Goal: Task Accomplishment & Management: Complete application form

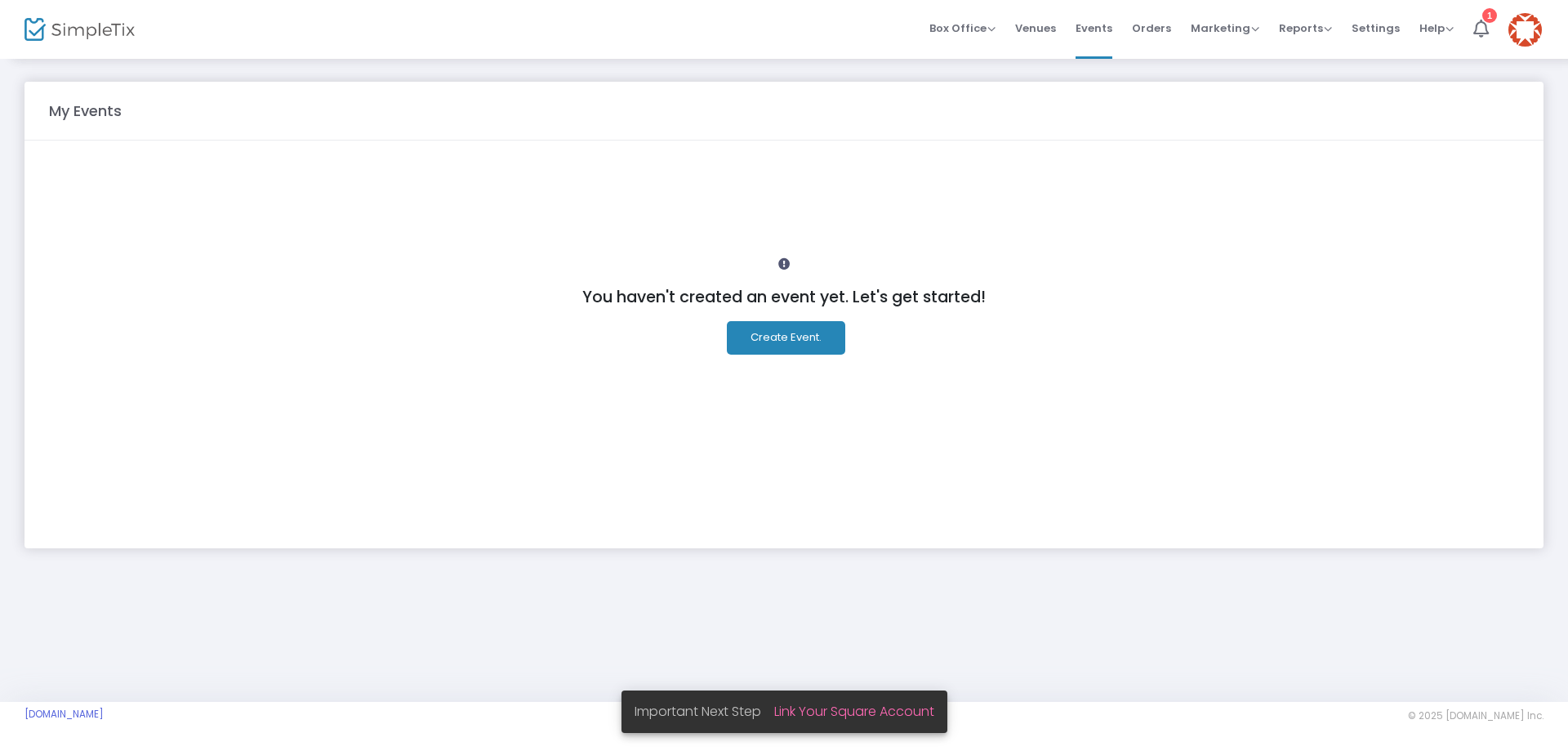
click at [809, 331] on button "Create Event." at bounding box center [786, 337] width 118 height 33
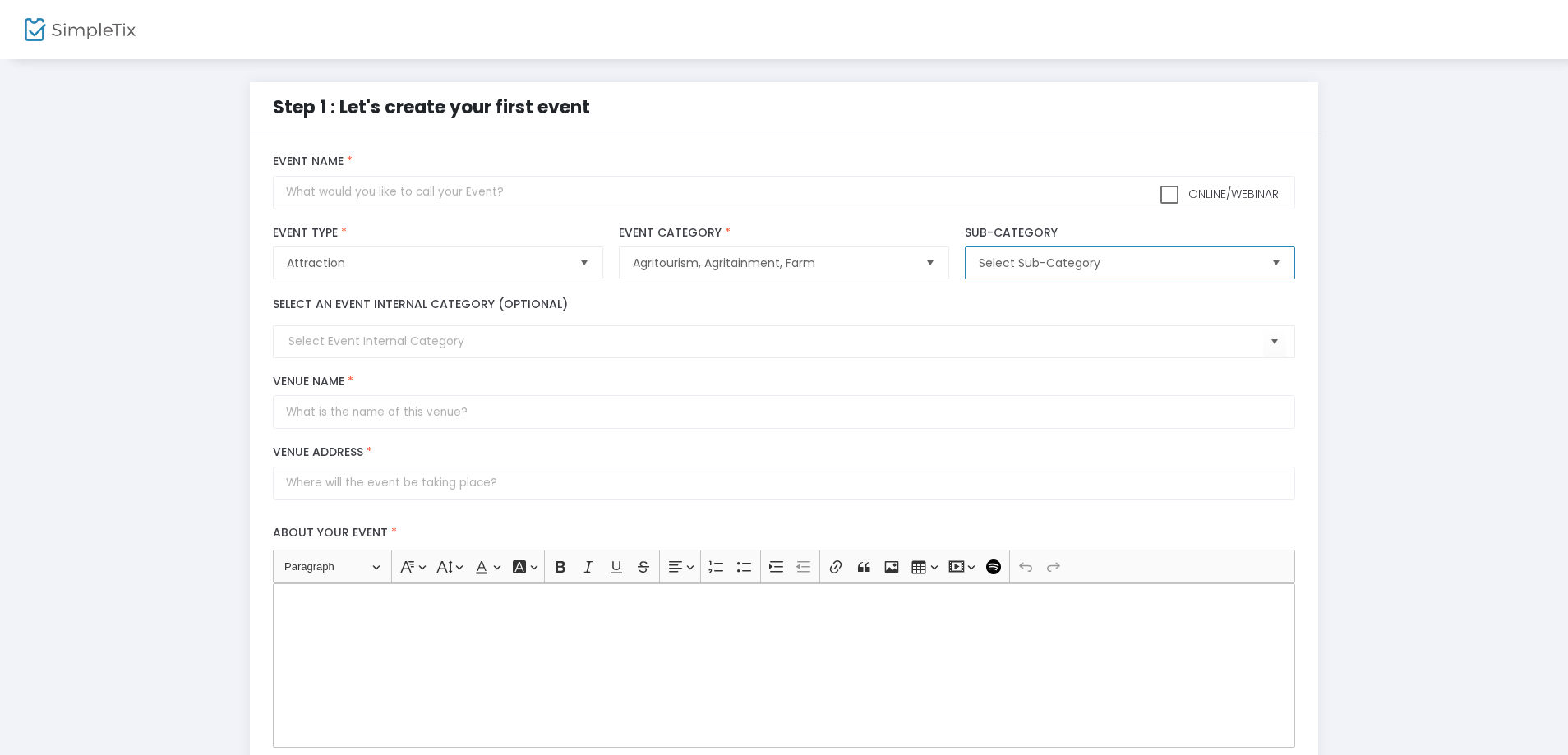
click at [1099, 266] on span "Select Sub-Category" at bounding box center [1117, 262] width 279 height 16
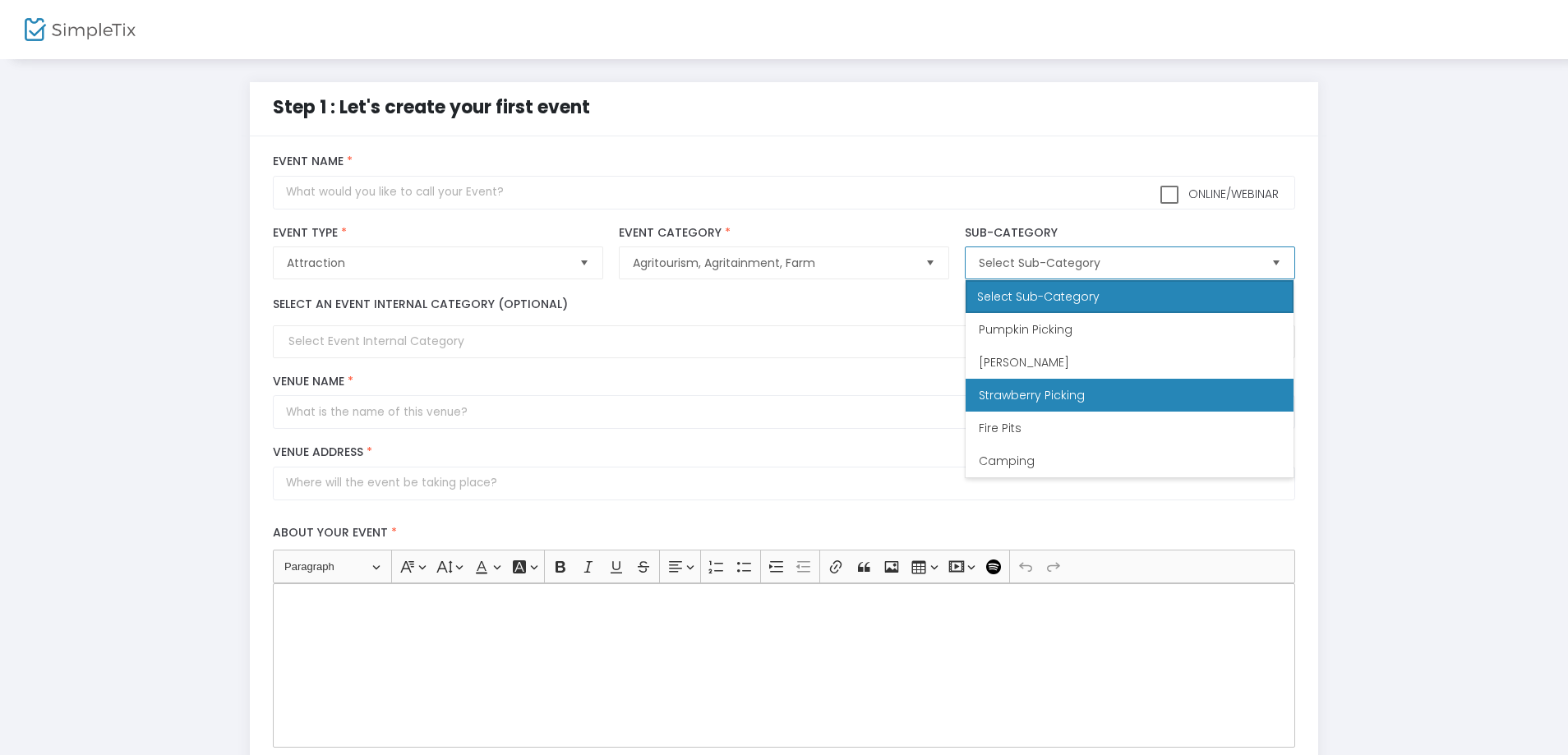
scroll to position [33, 0]
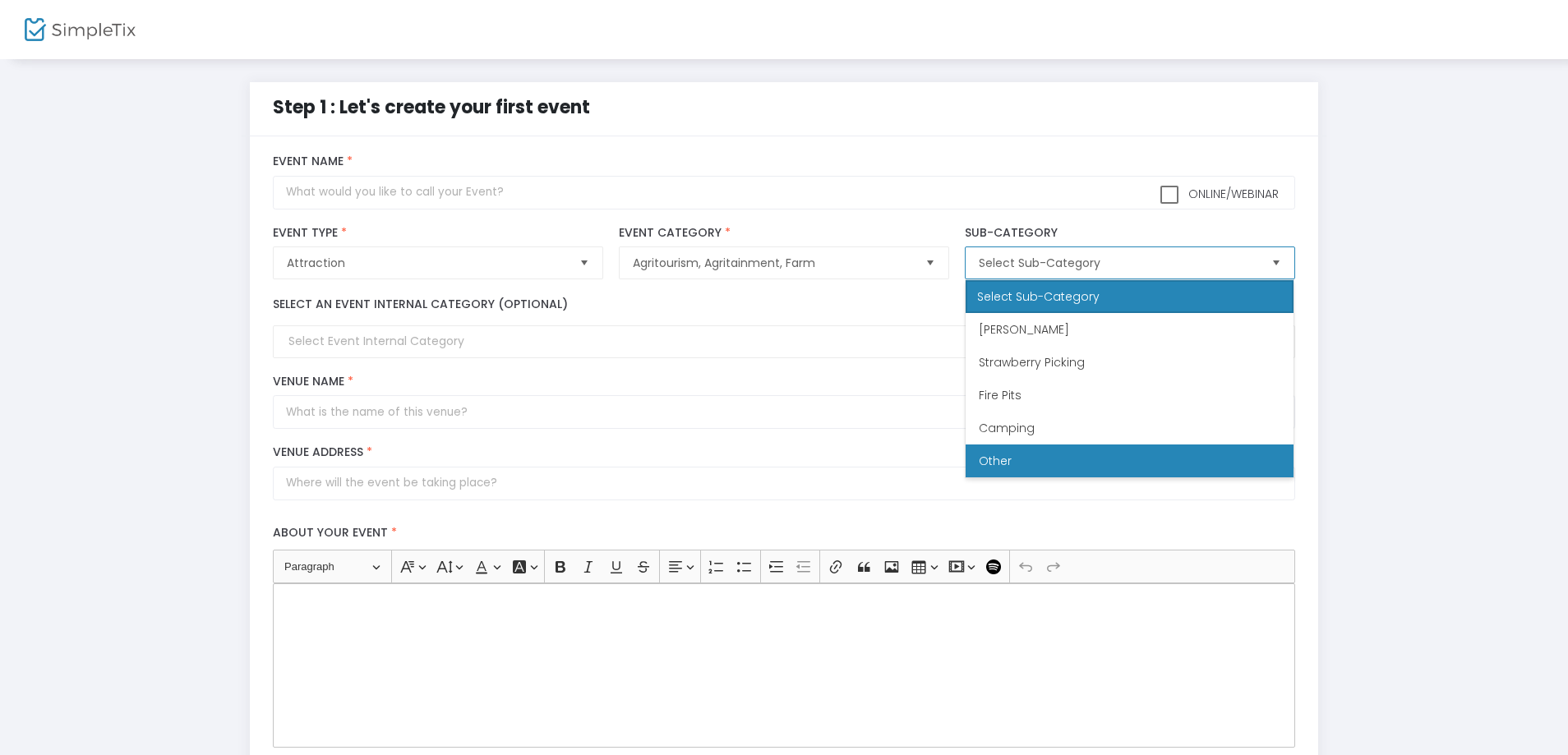
click at [1017, 456] on li "Other" at bounding box center [1129, 461] width 328 height 33
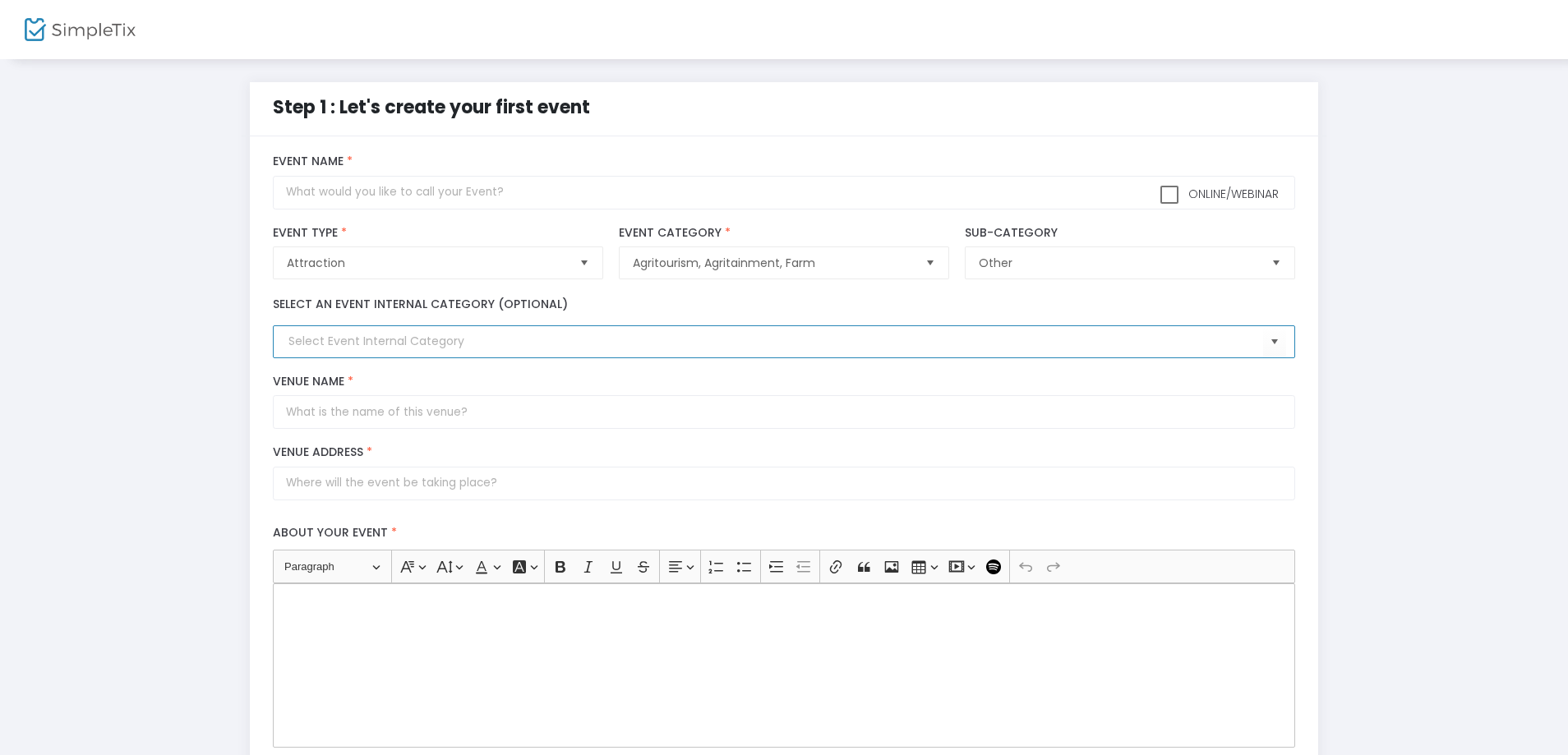
click at [462, 341] on input at bounding box center [774, 341] width 973 height 17
click at [1273, 338] on span "Select" at bounding box center [1274, 342] width 27 height 27
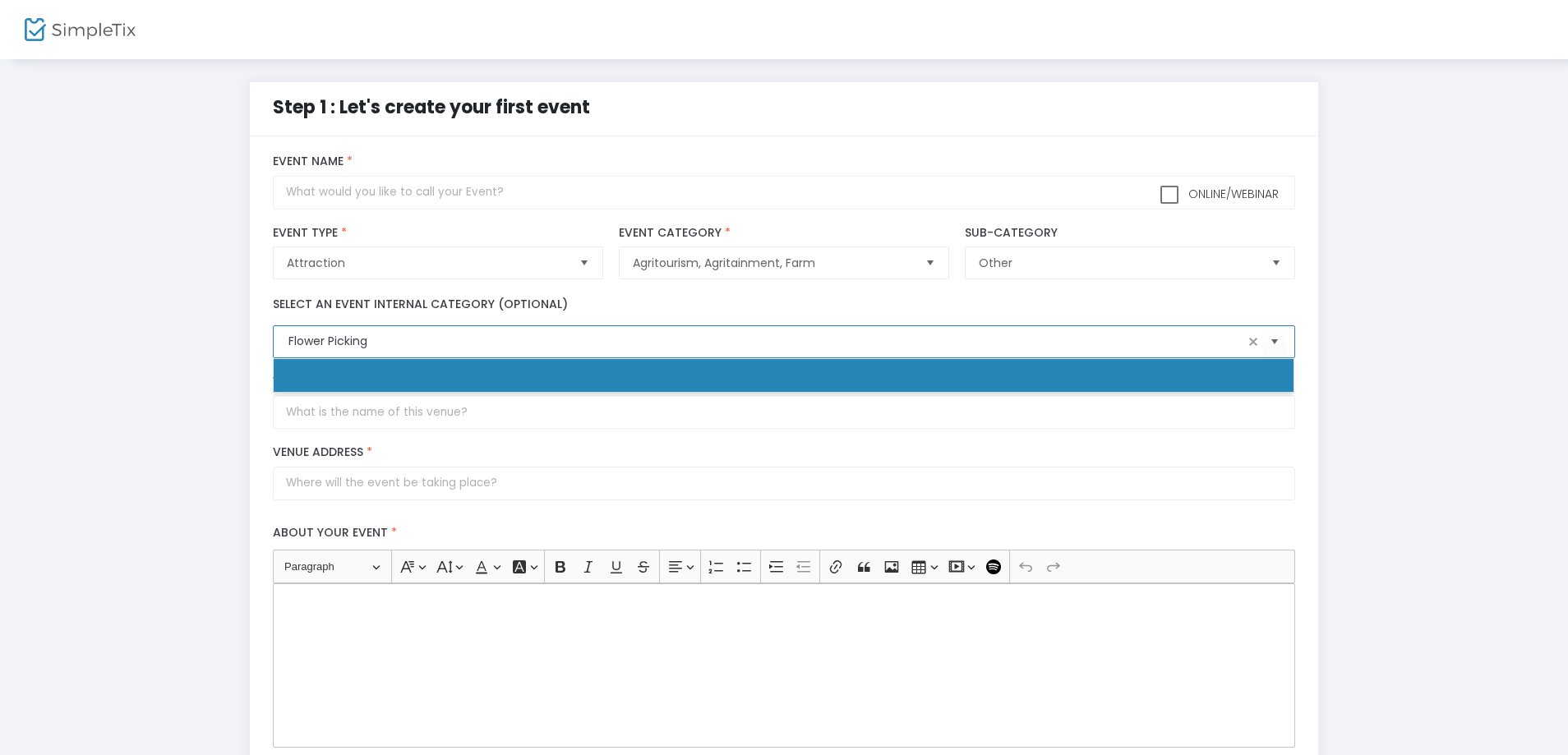
type input "Flower Picking"
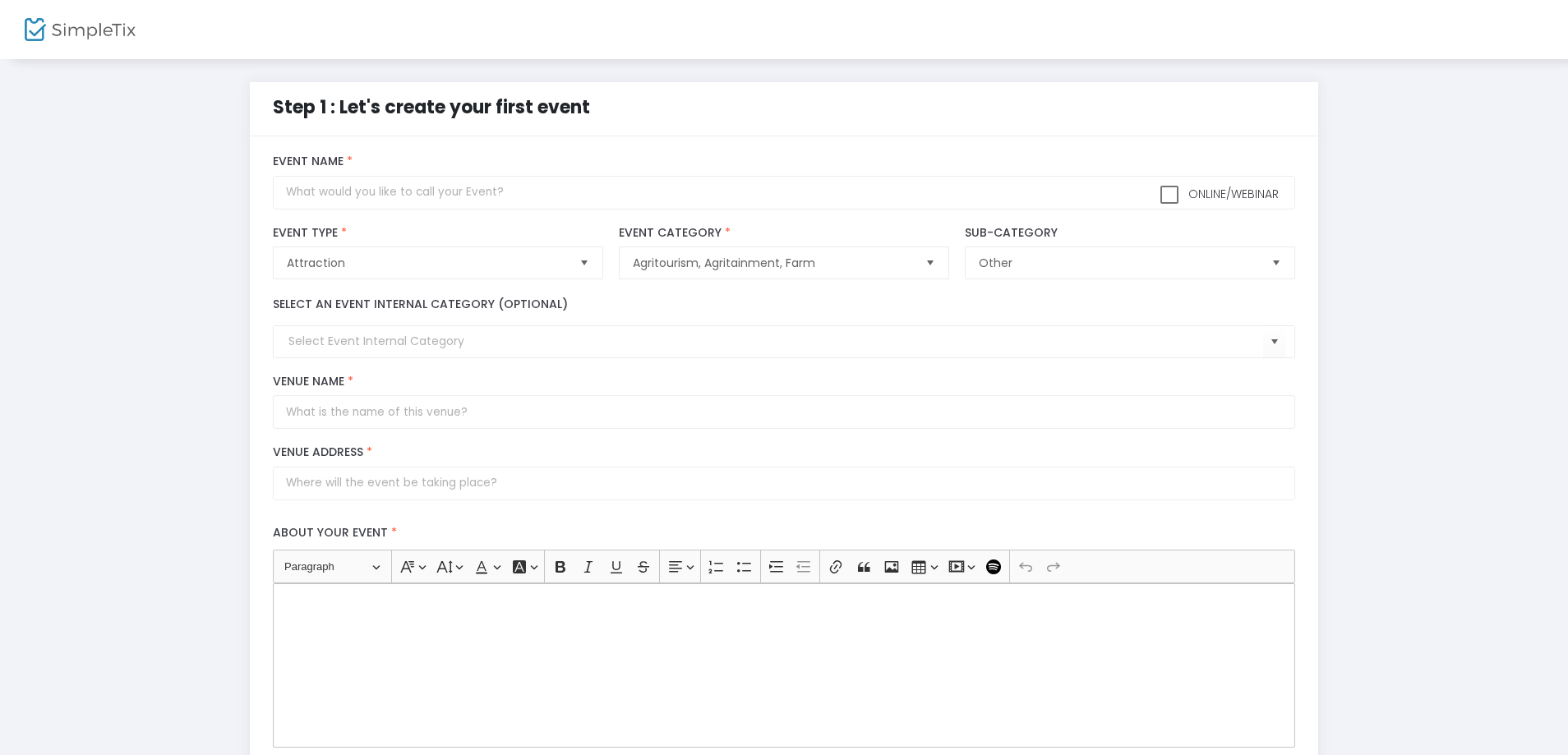
click at [151, 323] on div "Step 1 : Let's create your first event title : Valid : false Required : true ve…" at bounding box center [784, 575] width 1518 height 986
click at [1279, 343] on span "Select" at bounding box center [1274, 342] width 27 height 27
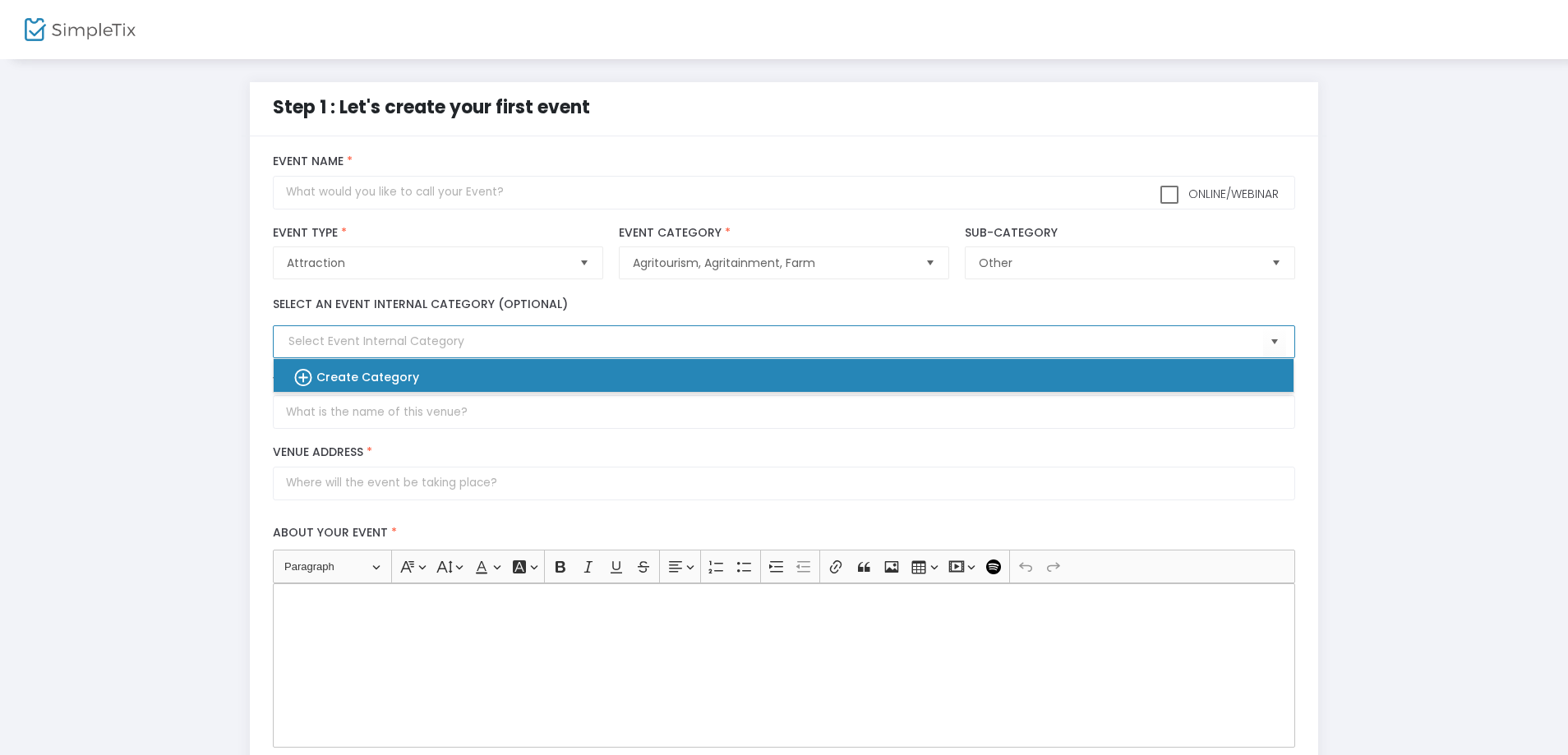
click at [337, 382] on b "Create Category" at bounding box center [367, 377] width 103 height 16
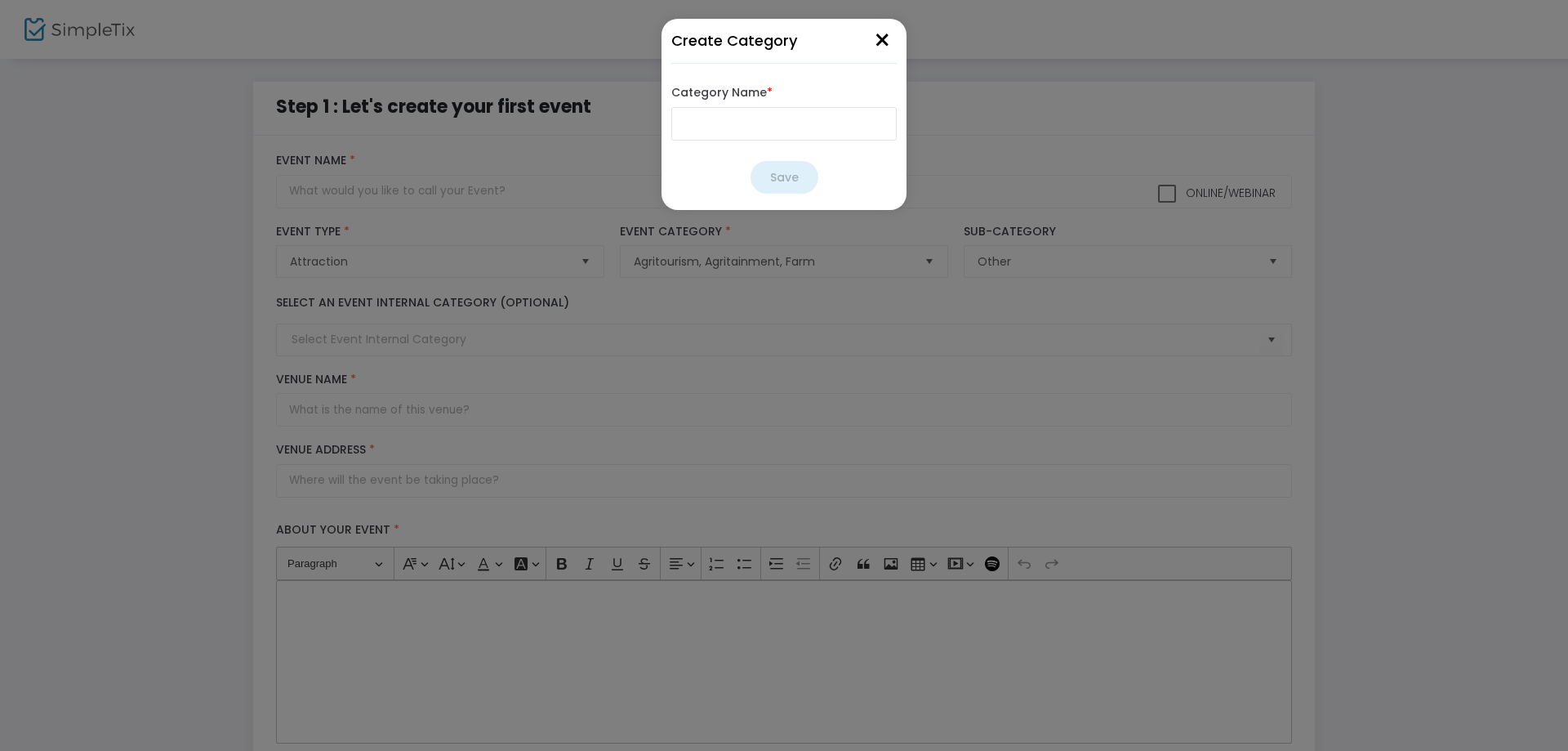
click at [716, 118] on input "Category Name *" at bounding box center [784, 123] width 225 height 33
type input "Flower Picking - Zinnia Bouquets"
click at [780, 173] on button "Save" at bounding box center [784, 177] width 68 height 32
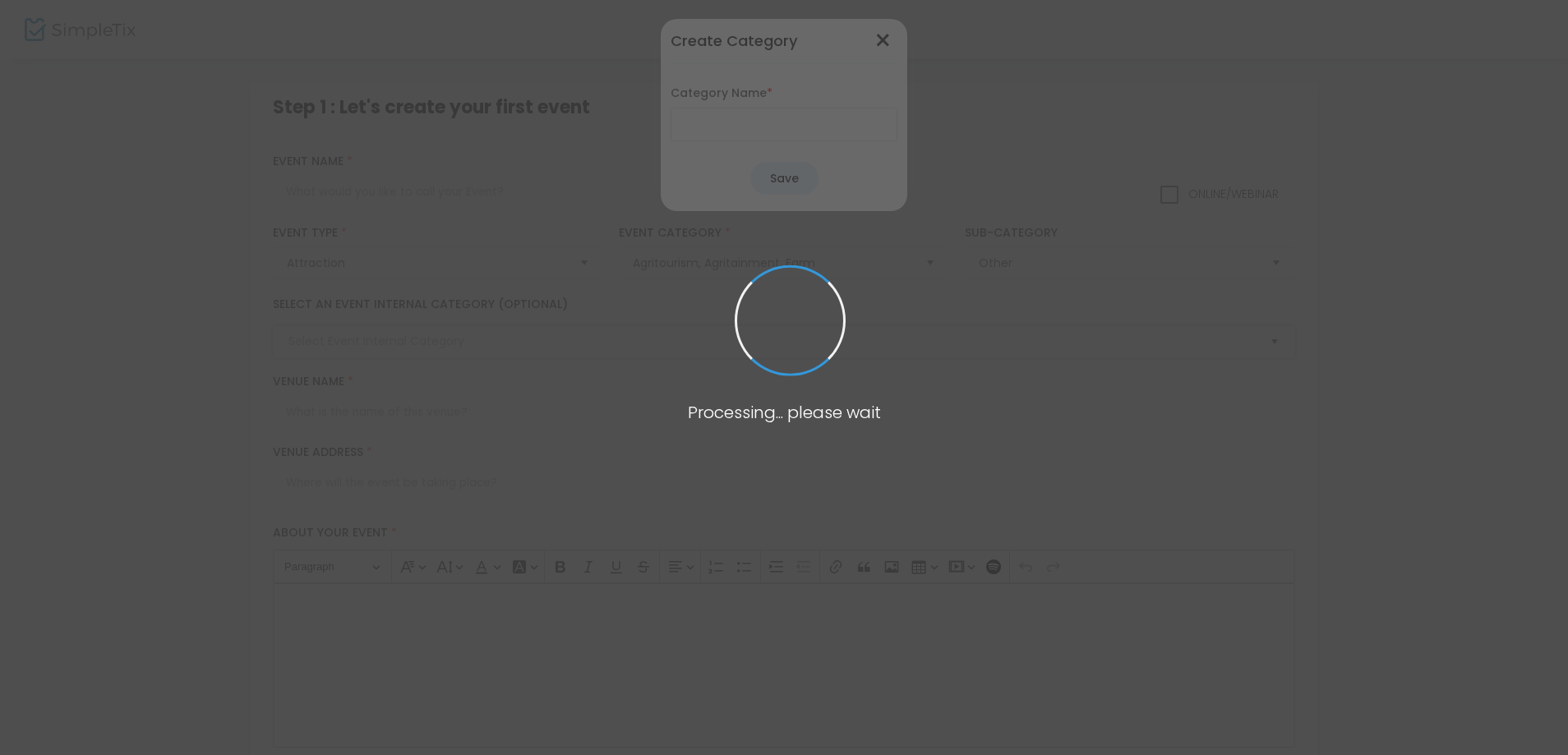
type input "Flower Picking - Zinnia Bouquets"
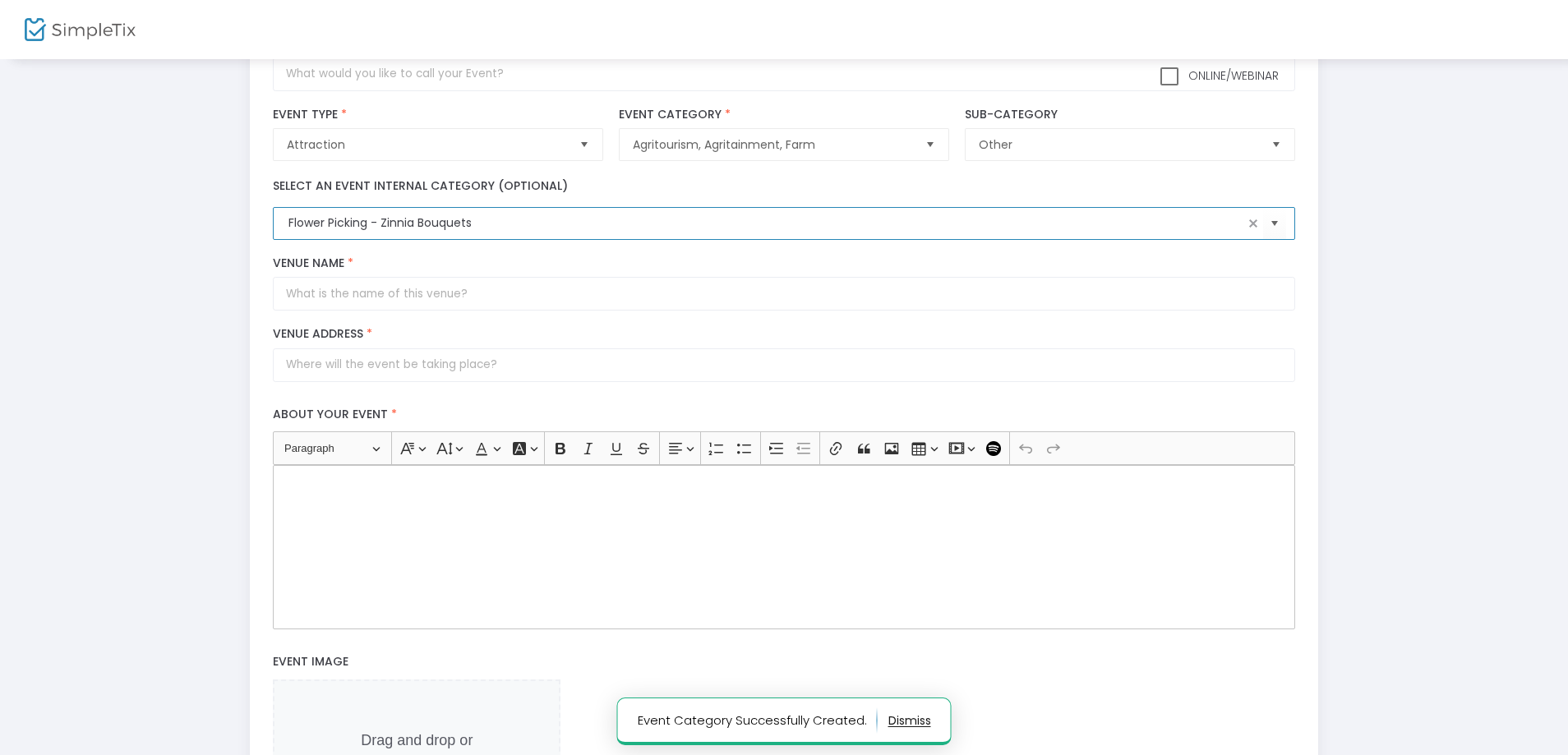
scroll to position [164, 0]
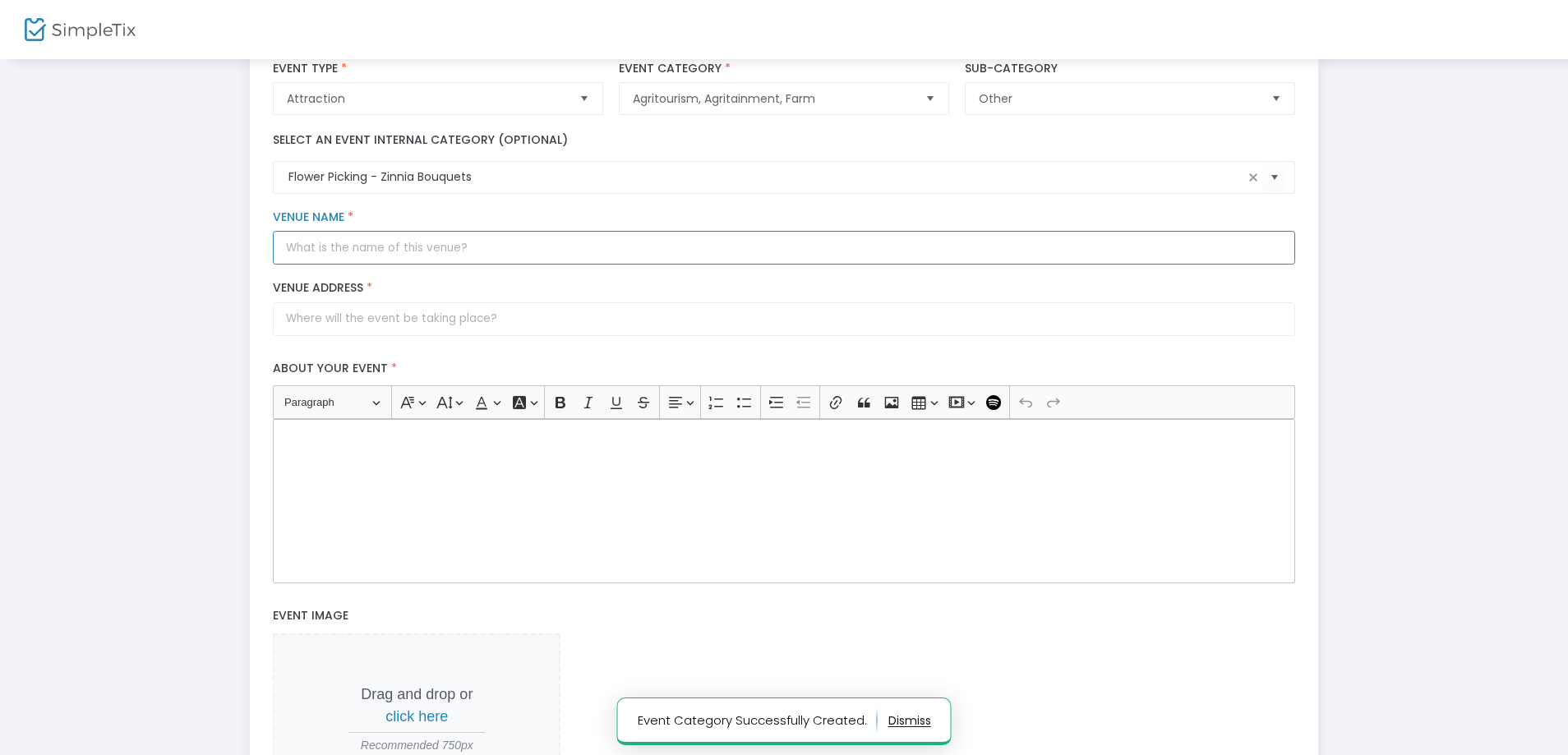
click at [290, 253] on input "Venue Name *" at bounding box center [783, 247] width 1021 height 34
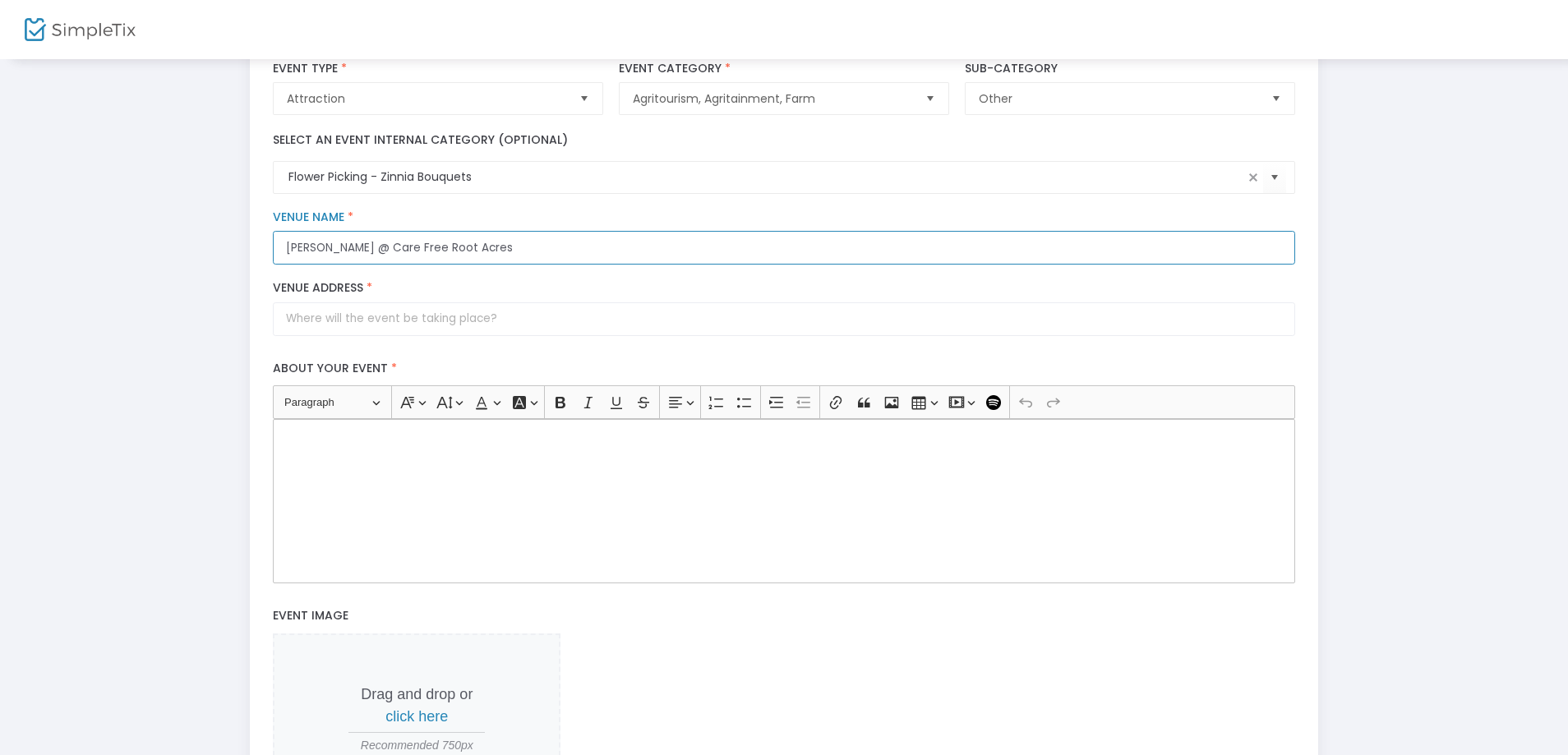
type input "[PERSON_NAME] @ Care Free Root Acres"
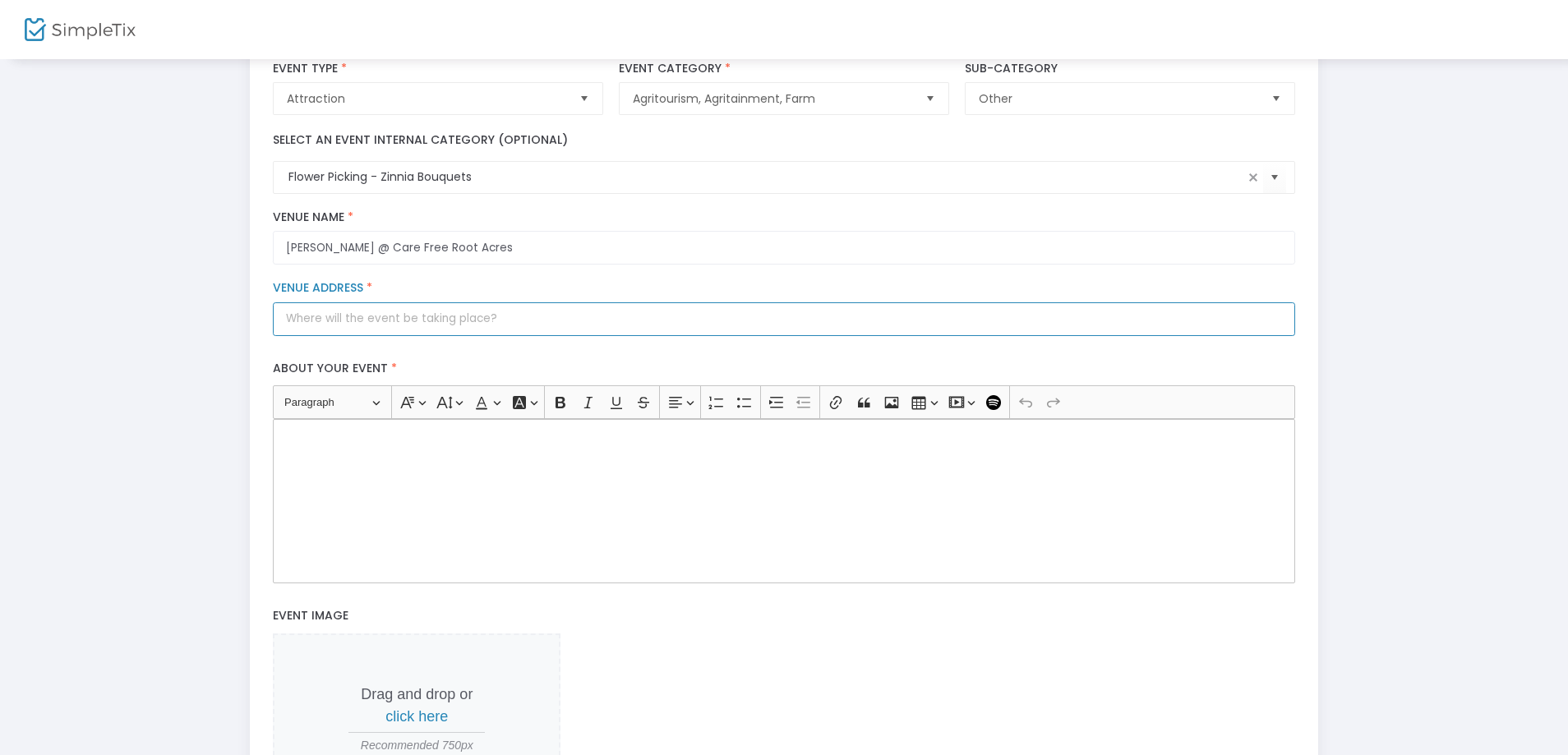
click at [304, 320] on input "Venue Address *" at bounding box center [783, 319] width 1021 height 34
click at [298, 318] on input "Venue Address *" at bounding box center [783, 319] width 1021 height 34
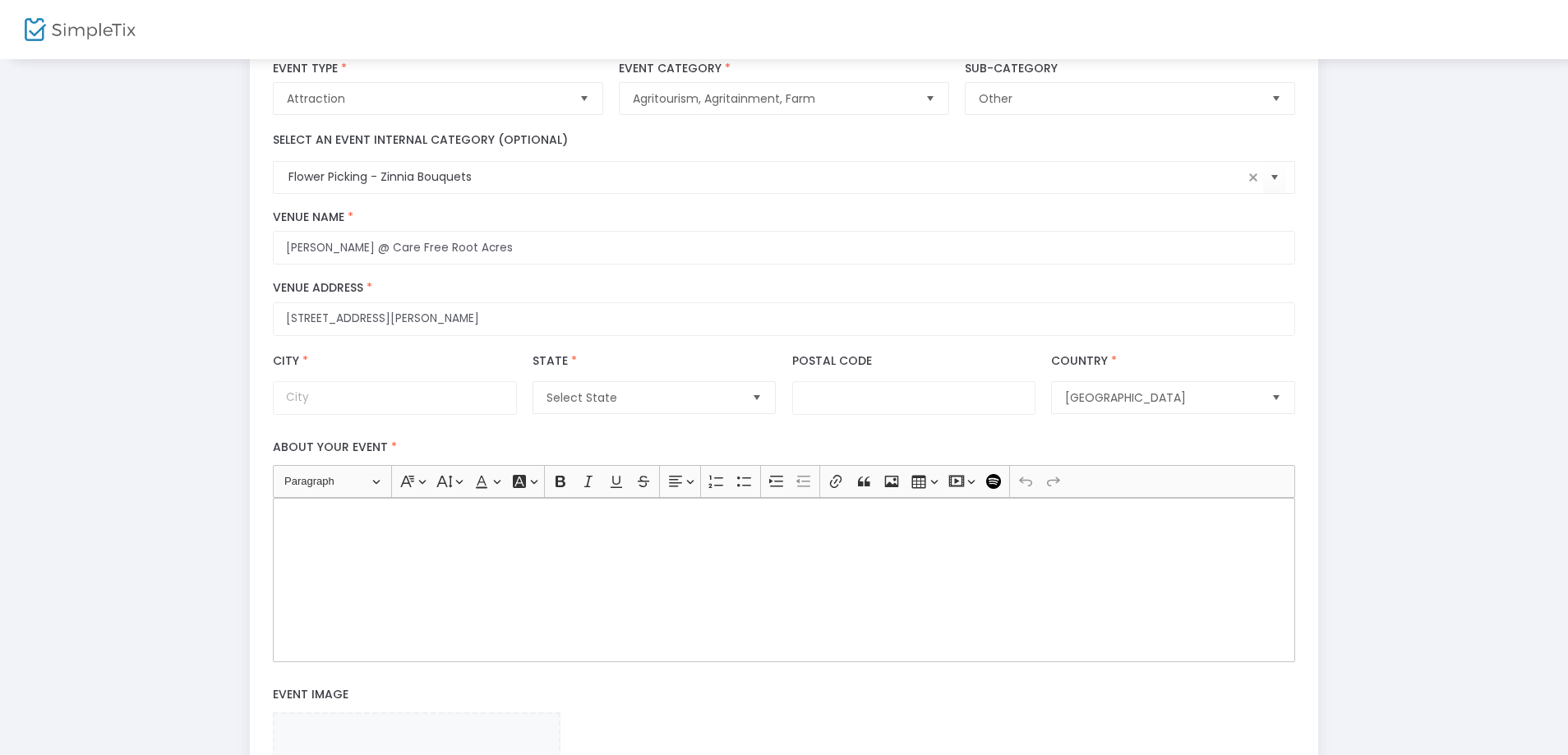
type input "[STREET_ADDRESS]"
type input "[PERSON_NAME]"
type input "80642"
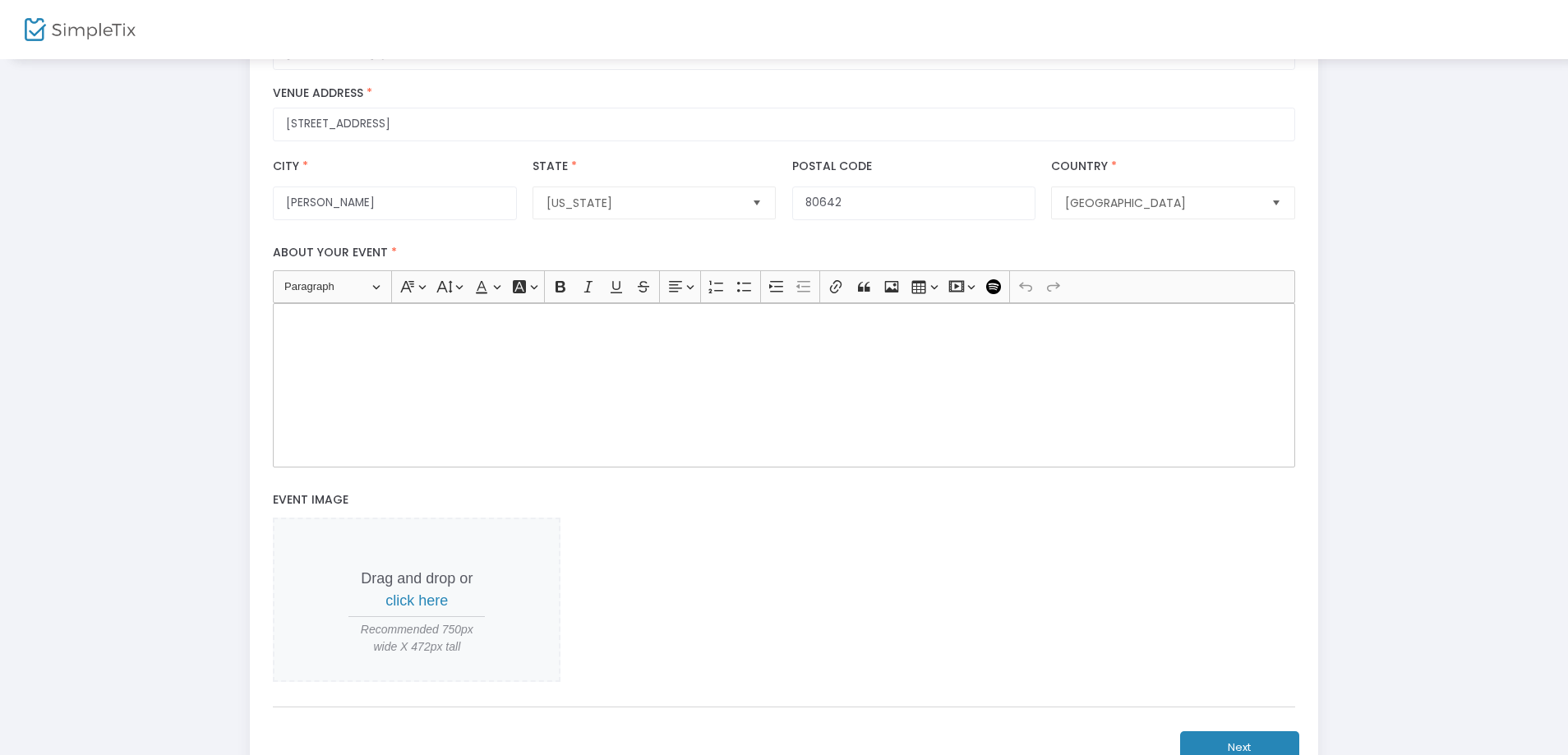
scroll to position [411, 0]
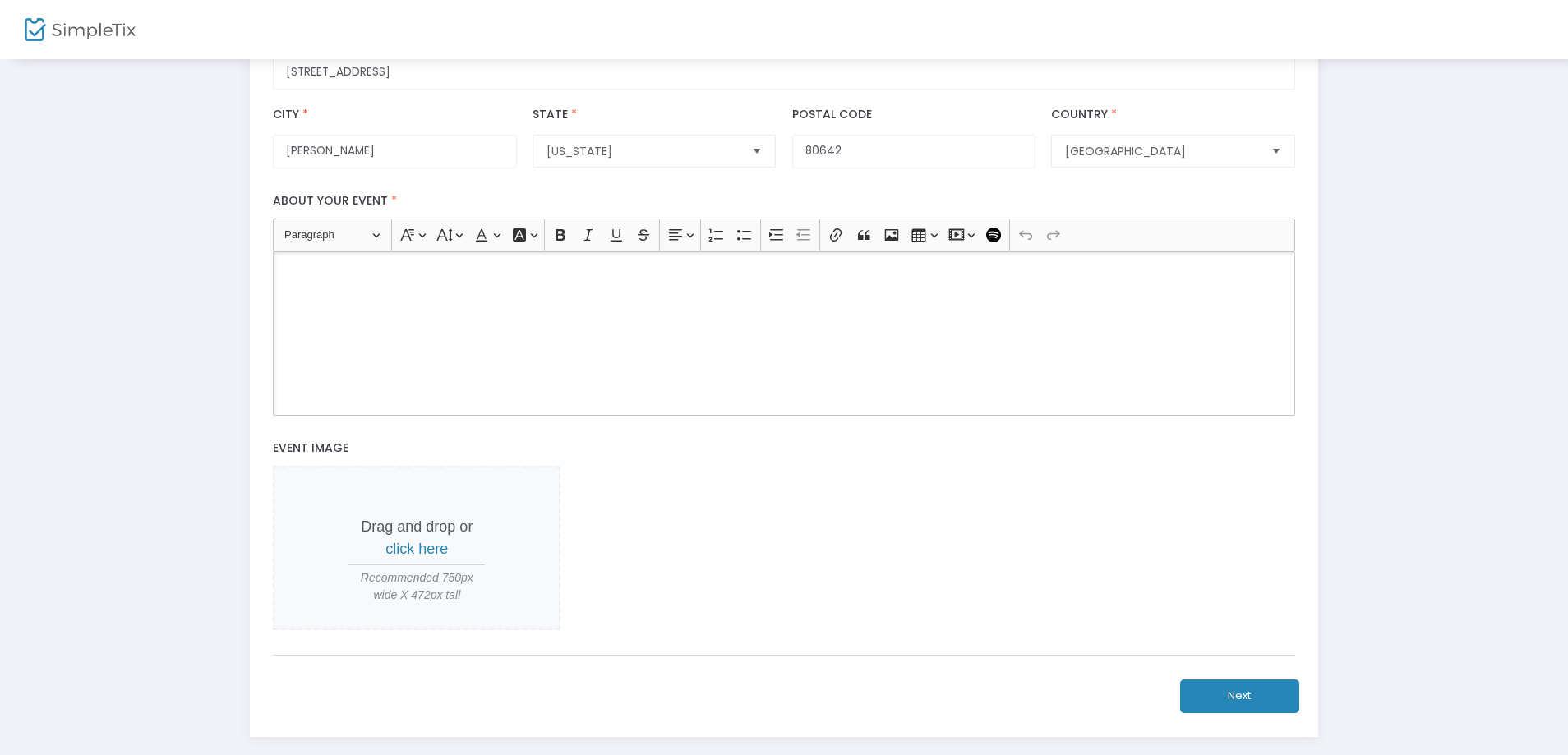
click at [388, 277] on p "Rich Text Editor, main" at bounding box center [784, 270] width 1007 height 16
click at [451, 270] on p "Welcome to the Flower farm! Weare nestled right in Vintage [PERSON_NAME]" at bounding box center [784, 270] width 1007 height 16
click at [649, 267] on p "Welcome to the Flower farm! We are nestled right in Vintage [PERSON_NAME]" at bounding box center [784, 270] width 1007 height 16
click at [543, 270] on p "Welcome to the Flower farm! We are nestled right in Vintage [PERSON_NAME]" at bounding box center [784, 270] width 1007 height 16
click at [684, 269] on p "Welcome to the Flower farm! We are nestled right outside of Vintage [PERSON_NAM…" at bounding box center [784, 270] width 1007 height 16
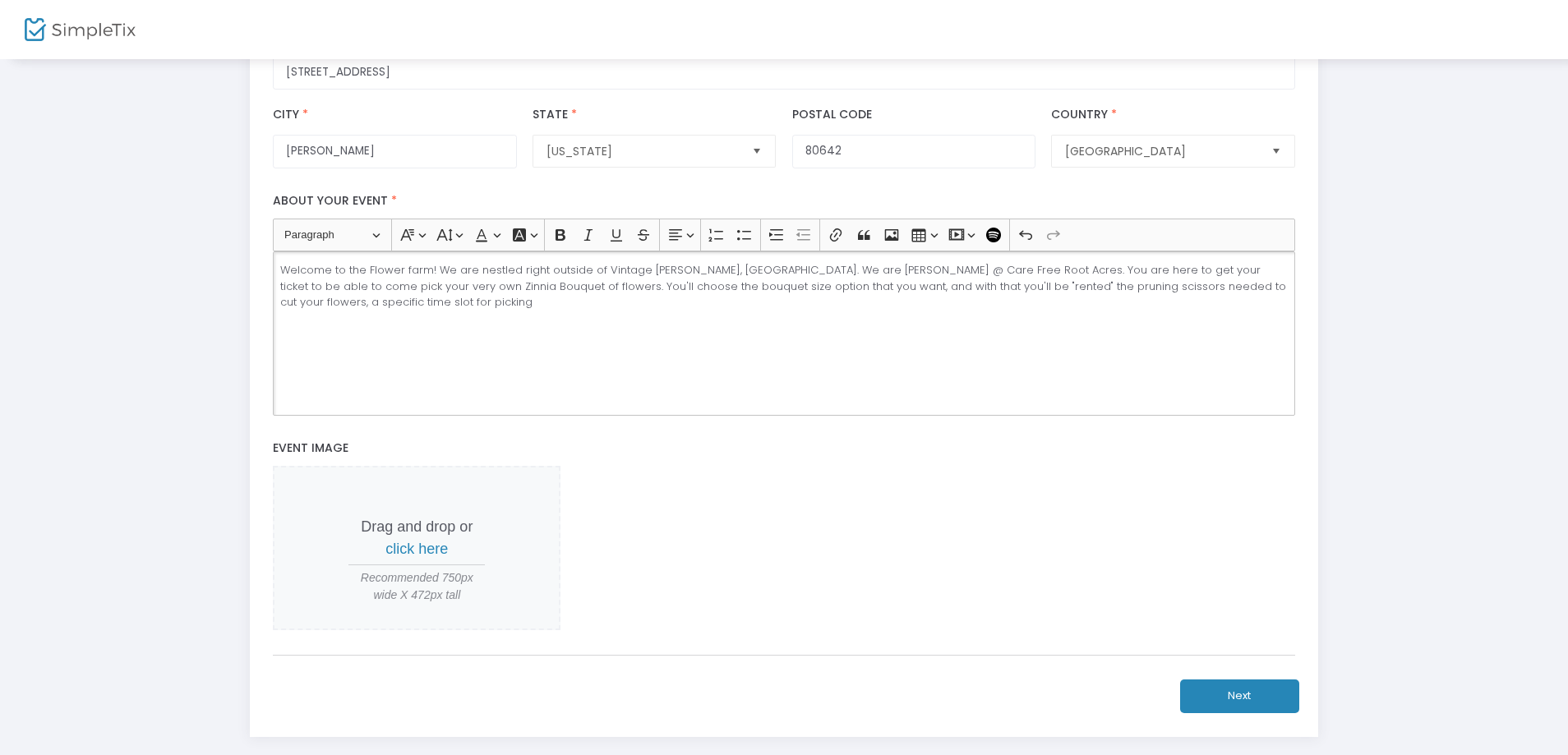
click at [320, 305] on p "Welcome to the Flower farm! We are nestled right outside of Vintage [PERSON_NAM…" at bounding box center [784, 286] width 1007 height 48
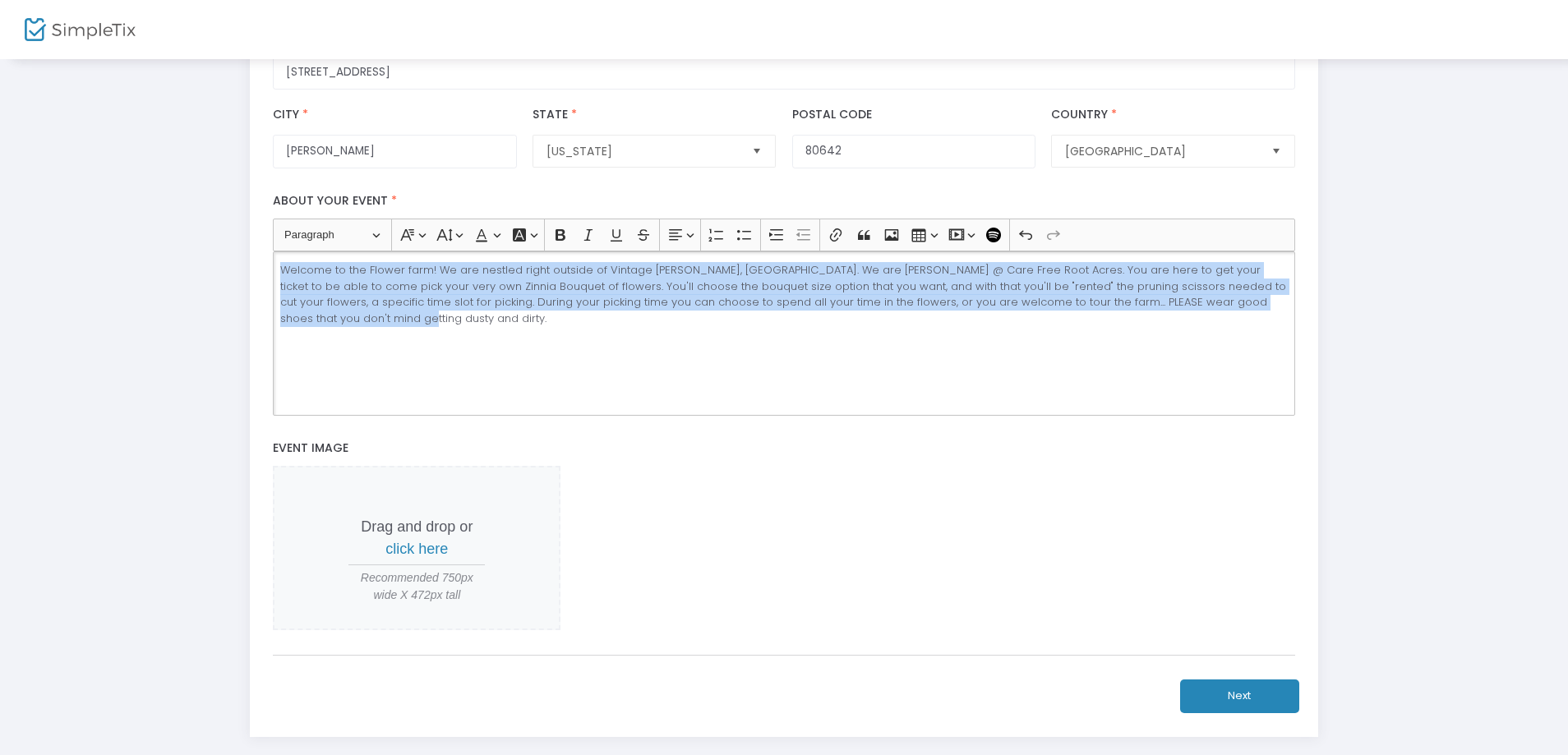
drag, startPoint x: 313, startPoint y: 323, endPoint x: 277, endPoint y: 271, distance: 63.2
click at [277, 271] on div "Welcome to the Flower farm! We are nestled right outside of Vintage [PERSON_NAM…" at bounding box center [783, 333] width 1021 height 164
copy p "Welcome to the Flower farm! We are nestled right outside of Vintage [PERSON_NAM…"
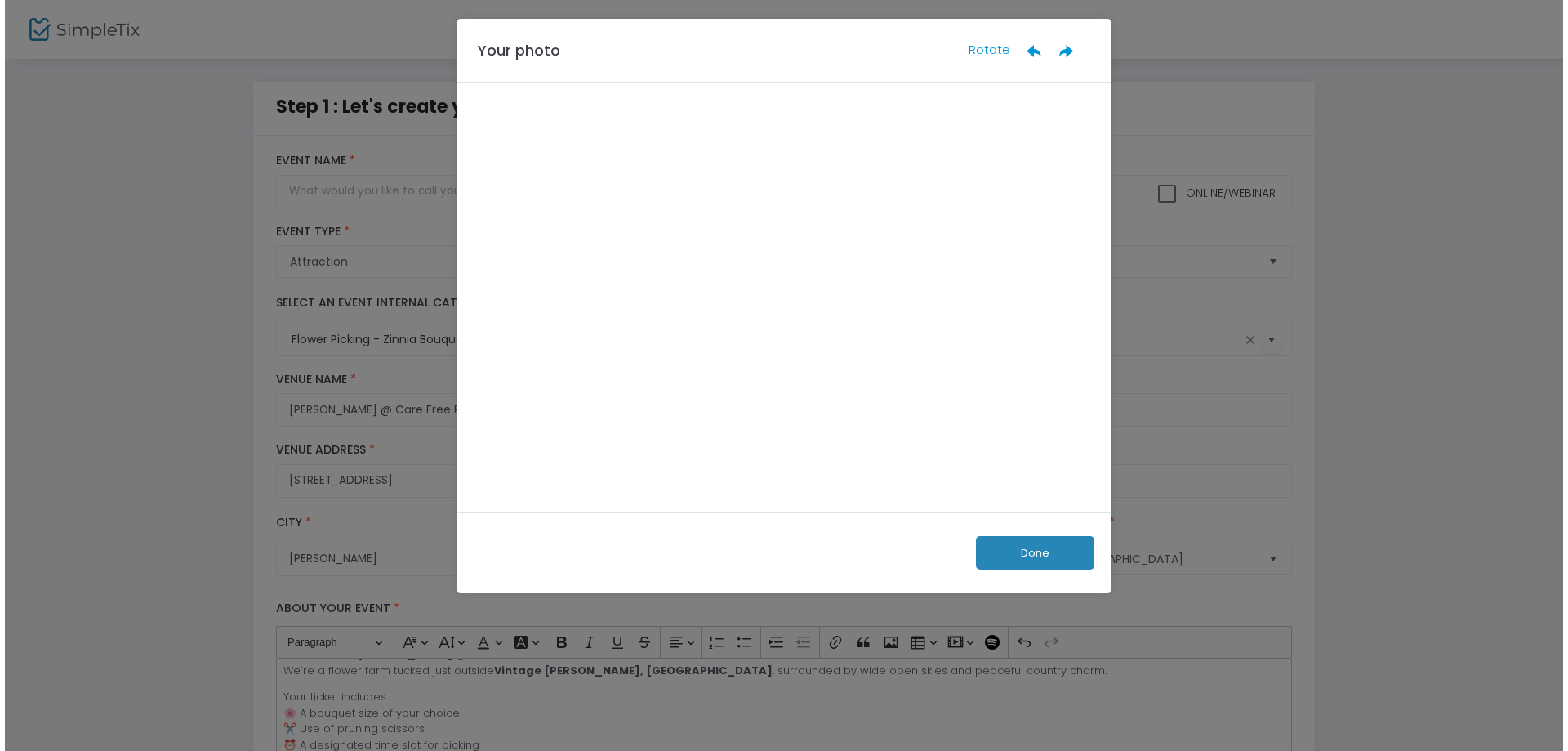
scroll to position [0, 0]
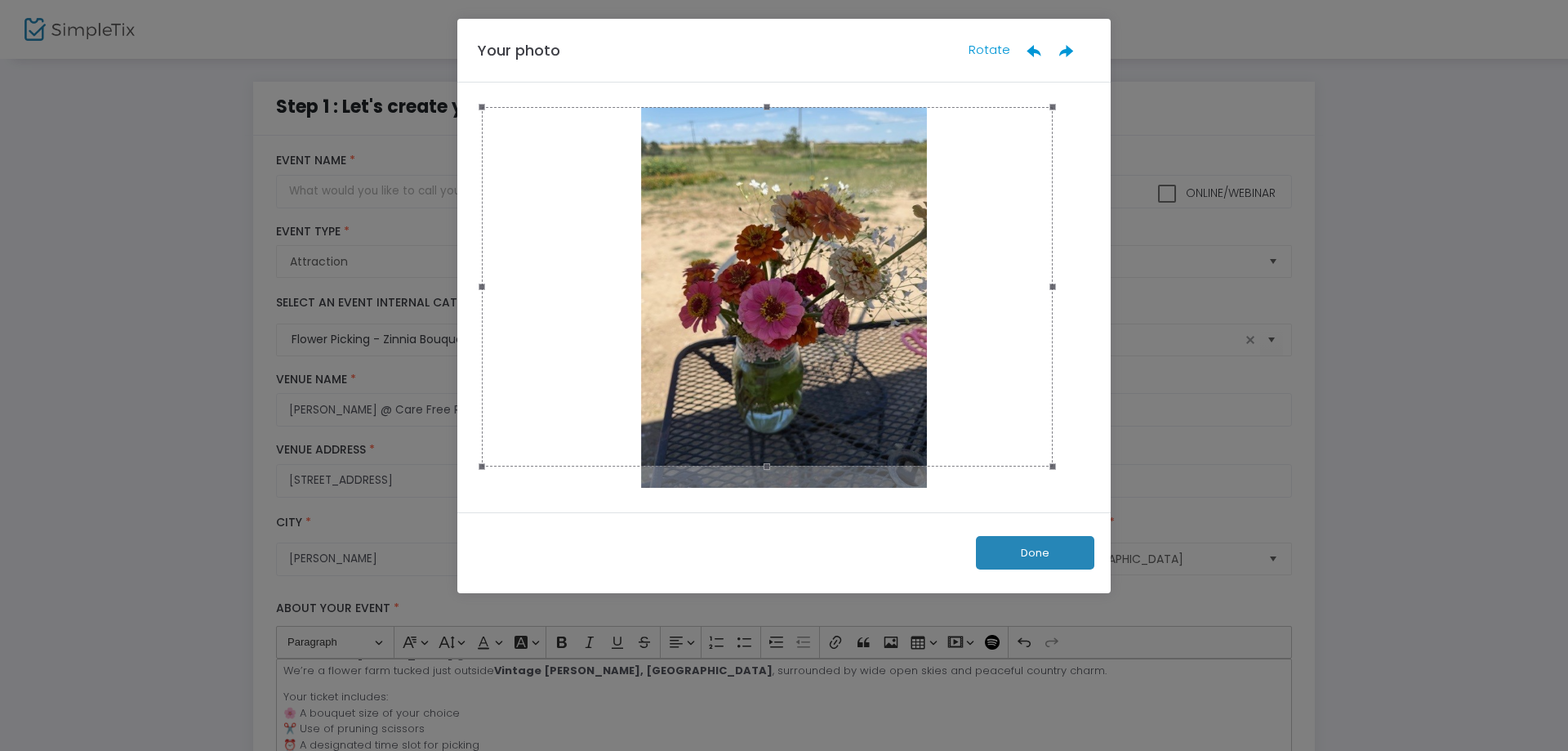
drag, startPoint x: 783, startPoint y: 488, endPoint x: 789, endPoint y: 466, distance: 22.8
click at [789, 466] on span at bounding box center [767, 466] width 553 height 18
drag, startPoint x: 484, startPoint y: 288, endPoint x: 490, endPoint y: 315, distance: 27.7
click at [468, 315] on div at bounding box center [784, 297] width 653 height 430
drag, startPoint x: 1050, startPoint y: 466, endPoint x: 1109, endPoint y: 515, distance: 76.7
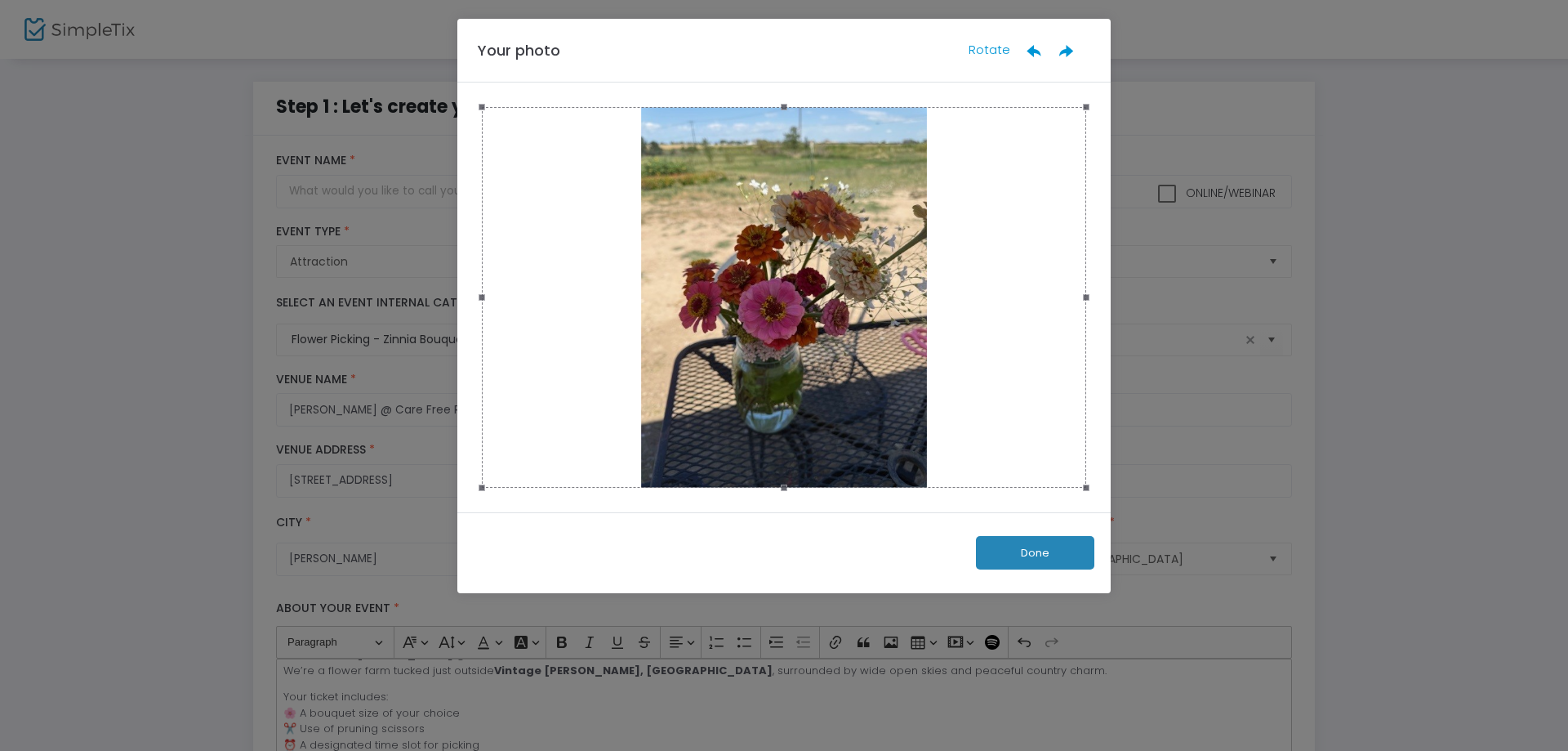
click at [1109, 515] on div "Your photo Rotate Done" at bounding box center [784, 306] width 653 height 574
click at [1038, 553] on button "Done" at bounding box center [1035, 552] width 118 height 33
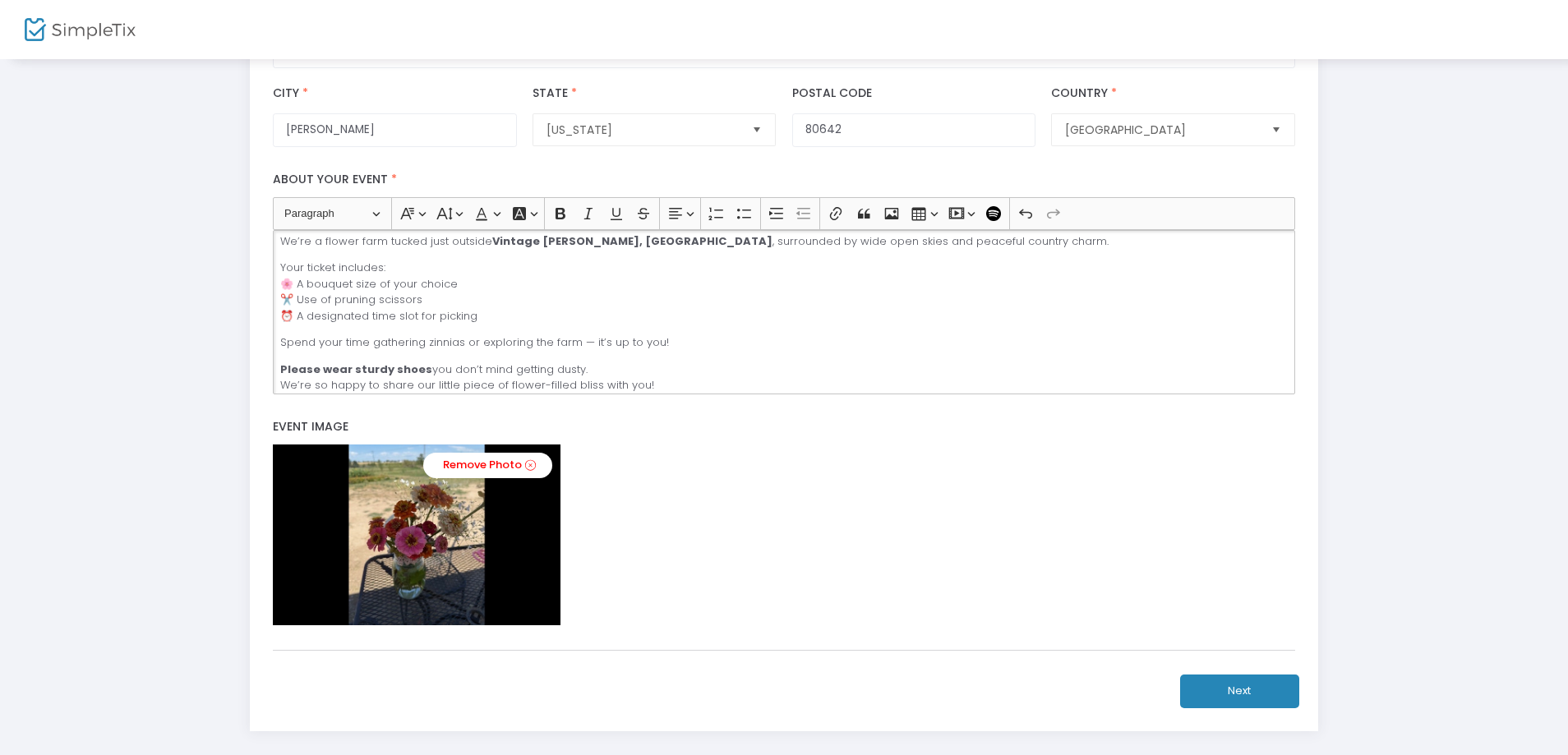
scroll to position [440, 0]
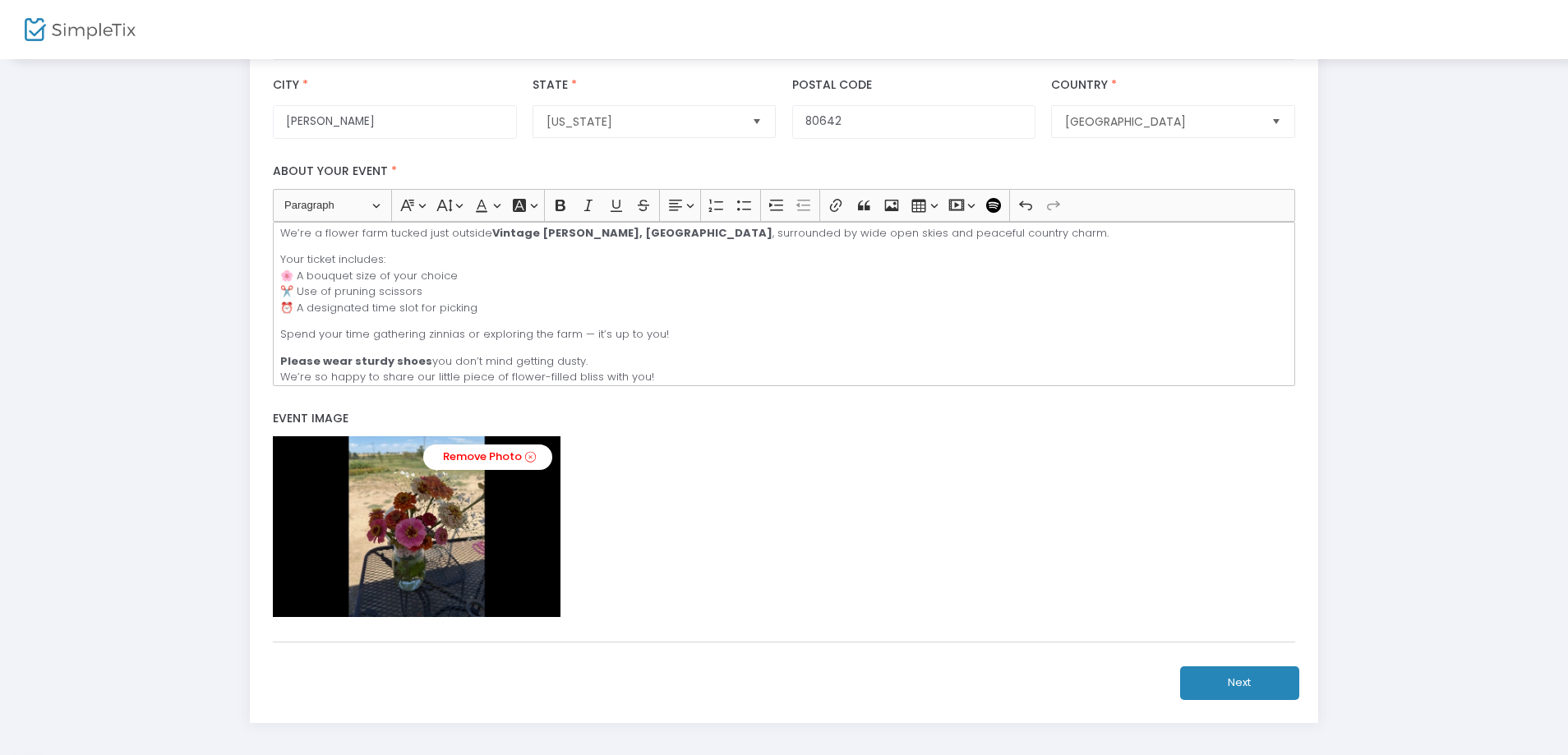
click at [1236, 676] on button "Next" at bounding box center [1239, 682] width 119 height 34
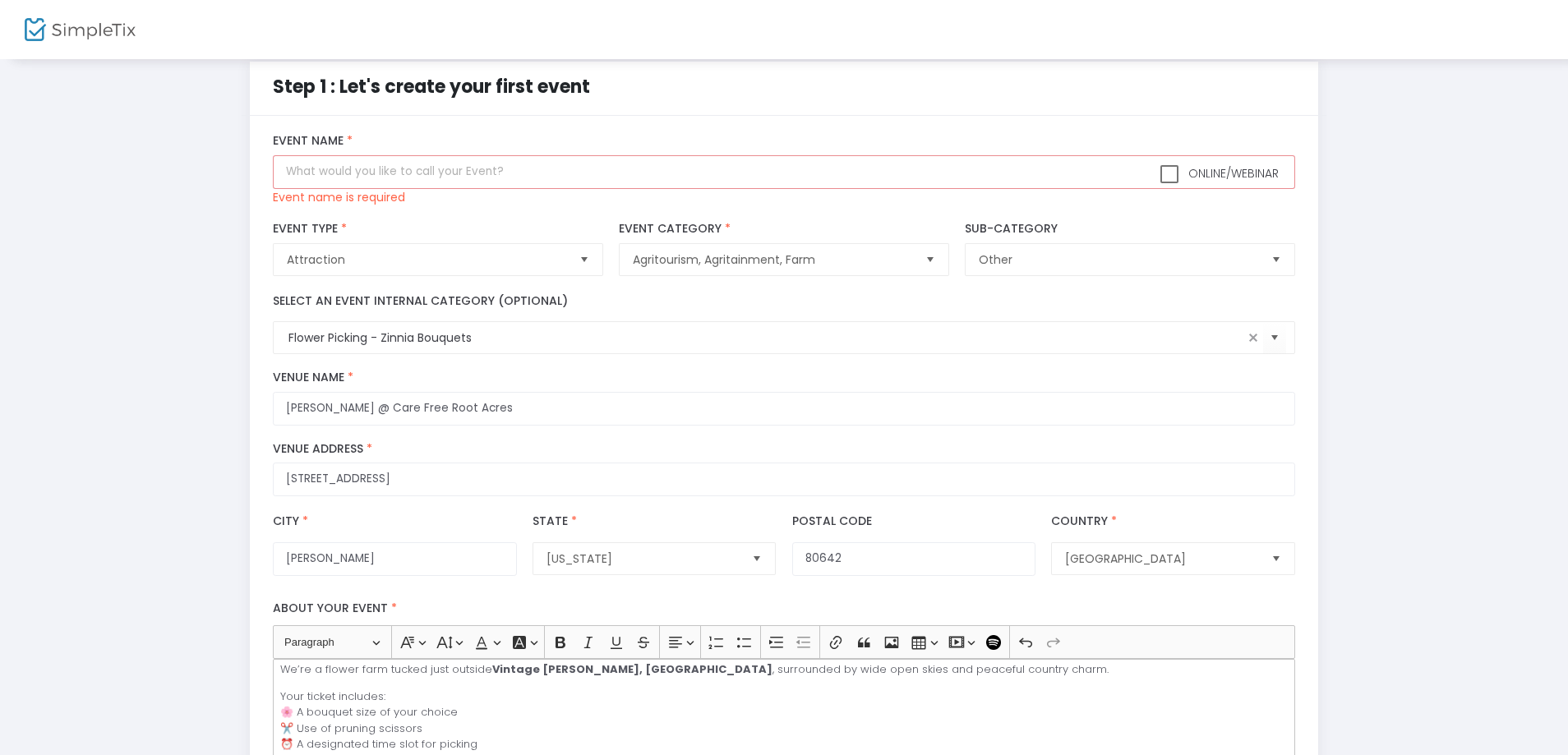
scroll to position [0, 0]
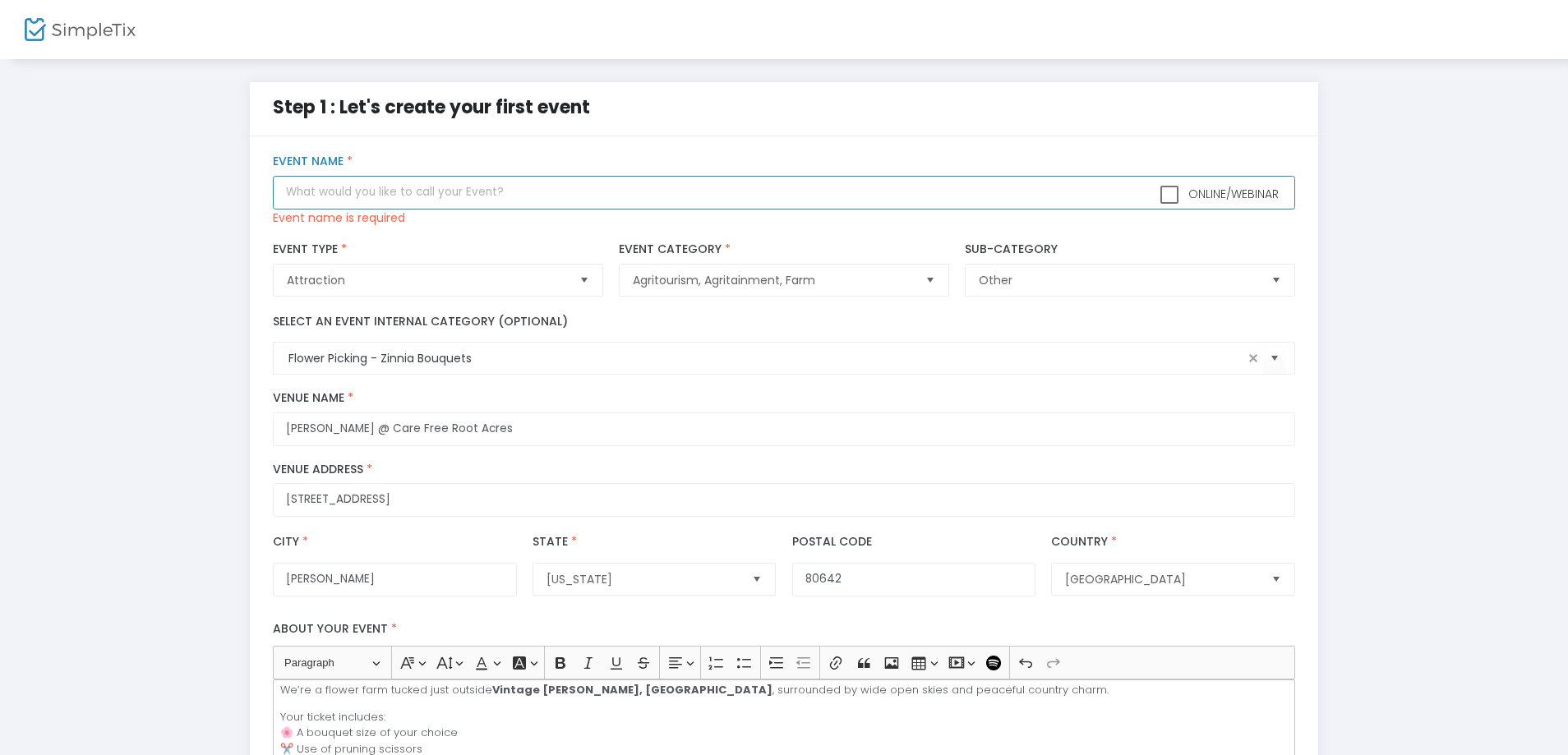
click at [355, 189] on input "text" at bounding box center [783, 192] width 1021 height 34
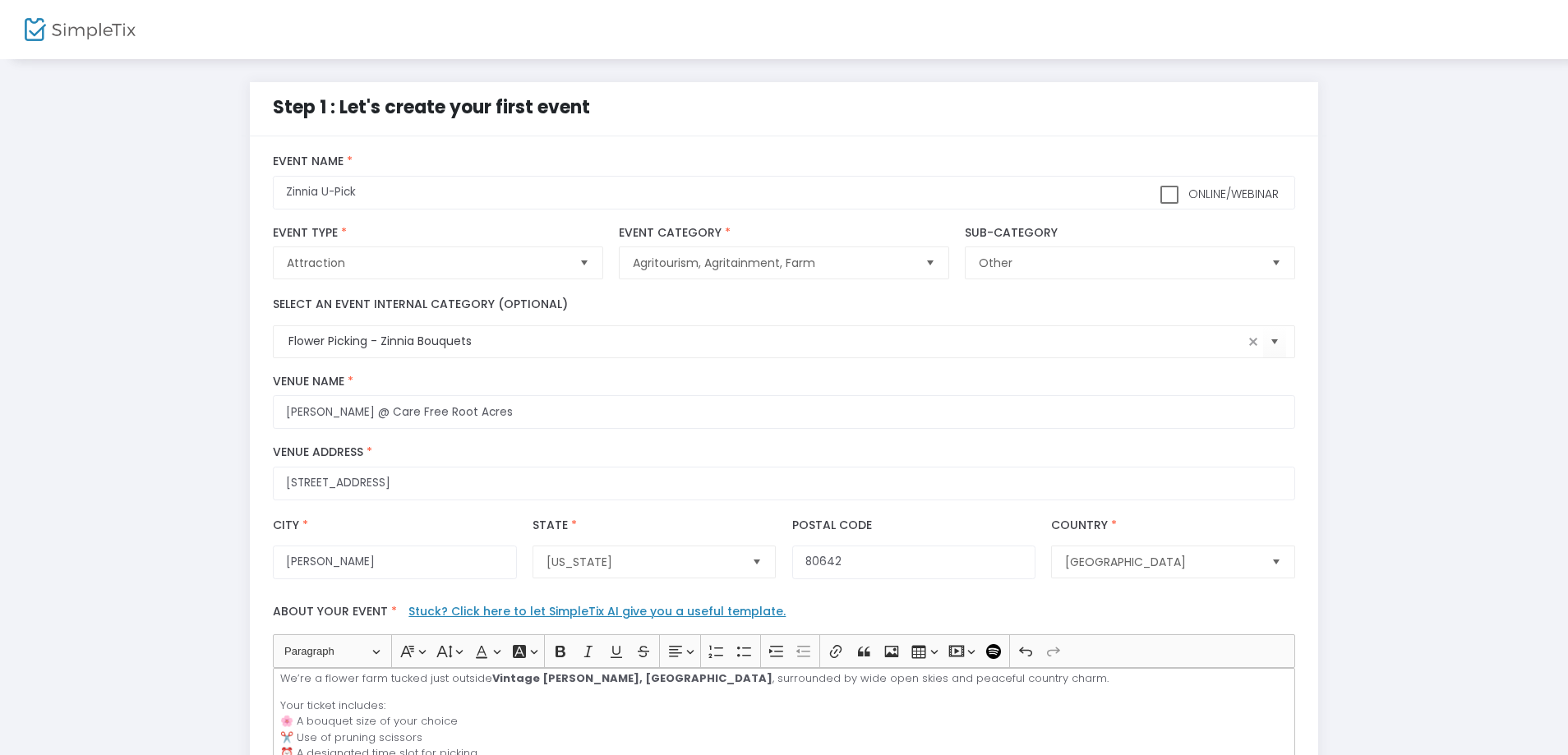
click at [136, 186] on div "Step 1 : Let's create your first event title : Zinnia U-Pick Valid : true Requi…" at bounding box center [784, 625] width 1518 height 1086
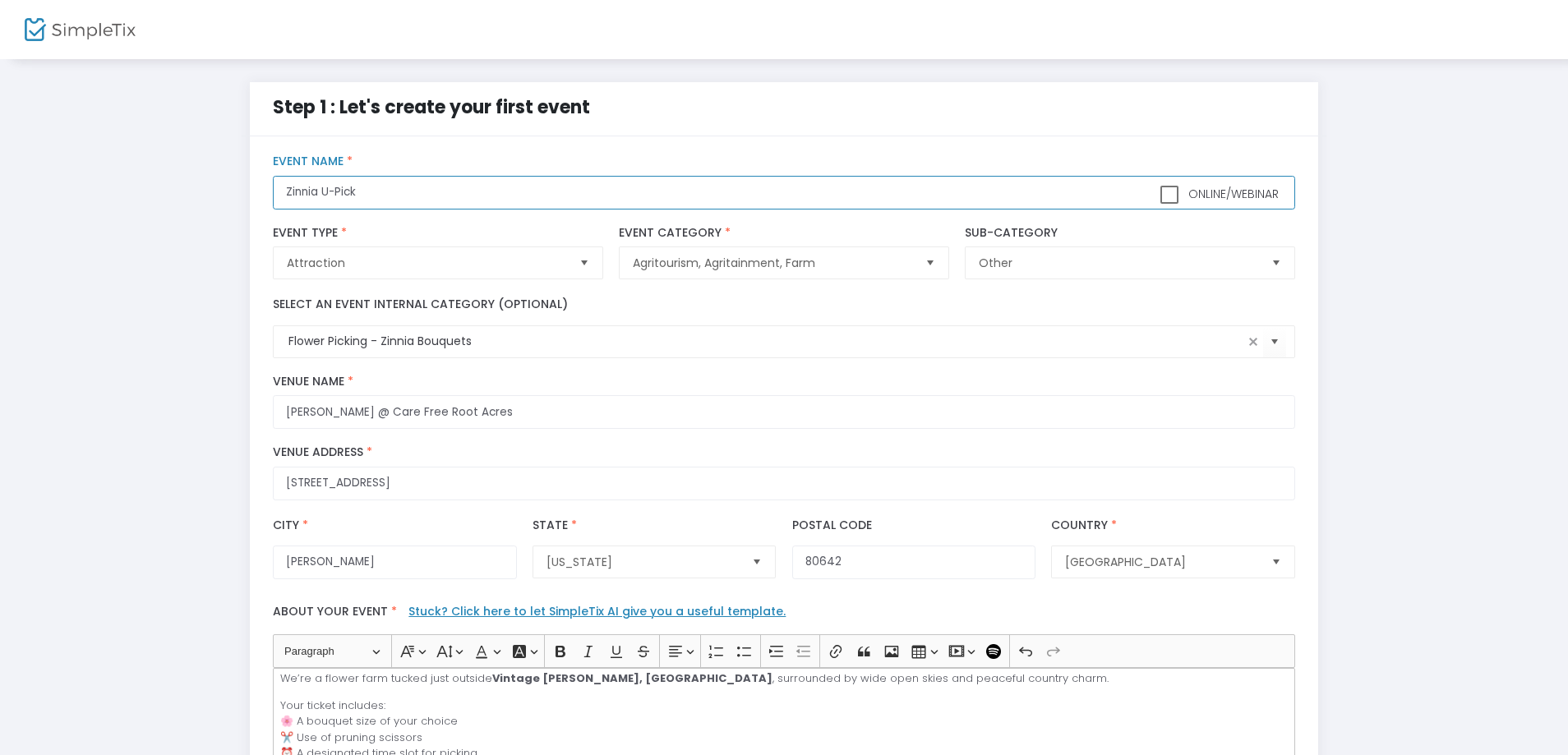
drag, startPoint x: 322, startPoint y: 193, endPoint x: 235, endPoint y: 198, distance: 87.1
click at [235, 198] on div "Step 1 : Let's create your first event title : Zinnia U-Pick Valid : true Requi…" at bounding box center [784, 625] width 1518 height 1086
type input "U-Pick: [PERSON_NAME]'s"
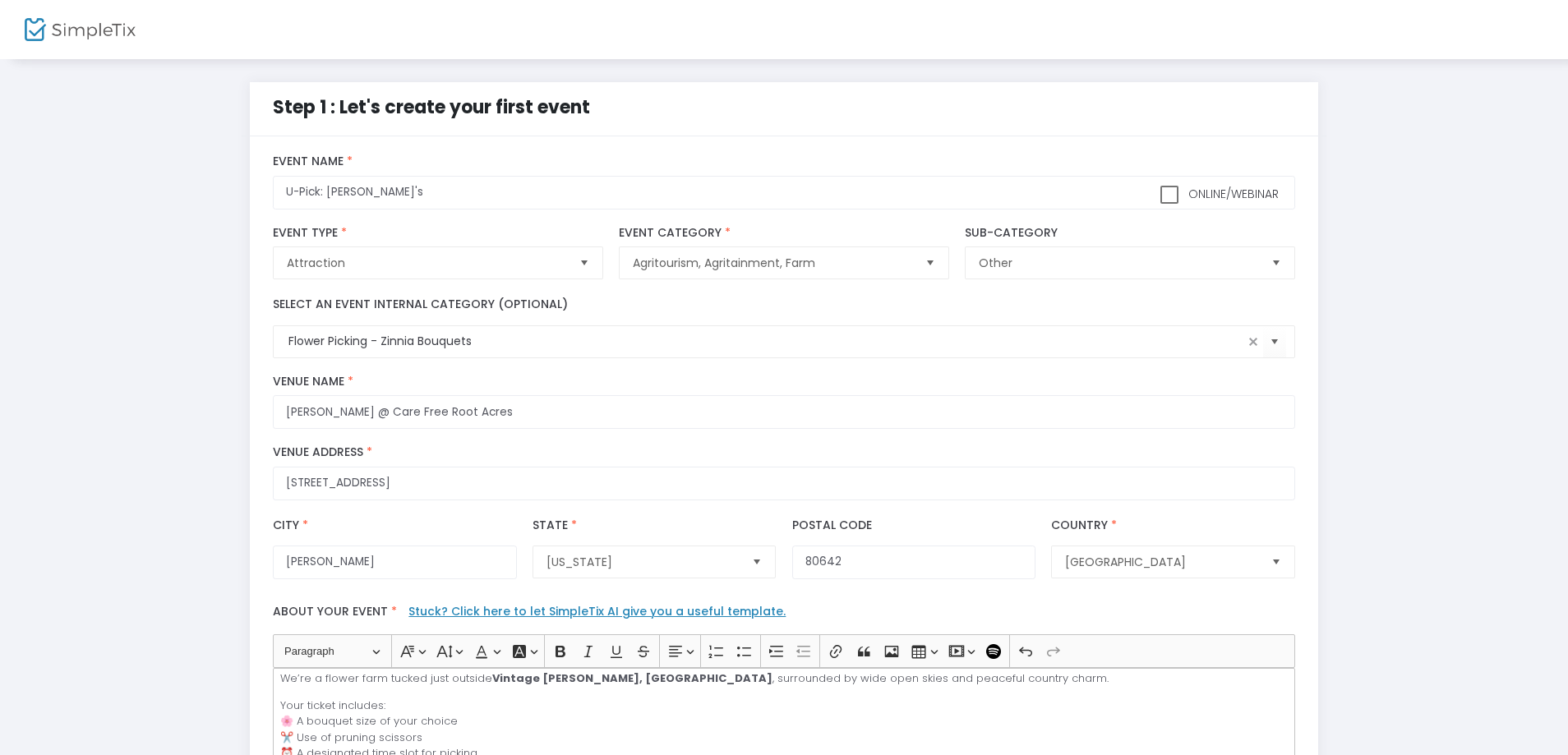
click at [235, 198] on div "Step 1 : Let's create your first event title : U-Pick: [PERSON_NAME]'s Valid : …" at bounding box center [784, 625] width 1518 height 1086
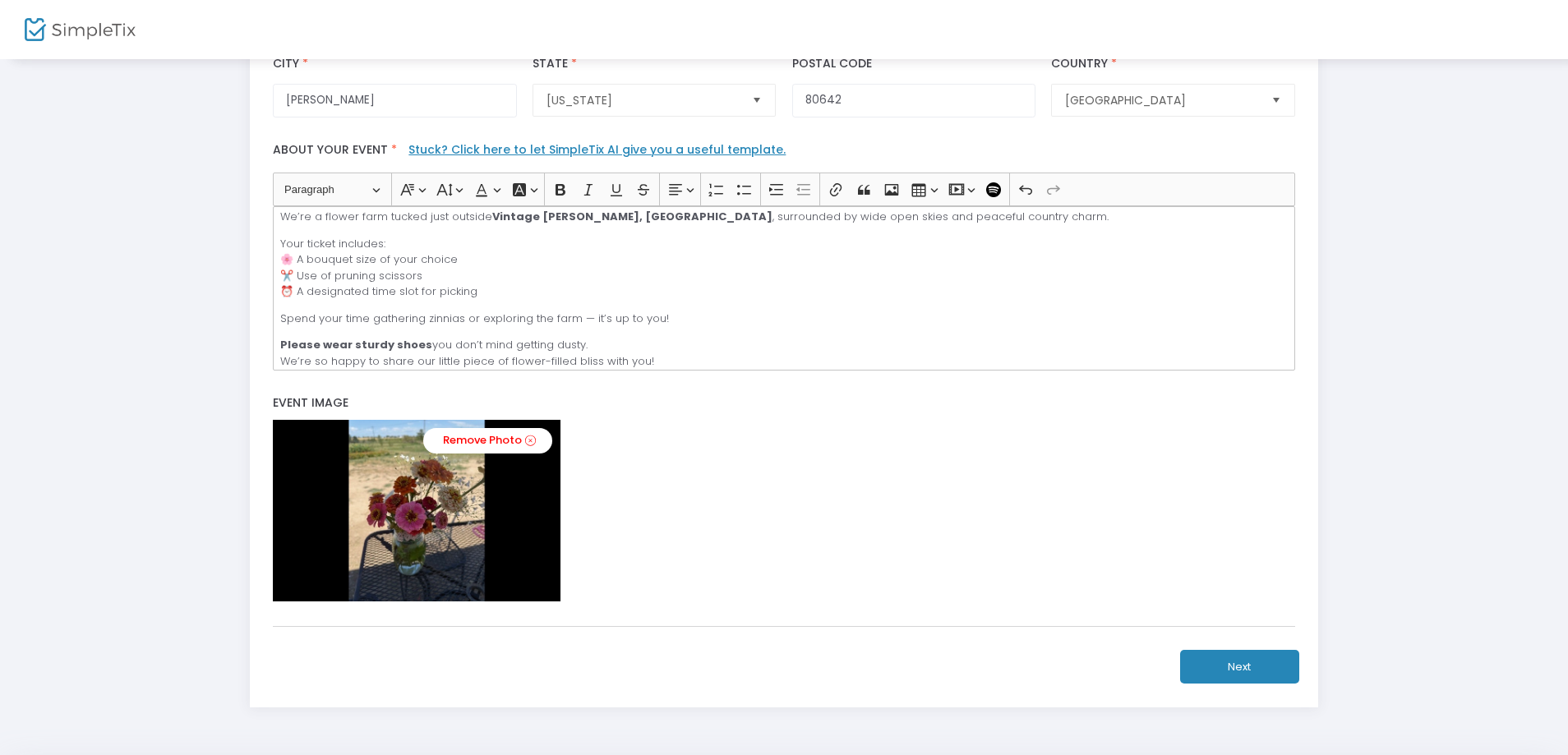
scroll to position [521, 0]
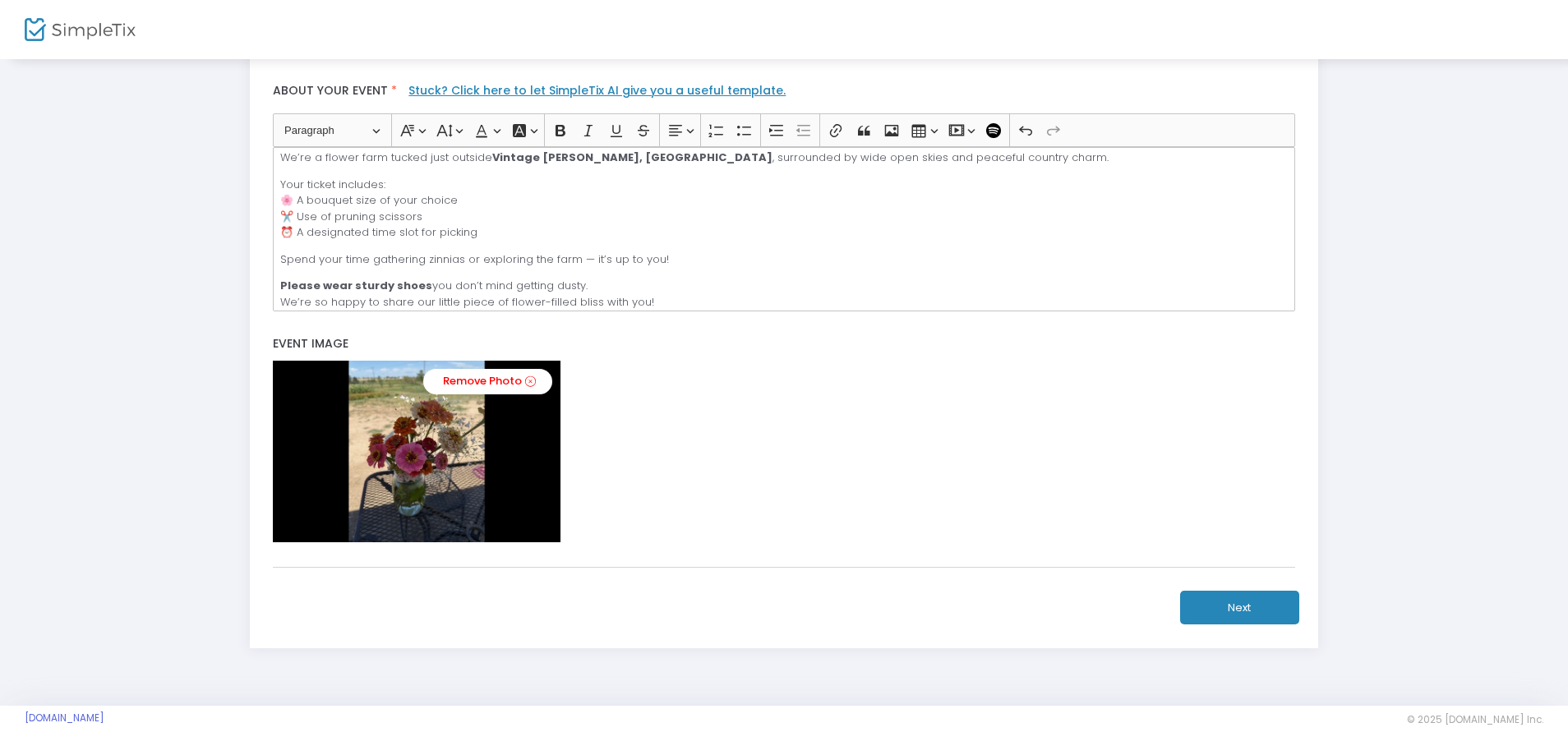
click at [1232, 597] on button "Next" at bounding box center [1239, 607] width 119 height 34
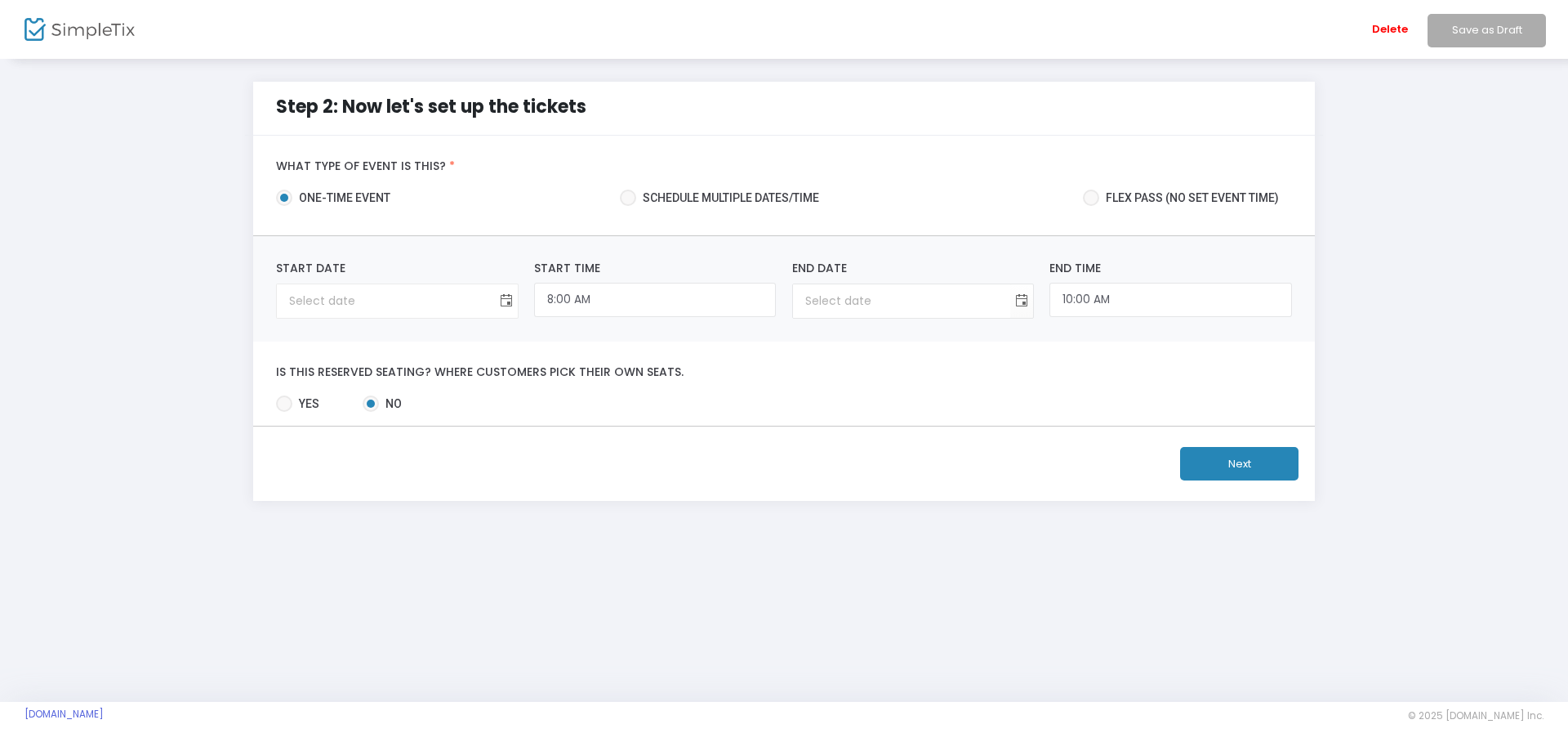
click at [506, 292] on span "Toggle calendar" at bounding box center [506, 301] width 27 height 27
click at [506, 293] on span "Toggle calendar" at bounding box center [506, 301] width 27 height 27
type input "month/day/year"
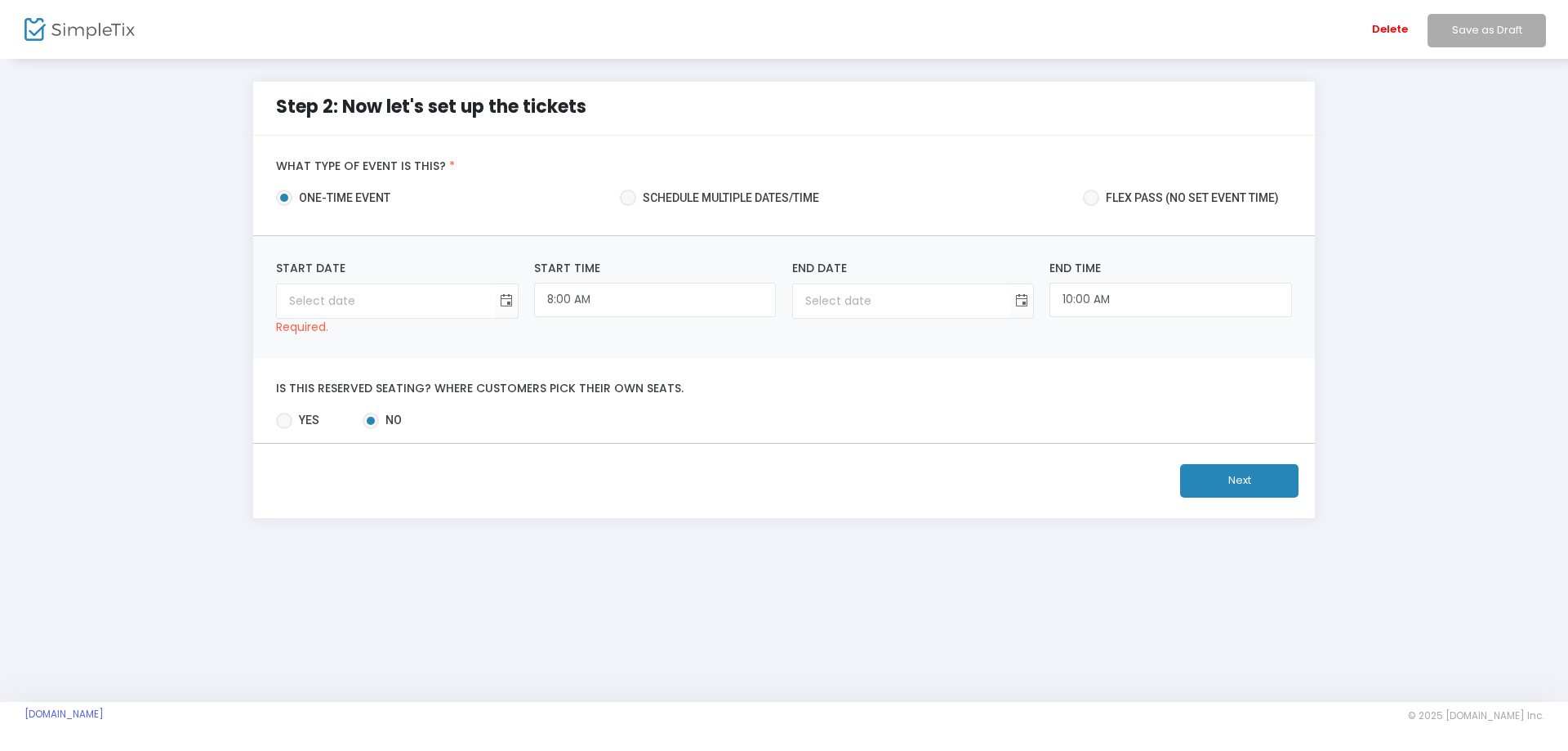
click at [629, 194] on span at bounding box center [627, 197] width 16 height 16
click at [628, 205] on input "Schedule multiple dates/time" at bounding box center [627, 205] width 1 height 1
radio input "true"
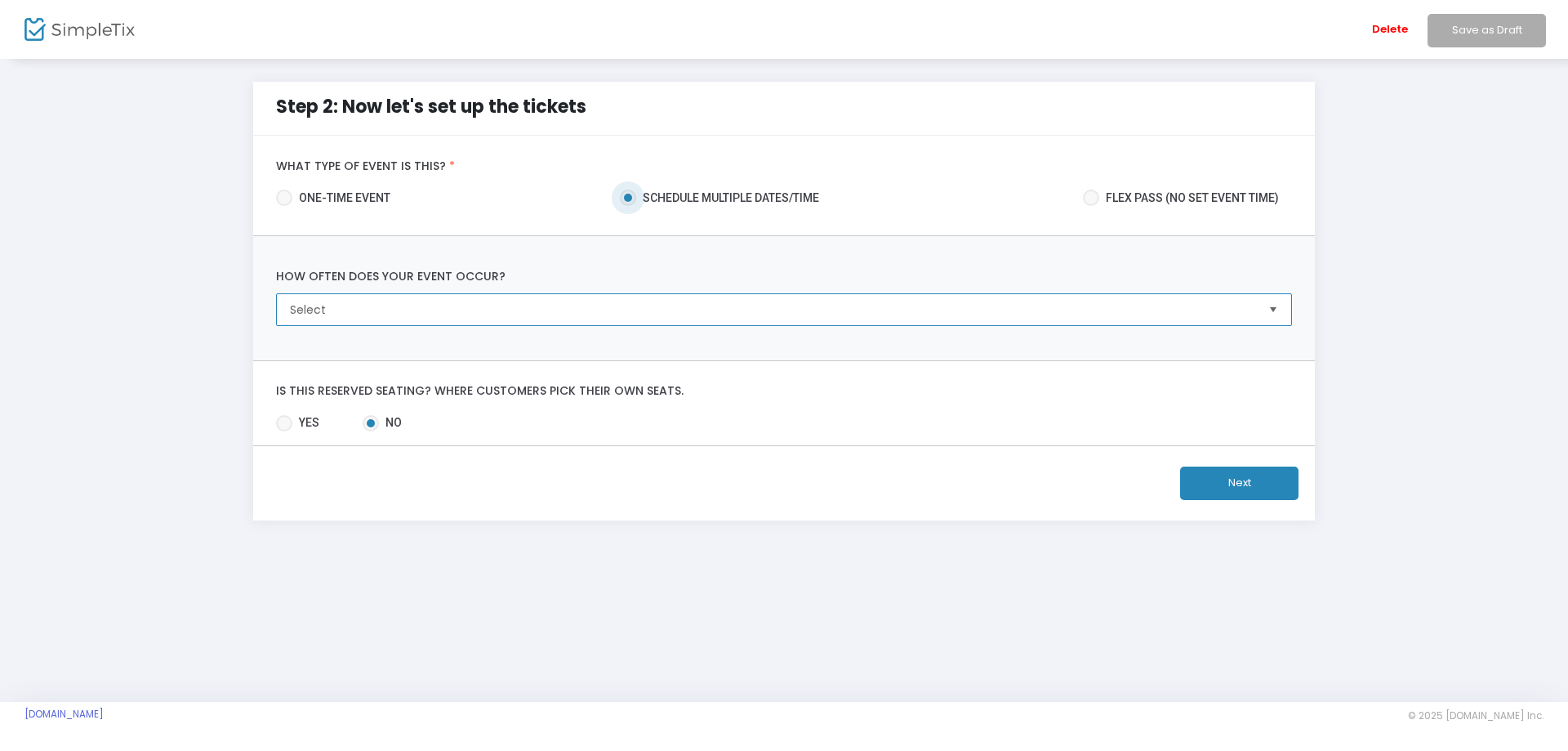
click at [323, 305] on span "Select" at bounding box center [773, 310] width 964 height 16
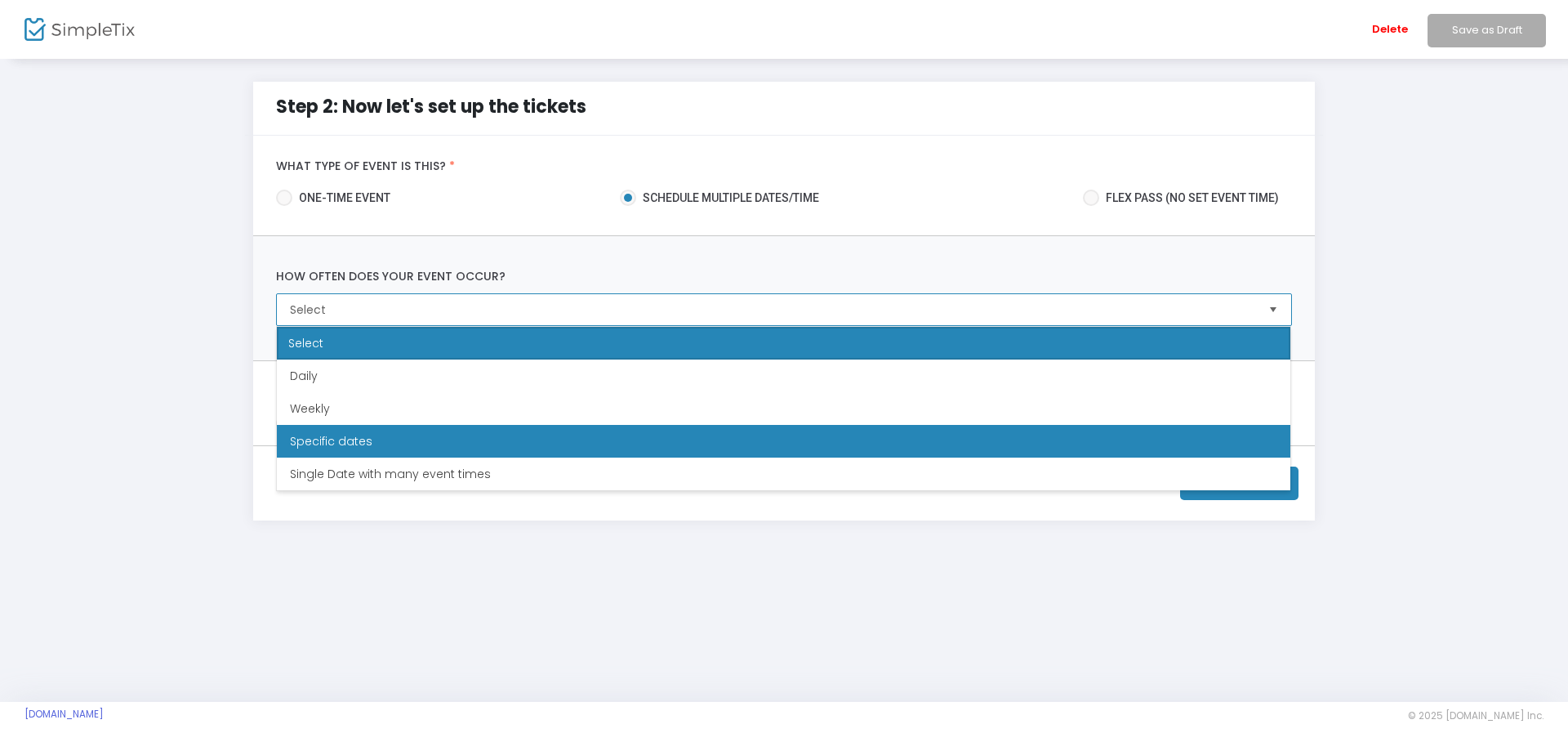
click at [347, 446] on span "Specific dates" at bounding box center [331, 440] width 82 height 16
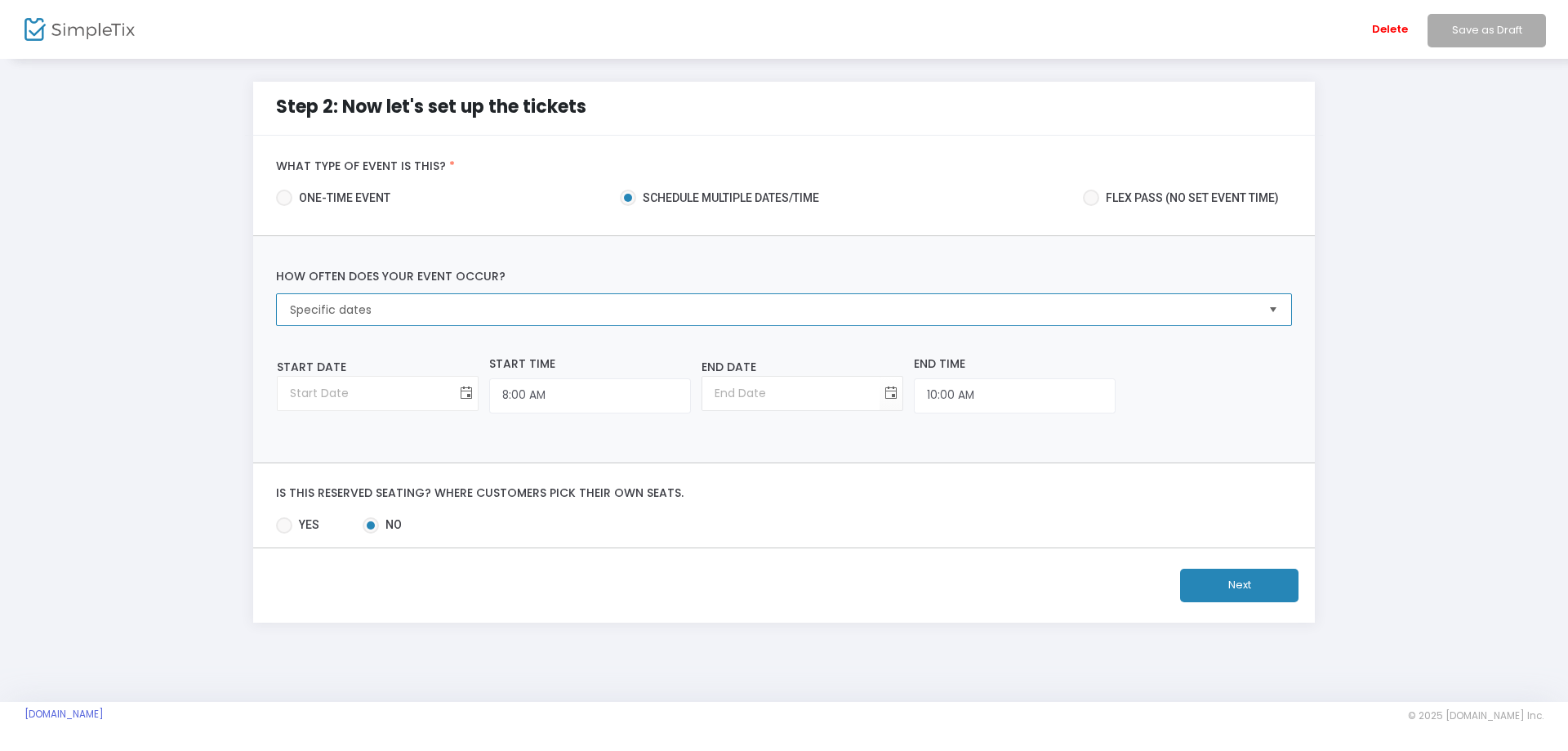
click at [457, 393] on span "Toggle calendar" at bounding box center [467, 394] width 27 height 27
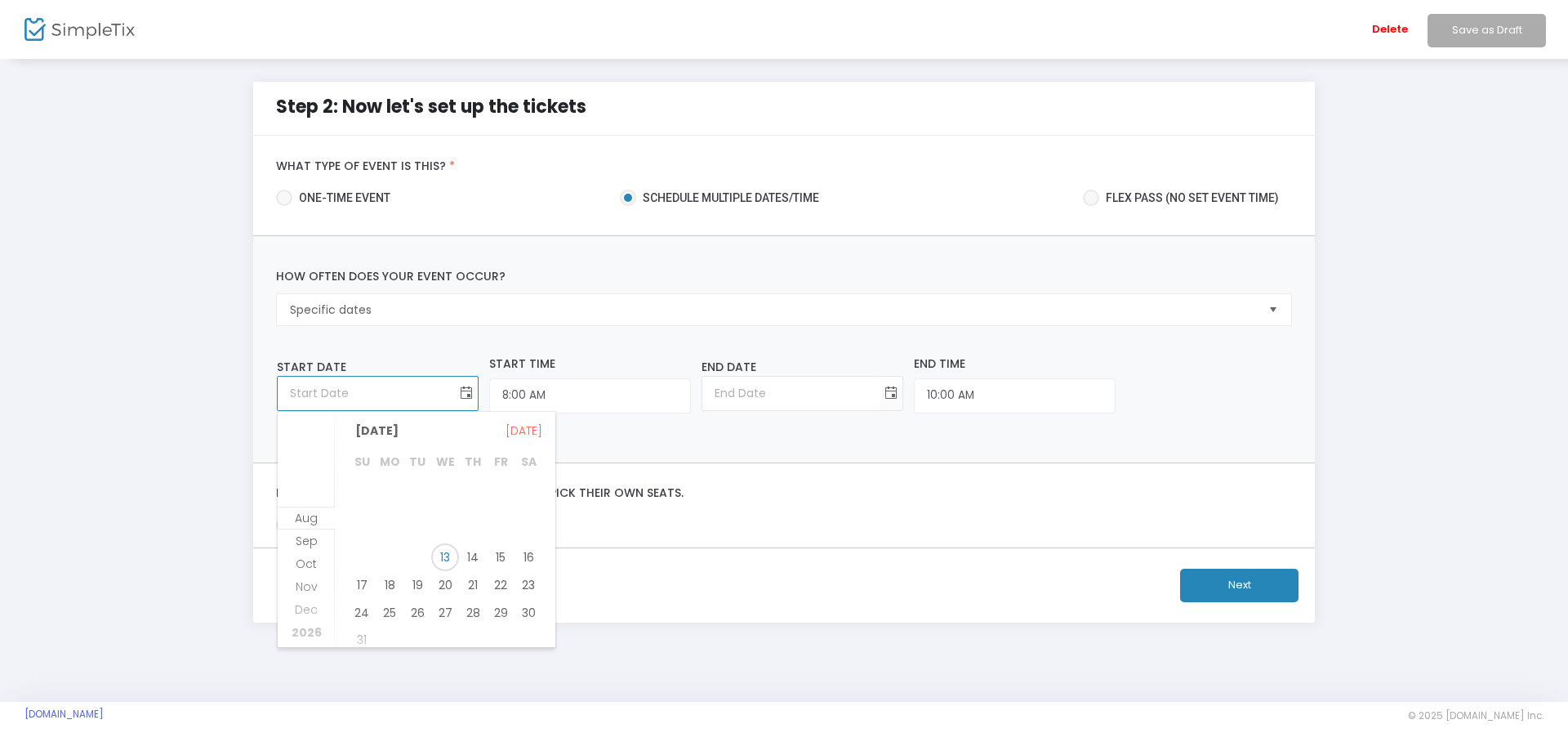
click at [457, 393] on span "Toggle calendar" at bounding box center [467, 394] width 27 height 27
type input "month/day/year"
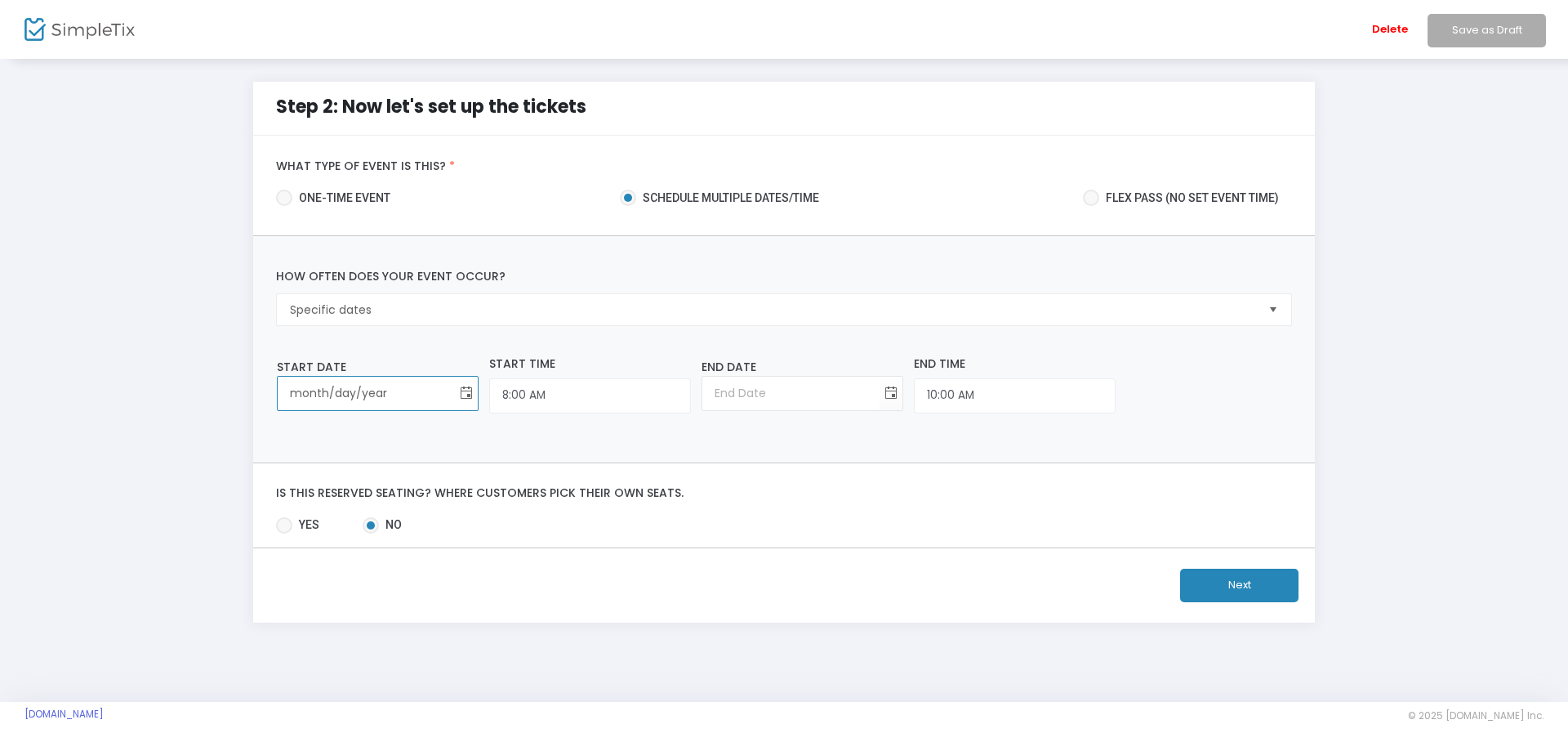
click at [457, 393] on span "Toggle calendar" at bounding box center [467, 394] width 27 height 27
click at [417, 307] on span "Specific dates" at bounding box center [773, 310] width 964 height 16
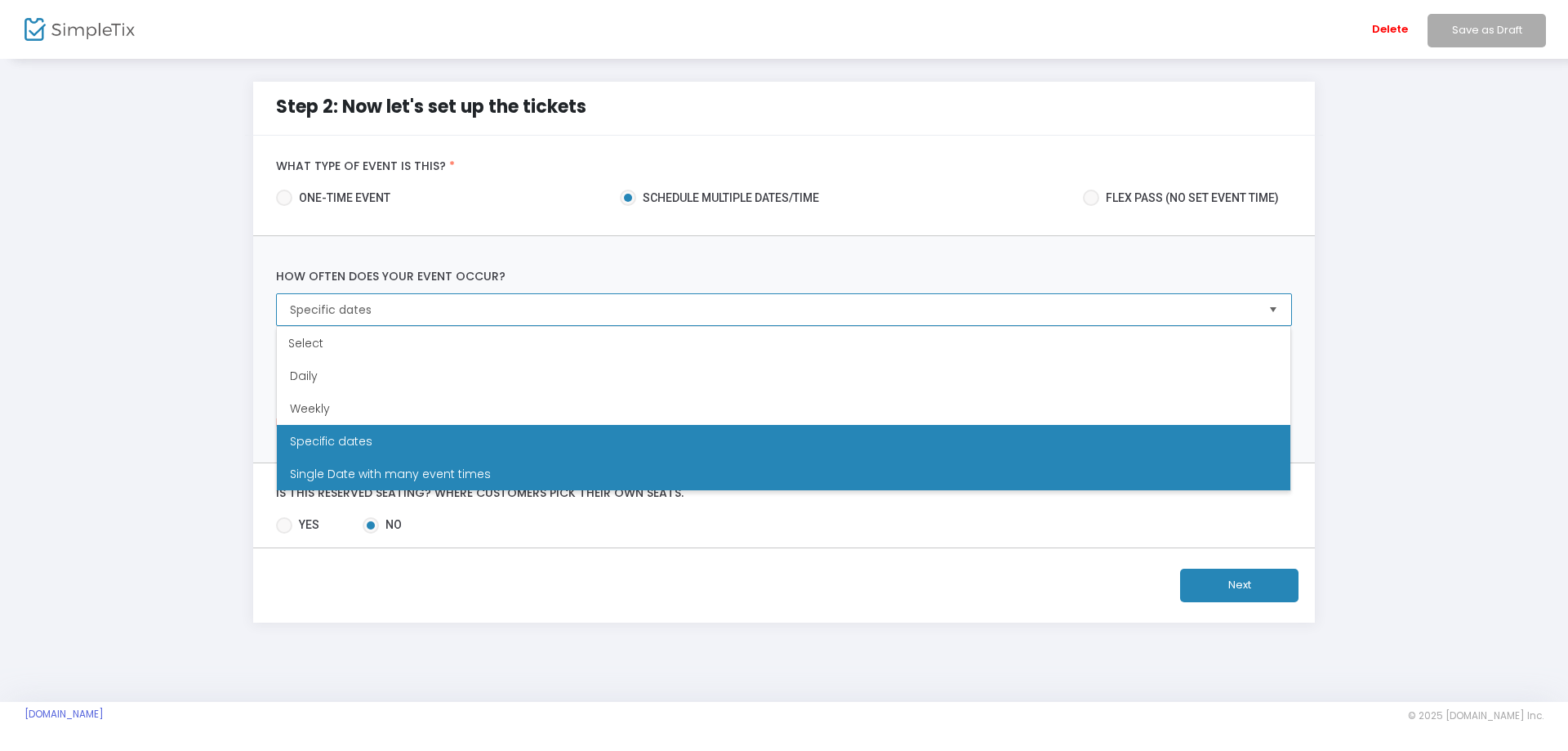
click at [382, 468] on span "Single Date with many event times" at bounding box center [391, 473] width 201 height 16
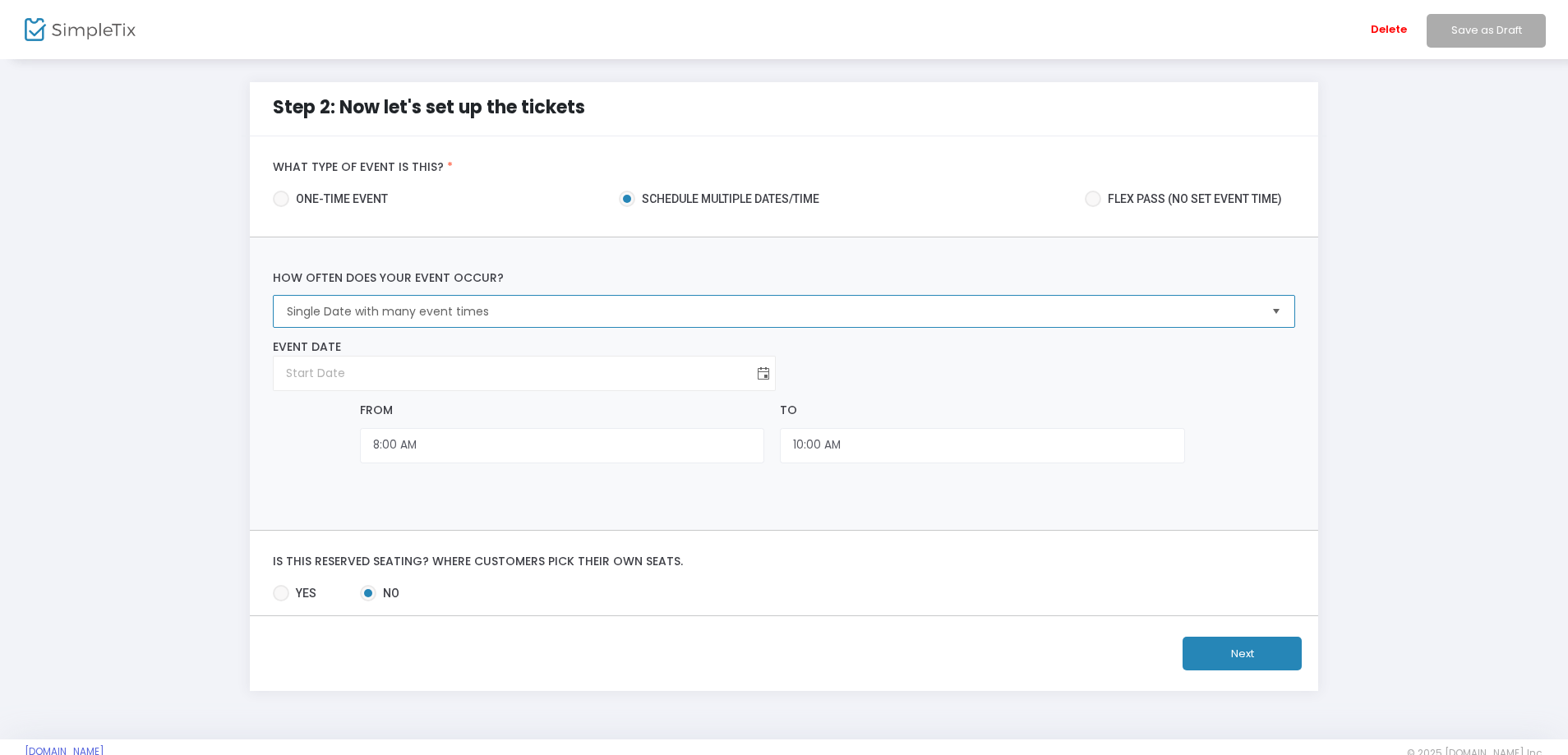
click at [760, 371] on span "Toggle calendar" at bounding box center [764, 374] width 27 height 27
click at [526, 533] on span "16" at bounding box center [526, 538] width 28 height 28
type input "[DATE]"
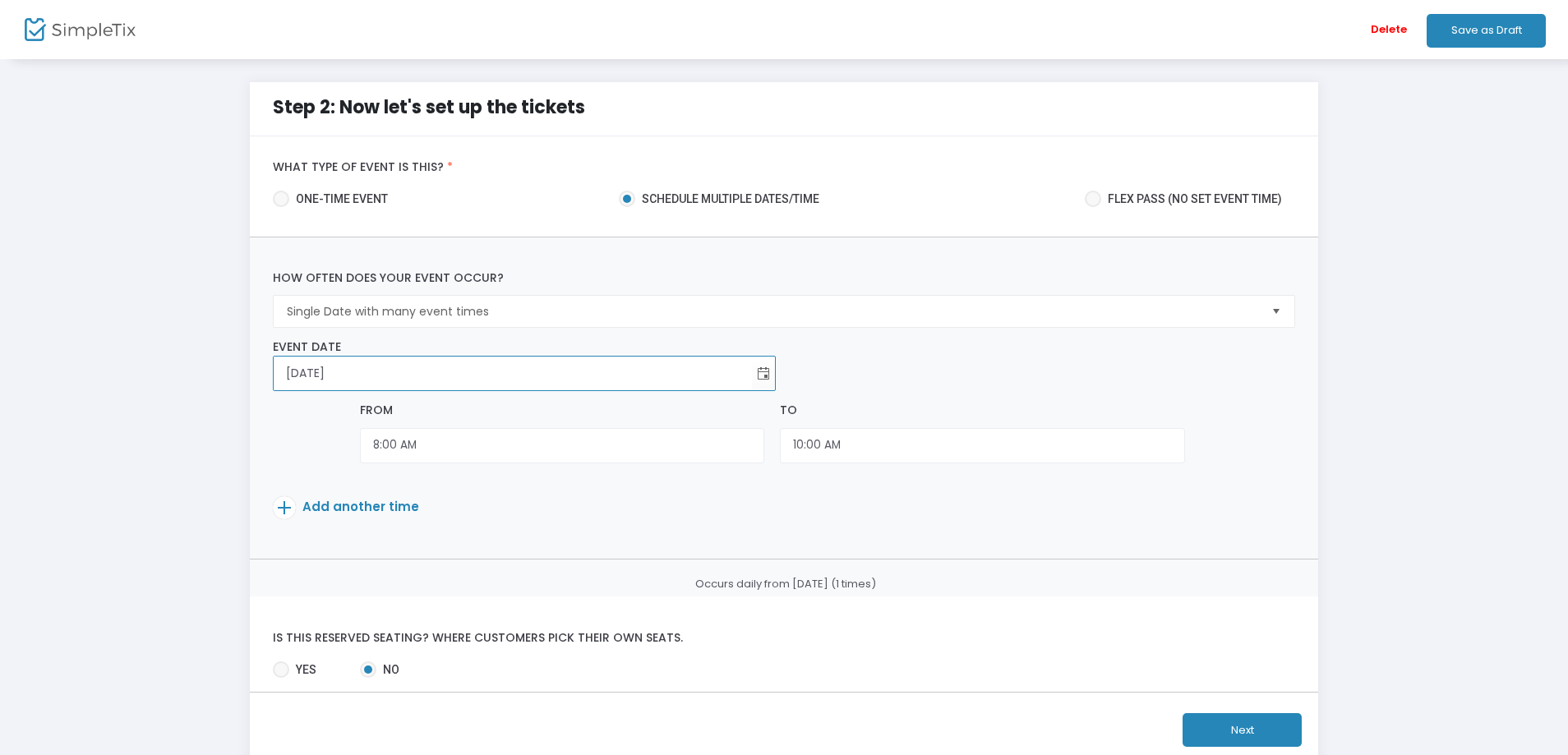
click at [511, 489] on div "Add another time" at bounding box center [741, 501] width 937 height 44
click at [706, 447] on input "8:00 AM" at bounding box center [562, 446] width 404 height 36
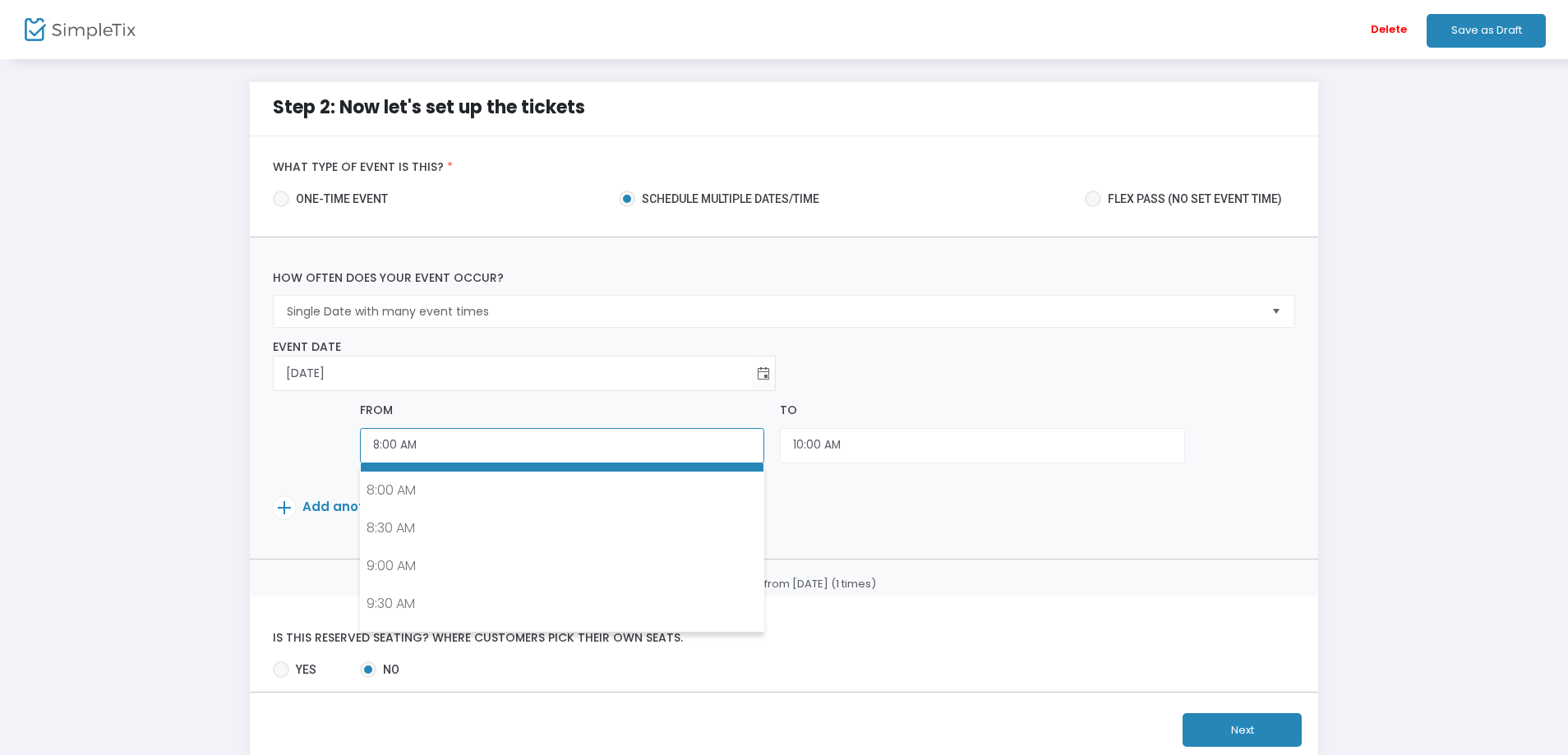
scroll to position [621, 0]
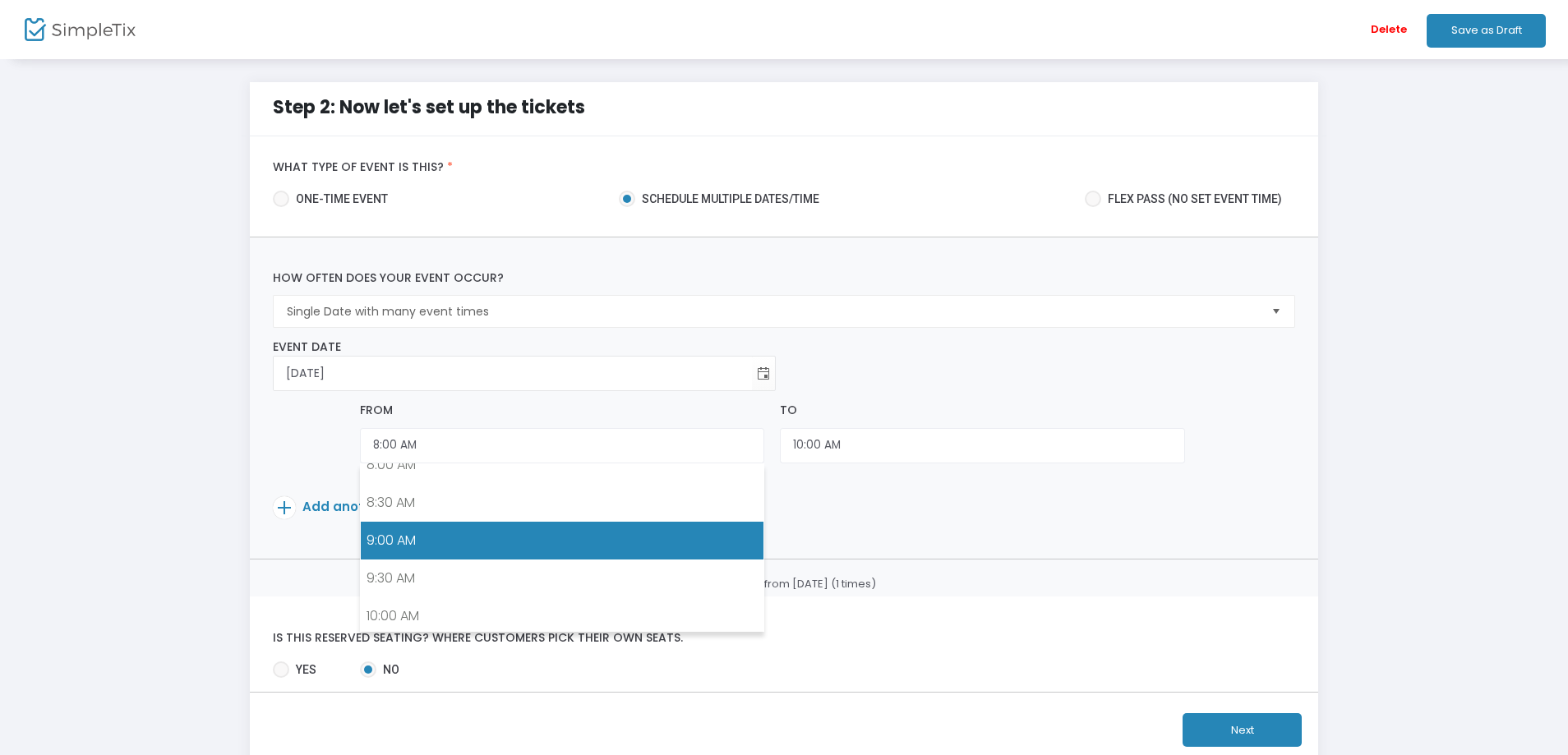
click at [439, 530] on link "9:00 AM" at bounding box center [561, 540] width 403 height 37
type input "9:00 AM"
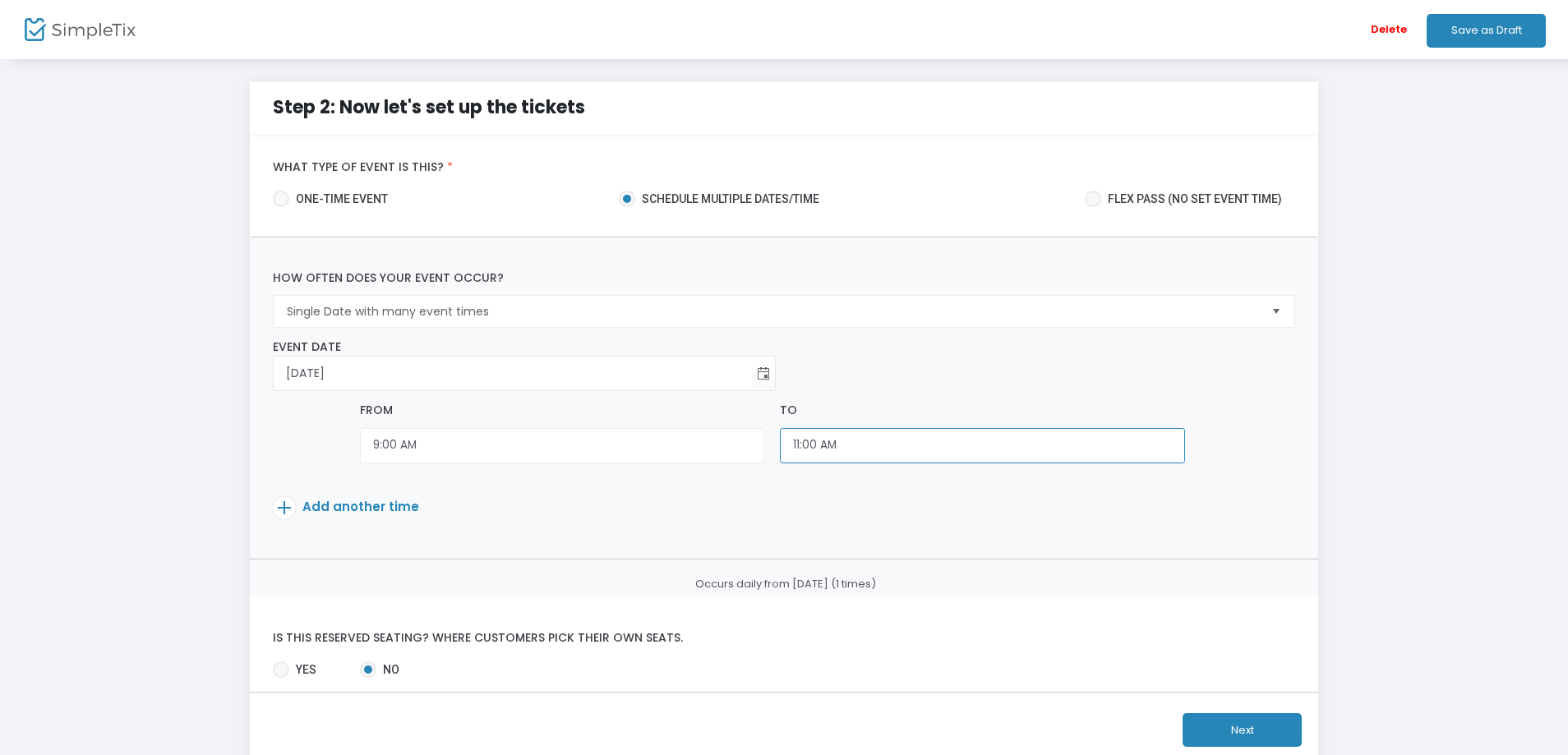
click at [882, 451] on input "11:00 AM" at bounding box center [982, 446] width 404 height 36
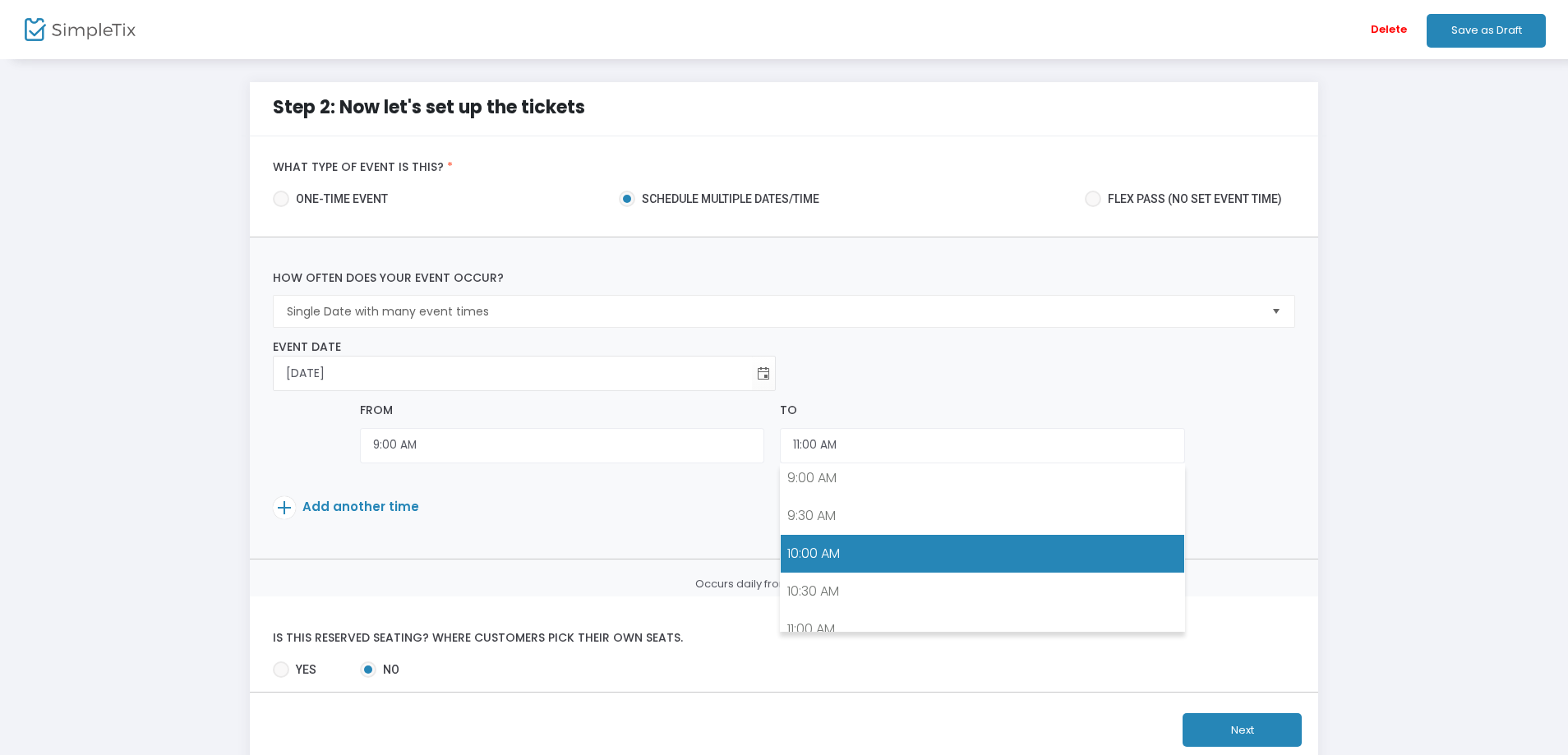
click at [855, 548] on link "10:00 AM" at bounding box center [981, 553] width 403 height 37
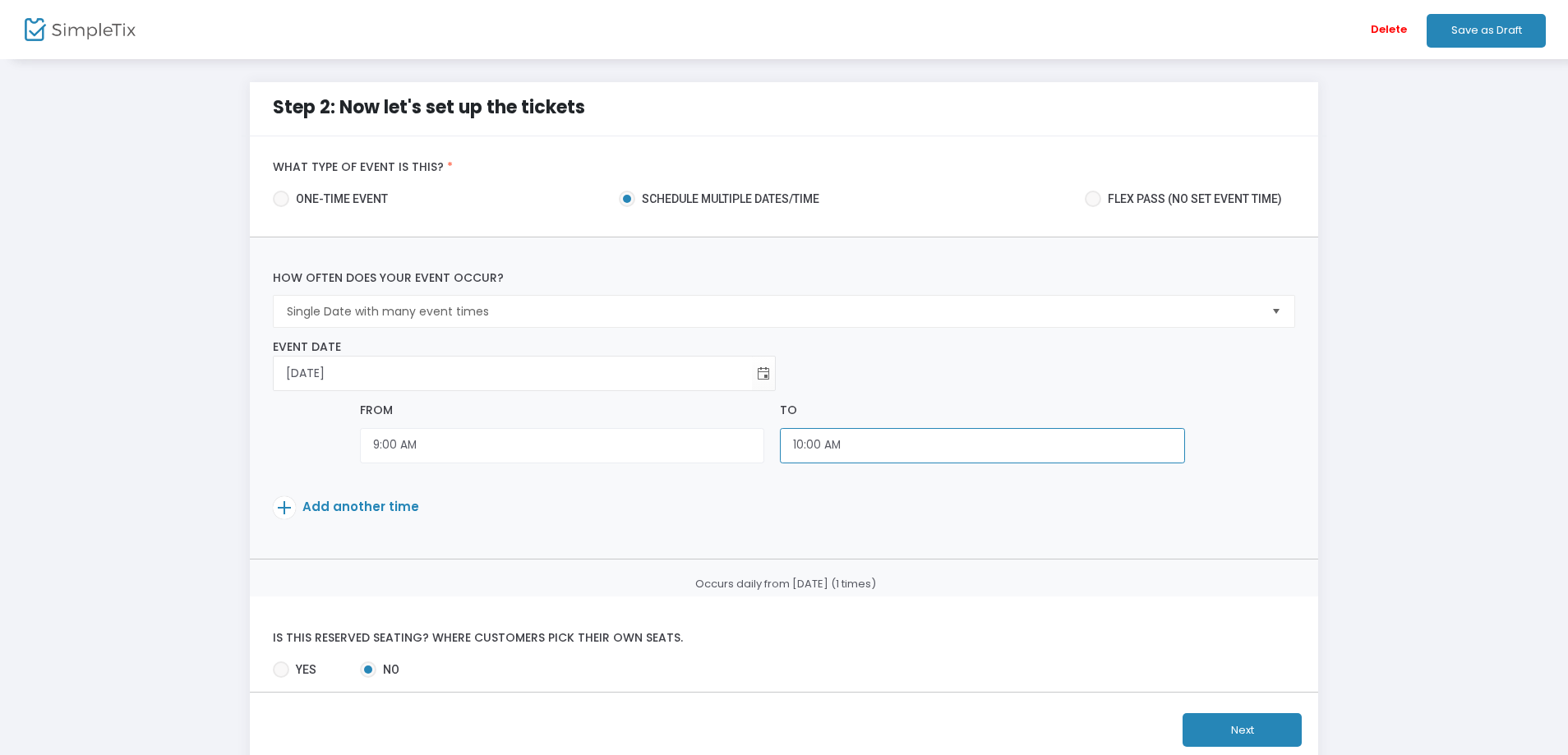
click at [817, 443] on input "10:00 AM" at bounding box center [982, 446] width 404 height 36
type input "9:45 AM"
click at [173, 411] on m-step2-event "Step 2: Now let's set up the tickets What type of event is this? * one-time eve…" at bounding box center [784, 425] width 1518 height 685
click at [352, 503] on span "Add another time" at bounding box center [360, 506] width 116 height 17
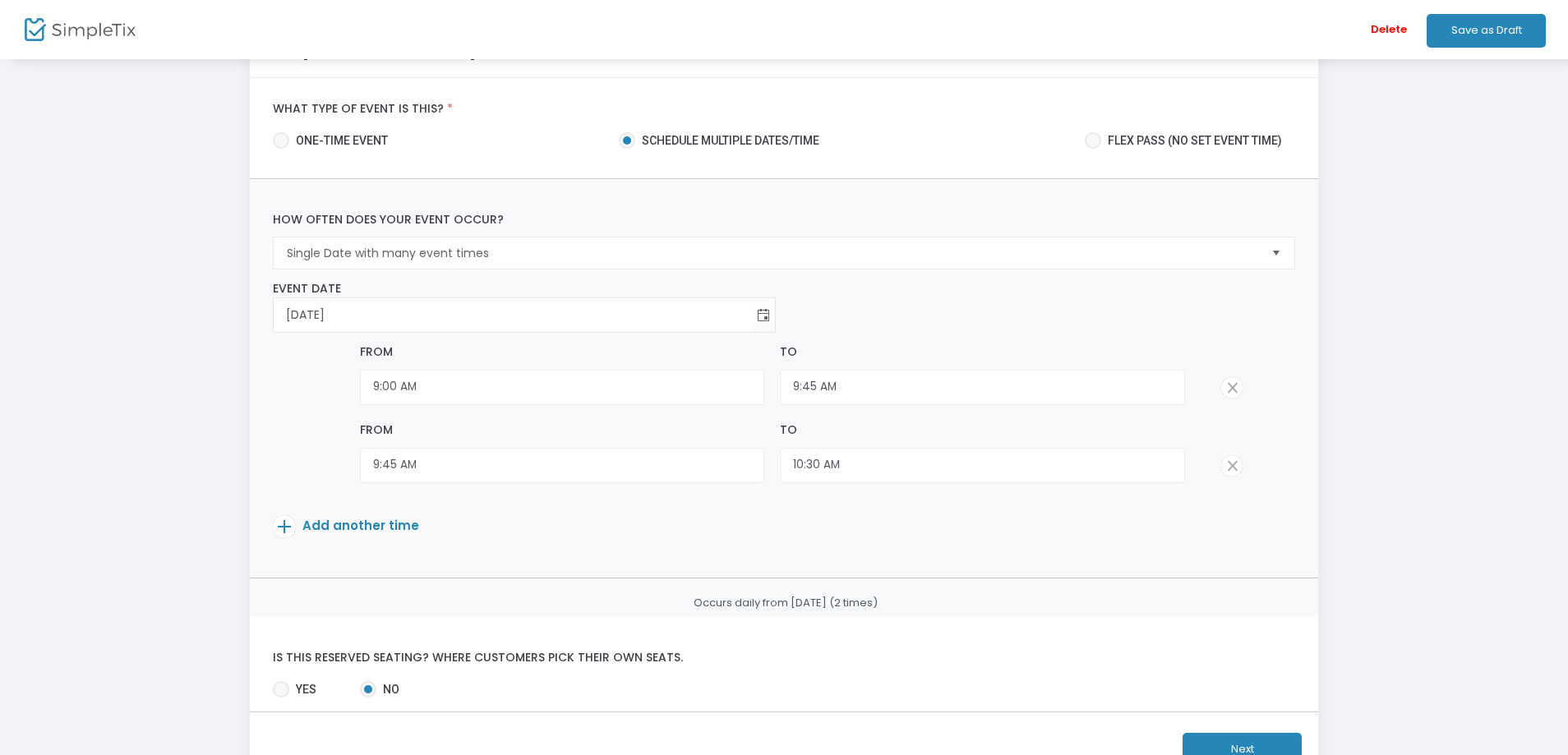
scroll to position [164, 0]
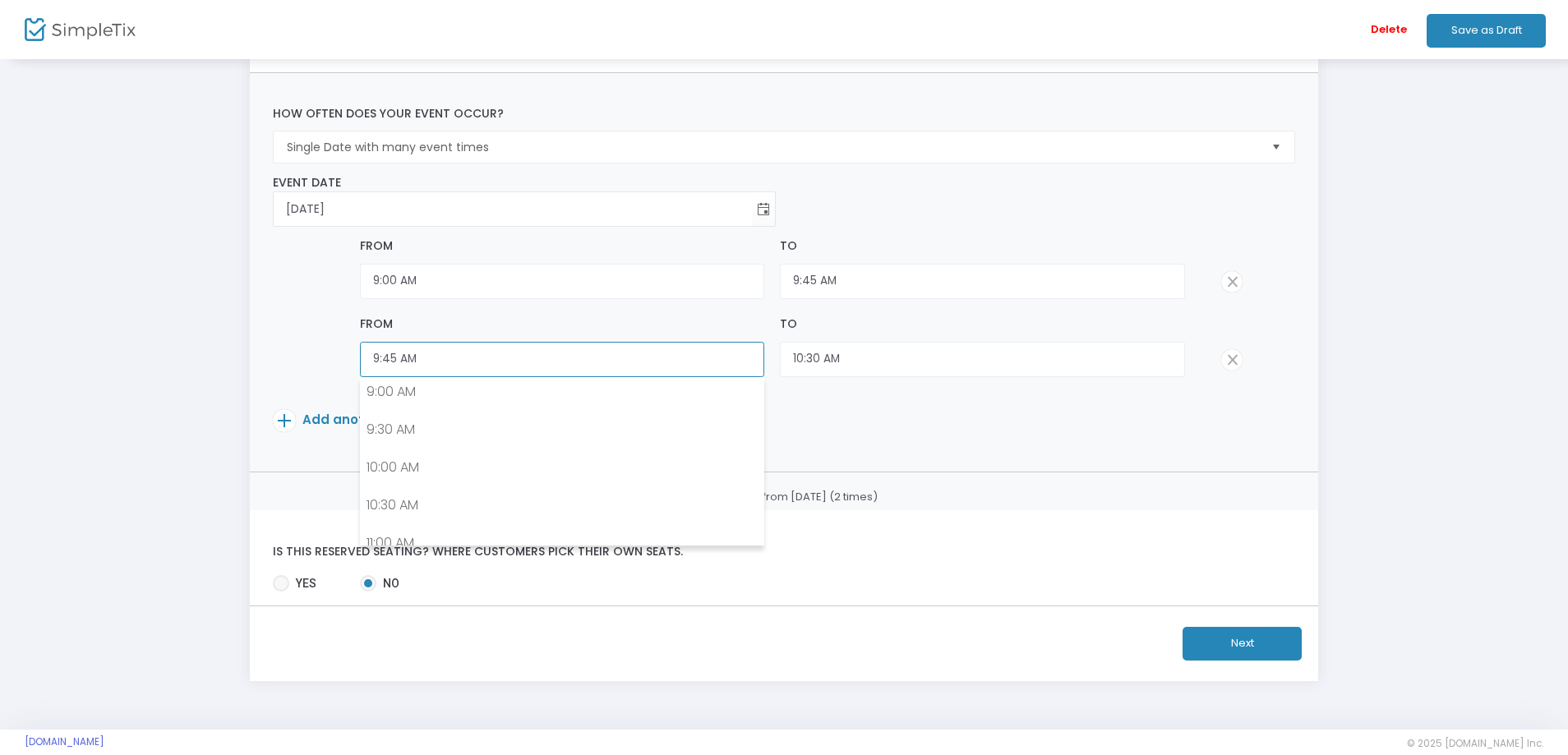
drag, startPoint x: 540, startPoint y: 354, endPoint x: 286, endPoint y: 359, distance: 254.0
click at [287, 358] on div "From 9:45 AM To 10:30 AM" at bounding box center [784, 349] width 1038 height 67
click at [433, 360] on input "9:45 AM" at bounding box center [562, 359] width 404 height 36
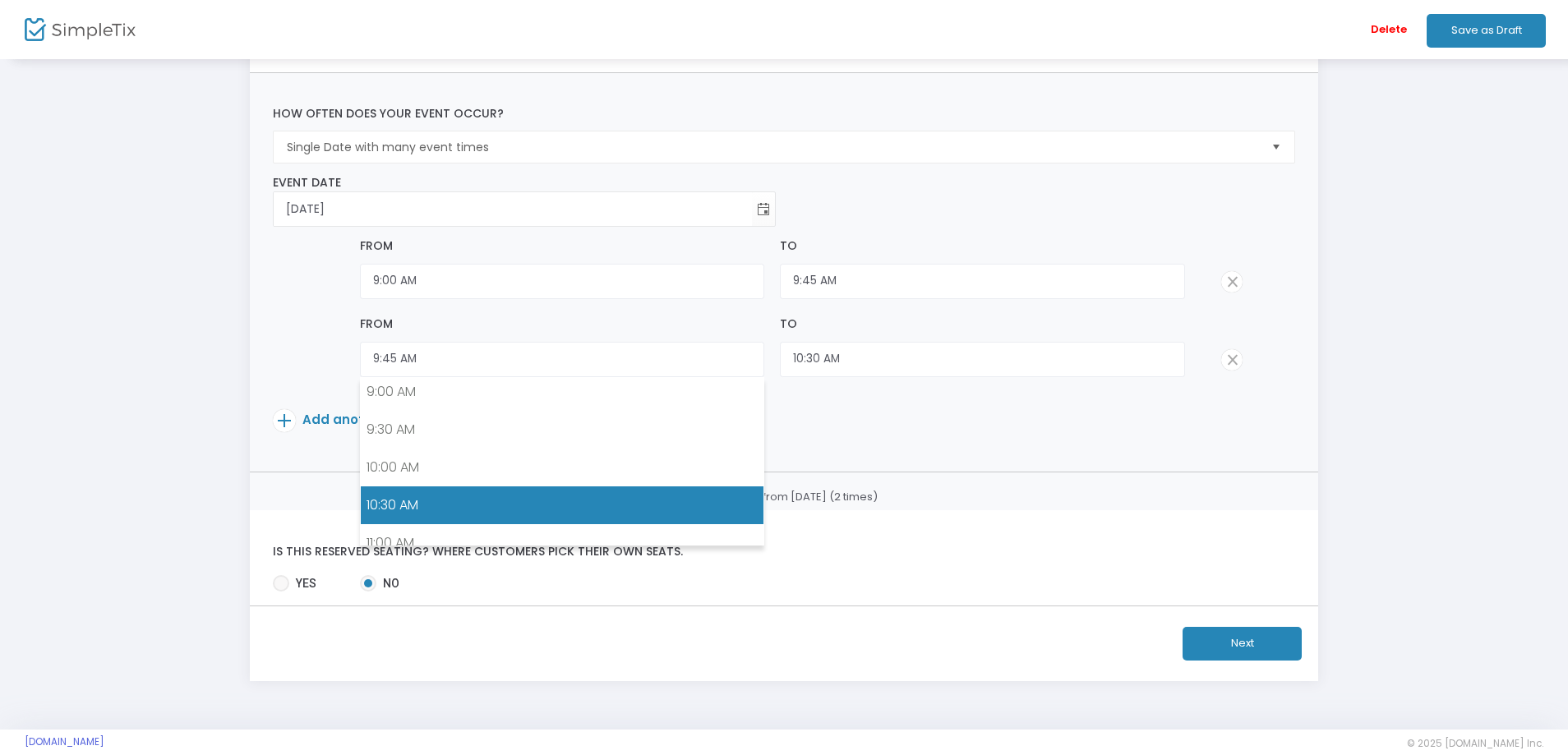
click at [400, 499] on link "10:30 AM" at bounding box center [561, 504] width 403 height 37
type input "10:30 AM"
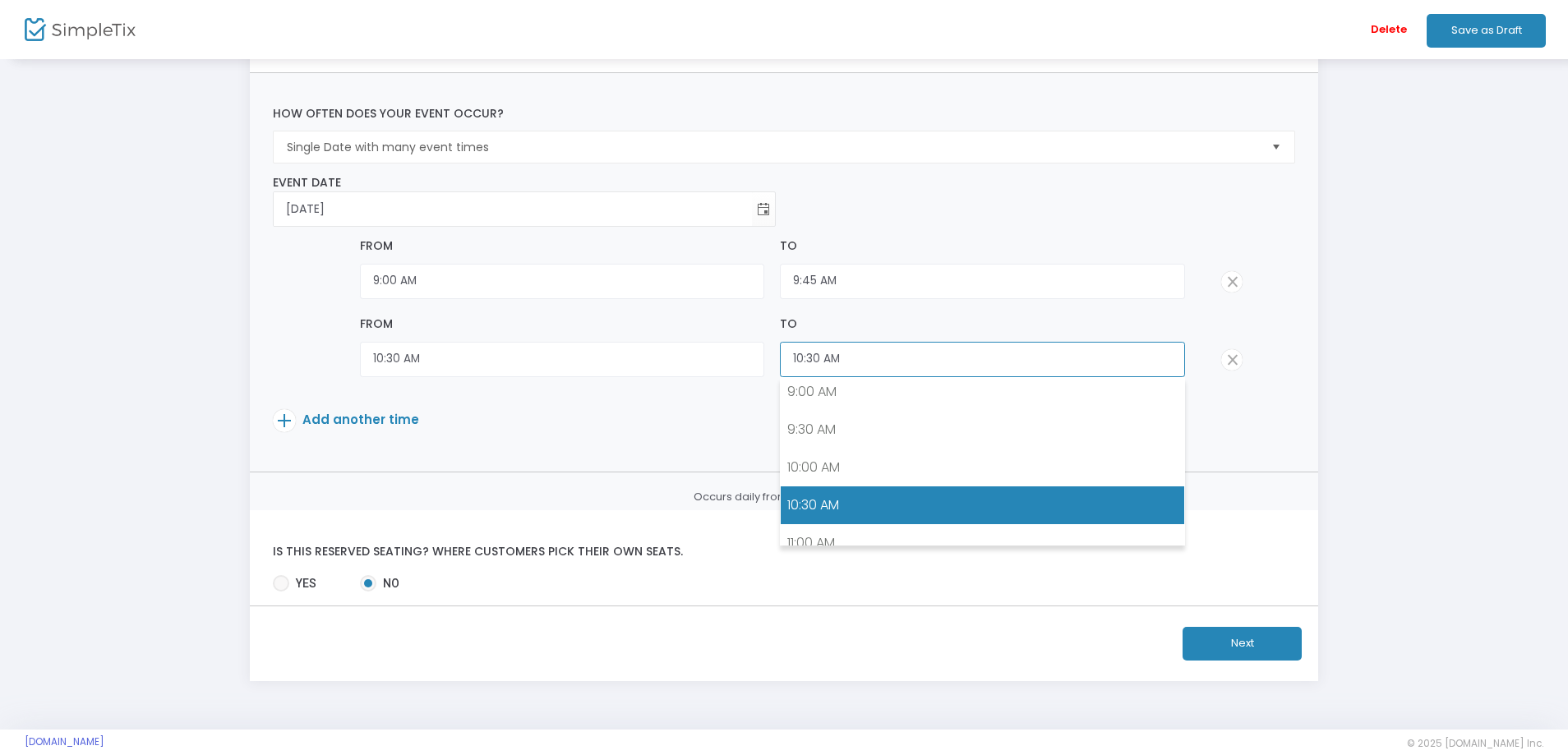
click at [864, 363] on input "10:30 AM" at bounding box center [982, 359] width 404 height 36
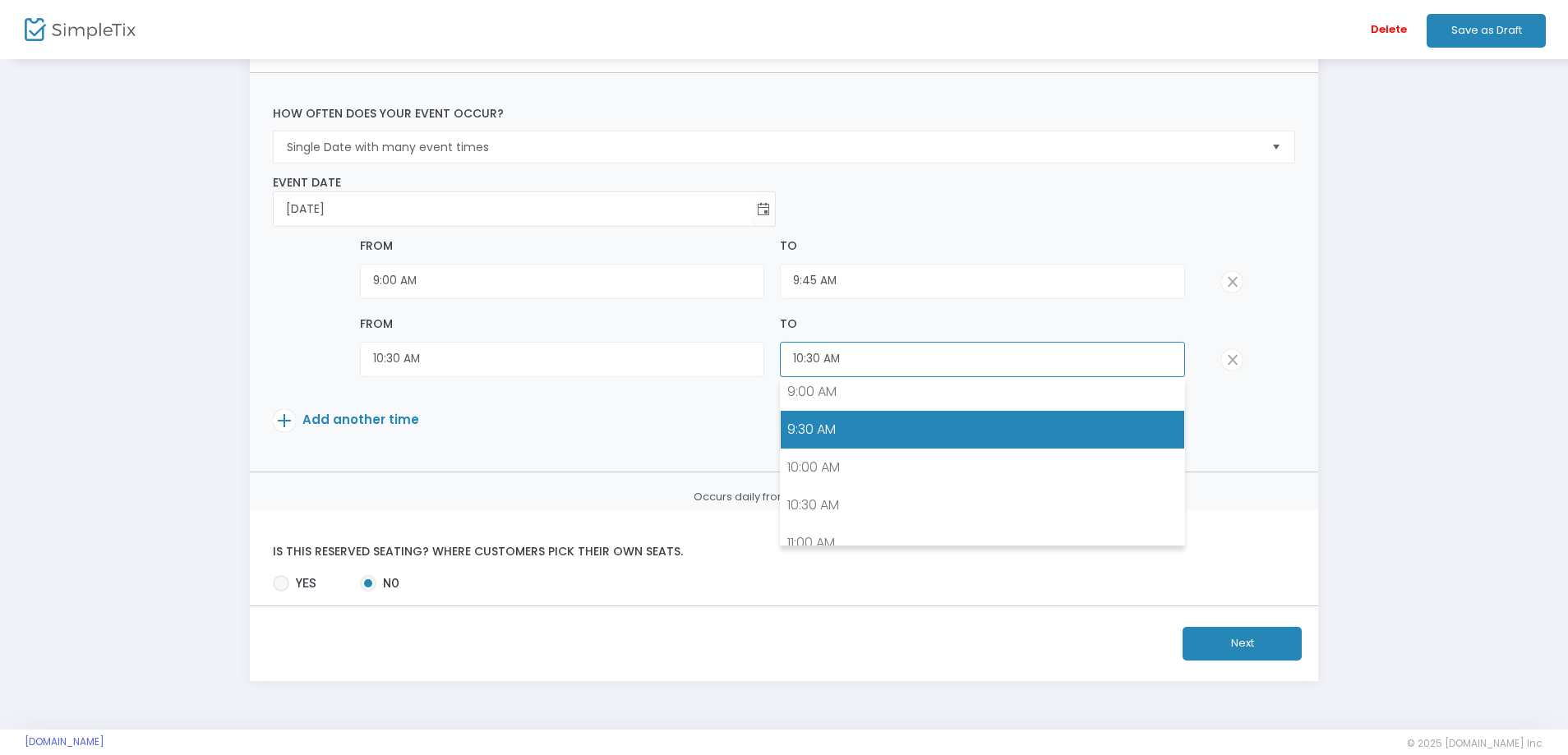
scroll to position [767, 0]
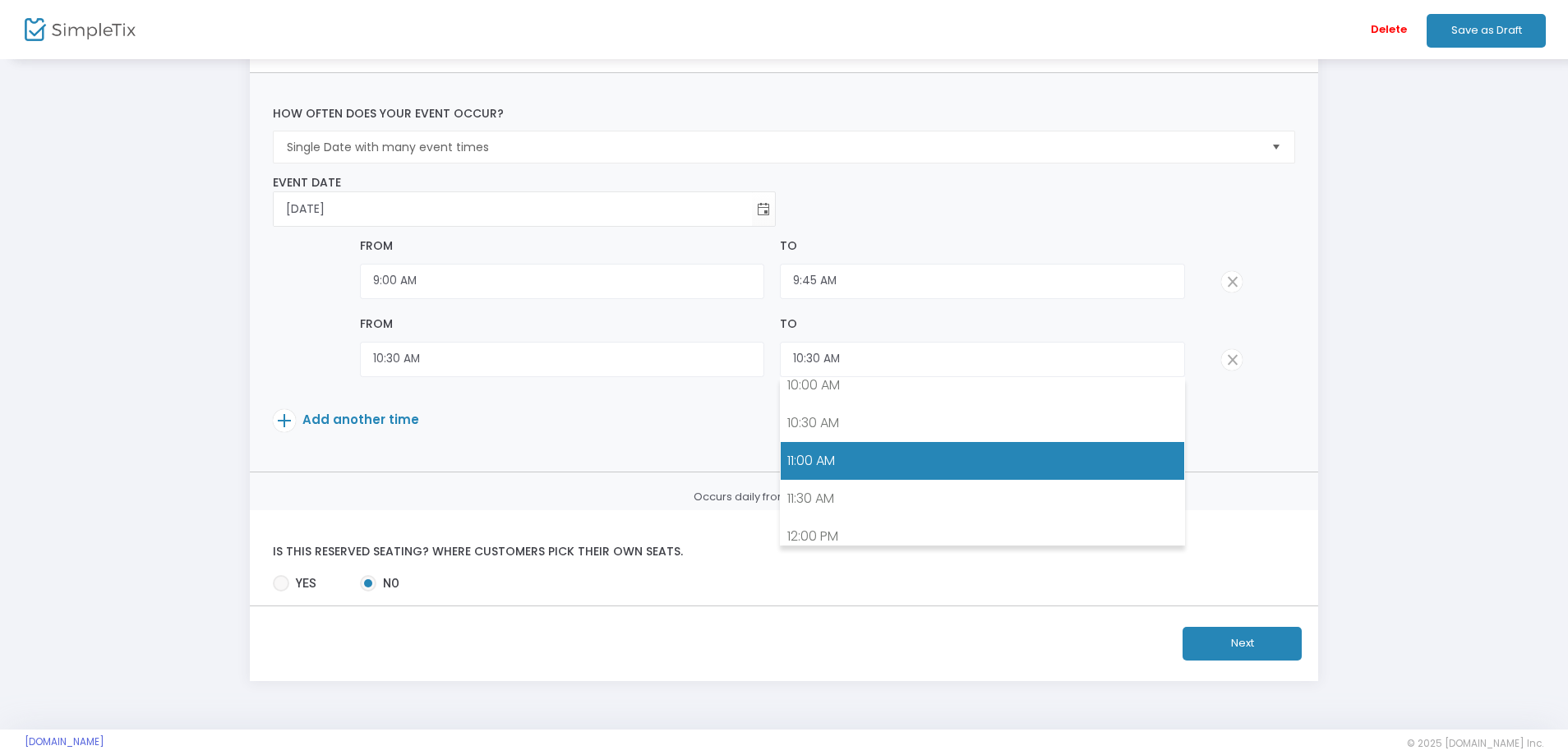
click at [808, 461] on link "11:00 AM" at bounding box center [981, 460] width 403 height 37
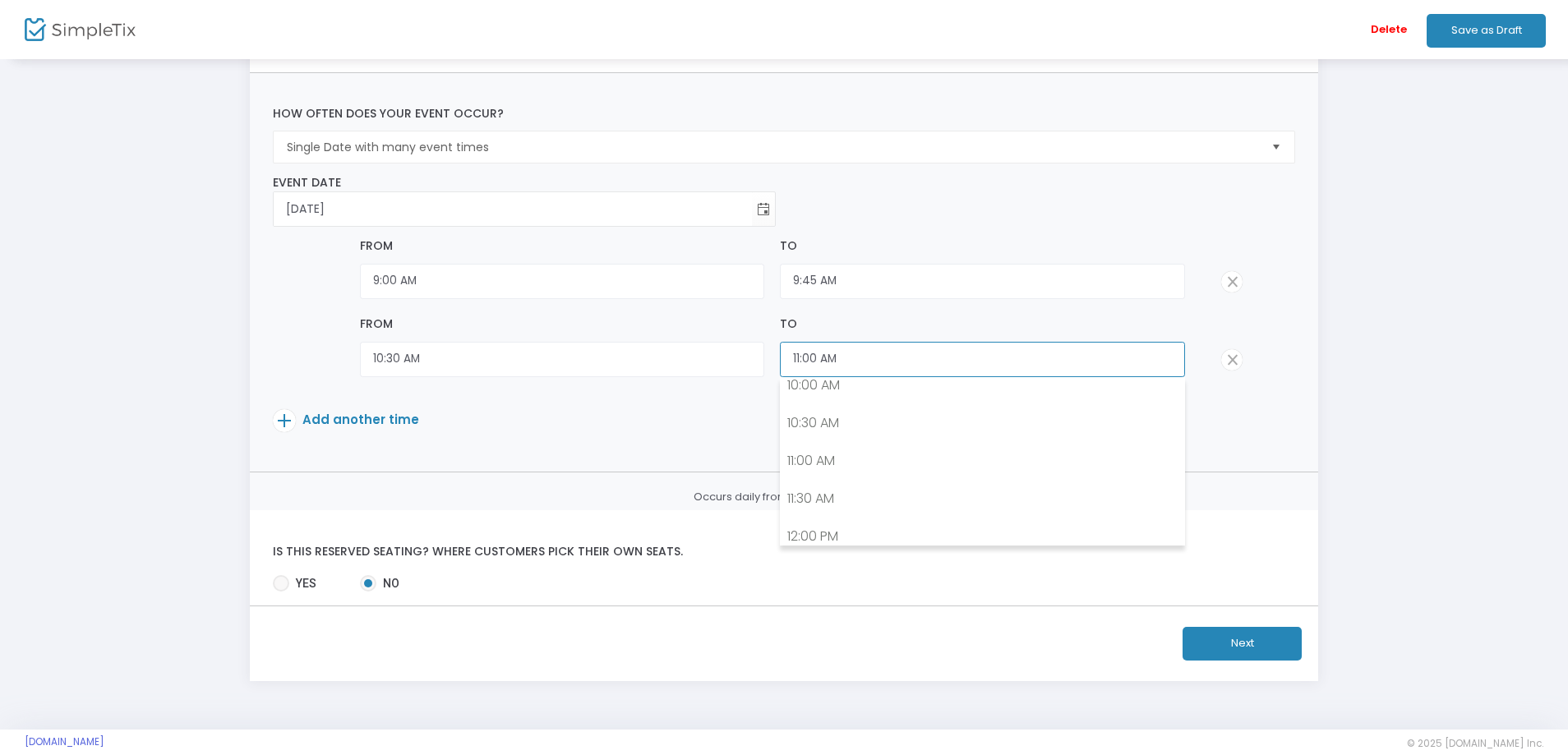
click at [813, 359] on input "11:00 AM" at bounding box center [982, 359] width 404 height 36
type input "11:15 AM"
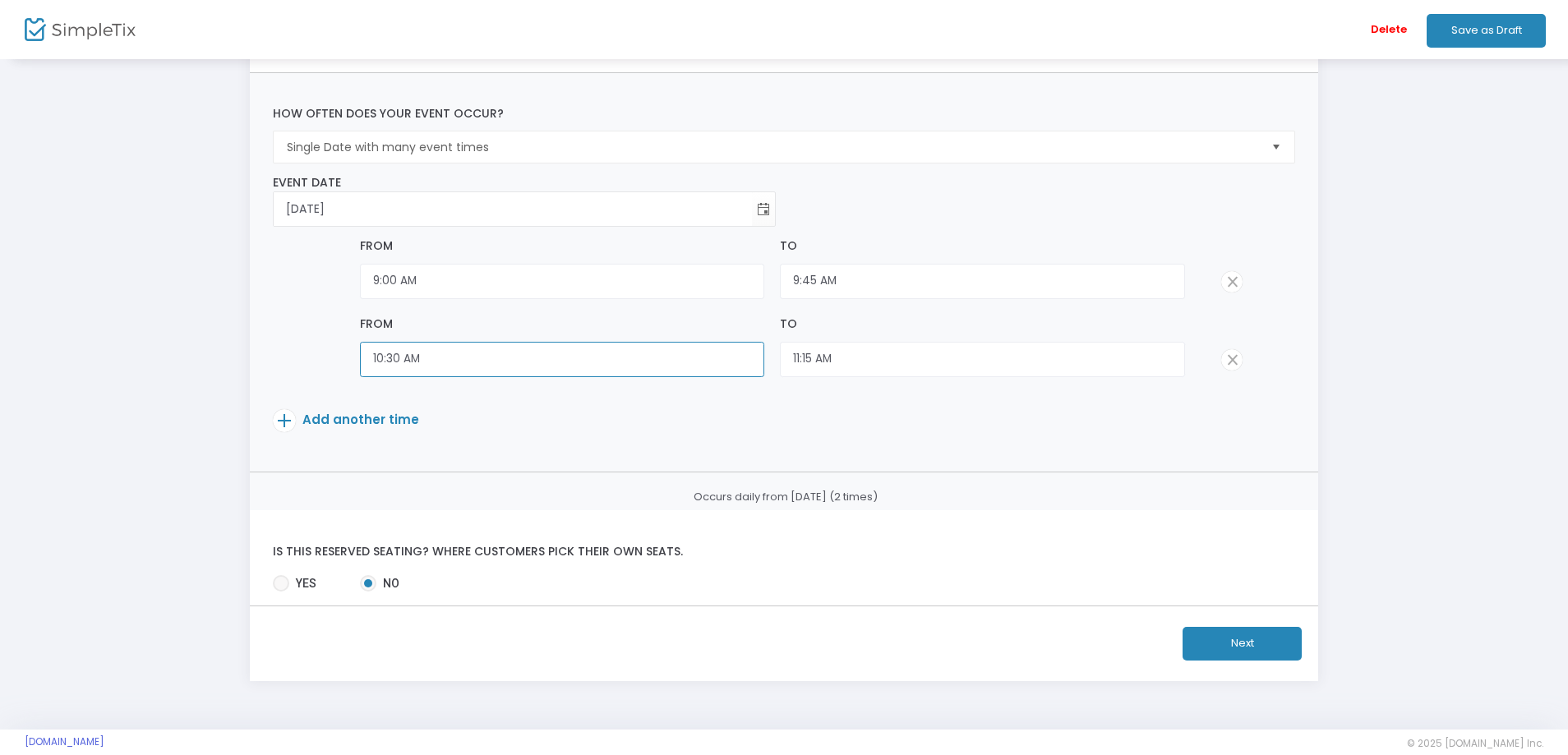
click at [400, 357] on input "10:30 AM" at bounding box center [562, 359] width 404 height 36
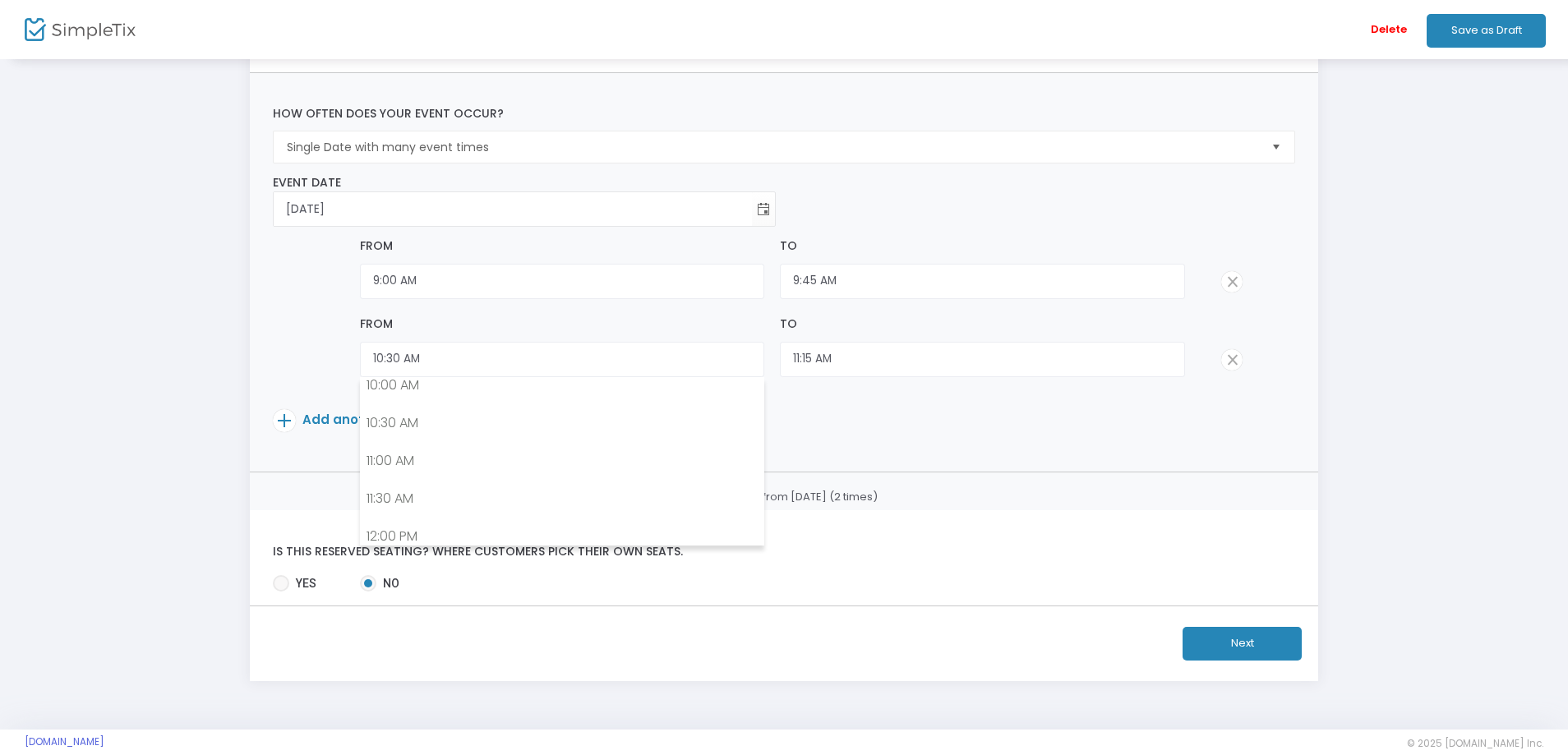
click at [182, 324] on m-step2-event "Step 2: Now let's set up the tickets What type of event is this? * one-time eve…" at bounding box center [784, 299] width 1518 height 763
click at [345, 416] on span "Add another time" at bounding box center [360, 420] width 116 height 17
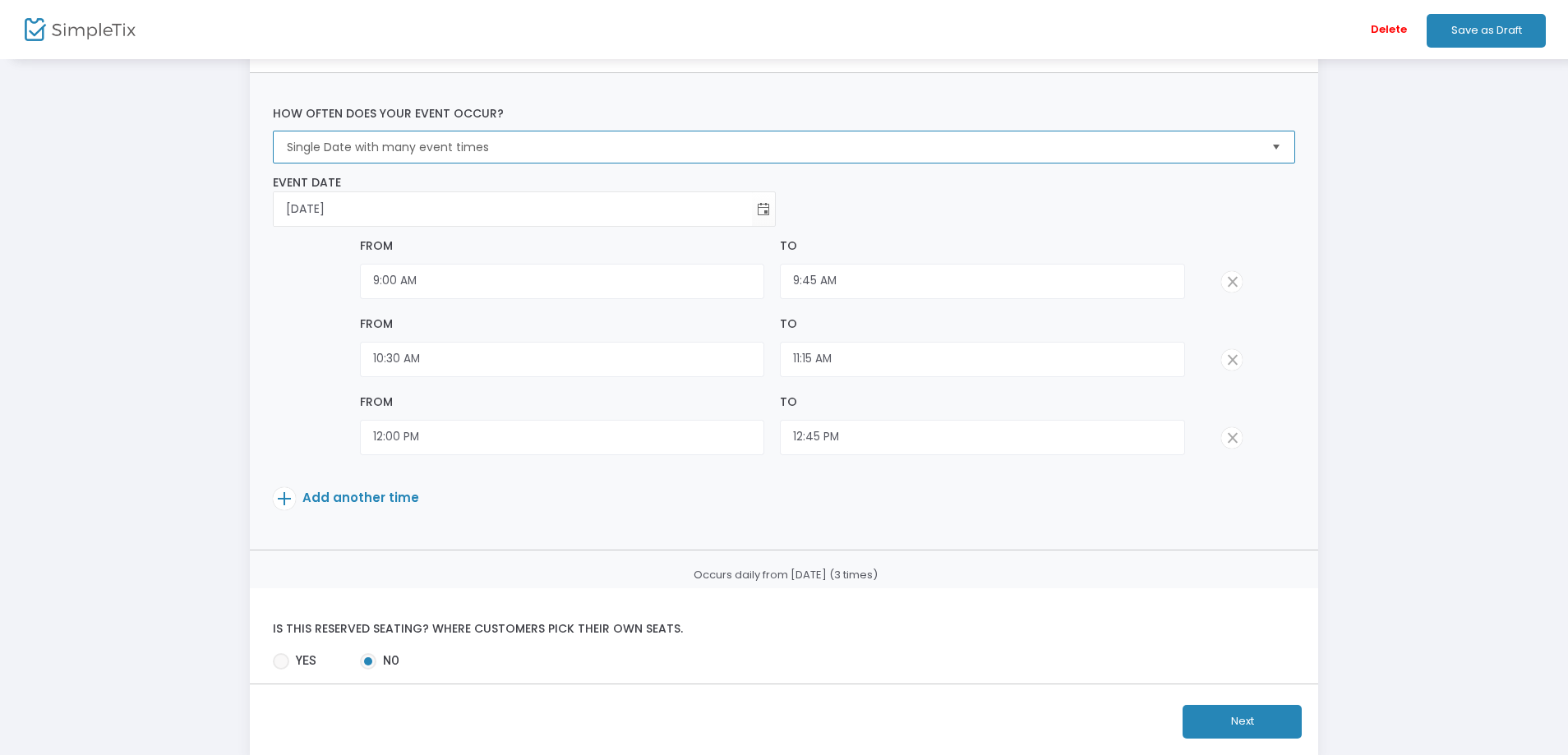
click at [538, 139] on span "Single Date with many event times" at bounding box center [772, 147] width 970 height 16
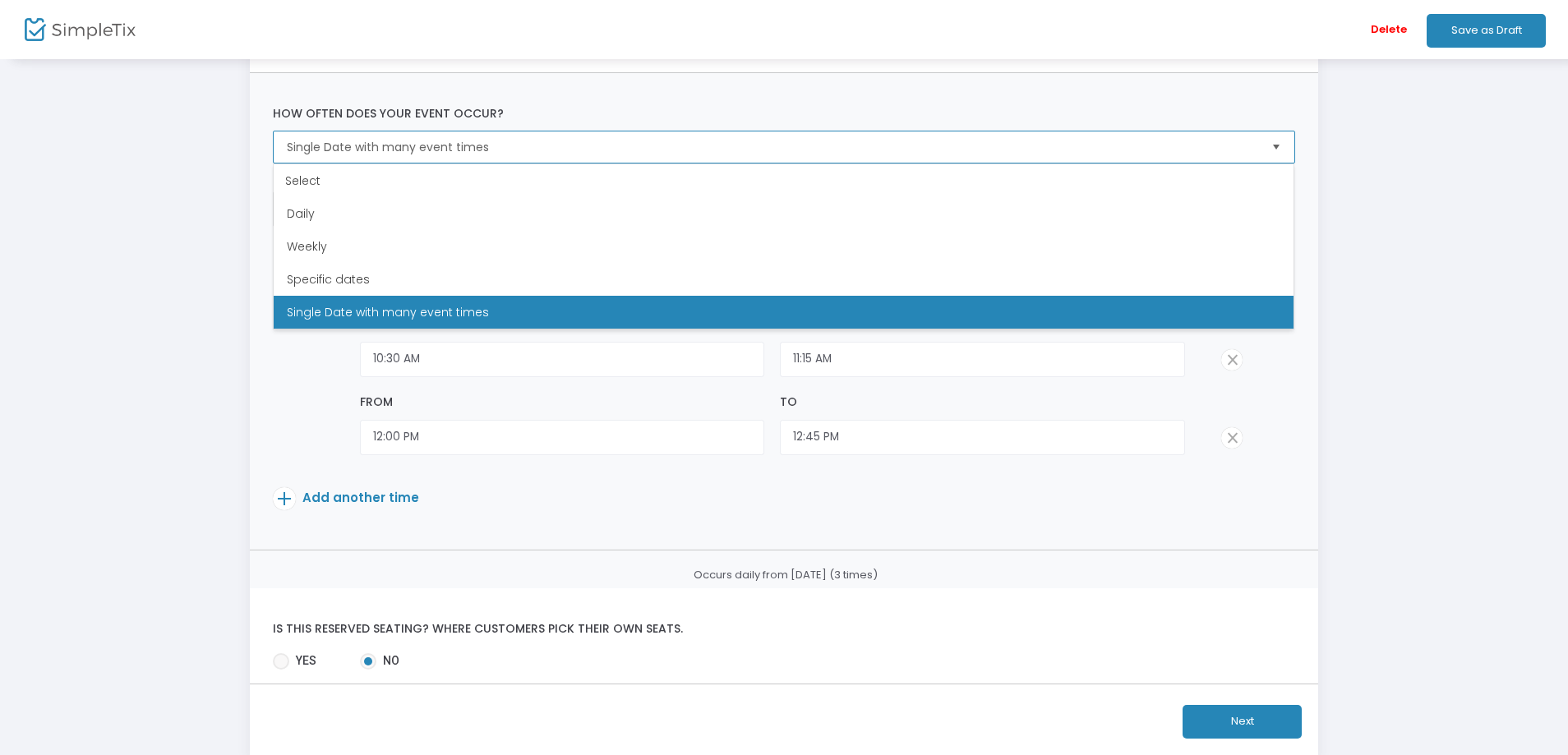
click at [538, 139] on span "Single Date with many event times" at bounding box center [772, 147] width 970 height 16
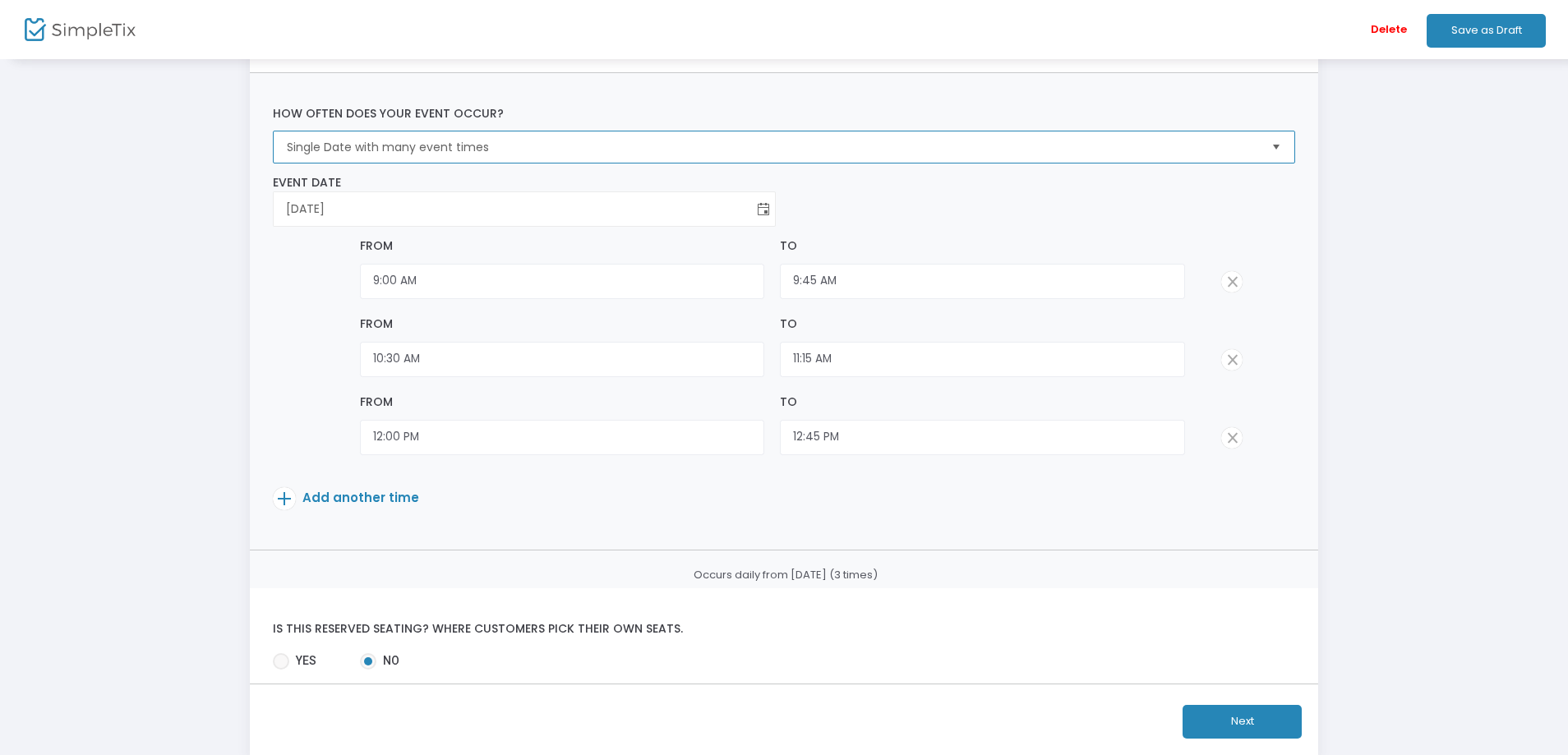
click at [761, 211] on span "Toggle calendar" at bounding box center [764, 209] width 27 height 27
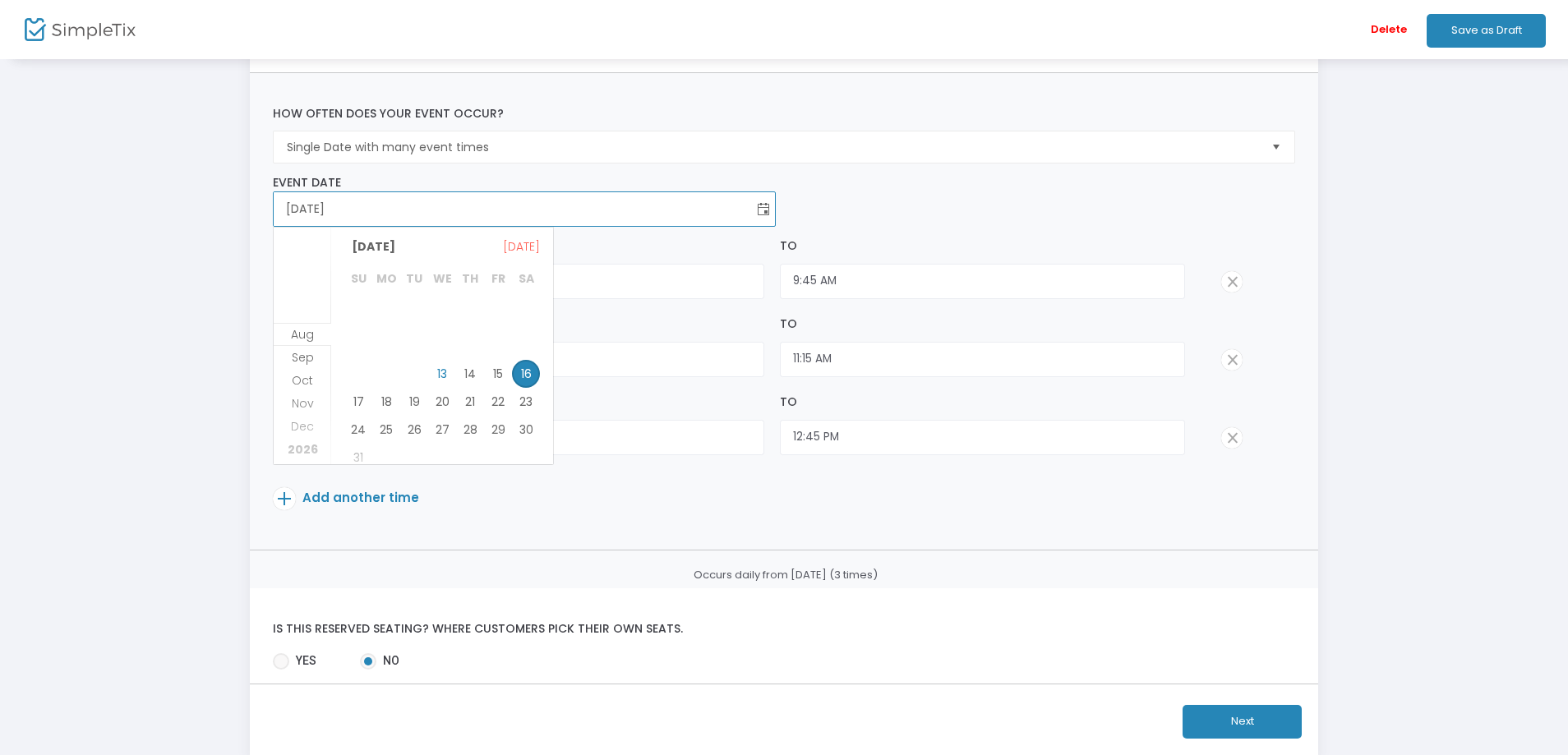
scroll to position [154, 0]
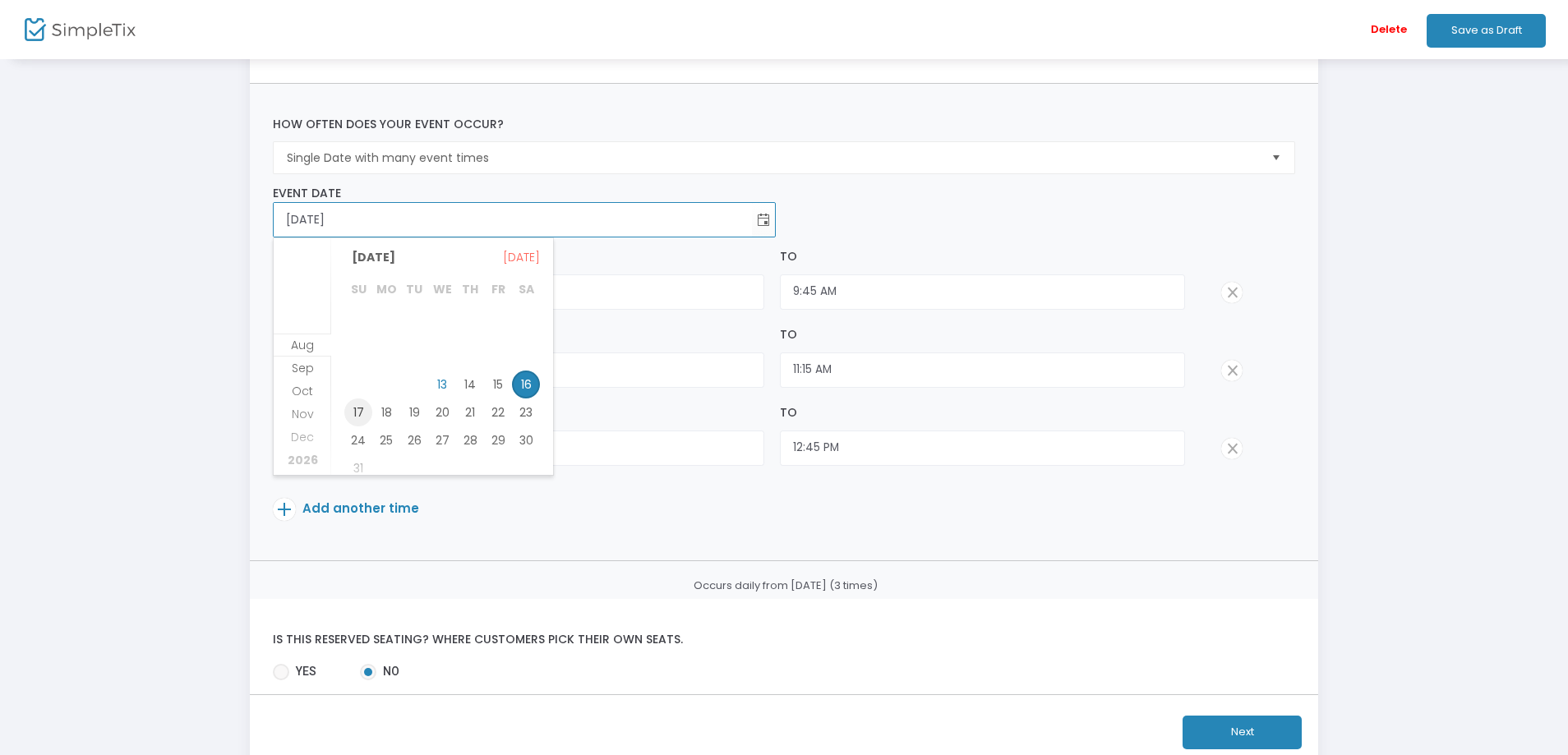
click at [358, 412] on span "17" at bounding box center [357, 412] width 28 height 28
click at [762, 218] on span "Toggle calendar" at bounding box center [764, 220] width 27 height 27
click at [527, 383] on span "16" at bounding box center [526, 384] width 28 height 28
type input "[DATE]"
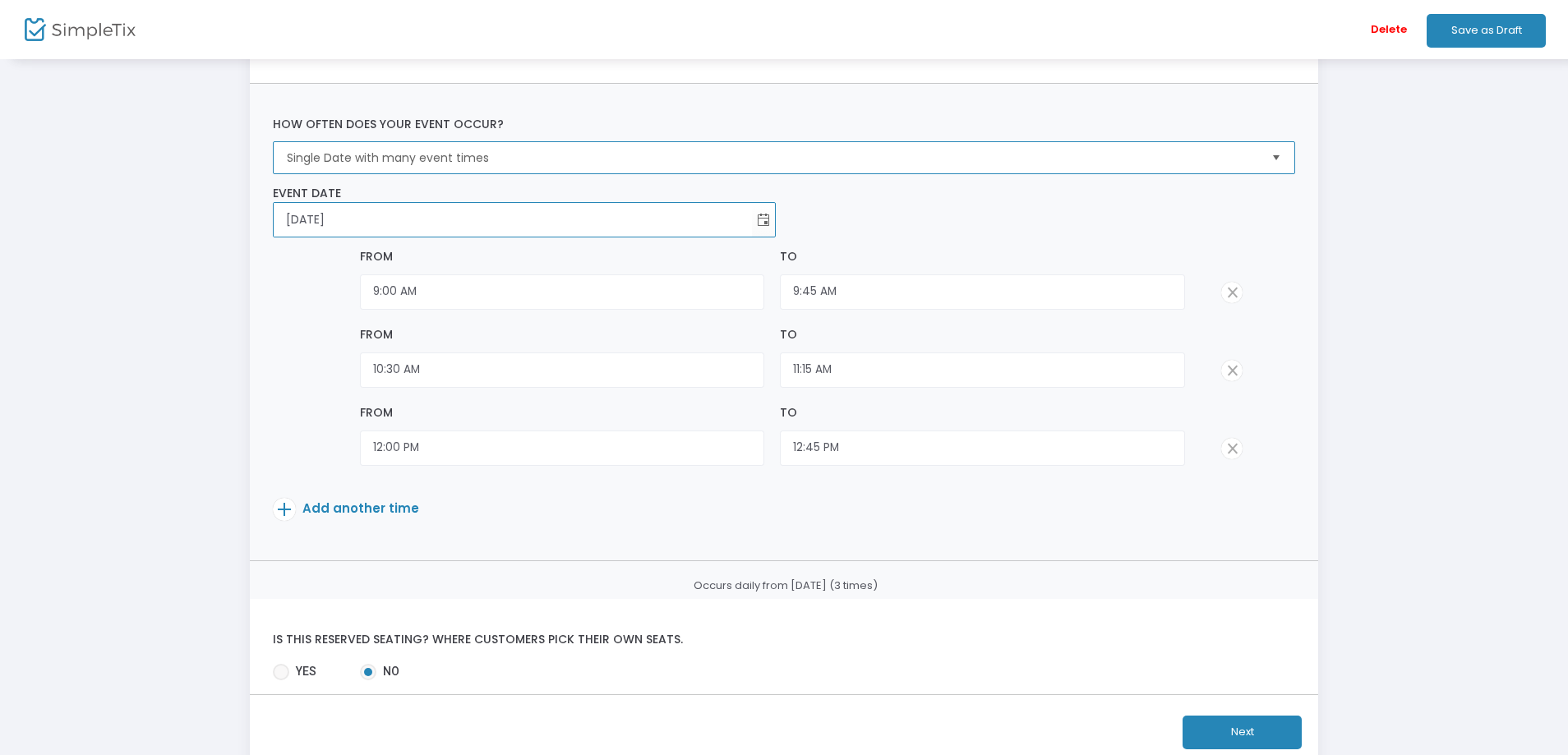
click at [444, 160] on span "Single Date with many event times" at bounding box center [772, 158] width 970 height 16
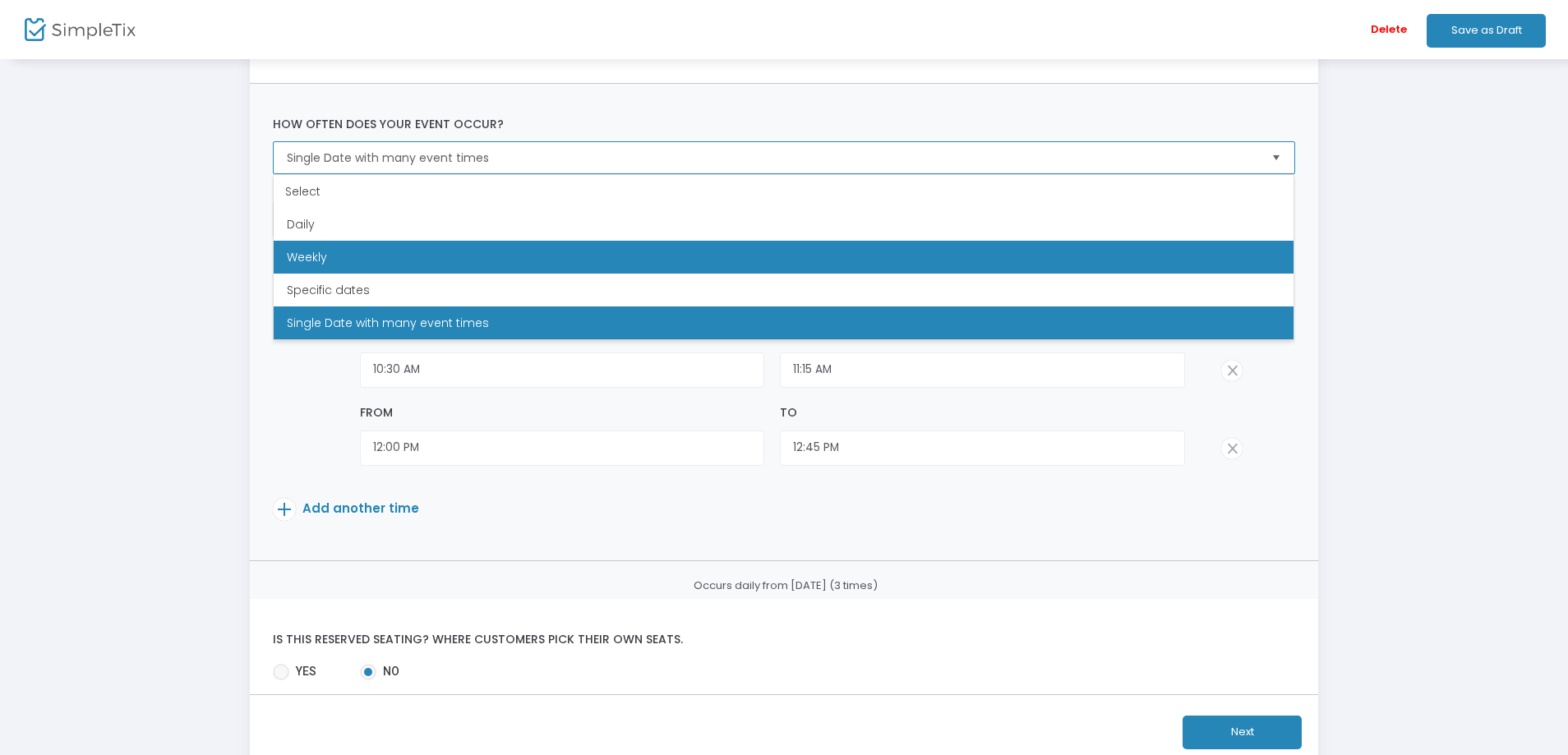
click at [341, 258] on li "Weekly" at bounding box center [783, 257] width 1019 height 33
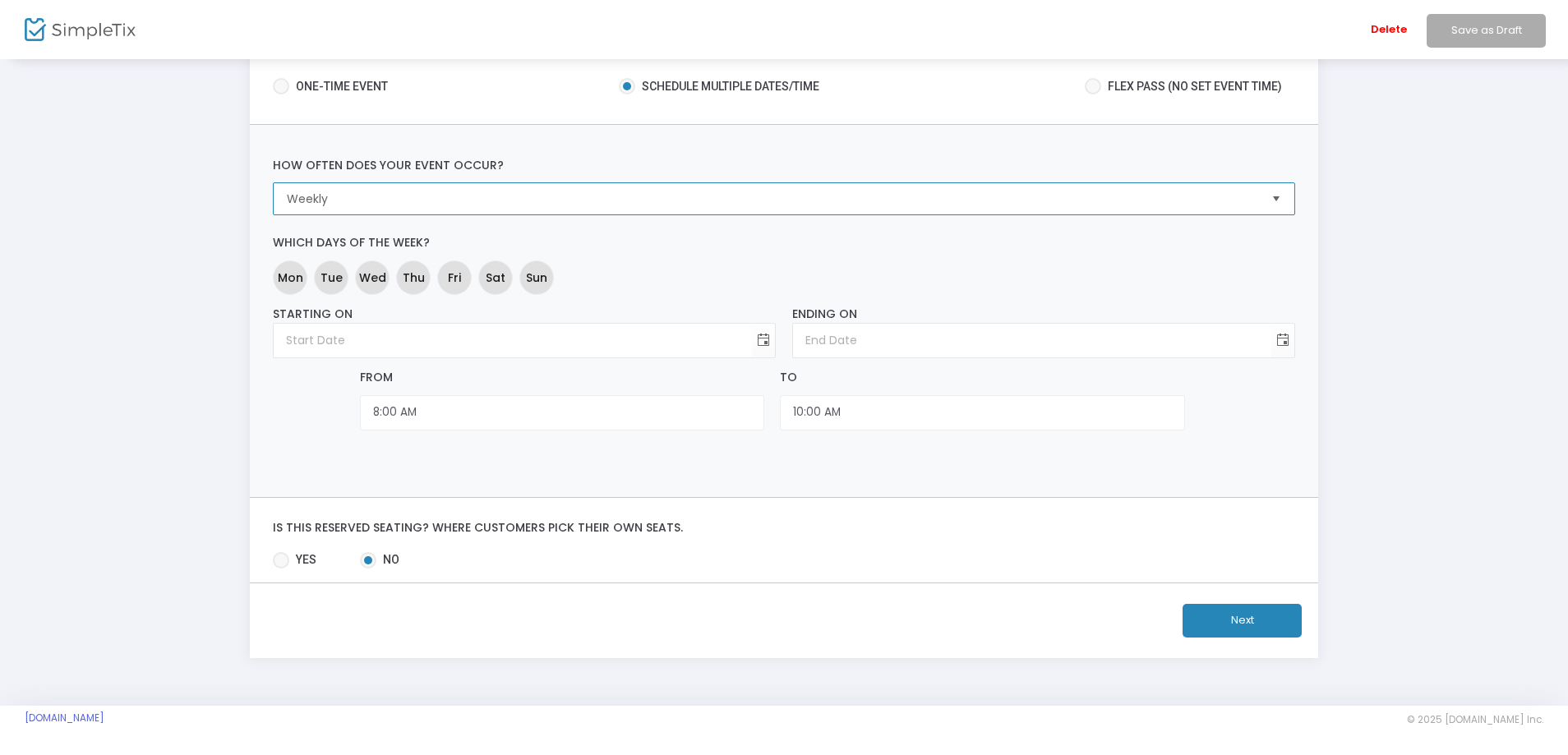
scroll to position [112, 0]
click at [495, 278] on span "Sat" at bounding box center [495, 278] width 20 height 17
click at [527, 276] on span "Sun" at bounding box center [536, 278] width 21 height 17
click at [612, 265] on div "Mon Tue Wed Thu Fri Sat Sun" at bounding box center [783, 278] width 1028 height 41
click at [763, 339] on span "Toggle calendar" at bounding box center [764, 340] width 27 height 27
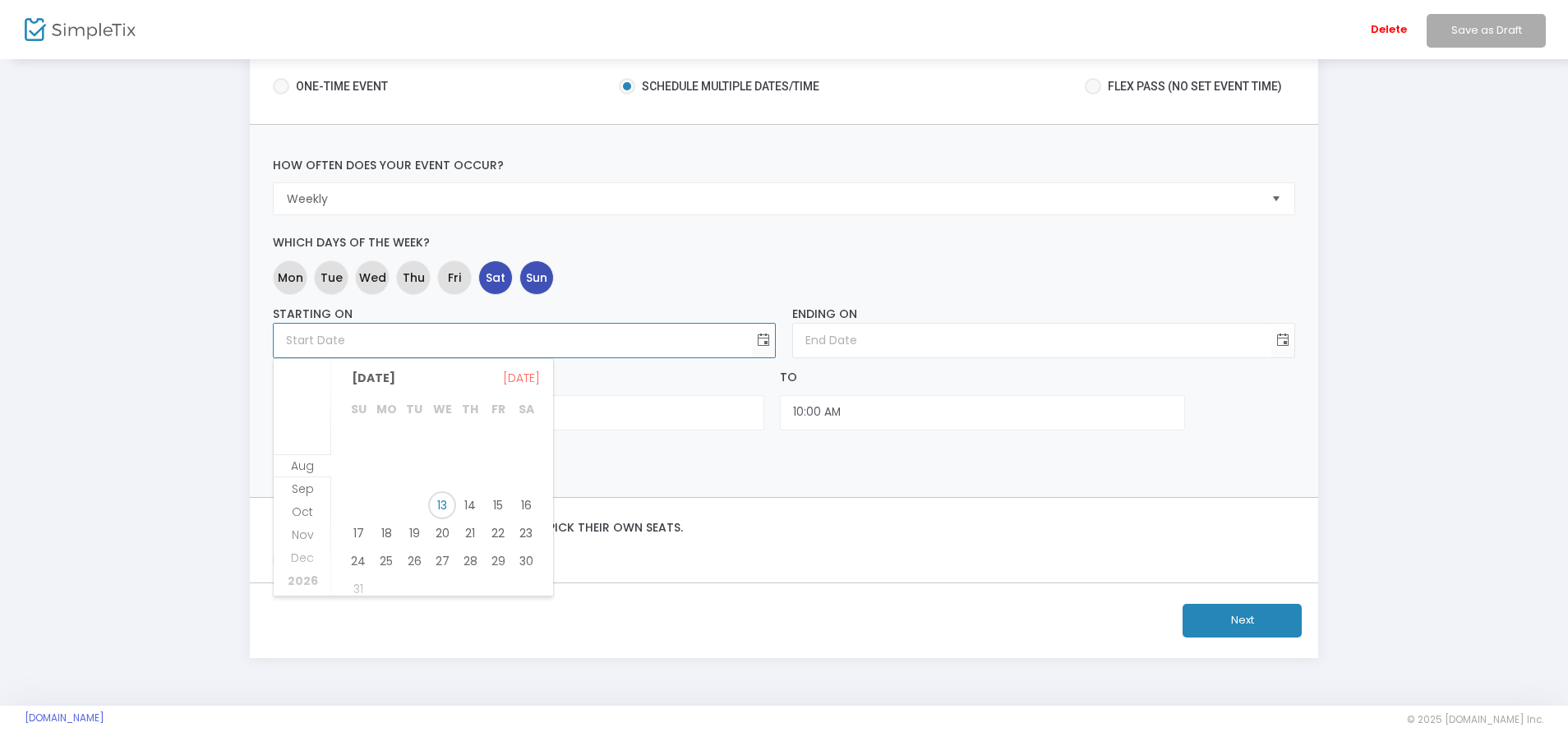
click at [527, 501] on span "16" at bounding box center [526, 504] width 28 height 28
type input "[DATE]"
click at [1284, 342] on span "Toggle calendar" at bounding box center [1282, 340] width 27 height 27
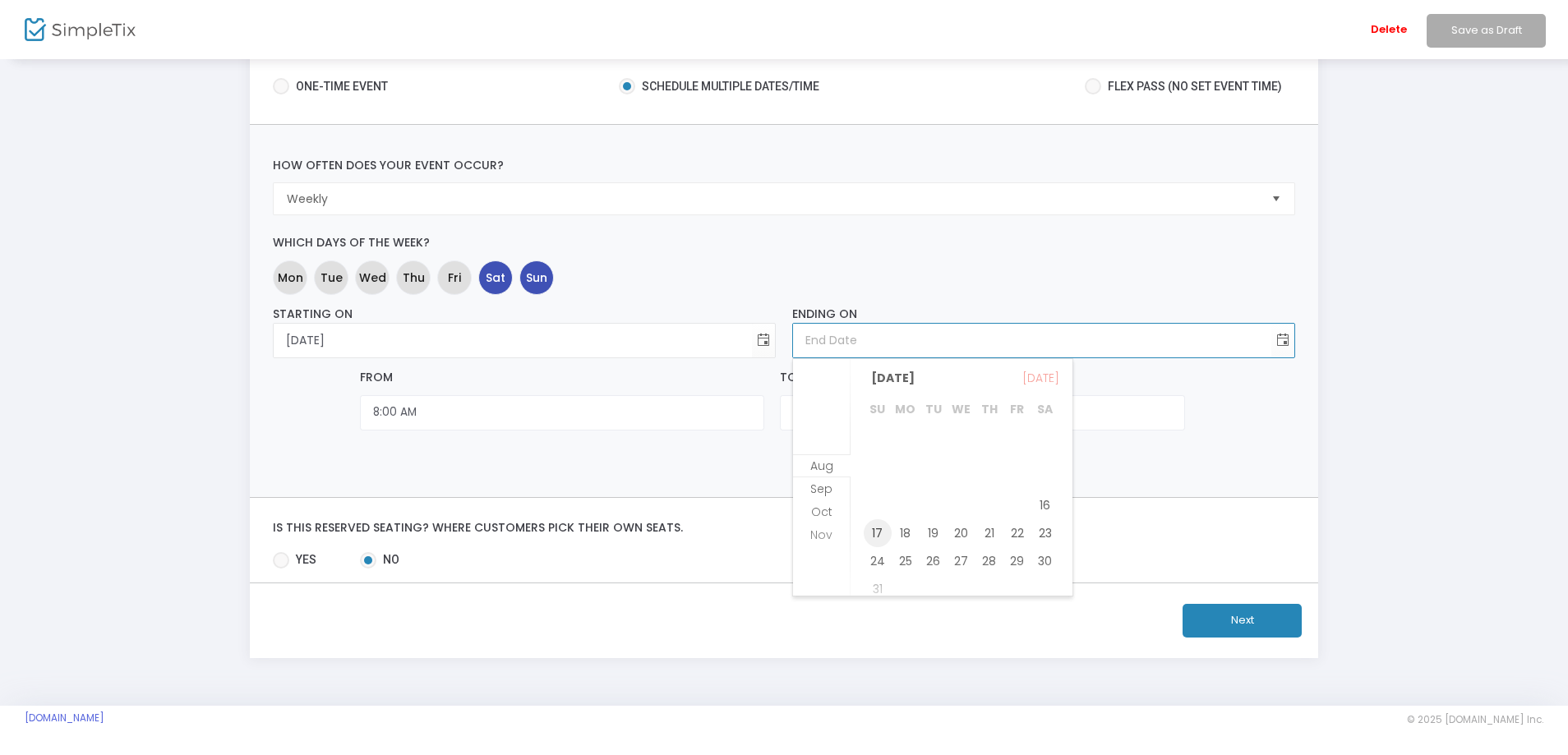
click at [875, 528] on span "17" at bounding box center [877, 532] width 28 height 28
type input "[DATE]"
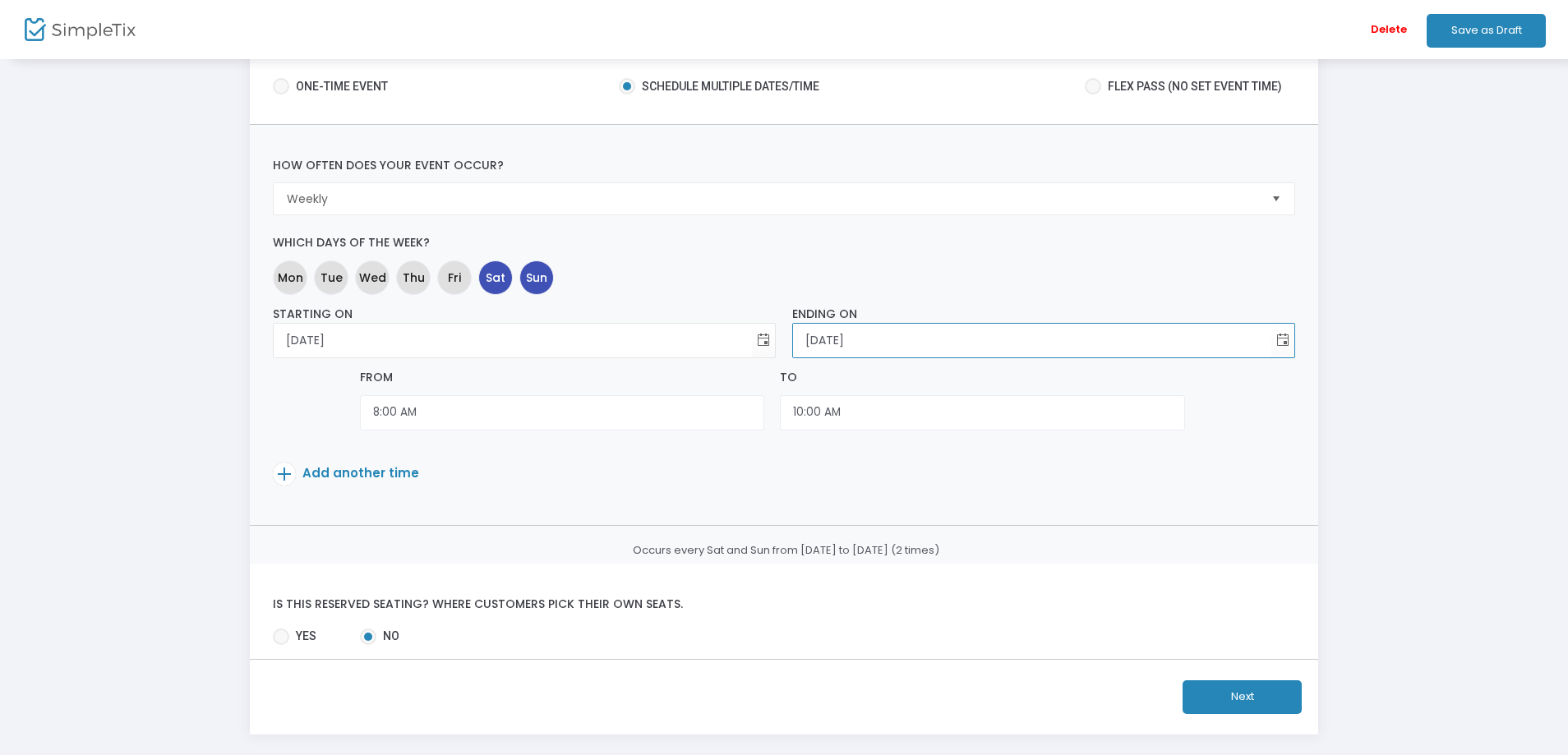
click at [159, 372] on m-step2-event "Step 2: Now let's set up the tickets What type of event is this? * one-time eve…" at bounding box center [784, 352] width 1518 height 765
click at [617, 414] on input "8:00 AM" at bounding box center [562, 412] width 404 height 36
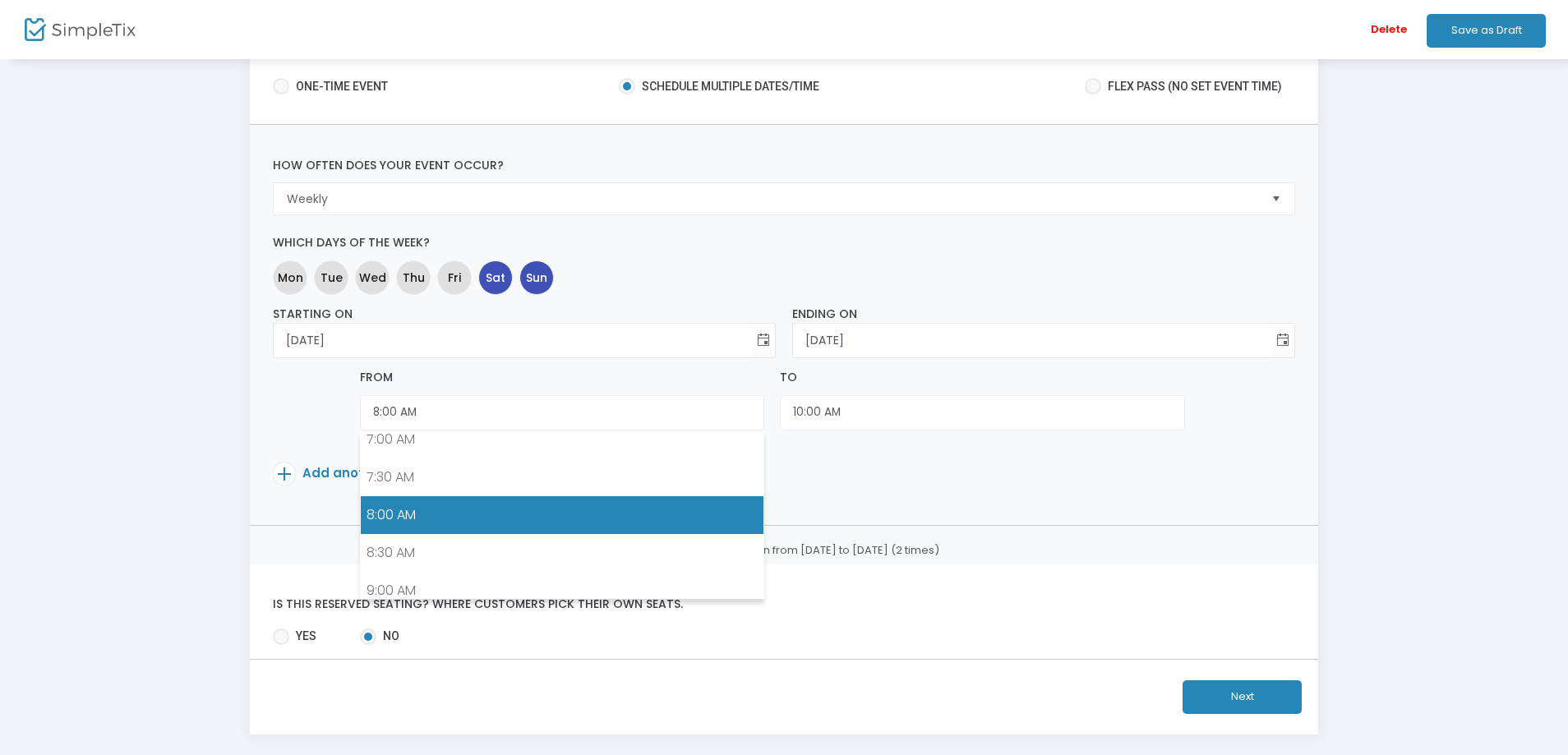
click at [429, 507] on link "8:00 AM" at bounding box center [561, 514] width 403 height 37
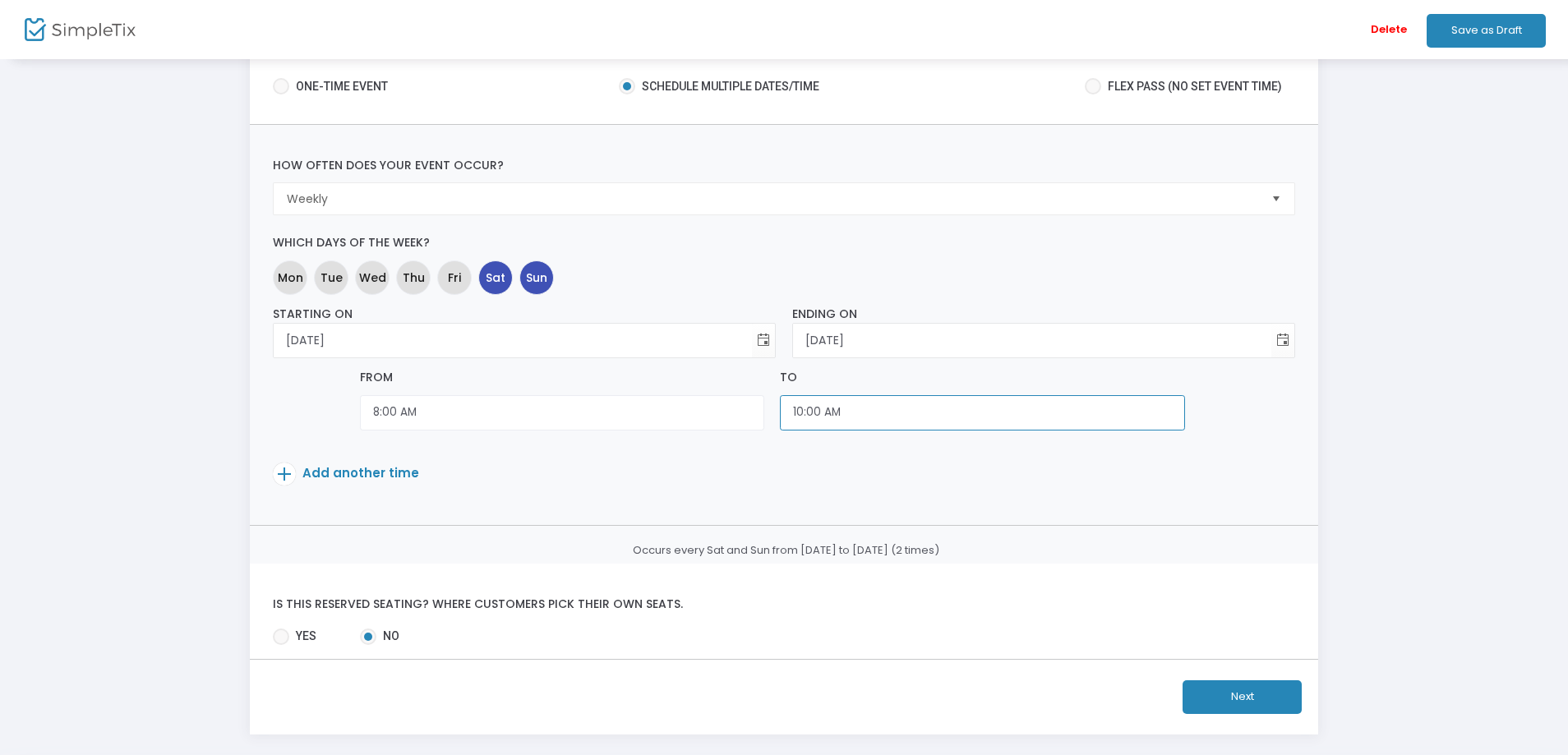
scroll to position [691, 0]
click at [874, 413] on input "10:00 AM" at bounding box center [982, 412] width 404 height 36
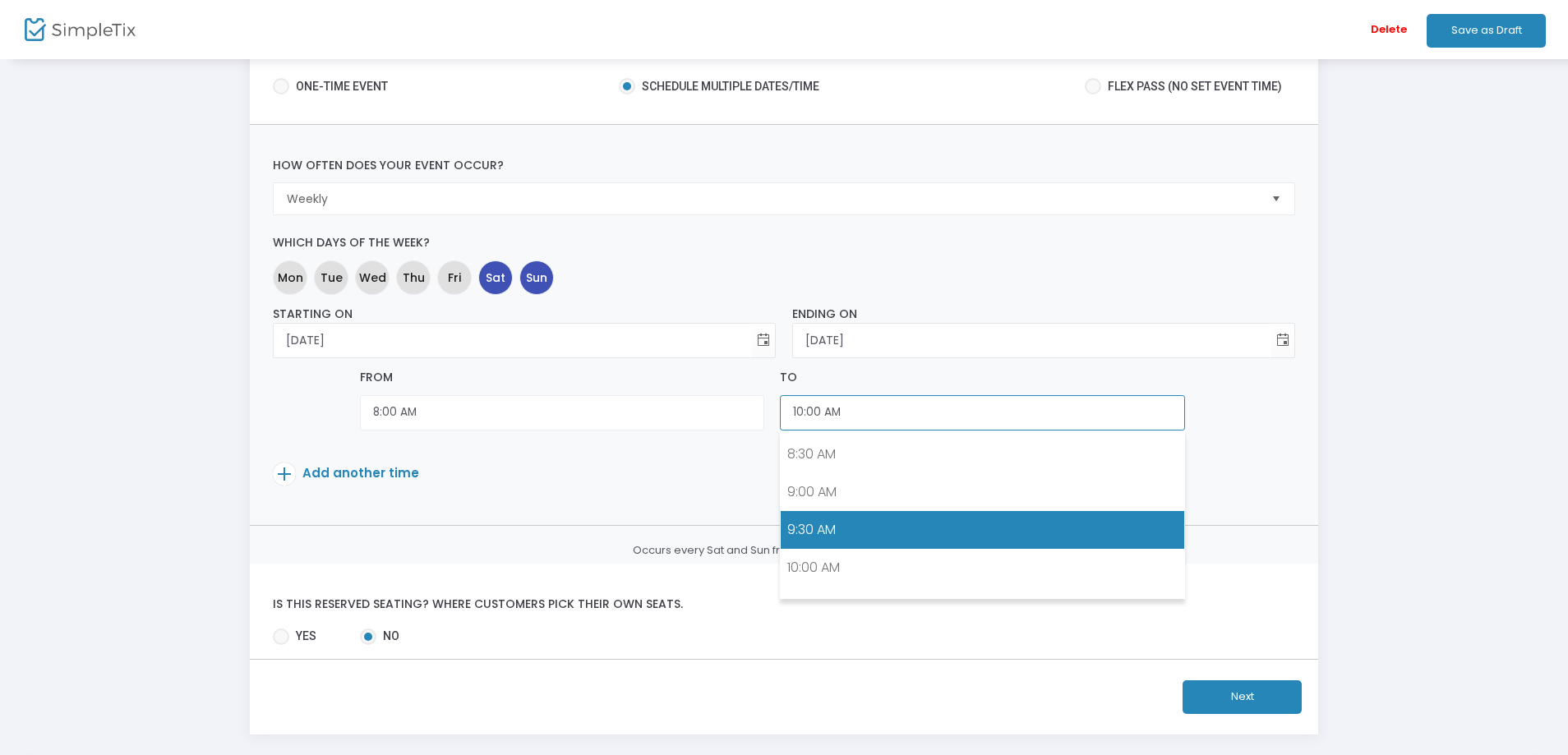
scroll to position [609, 0]
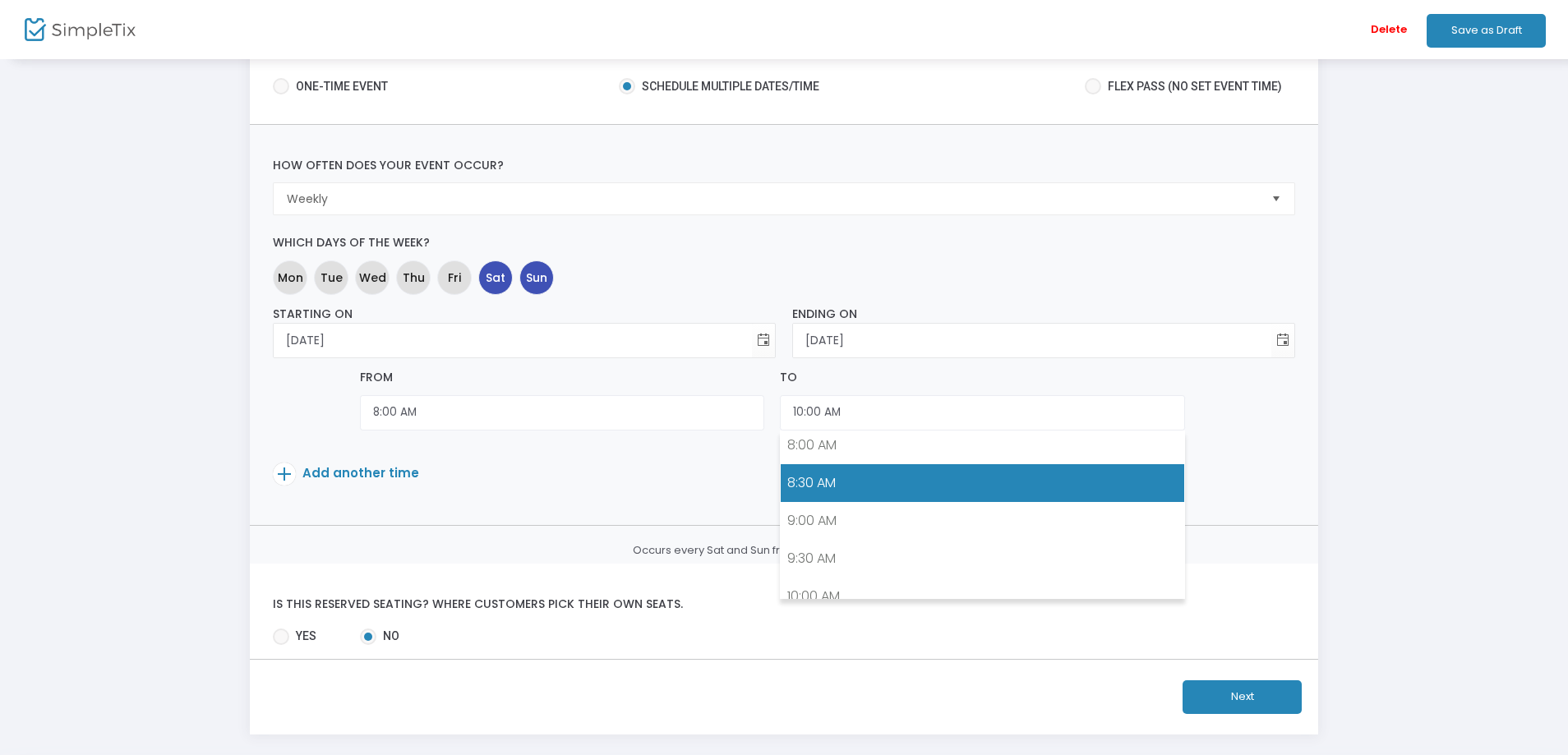
click at [836, 480] on link "8:30 AM" at bounding box center [981, 482] width 403 height 37
type input "8:30 AM"
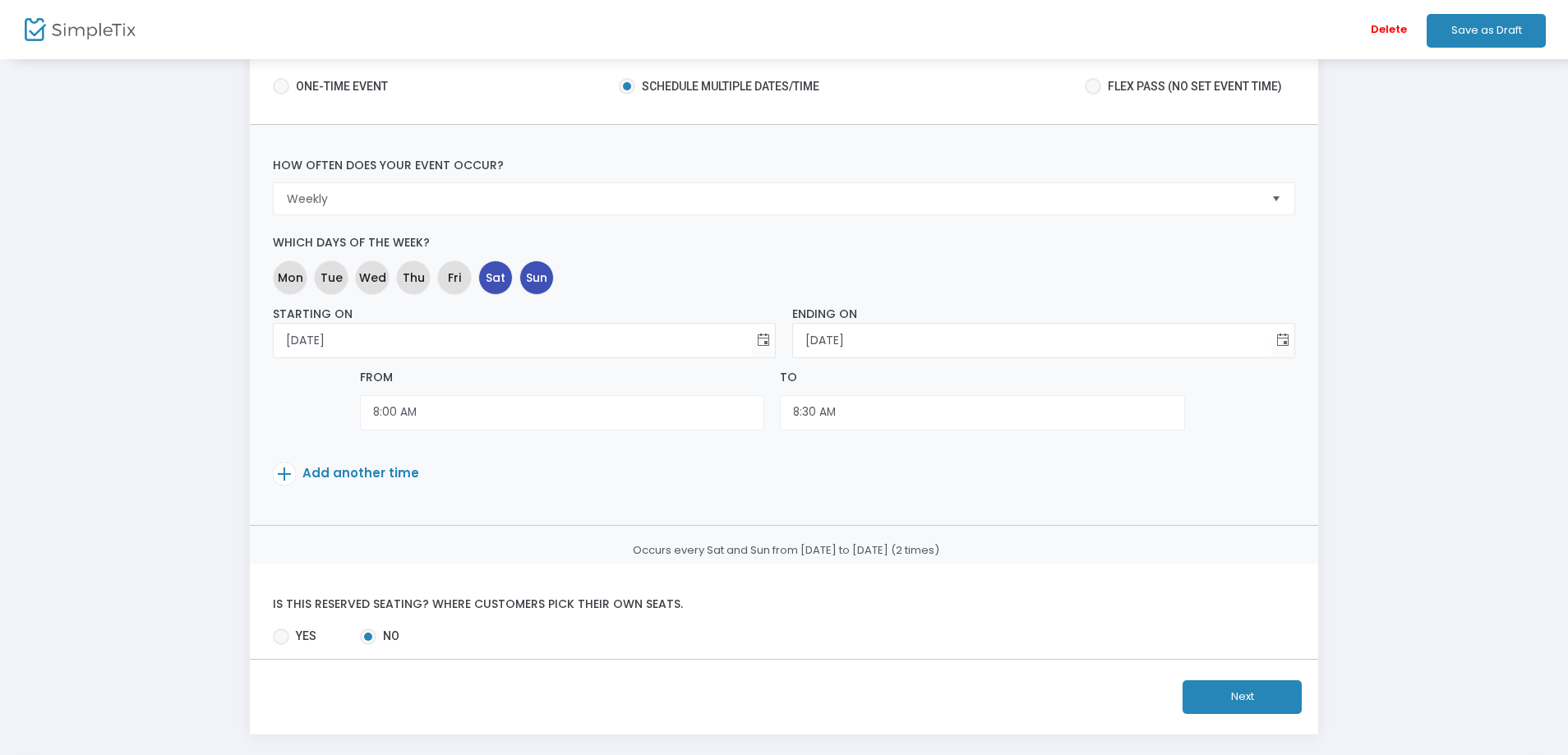
click at [347, 472] on span "Add another time" at bounding box center [360, 473] width 116 height 17
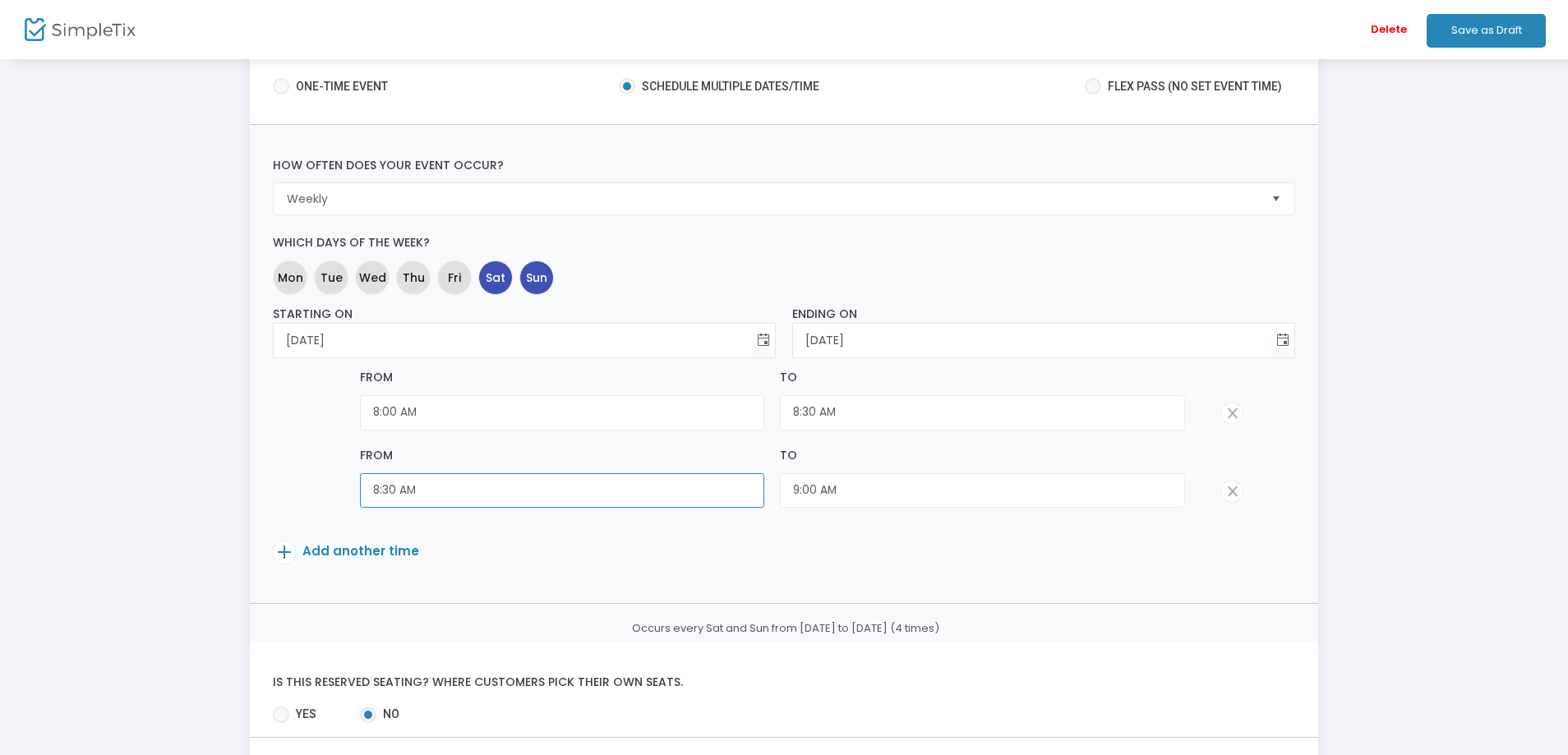
click at [503, 495] on input "8:30 AM" at bounding box center [562, 491] width 404 height 36
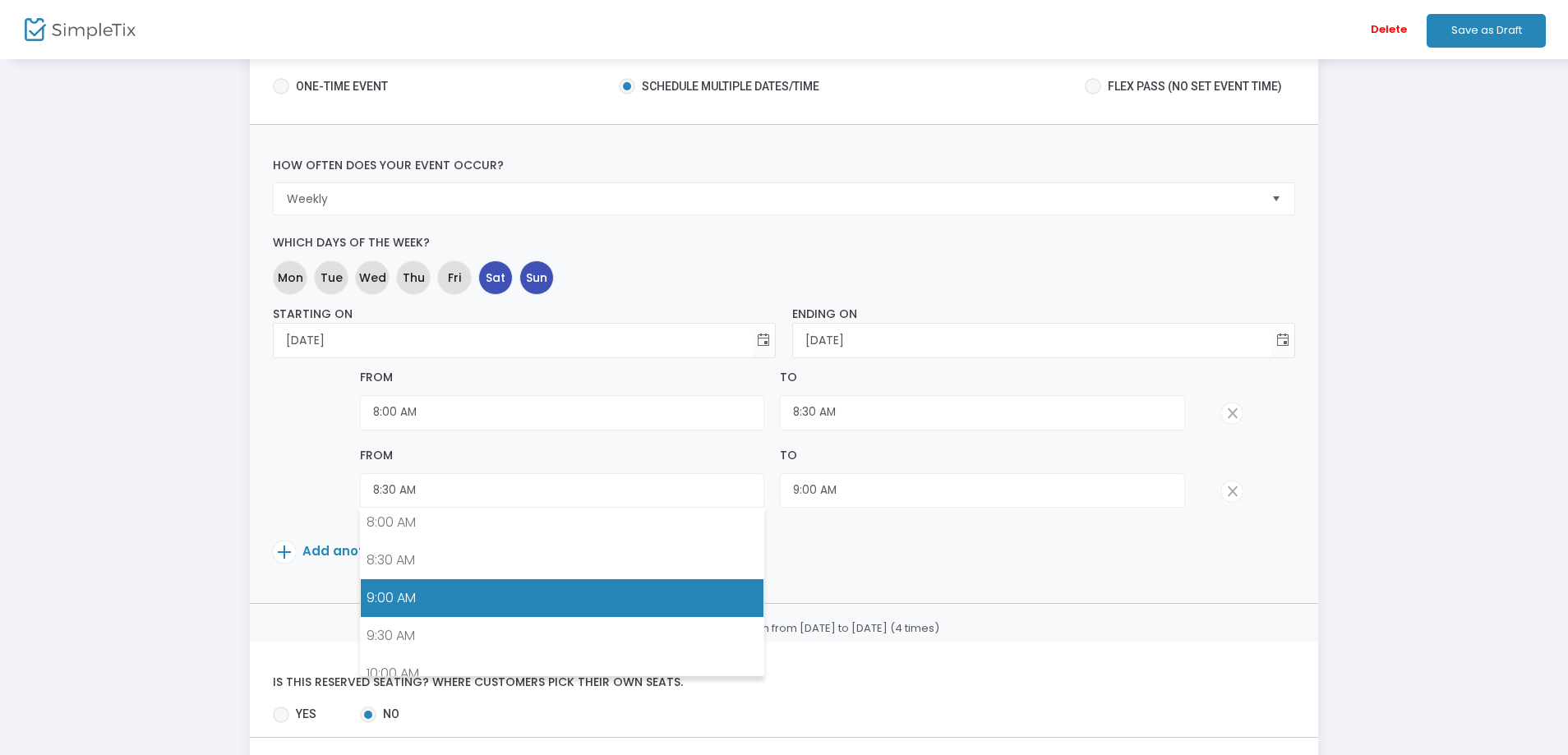
click at [405, 587] on link "9:00 AM" at bounding box center [561, 597] width 403 height 37
type input "9:00 AM"
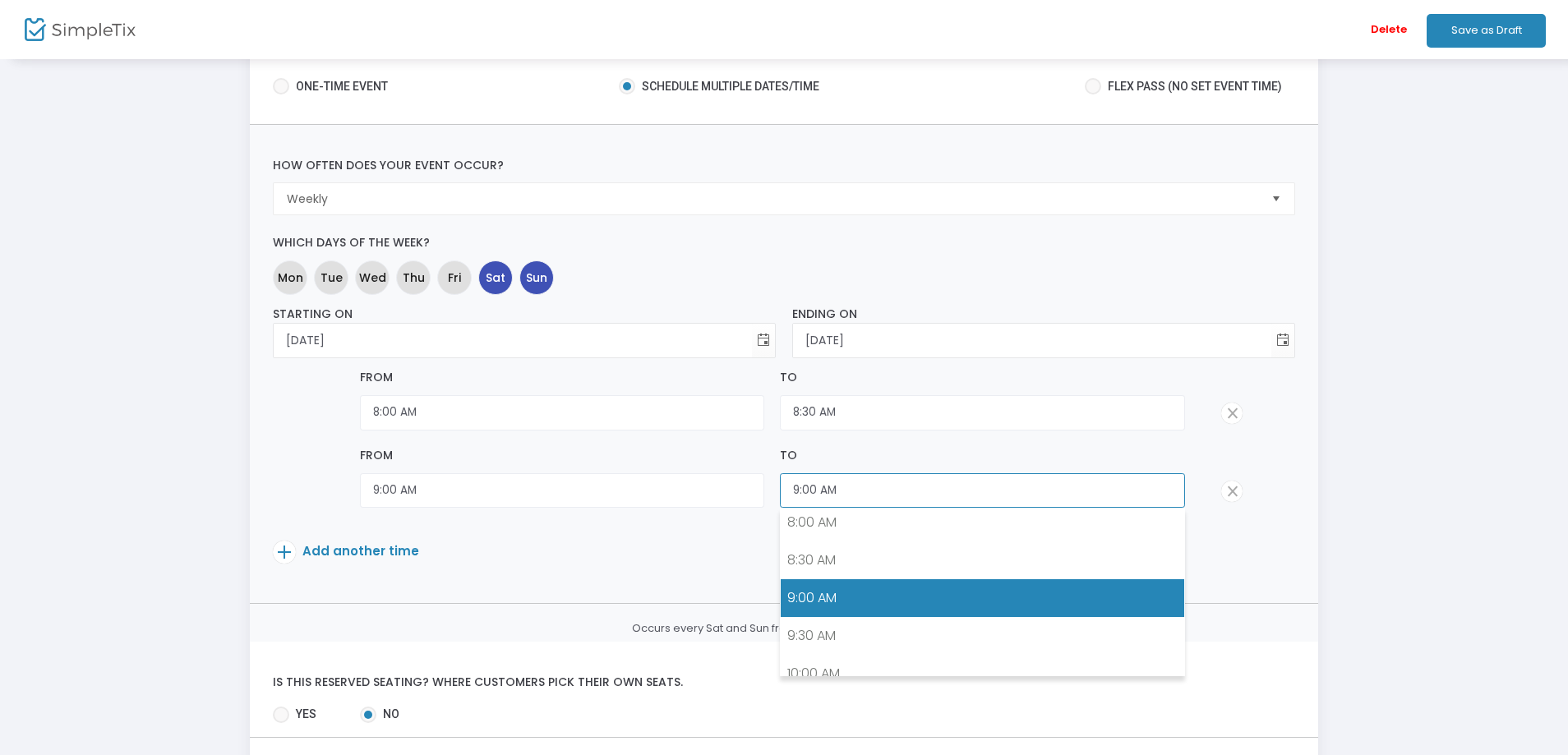
click at [873, 493] on input "9:00 AM" at bounding box center [982, 491] width 404 height 36
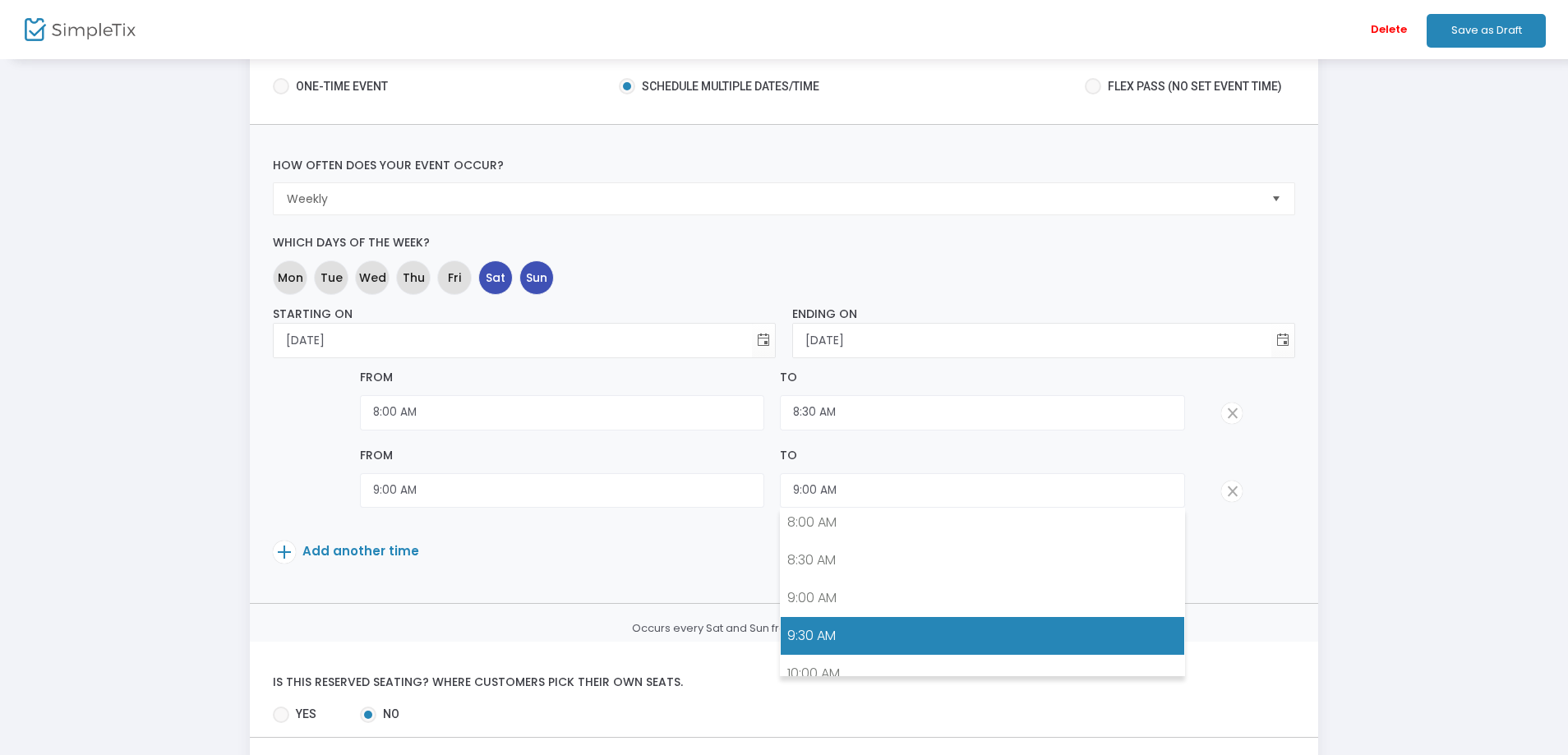
click at [799, 627] on link "9:30 AM" at bounding box center [981, 635] width 403 height 37
type input "9:30 AM"
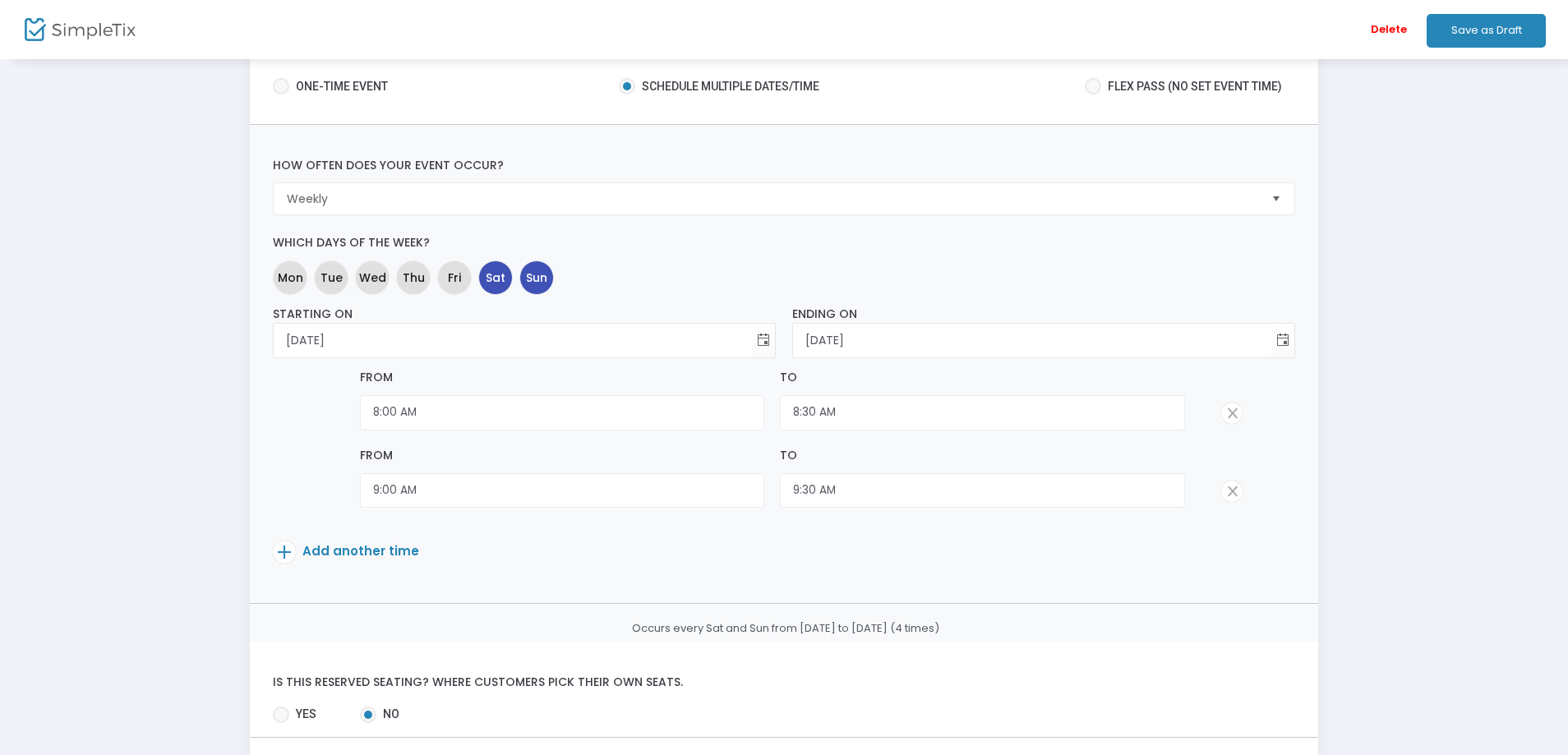
click at [352, 549] on span "Add another time" at bounding box center [360, 550] width 116 height 17
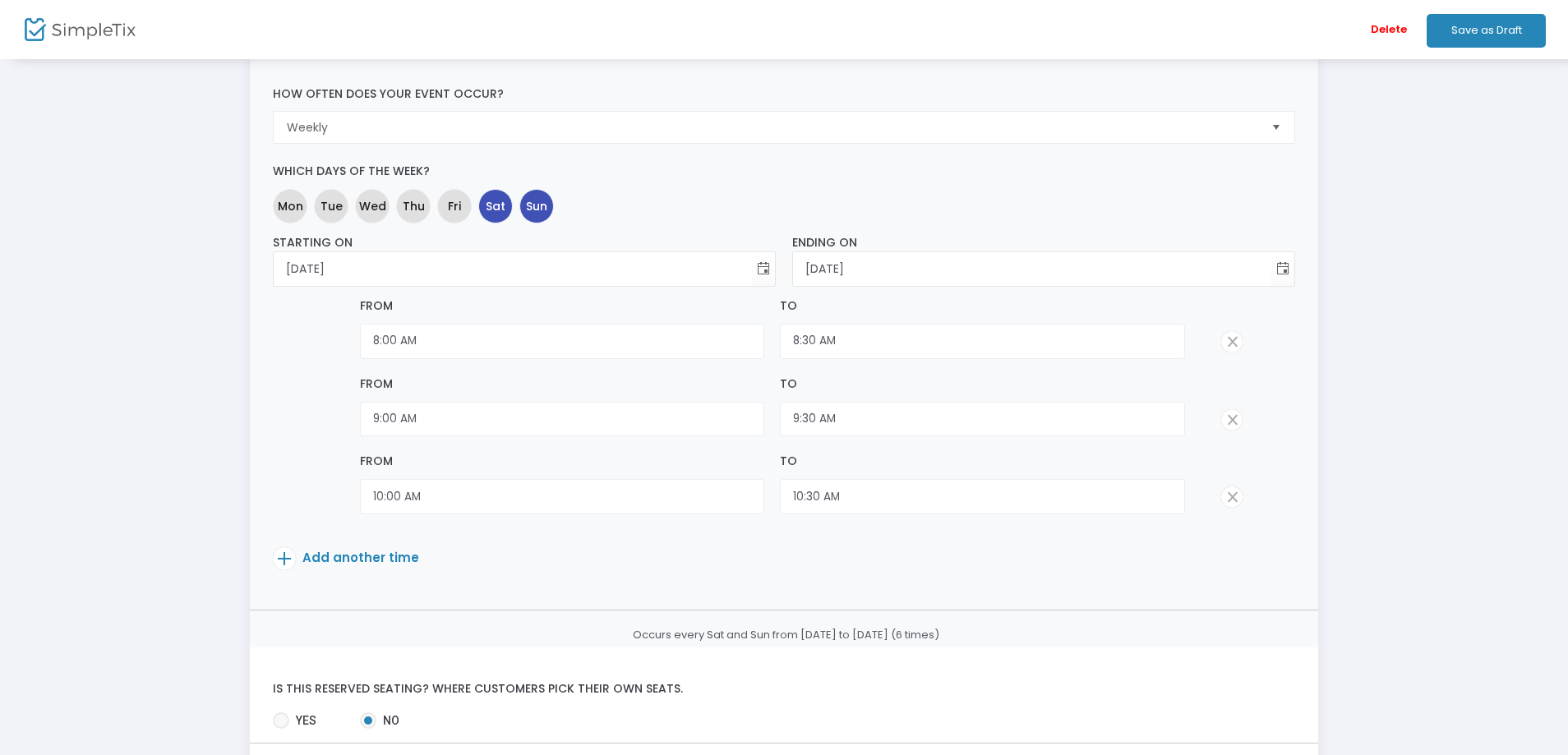
scroll to position [345, 0]
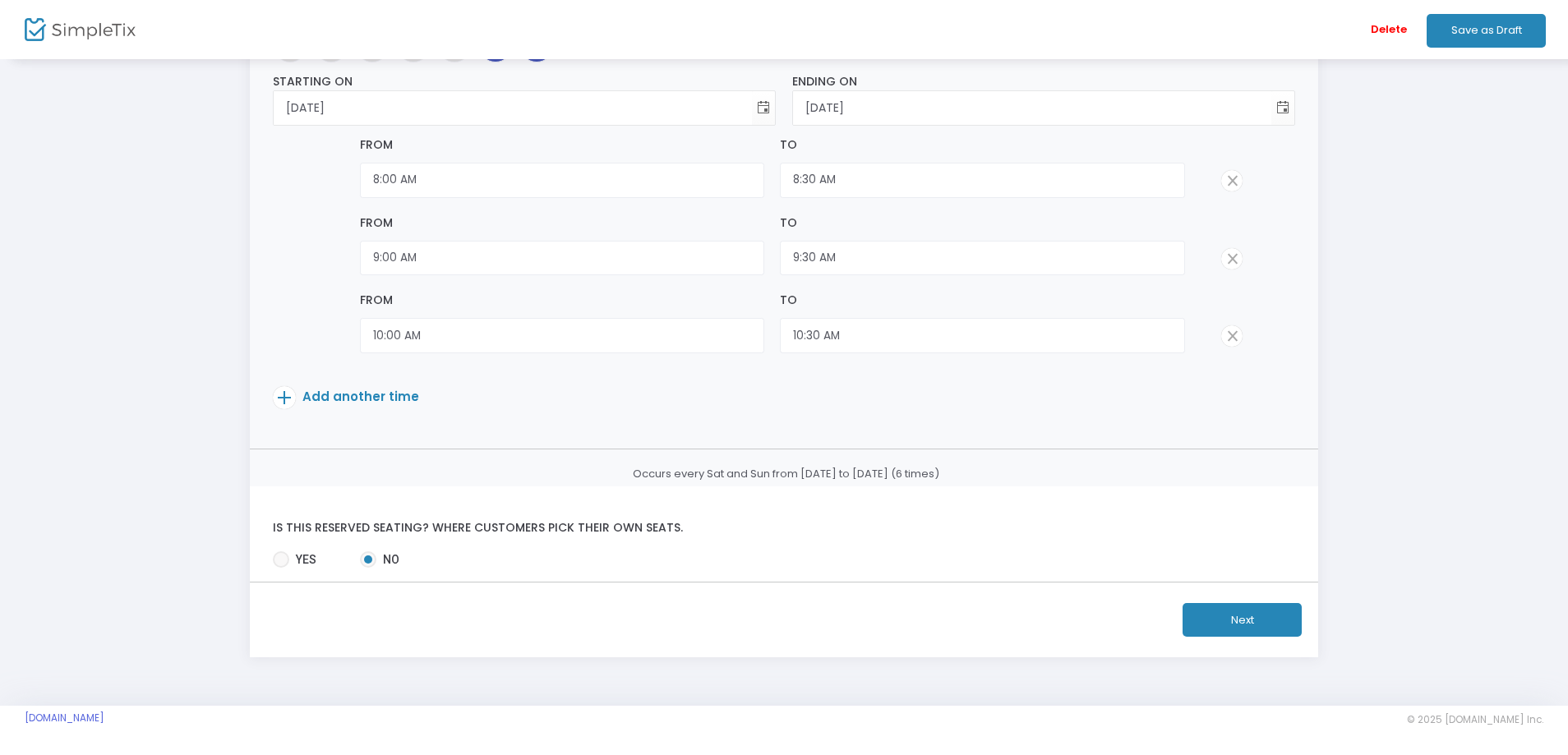
click at [366, 395] on span "Add another time" at bounding box center [360, 397] width 116 height 17
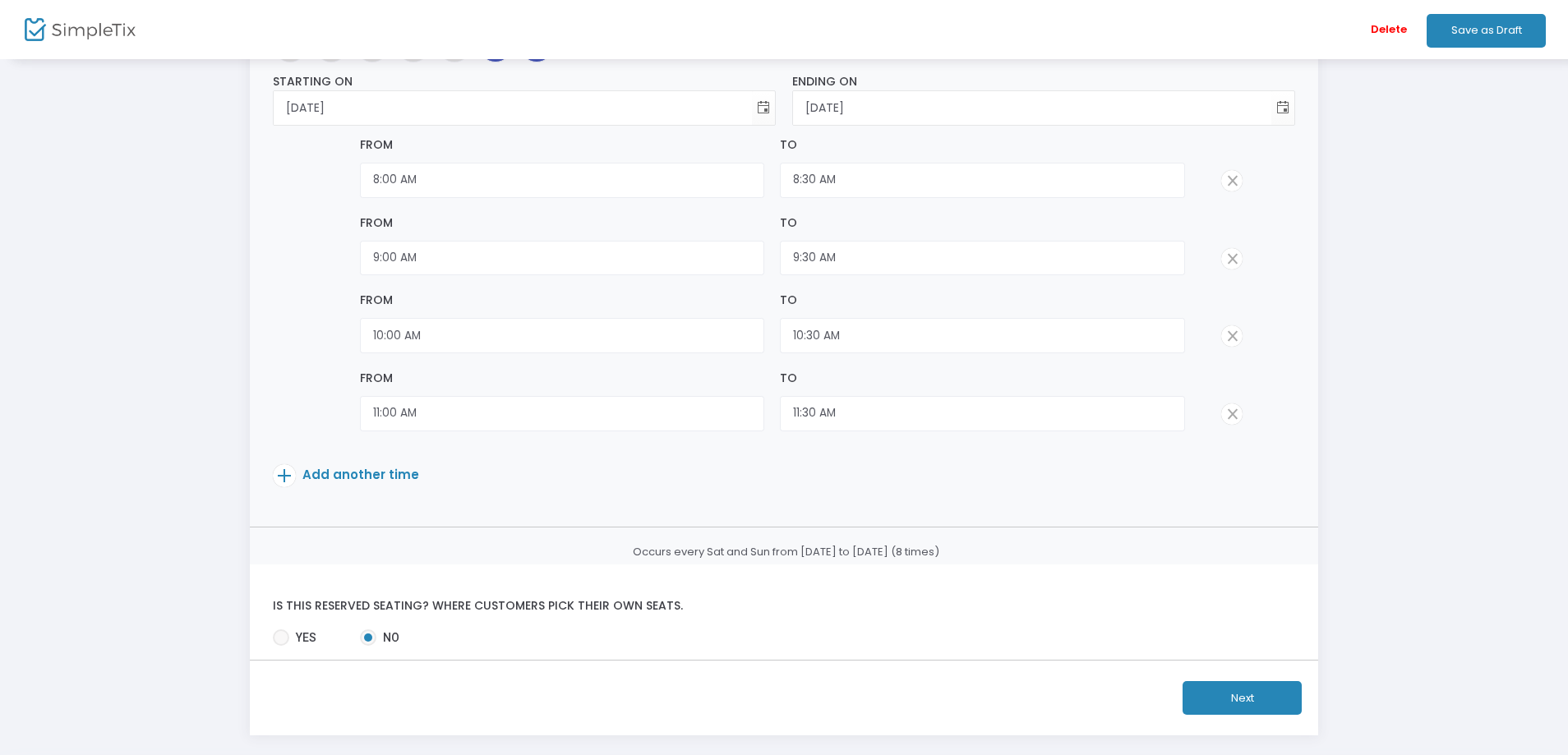
click at [350, 474] on span "Add another time" at bounding box center [360, 475] width 116 height 17
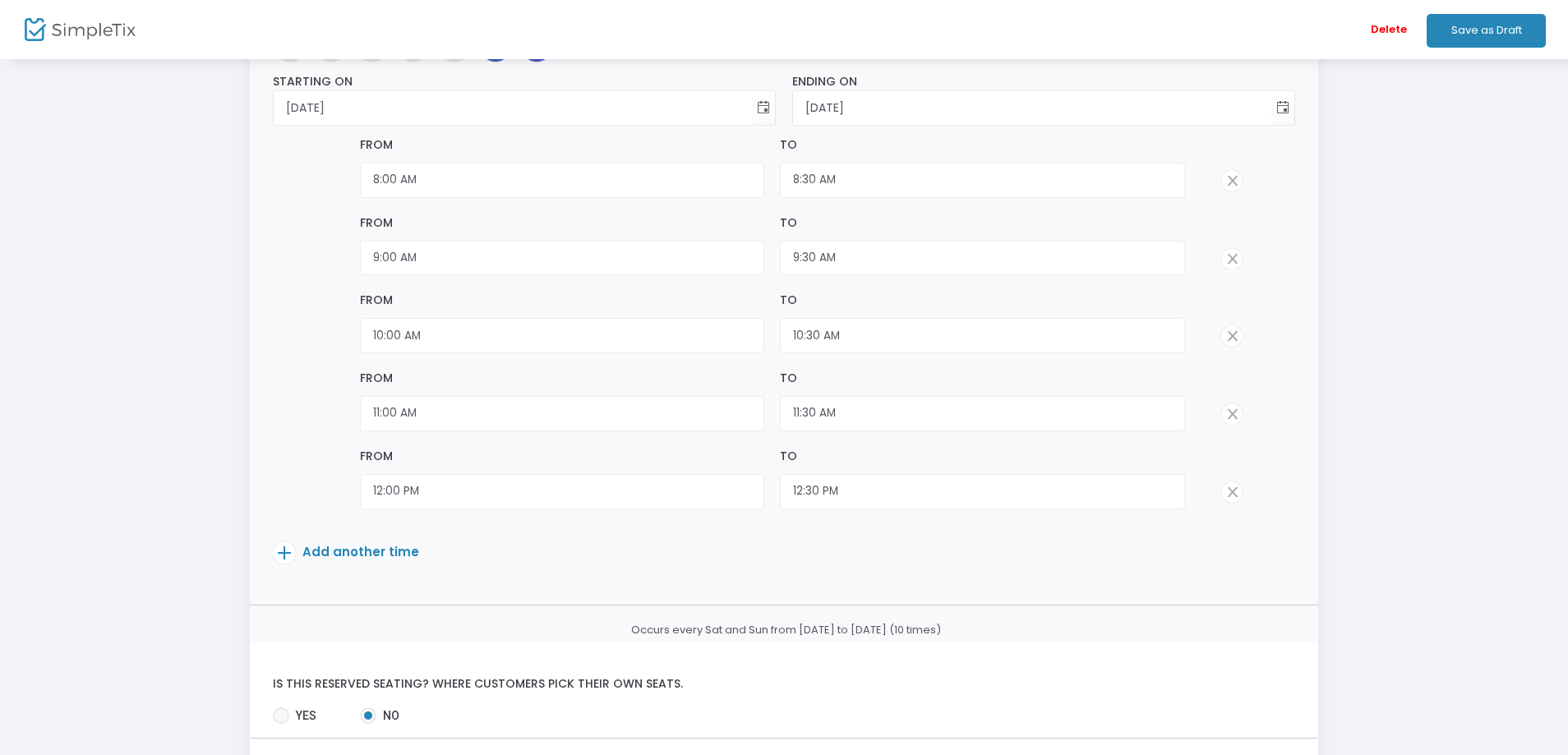
click at [351, 552] on span "Add another time" at bounding box center [360, 551] width 116 height 17
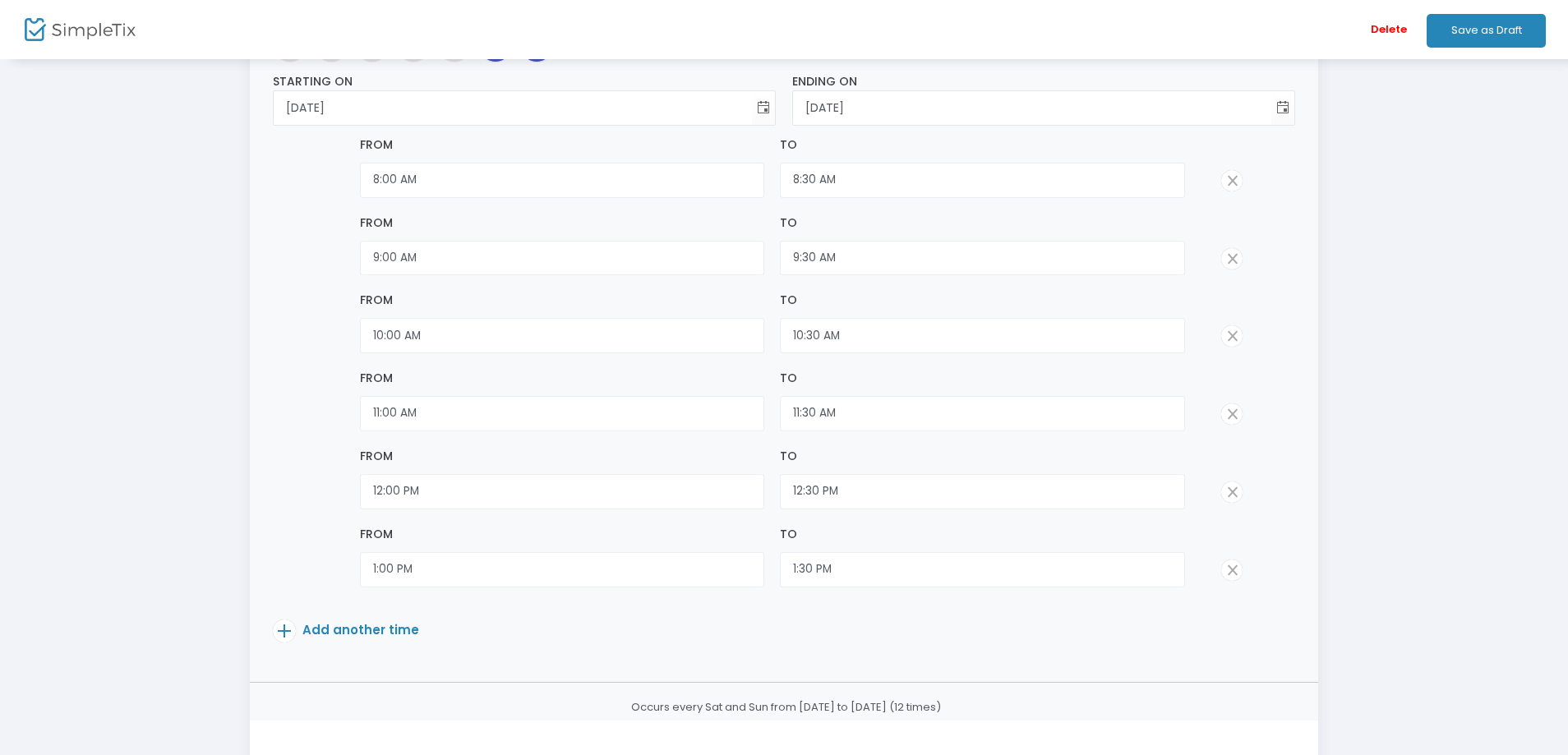
click at [349, 627] on span "Add another time" at bounding box center [360, 629] width 116 height 17
click at [346, 703] on span "Add another time" at bounding box center [360, 708] width 116 height 17
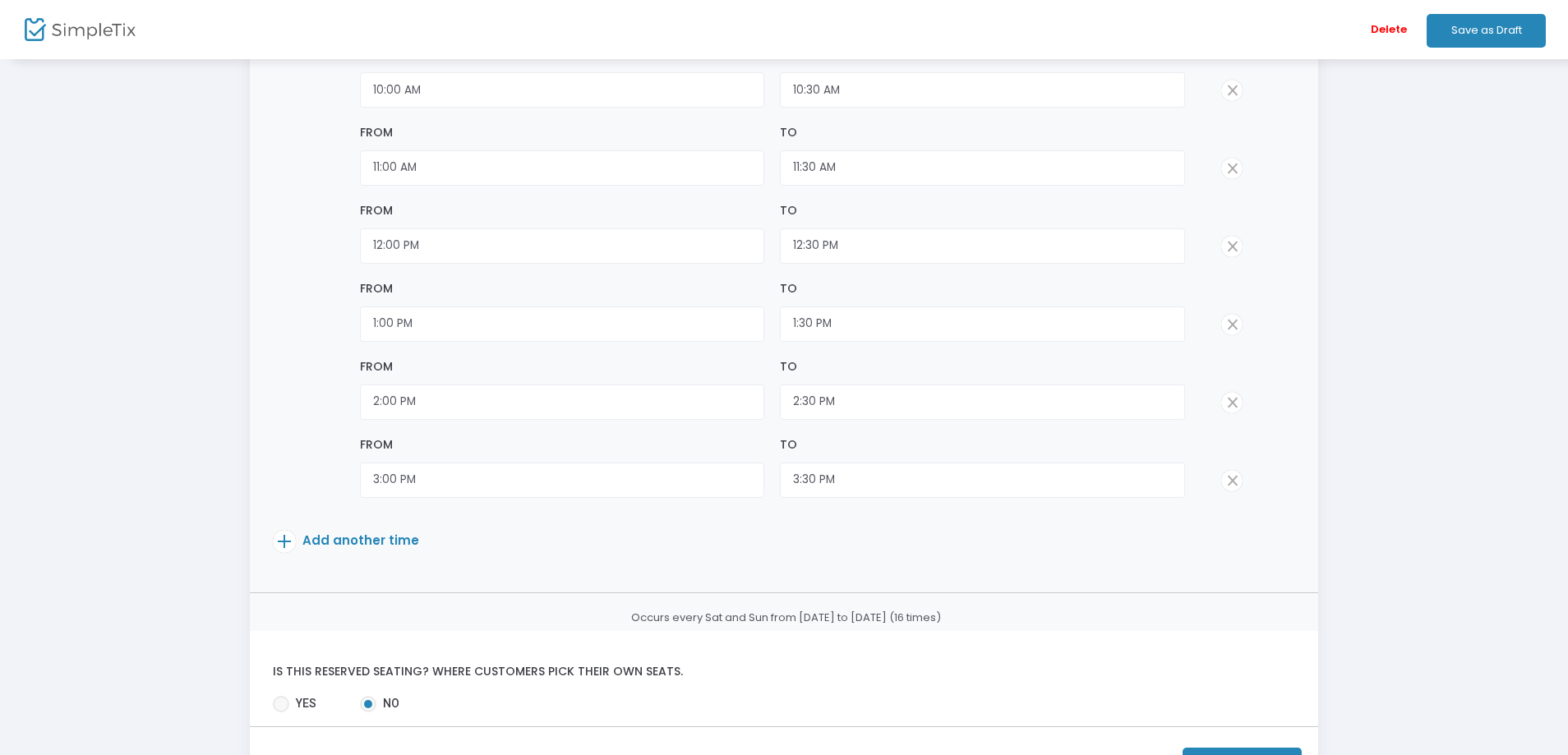
scroll to position [592, 0]
click at [364, 535] on span "Add another time" at bounding box center [360, 539] width 116 height 17
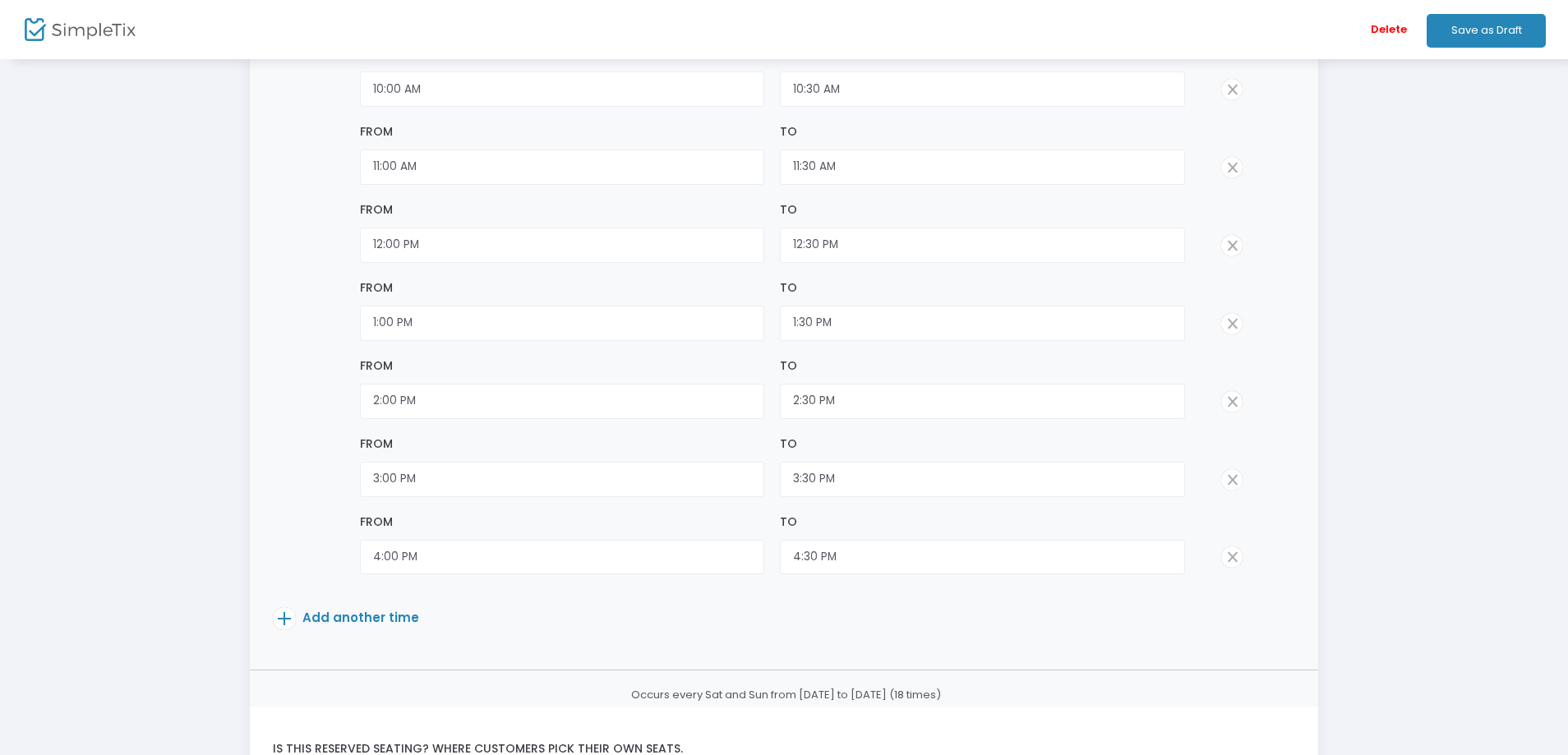
click at [1234, 559] on span at bounding box center [1232, 557] width 21 height 21
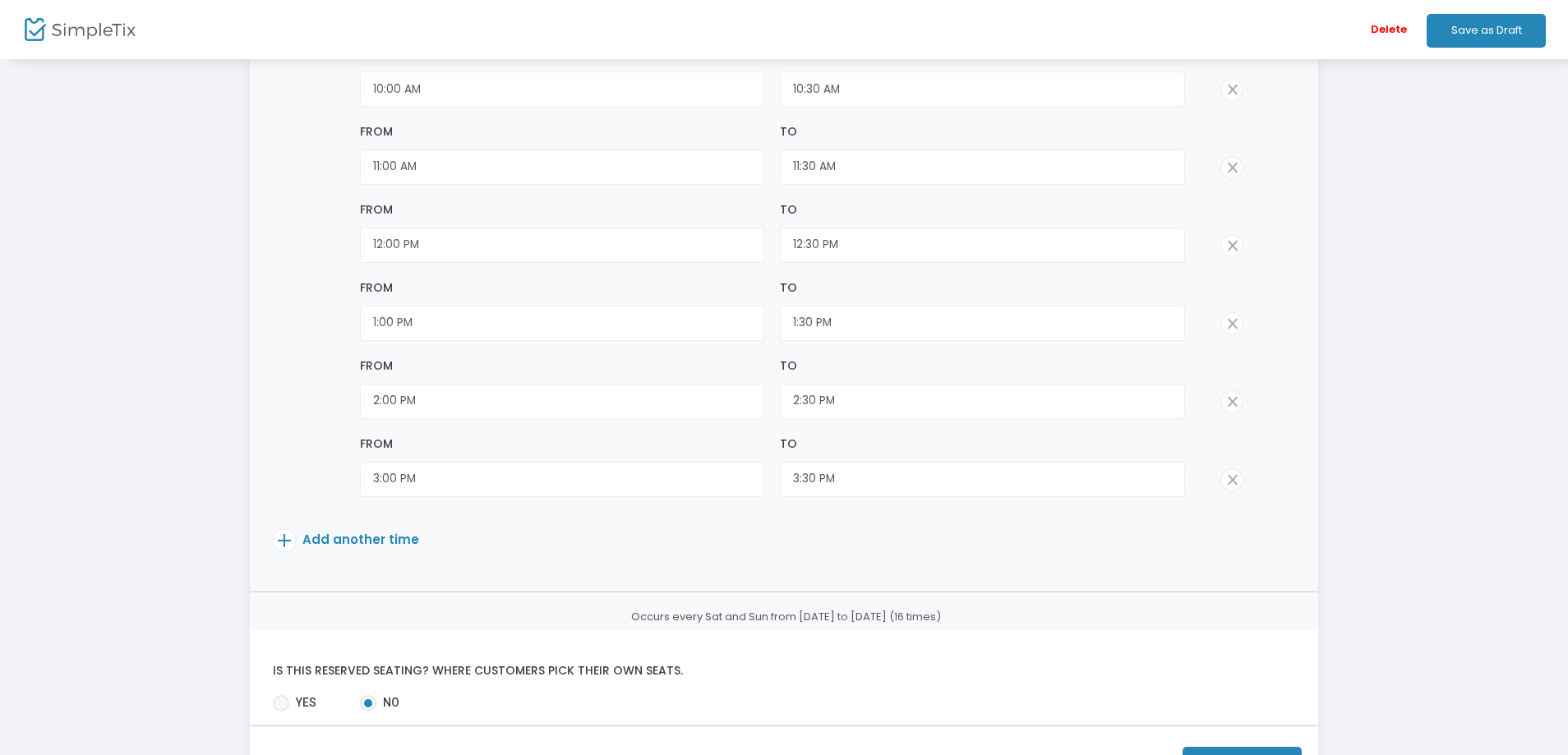
click at [355, 536] on span "Add another time" at bounding box center [360, 539] width 116 height 17
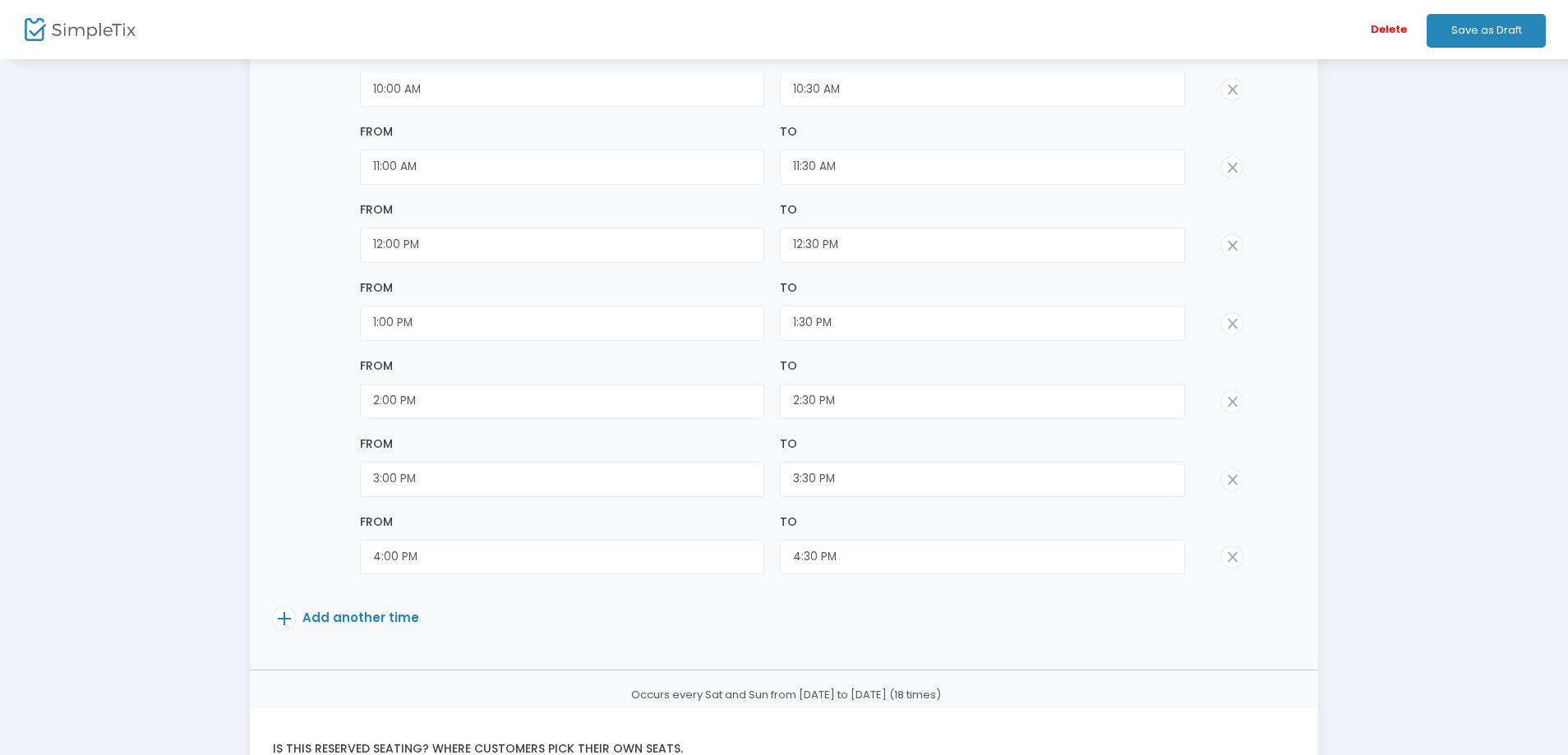
click at [368, 615] on span "Add another time" at bounding box center [360, 618] width 116 height 17
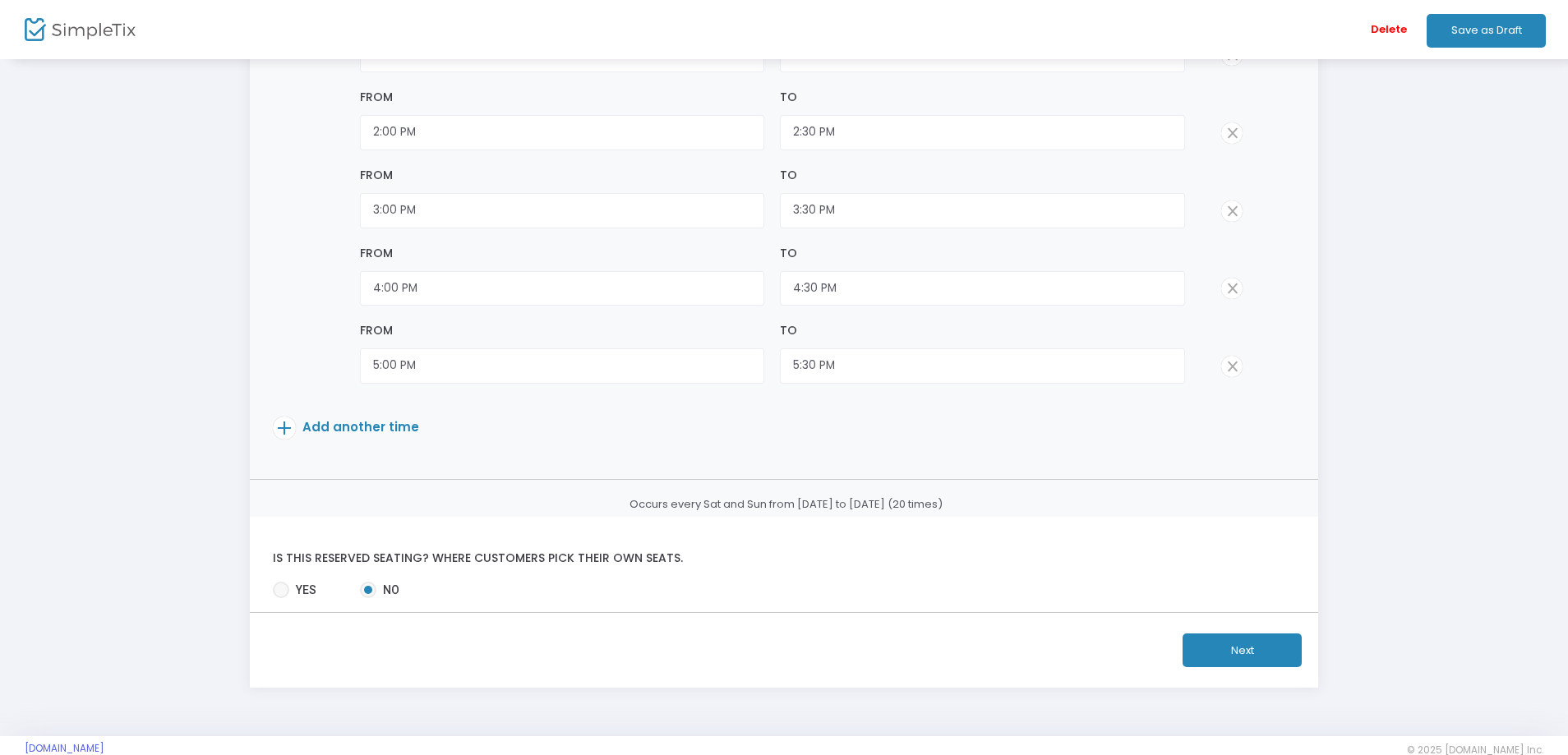
scroll to position [890, 0]
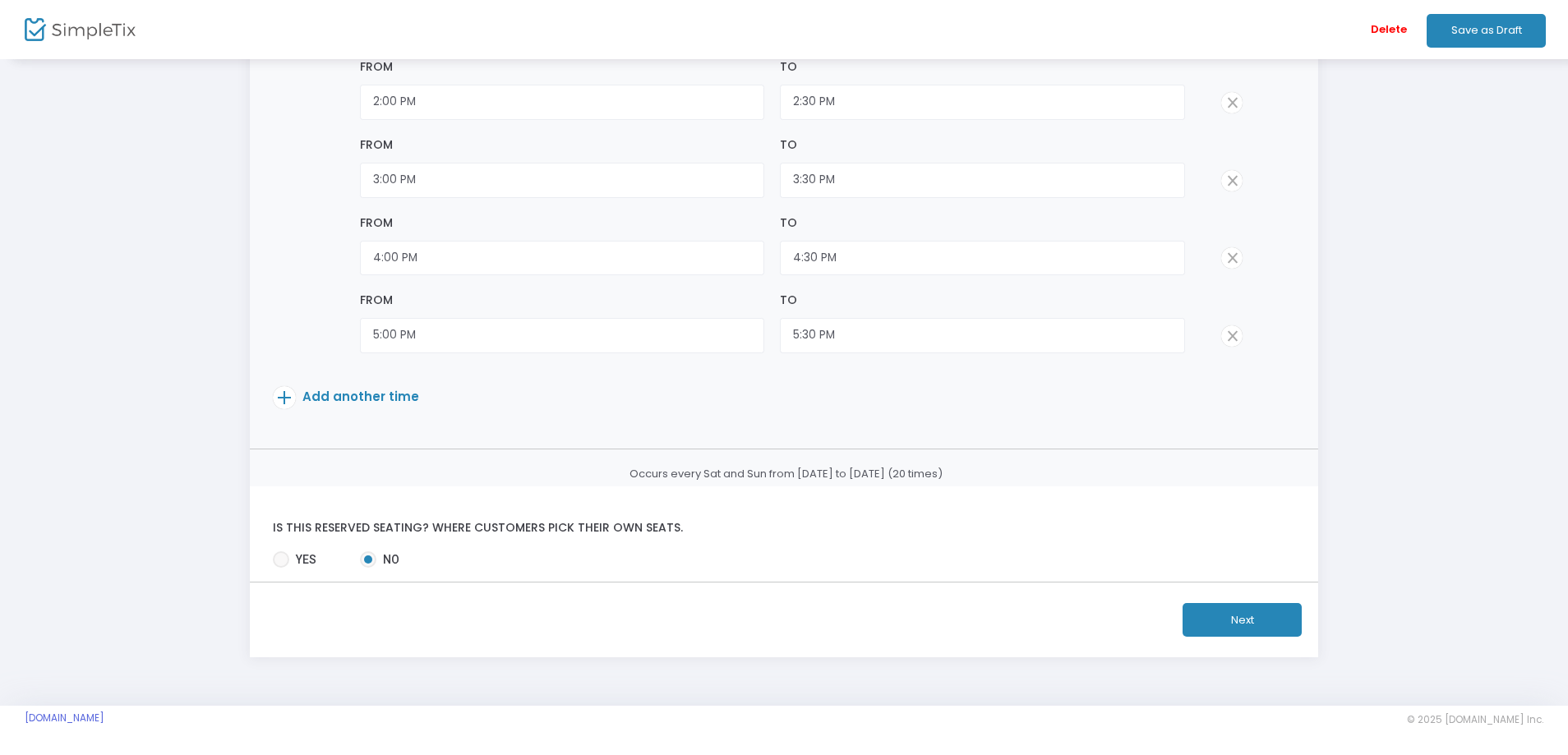
click at [1237, 621] on button "Next" at bounding box center [1242, 620] width 119 height 34
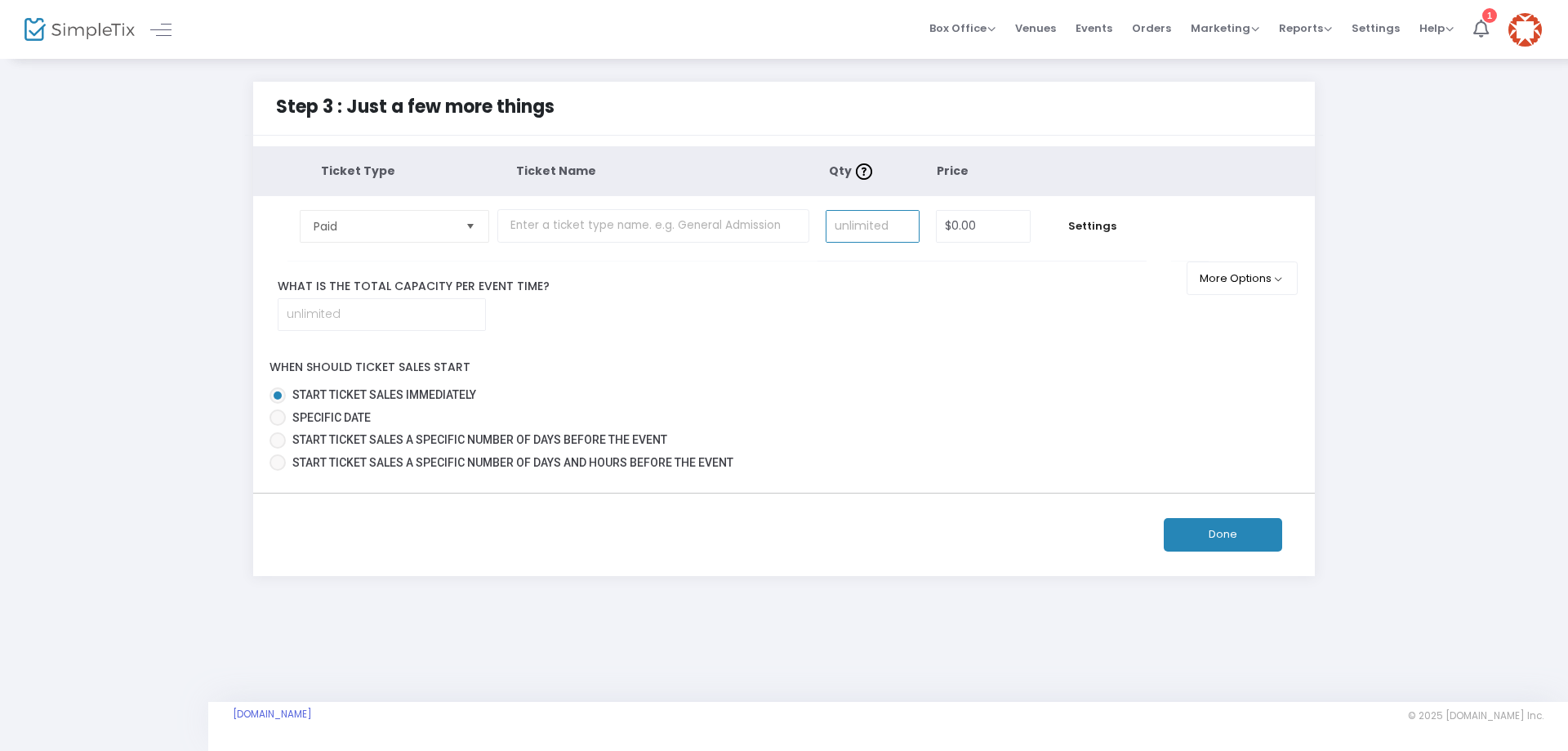
click at [861, 223] on input at bounding box center [872, 226] width 93 height 31
type input "8"
click at [93, 182] on div "Step 3 : Just a few more things Ticket Type Ticket Name Qty Price Paid Required…" at bounding box center [784, 329] width 1519 height 494
click at [341, 313] on input at bounding box center [382, 314] width 206 height 31
type input "8"
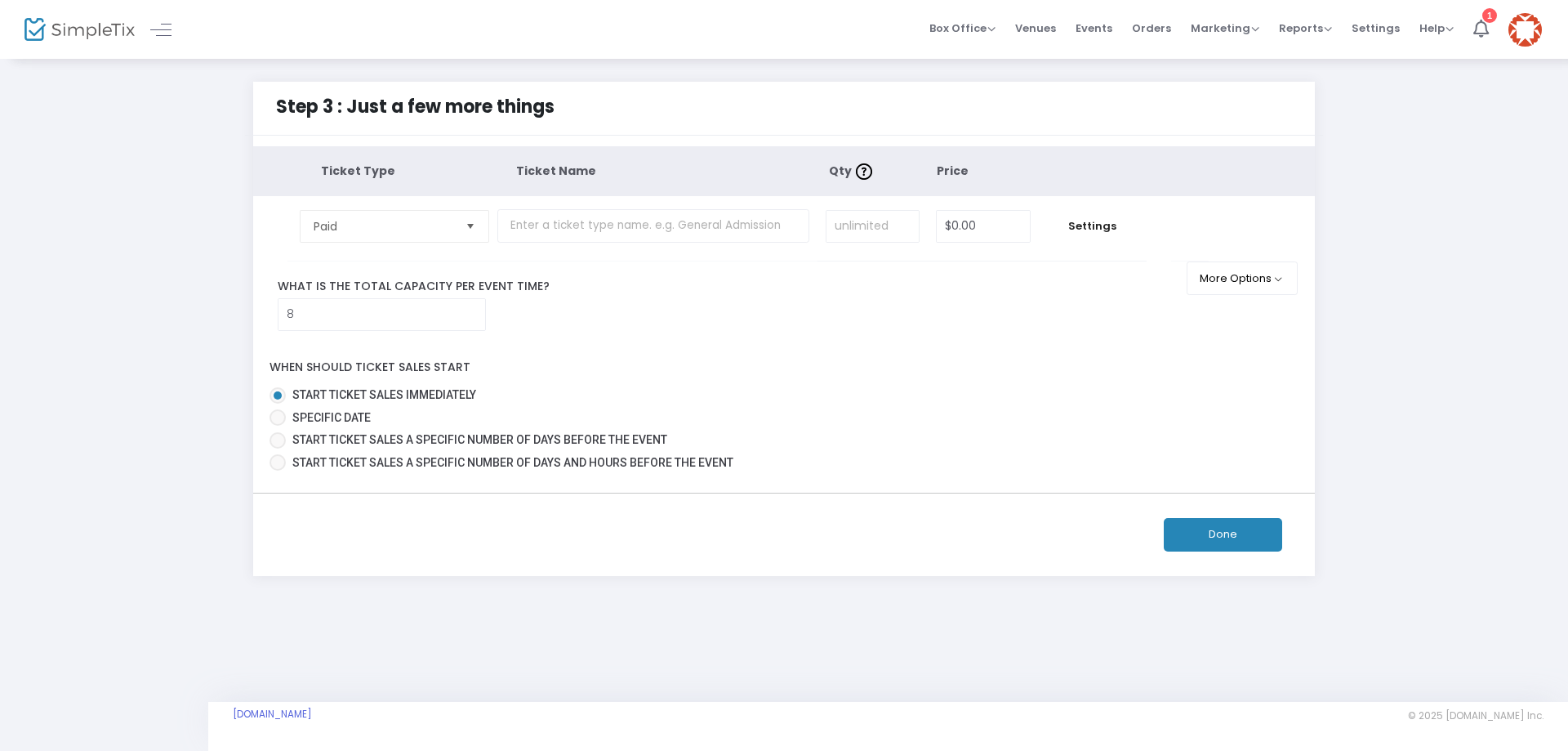
click at [179, 306] on div "Step 3 : Just a few more things Ticket Type Ticket Name Qty Price Paid Required…" at bounding box center [784, 329] width 1519 height 494
drag, startPoint x: 1389, startPoint y: 340, endPoint x: 1396, endPoint y: 353, distance: 14.8
click at [1396, 352] on div "Step 3 : Just a few more things Ticket Type Ticket Name Qty Price Paid Required…" at bounding box center [784, 329] width 1519 height 494
click at [1277, 272] on button "More Options" at bounding box center [1241, 278] width 112 height 33
click at [1215, 535] on button "Done" at bounding box center [1223, 534] width 118 height 33
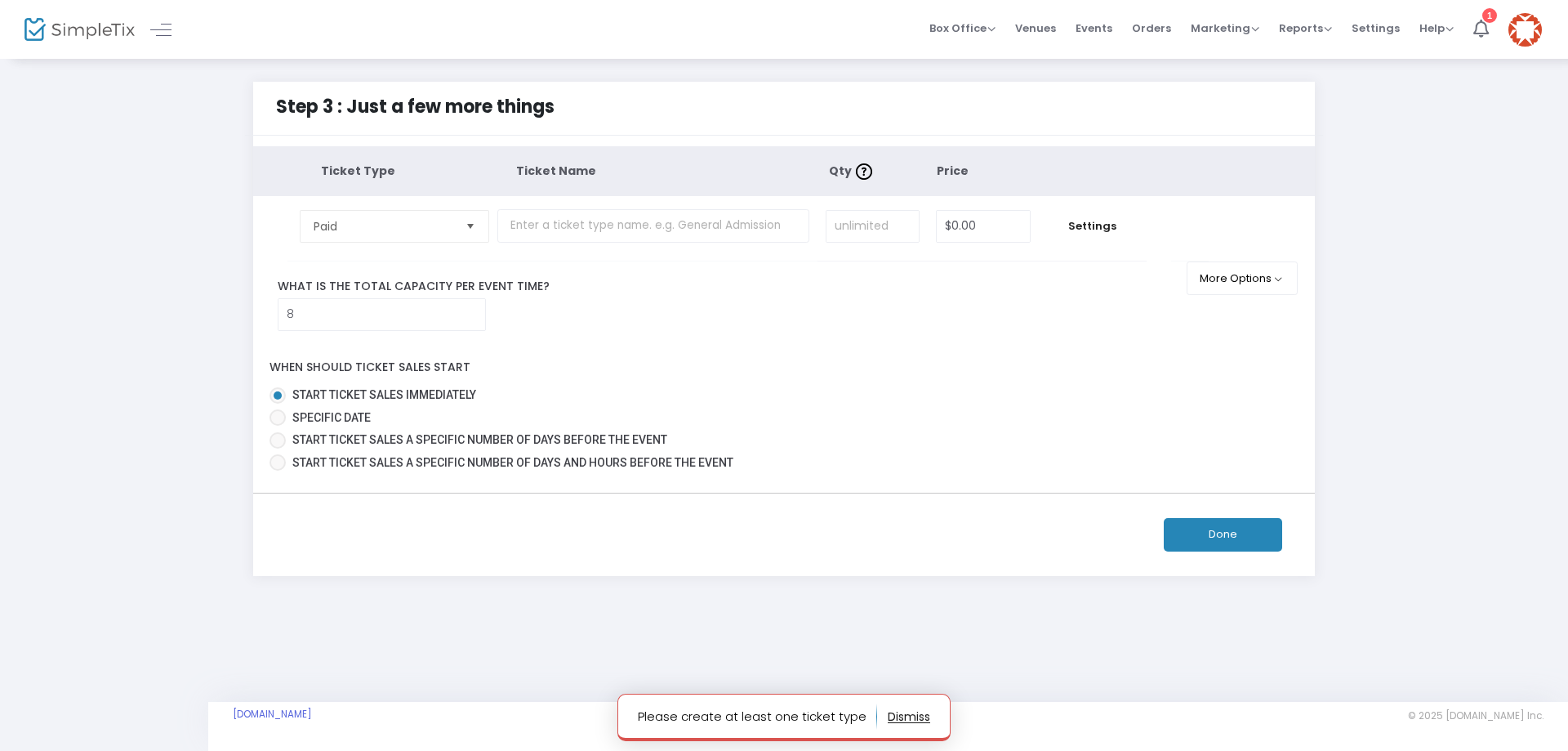
click at [1238, 529] on button "Done" at bounding box center [1223, 534] width 118 height 33
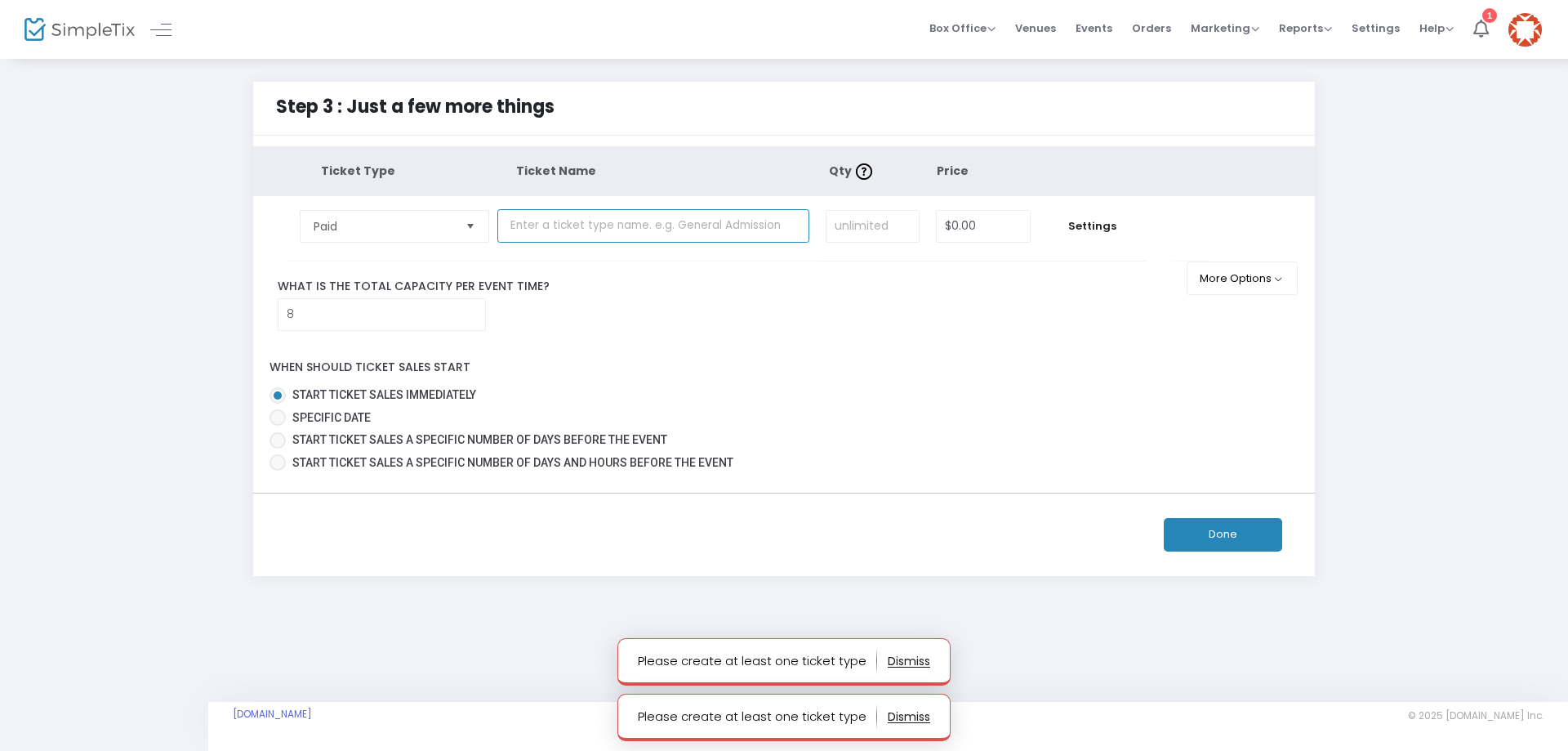
click at [523, 223] on input "text" at bounding box center [653, 225] width 312 height 33
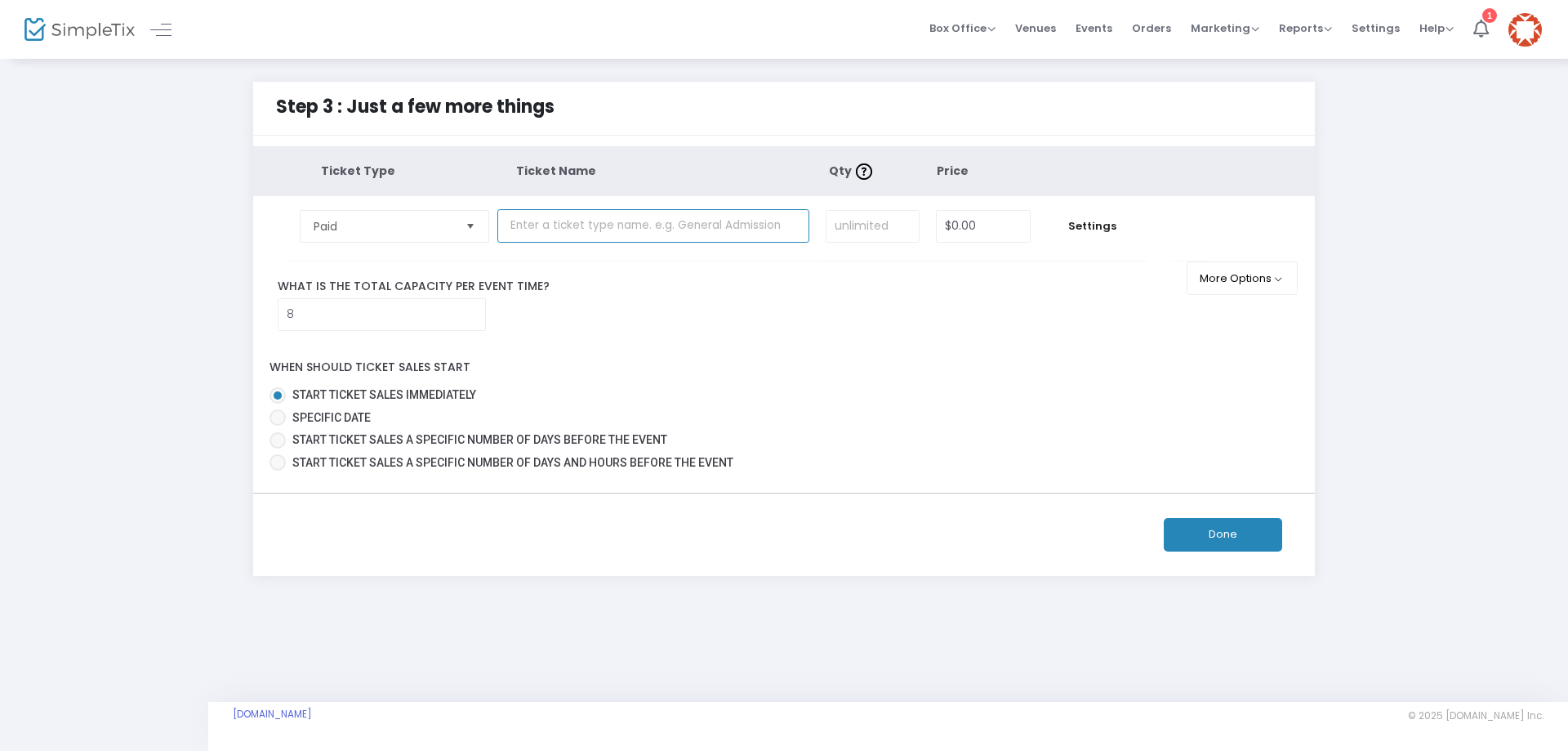
click at [472, 226] on span "Select" at bounding box center [471, 225] width 27 height 27
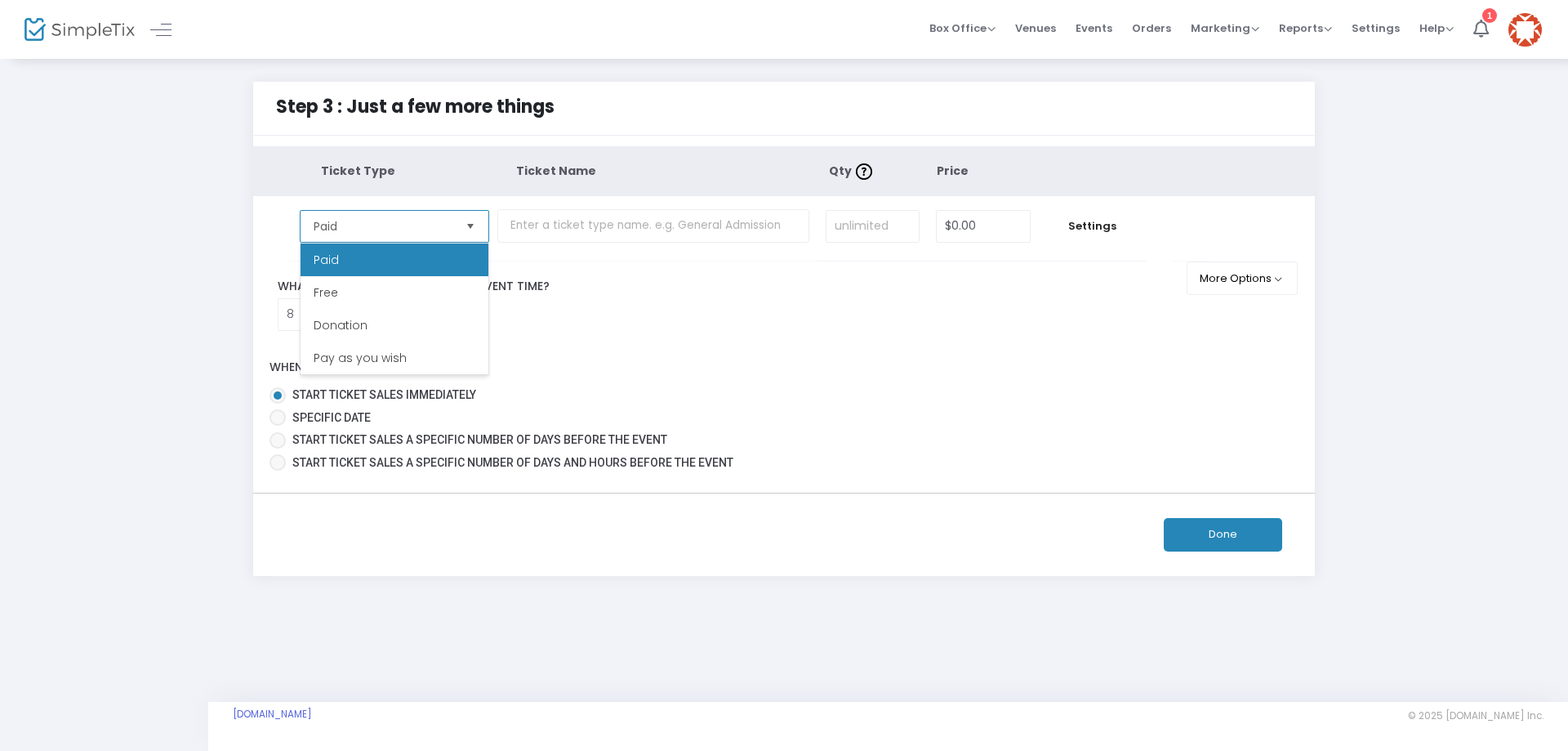
click at [472, 226] on span "Select" at bounding box center [471, 225] width 27 height 27
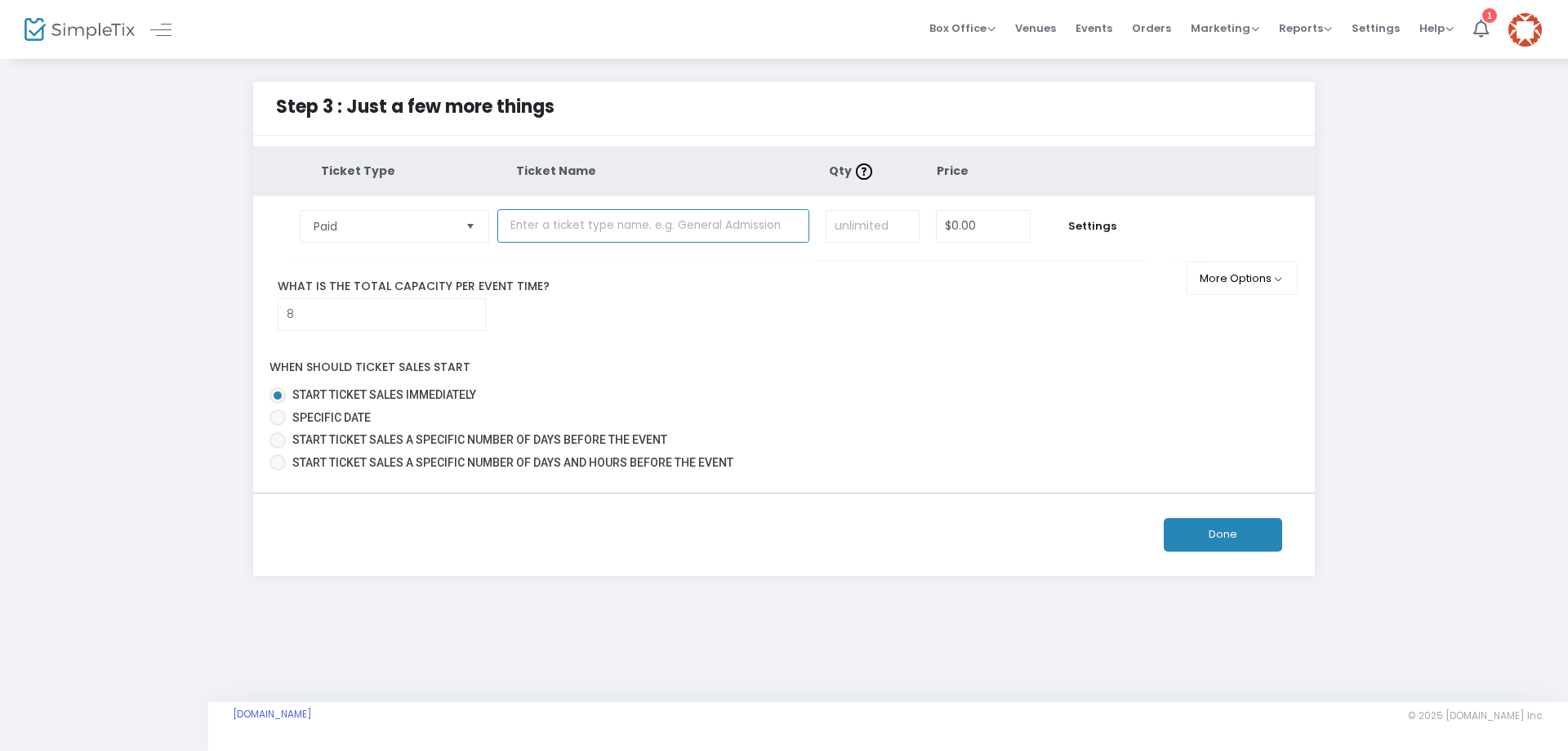
click at [523, 223] on input "text" at bounding box center [653, 225] width 312 height 33
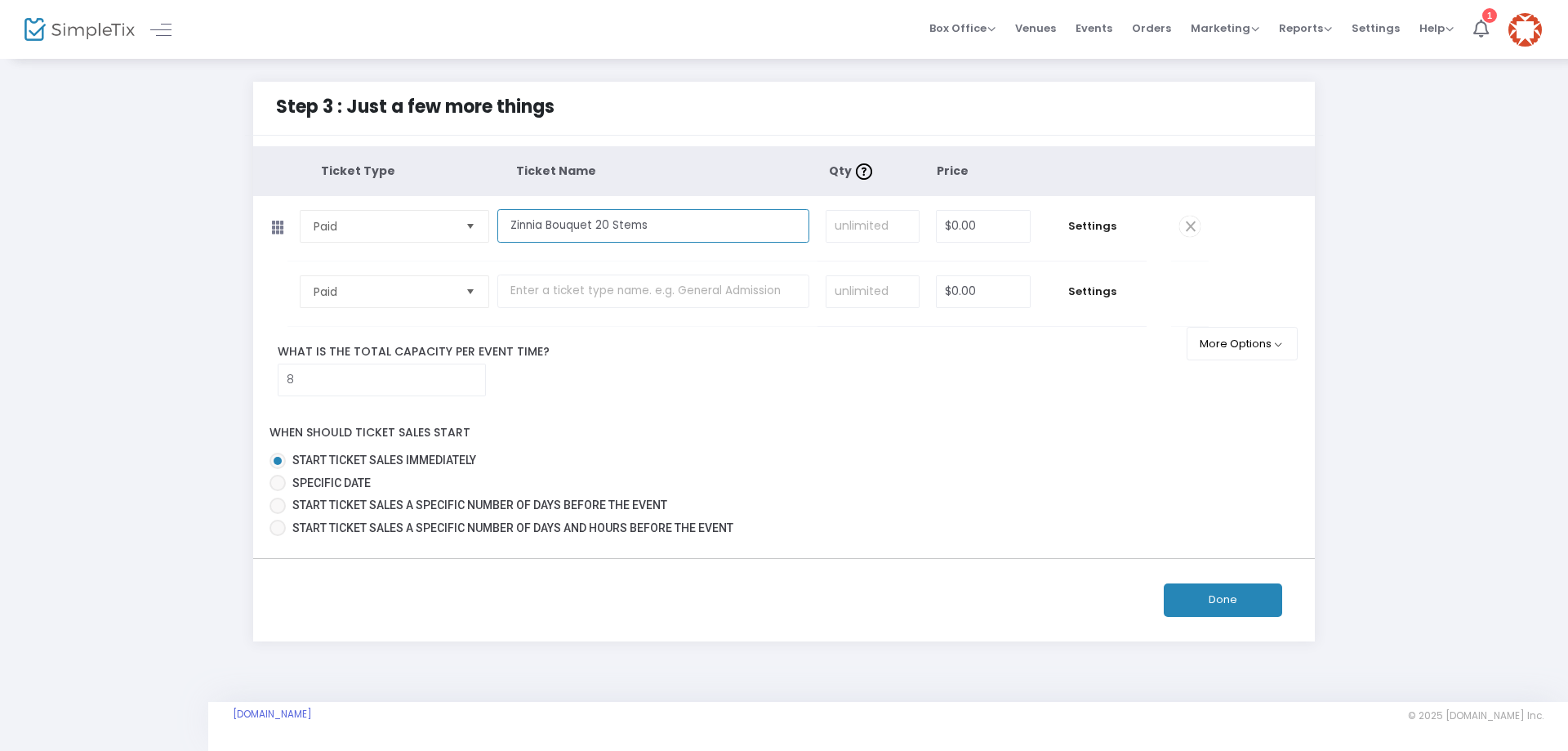
drag, startPoint x: 657, startPoint y: 223, endPoint x: 598, endPoint y: 225, distance: 59.0
click at [598, 225] on input "Zinnia Bouquet 20 Stems" at bounding box center [653, 225] width 312 height 33
click at [511, 224] on input "Zinnia Bouquet" at bounding box center [653, 225] width 312 height 33
paste input "20 Stems"
type input "20 Stems - Zinnia Bouquet"
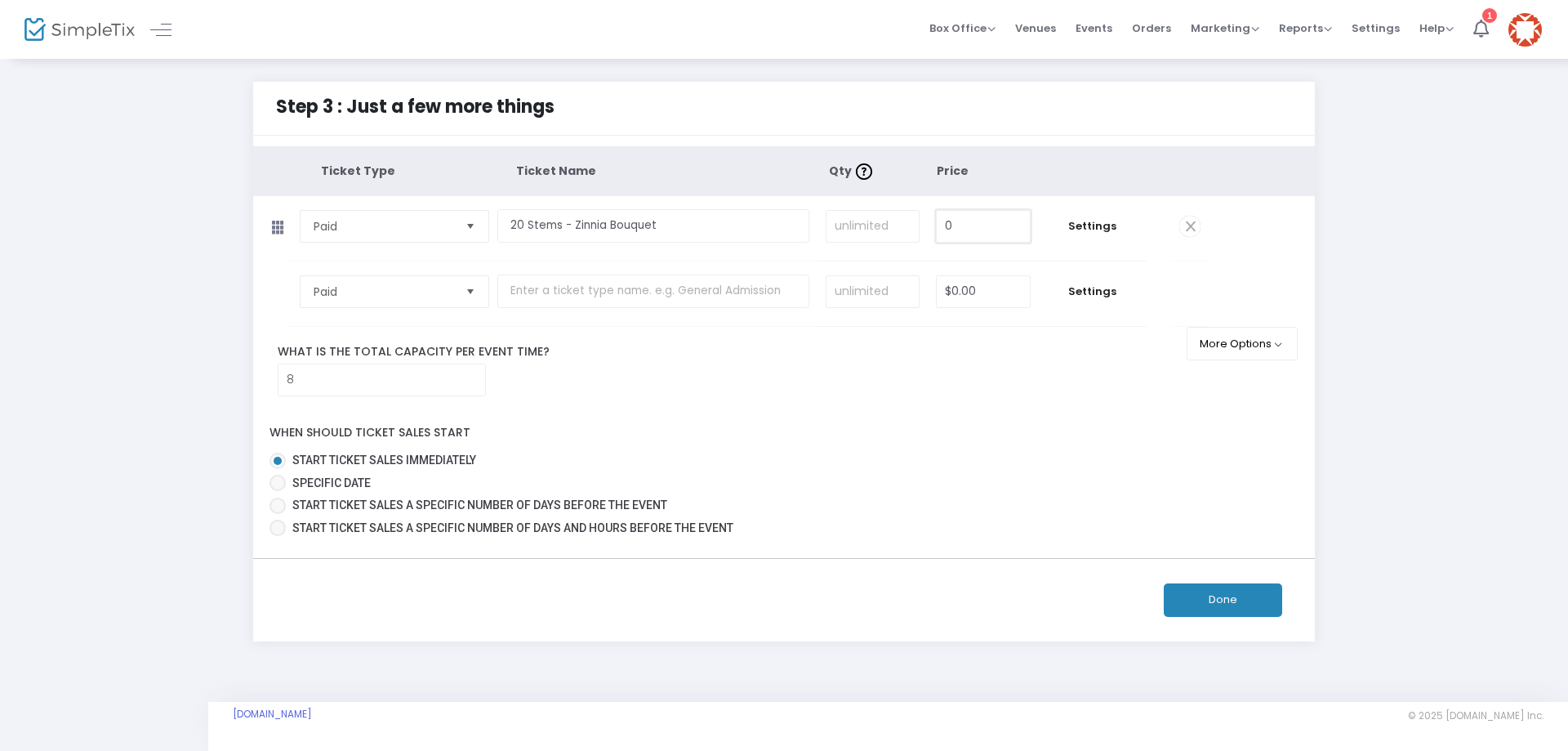
click at [976, 227] on input "0" at bounding box center [983, 226] width 93 height 31
type input "$20.00"
click at [1123, 225] on span "Settings" at bounding box center [1092, 225] width 92 height 16
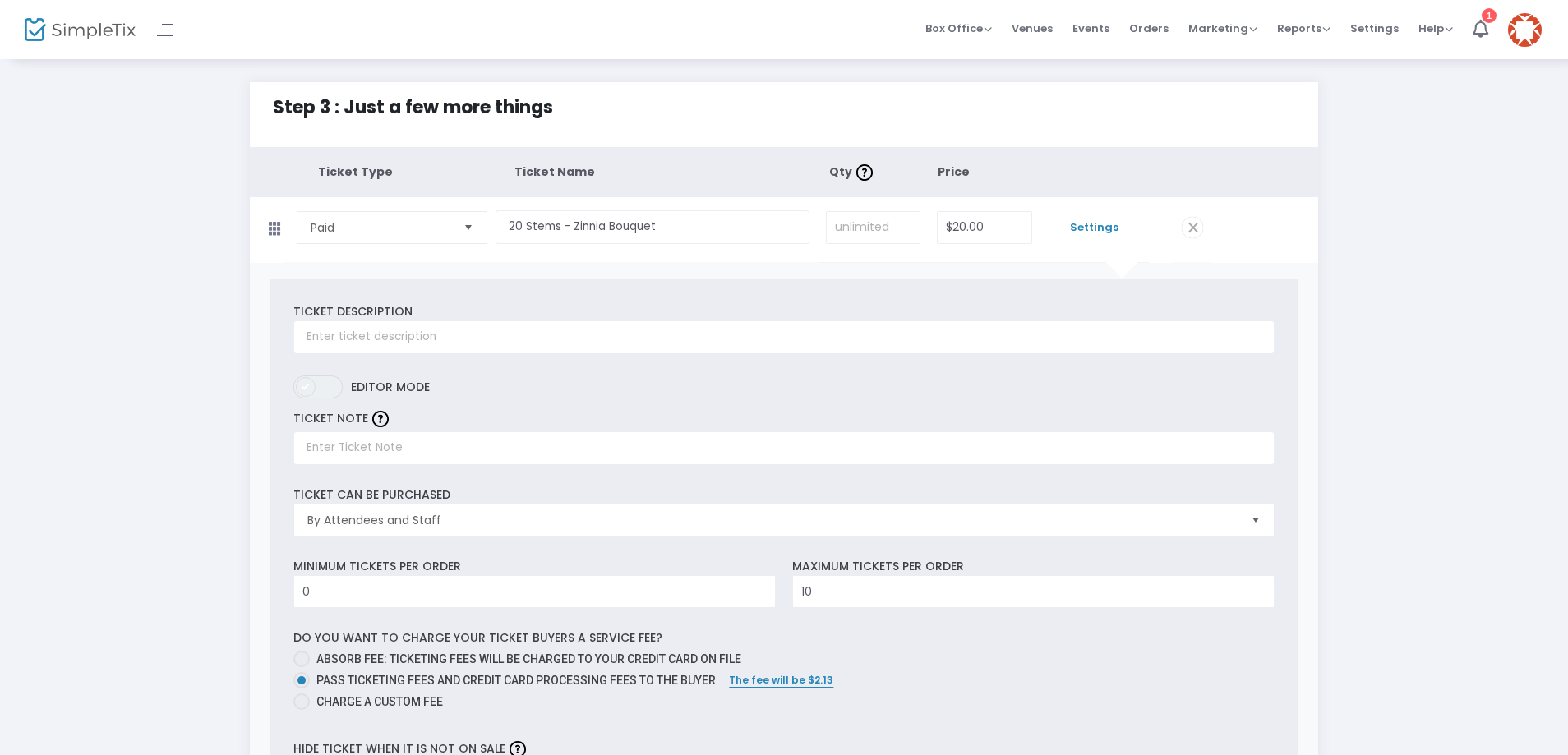
click at [310, 390] on span at bounding box center [306, 386] width 20 height 20
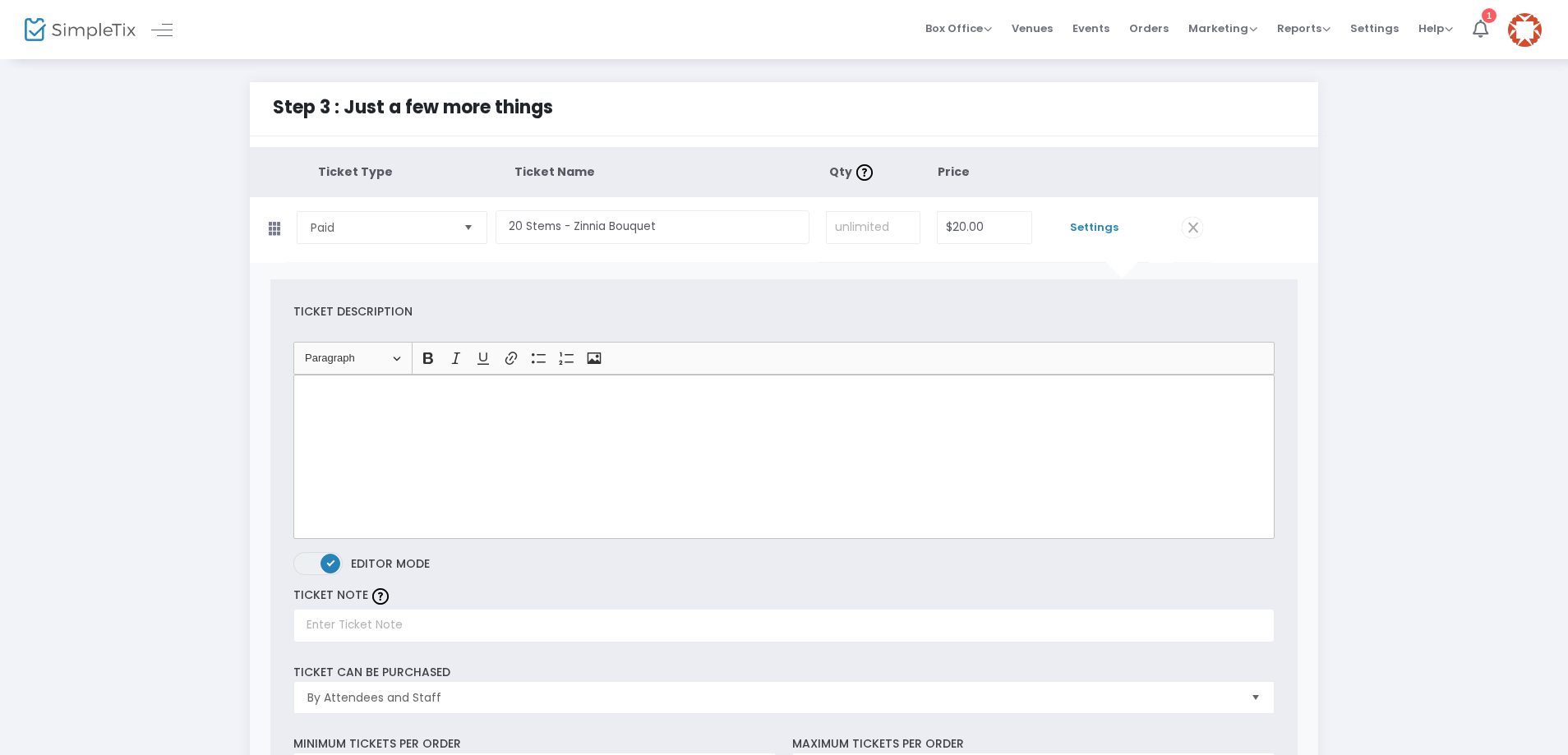
click at [346, 393] on p "Rich Text Editor, main" at bounding box center [784, 393] width 967 height 16
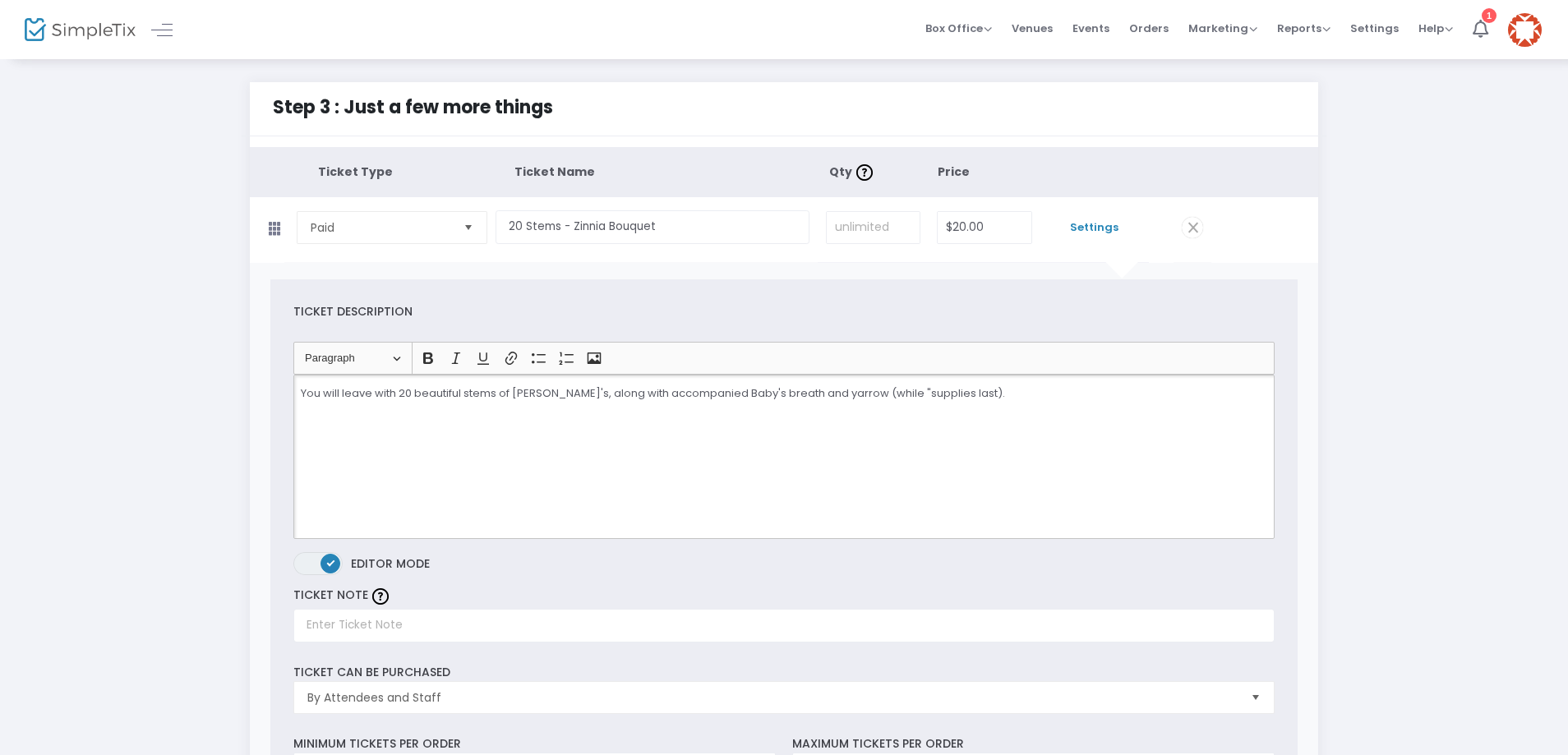
click at [971, 389] on p "You will leave with 20 beautiful stems of [PERSON_NAME]'s, along with accompani…" at bounding box center [784, 393] width 967 height 16
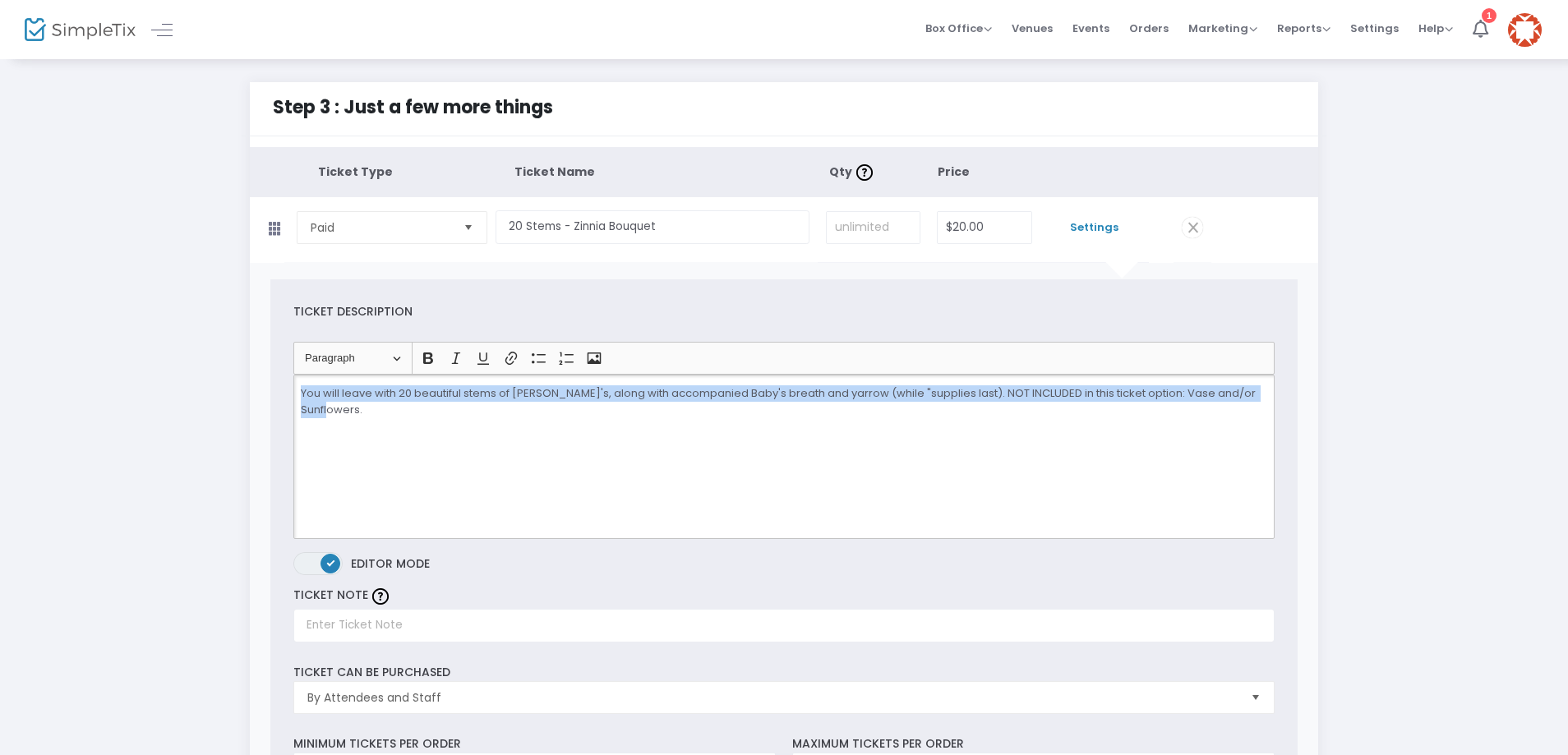
drag, startPoint x: 300, startPoint y: 391, endPoint x: 1270, endPoint y: 380, distance: 970.1
click at [1270, 380] on div "You will leave with 20 beautiful stems of [PERSON_NAME]'s, along with accompani…" at bounding box center [783, 456] width 980 height 164
copy p "You will leave with 20 beautiful stems of [PERSON_NAME]'s, along with accompani…"
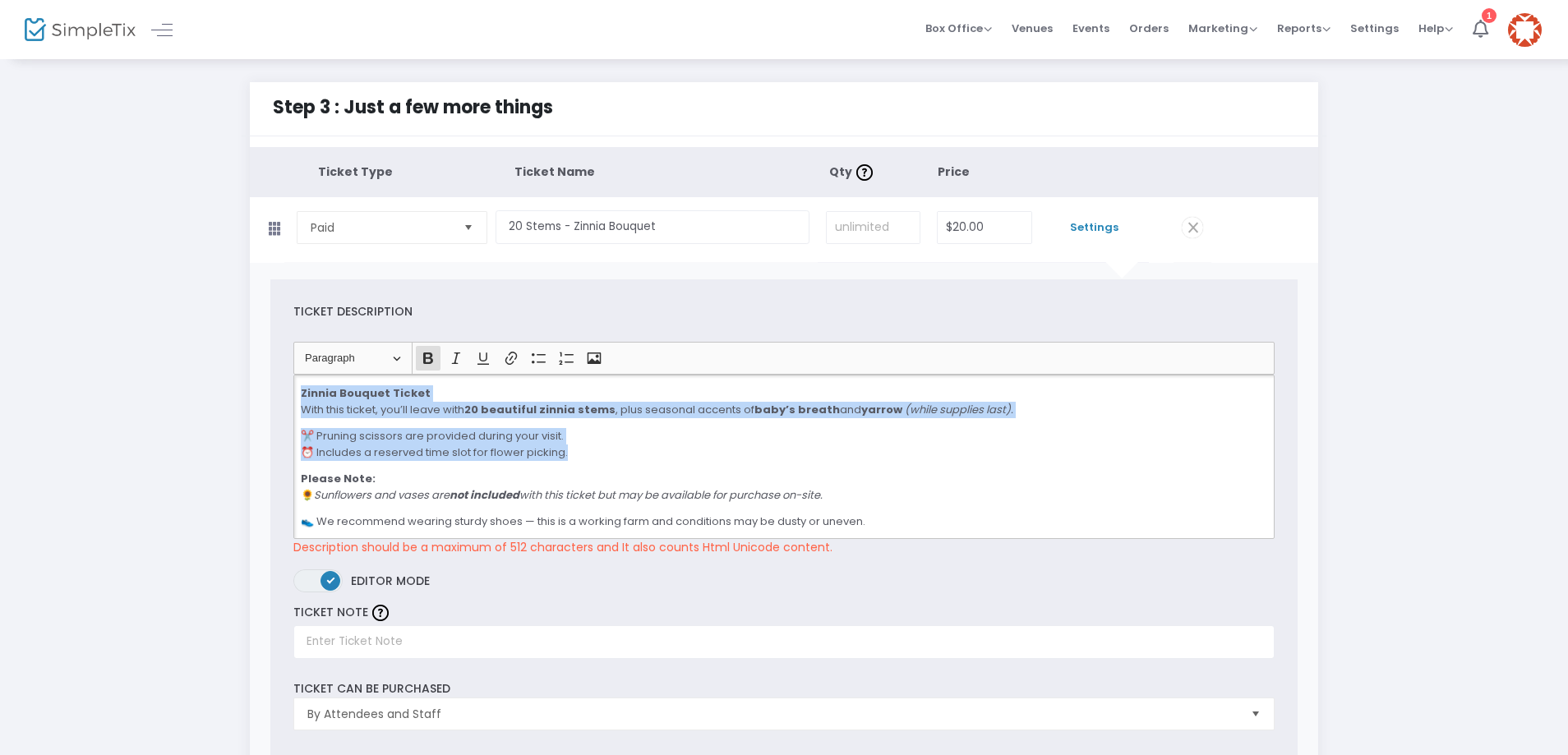
drag, startPoint x: 302, startPoint y: 392, endPoint x: 586, endPoint y: 445, distance: 288.9
click at [586, 445] on div "Zinnia Bouquet Ticket With this ticket, you’ll leave with 20 beautiful zinnia s…" at bounding box center [783, 456] width 980 height 164
click at [649, 442] on p "✂️ Pruning scissors are provided during your visit. ⏰ Includes a reserved time …" at bounding box center [784, 444] width 967 height 32
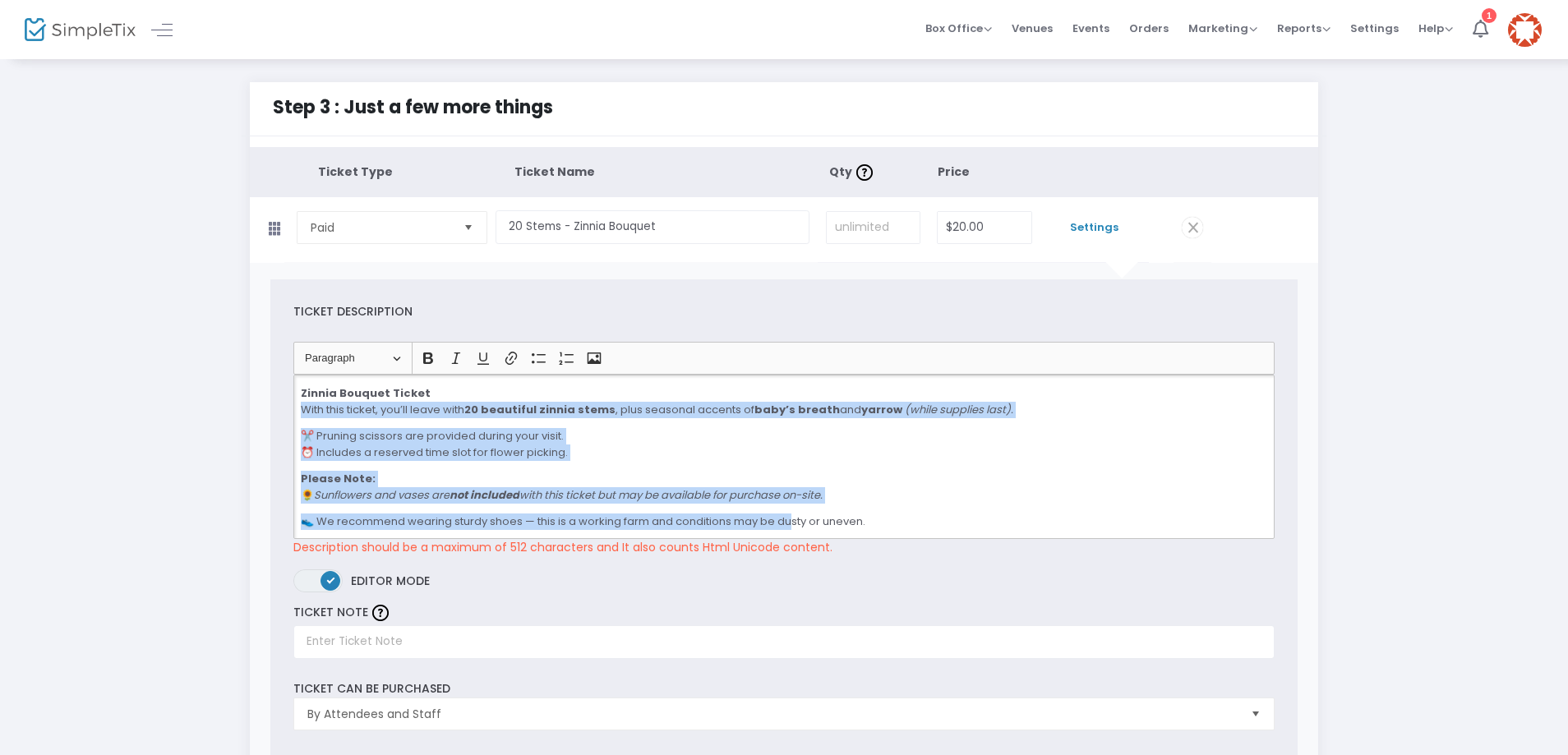
scroll to position [1, 0]
drag, startPoint x: 302, startPoint y: 411, endPoint x: 943, endPoint y: 538, distance: 653.5
click at [943, 538] on div "Zinnia Bouquet Ticket With this ticket, you’ll leave with 20 beautiful zinnia s…" at bounding box center [783, 456] width 980 height 164
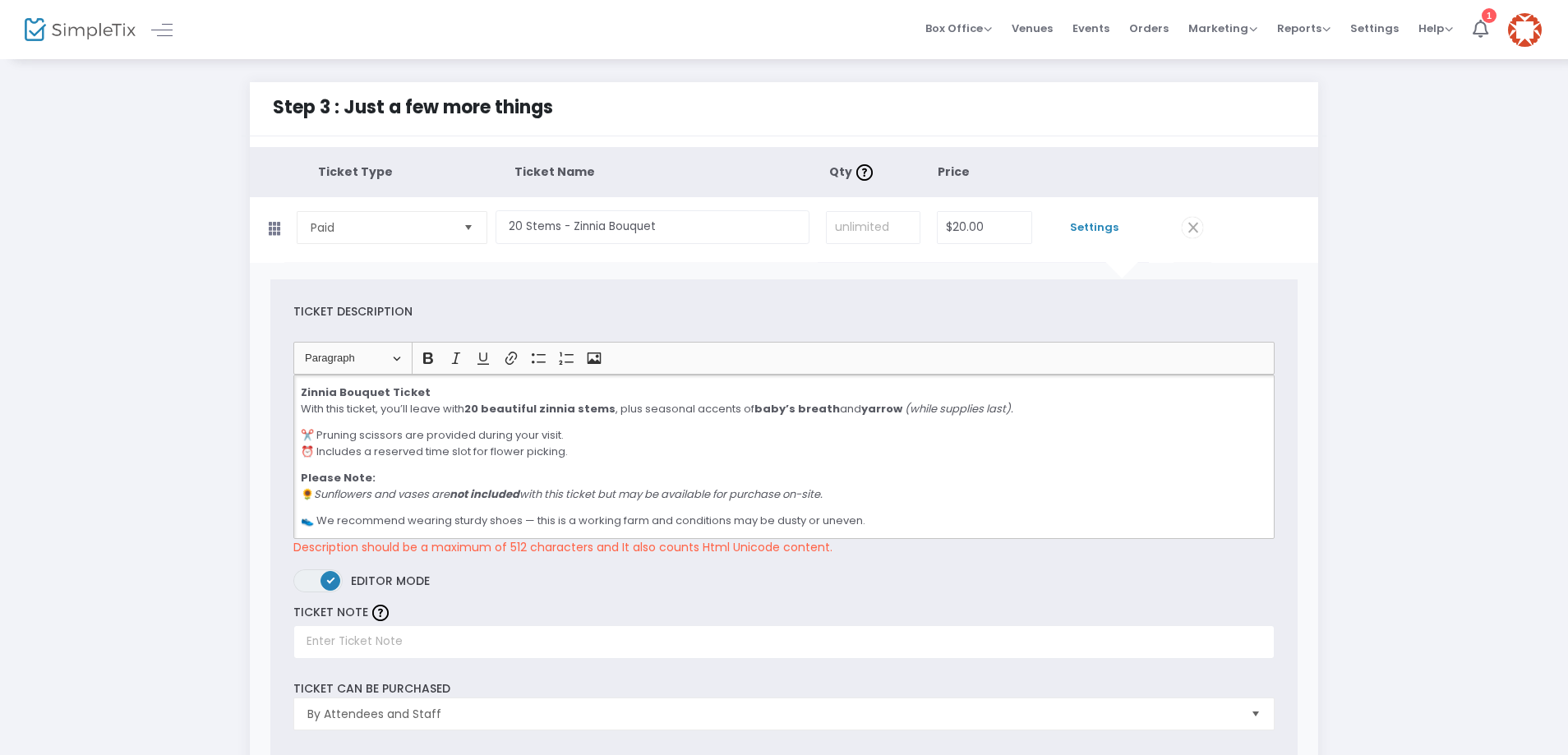
scroll to position [0, 0]
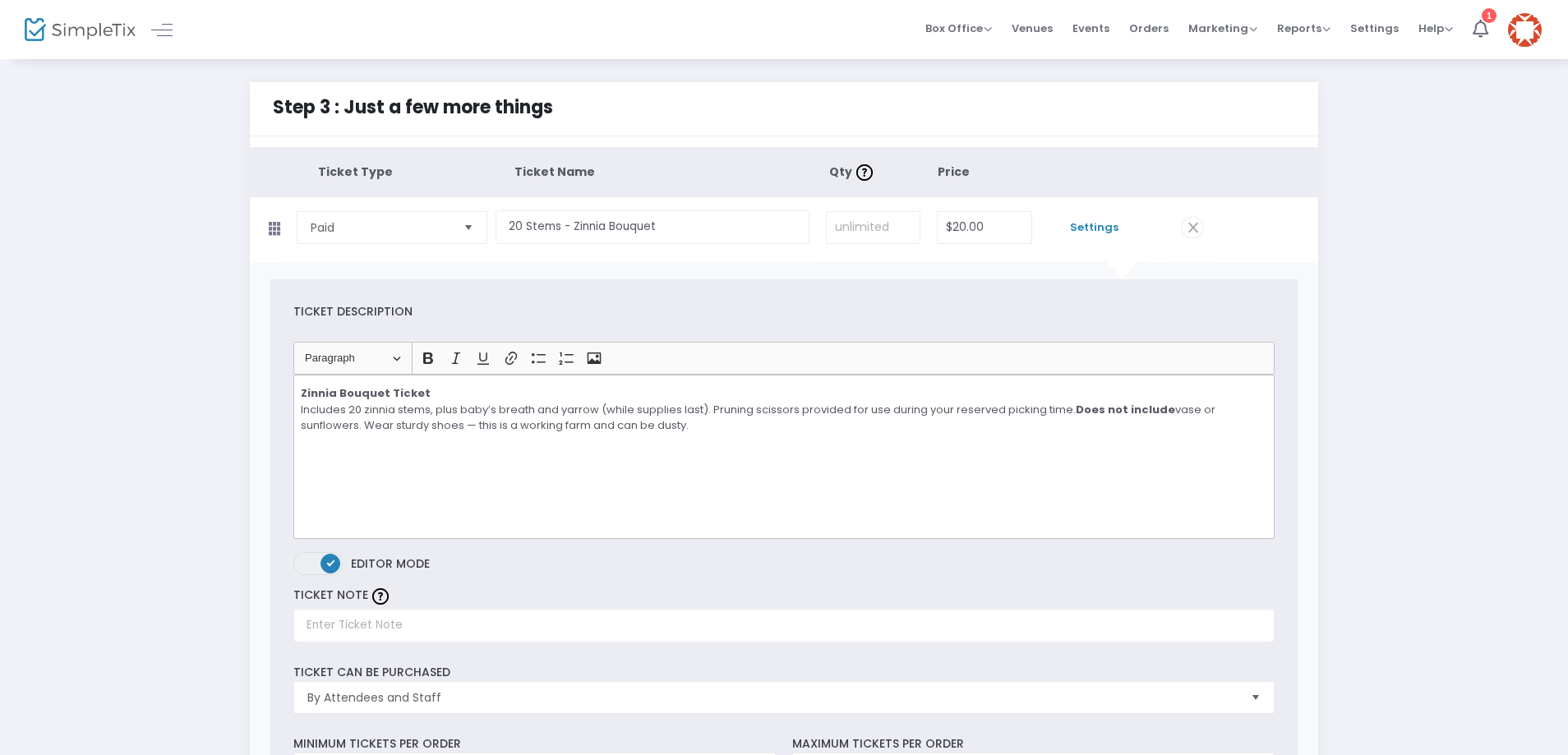
click at [358, 625] on input "text" at bounding box center [783, 625] width 980 height 34
type input "Zinnia Paper wrap Bouquet"
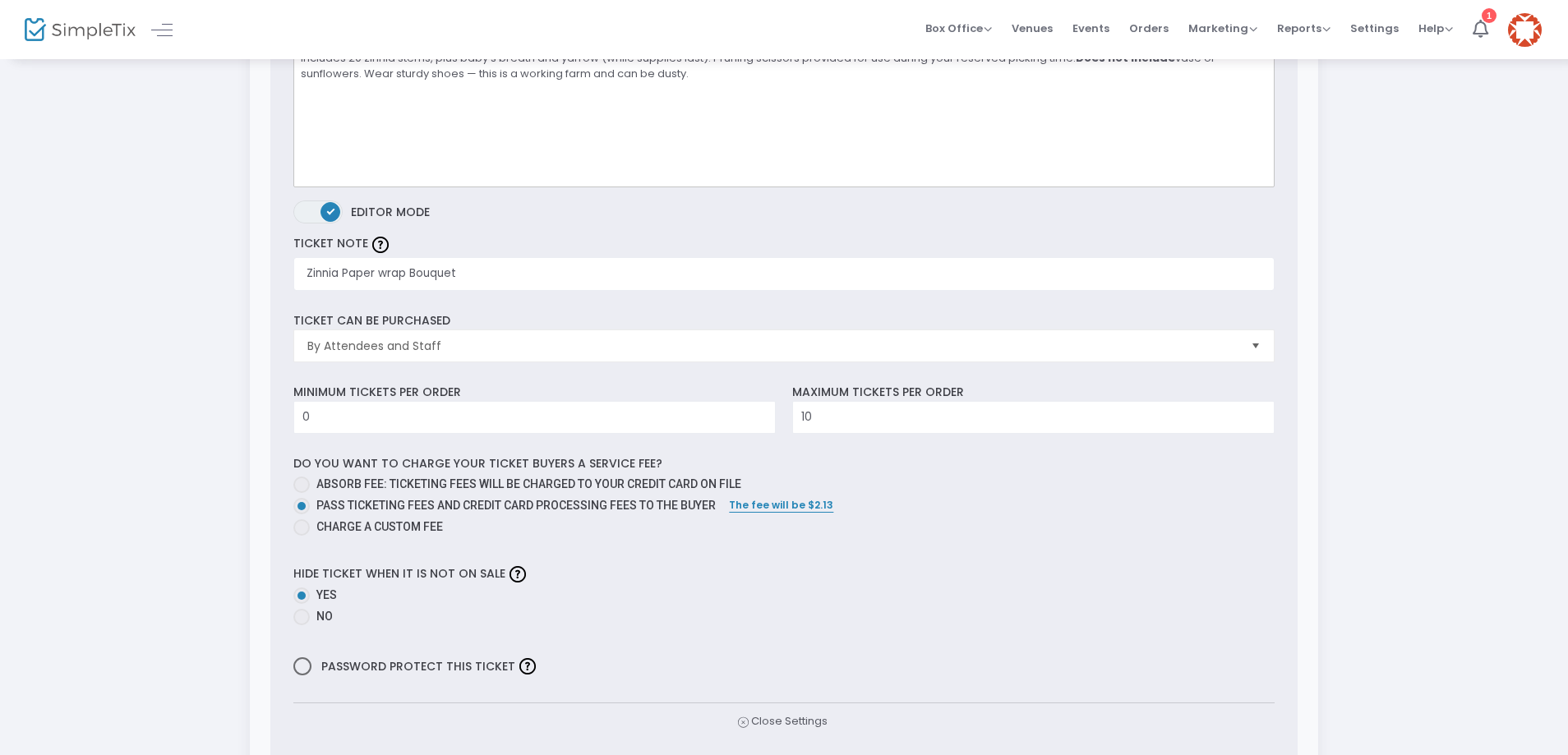
scroll to position [411, 0]
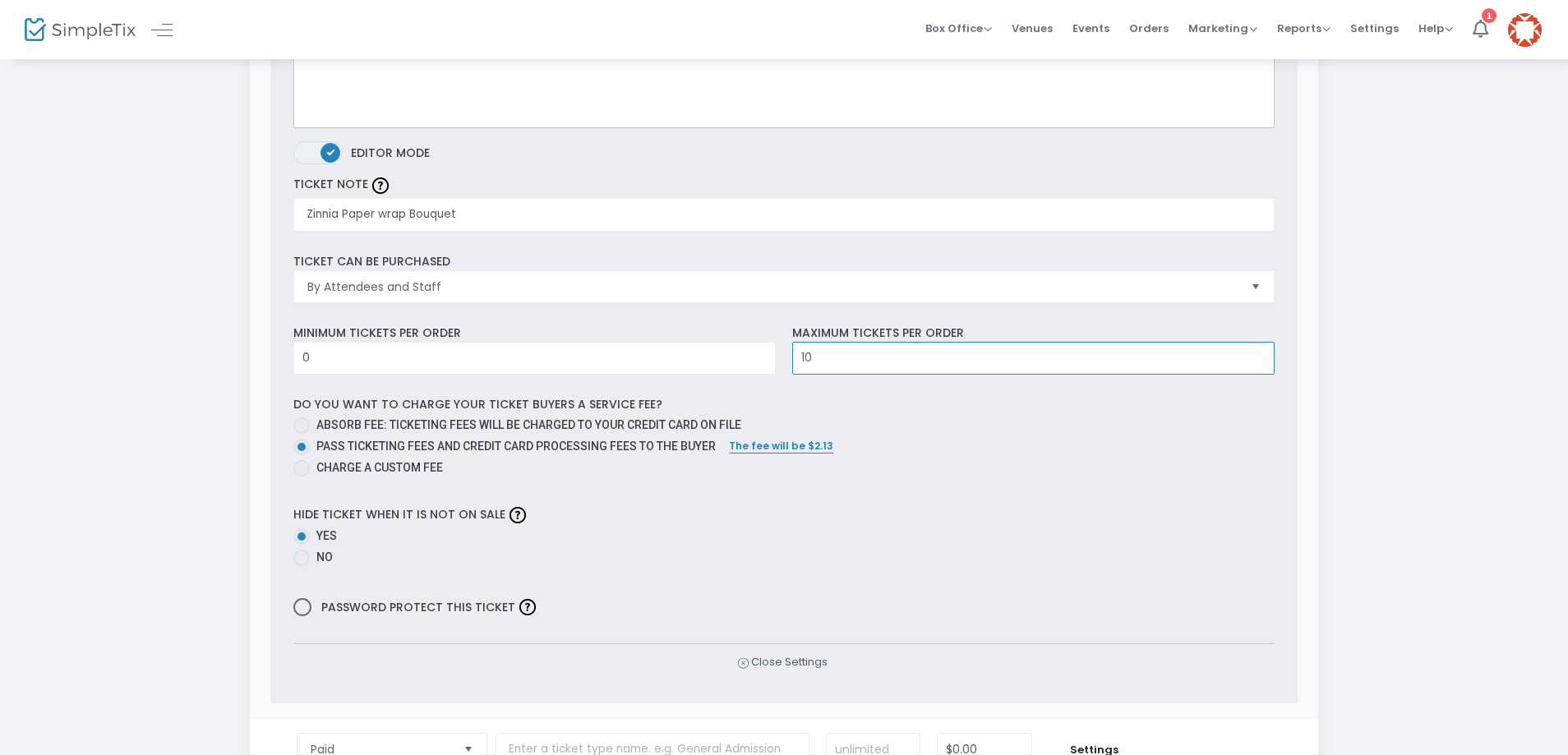
click at [818, 355] on input "10" at bounding box center [1033, 358] width 480 height 31
type input "3"
click at [150, 375] on div "Step 3 : Just a few more things Ticket Type Ticket Name Qty Price Paid Required…" at bounding box center [784, 386] width 1518 height 1429
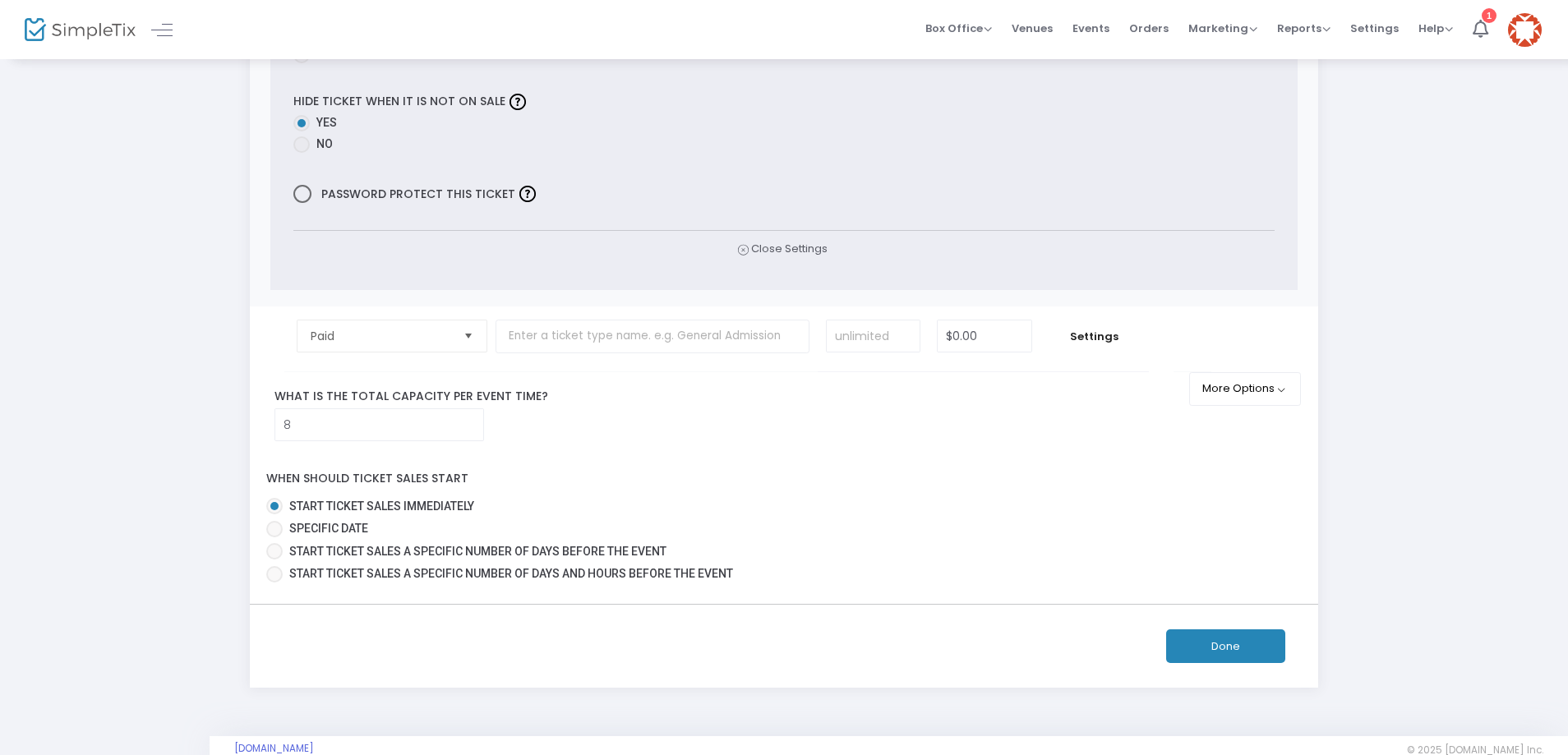
scroll to position [854, 0]
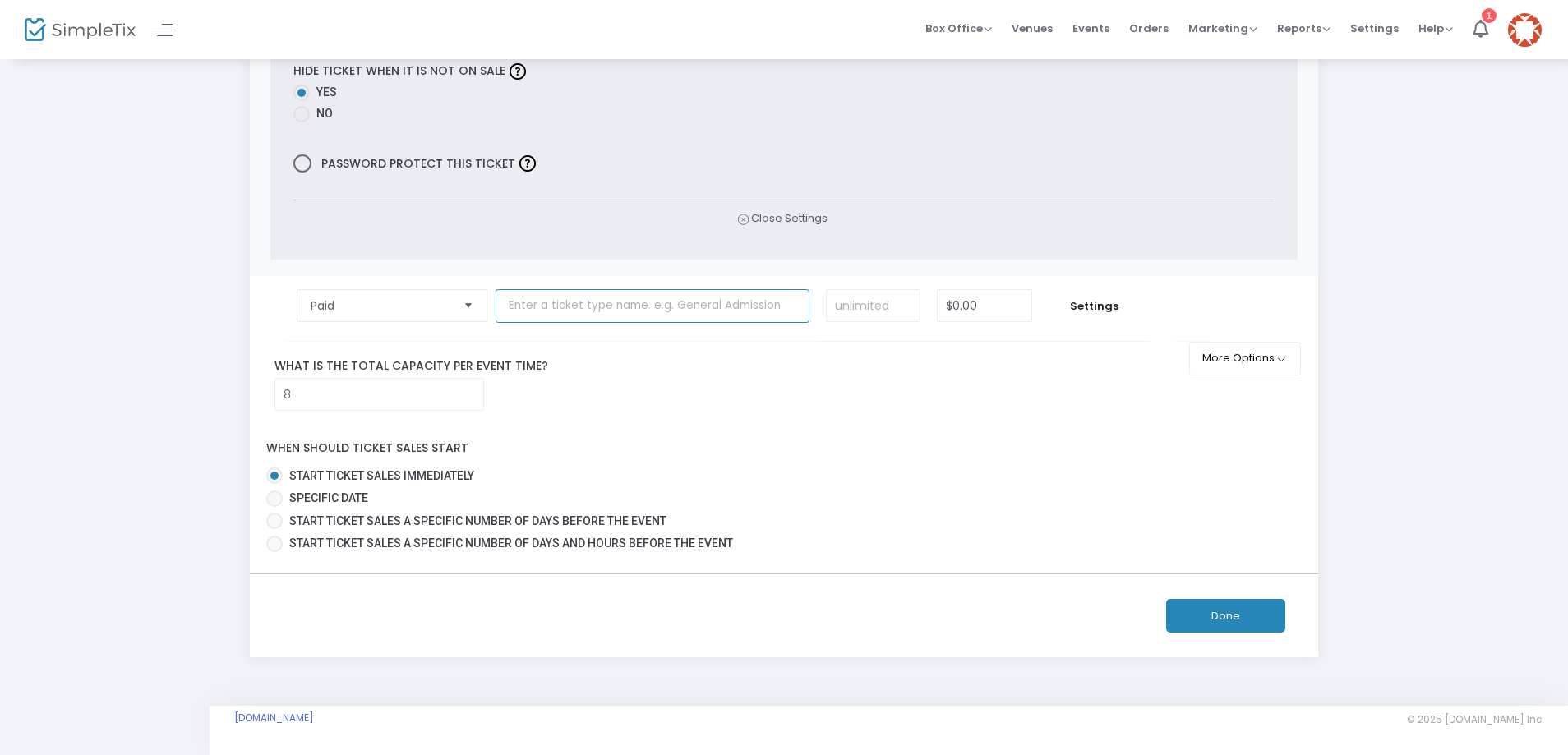
click at [542, 307] on input "text" at bounding box center [652, 305] width 314 height 34
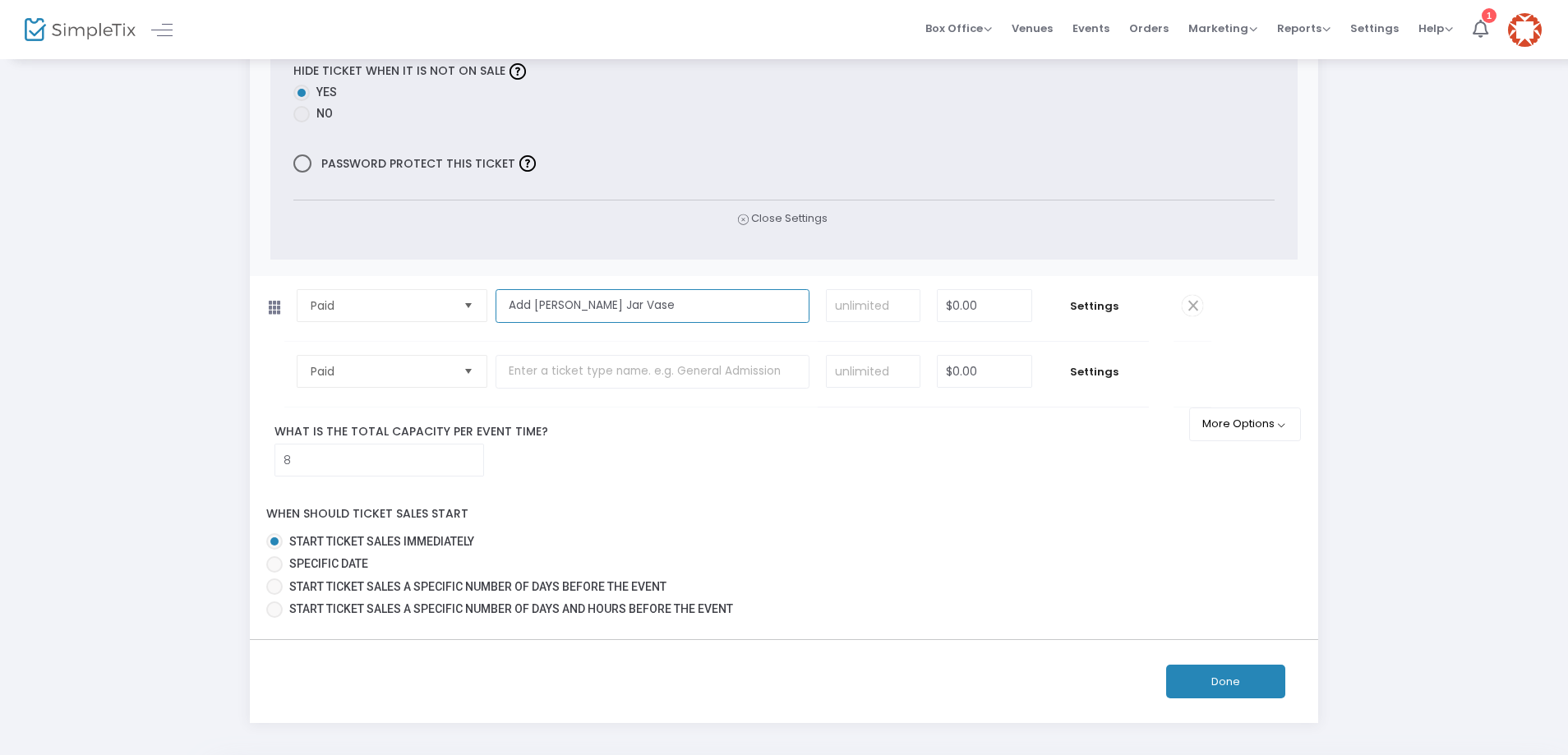
type input "Add [PERSON_NAME] Jar Vase"
click at [1001, 307] on input "0" at bounding box center [984, 305] width 93 height 31
type input "8"
type input "$5.00"
click at [599, 373] on input "text" at bounding box center [652, 371] width 314 height 34
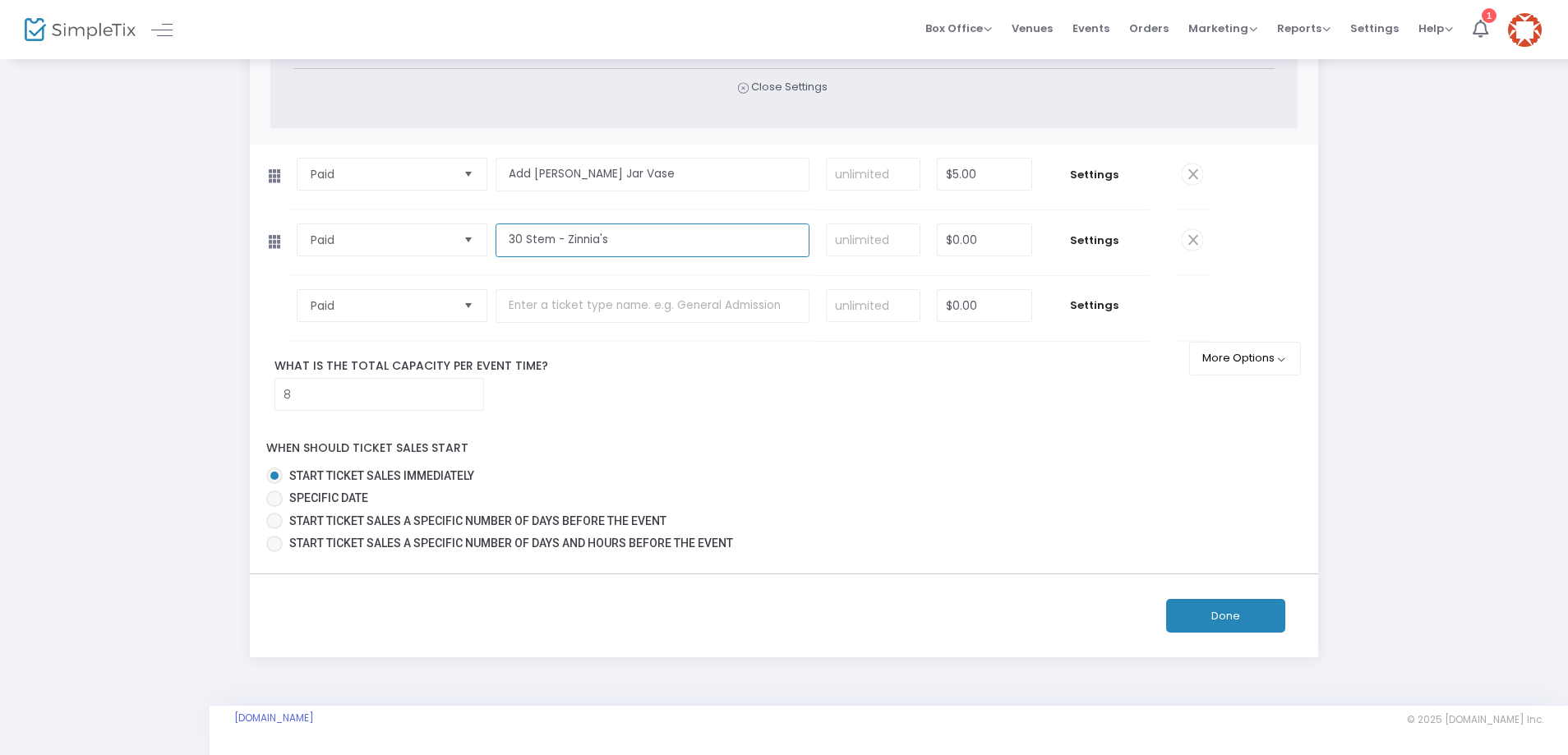
scroll to position [904, 0]
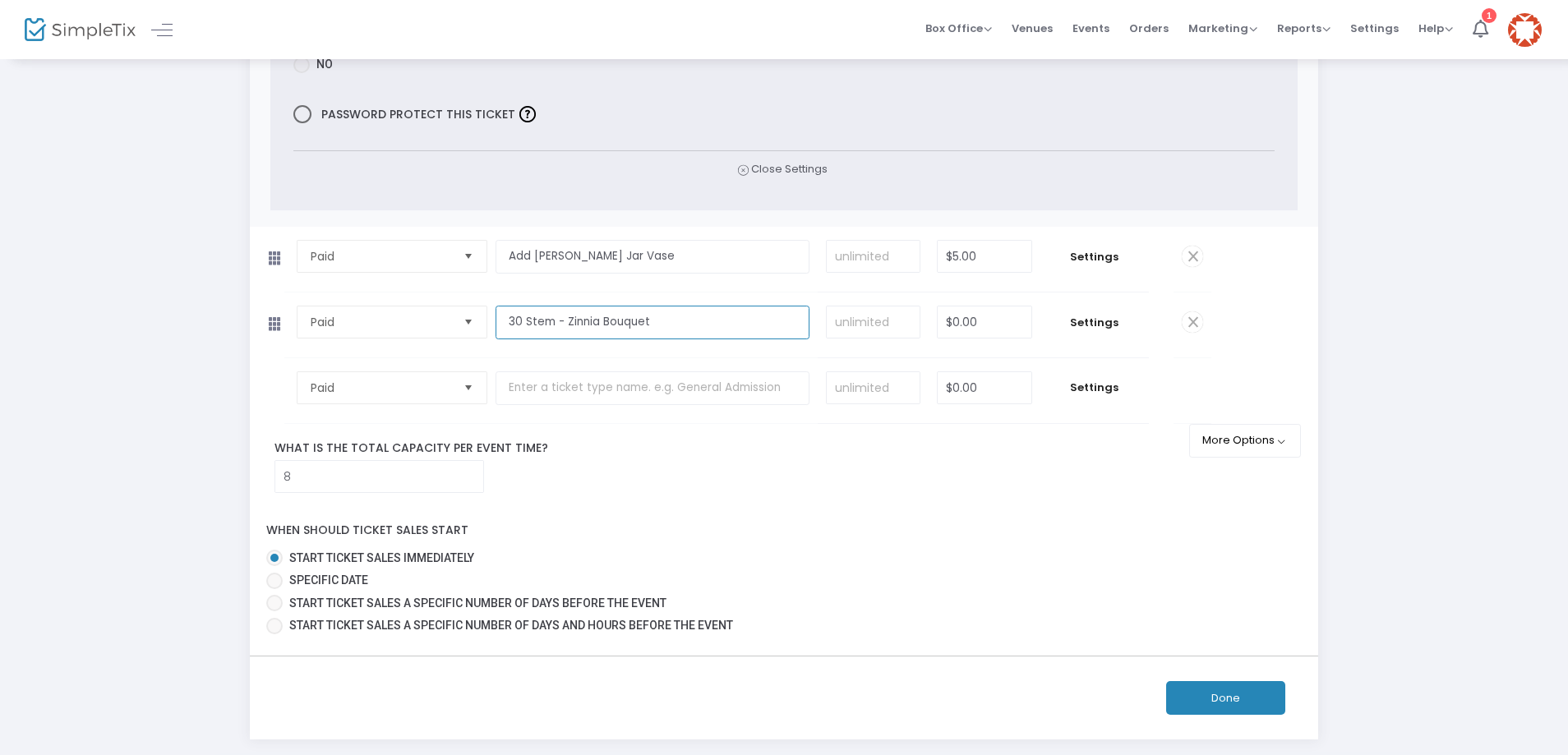
type input "30 Stem - Zinnia Bouquet"
click at [990, 321] on input "0" at bounding box center [984, 322] width 93 height 31
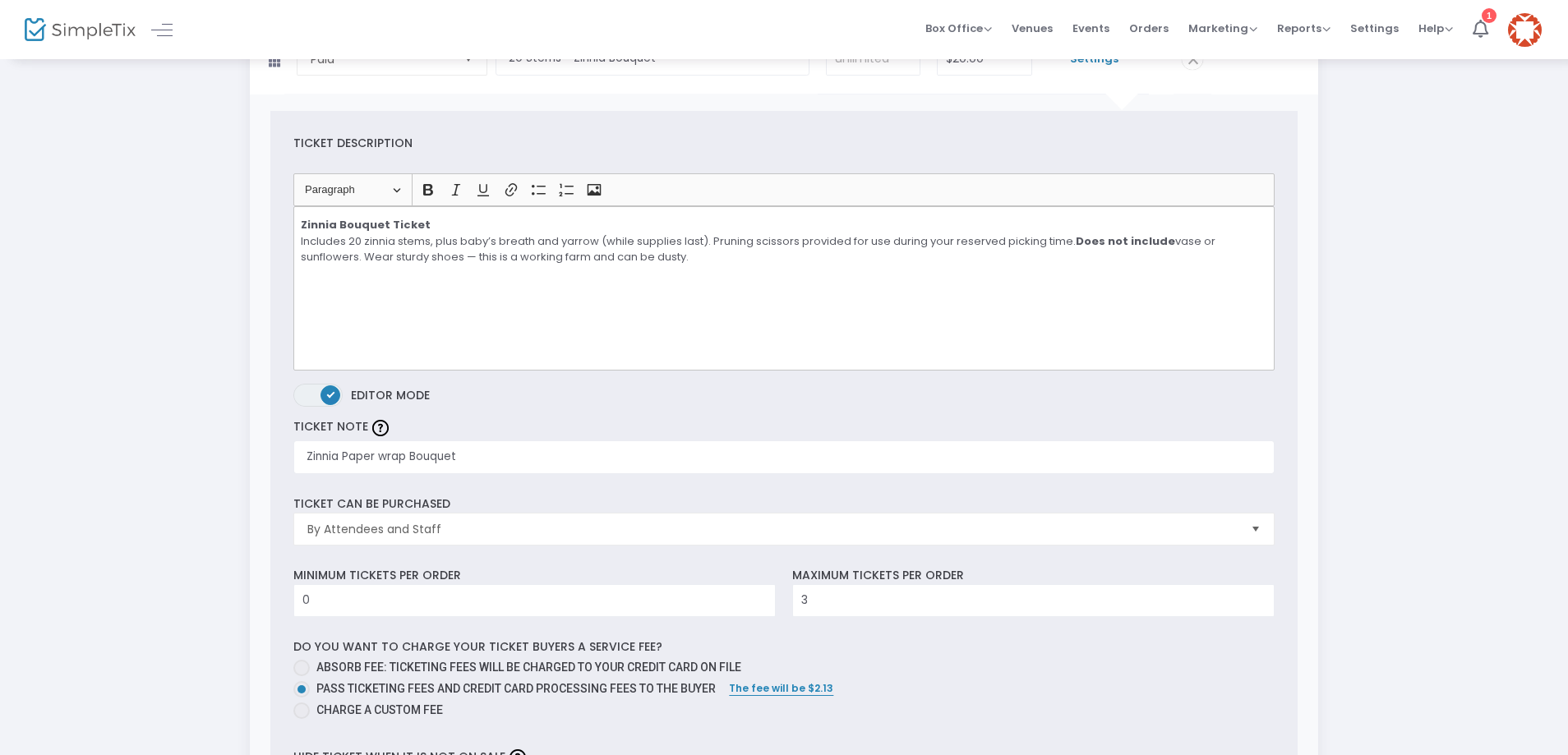
scroll to position [0, 0]
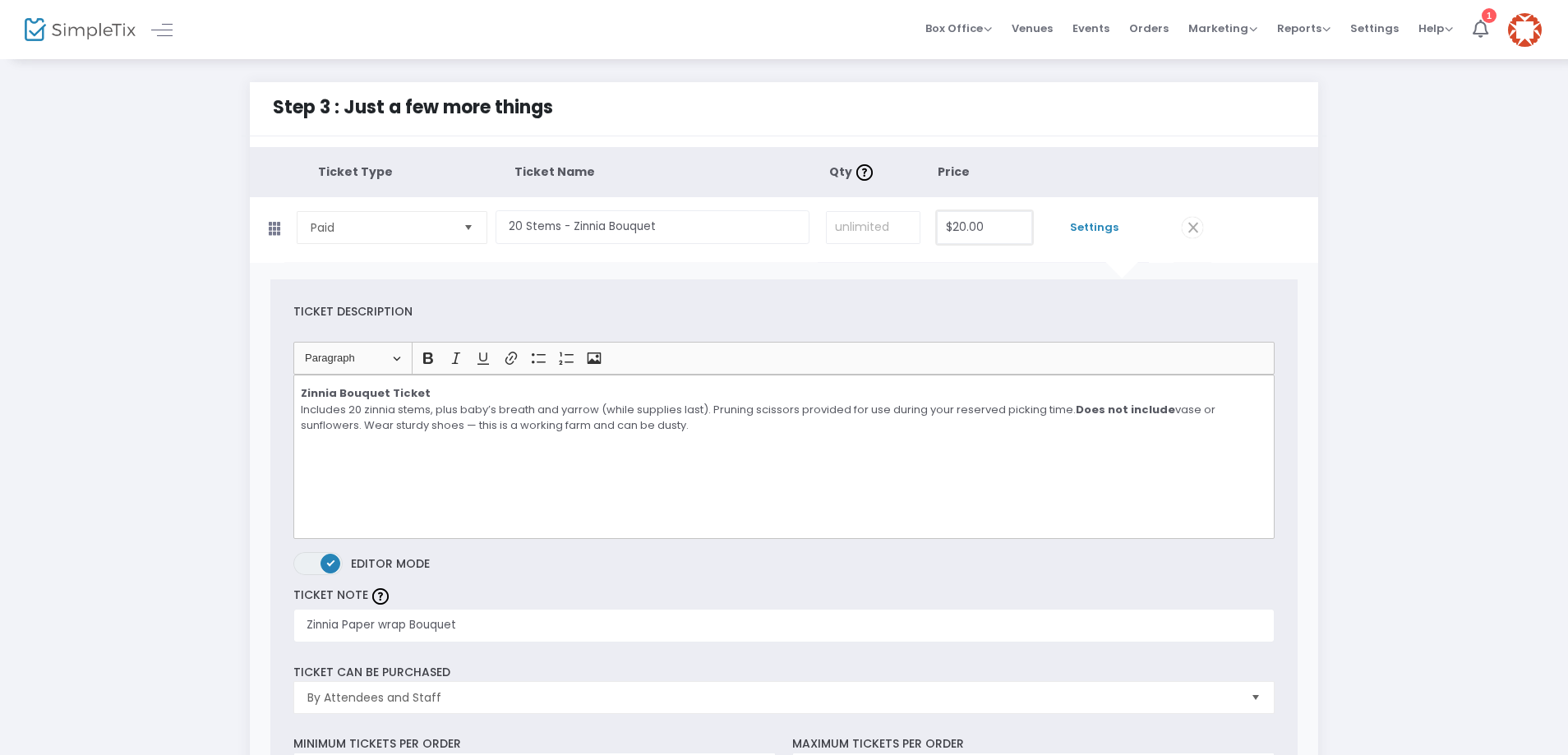
type input "$35.00"
click at [990, 219] on input "20" at bounding box center [984, 228] width 93 height 31
type input "$25.00"
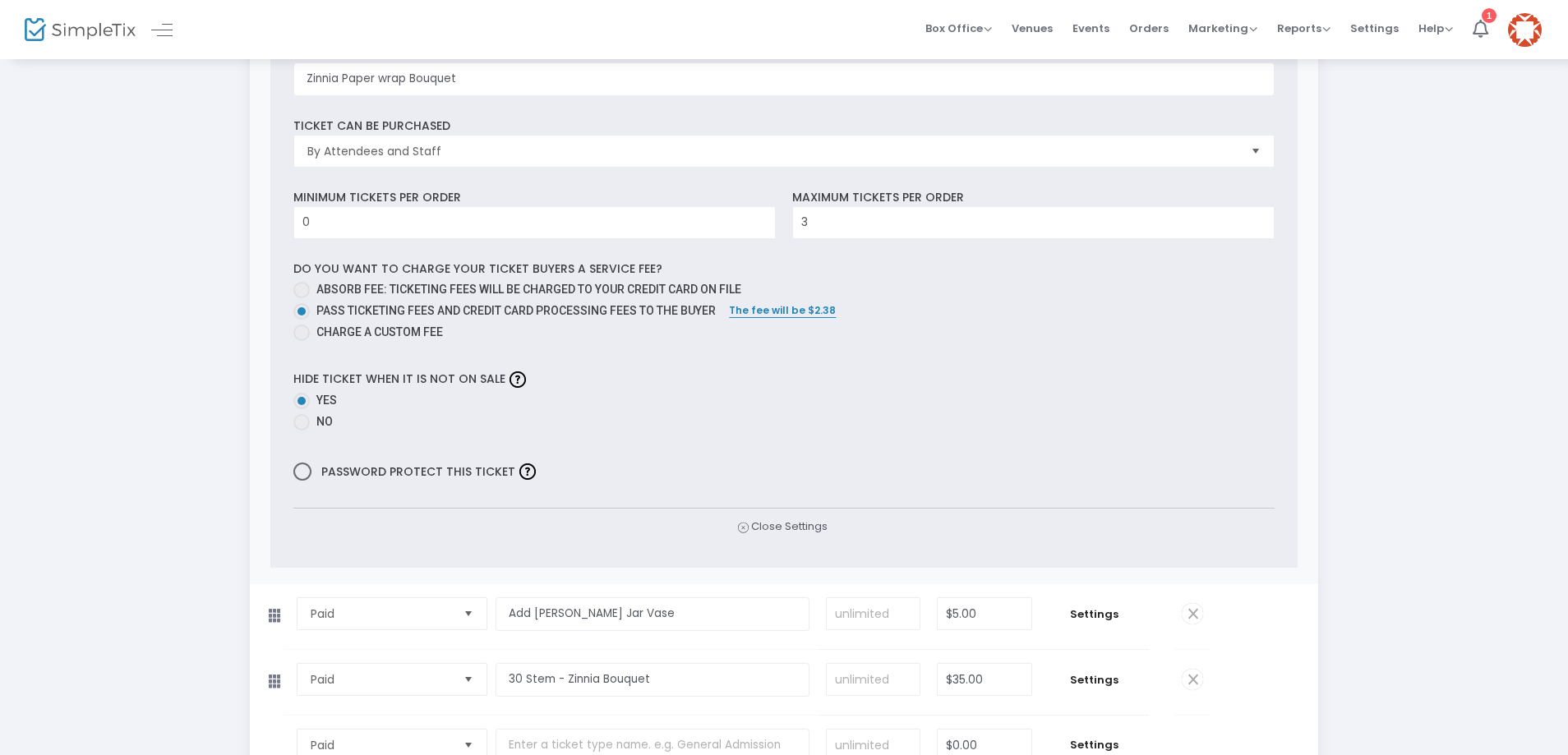
scroll to position [821, 0]
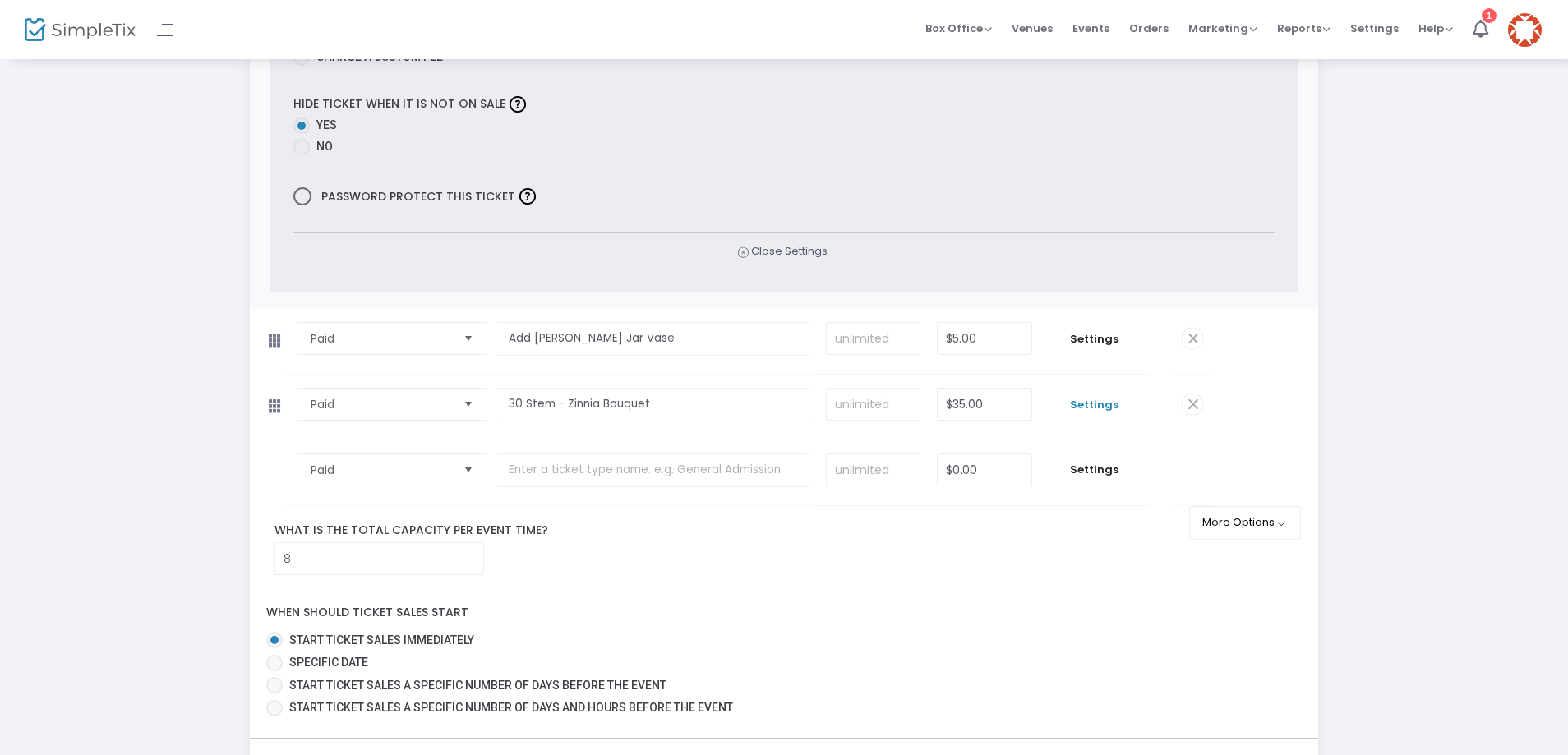
click at [1110, 405] on span "Settings" at bounding box center [1094, 404] width 92 height 16
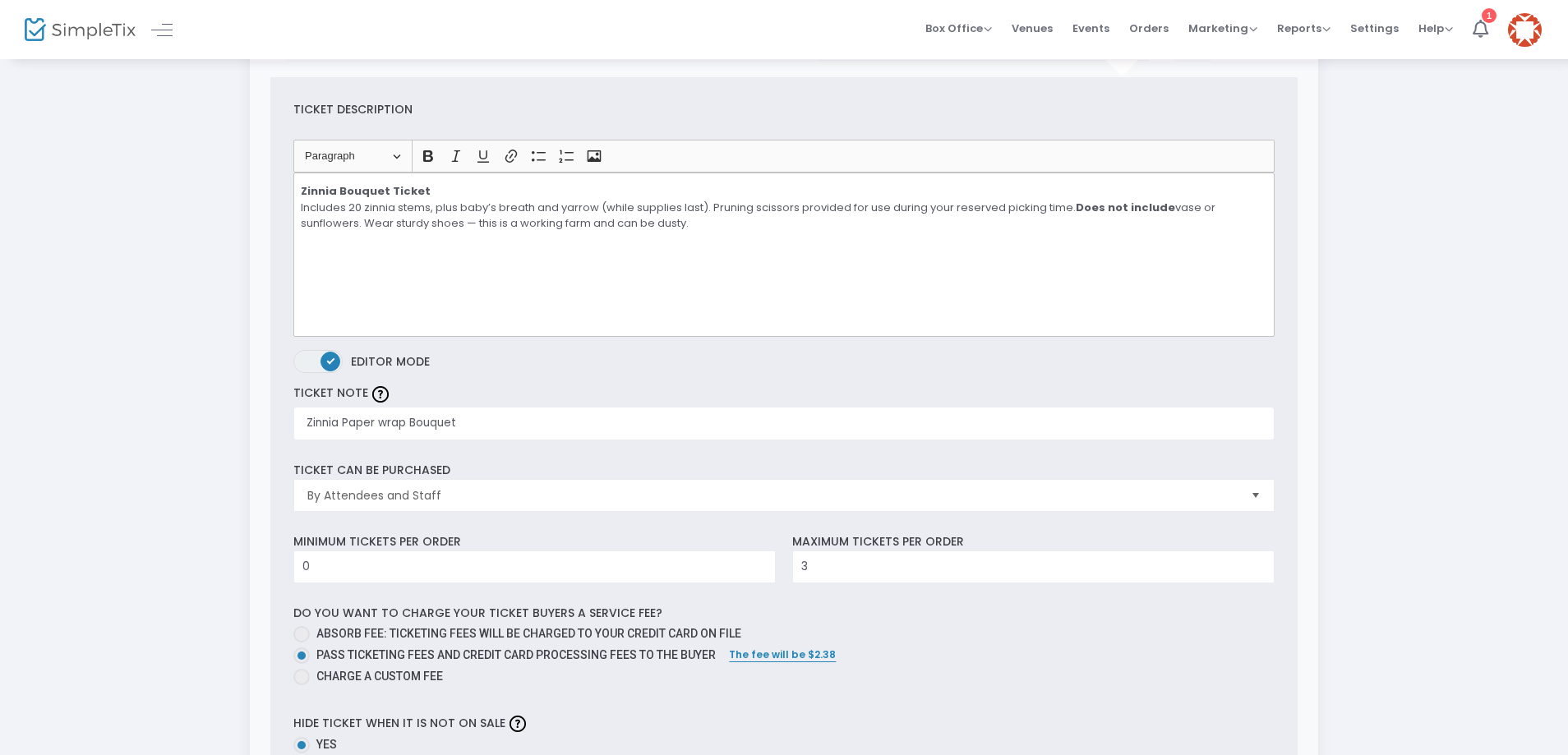
scroll to position [164, 0]
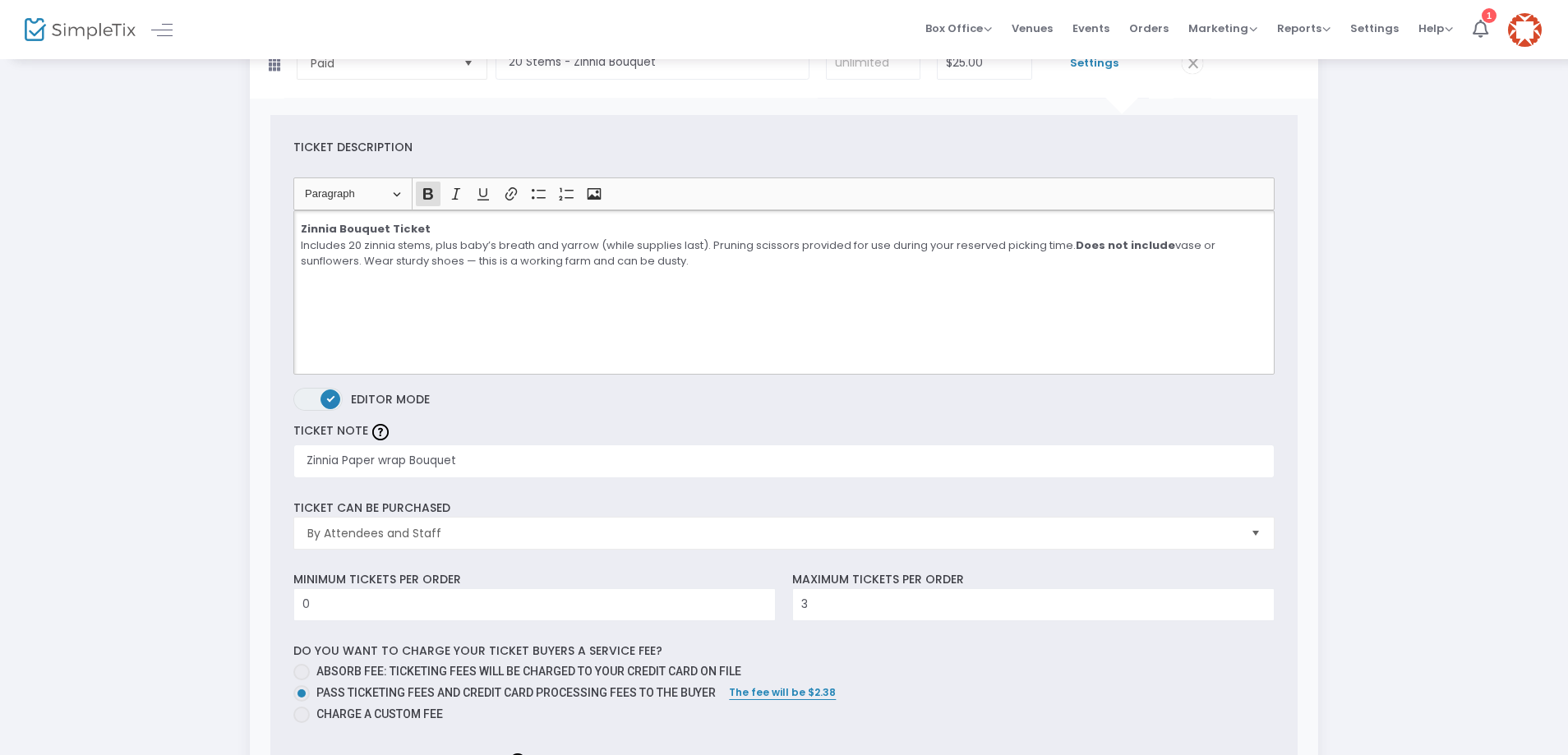
drag, startPoint x: 695, startPoint y: 261, endPoint x: 300, endPoint y: 231, distance: 396.1
click at [300, 231] on div "Zinnia Bouquet Ticket Includes 20 zinnia stems, plus baby’s breath and yarrow (…" at bounding box center [783, 292] width 980 height 164
copy p "Zinnia Bouquet Ticket Includes 20 zinnia stems, plus baby’s breath and yarrow (…"
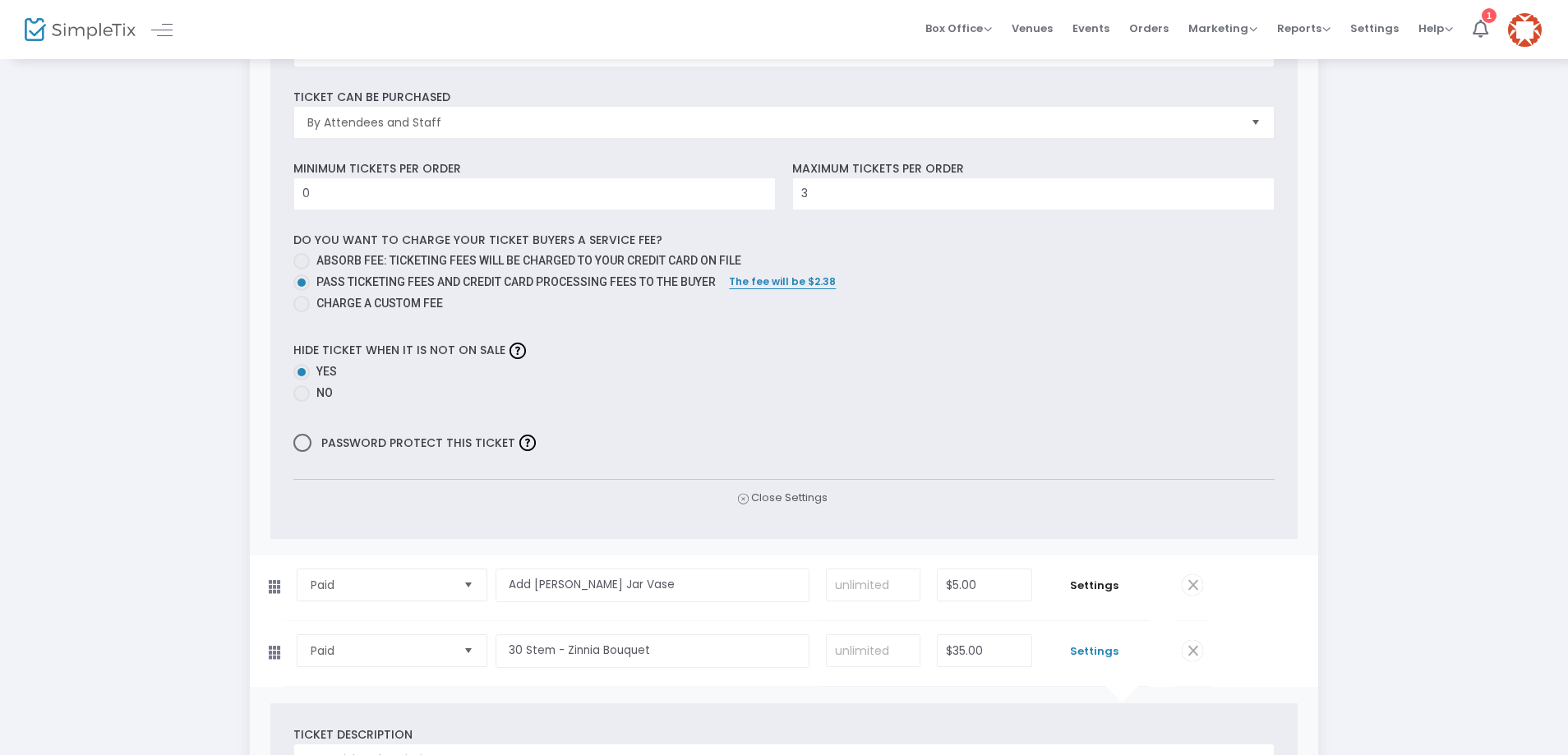
scroll to position [1068, 0]
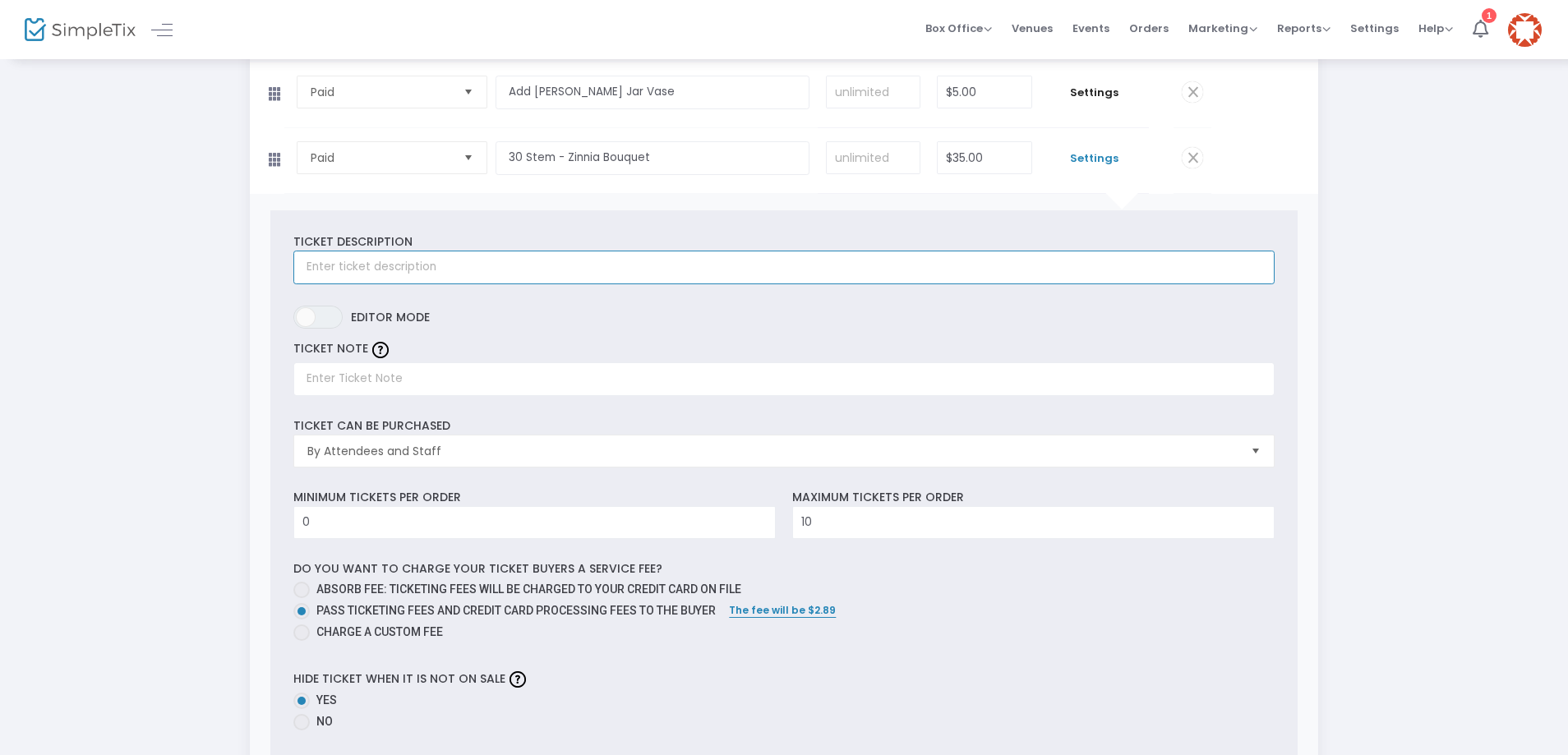
click at [333, 265] on input "text" at bounding box center [783, 267] width 980 height 34
paste input "Zinnia Bouquet TicketIncludes 20 zinnia stems, plus baby’s breath and yarrow (w…"
click at [481, 265] on input "Zinnia Bouquet TicketIncludes 20 zinnia stems, plus baby’s breath and yarrow (w…" at bounding box center [783, 267] width 980 height 34
click at [423, 263] on input "Zinnia Bouquet TicketIncludes 30 zinnia stems, plus baby’s breath and yarrow (w…" at bounding box center [783, 267] width 980 height 34
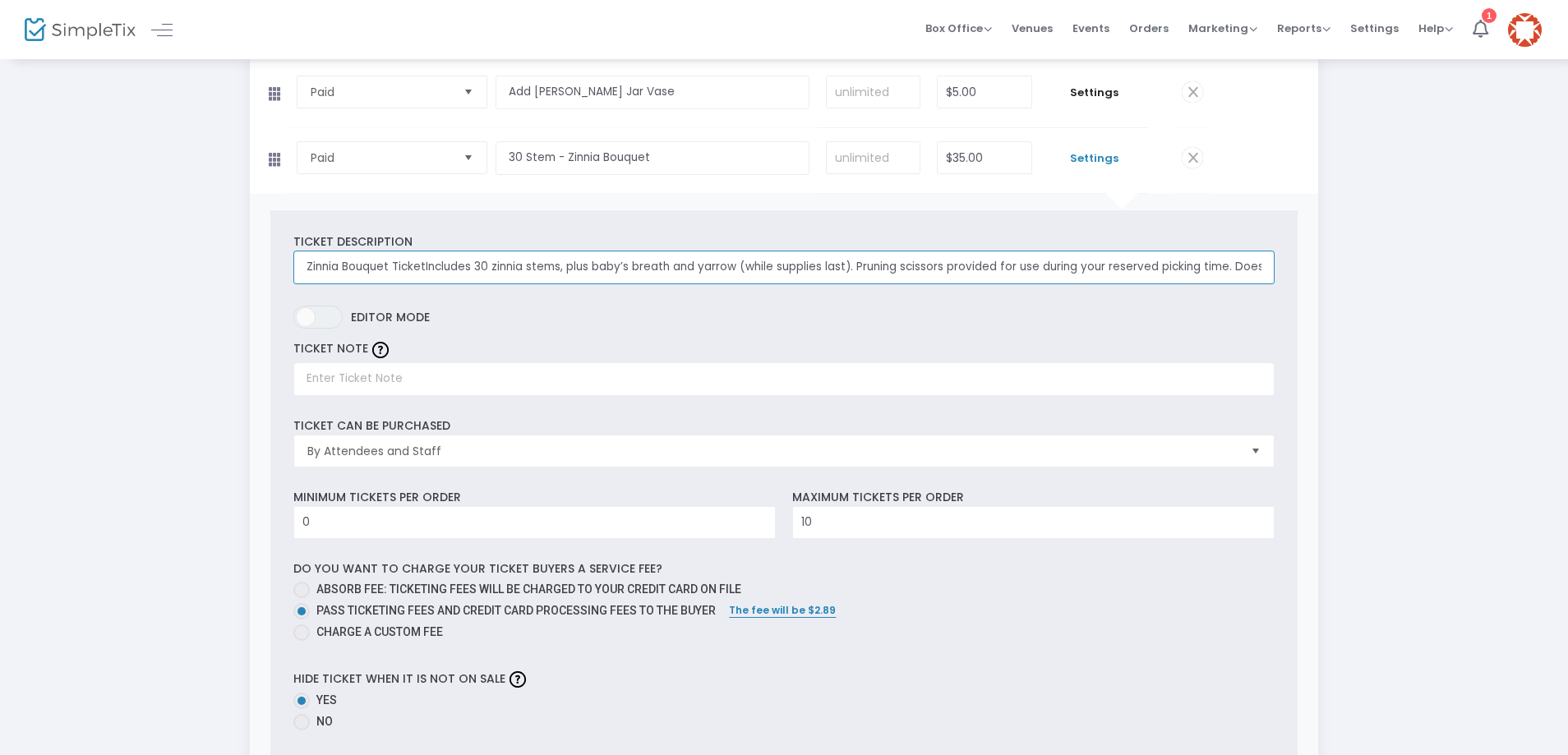
click at [472, 269] on input "Zinnia Bouquet TicketIncludes 30 zinnia stems, plus baby’s breath and yarrow (w…" at bounding box center [783, 267] width 980 height 34
click at [423, 264] on input "Zinnia Bouquet TicketIncludes 30 zinnia stems, plus baby’s breath and yarrow (w…" at bounding box center [783, 267] width 980 height 34
click at [202, 260] on div "Step 3 : Just a few more things Ticket Type Ticket Name Qty Price Paid Required…" at bounding box center [784, 139] width 1518 height 2251
click at [423, 267] on input "Zinnia Bouquet TicketIncludes 30 zinnia stems, plus baby’s breath and yarrow (w…" at bounding box center [783, 267] width 980 height 34
type input "Zinnia Bouquet: TickeIncludes 30 zinnia stems, plus baby’s breath and yarrow (w…"
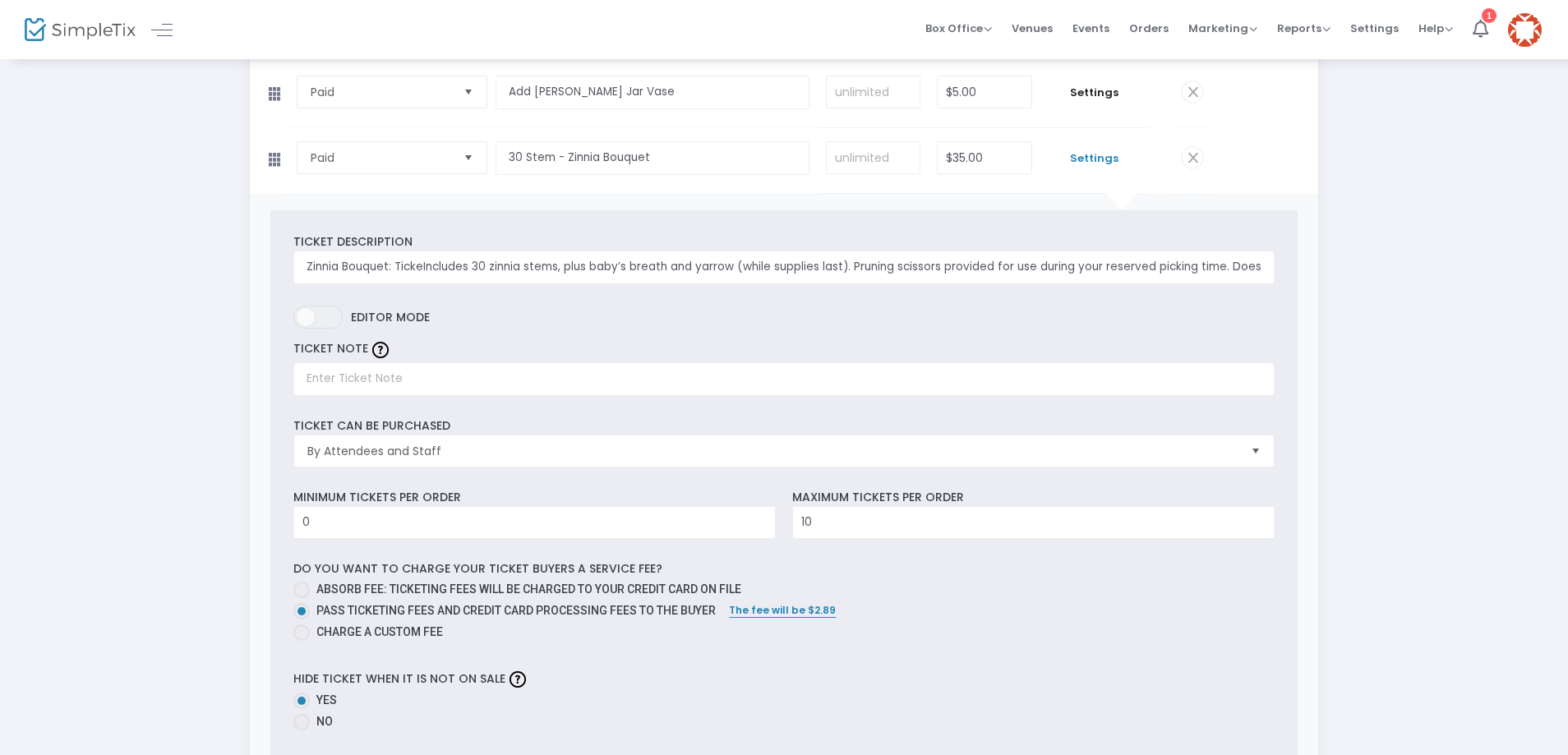
click at [152, 274] on div "Step 3 : Just a few more things Ticket Type Ticket Name Qty Price Paid Required…" at bounding box center [784, 139] width 1518 height 2251
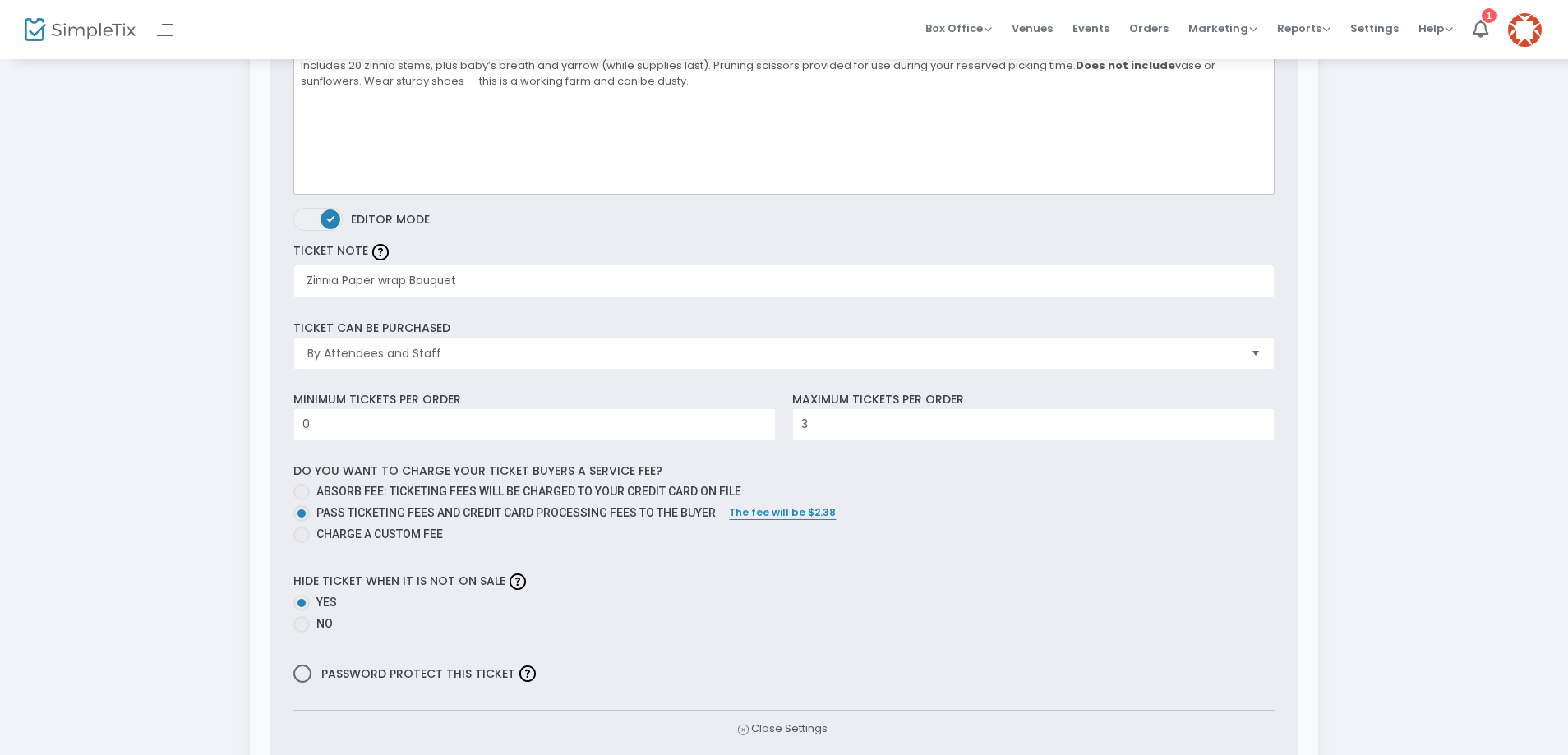
scroll to position [247, 0]
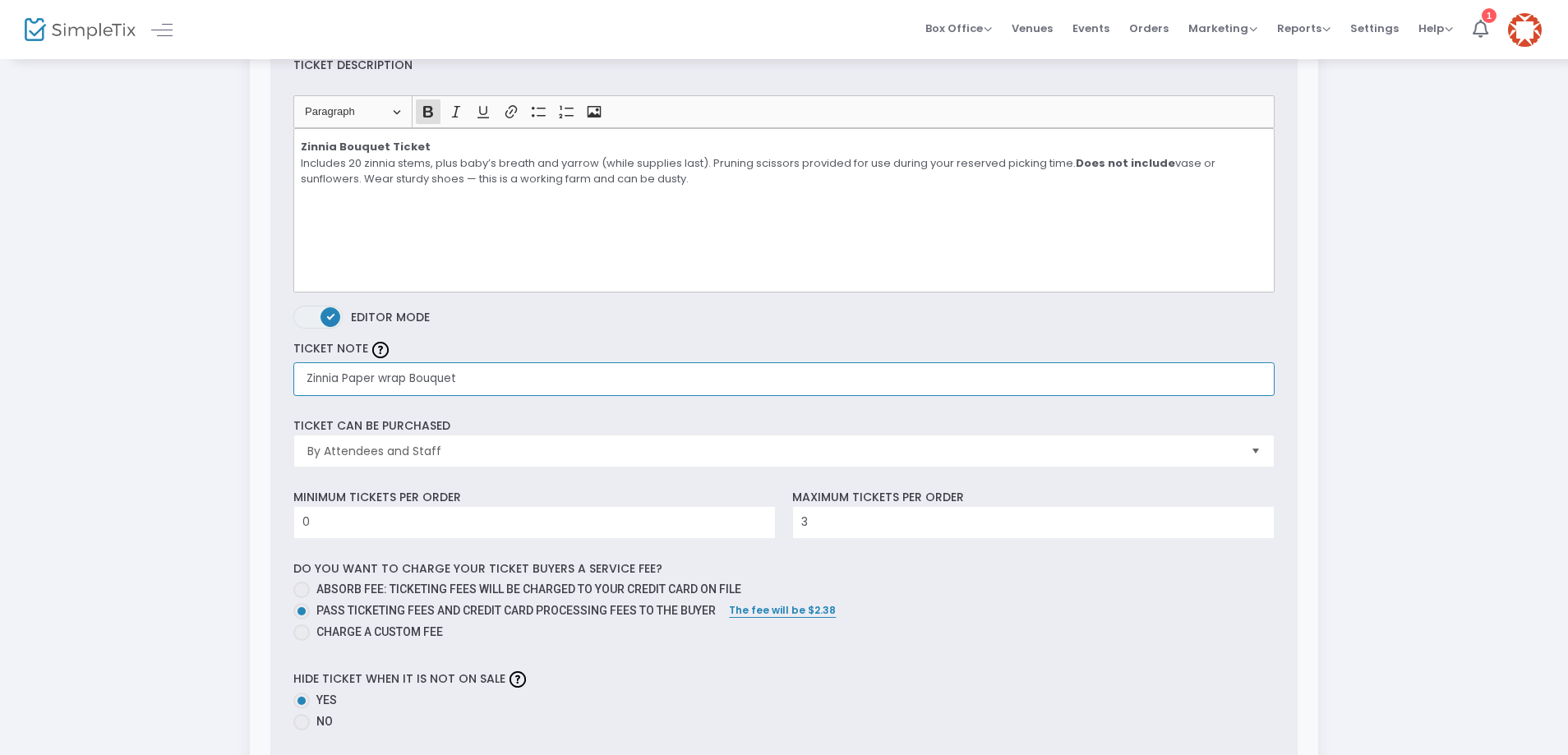
drag, startPoint x: 472, startPoint y: 377, endPoint x: 281, endPoint y: 375, distance: 191.0
click at [281, 375] on div "Ticket Description Heading Paragraph Paragraph Heading 1 Heading 2 Heading 3 Bo…" at bounding box center [784, 450] width 1028 height 834
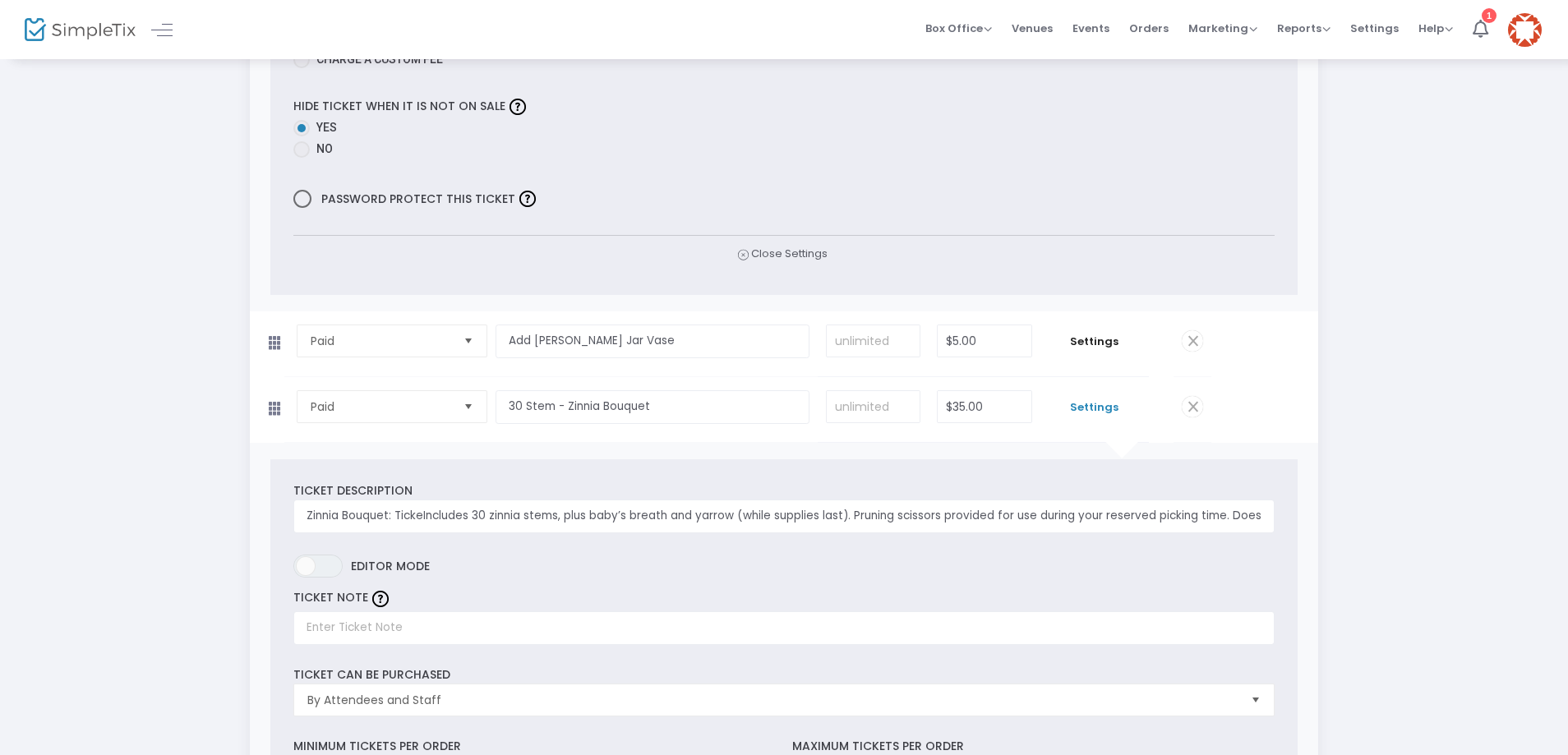
scroll to position [1068, 0]
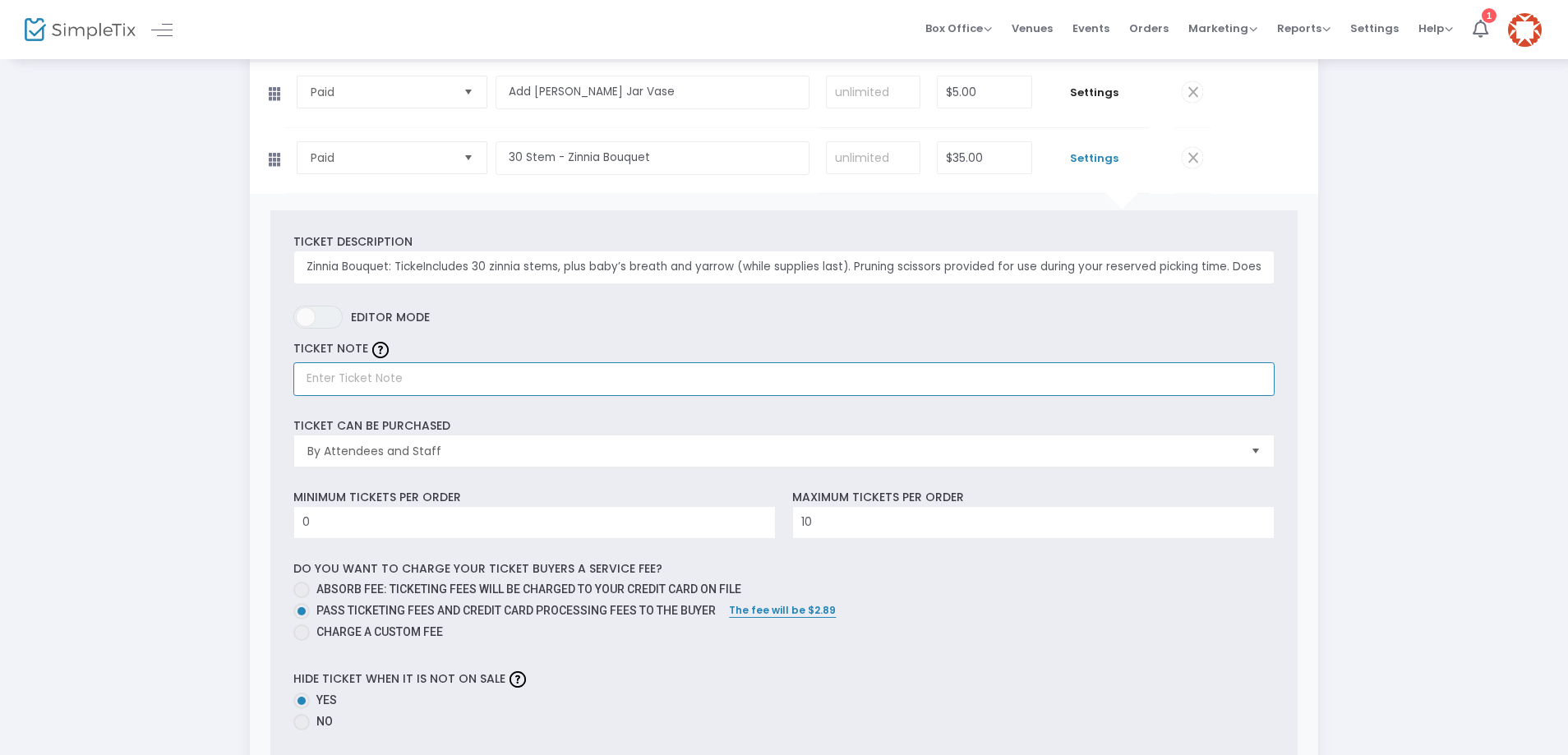
click at [327, 377] on input "text" at bounding box center [783, 378] width 980 height 34
paste input "Zinnia Paper wrap Bouquet"
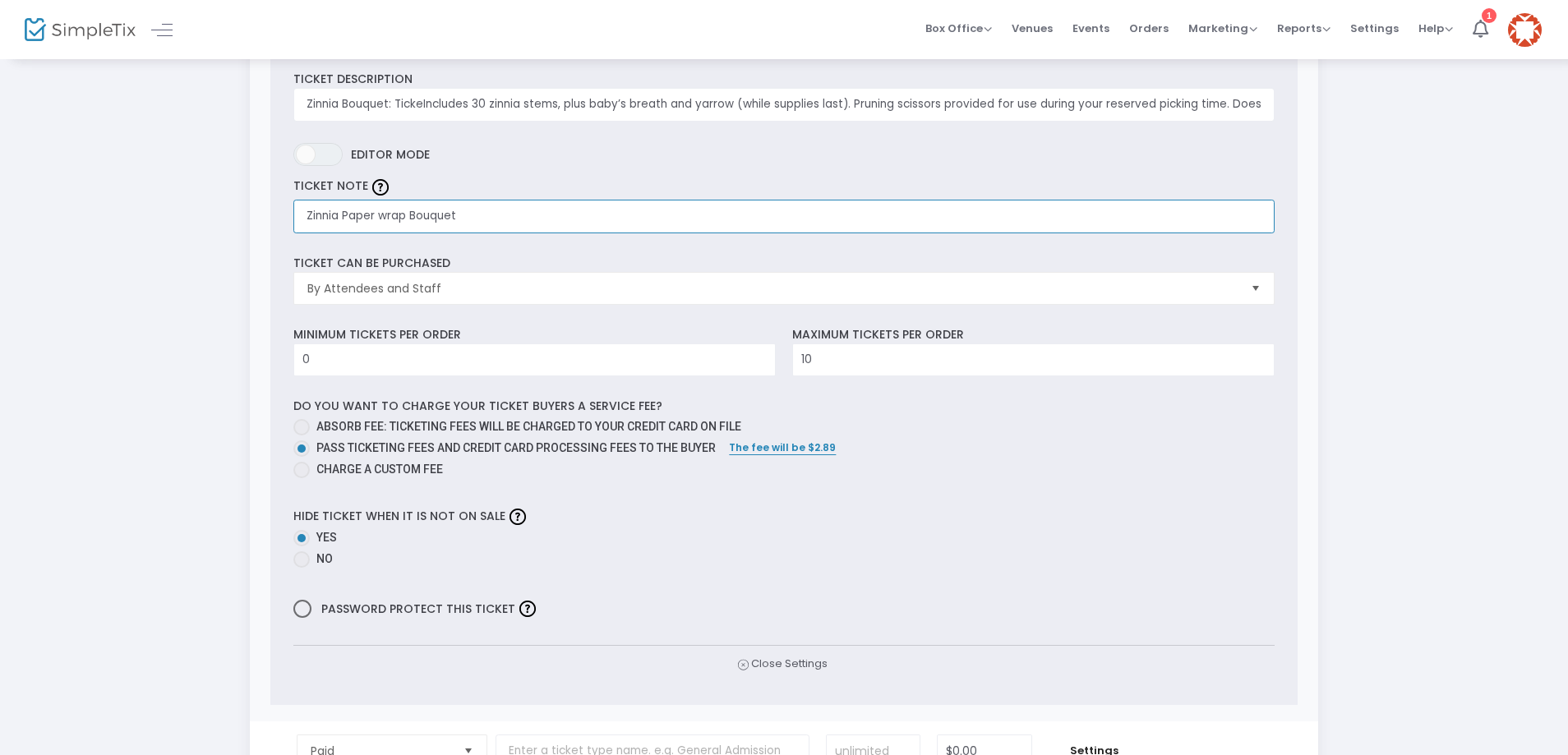
scroll to position [1232, 0]
type input "Zinnia Paper wrap Bouquet"
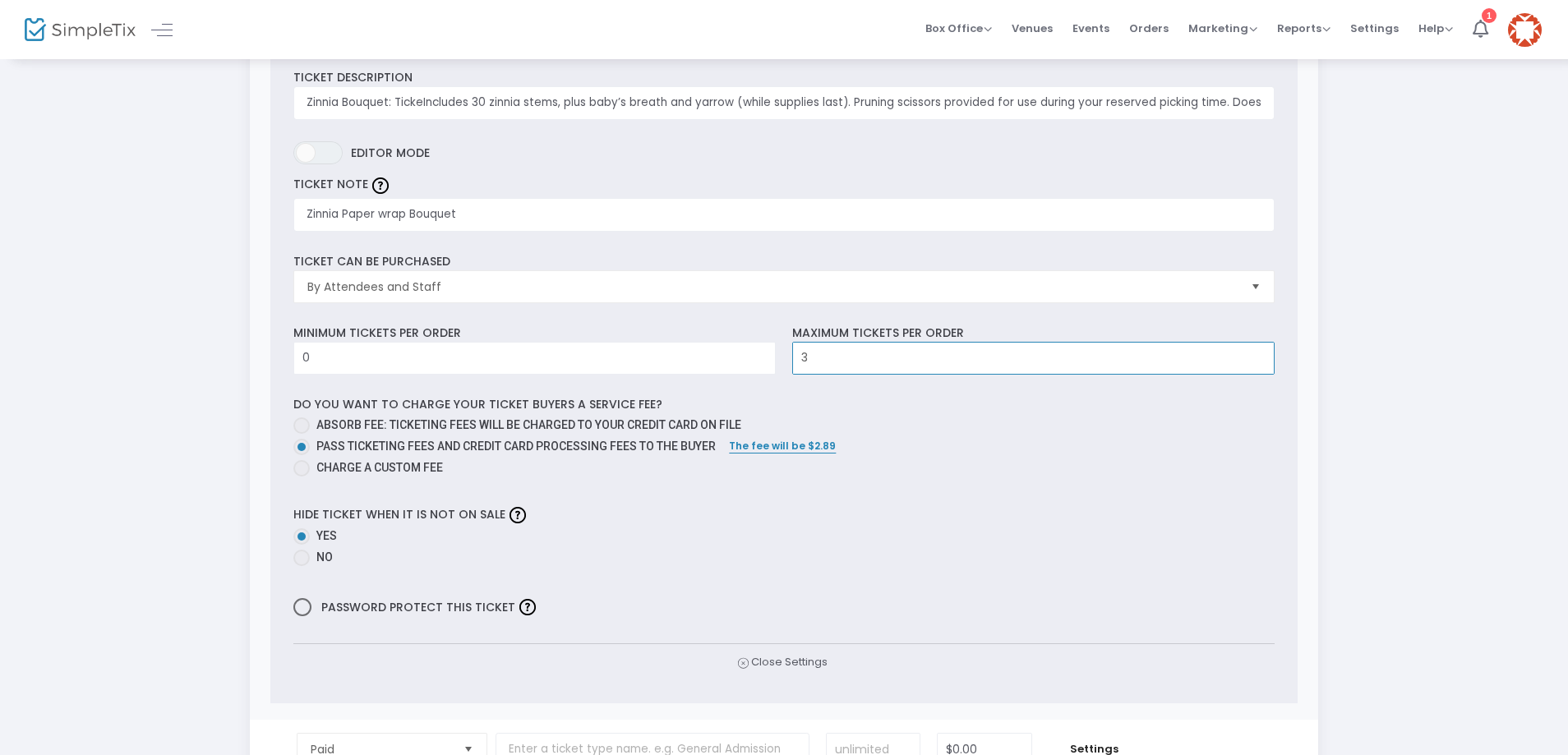
type input "3"
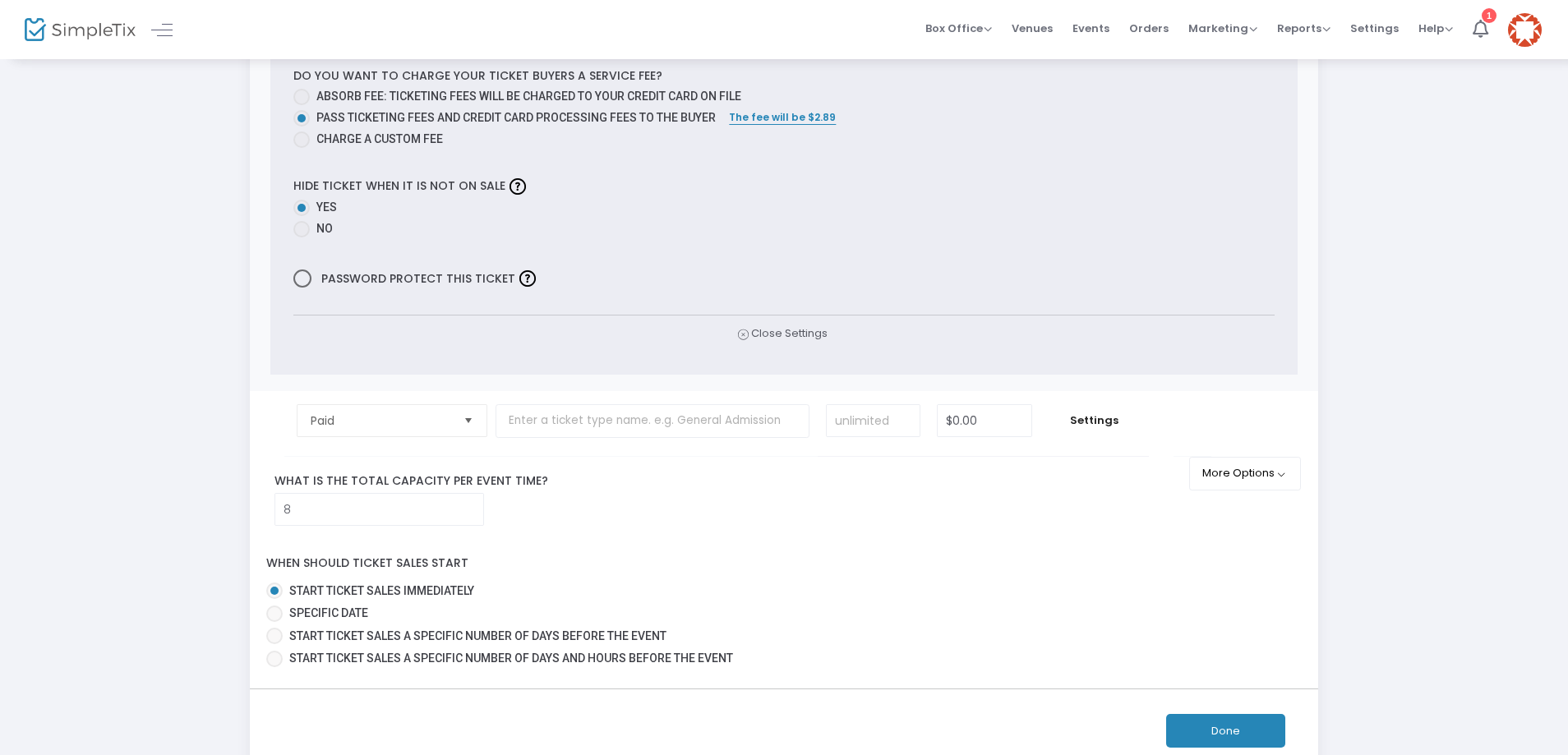
scroll to position [1643, 0]
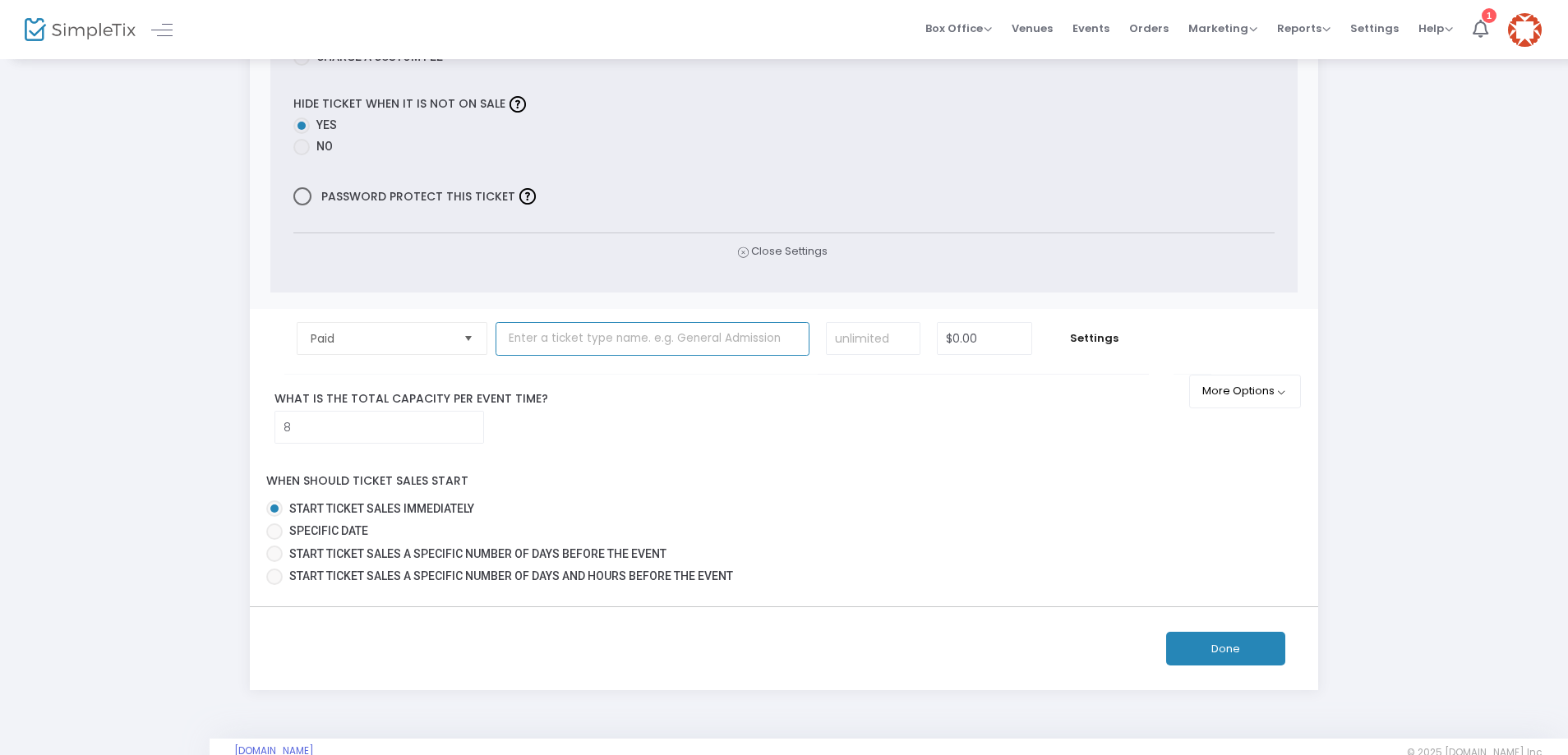
click at [518, 343] on input "text" at bounding box center [652, 338] width 314 height 34
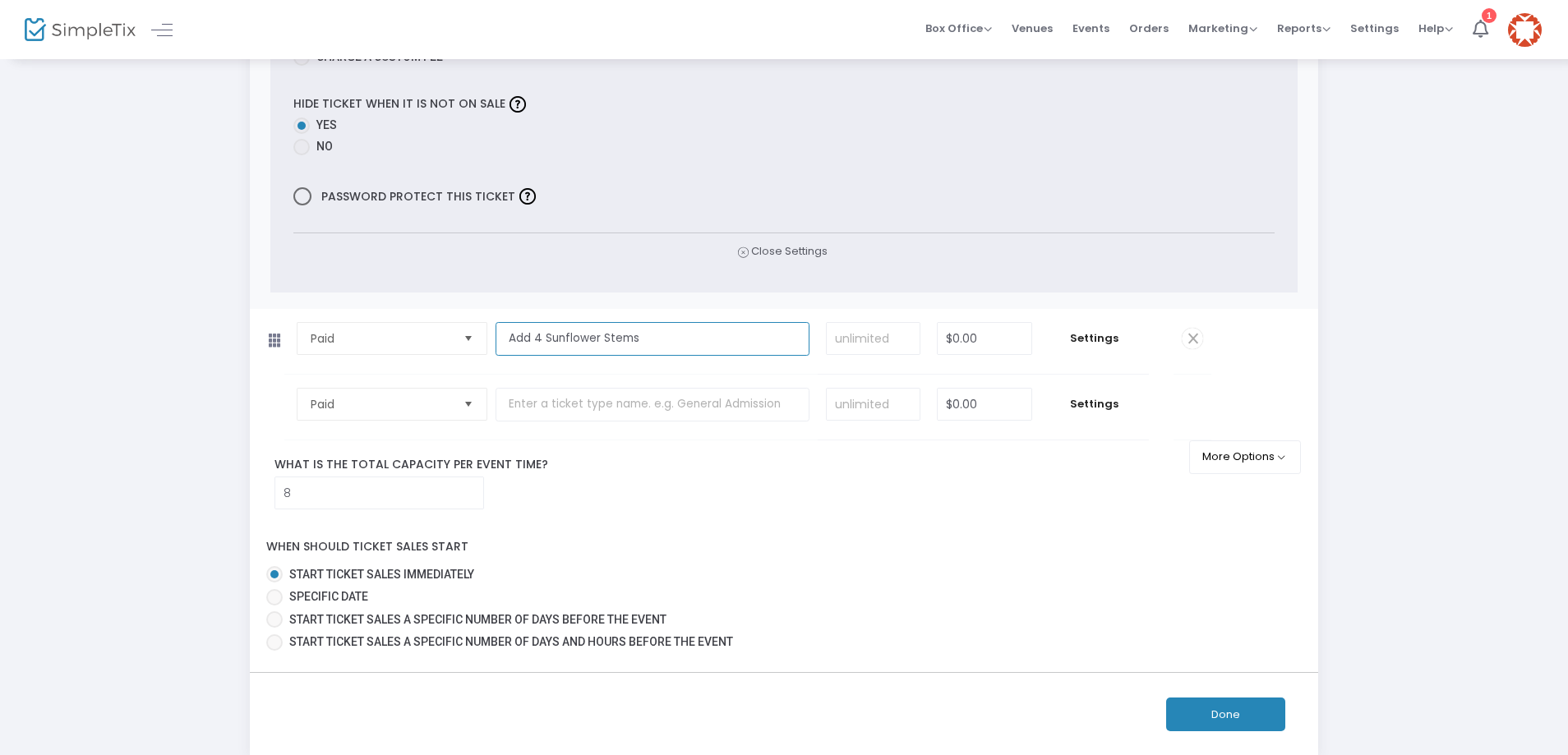
type input "Add 4 Sunflower Stems"
drag, startPoint x: 984, startPoint y: 331, endPoint x: 1066, endPoint y: 337, distance: 82.2
click at [985, 331] on input "0" at bounding box center [984, 338] width 93 height 31
type input "$16.00"
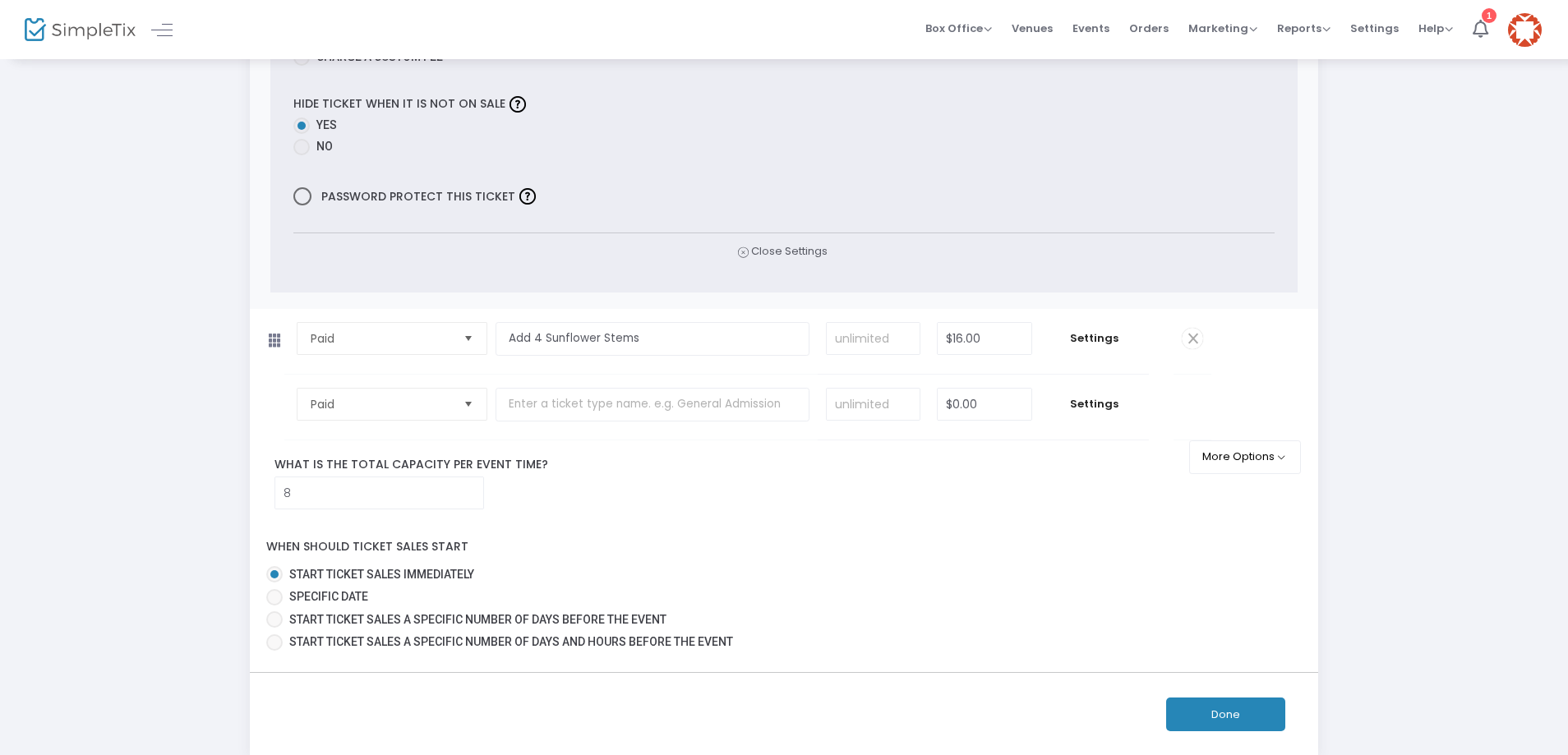
click at [549, 403] on input "text" at bounding box center [652, 404] width 314 height 34
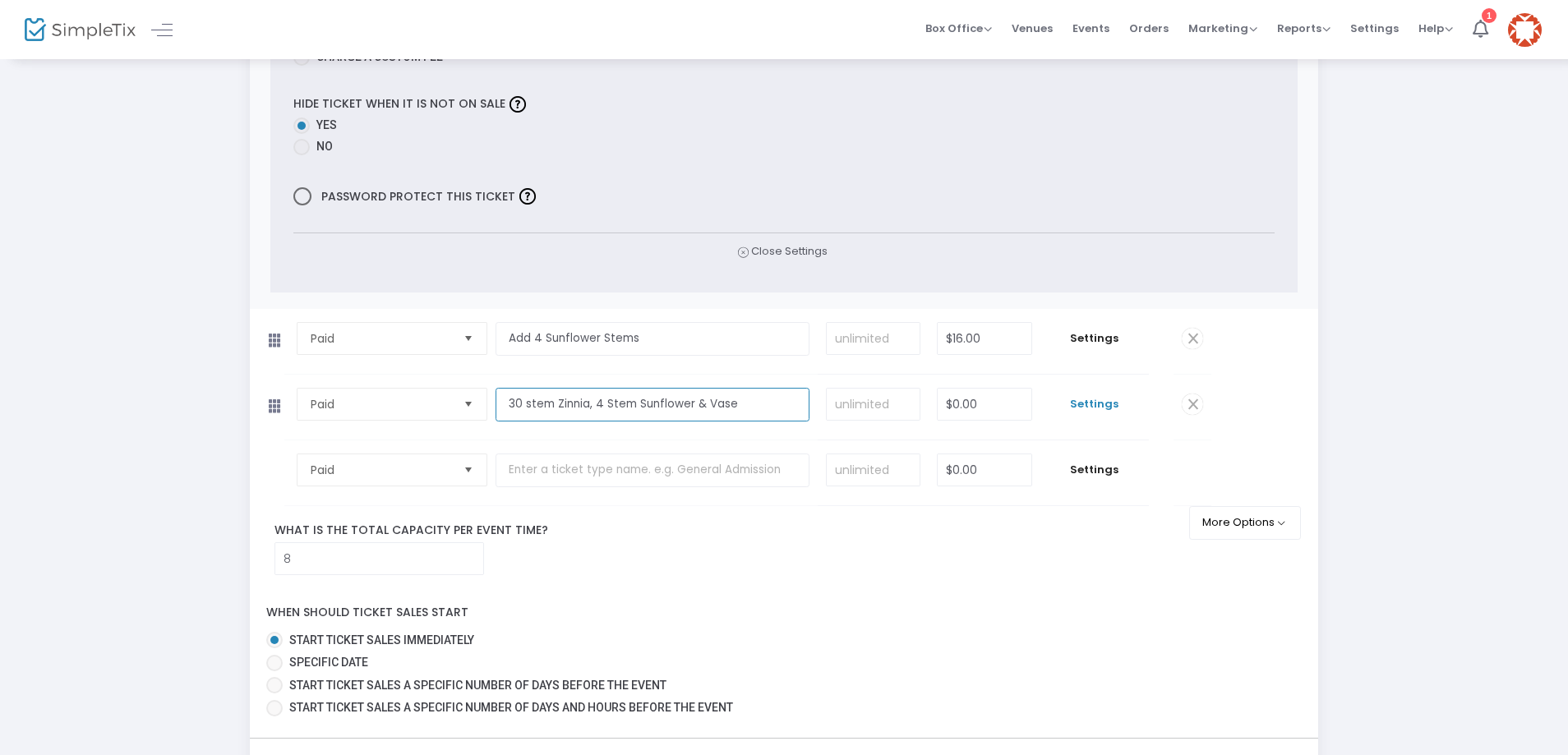
type input "30 stem Zinnia, 4 Stem Sunflower & Vase"
click at [1092, 403] on span "Settings" at bounding box center [1094, 403] width 92 height 16
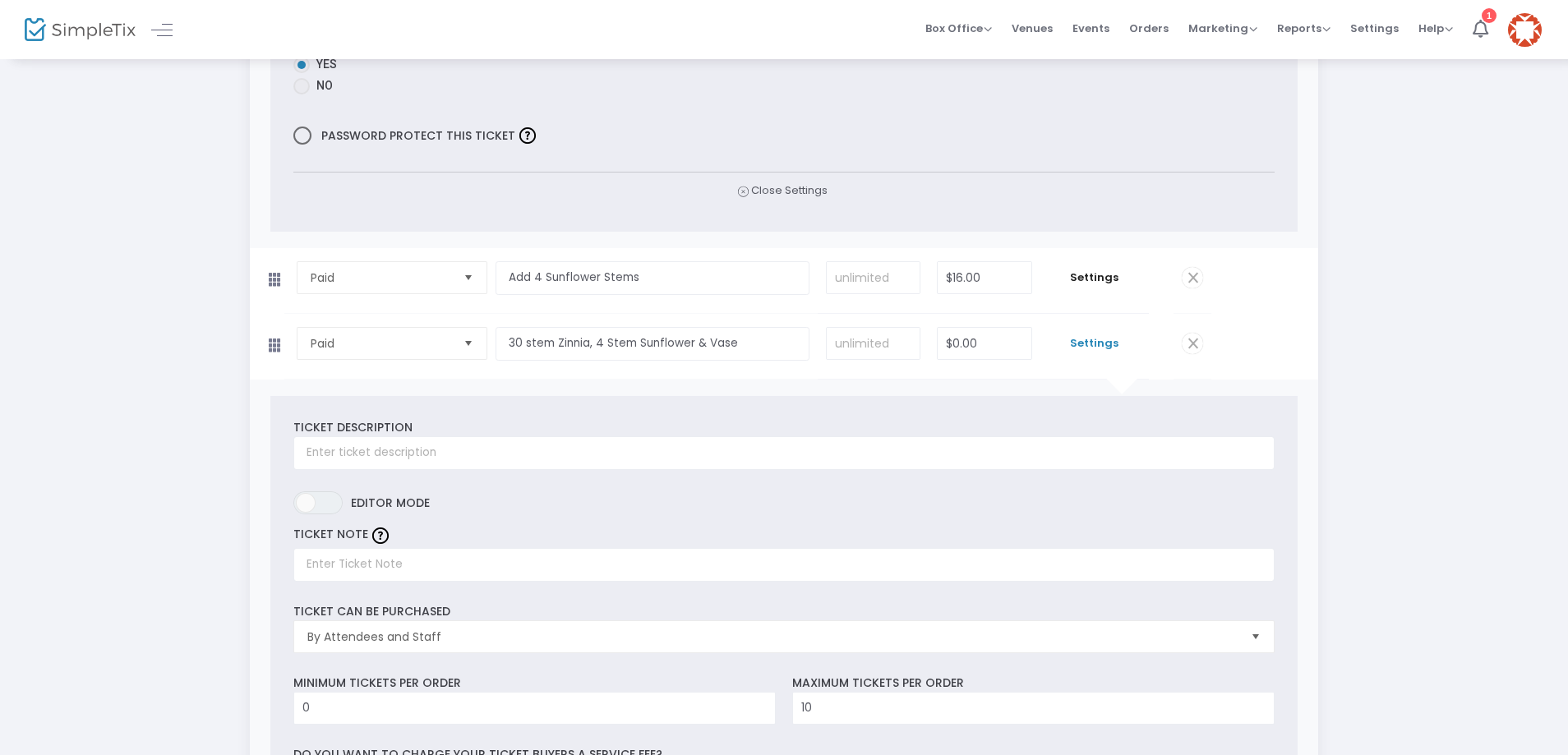
scroll to position [1807, 0]
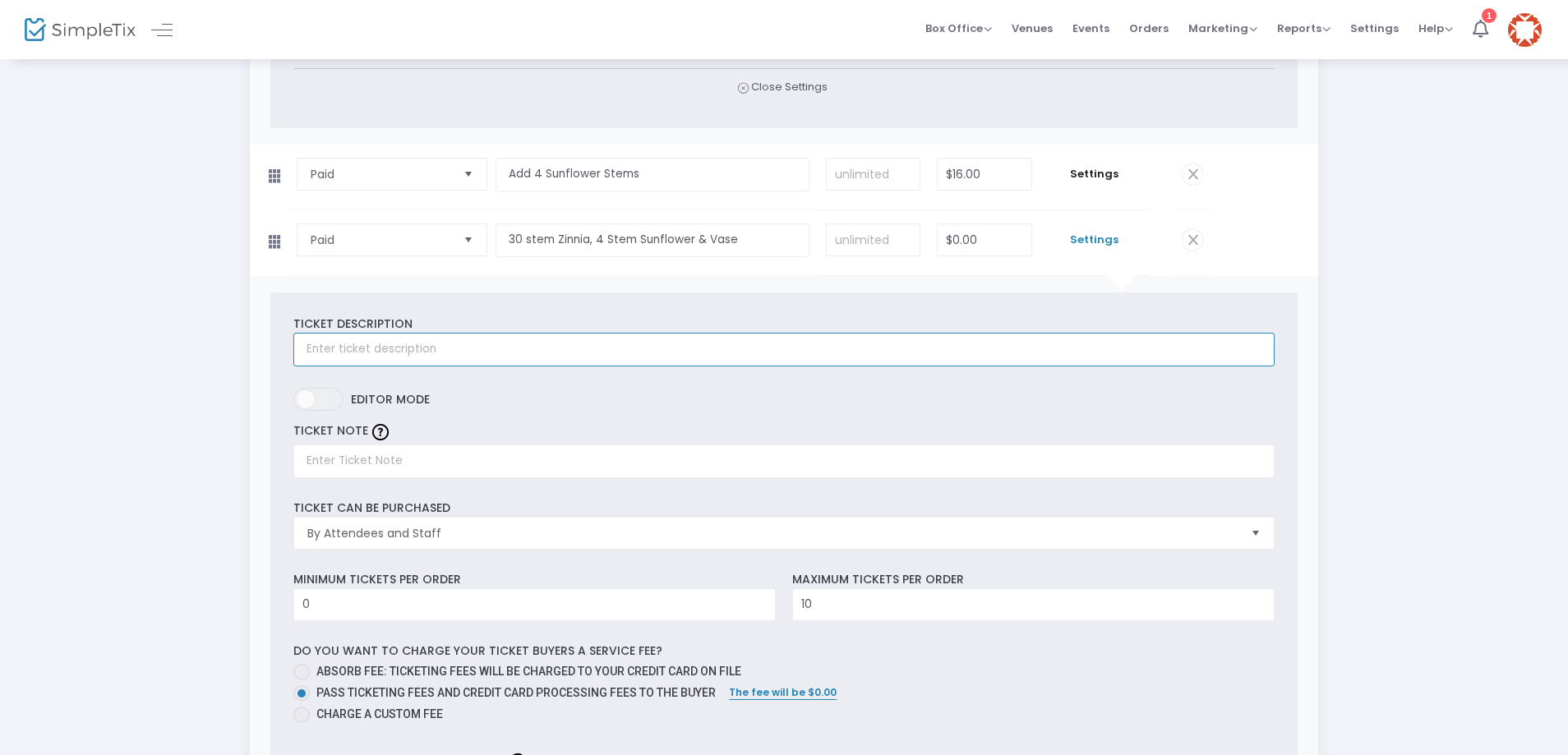
click at [353, 351] on input "text" at bounding box center [783, 349] width 980 height 34
paste input "Includes 30 zinnia stems, 4 sunflower stems, and a [PERSON_NAME] jar vase. Prun…"
type input "Includes 30 zinnia stems, 4 sunflower stems, and a [PERSON_NAME] jar vase. Prun…"
click at [314, 458] on input "text" at bounding box center [783, 461] width 980 height 34
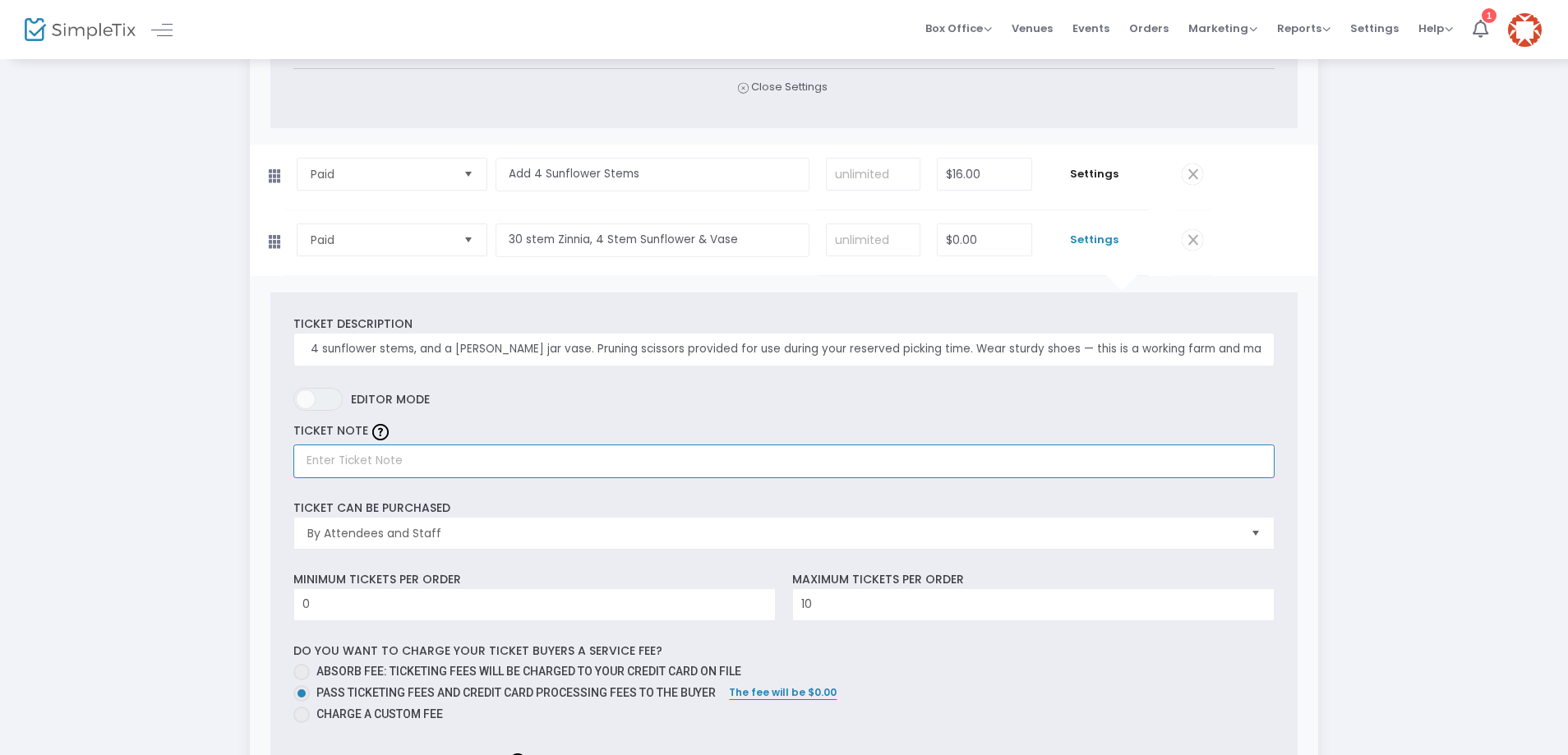
scroll to position [0, 0]
type input "Z"
type input "30 Zinnia, 4 Sunflower, & [PERSON_NAME] Jar Vase"
click at [986, 239] on input "0" at bounding box center [984, 239] width 93 height 31
type input "$45.00"
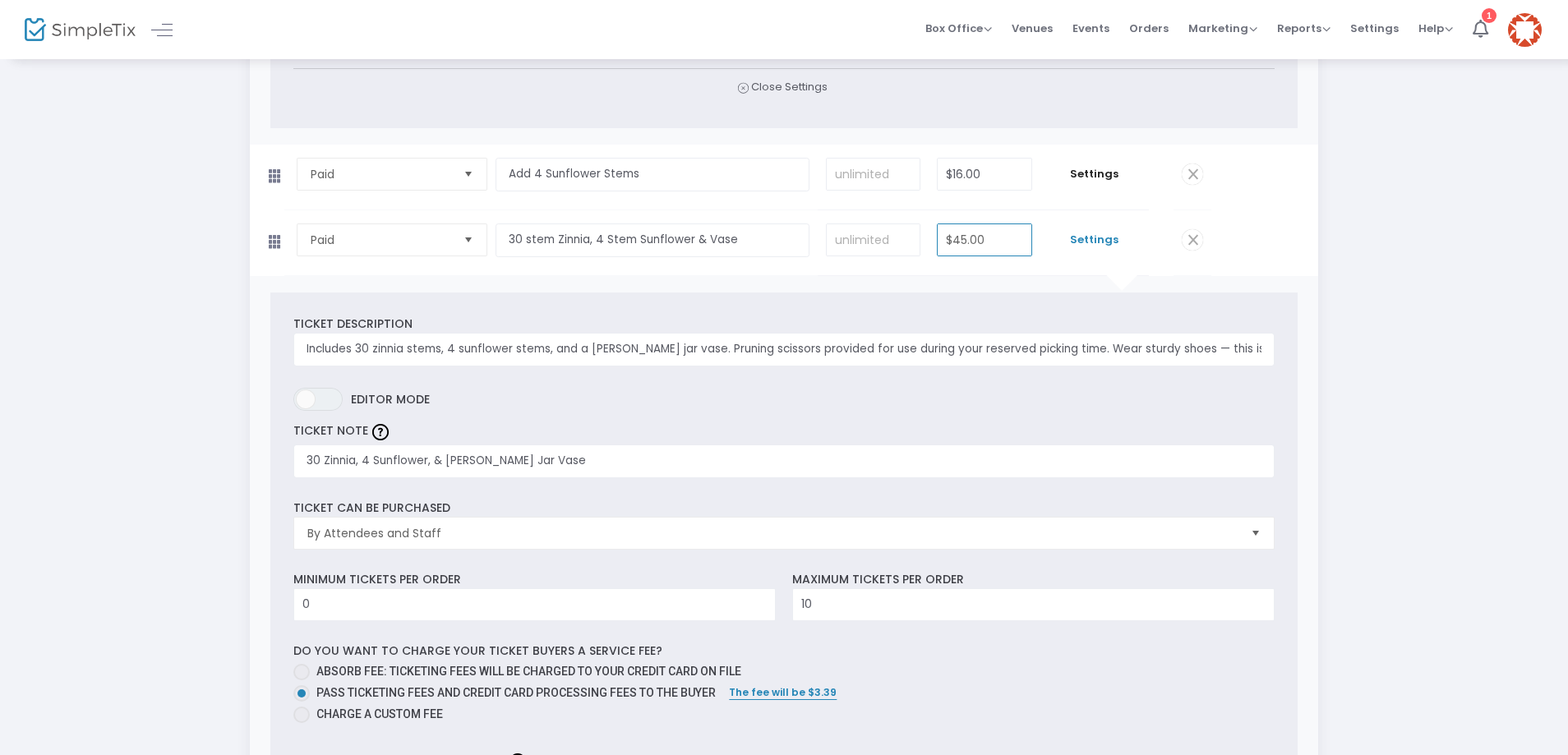
click at [1116, 172] on span "Settings" at bounding box center [1094, 174] width 92 height 16
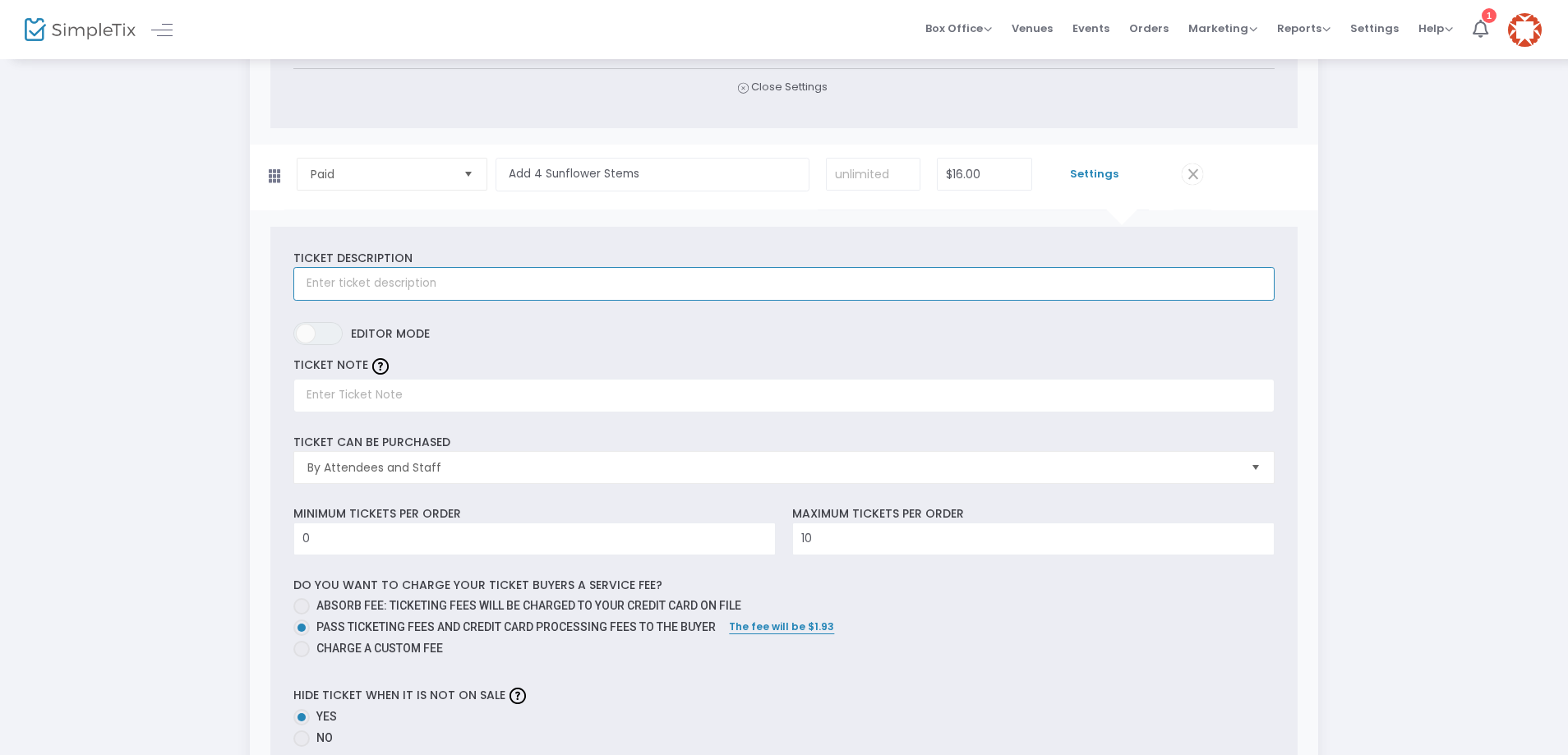
click at [427, 281] on input "text" at bounding box center [783, 283] width 980 height 34
type input "y"
type input "Add 4 Sunflower Stems to your bouquet!"
click at [343, 396] on input "text" at bounding box center [783, 395] width 980 height 34
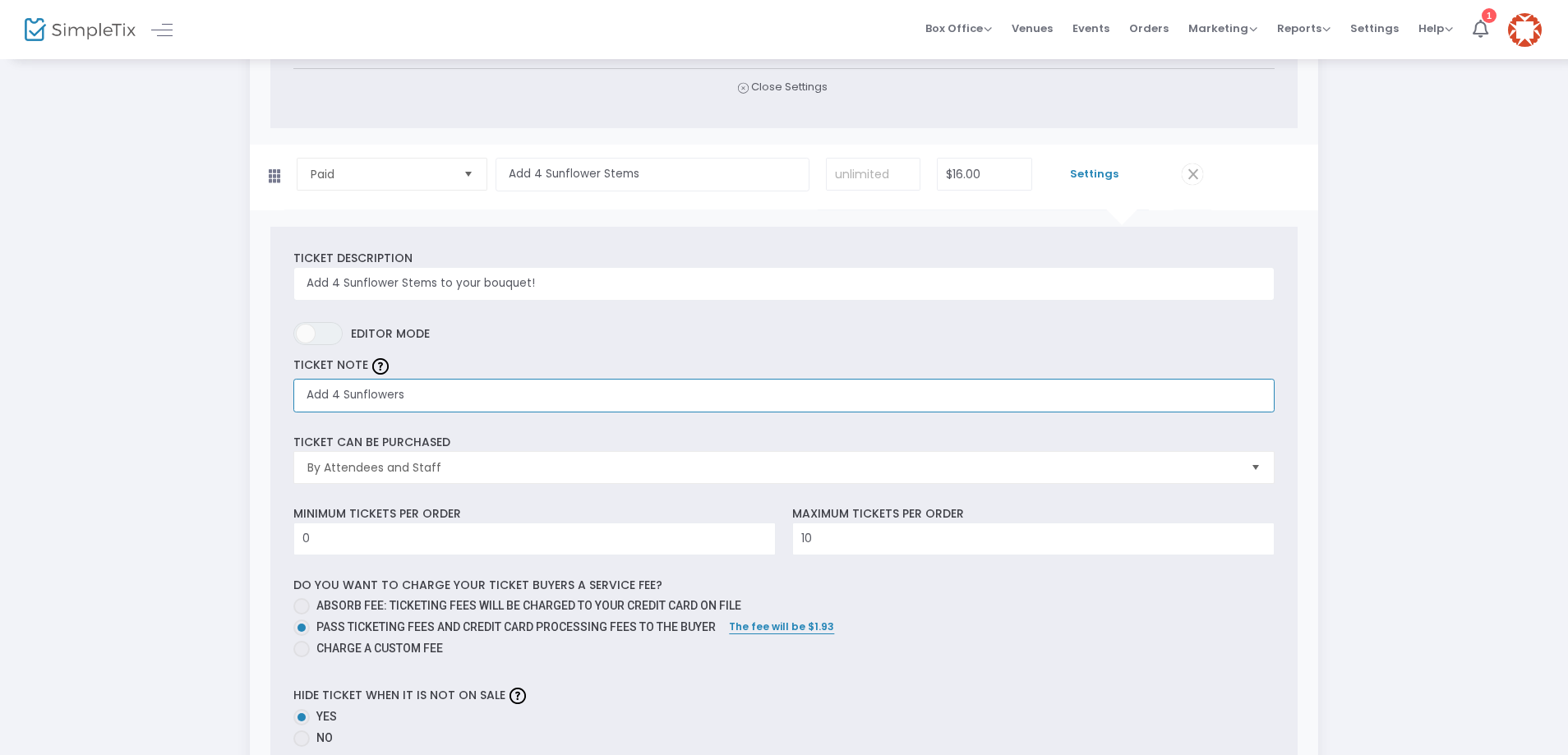
type input "Add 4 Sunflowers"
click at [176, 306] on div "Step 3 : Just a few more things Ticket Type Ticket Name Qty Price Paid Required…" at bounding box center [784, 156] width 1518 height 3762
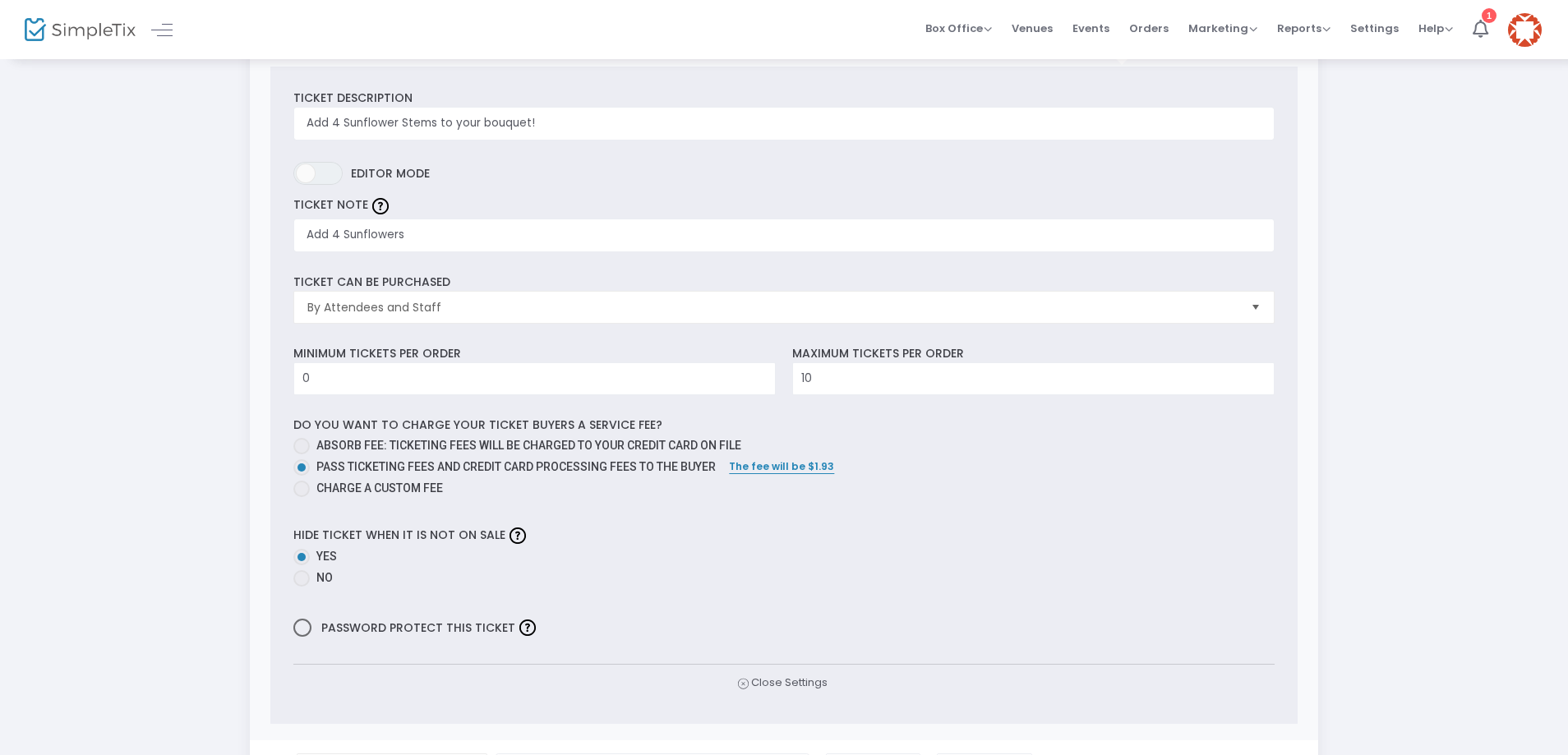
scroll to position [1971, 0]
type input "1"
type input "3"
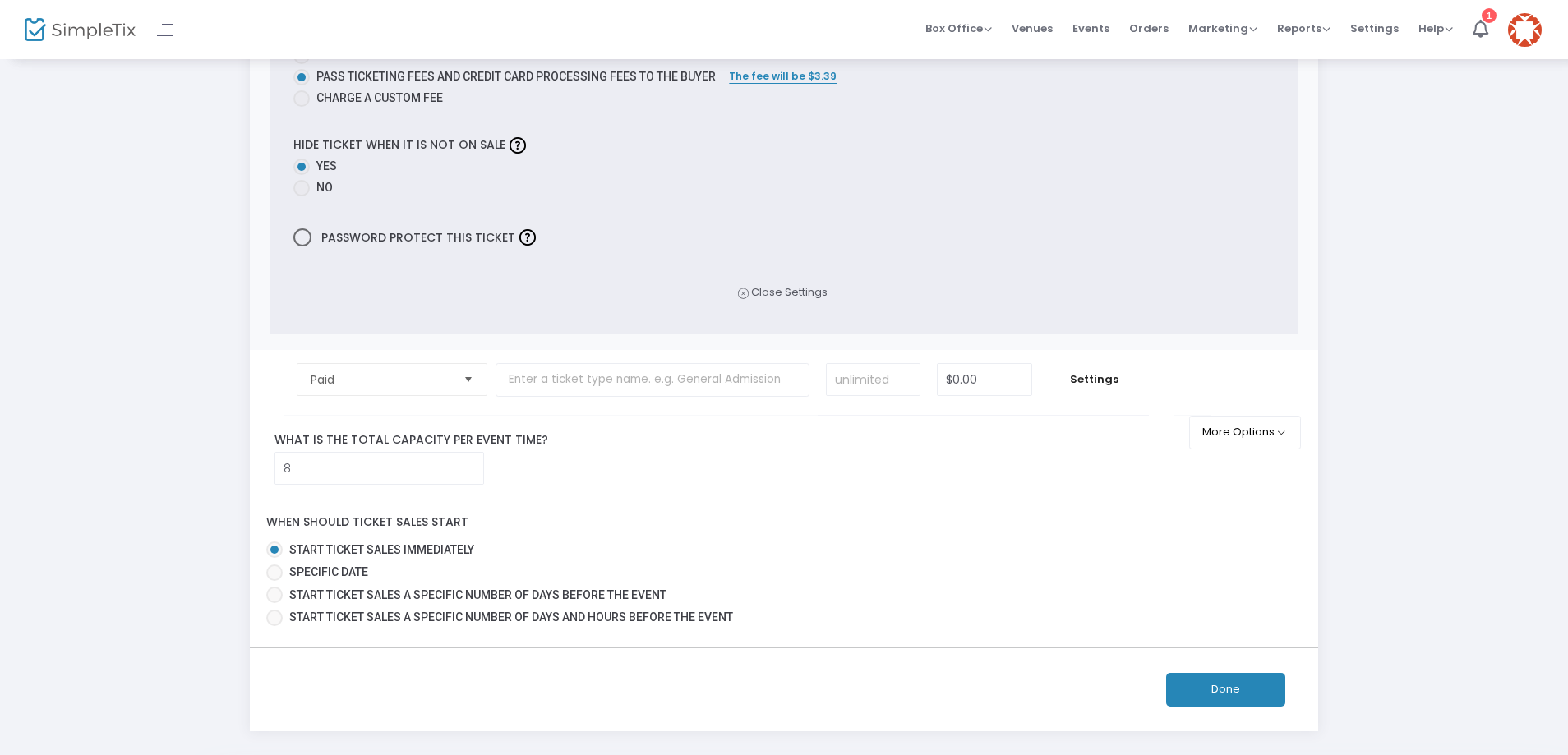
scroll to position [3187, 0]
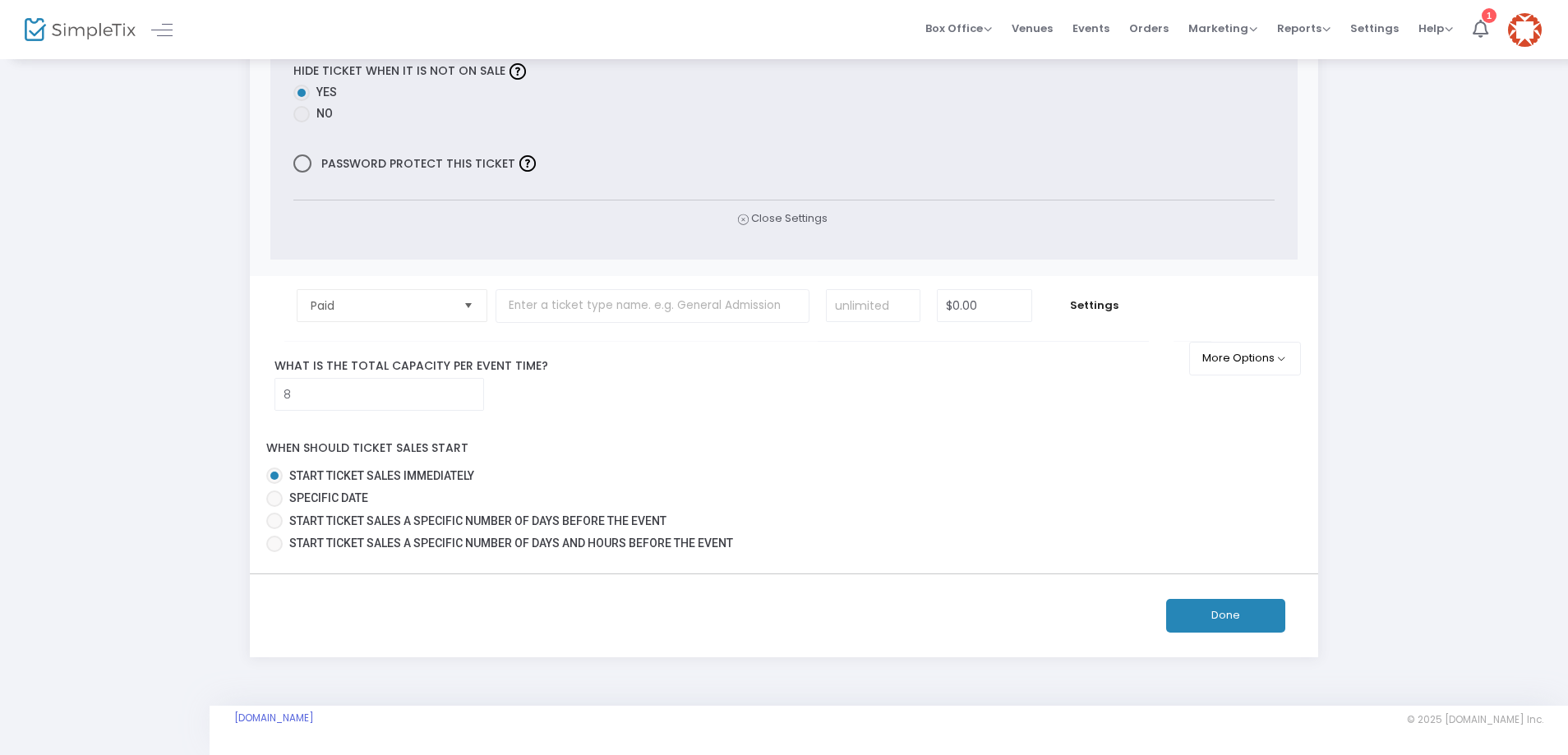
click at [1230, 616] on button "Done" at bounding box center [1225, 615] width 119 height 34
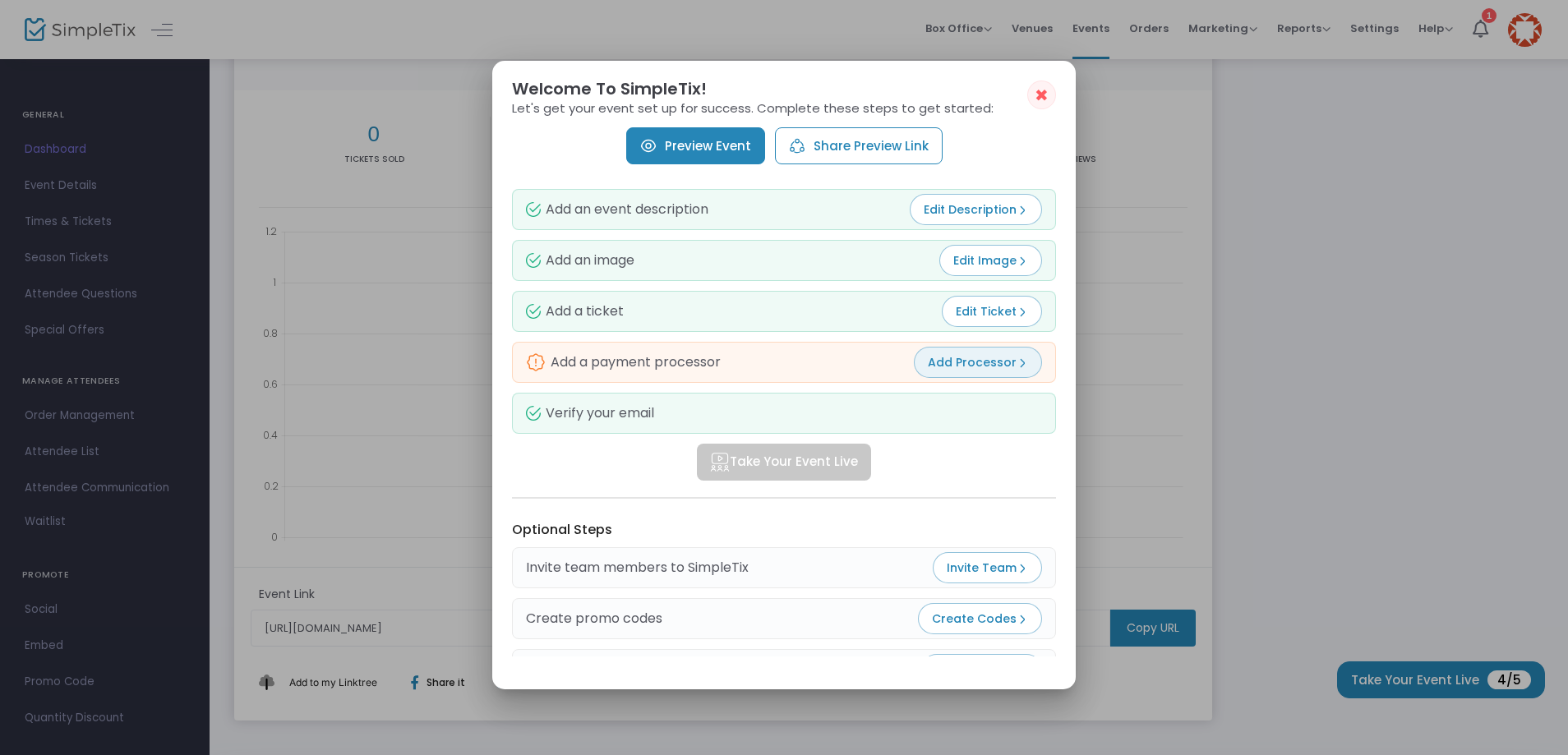
click at [1007, 367] on span "Add Processor" at bounding box center [977, 362] width 100 height 16
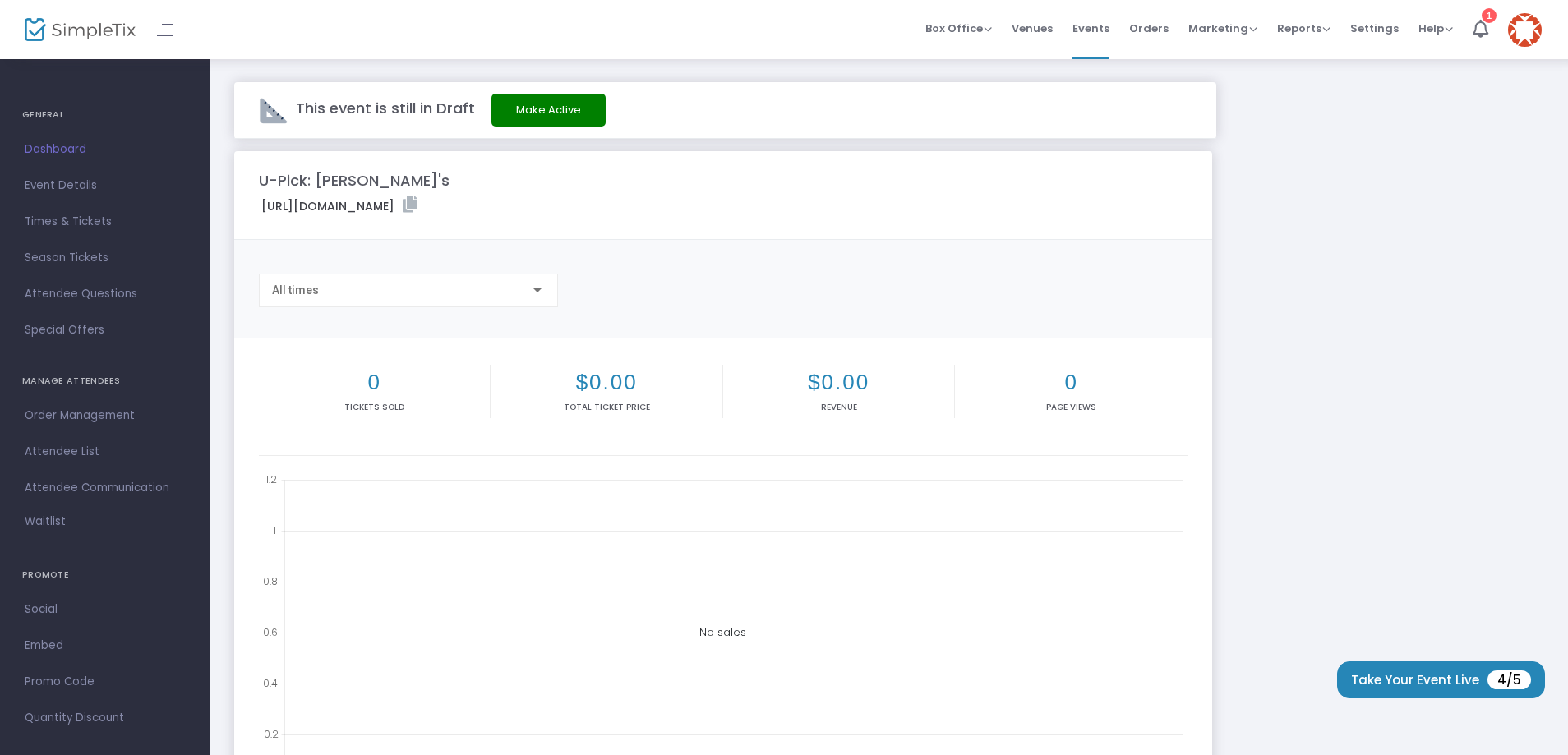
scroll to position [248, 0]
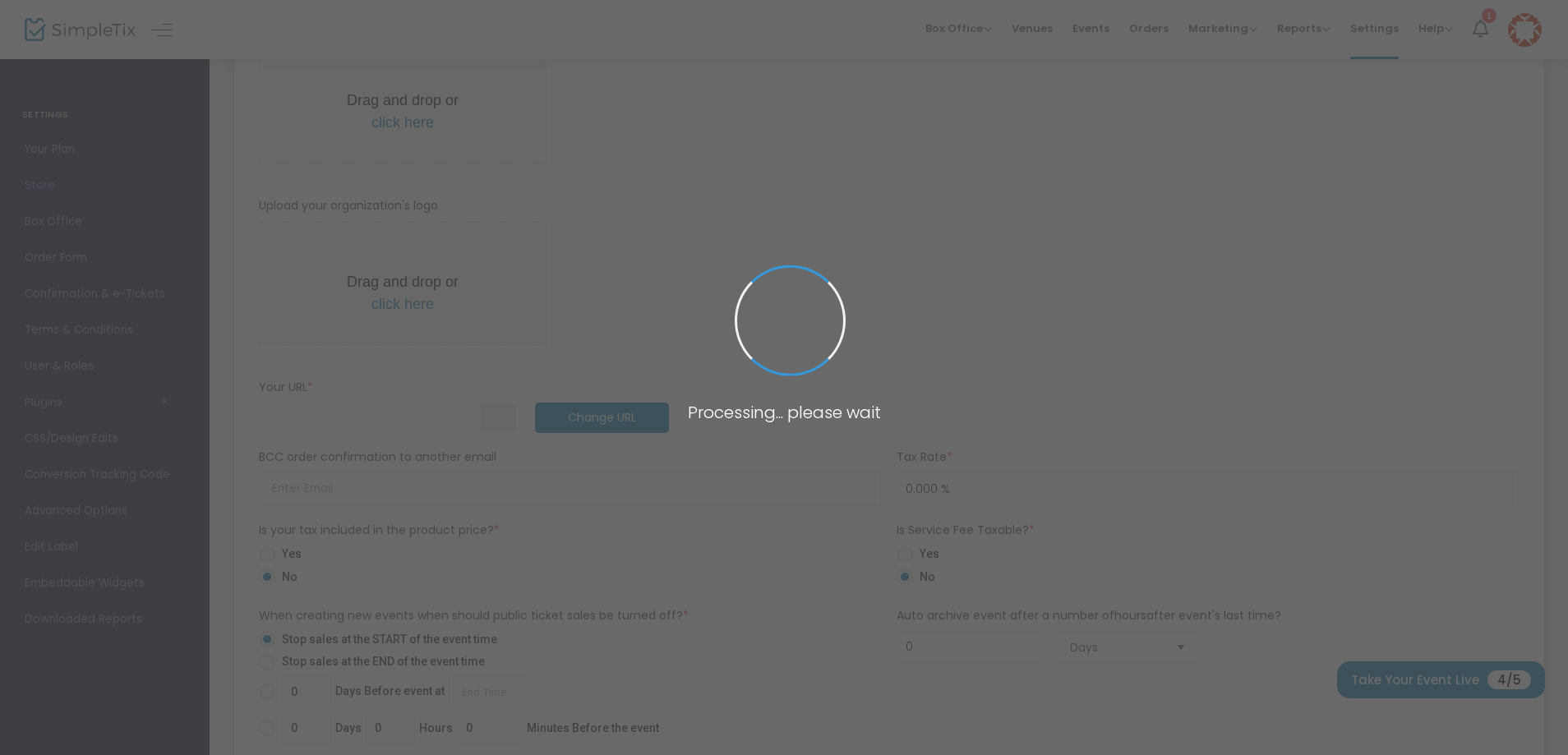
type input "[URL]"
radio input "false"
radio input "true"
type input "[PERSON_NAME]"
type input "7207532849"
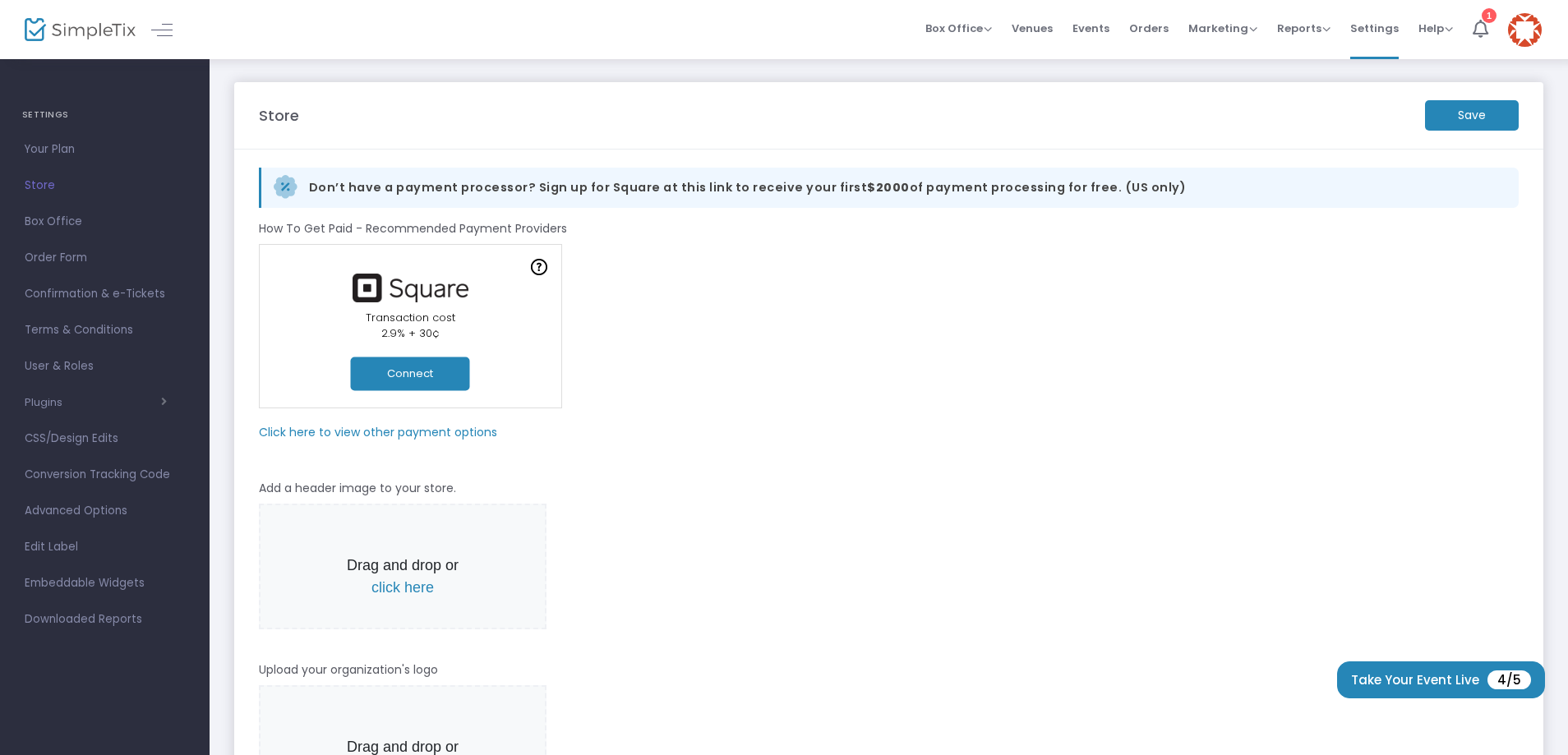
click at [394, 432] on m-panel-subtitle "Click here to view other payment options" at bounding box center [378, 432] width 238 height 17
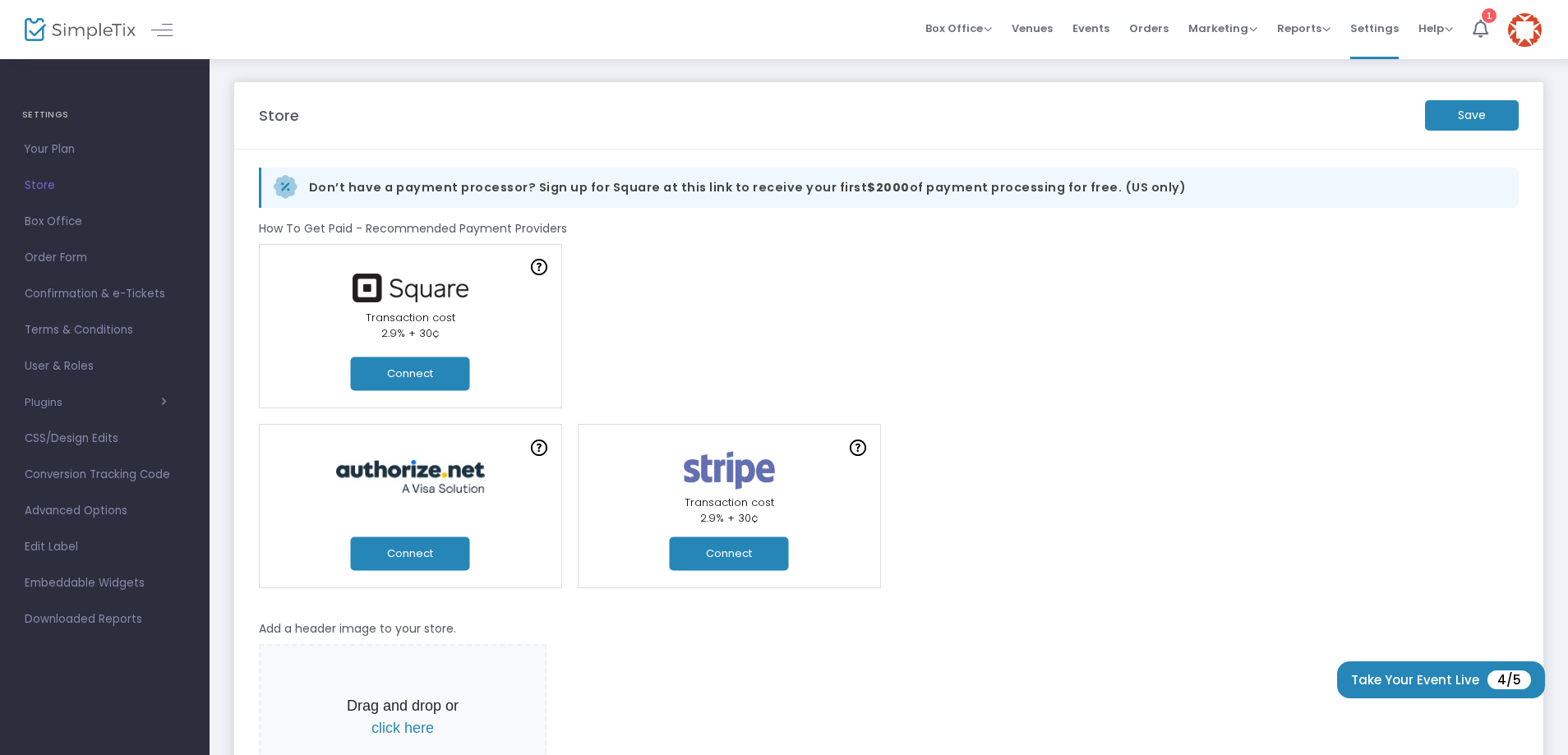
click at [410, 366] on button "Connect" at bounding box center [410, 373] width 119 height 34
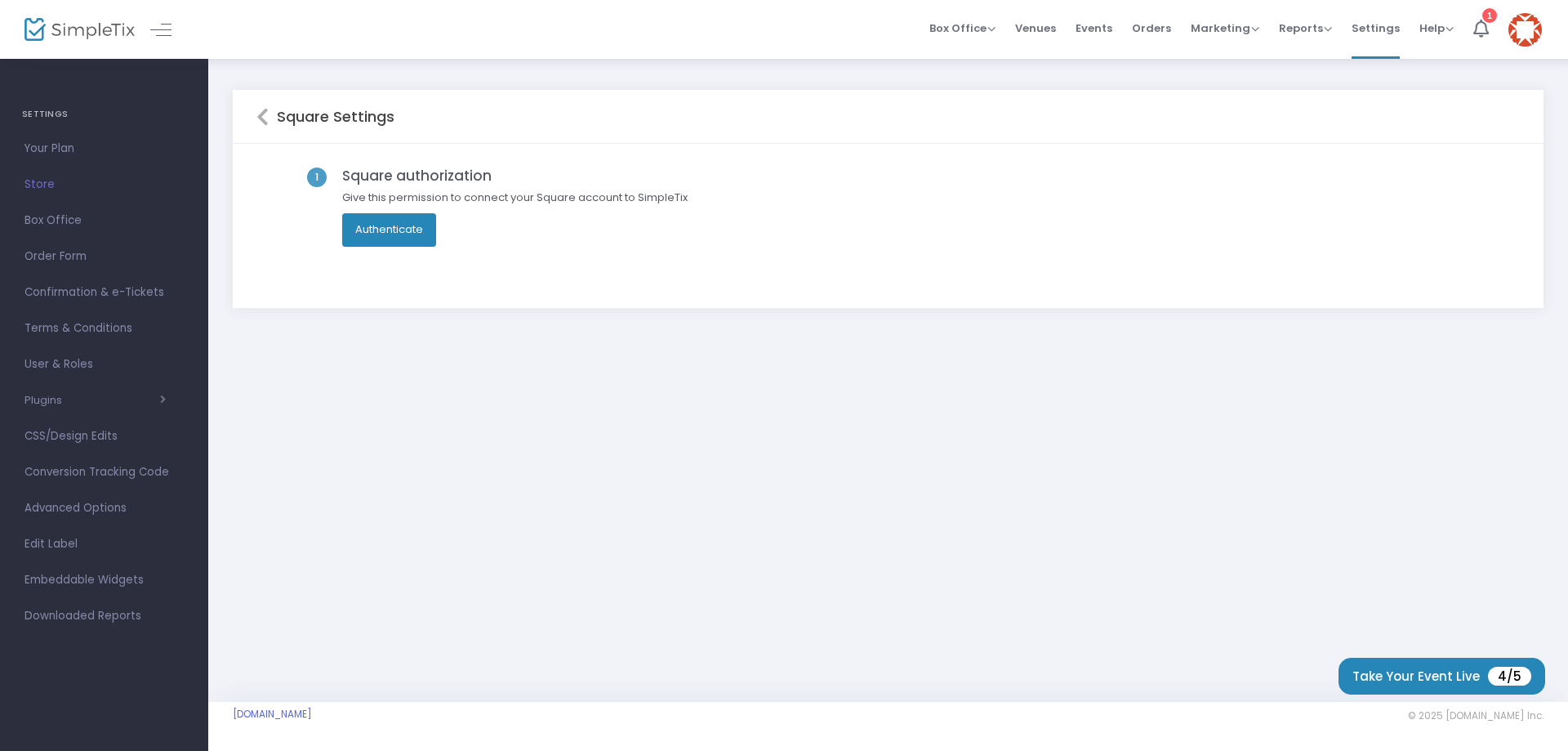
click at [392, 218] on button "Authenticate" at bounding box center [389, 229] width 94 height 32
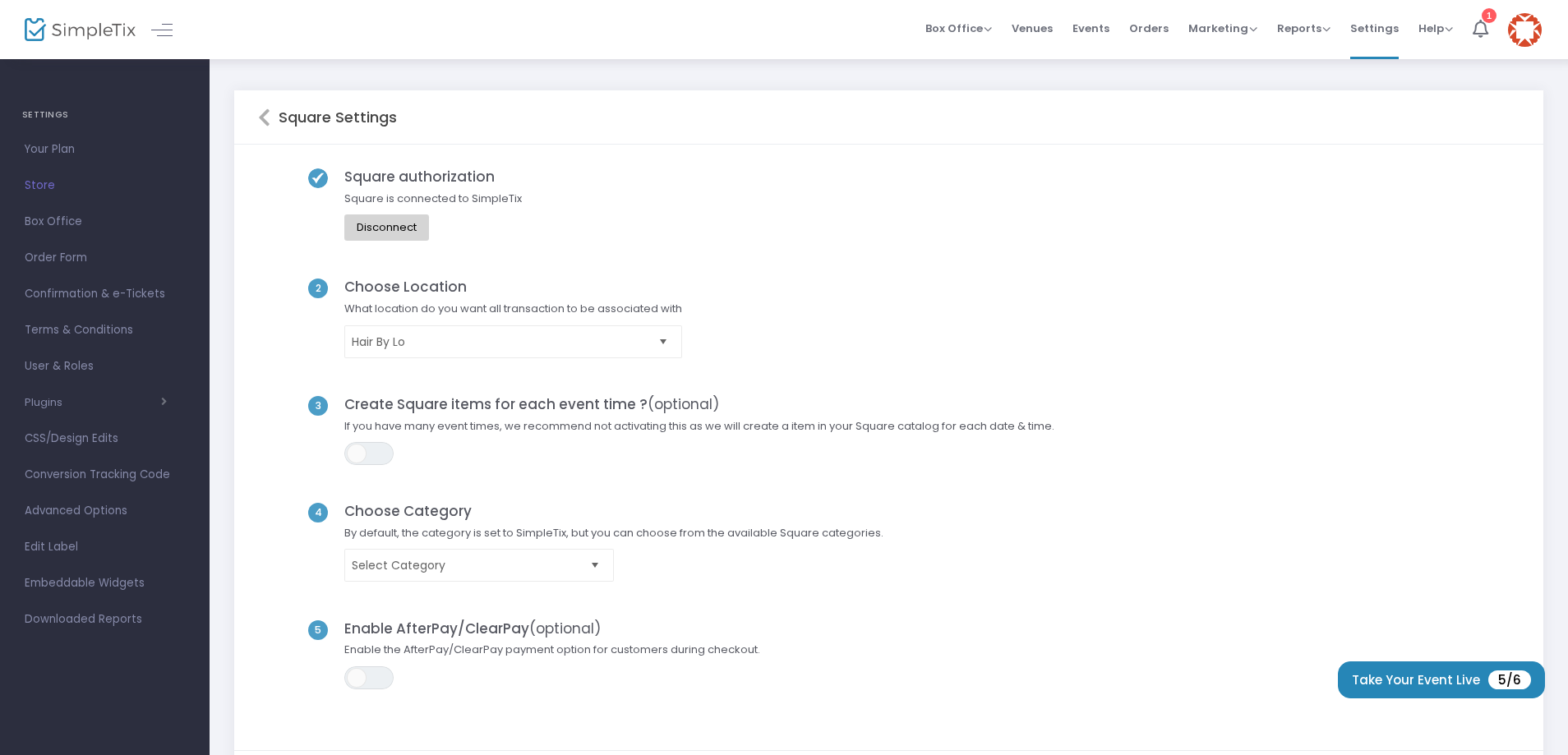
scroll to position [83, 0]
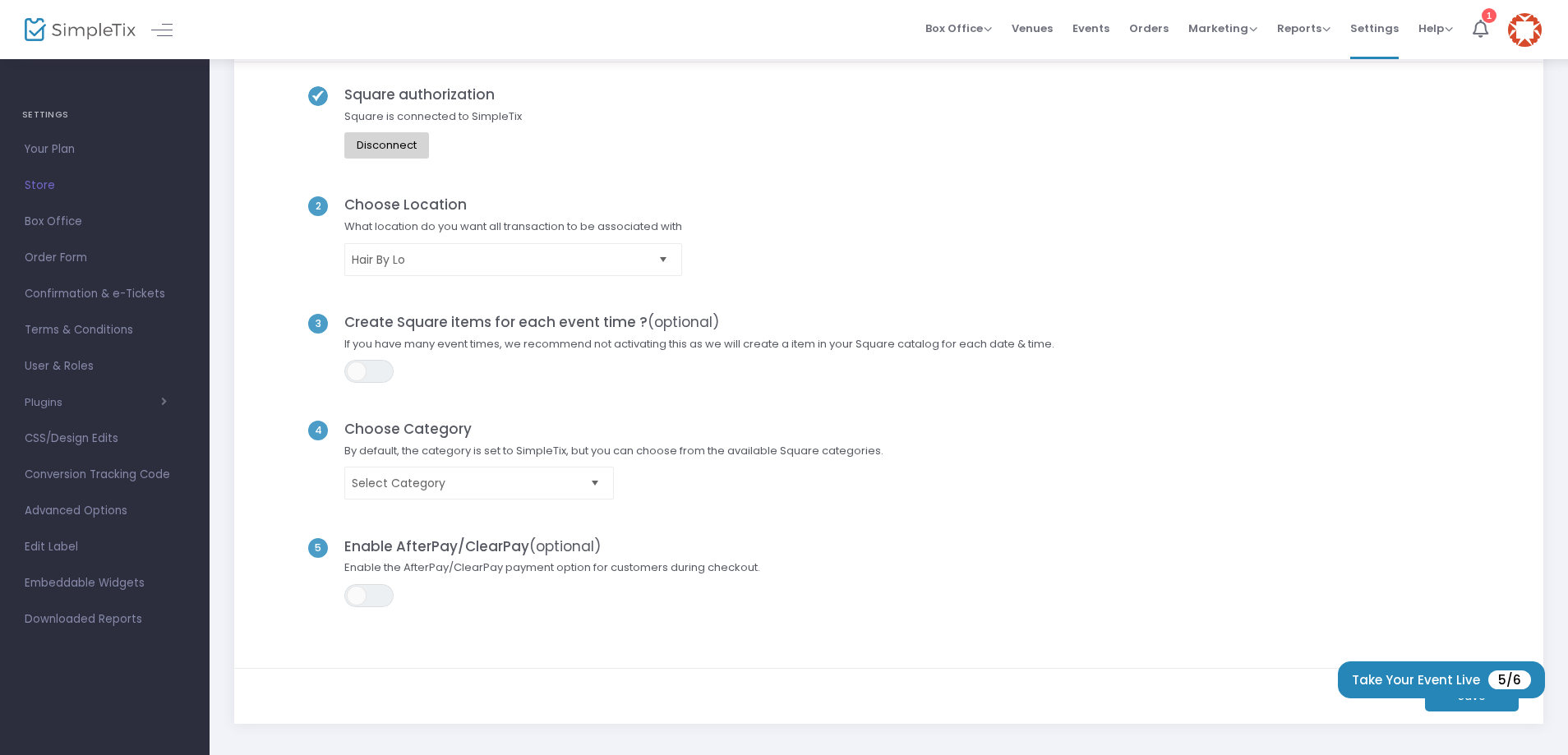
click at [592, 479] on span "Select" at bounding box center [595, 483] width 27 height 27
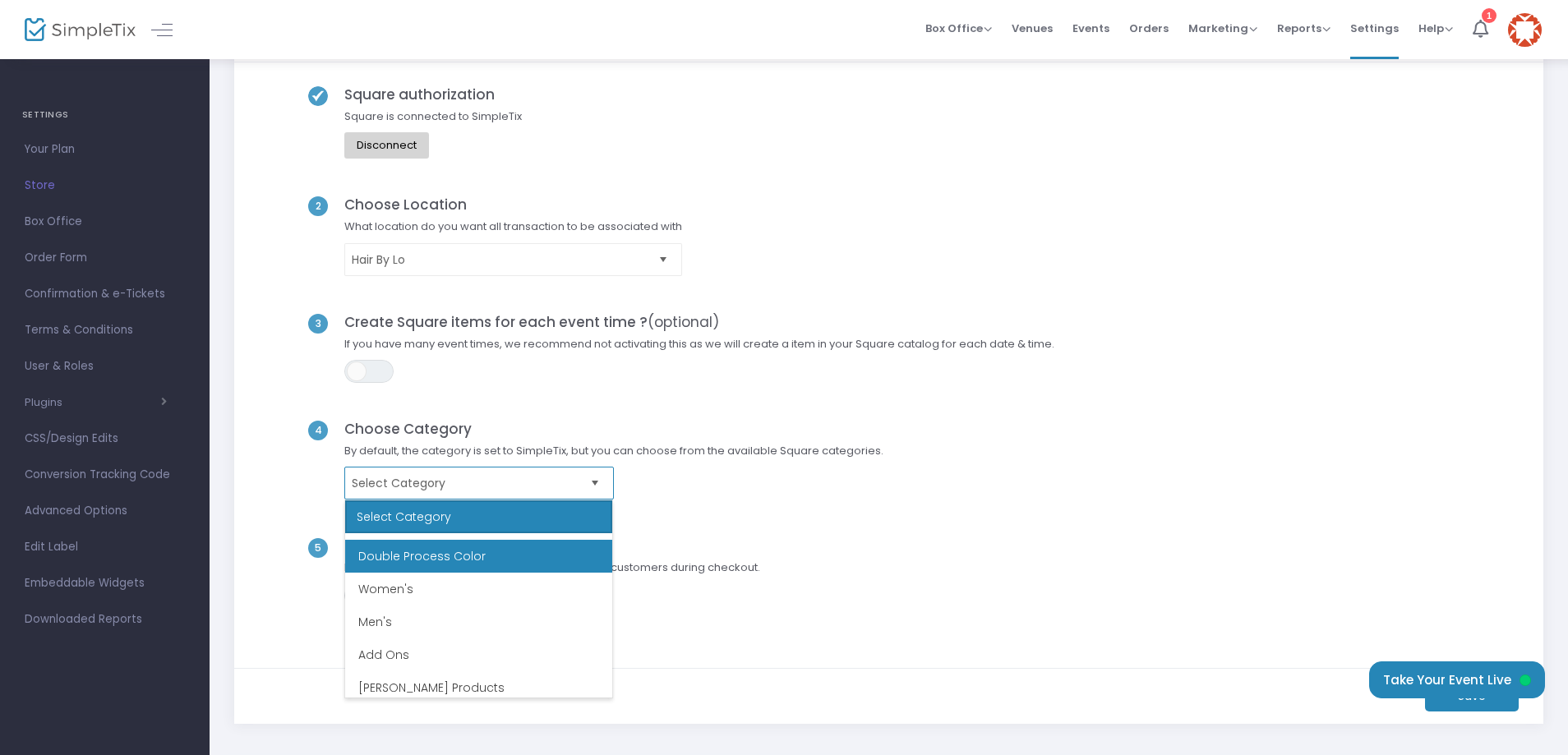
scroll to position [0, 0]
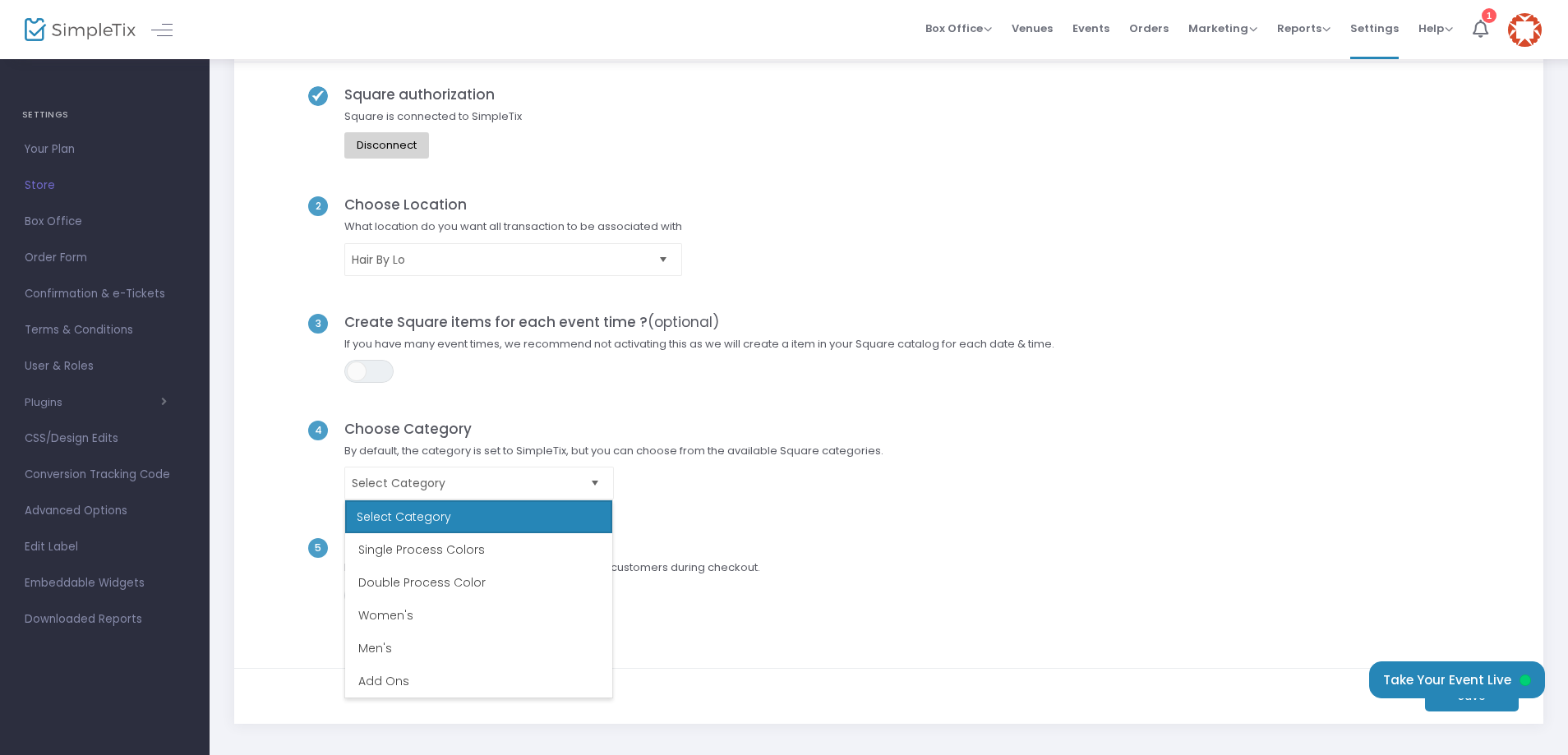
click at [664, 487] on span "Select Category" at bounding box center [614, 483] width 555 height 33
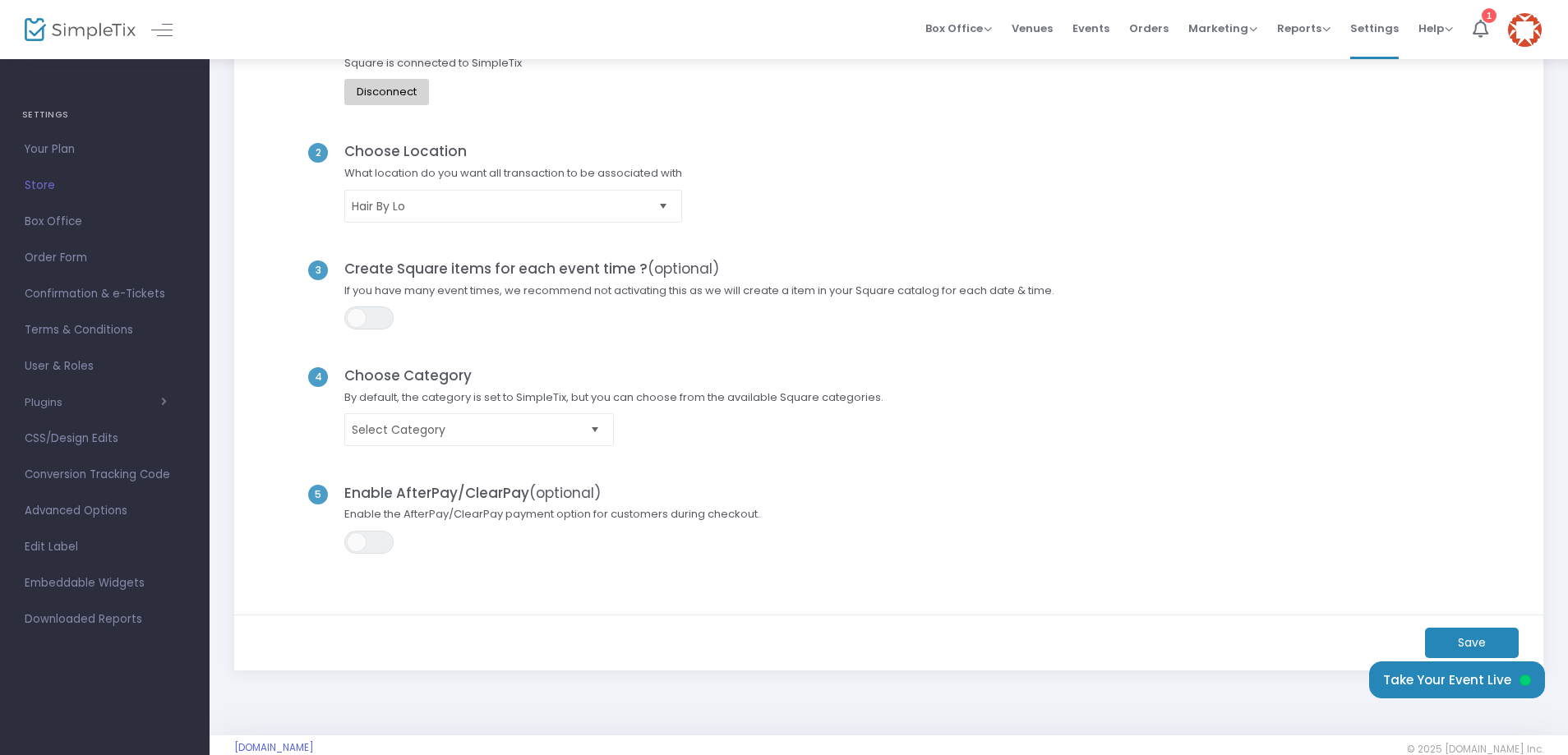
scroll to position [165, 0]
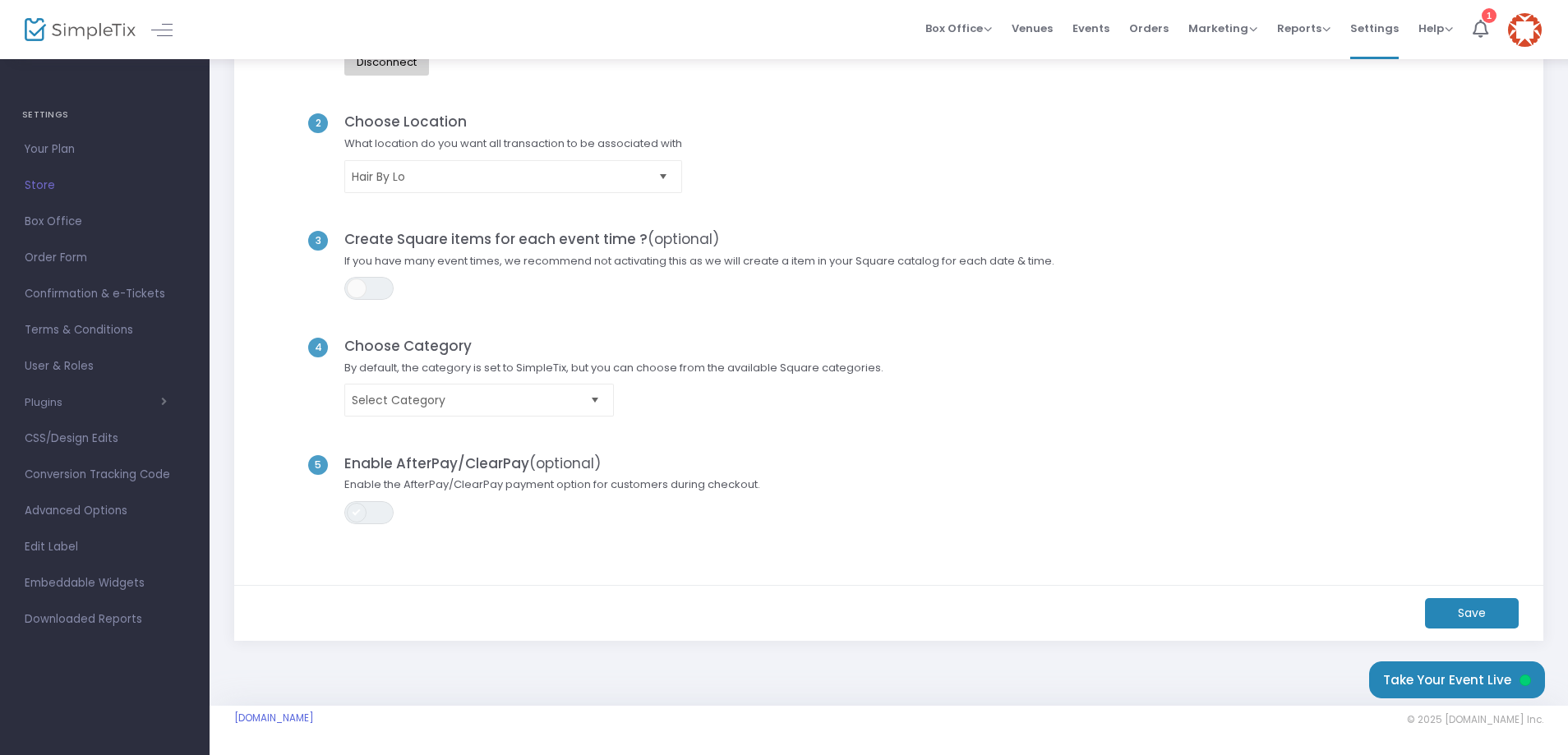
click at [365, 512] on span at bounding box center [356, 512] width 20 height 20
click at [1478, 608] on m-button "Save" at bounding box center [1471, 614] width 93 height 31
click at [1472, 616] on m-button "Save" at bounding box center [1471, 614] width 93 height 31
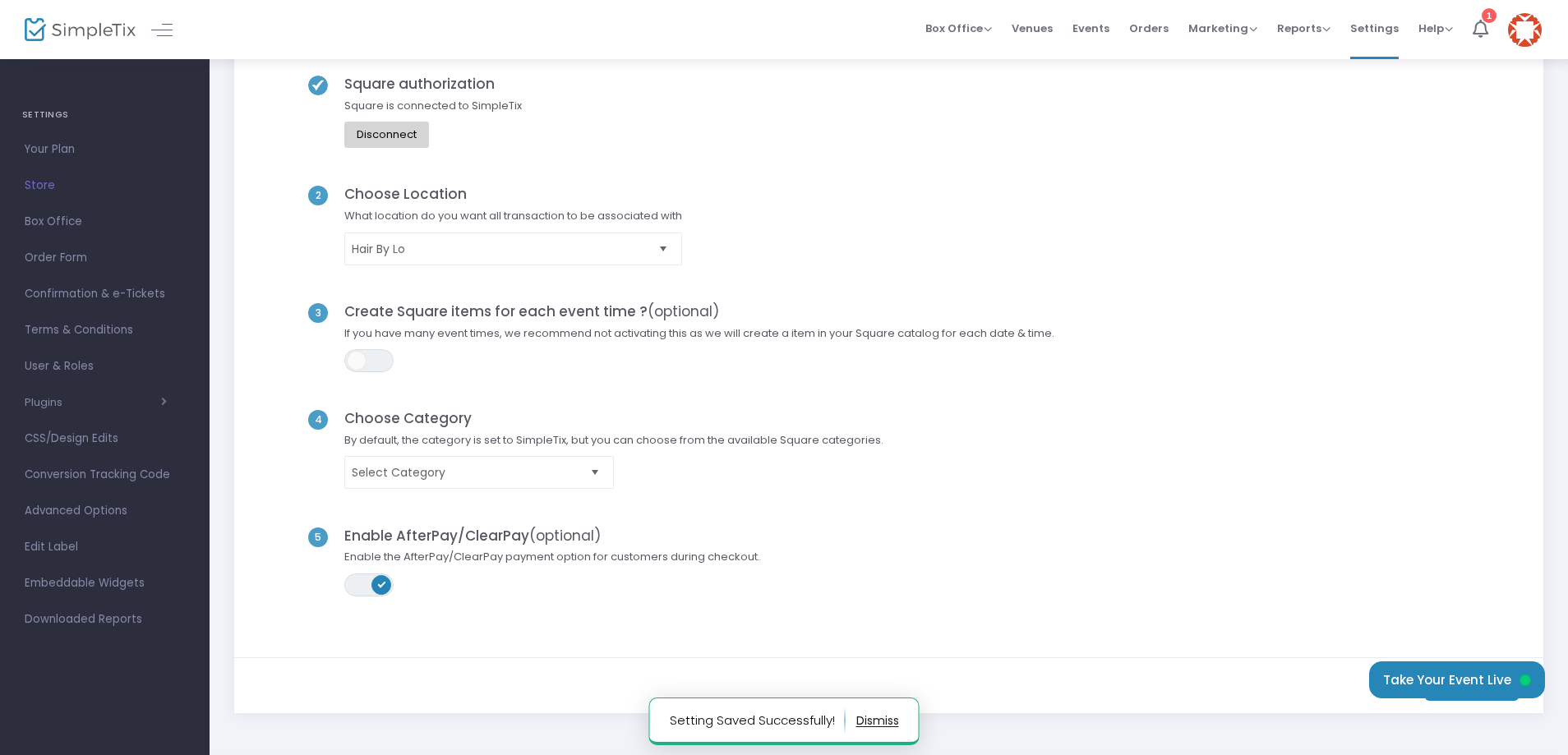
scroll to position [0, 0]
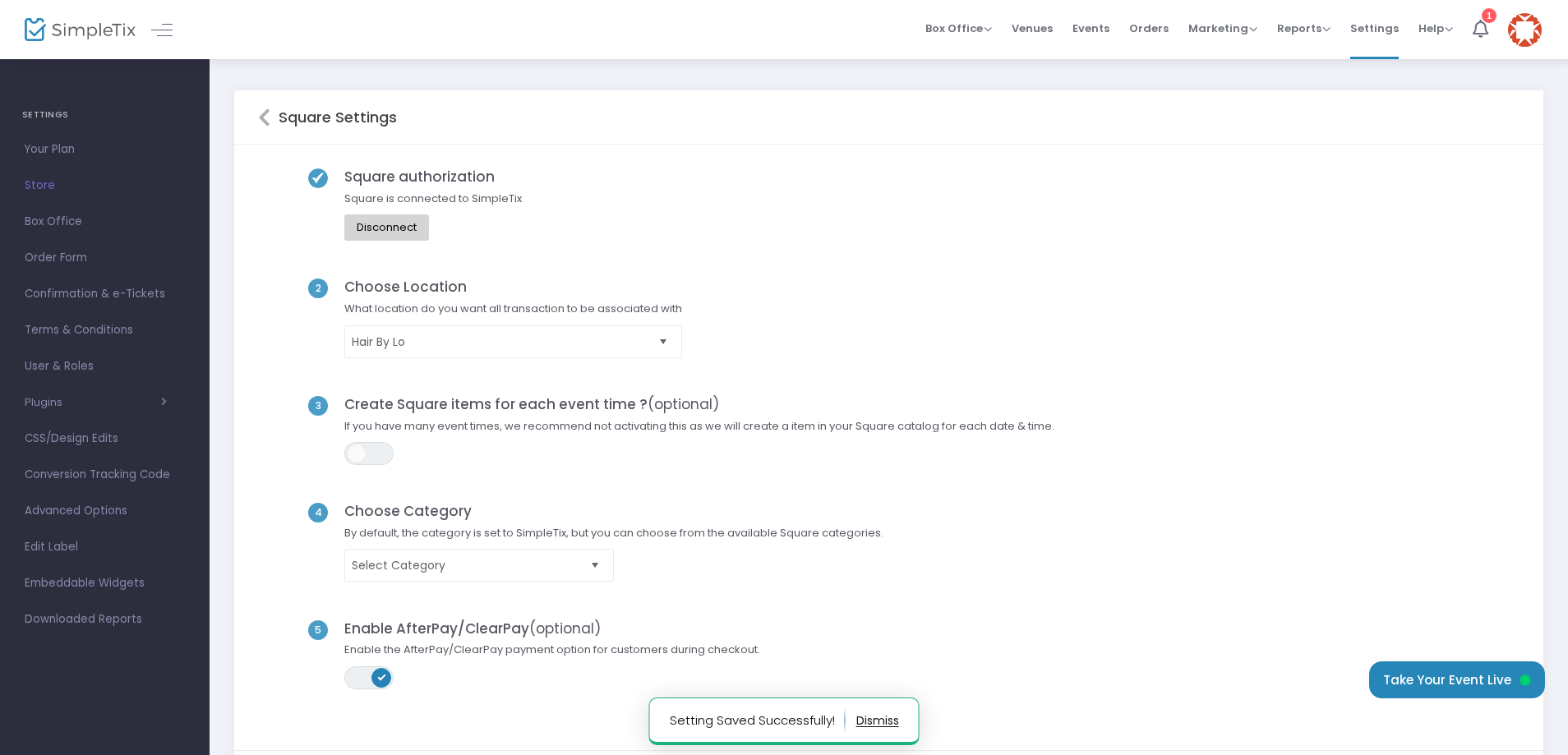
click at [260, 117] on icon at bounding box center [264, 117] width 12 height 20
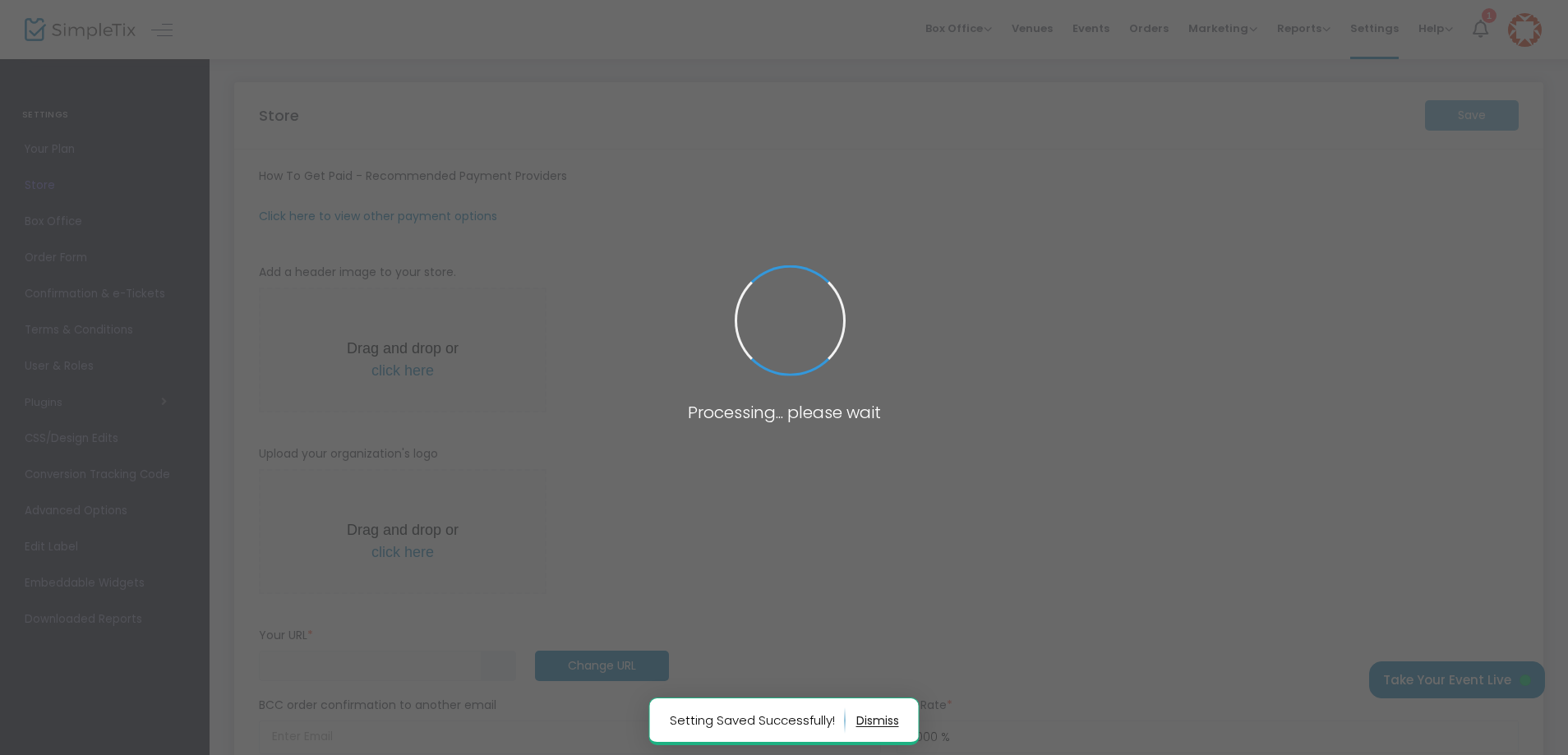
type input "[URL]"
radio input "false"
radio input "true"
type input "Hair By Lo"
type input "[PHONE_NUMBER]"
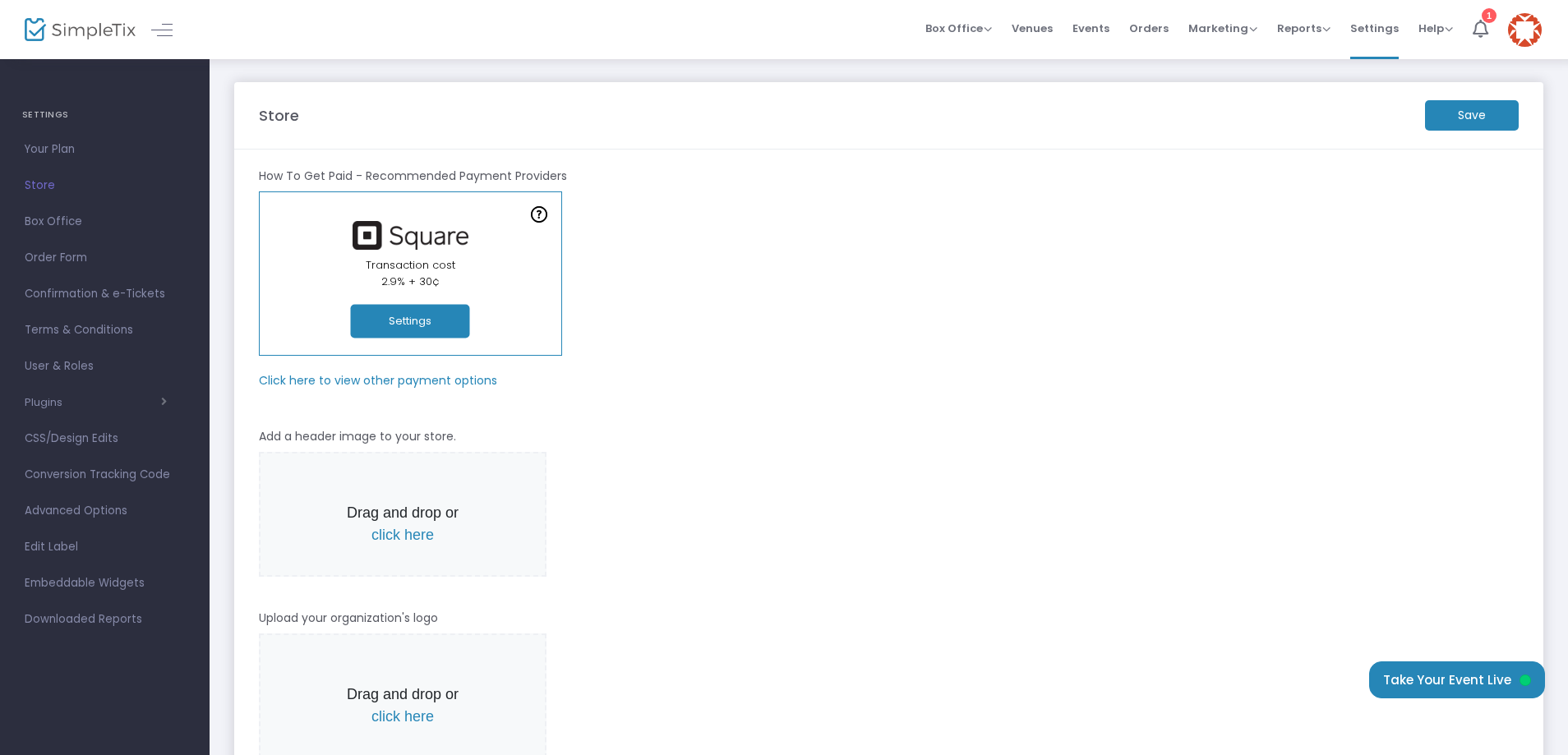
click at [1480, 113] on m-button "Save" at bounding box center [1471, 115] width 93 height 31
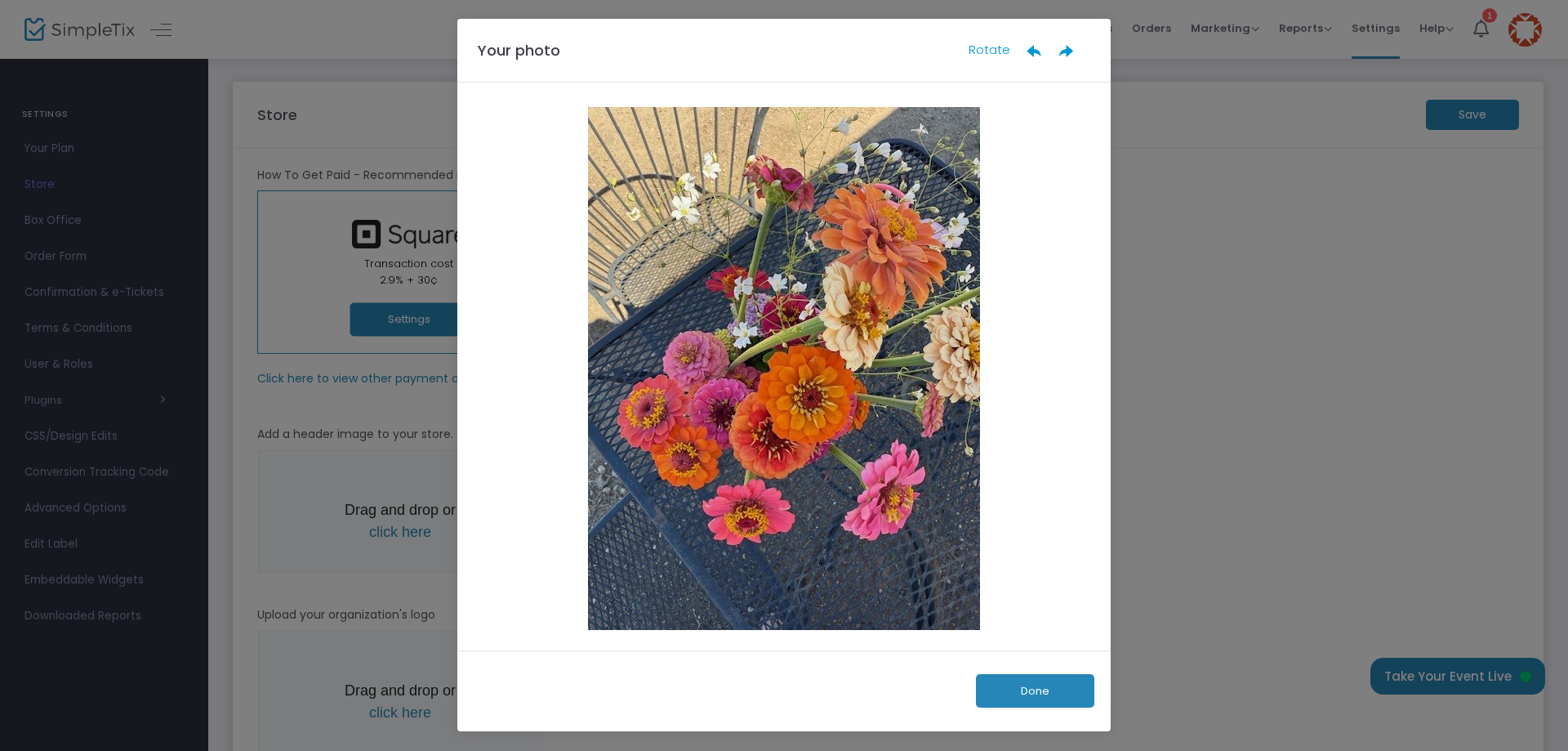
click at [1028, 691] on button "Done" at bounding box center [1035, 690] width 118 height 33
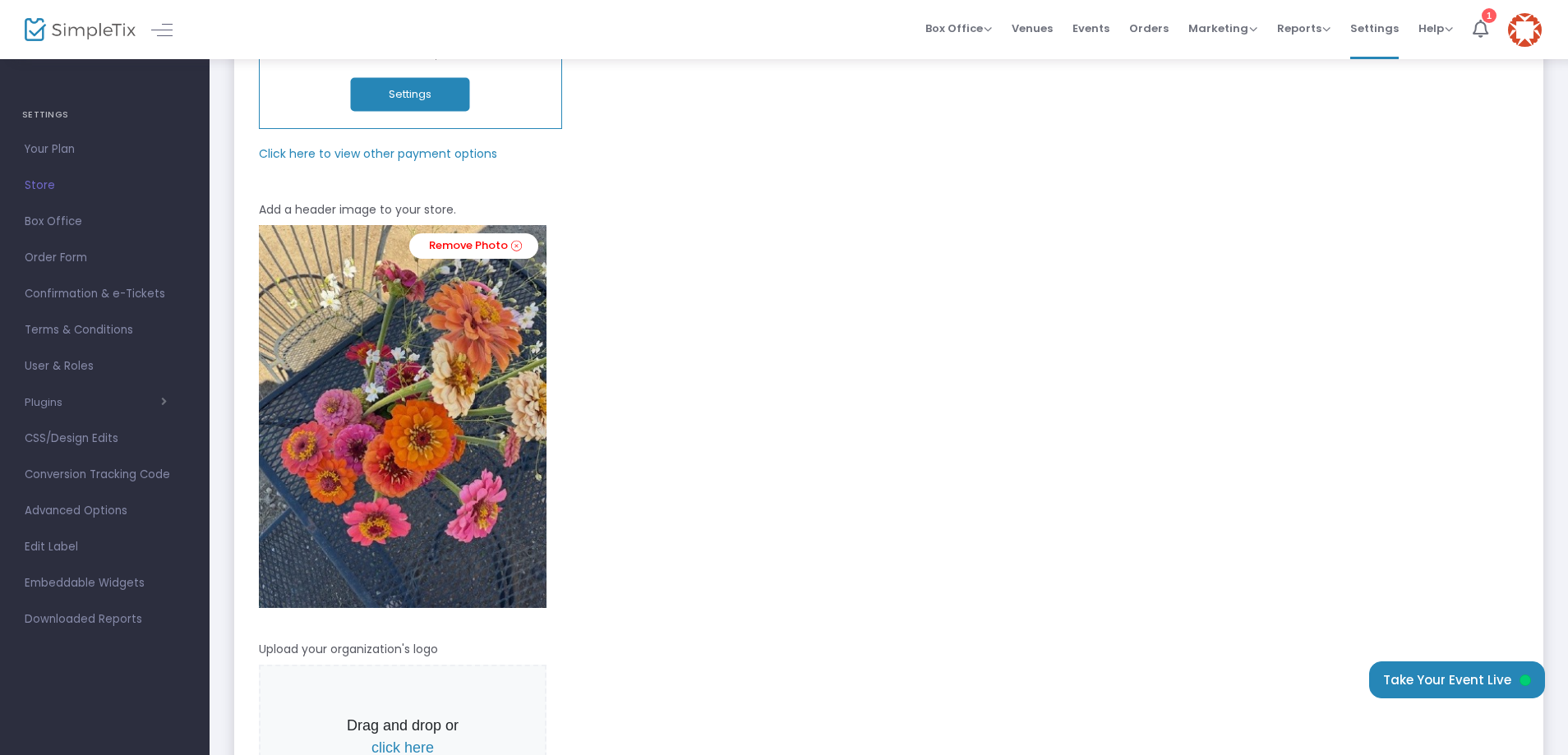
scroll to position [247, 0]
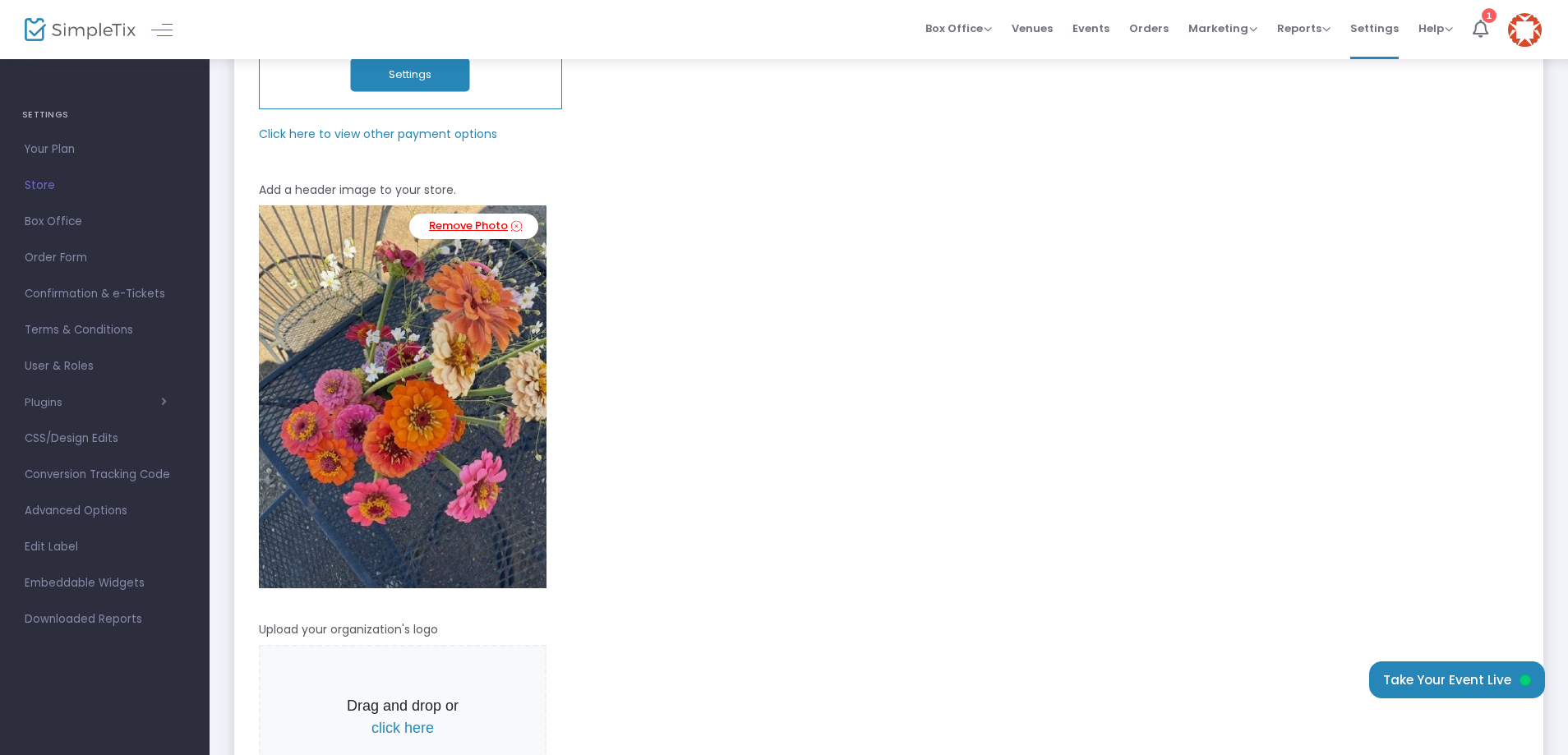
click at [472, 228] on link "Remove Photo" at bounding box center [474, 226] width 129 height 26
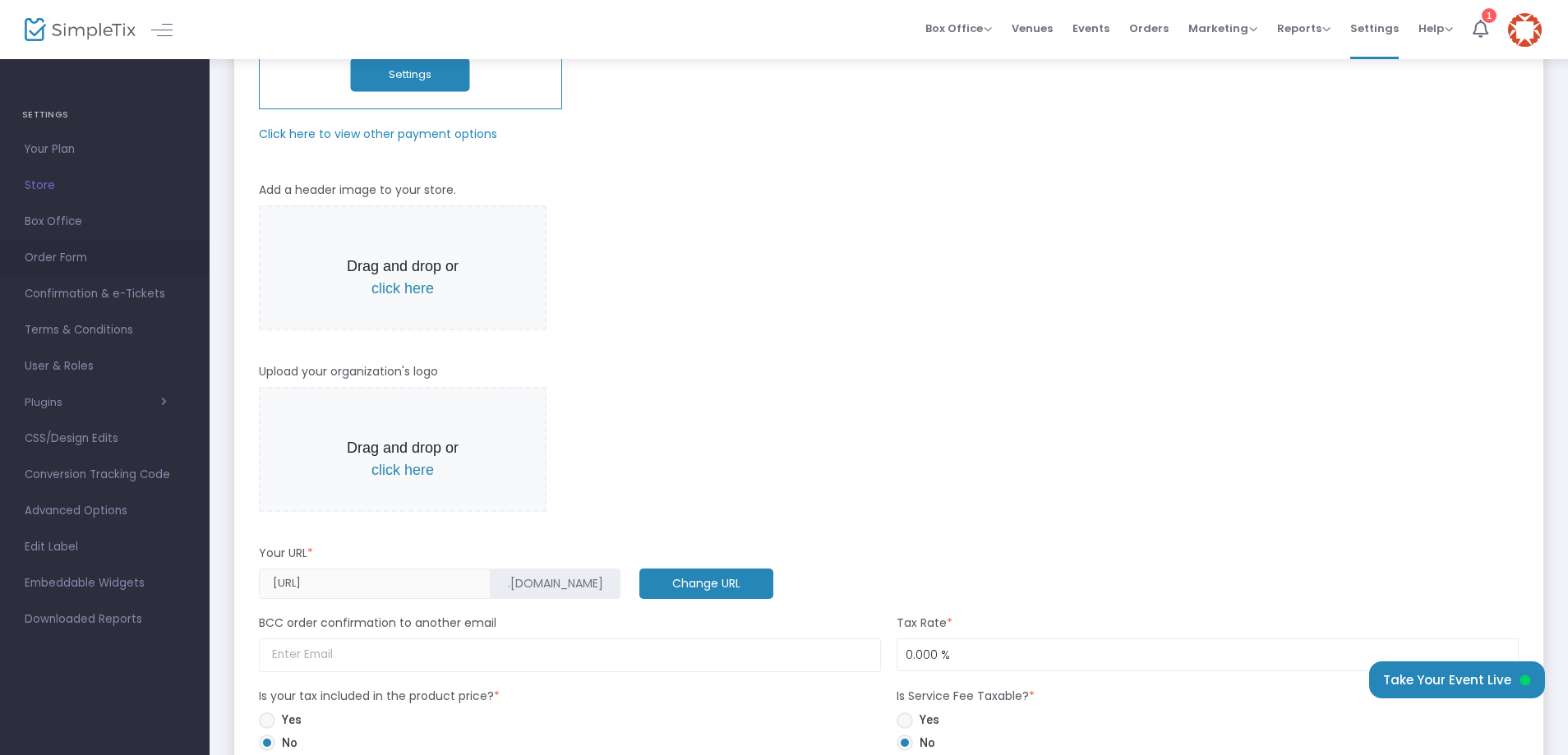
scroll to position [0, 0]
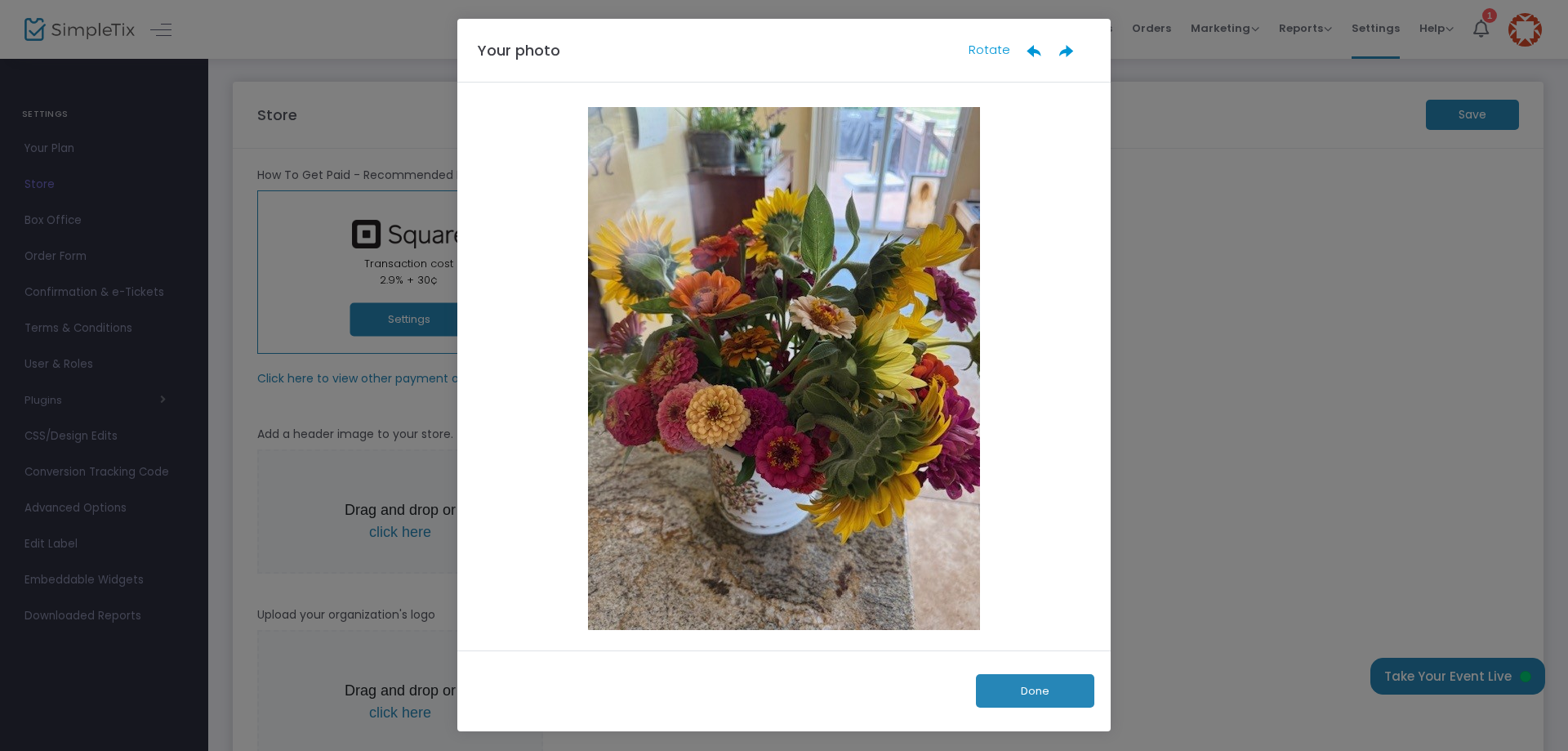
click at [1040, 690] on button "Done" at bounding box center [1035, 690] width 118 height 33
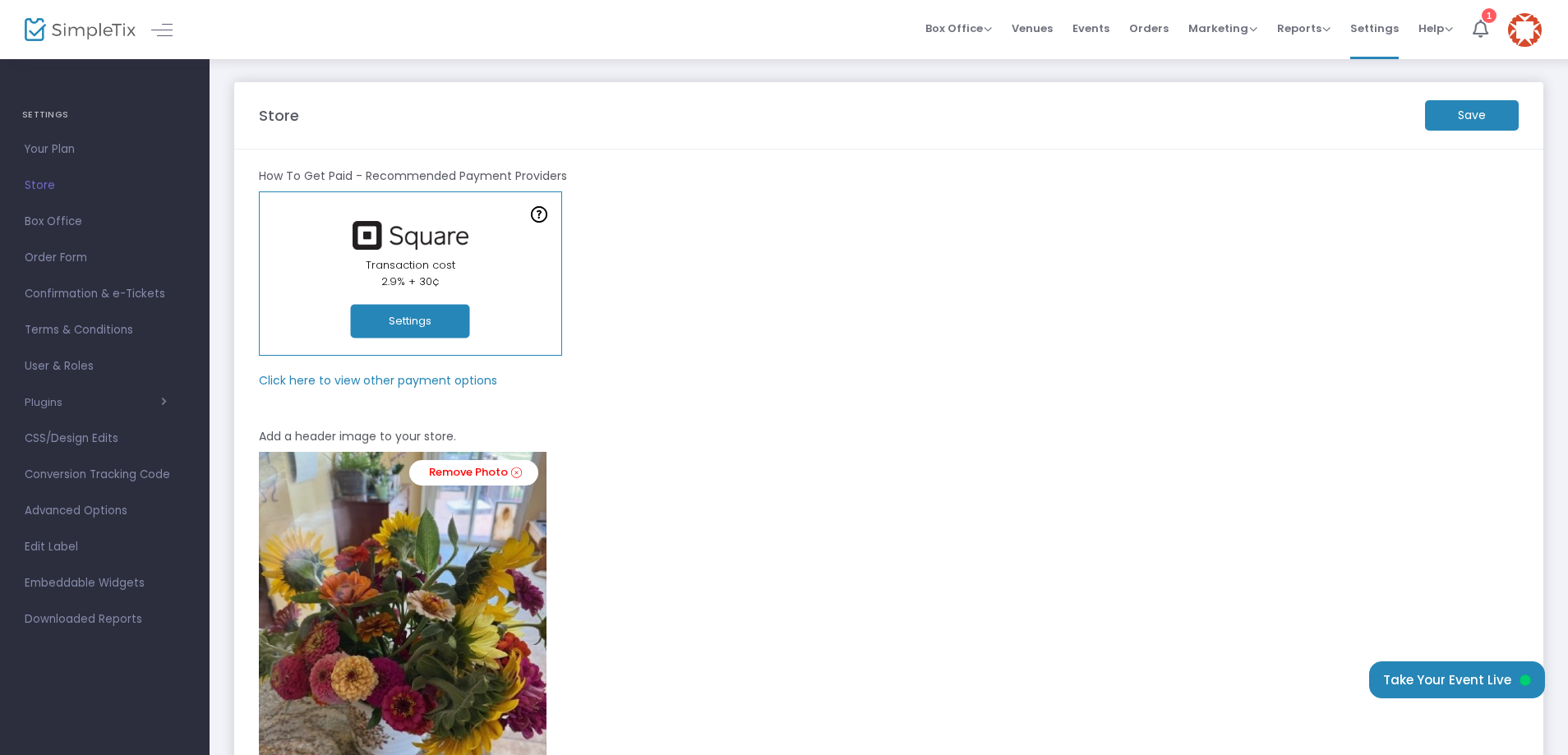
click at [1472, 114] on m-button "Save" at bounding box center [1471, 115] width 93 height 31
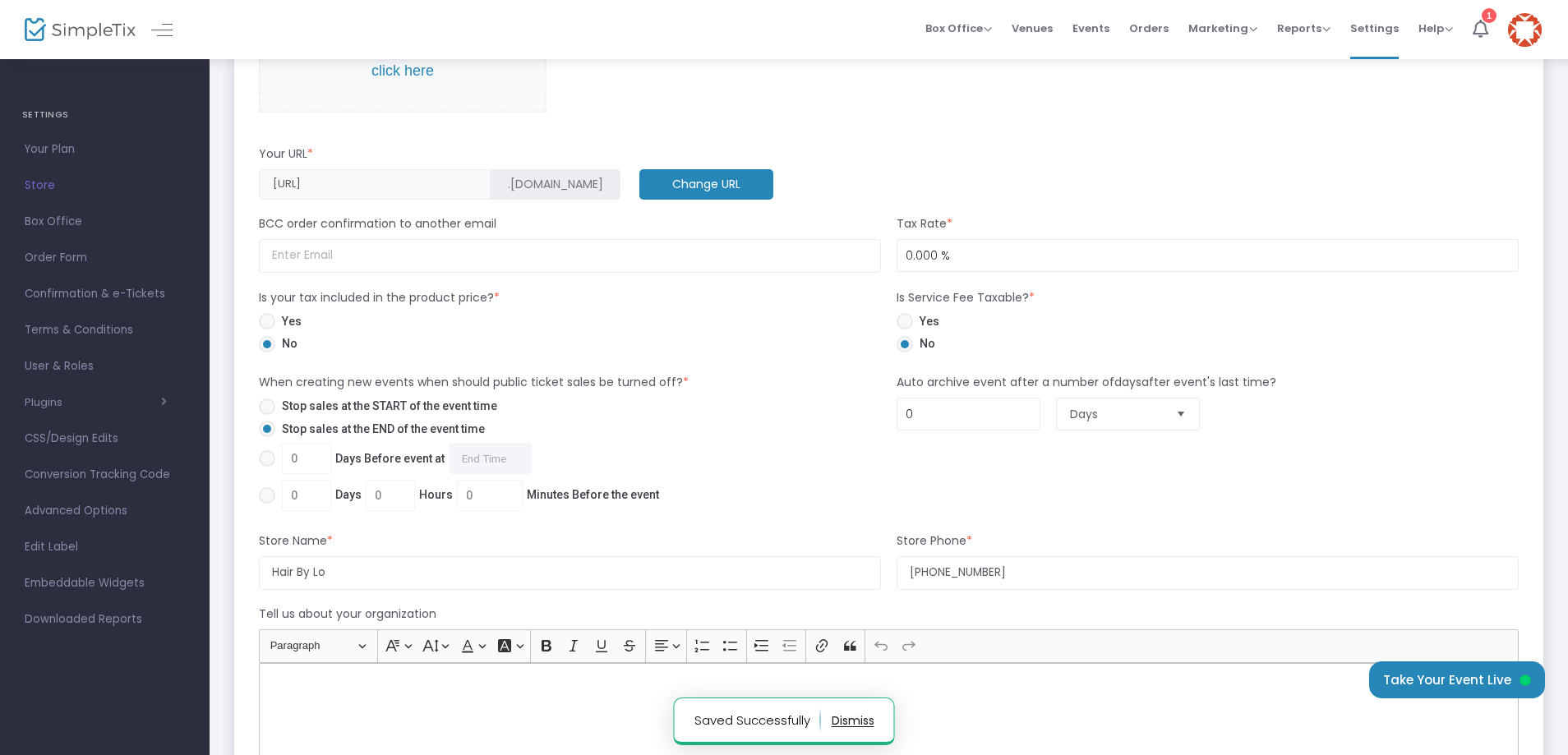
scroll to position [1397, 0]
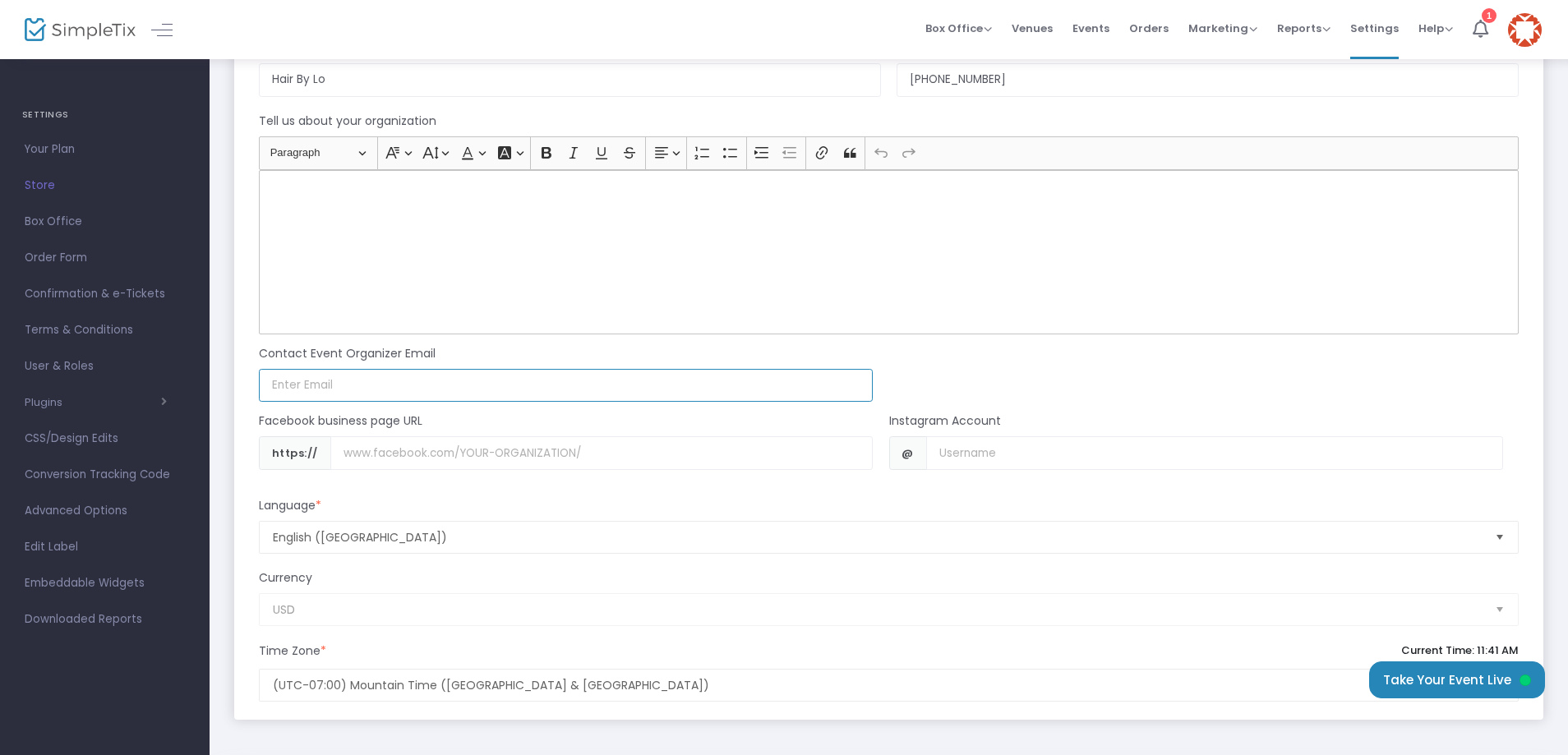
click at [365, 385] on input at bounding box center [565, 385] width 614 height 34
click at [346, 382] on input "[PERSON_NAME][EMAIL_ADDRESS][DOMAIN_NAME]" at bounding box center [565, 385] width 614 height 34
type input "[EMAIL_ADDRESS][DOMAIN_NAME]"
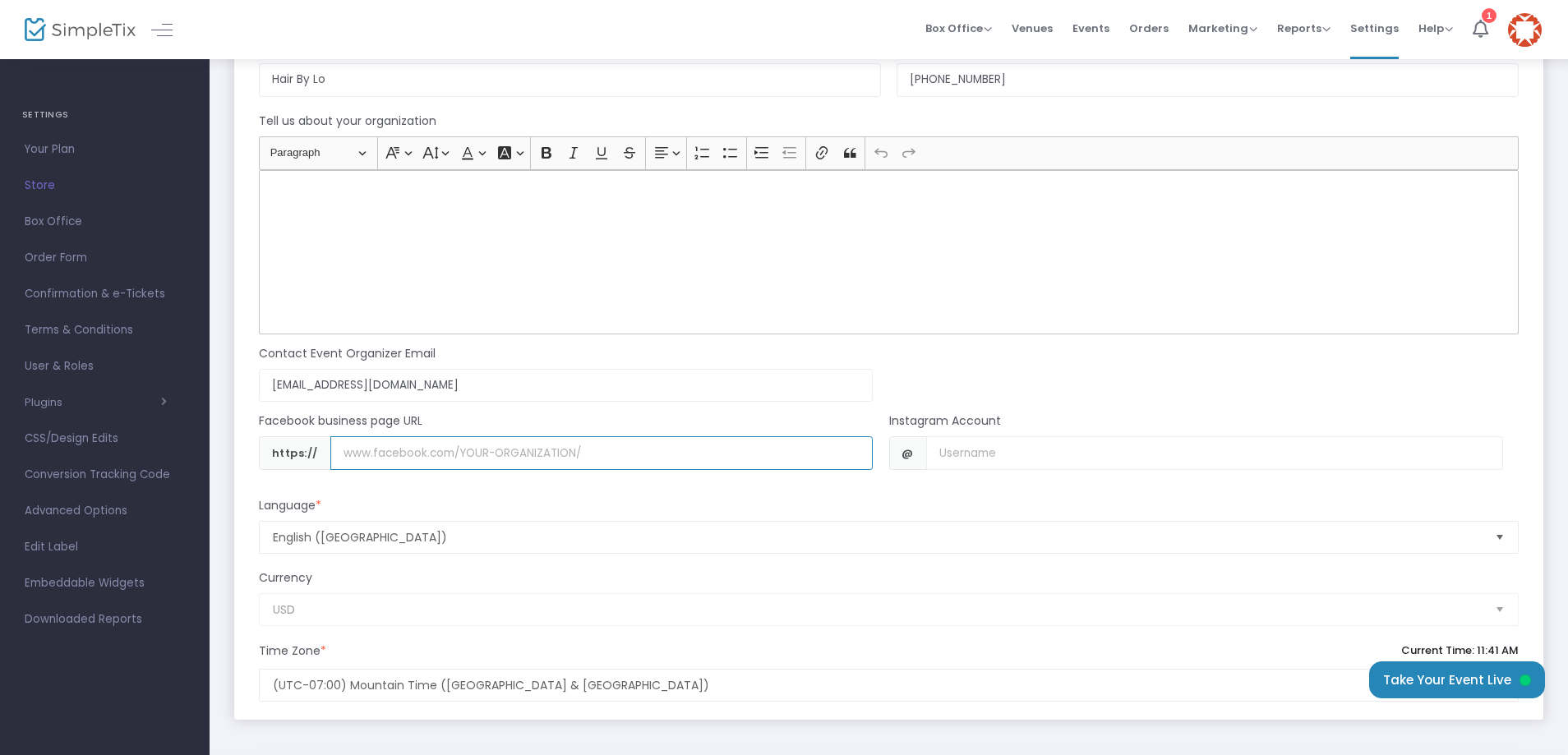
click at [369, 454] on input "Username" at bounding box center [601, 452] width 542 height 34
paste input "[DOMAIN_NAME][URL]"
type input "[DOMAIN_NAME][URL]"
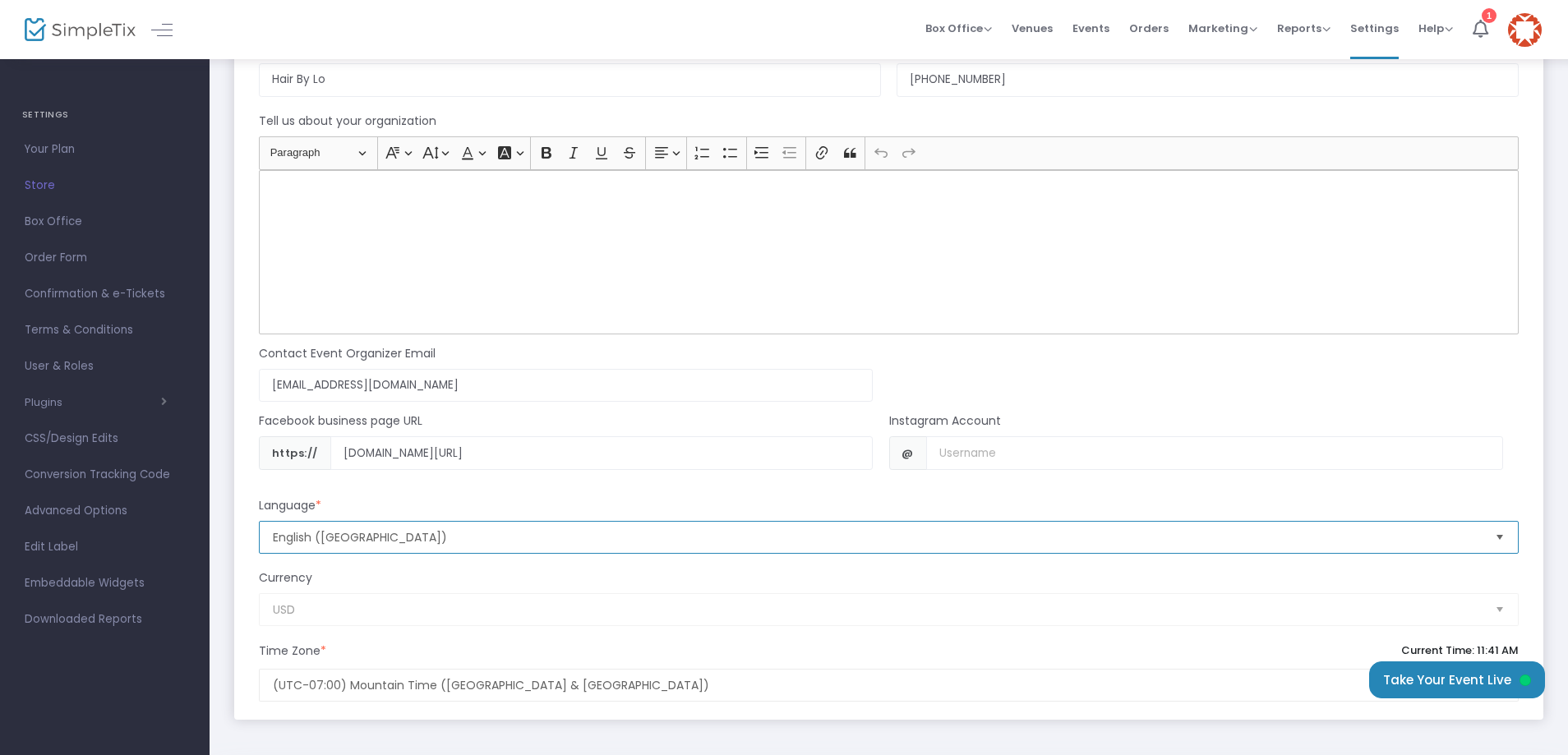
click at [543, 540] on span "English ([GEOGRAPHIC_DATA])" at bounding box center [877, 537] width 1209 height 16
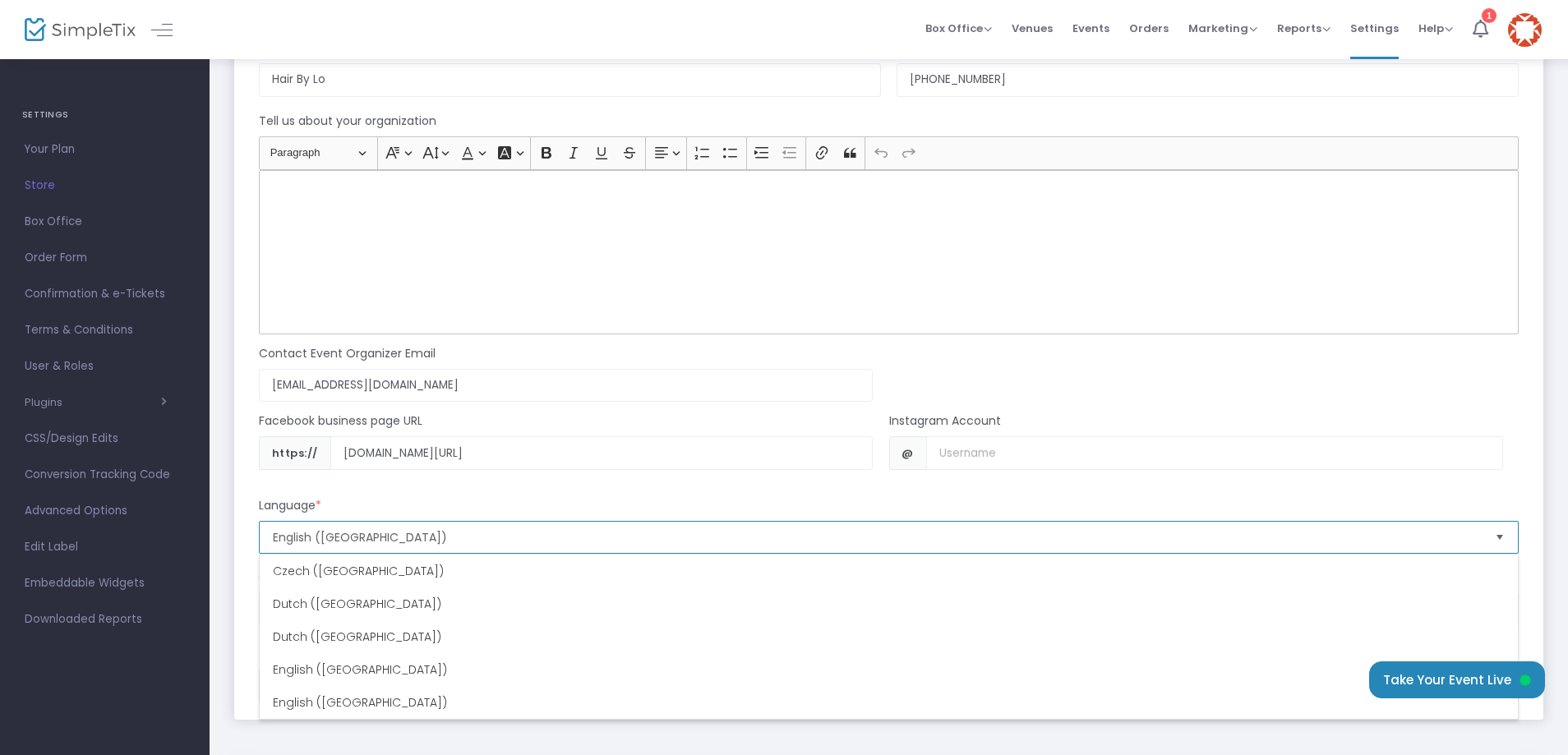
scroll to position [361, 0]
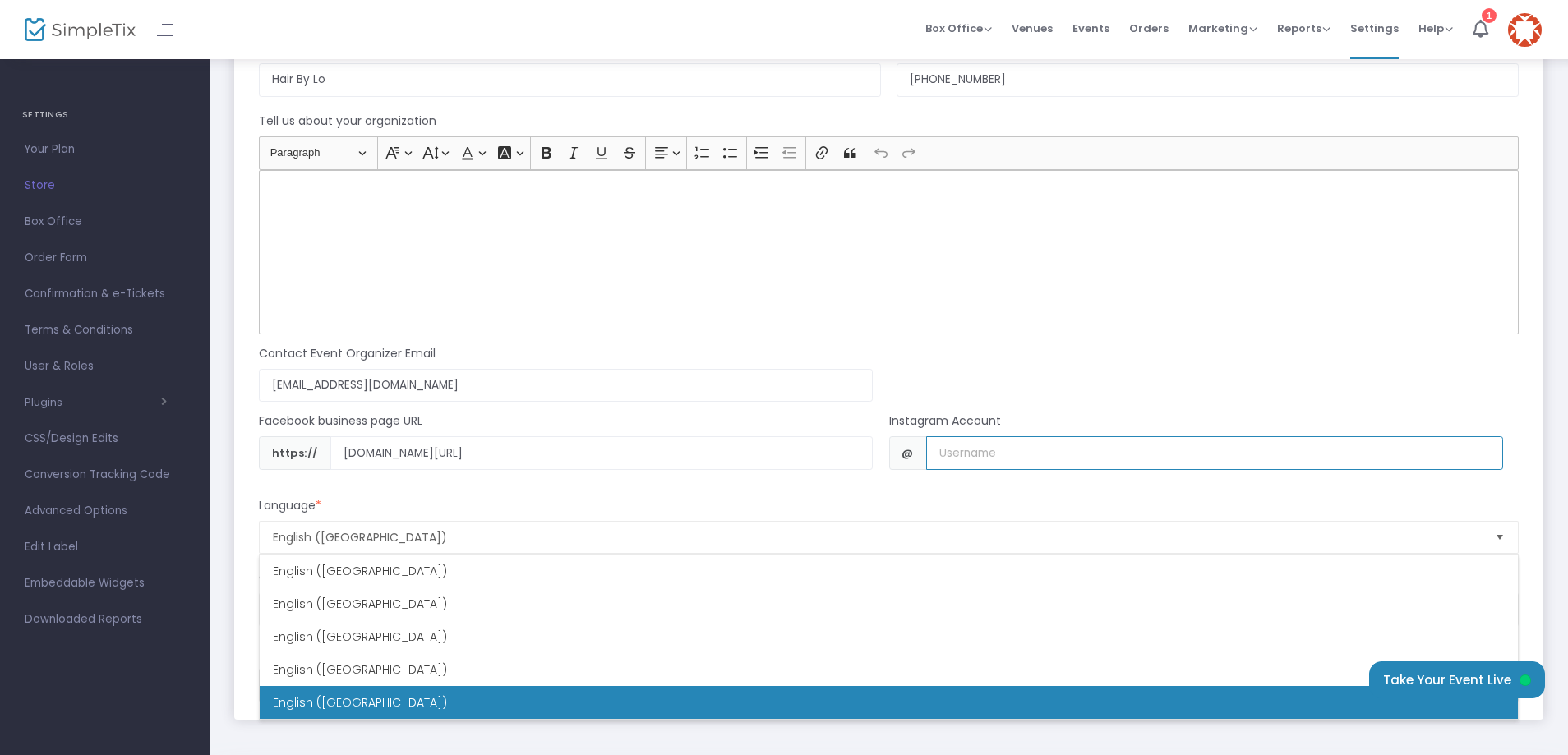
click at [972, 451] on input "Username" at bounding box center [1214, 452] width 576 height 34
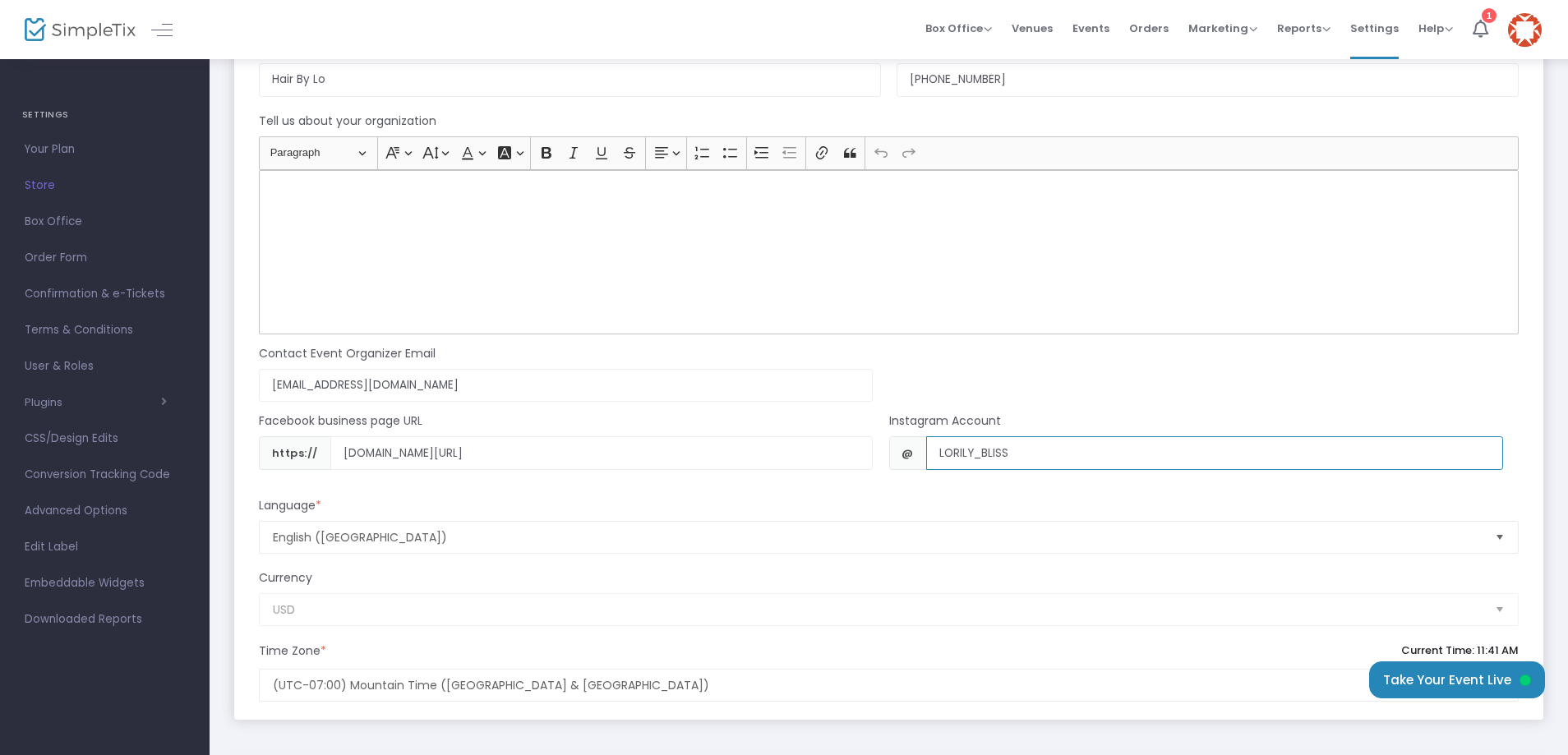
scroll to position [1468, 0]
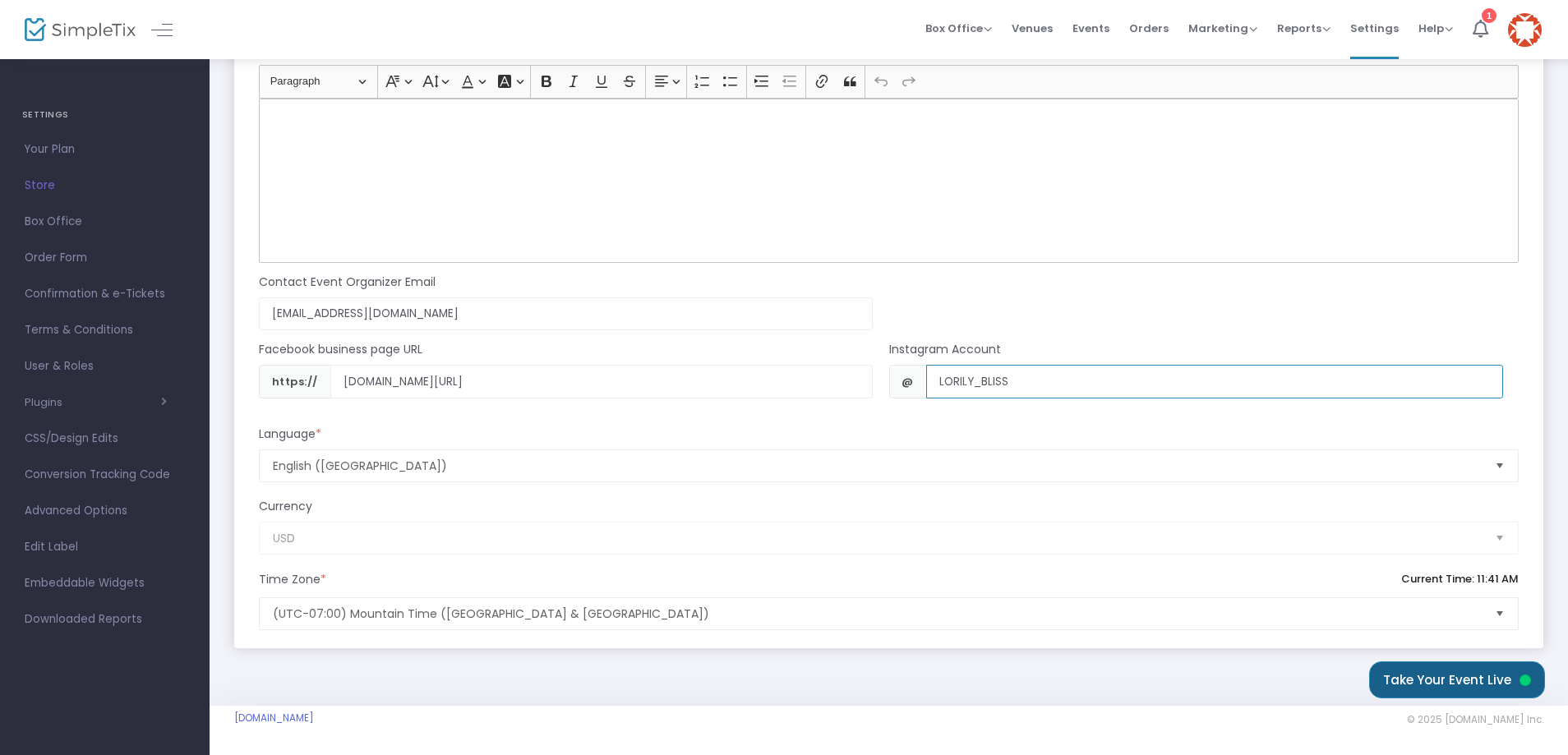
type input "LORILY_BLISS"
click at [1449, 675] on button "Take Your Event Live" at bounding box center [1457, 679] width 176 height 37
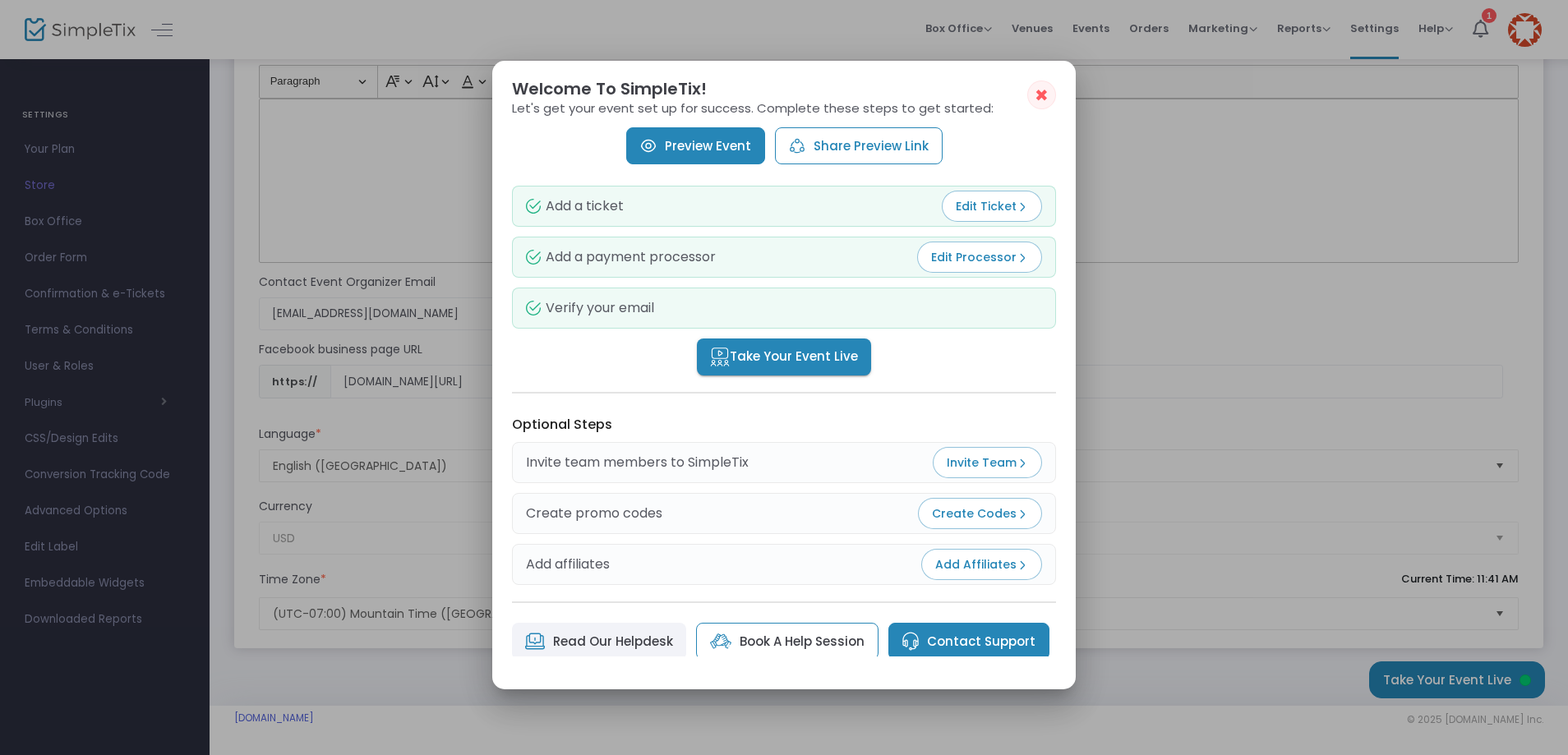
scroll to position [117, 0]
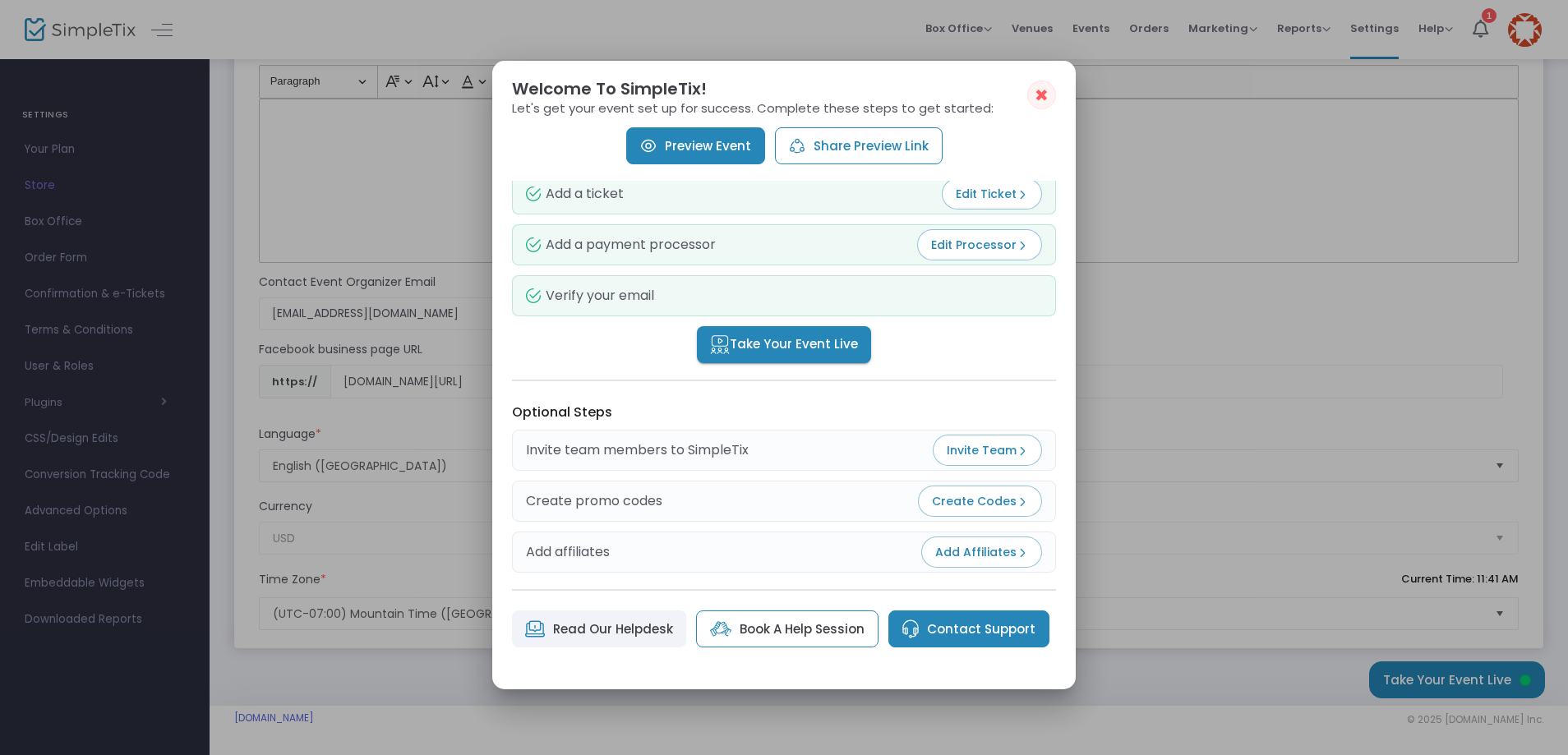
click at [714, 151] on link "Preview Event" at bounding box center [696, 146] width 139 height 37
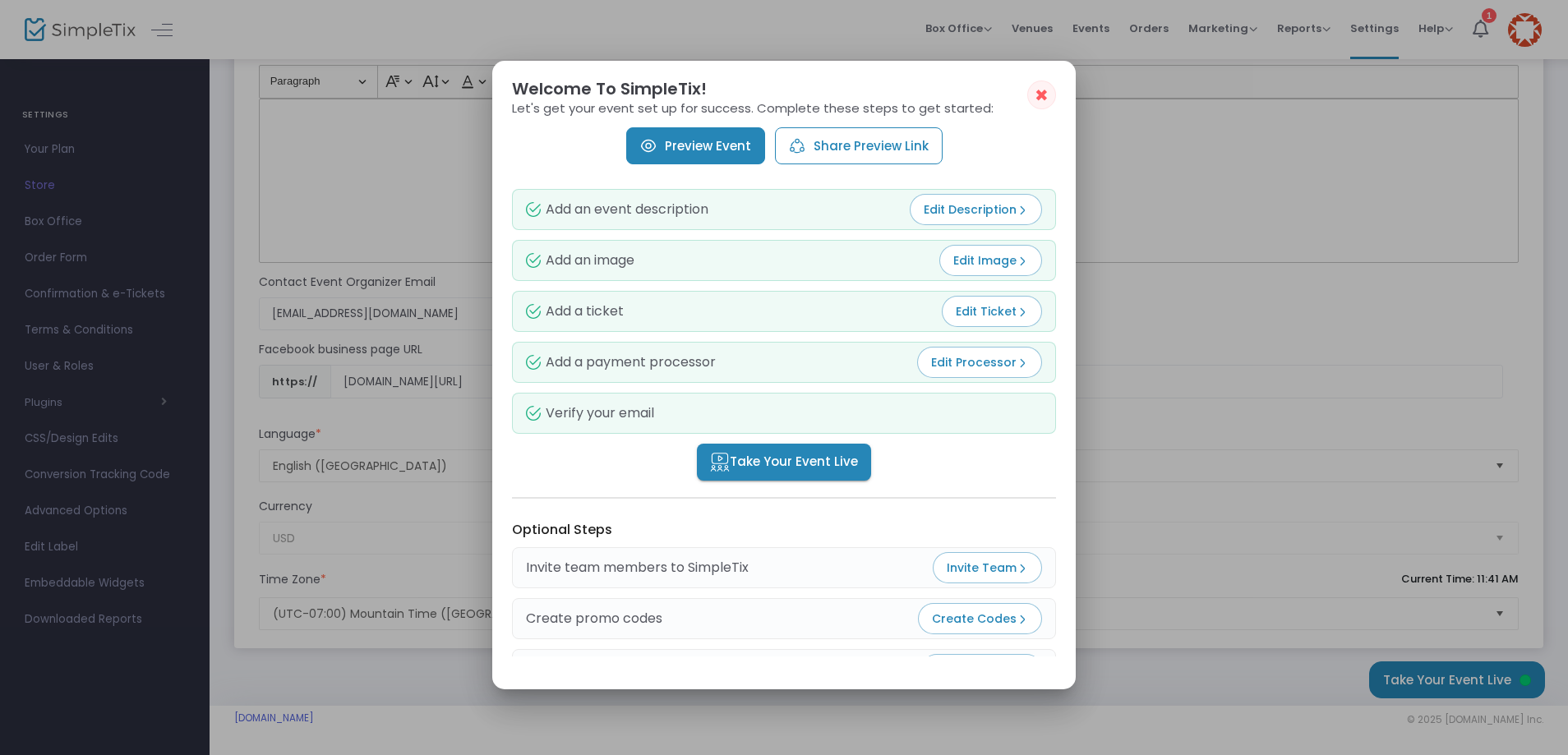
click at [989, 309] on span "Edit Ticket" at bounding box center [991, 311] width 72 height 16
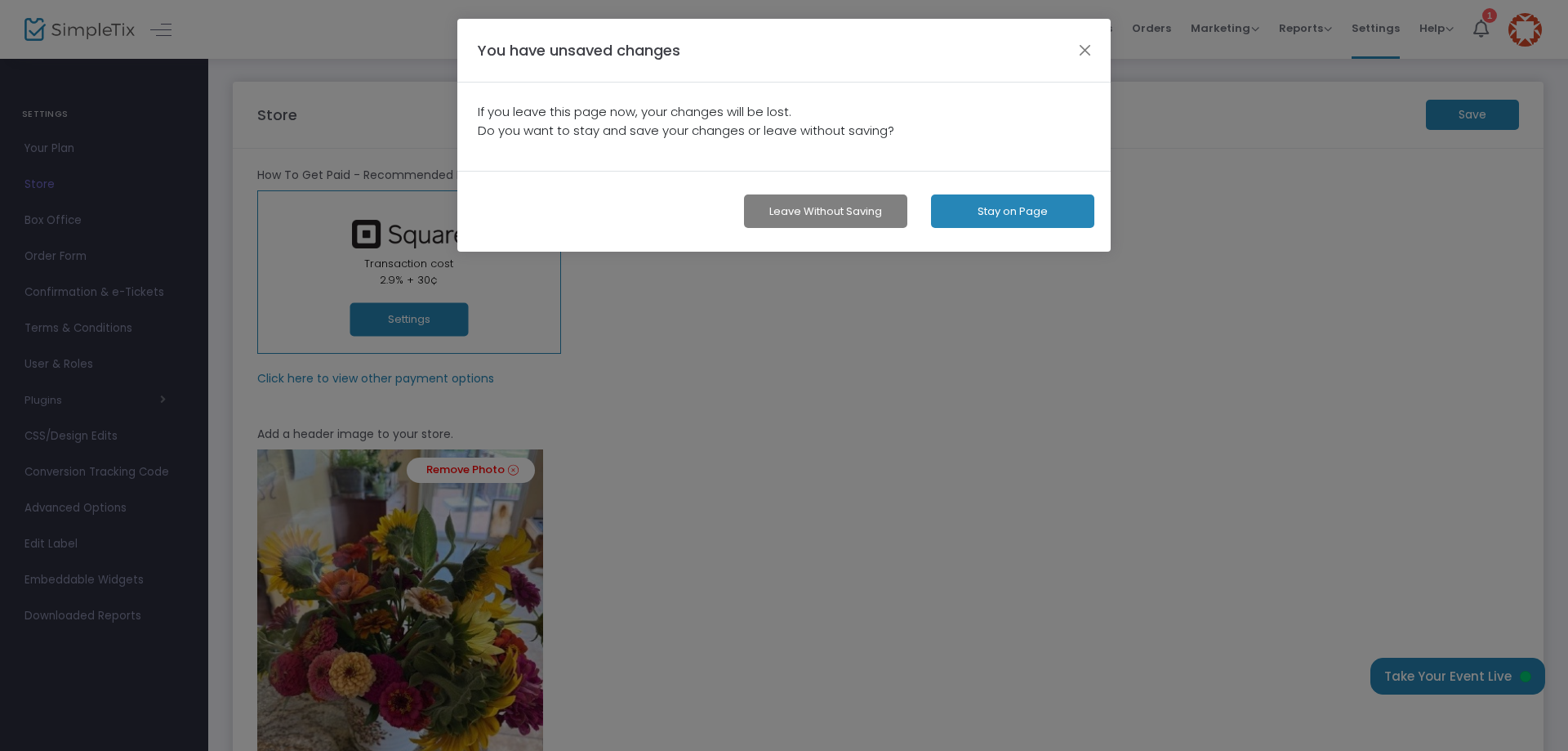
click at [999, 214] on button "Stay on Page" at bounding box center [1012, 211] width 163 height 33
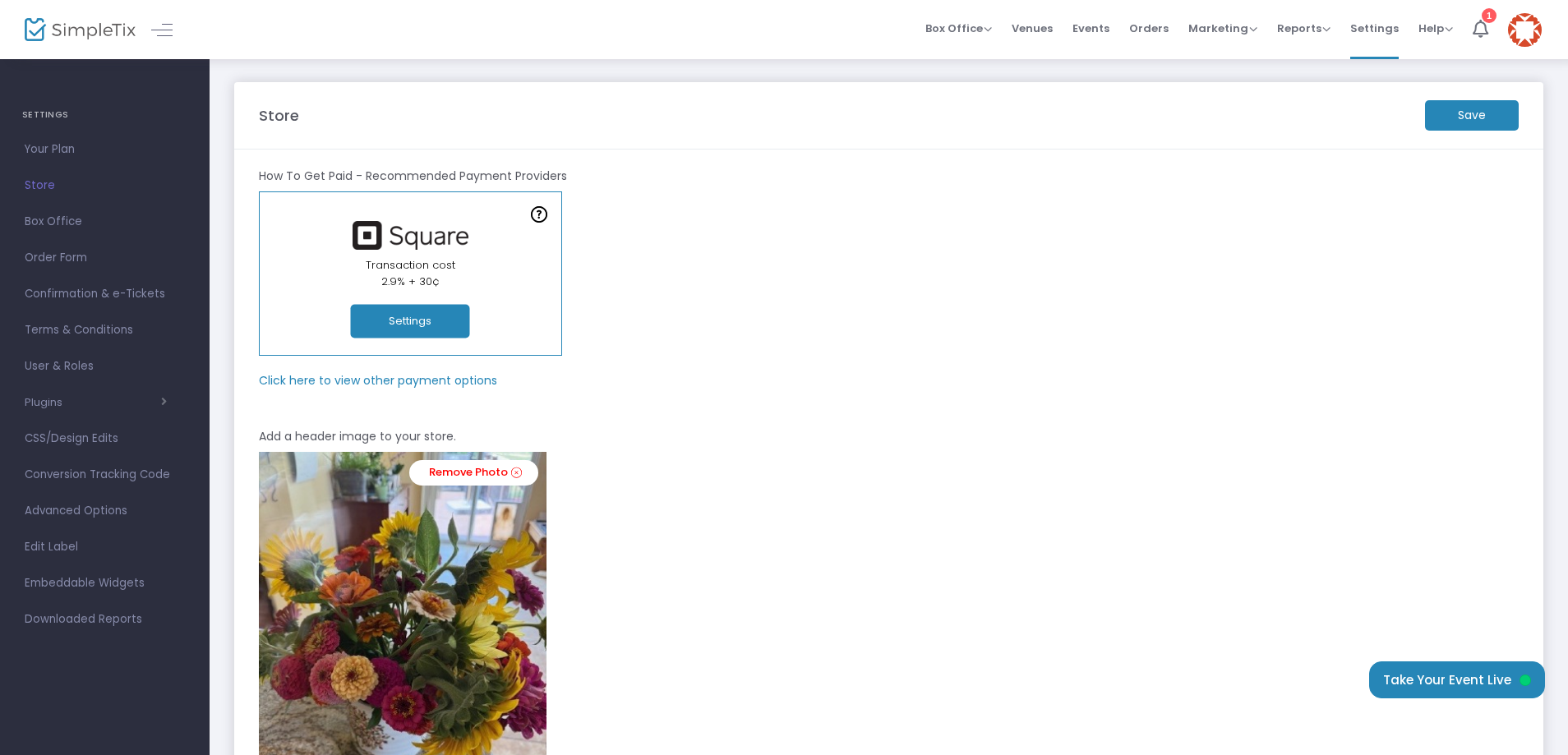
click at [1444, 114] on m-button "Save" at bounding box center [1471, 115] width 93 height 31
click at [1376, 31] on span "Settings" at bounding box center [1374, 29] width 48 height 42
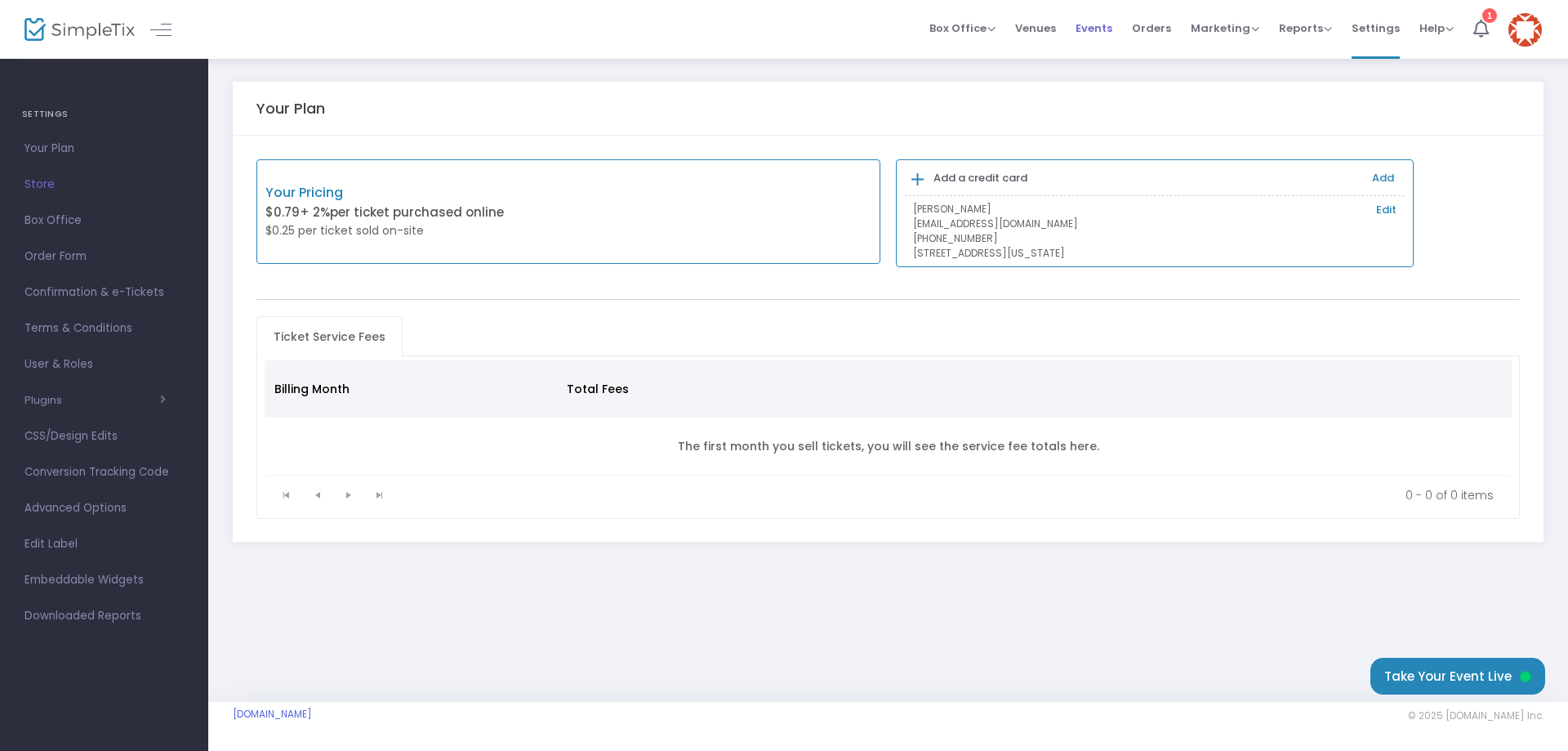
click at [1091, 33] on span "Events" at bounding box center [1093, 29] width 36 height 42
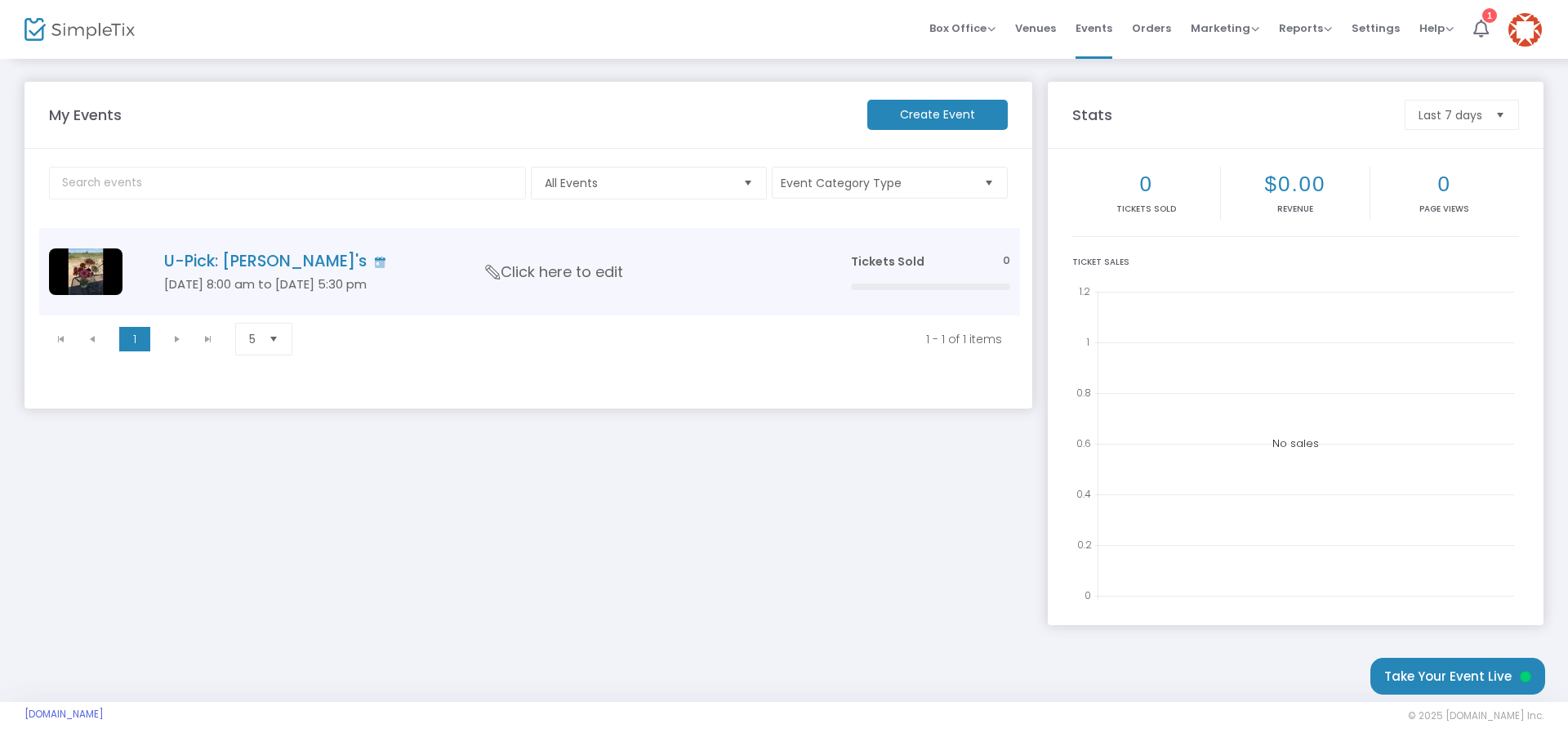
click at [250, 259] on h4 "U-Pick: [PERSON_NAME]'s" at bounding box center [483, 261] width 638 height 19
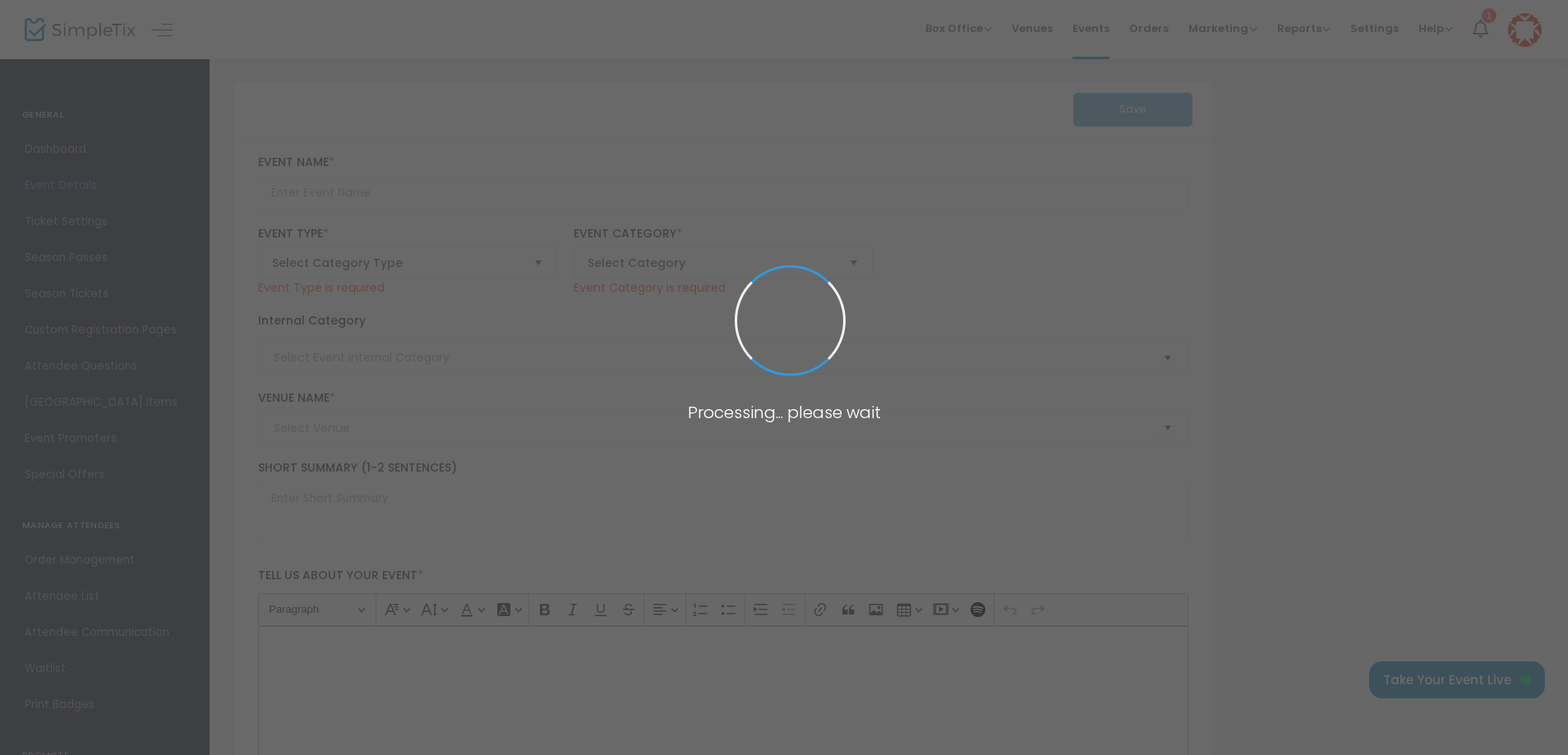
type input "U-Pick: [PERSON_NAME]'s"
type textarea "Welcome to [PERSON_NAME] @ Care Free Root Acres!We’re a flower farm tucked just…"
type input "Buy Tickets"
type input "Flower Picking - Zinnia Bouquets"
type input "[PERSON_NAME] @ Care Free Root Acres"
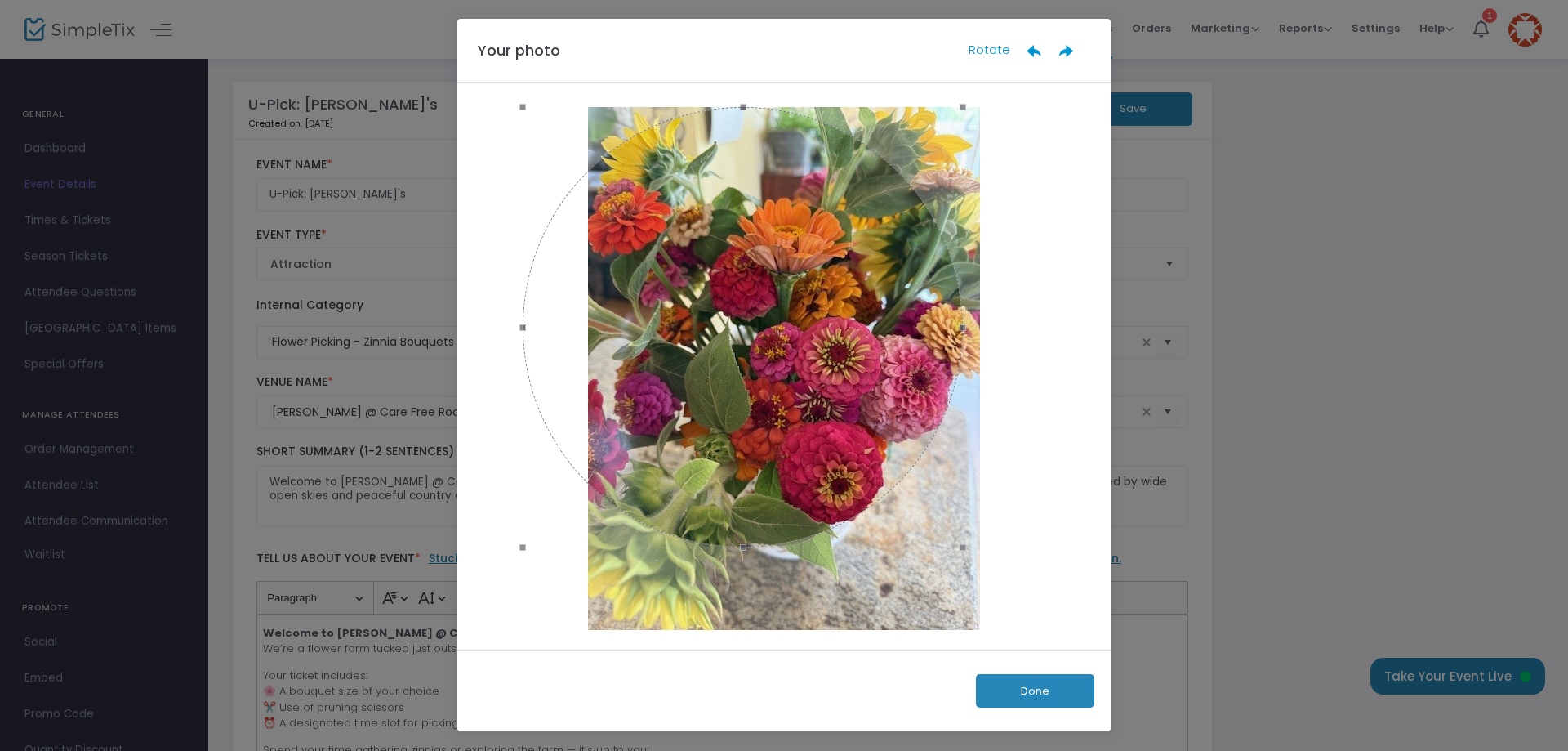
drag, startPoint x: 1040, startPoint y: 368, endPoint x: 957, endPoint y: 373, distance: 83.2
click at [957, 373] on span at bounding box center [963, 327] width 18 height 422
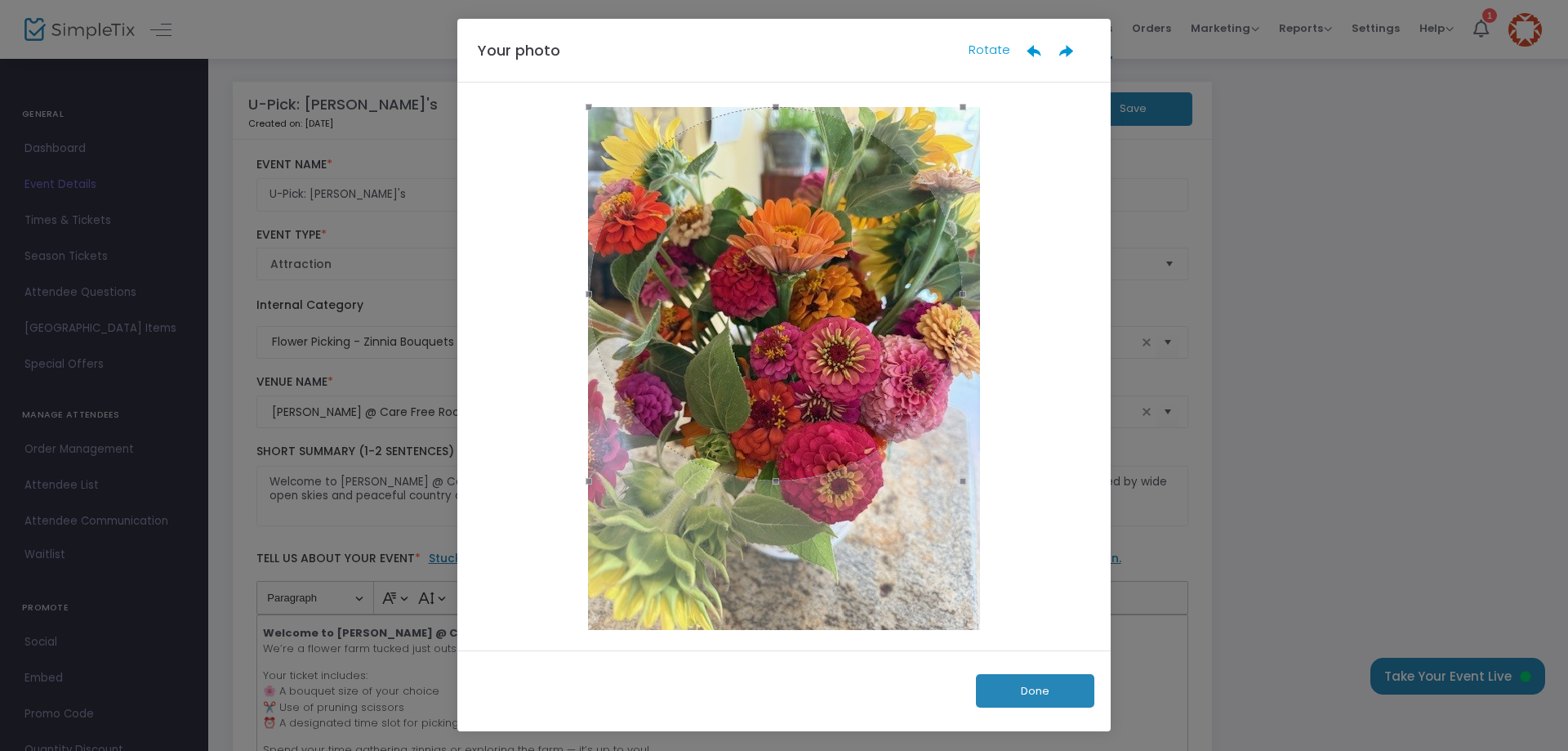
drag, startPoint x: 519, startPoint y: 326, endPoint x: 585, endPoint y: 342, distance: 67.9
click at [585, 342] on span at bounding box center [588, 293] width 18 height 356
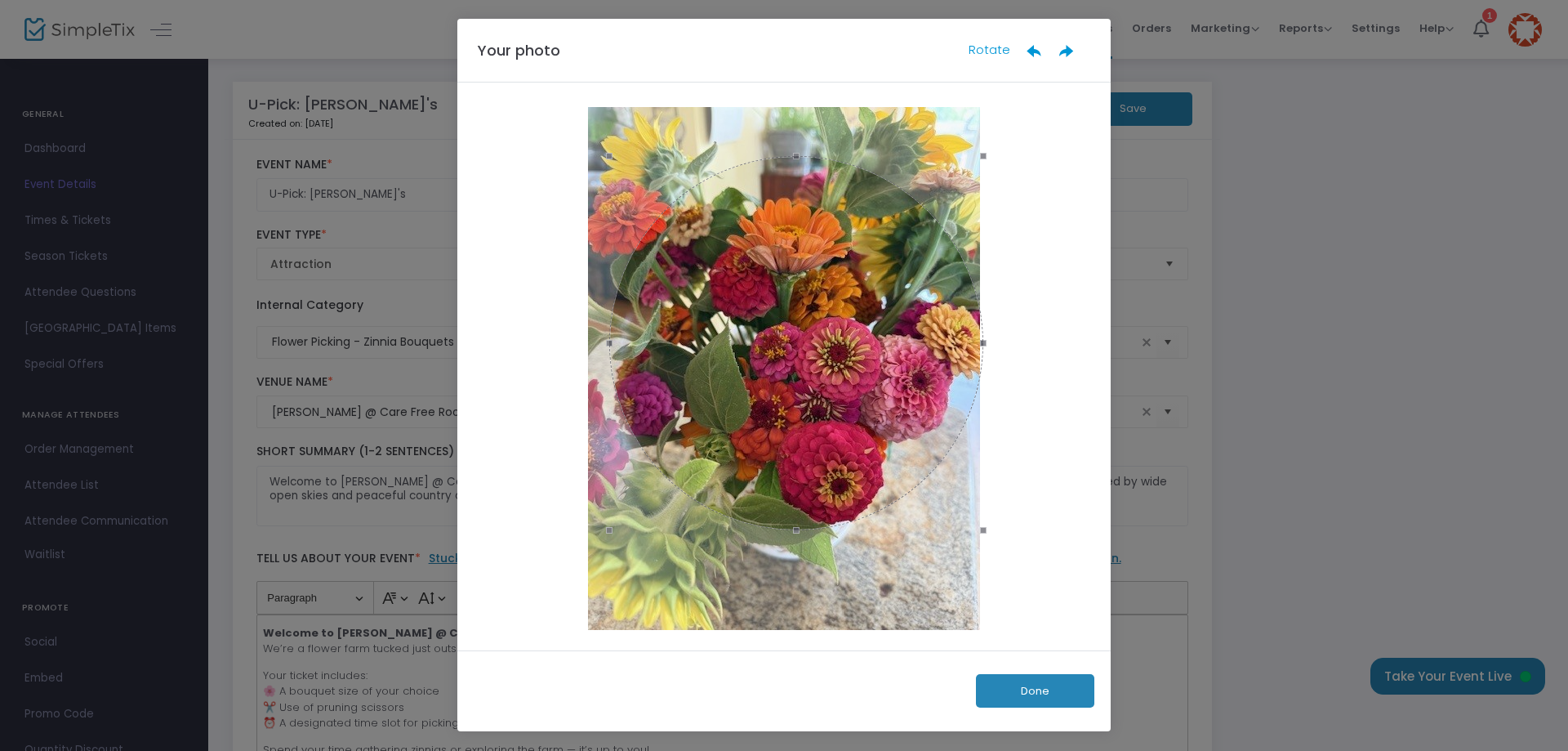
drag, startPoint x: 724, startPoint y: 270, endPoint x: 745, endPoint y: 319, distance: 53.3
click at [745, 319] on div at bounding box center [796, 343] width 374 height 375
click at [1026, 682] on button "Done" at bounding box center [1035, 690] width 118 height 33
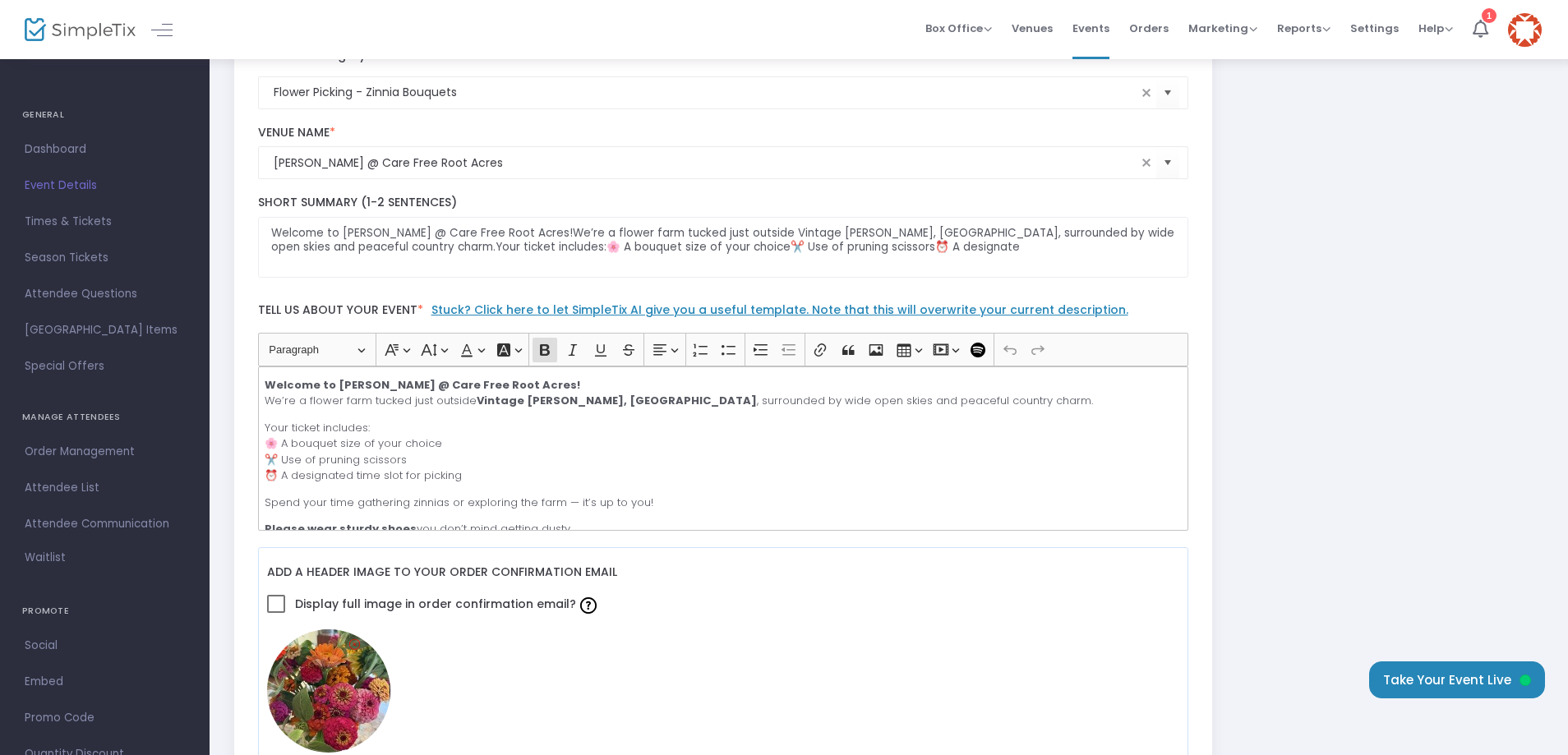
scroll to position [493, 0]
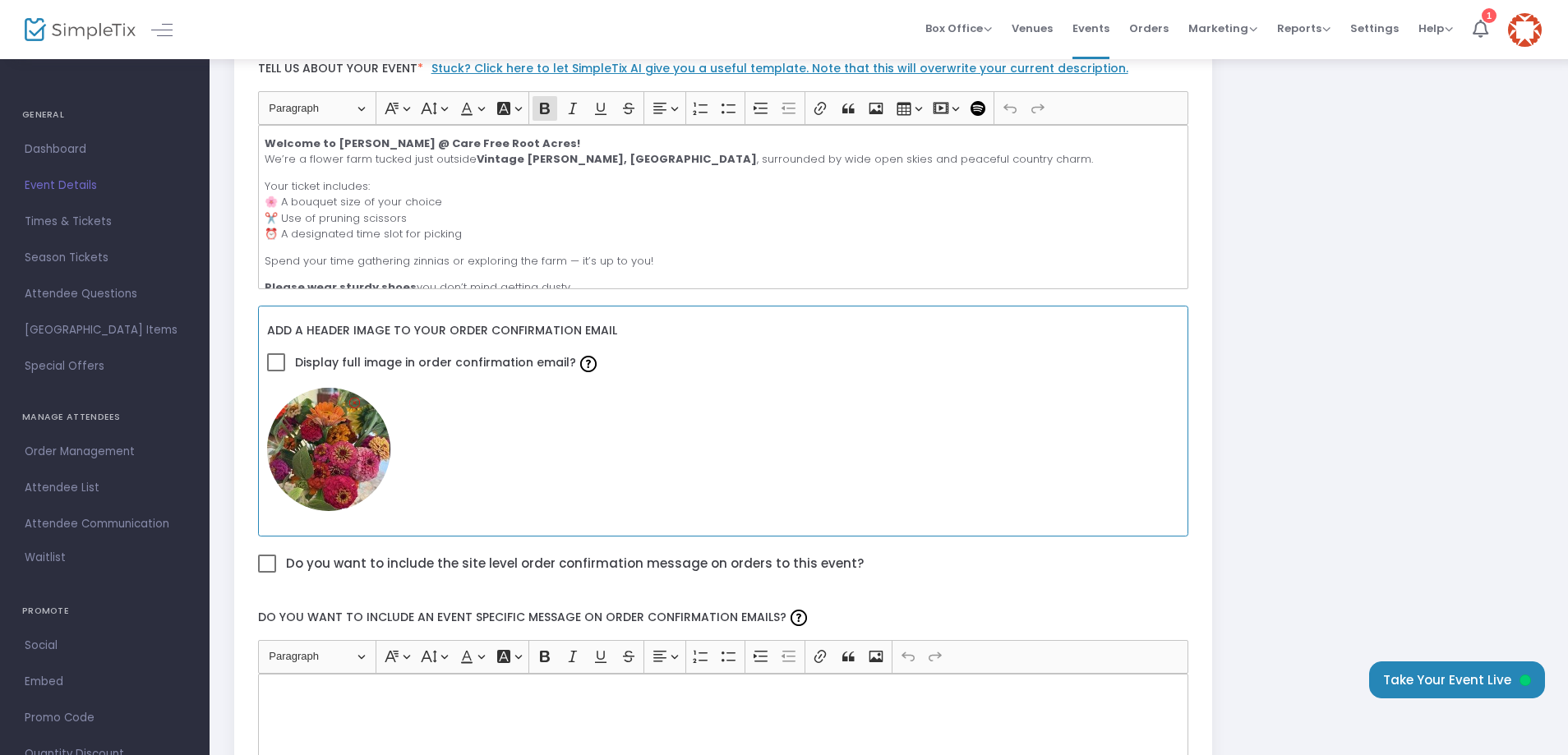
click at [352, 462] on img at bounding box center [329, 450] width 123 height 123
click at [350, 462] on img at bounding box center [329, 450] width 123 height 123
click at [281, 360] on span at bounding box center [276, 362] width 18 height 18
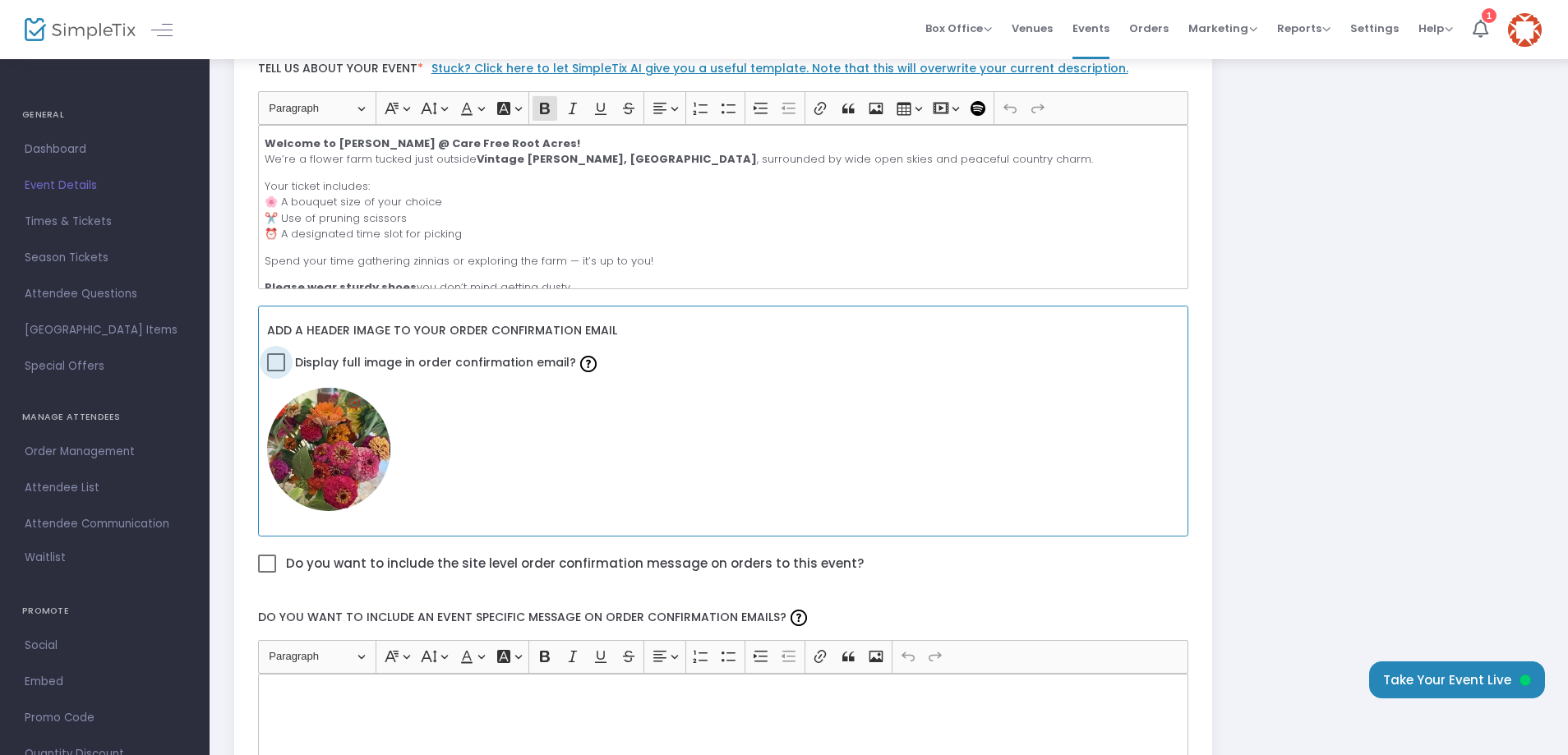
click at [276, 372] on input "Display full image in order confirmation email?" at bounding box center [275, 372] width 1 height 1
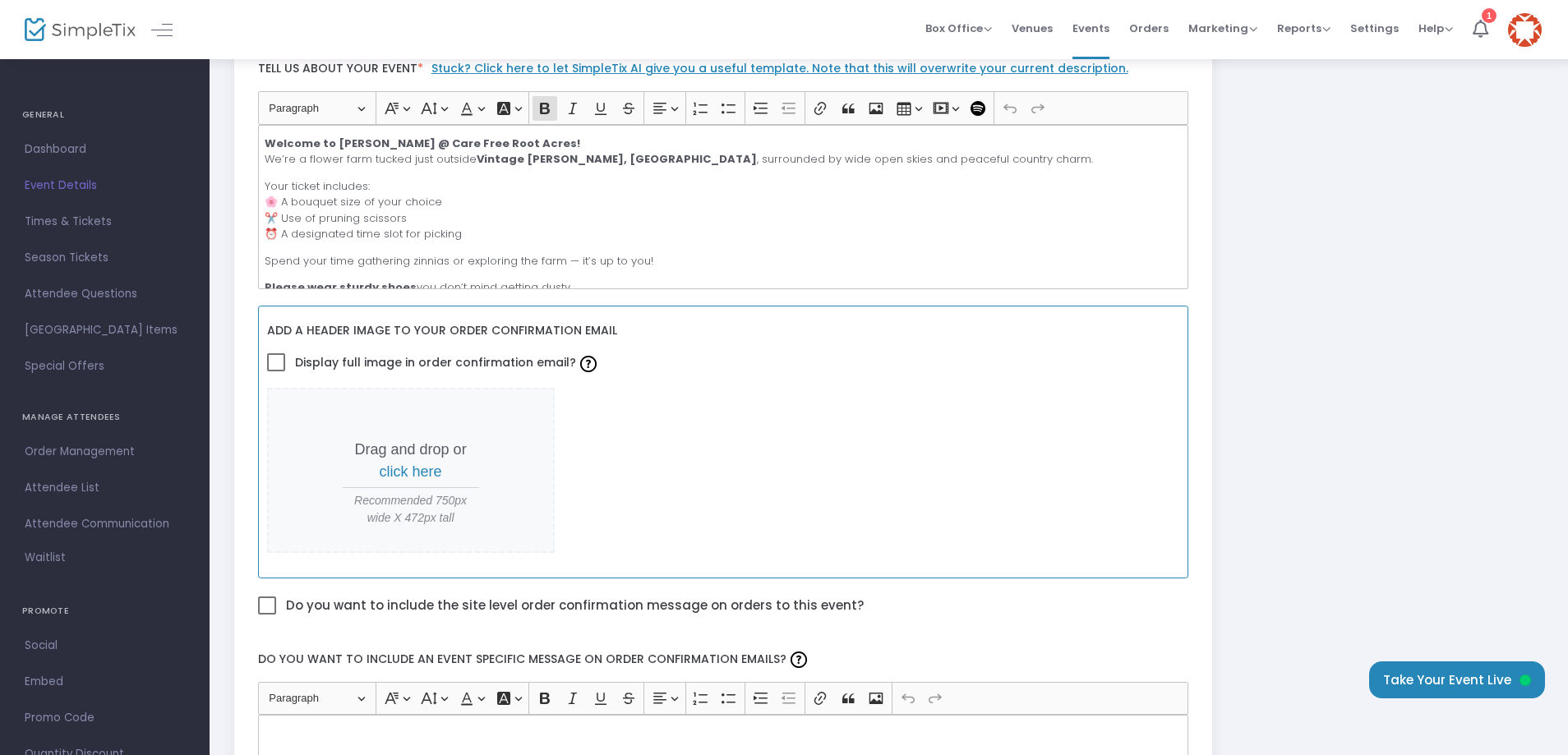
click at [279, 364] on span at bounding box center [276, 362] width 18 height 18
click at [276, 372] on input "Display full image in order confirmation email?" at bounding box center [275, 372] width 1 height 1
checkbox input "true"
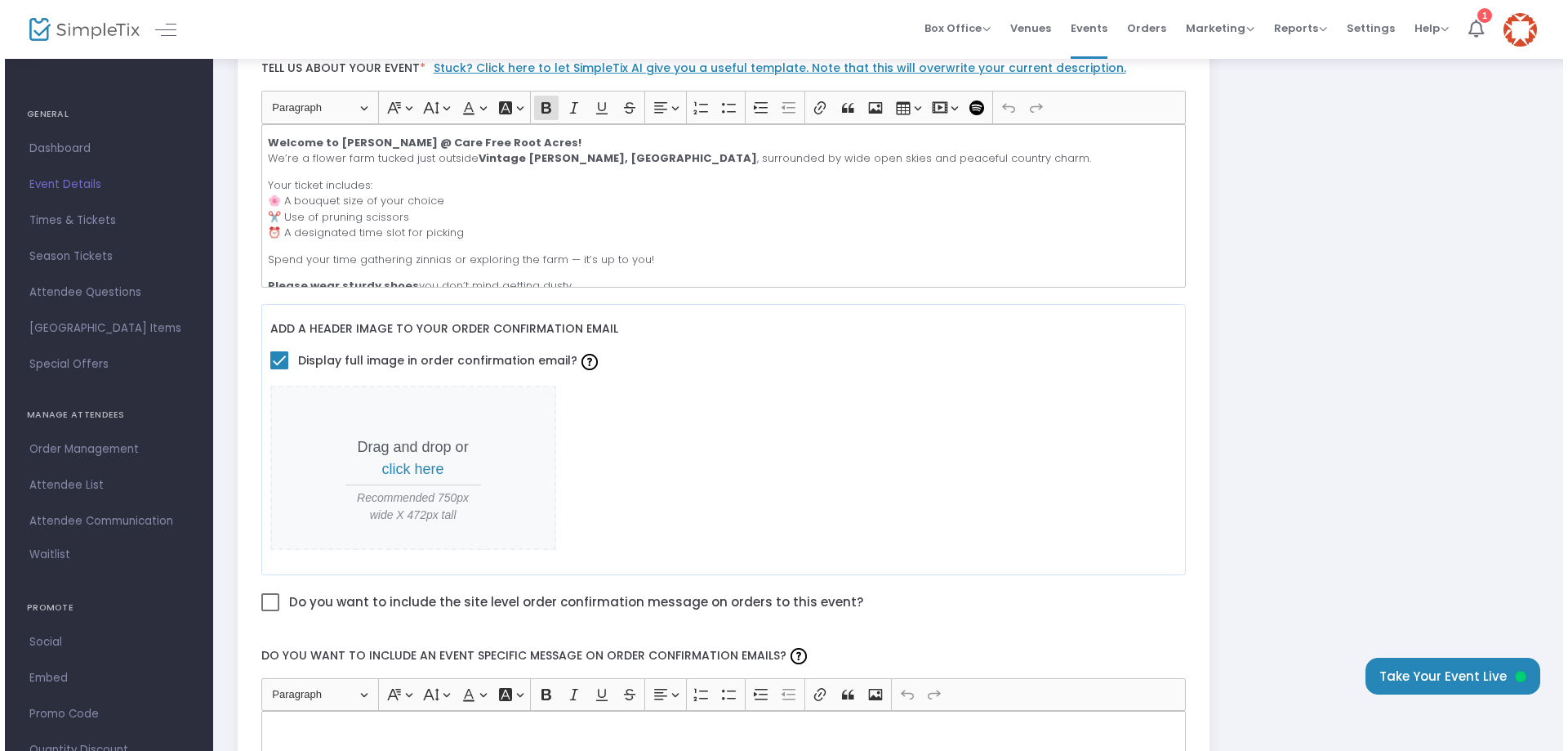
scroll to position [0, 0]
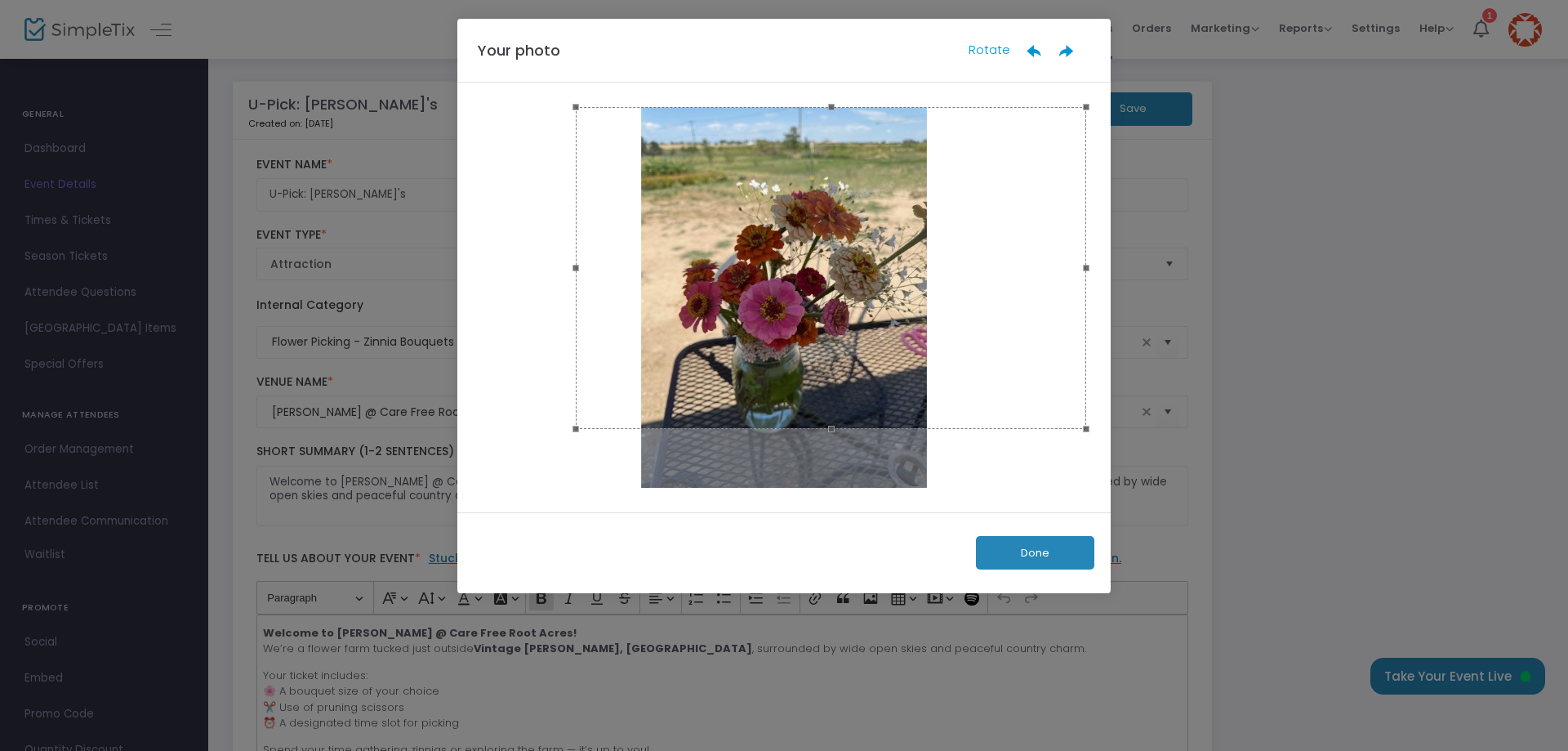
drag, startPoint x: 480, startPoint y: 296, endPoint x: 577, endPoint y: 294, distance: 97.0
click at [577, 294] on span at bounding box center [575, 267] width 18 height 303
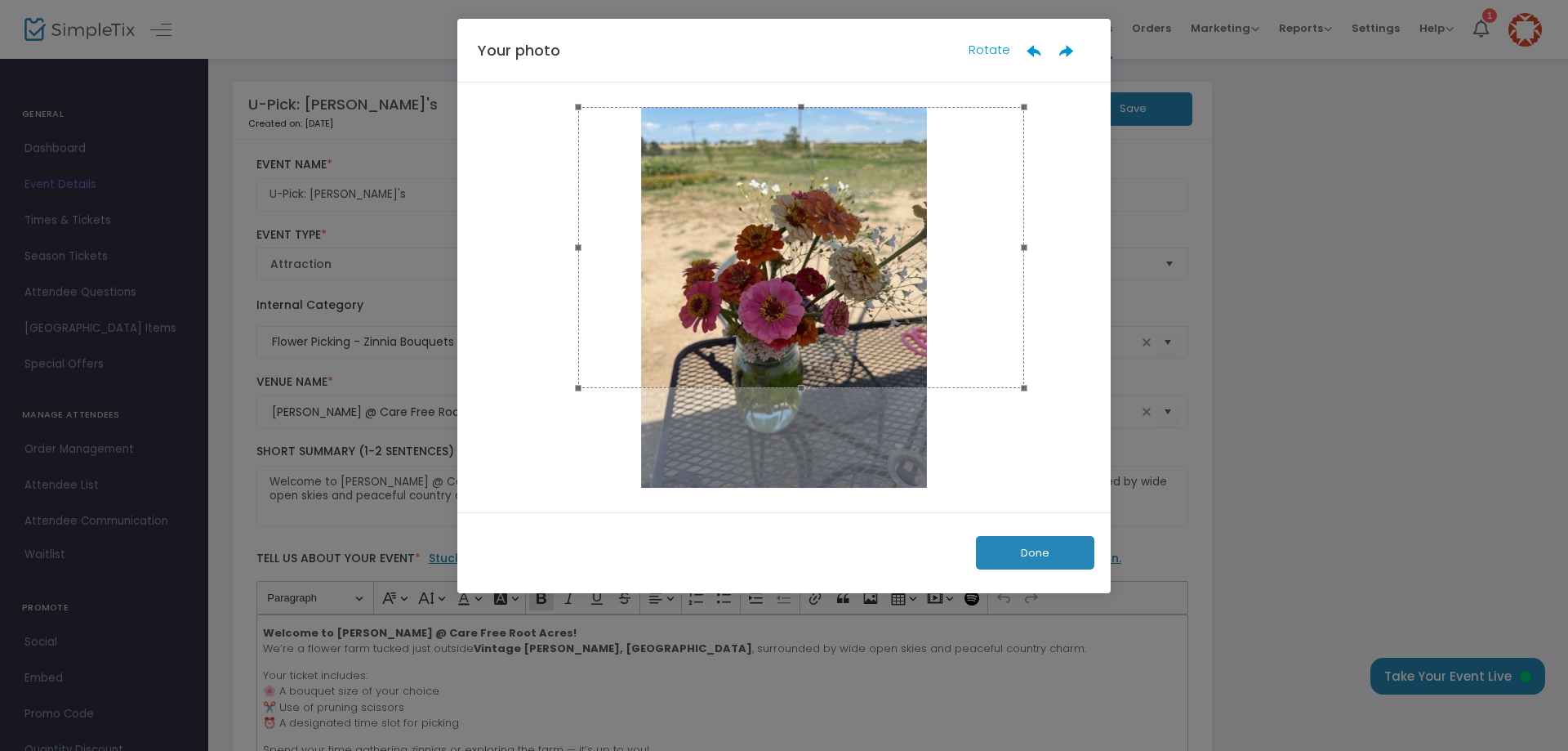
drag, startPoint x: 1086, startPoint y: 267, endPoint x: 1003, endPoint y: 273, distance: 83.2
click at [1003, 273] on div at bounding box center [800, 247] width 446 height 281
drag, startPoint x: 1023, startPoint y: 201, endPoint x: 1012, endPoint y: 233, distance: 33.8
click at [1015, 233] on span at bounding box center [1024, 247] width 18 height 263
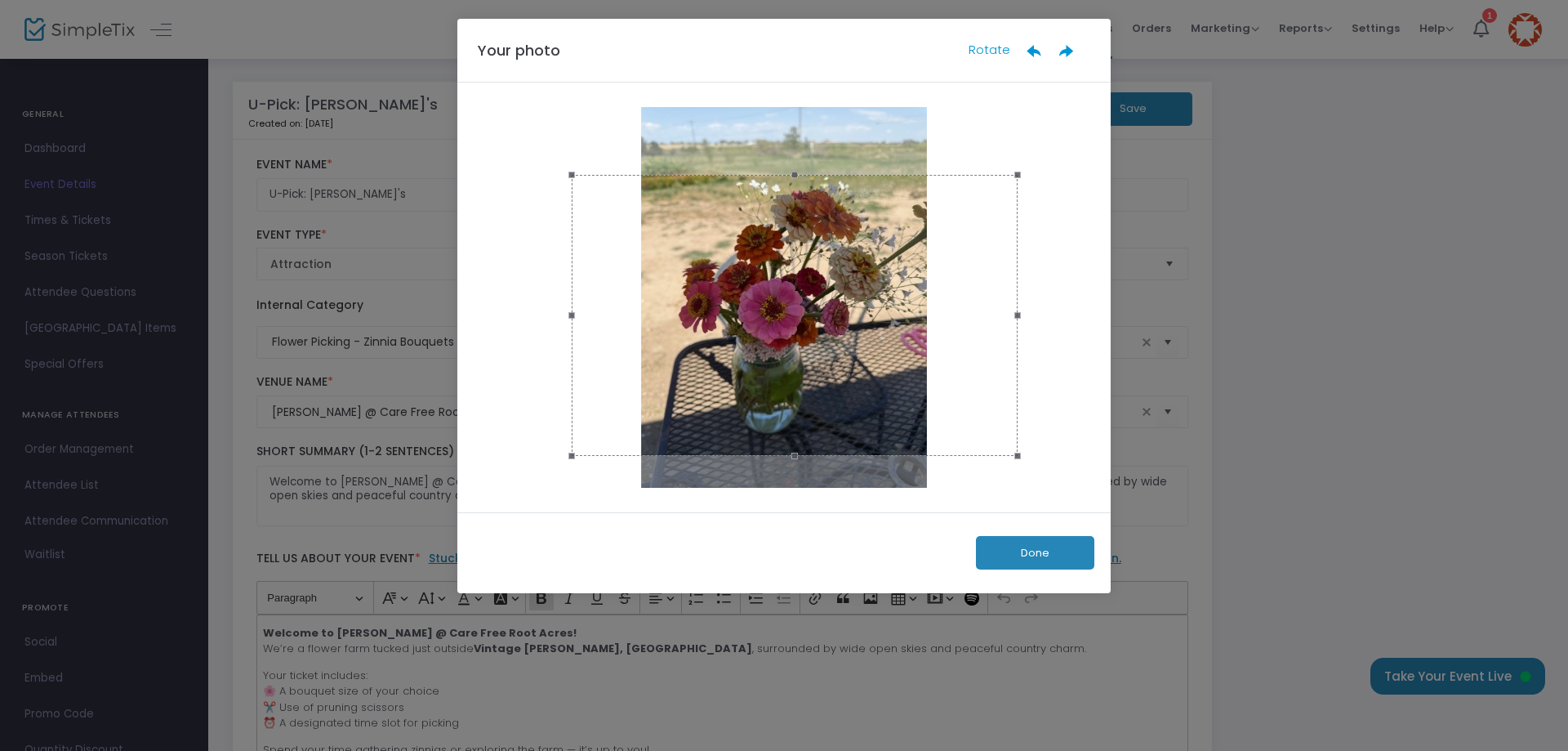
drag, startPoint x: 876, startPoint y: 225, endPoint x: 870, endPoint y: 289, distance: 64.3
click at [870, 289] on div at bounding box center [795, 315] width 446 height 281
click at [814, 309] on div at bounding box center [794, 311] width 446 height 281
click at [1031, 546] on button "Done" at bounding box center [1035, 552] width 118 height 33
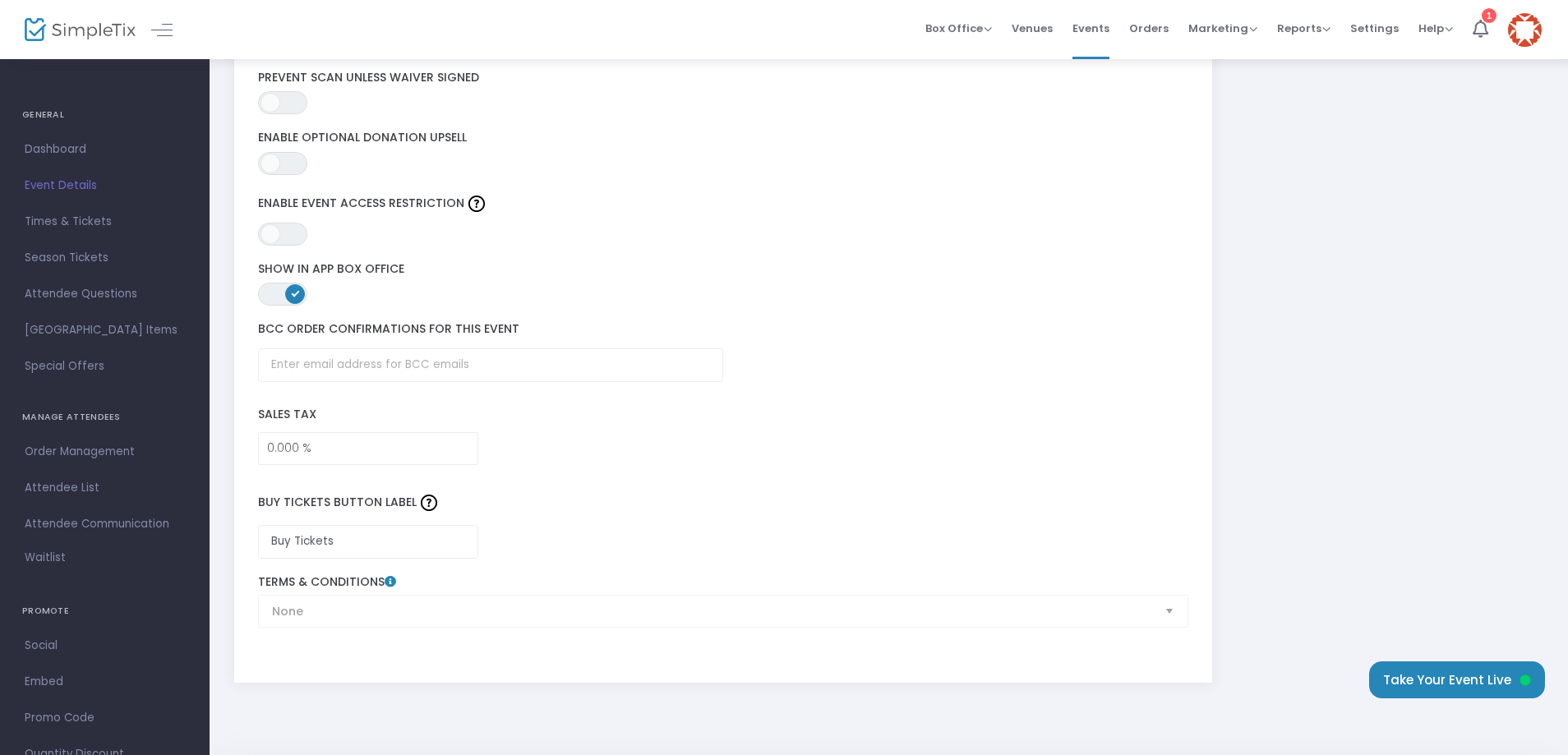
scroll to position [2434, 0]
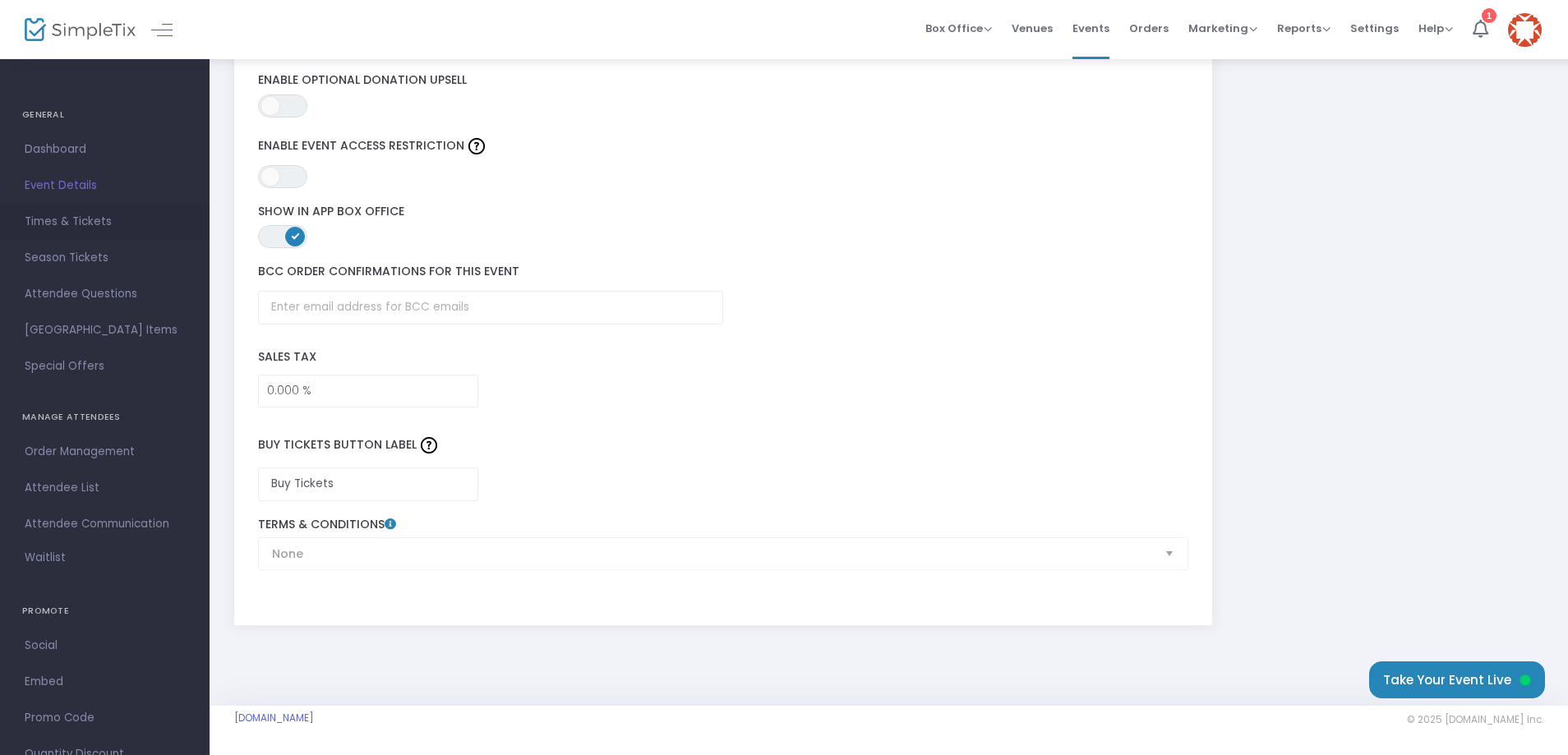
click at [77, 223] on span "Times & Tickets" at bounding box center [105, 222] width 160 height 21
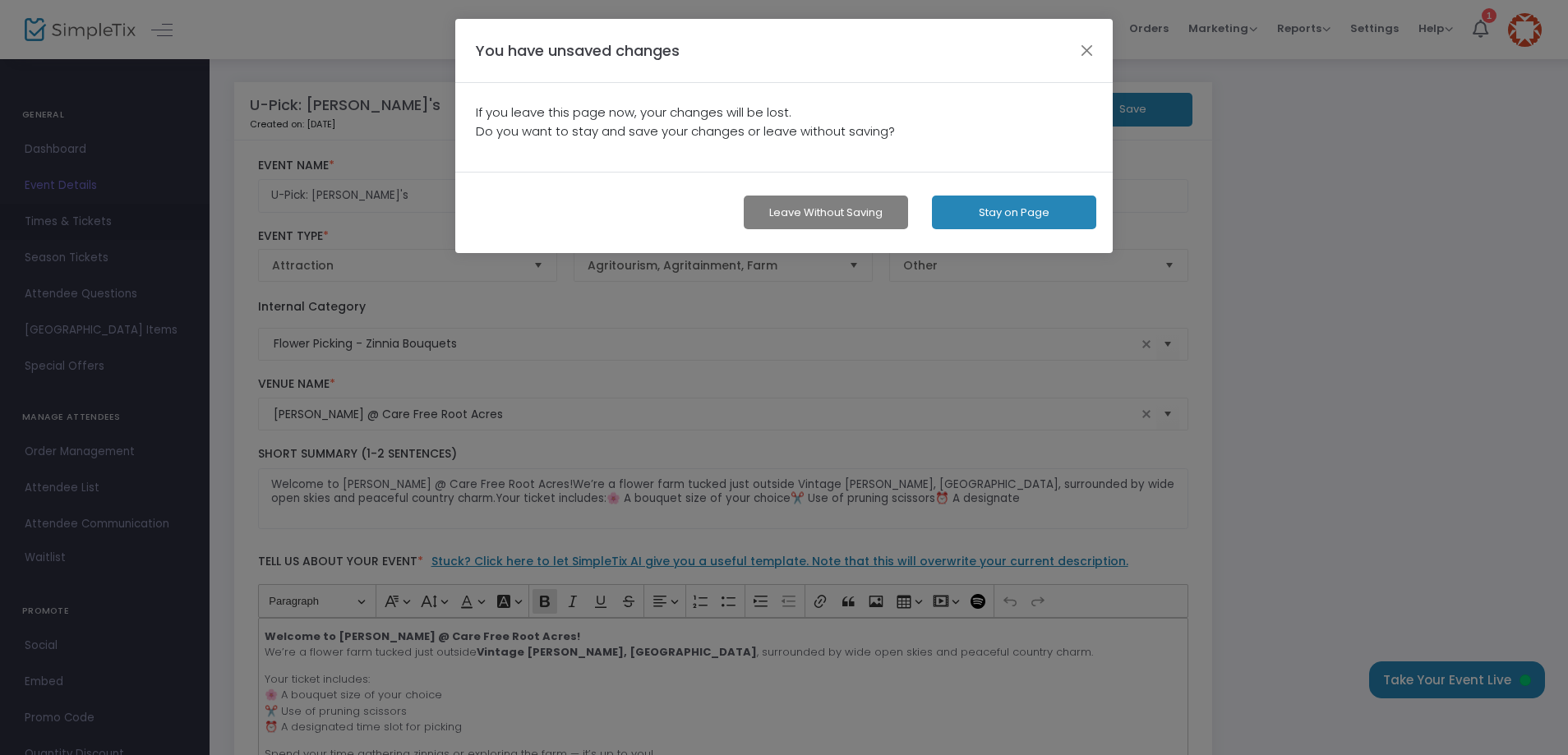
scroll to position [0, 0]
click at [1007, 212] on button "Stay on Page" at bounding box center [1018, 212] width 164 height 34
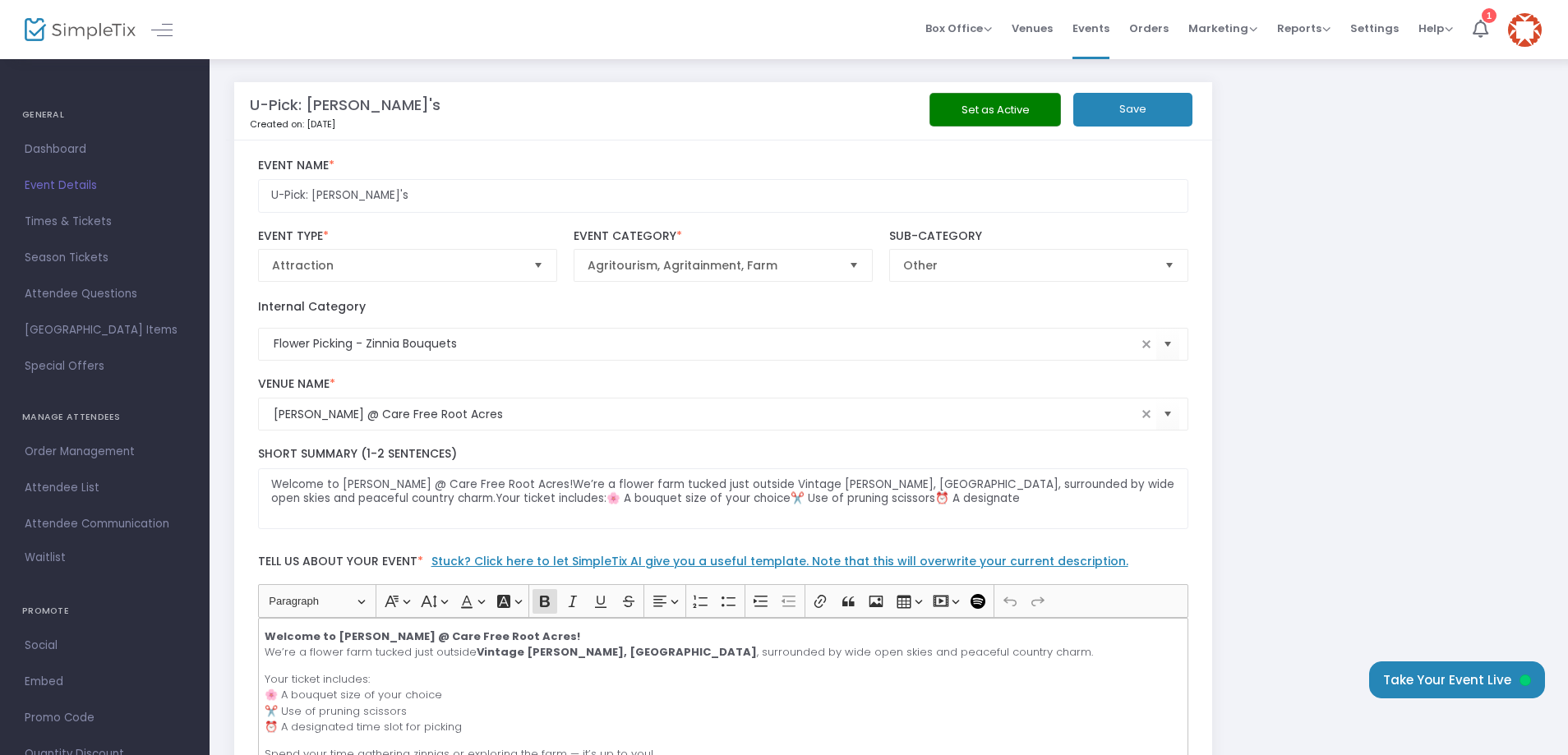
click at [1140, 104] on button "Save" at bounding box center [1133, 110] width 119 height 34
click at [63, 223] on span "Times & Tickets" at bounding box center [105, 222] width 160 height 21
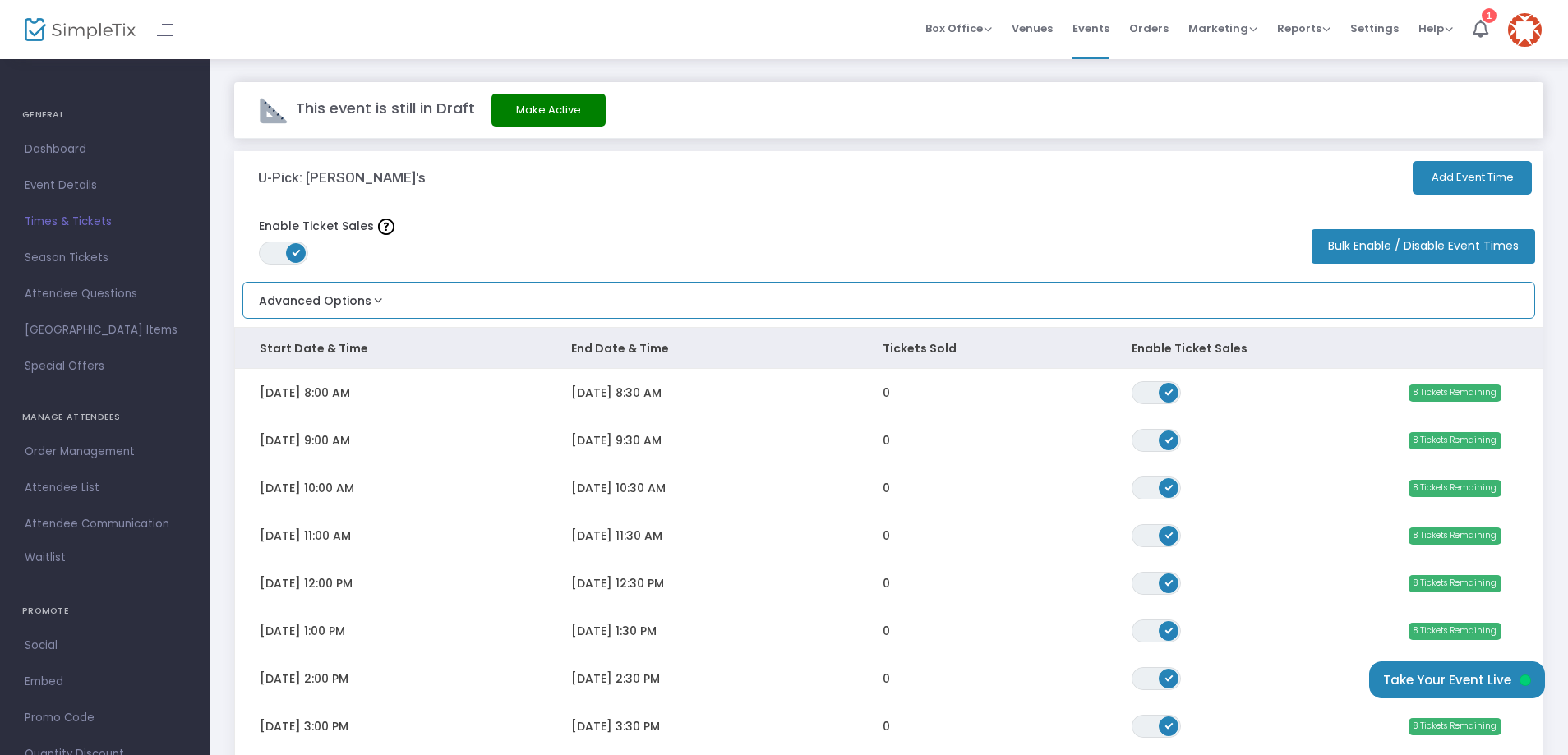
click at [374, 301] on button "Advanced Options" at bounding box center [314, 296] width 143 height 27
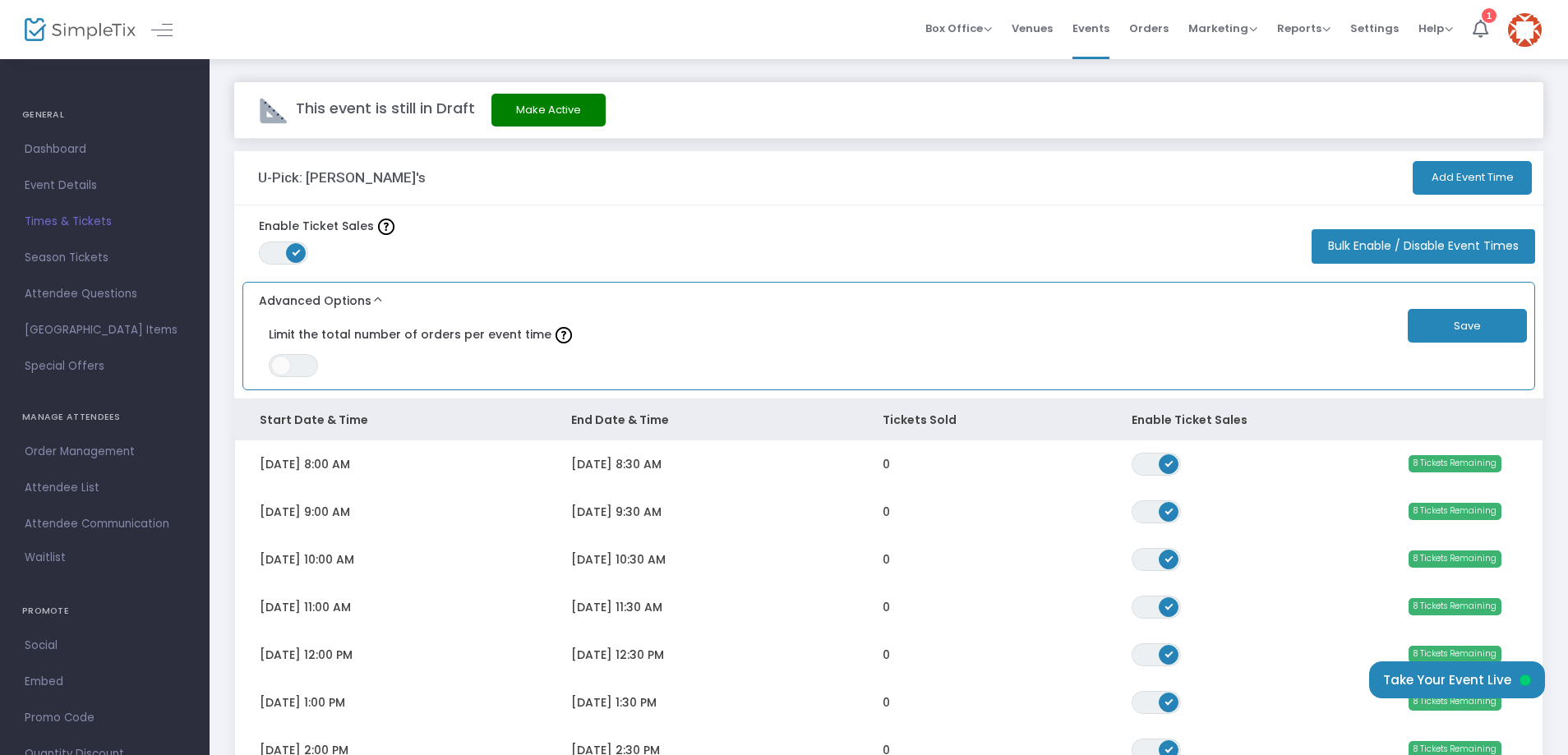
click at [374, 301] on button "Advanced Options" at bounding box center [314, 296] width 143 height 27
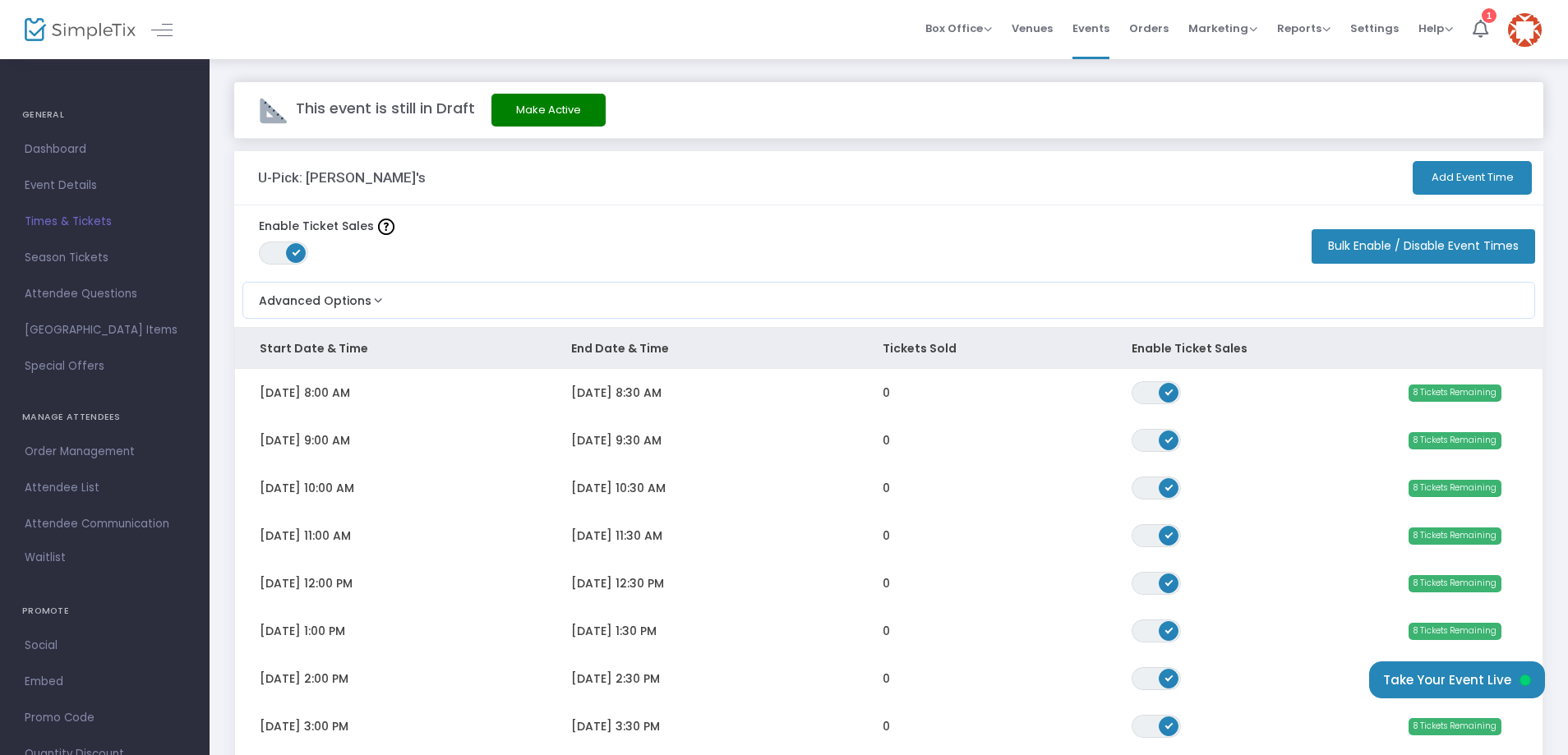
click at [1458, 169] on button "Add Event Time" at bounding box center [1472, 178] width 119 height 34
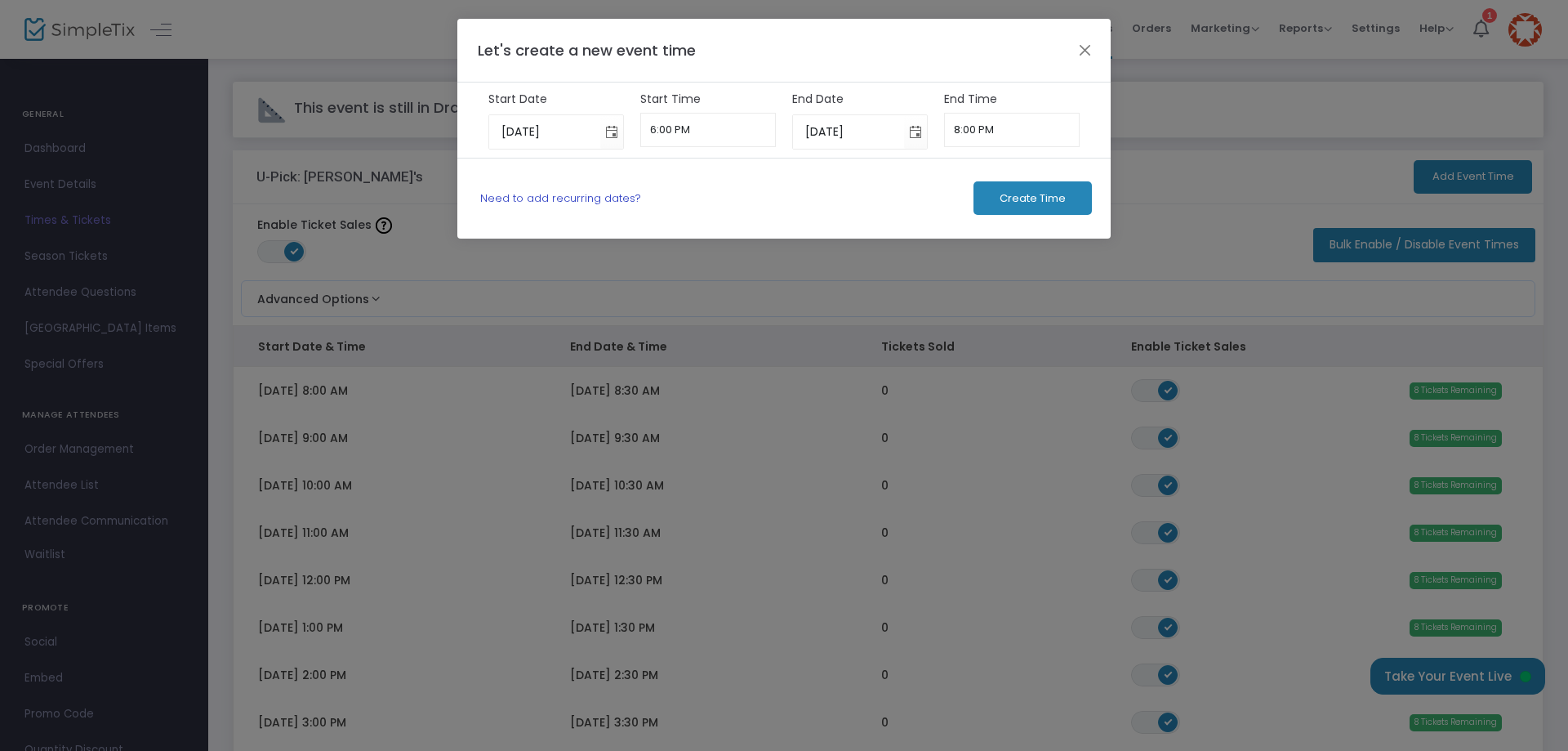
click at [556, 196] on link "Need to add recurring dates?" at bounding box center [561, 198] width 160 height 15
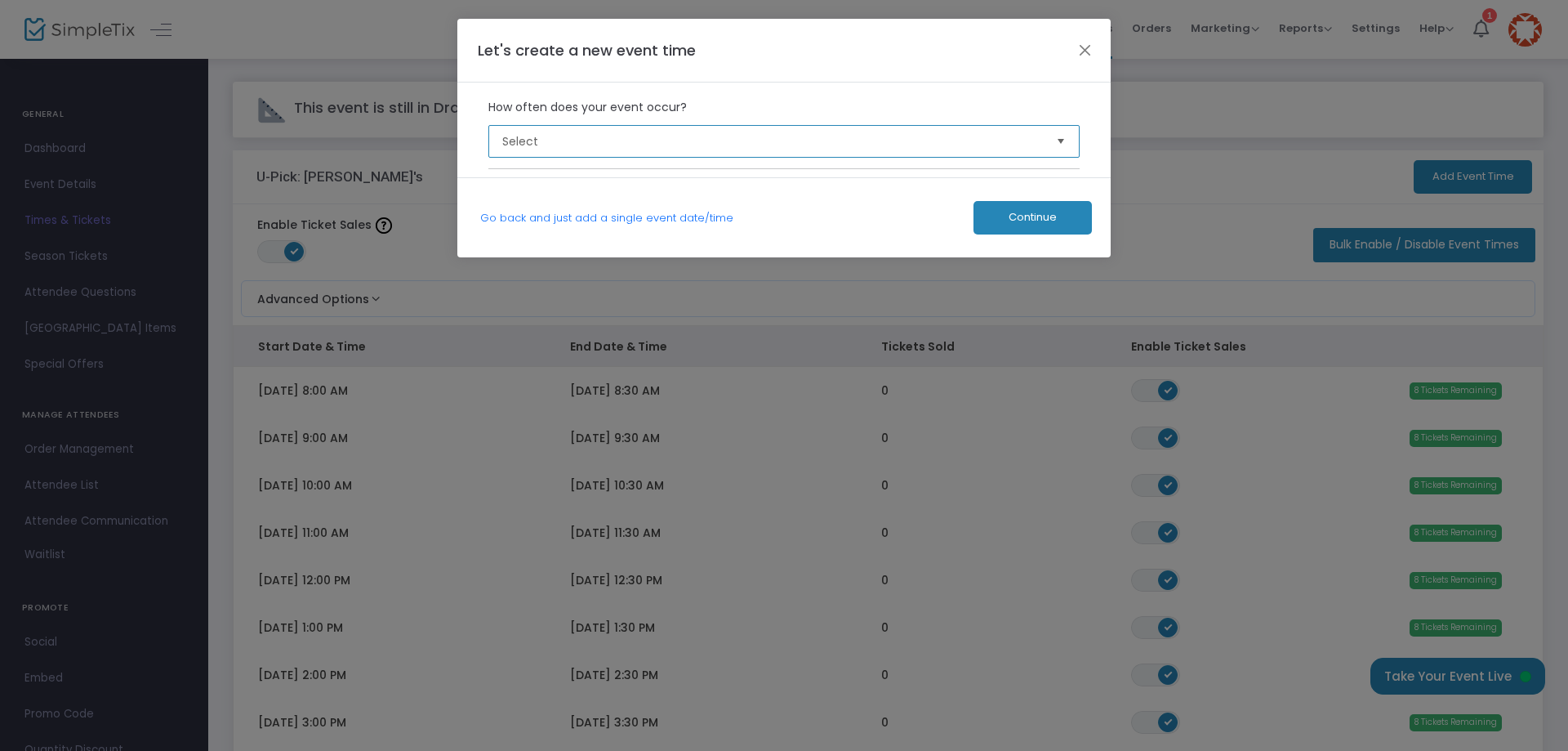
click at [593, 141] on span "Select" at bounding box center [773, 140] width 541 height 16
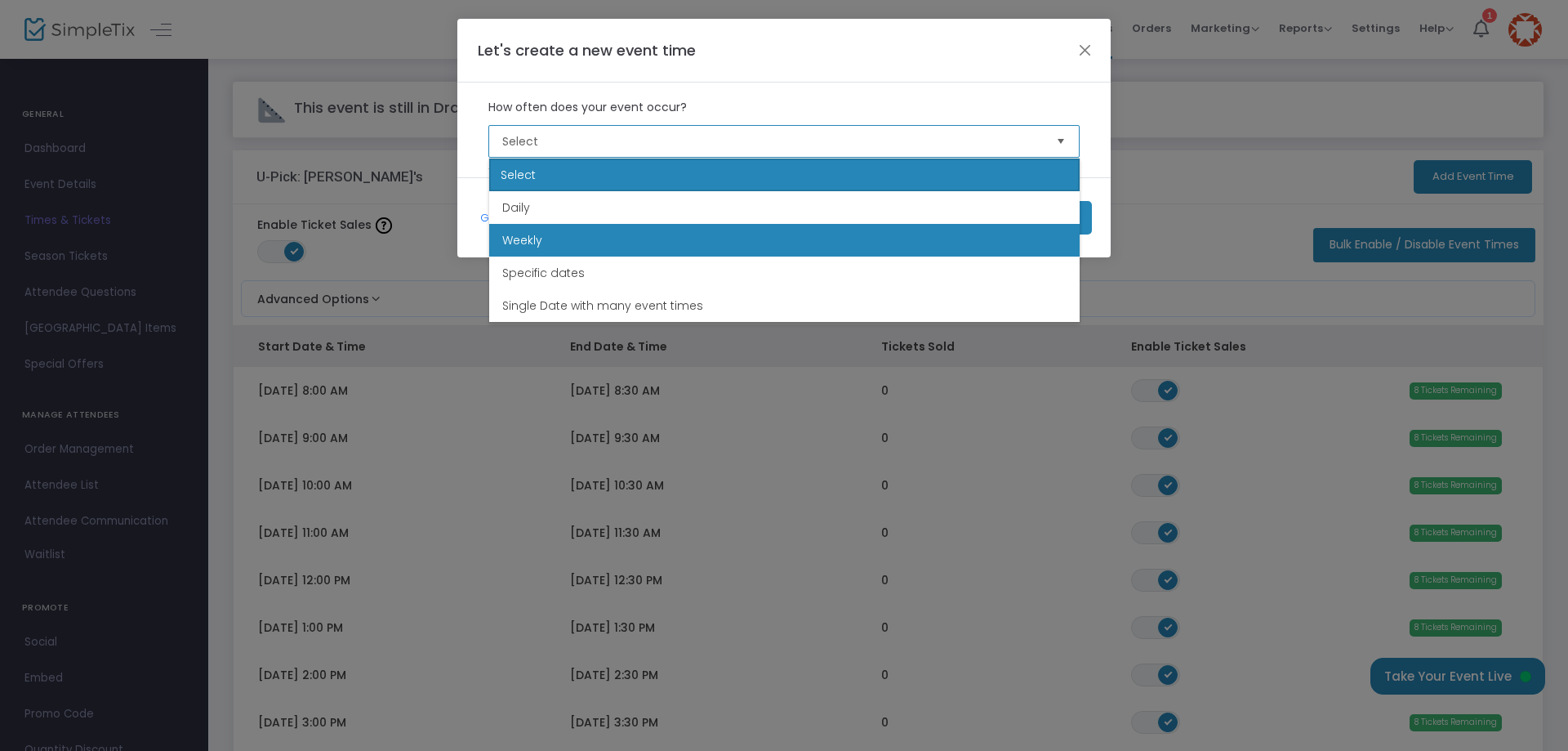
click at [535, 241] on span "Weekly" at bounding box center [522, 240] width 40 height 16
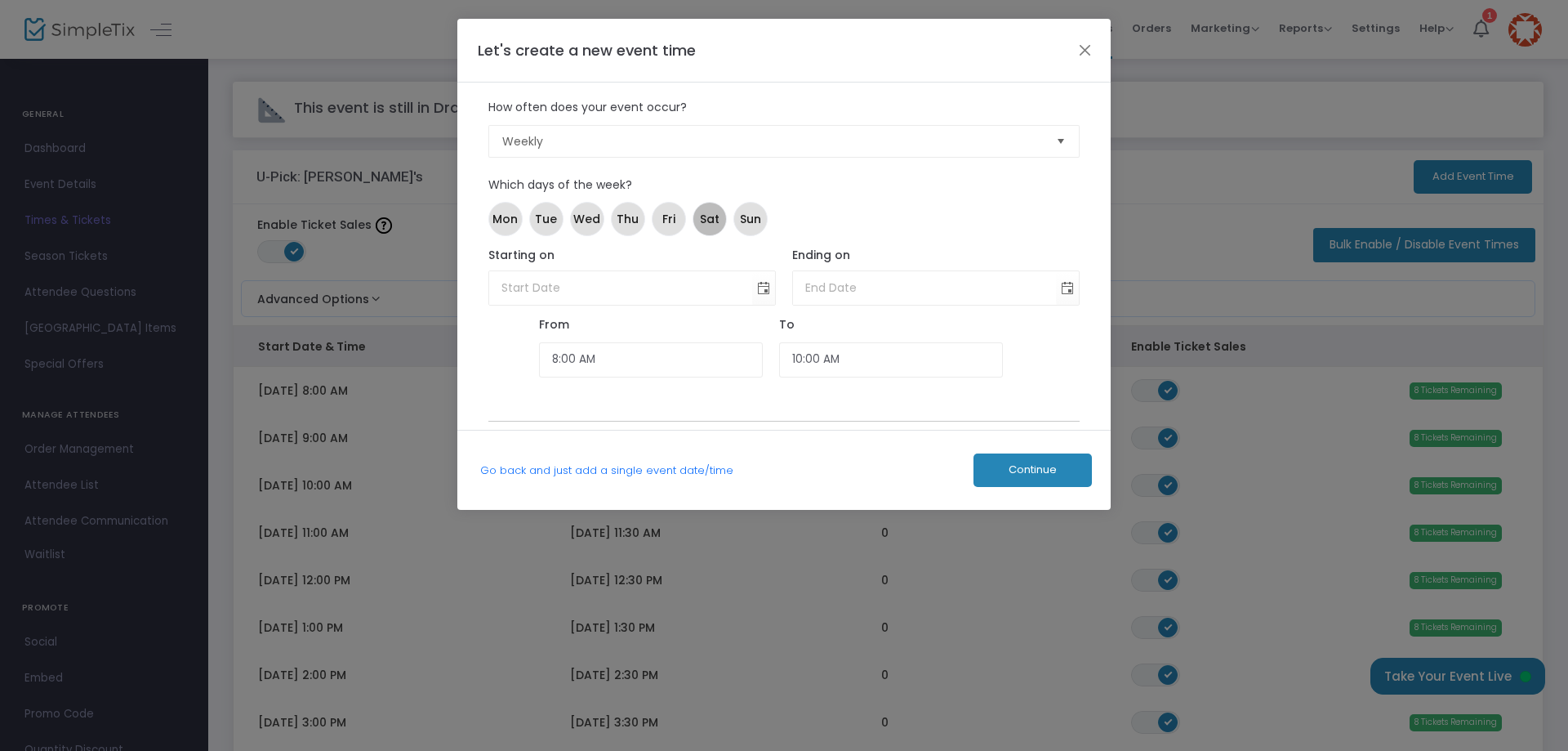
click at [710, 212] on span "Sat" at bounding box center [710, 220] width 20 height 17
click at [755, 219] on span "Sun" at bounding box center [751, 220] width 21 height 17
click at [762, 287] on span "Toggle calendar" at bounding box center [764, 288] width 27 height 27
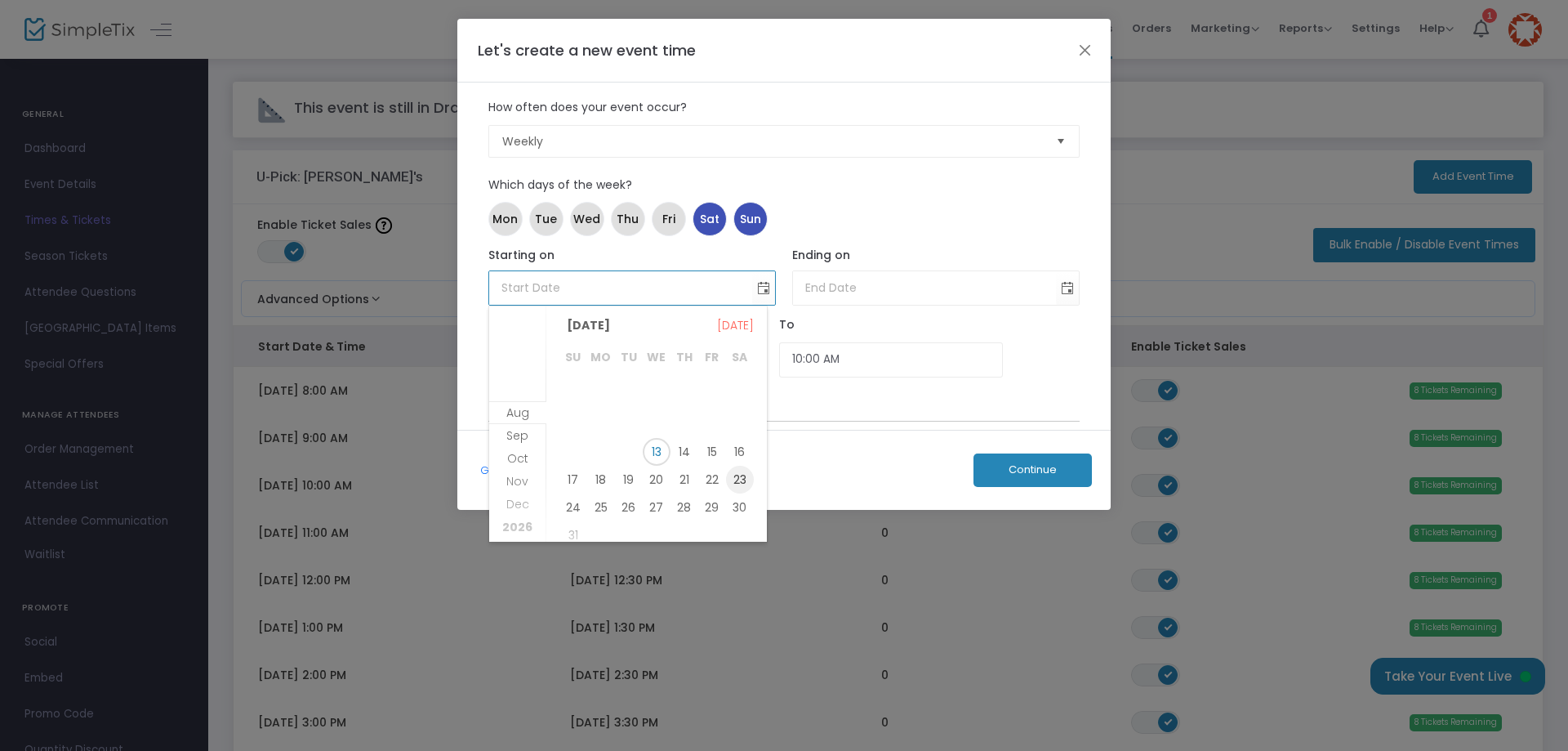
click at [740, 477] on span "23" at bounding box center [739, 479] width 28 height 28
type input "[DATE]"
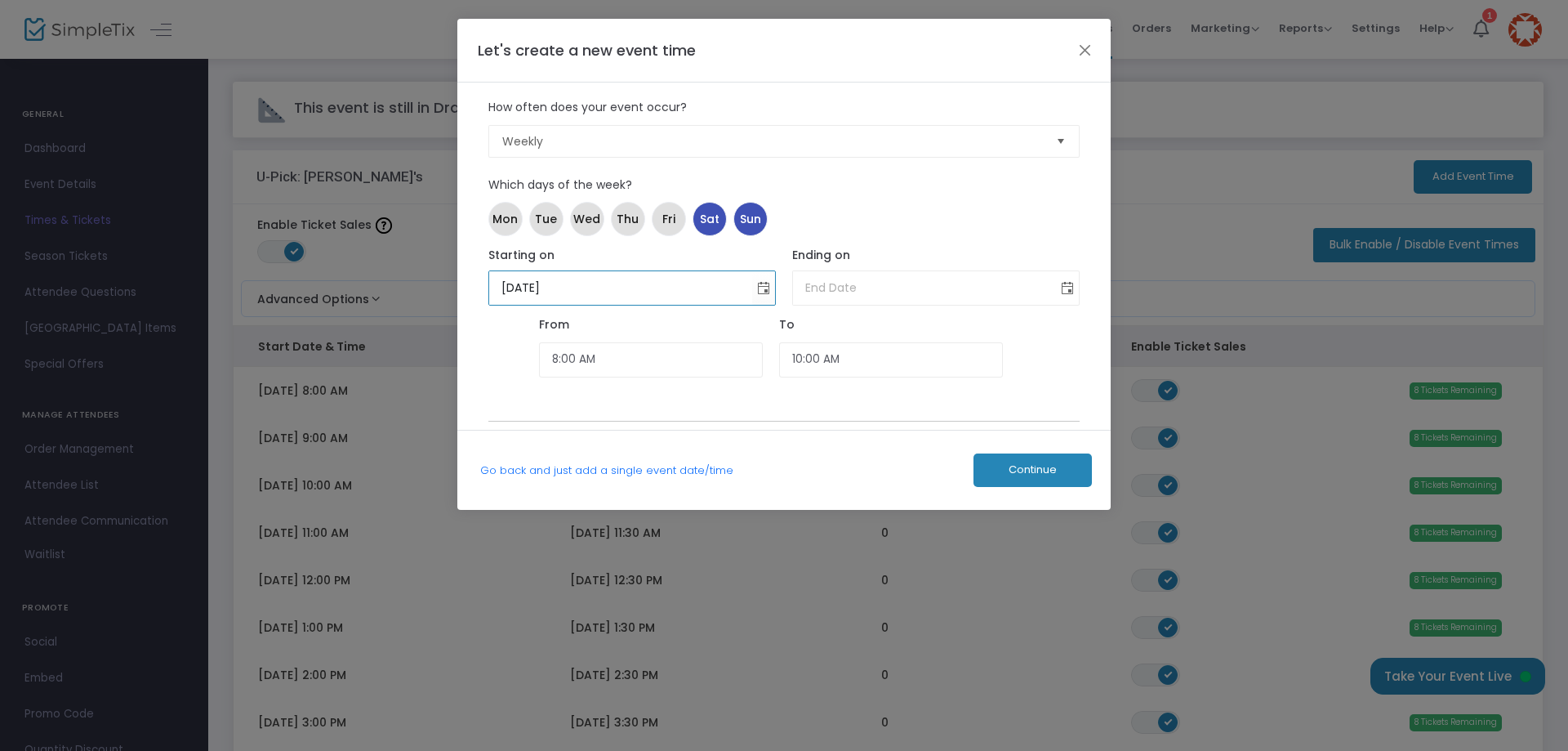
click at [1064, 290] on span "Toggle calendar" at bounding box center [1068, 288] width 27 height 27
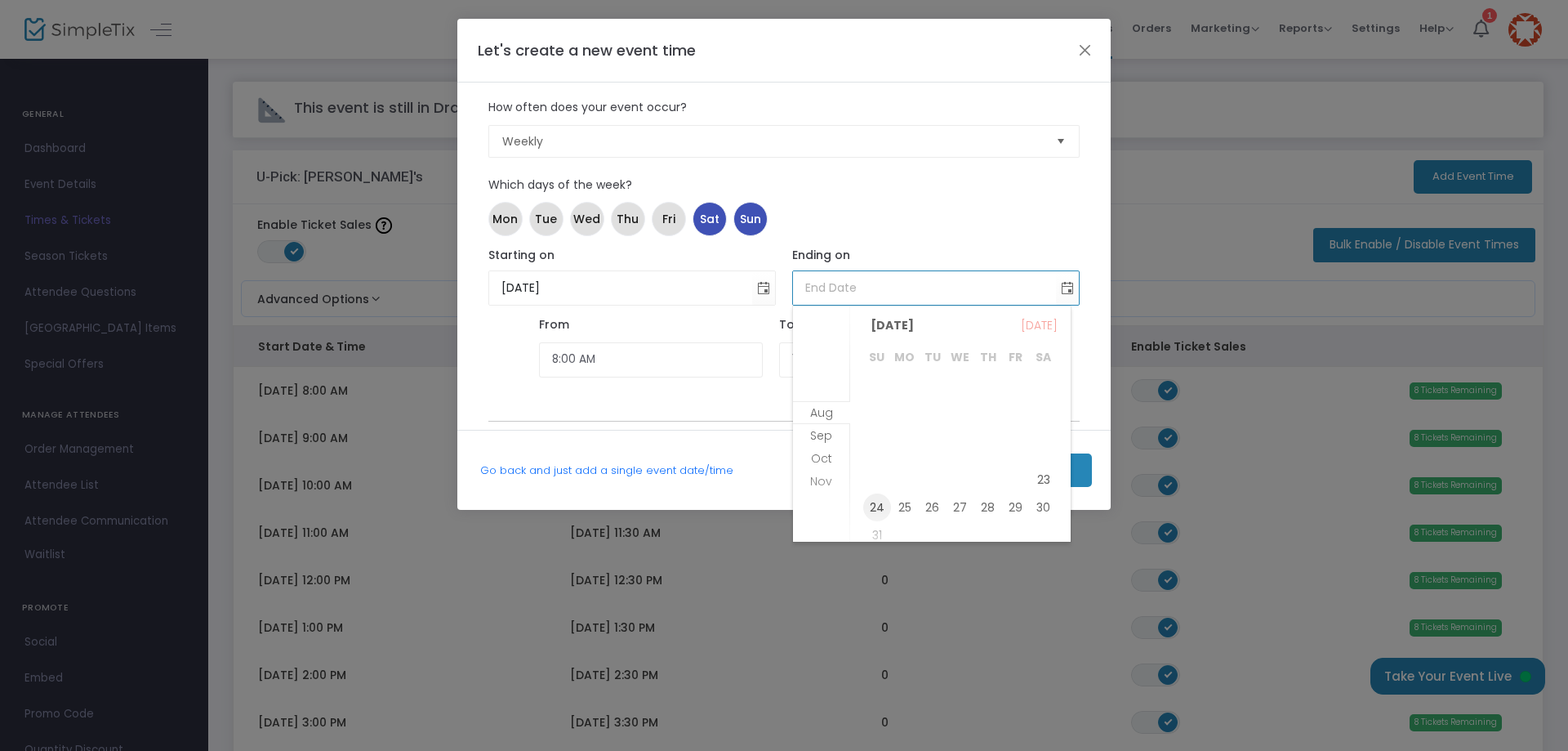
click at [879, 505] on span "24" at bounding box center [877, 506] width 28 height 28
type input "[DATE]"
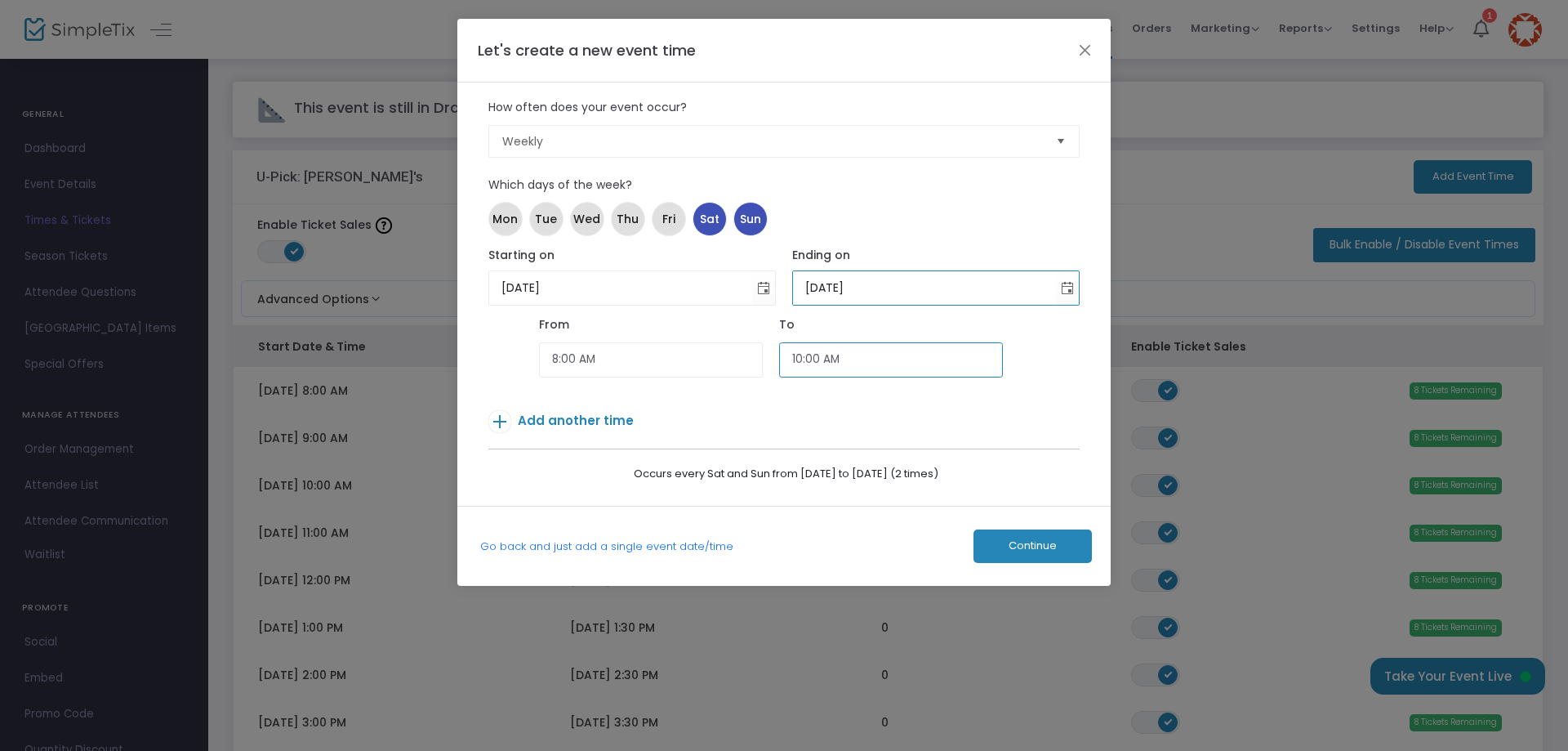
click at [841, 363] on input "10:00 AM" at bounding box center [891, 359] width 223 height 35
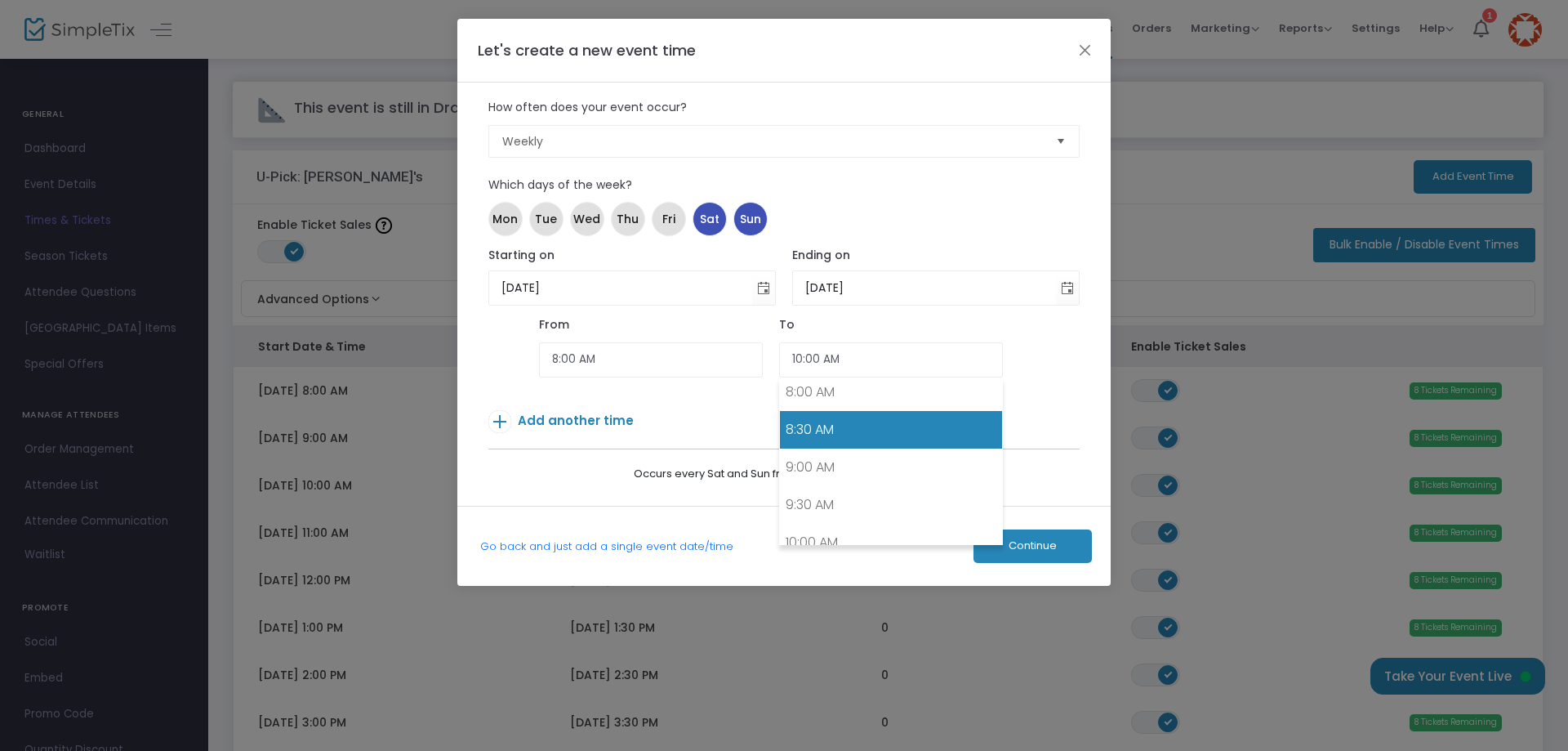
click at [811, 424] on link "8:30 AM" at bounding box center [891, 429] width 222 height 37
type input "8:30 AM"
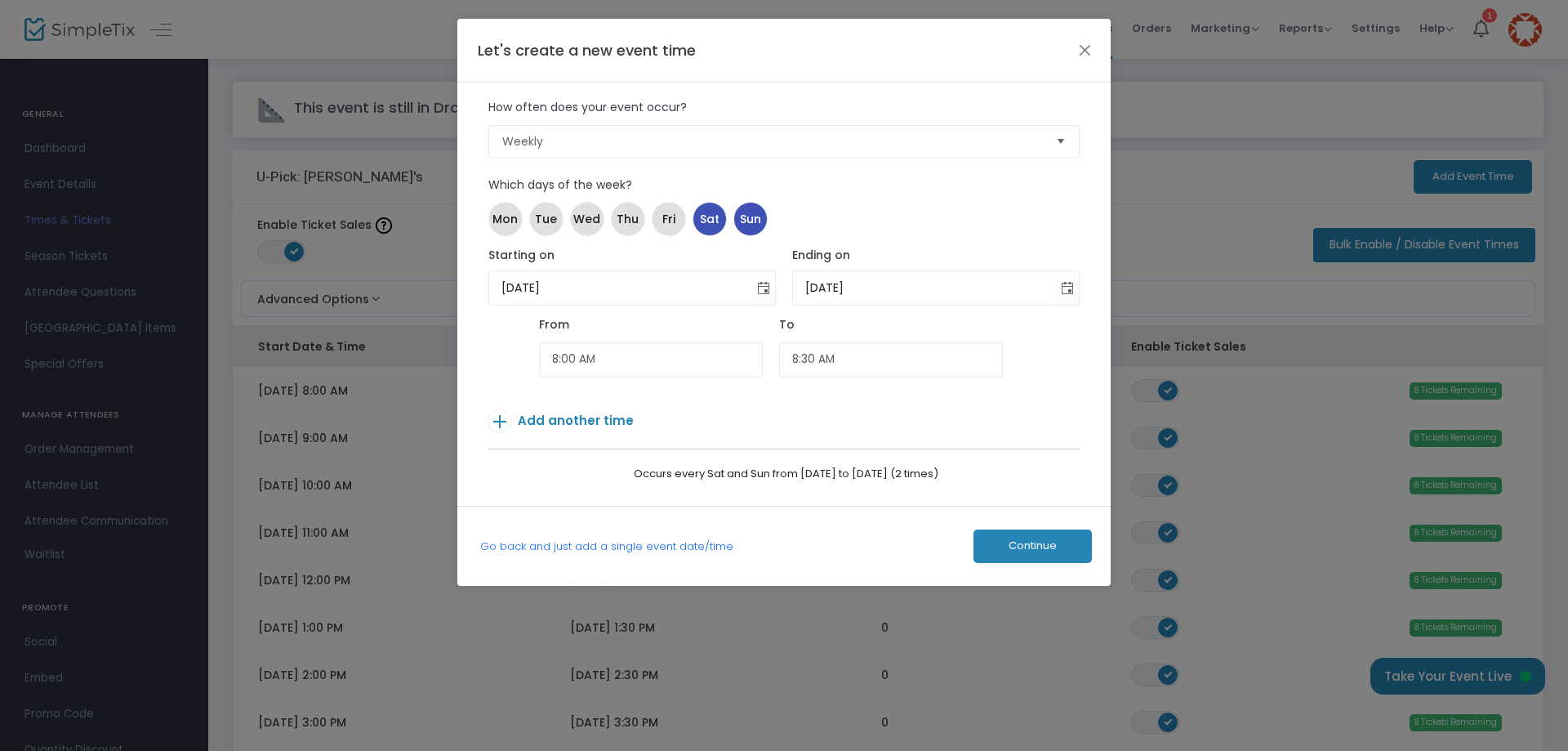
click at [549, 420] on span "Add another time" at bounding box center [575, 420] width 116 height 17
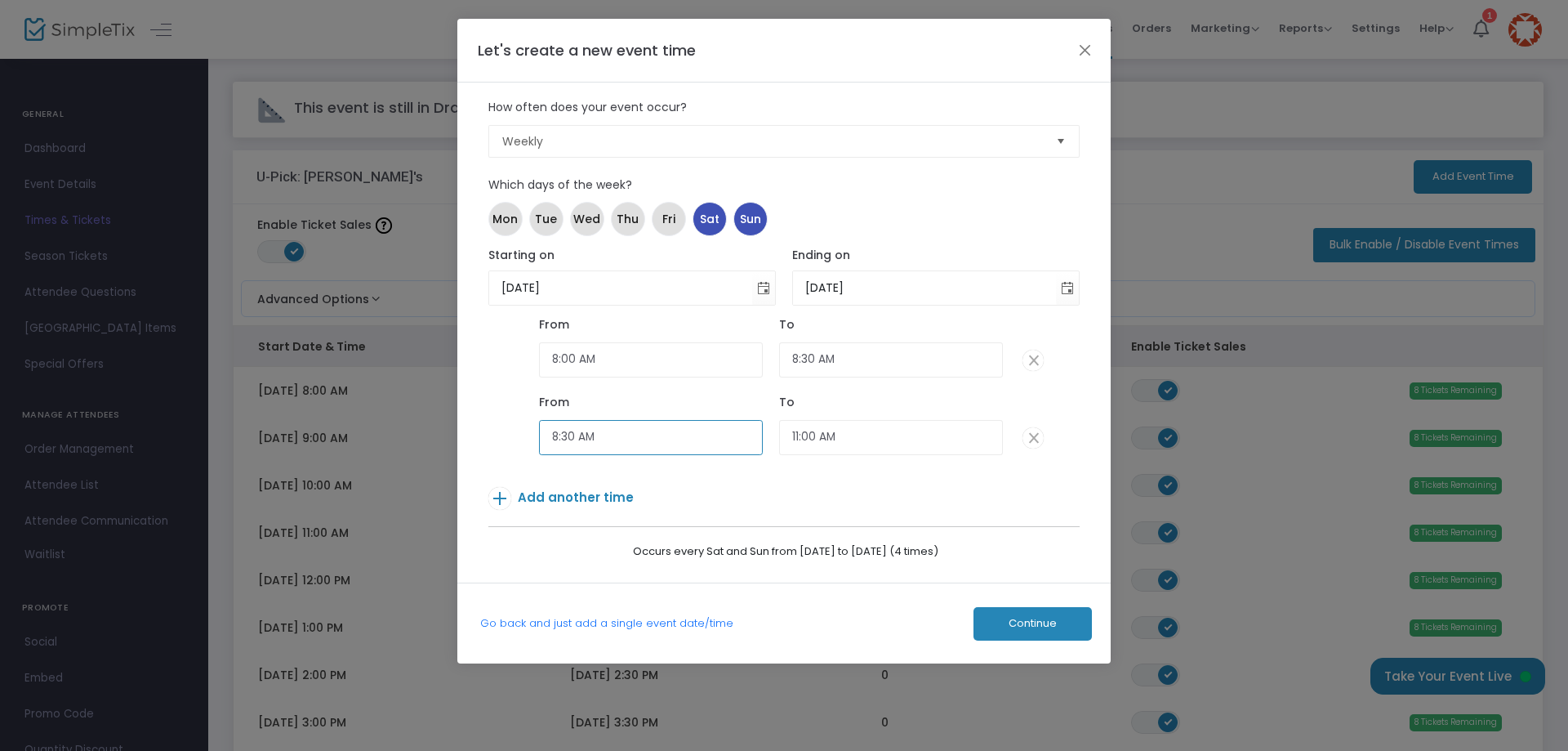
click at [659, 437] on input "8:30 AM" at bounding box center [650, 438] width 223 height 35
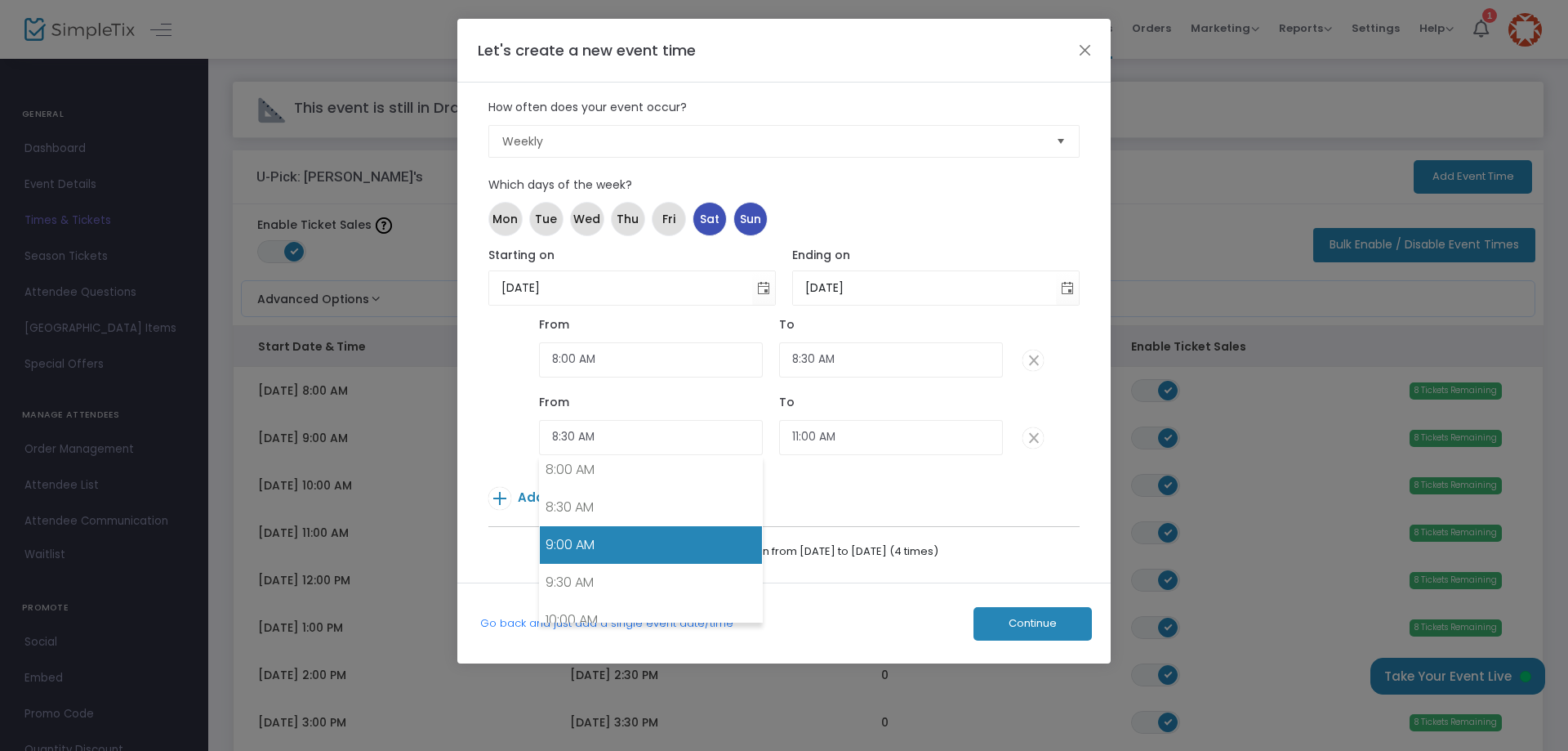
click at [584, 542] on link "9:00 AM" at bounding box center [650, 545] width 222 height 37
type input "9:00 AM"
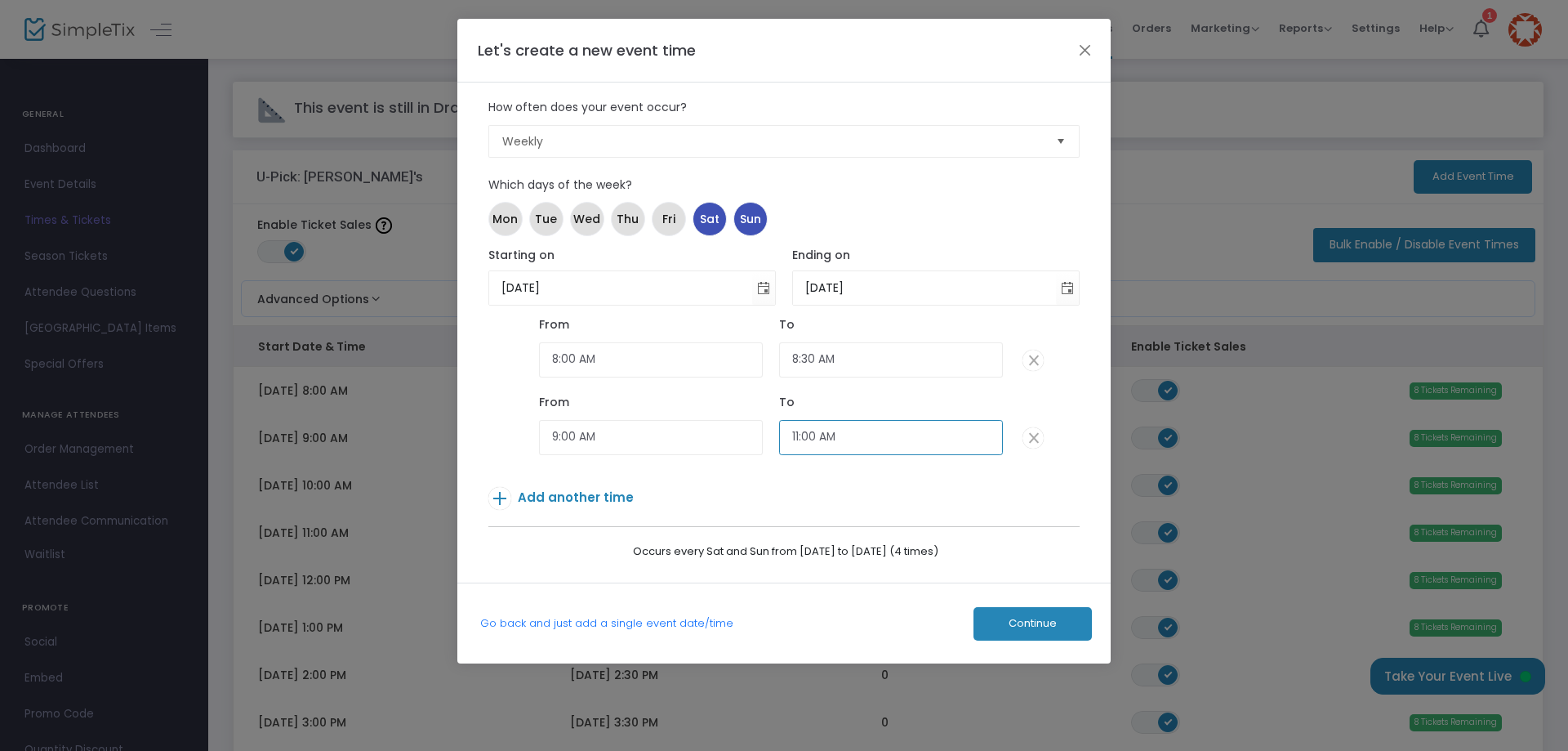
click at [837, 433] on input "11:00 AM" at bounding box center [891, 438] width 223 height 35
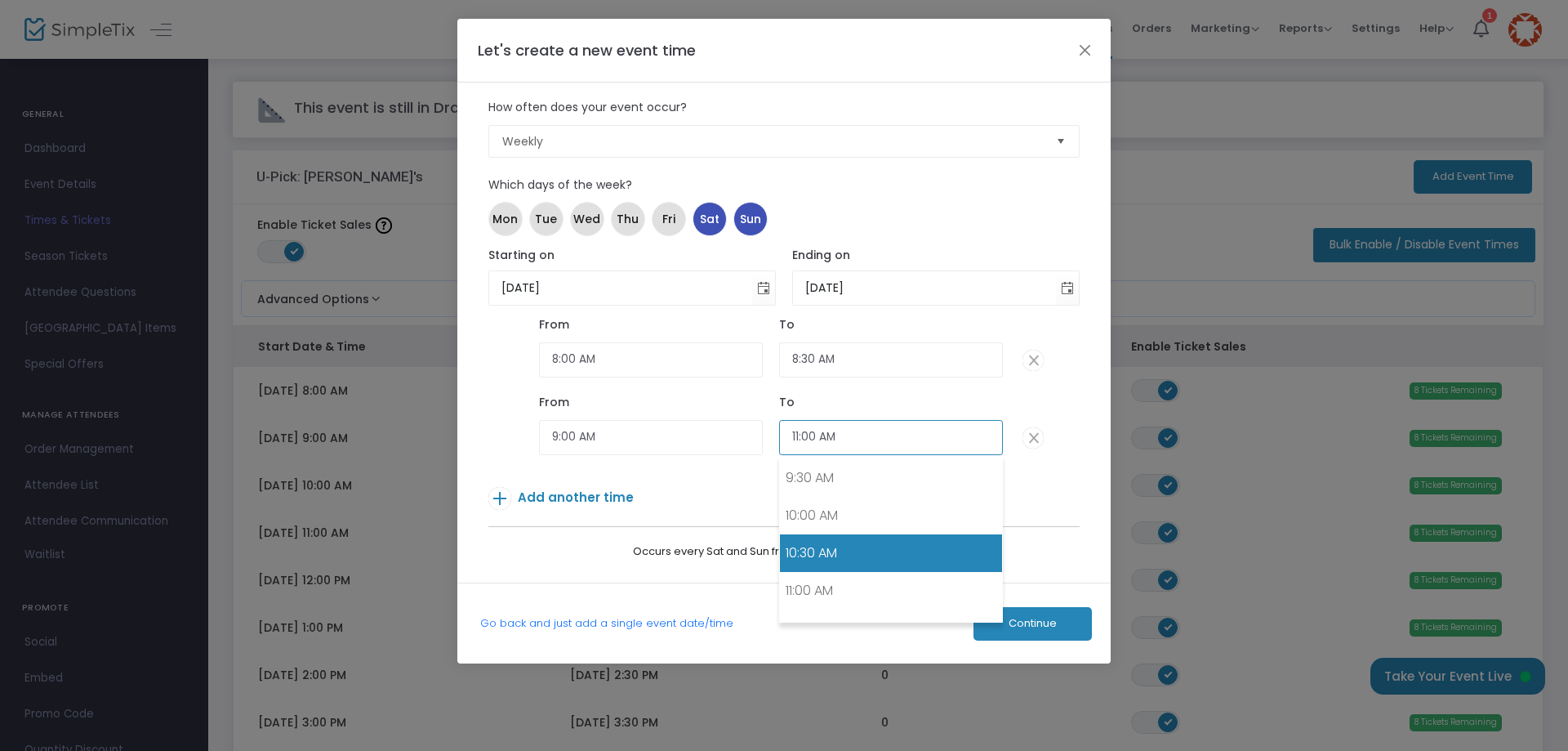
scroll to position [680, 0]
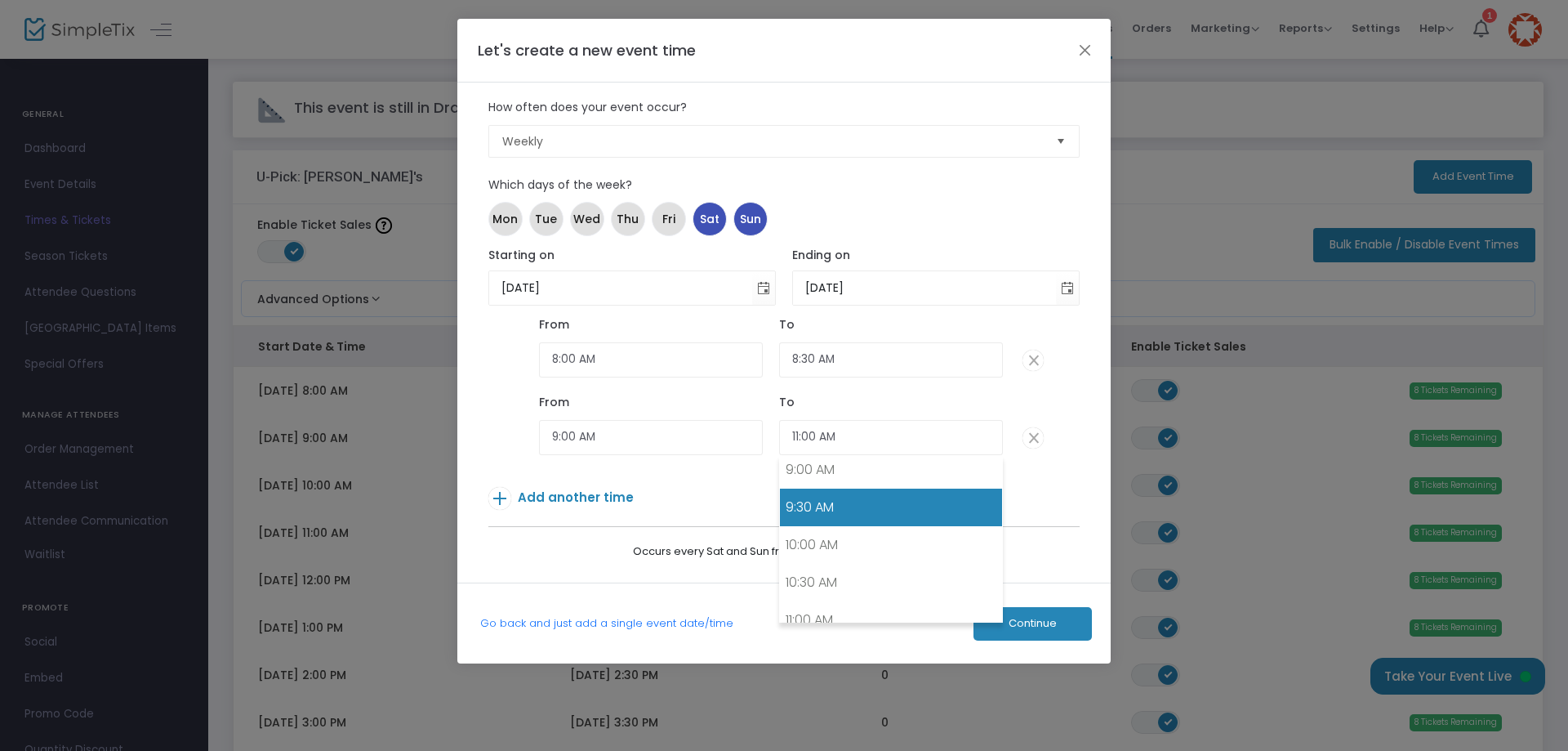
click at [823, 509] on link "9:30 AM" at bounding box center [891, 506] width 222 height 37
type input "9:30 AM"
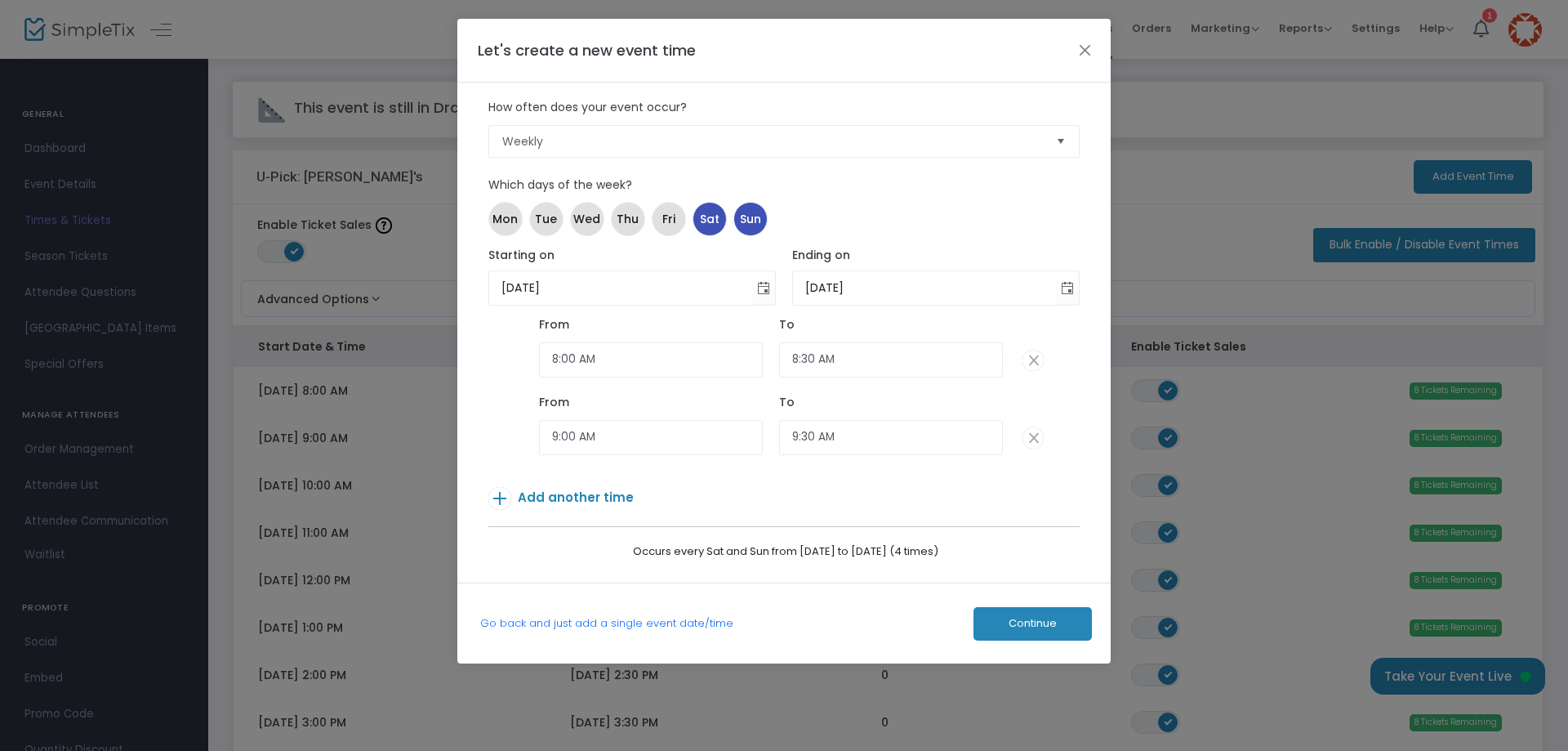
click at [577, 497] on span "Add another time" at bounding box center [575, 497] width 116 height 17
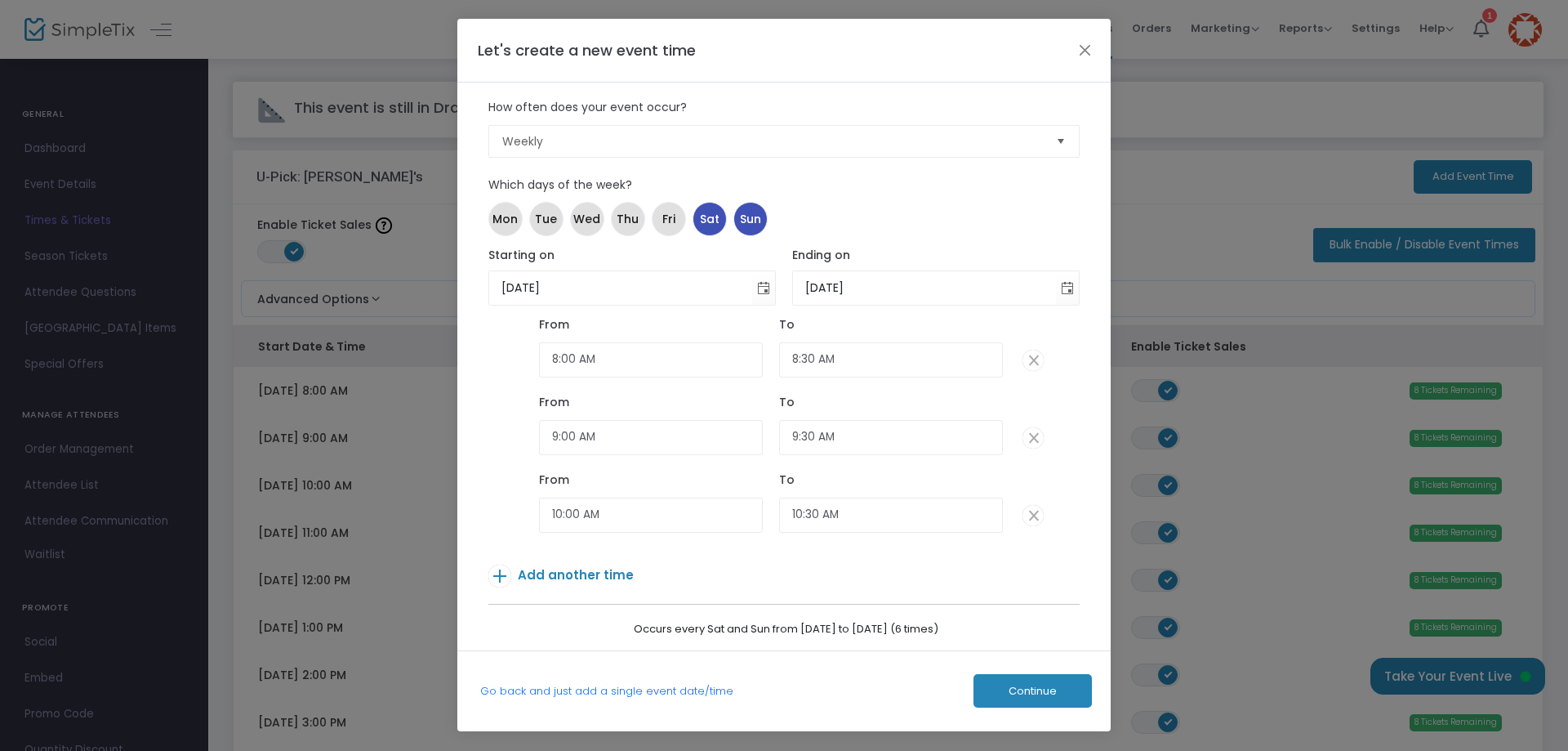
scroll to position [10, 0]
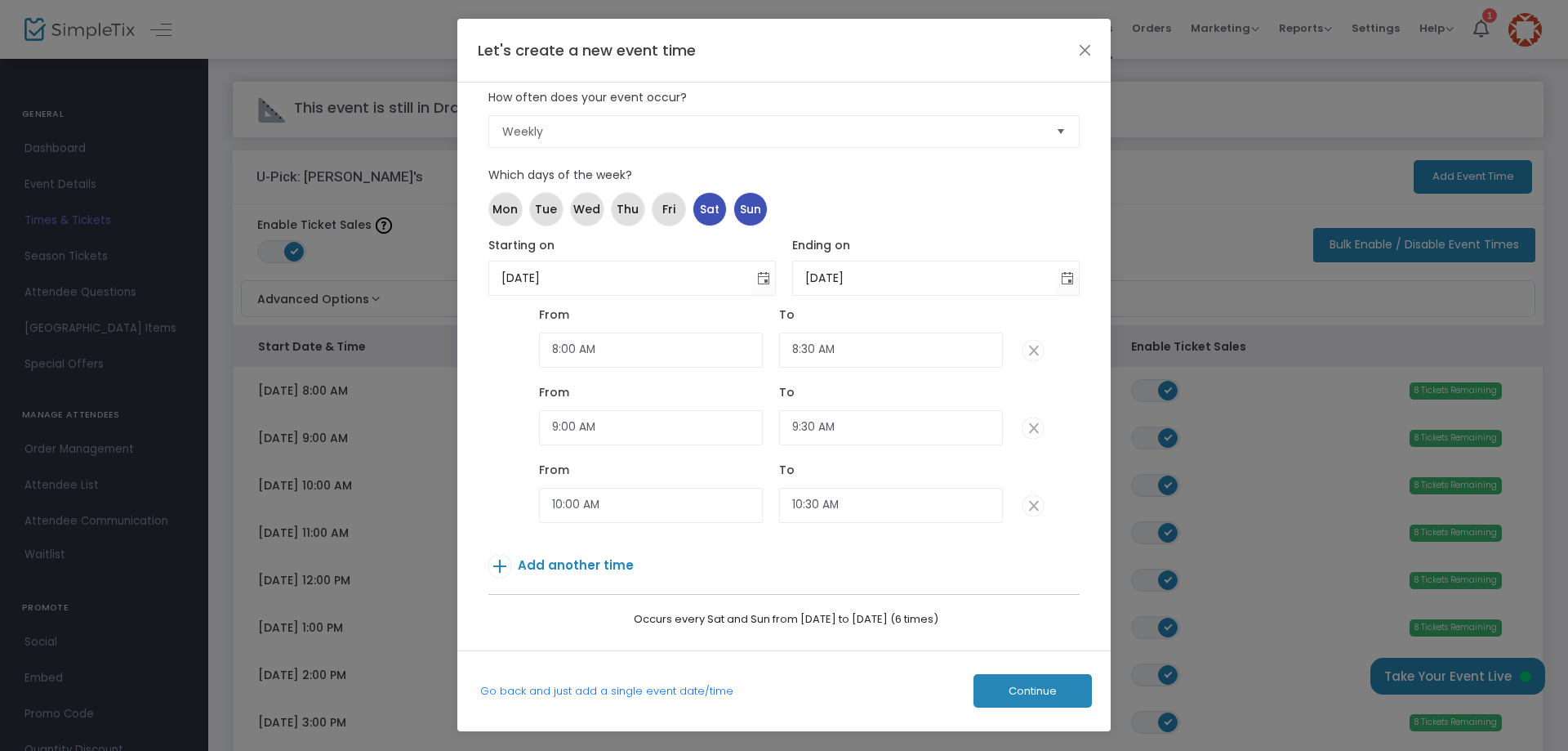
click at [559, 560] on span "Add another time" at bounding box center [575, 565] width 116 height 17
click at [573, 637] on span "Add another time" at bounding box center [575, 643] width 116 height 17
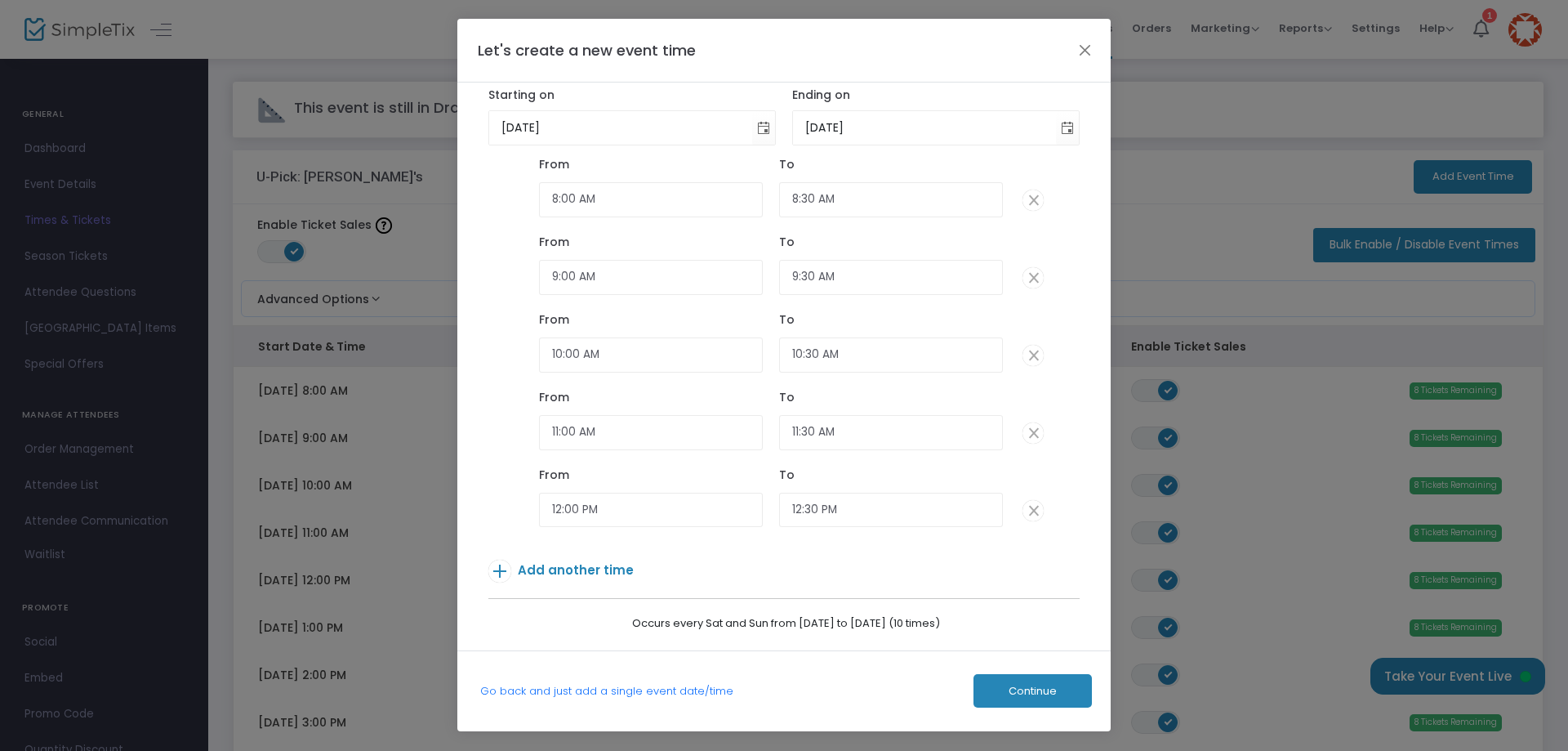
scroll to position [165, 0]
click at [601, 567] on span "Add another time" at bounding box center [575, 565] width 116 height 17
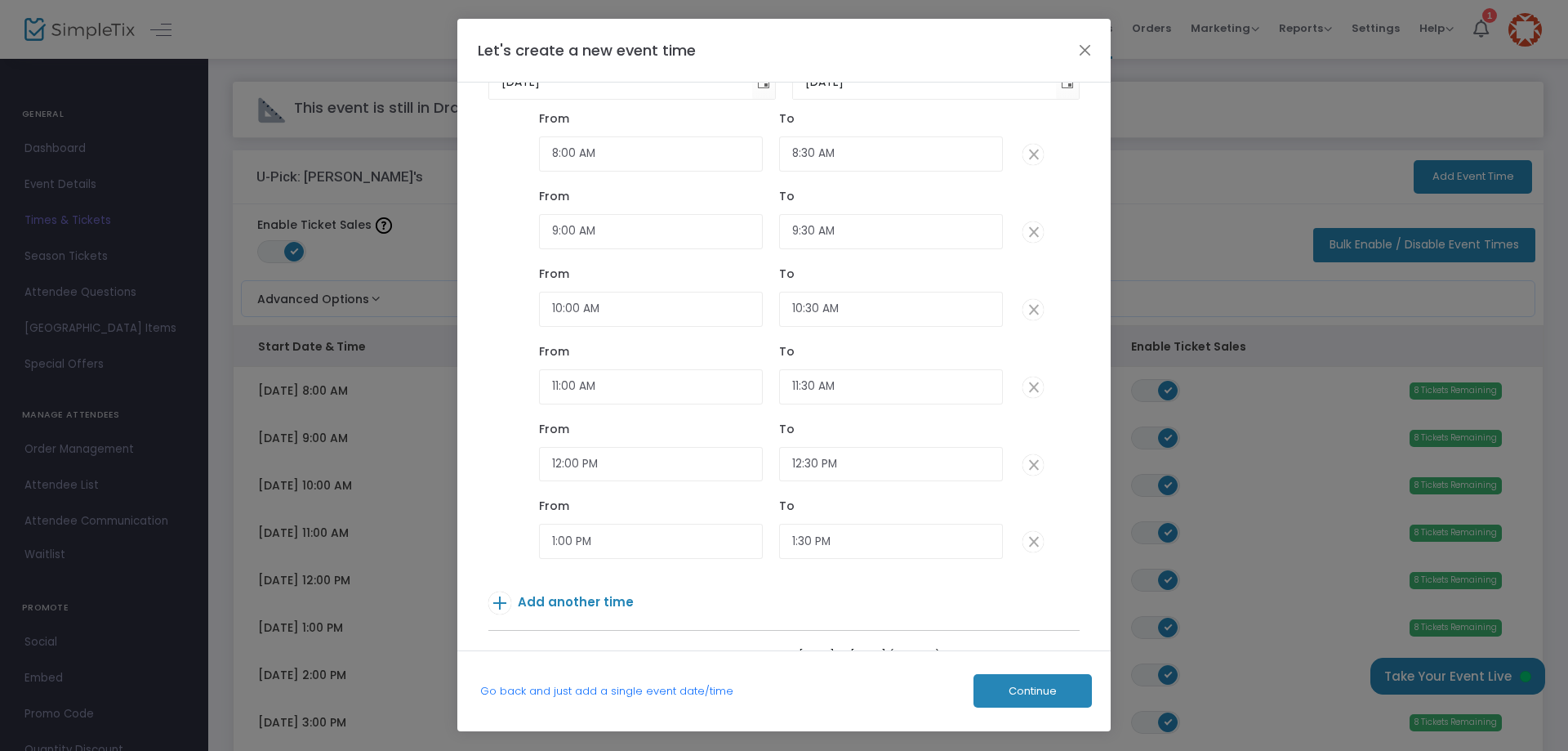
scroll to position [243, 0]
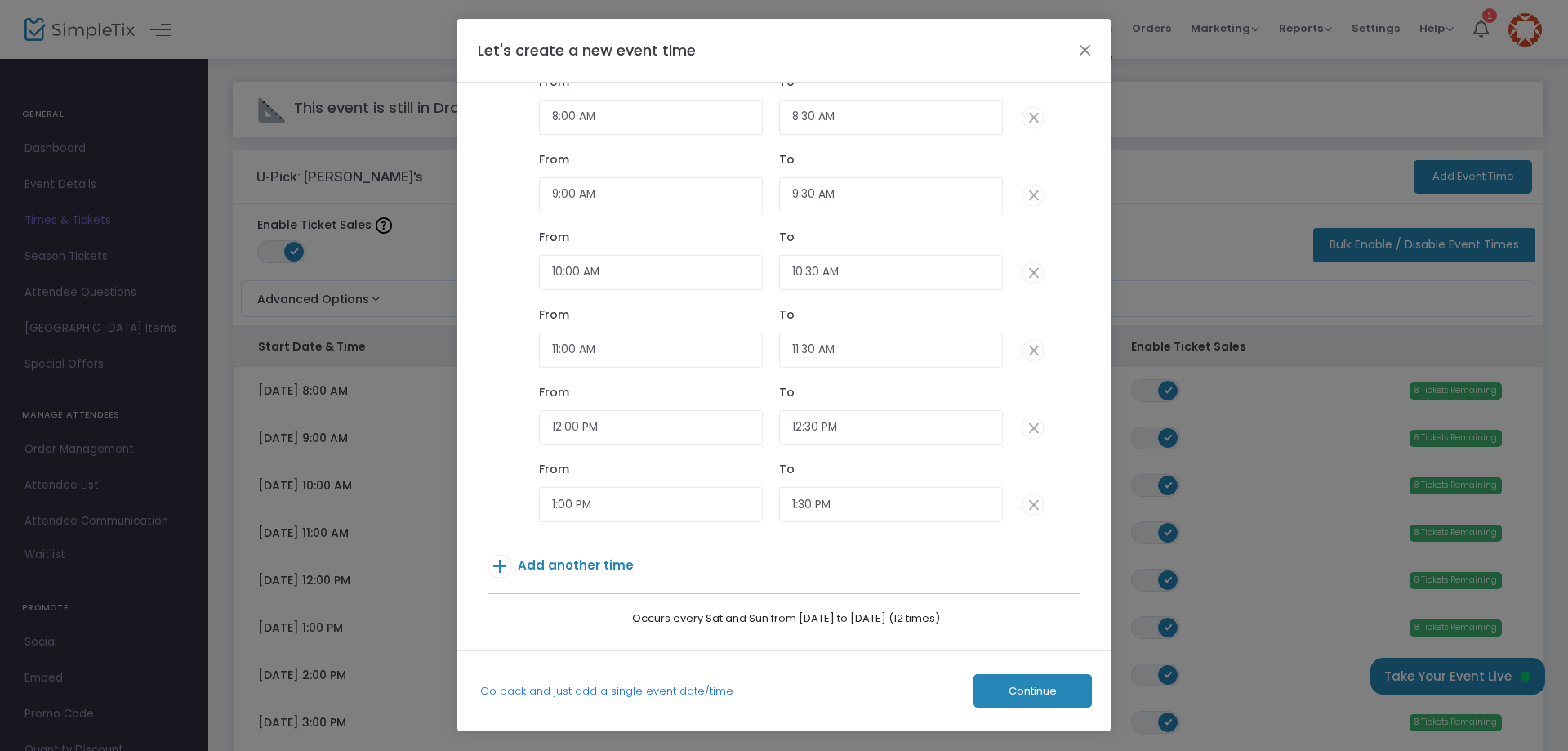
click at [595, 560] on span "Add another time" at bounding box center [575, 565] width 116 height 17
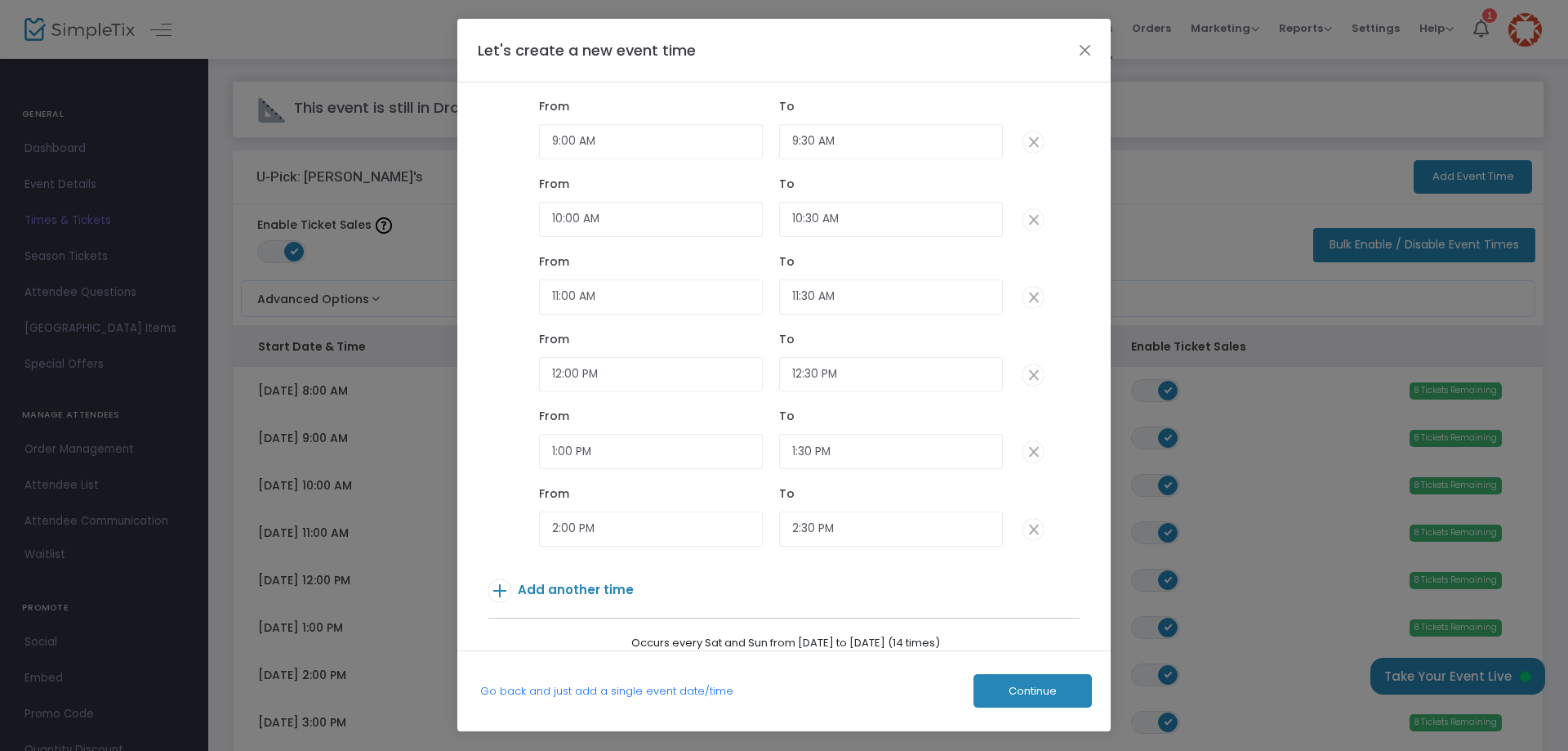
scroll to position [320, 0]
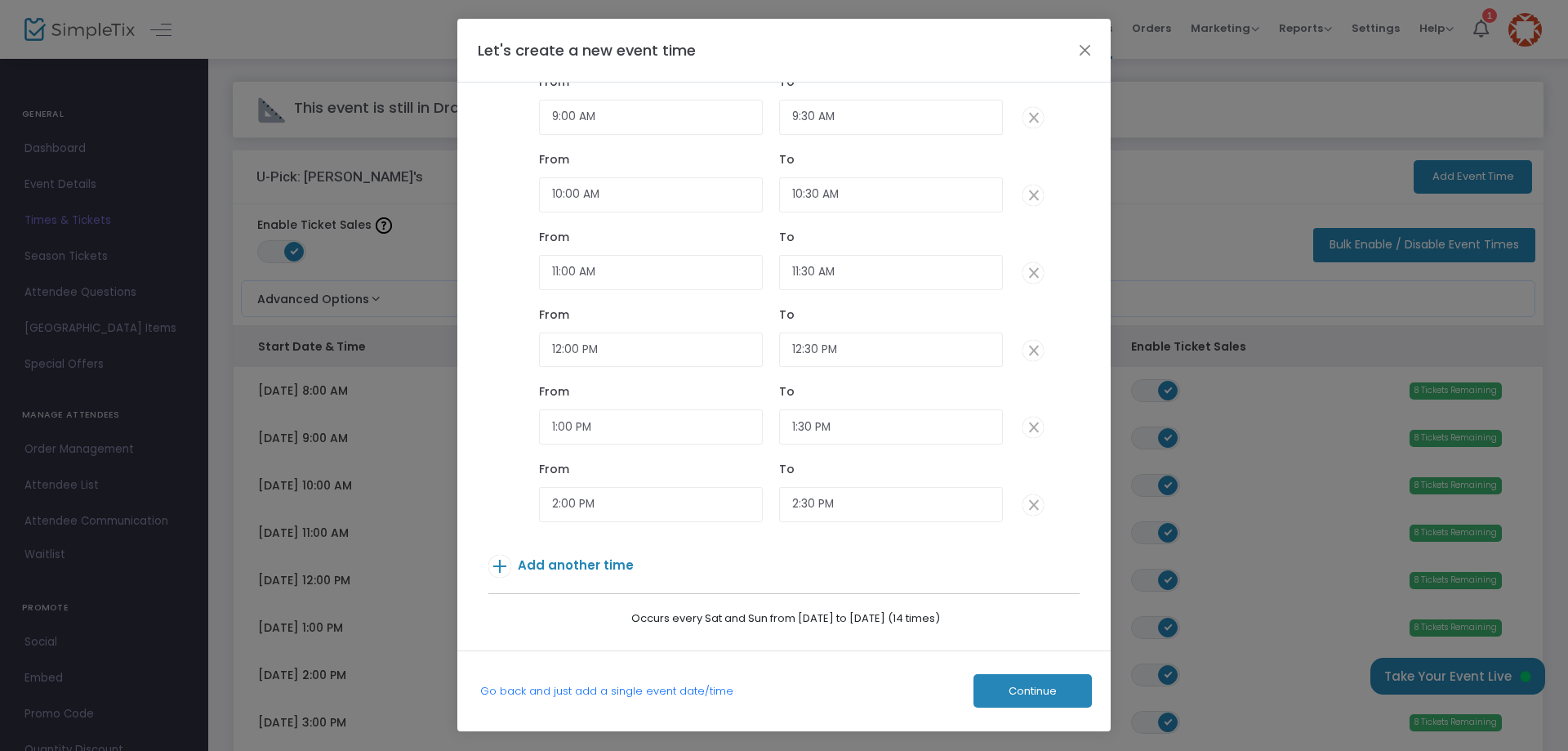
click at [595, 564] on span "Add another time" at bounding box center [575, 565] width 116 height 17
click at [604, 561] on span "Add another time" at bounding box center [575, 565] width 116 height 17
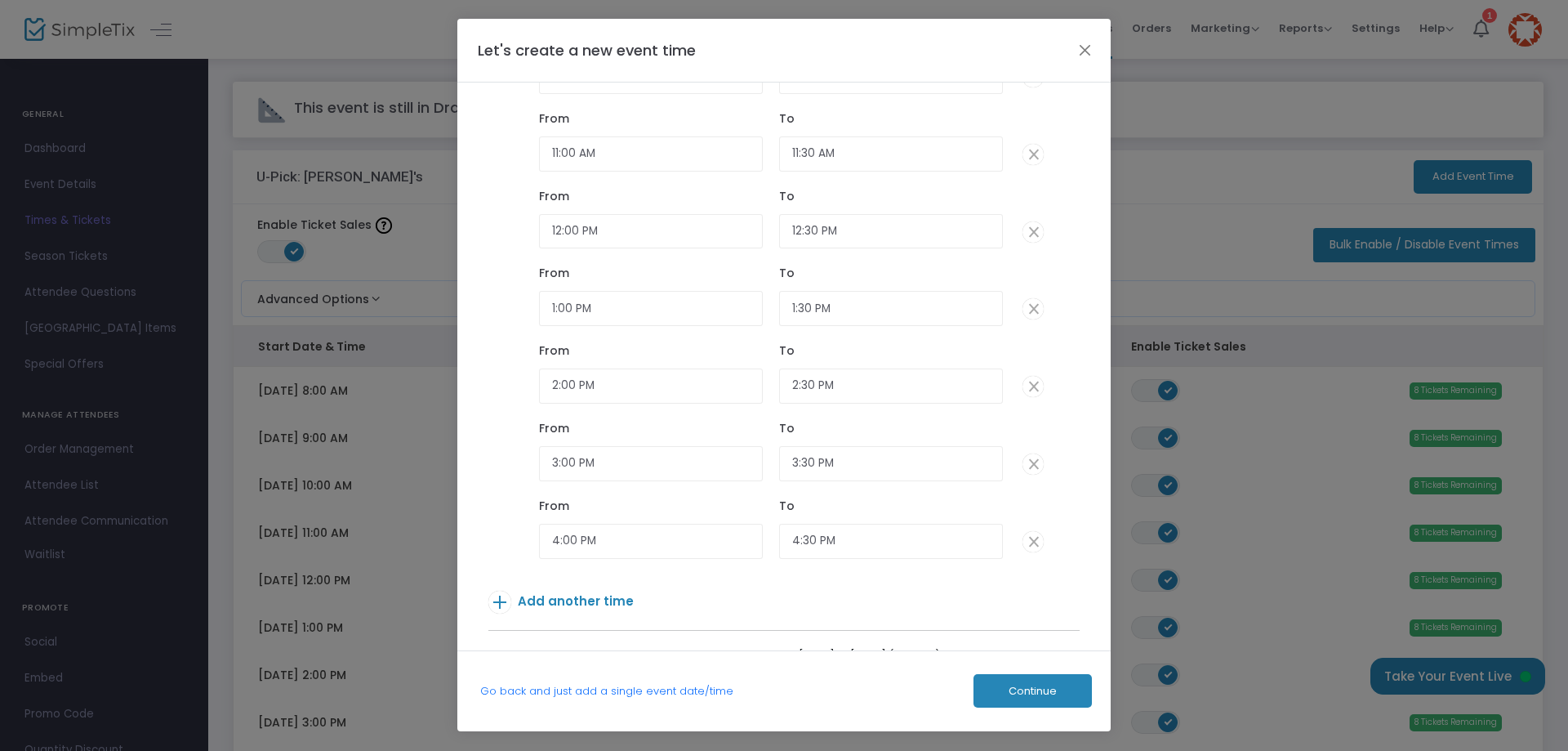
scroll to position [475, 0]
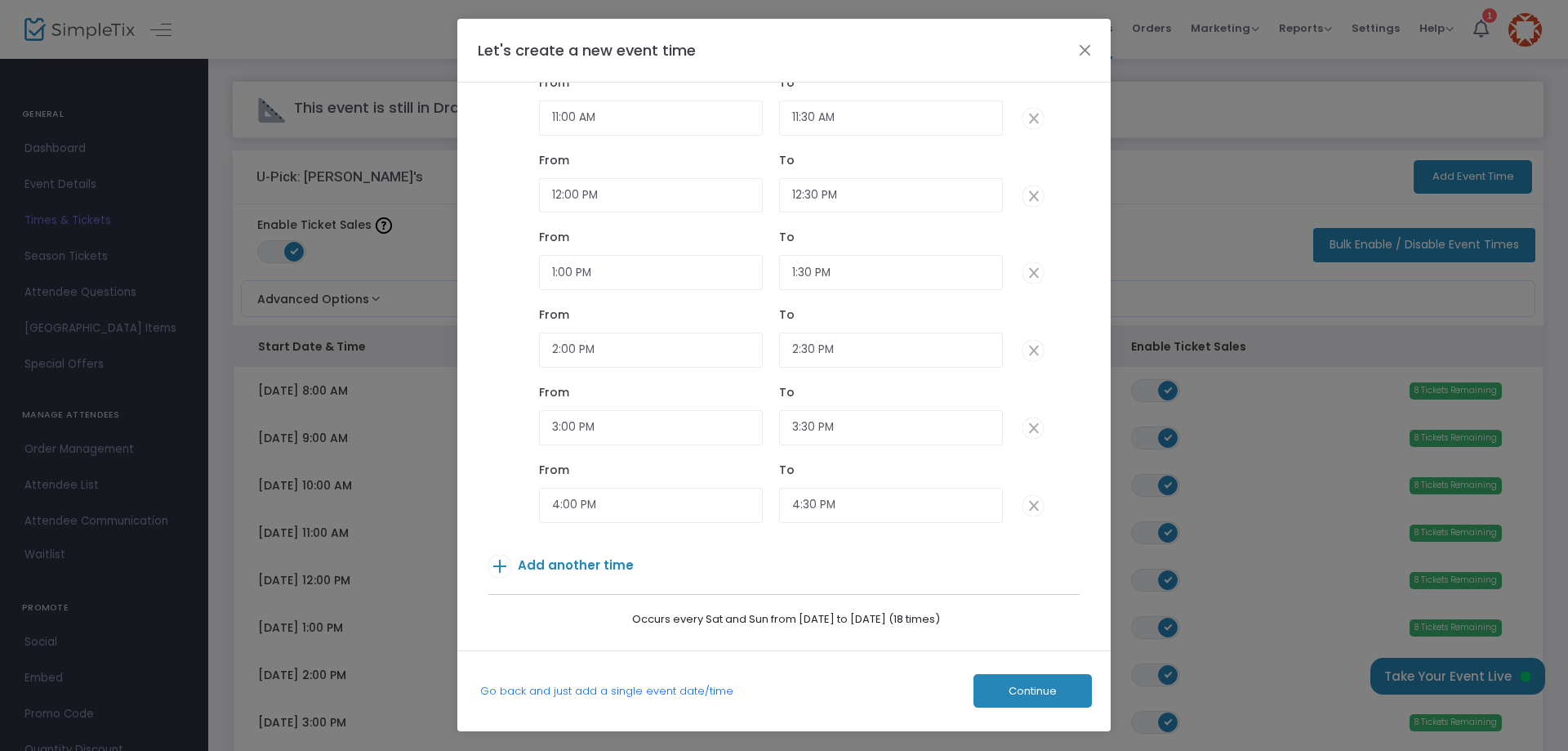
click at [608, 561] on span "Add another time" at bounding box center [575, 565] width 116 height 17
click at [1014, 689] on span "Continue" at bounding box center [1032, 692] width 48 height 13
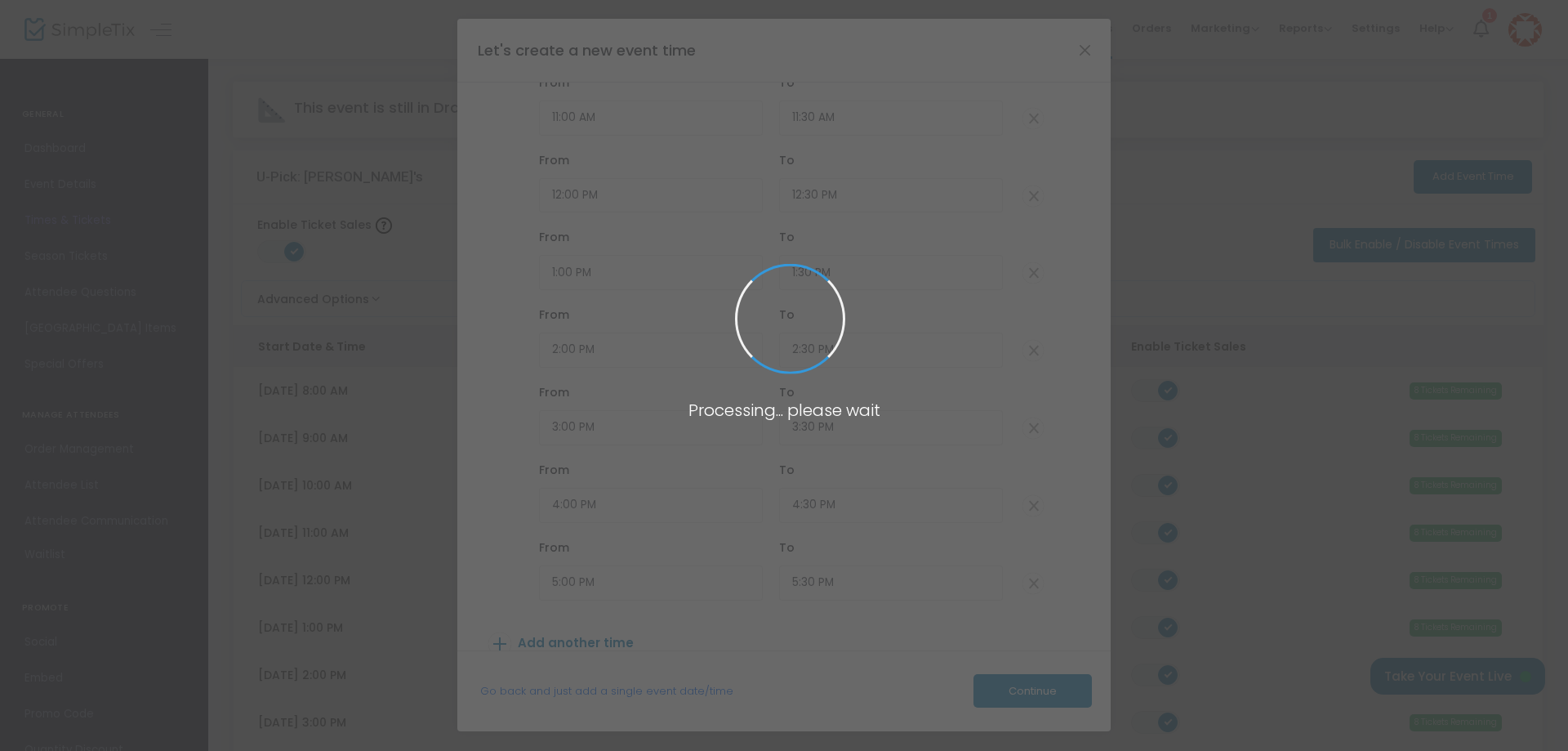
type input "8"
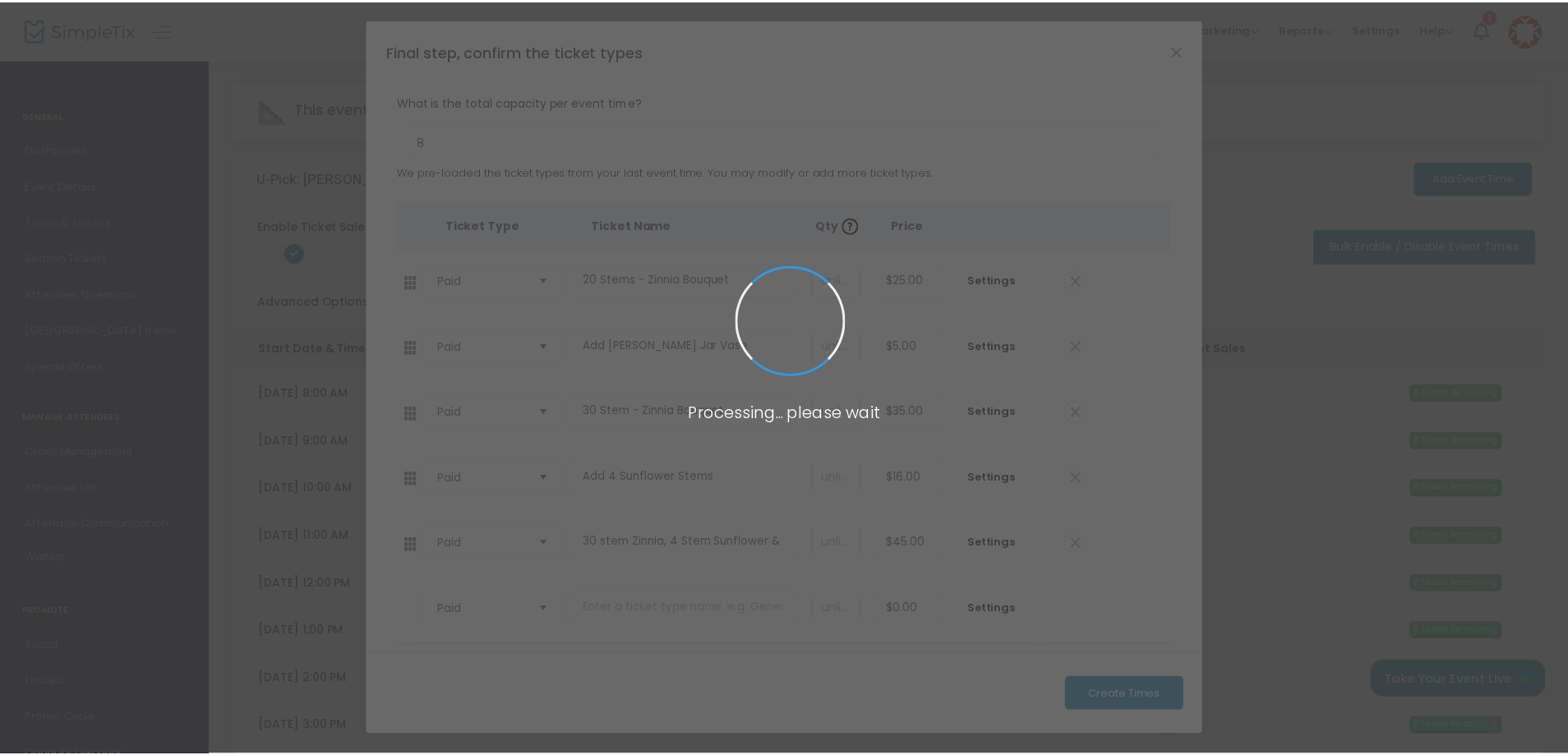
scroll to position [6, 0]
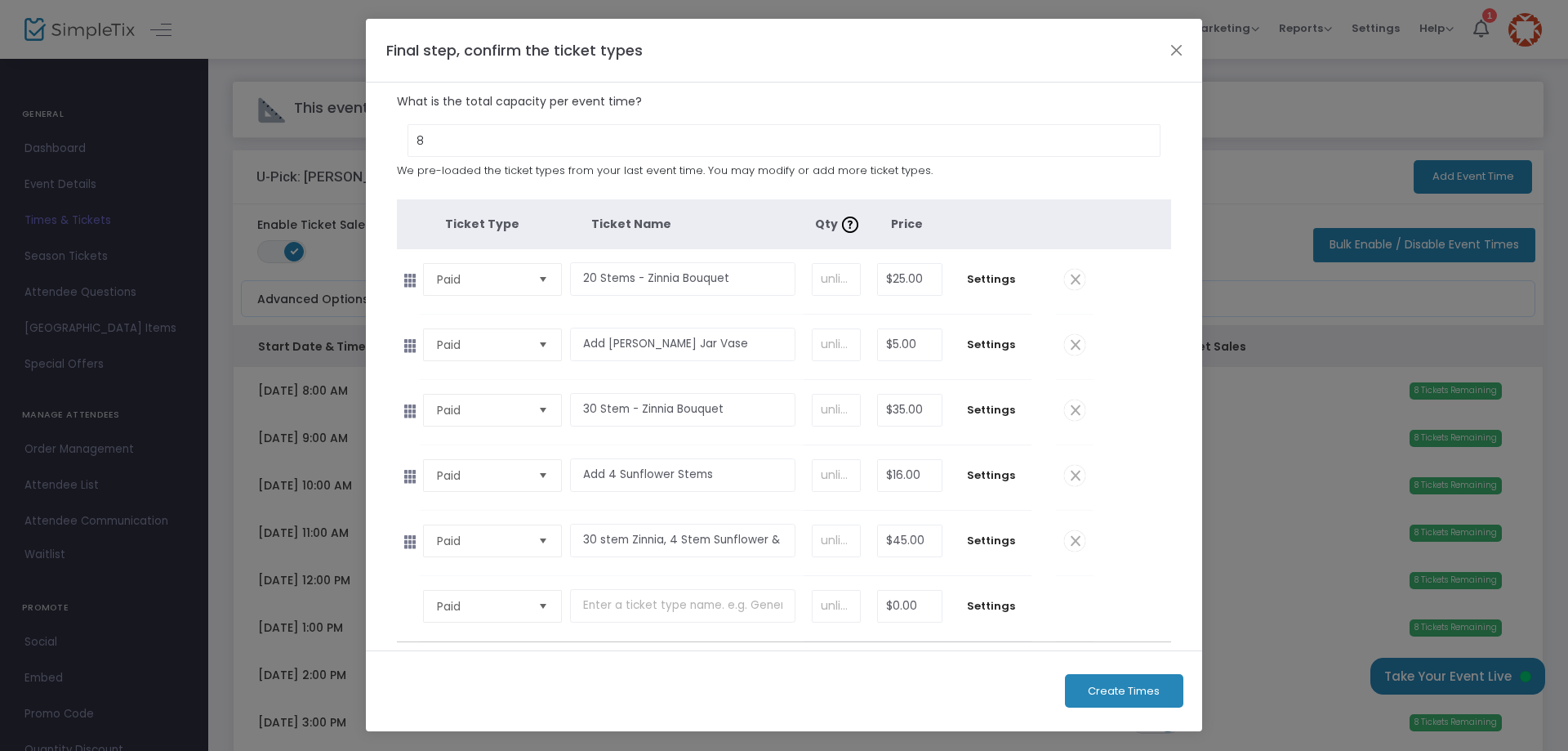
click at [1120, 691] on span "Create Times" at bounding box center [1123, 692] width 72 height 13
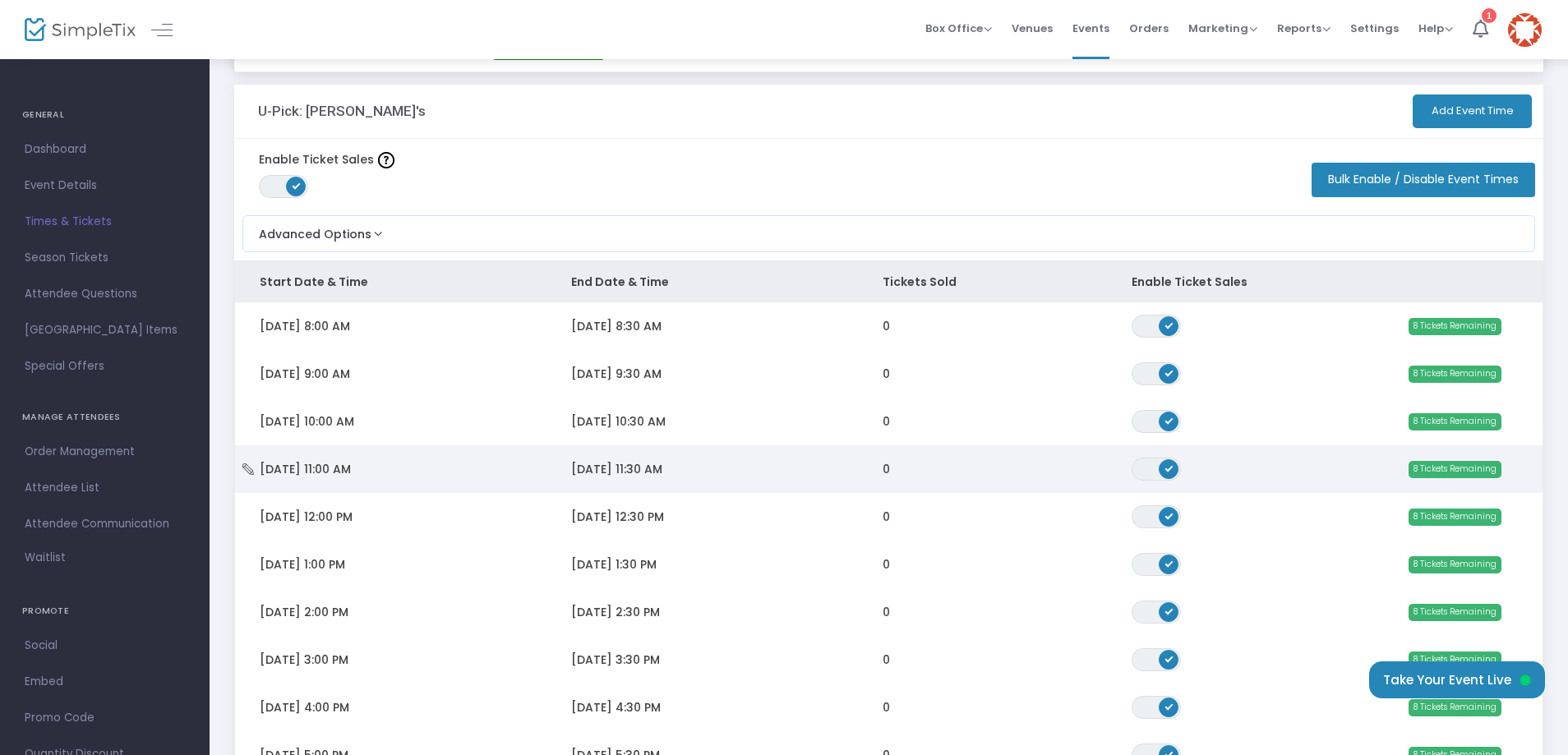
scroll to position [0, 0]
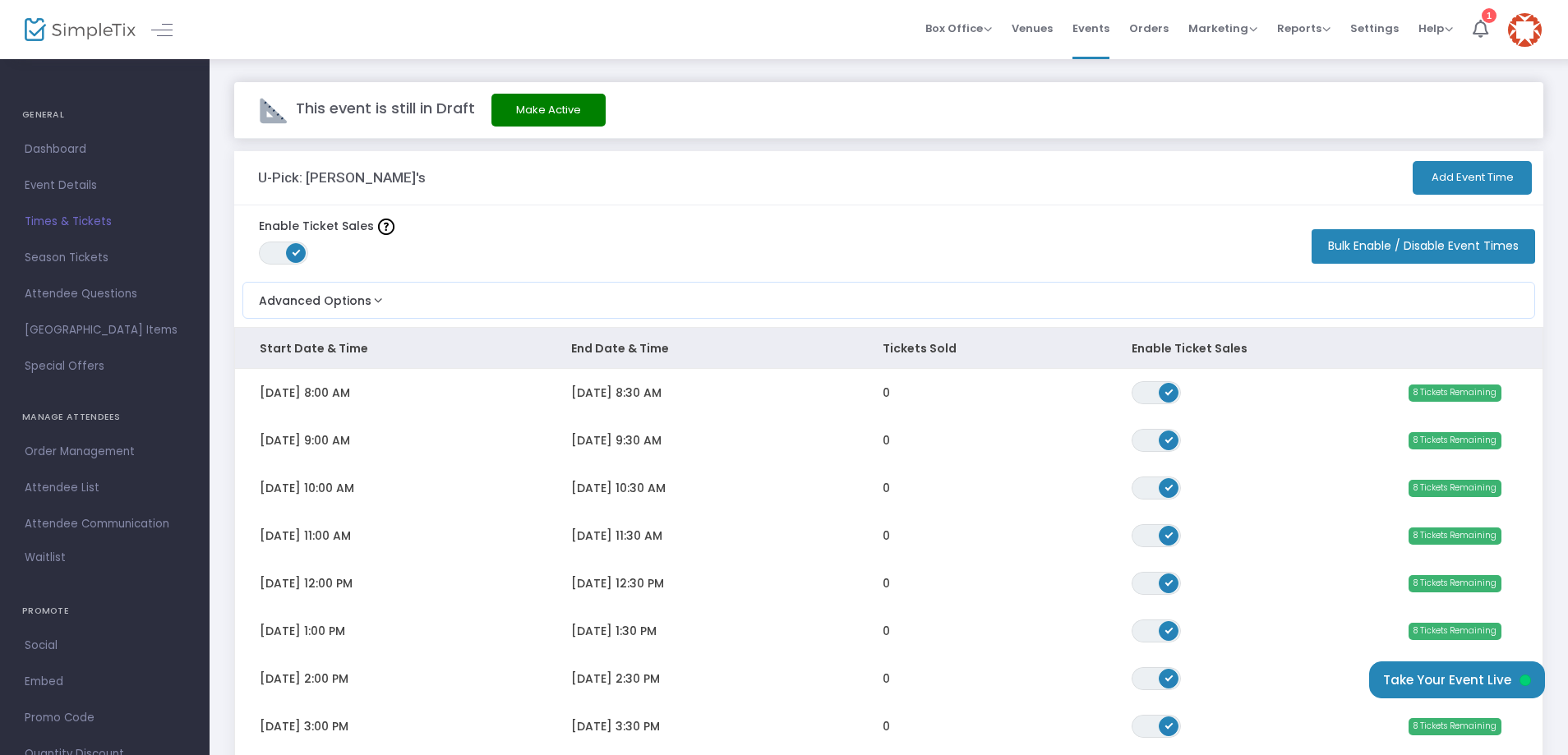
click at [1473, 174] on button "Add Event Time" at bounding box center [1472, 178] width 119 height 34
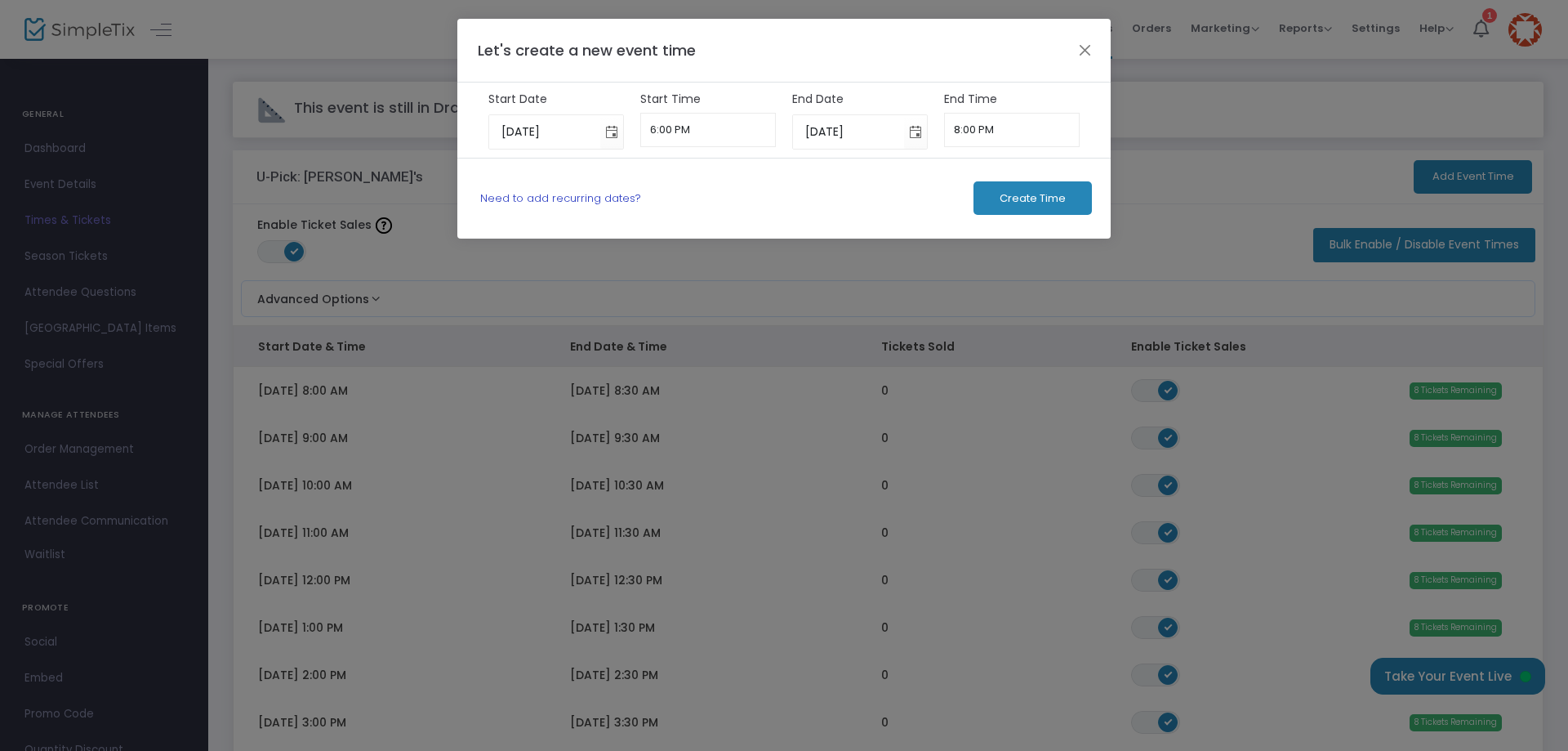
click at [583, 198] on link "Need to add recurring dates?" at bounding box center [561, 198] width 160 height 15
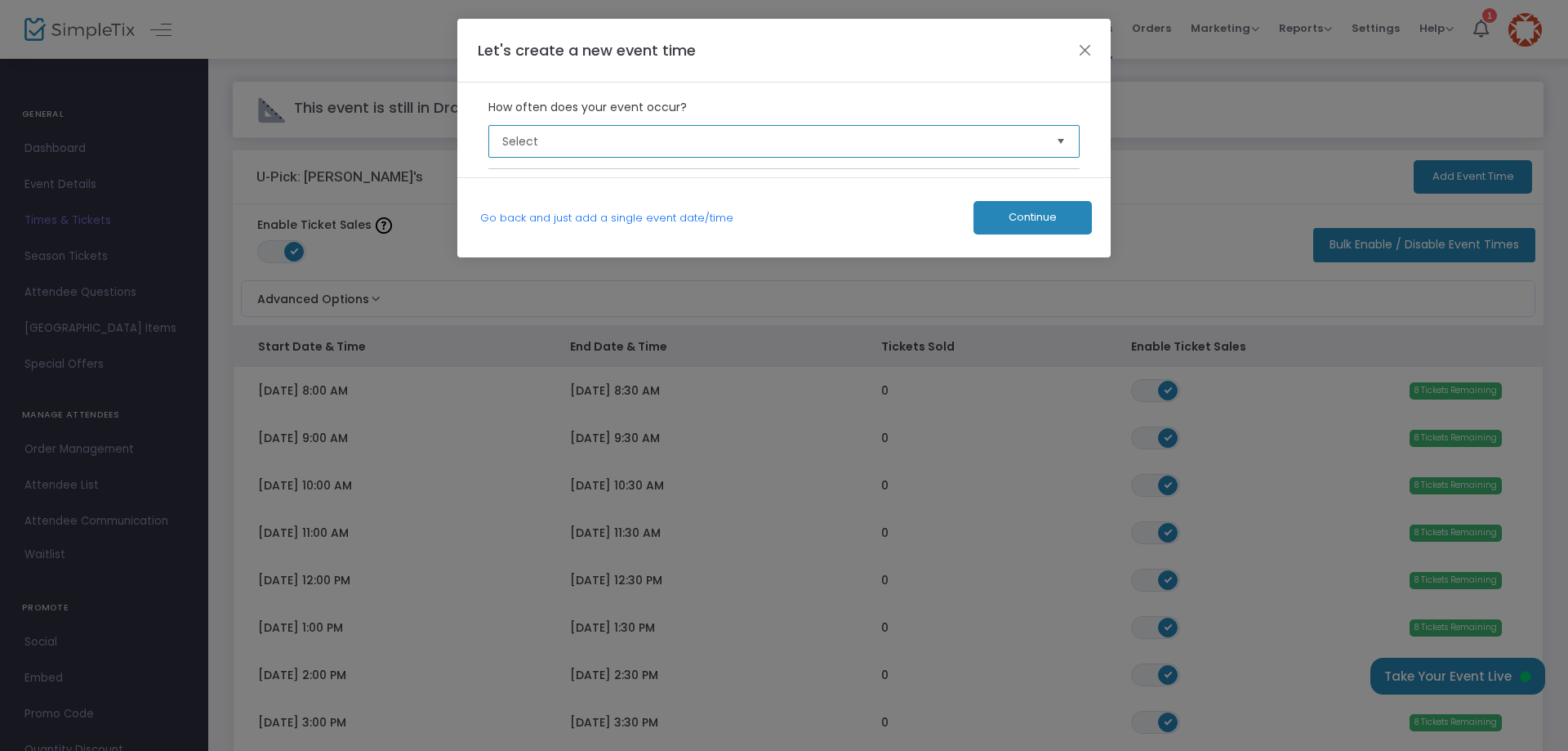
click at [735, 139] on span "Select" at bounding box center [773, 140] width 541 height 16
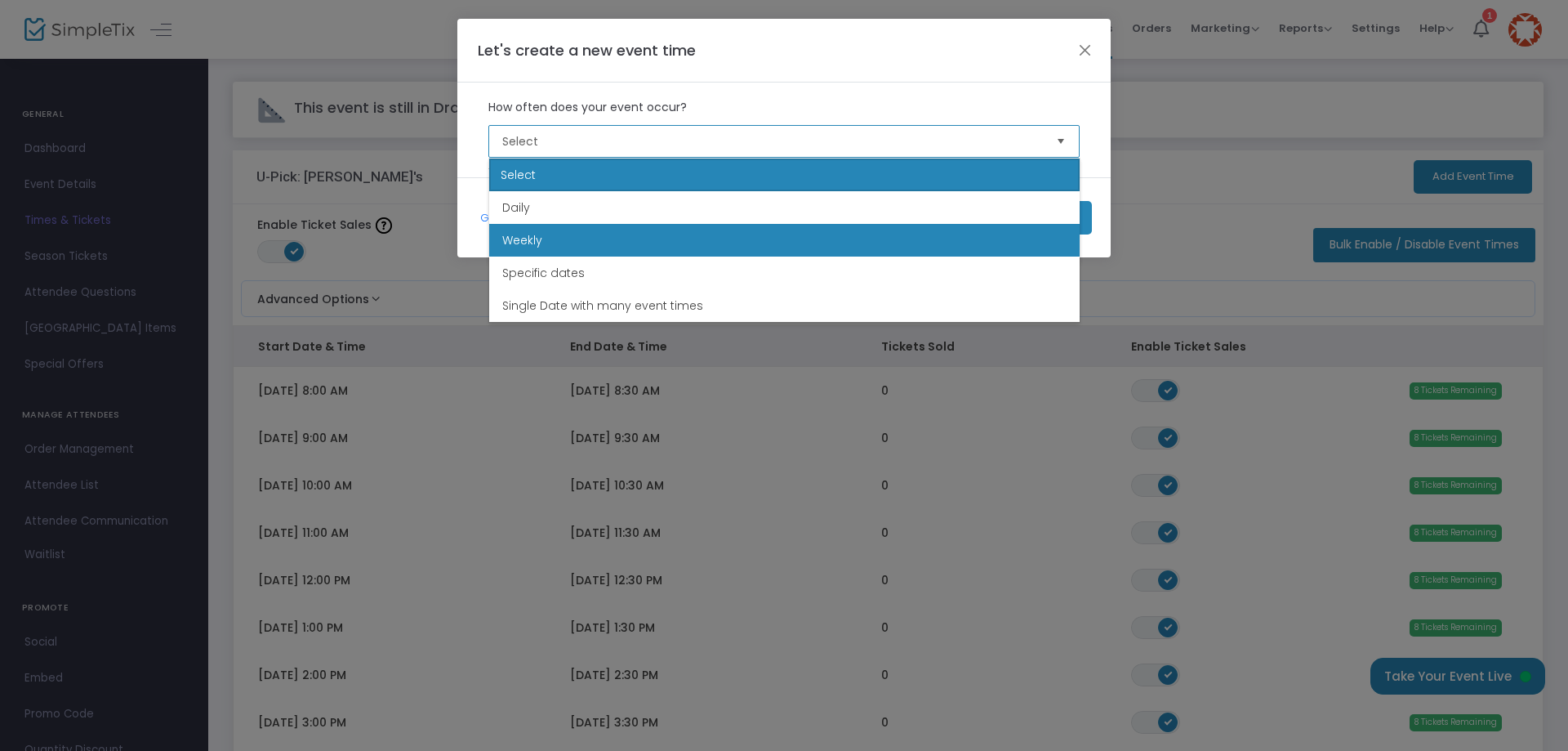
click at [541, 237] on span "Weekly" at bounding box center [522, 240] width 40 height 16
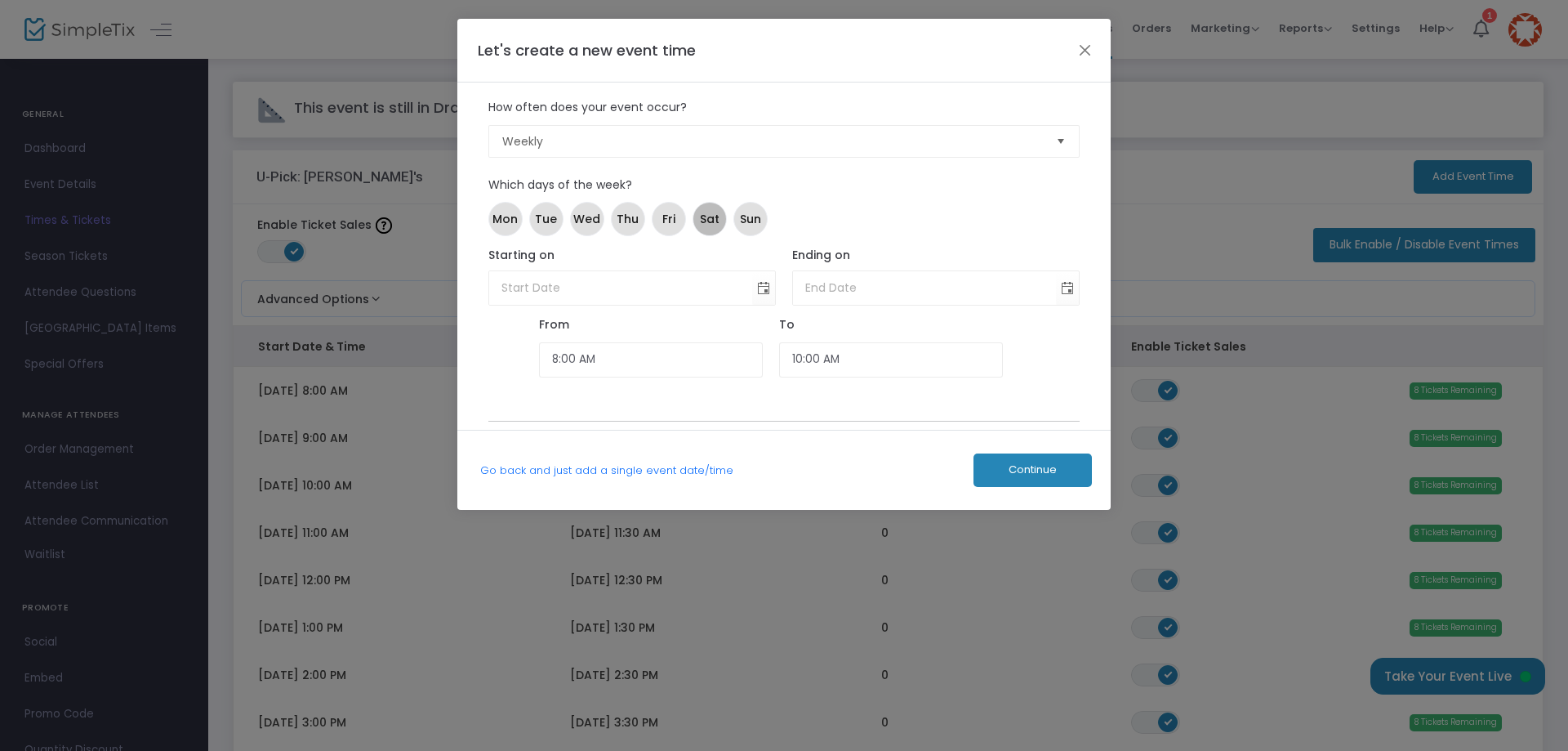
click at [708, 220] on span "Sat" at bounding box center [710, 220] width 20 height 17
click at [751, 217] on span "Sun" at bounding box center [751, 220] width 21 height 17
click at [769, 286] on span "Toggle calendar" at bounding box center [764, 288] width 27 height 27
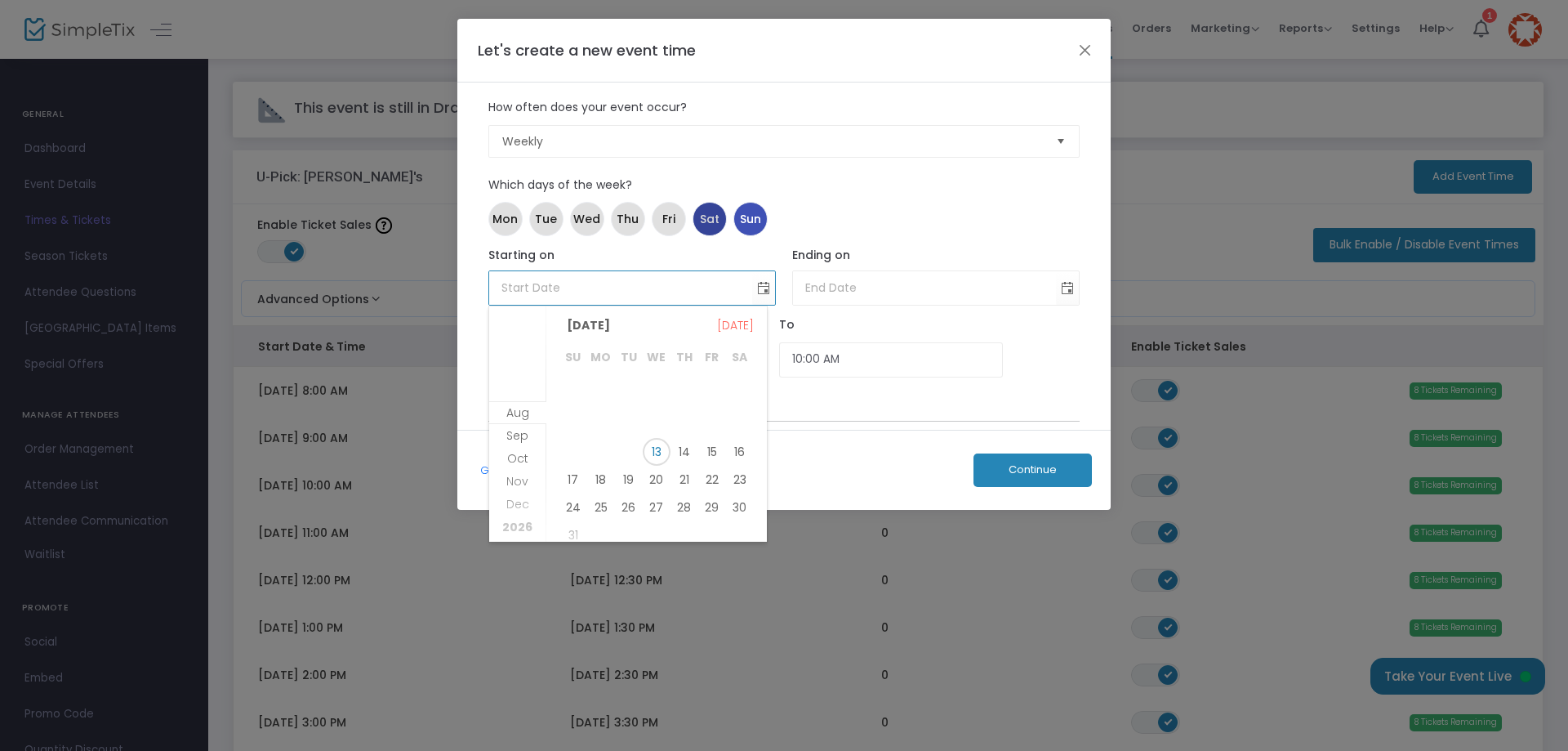
click at [710, 221] on span "Sat" at bounding box center [710, 220] width 20 height 17
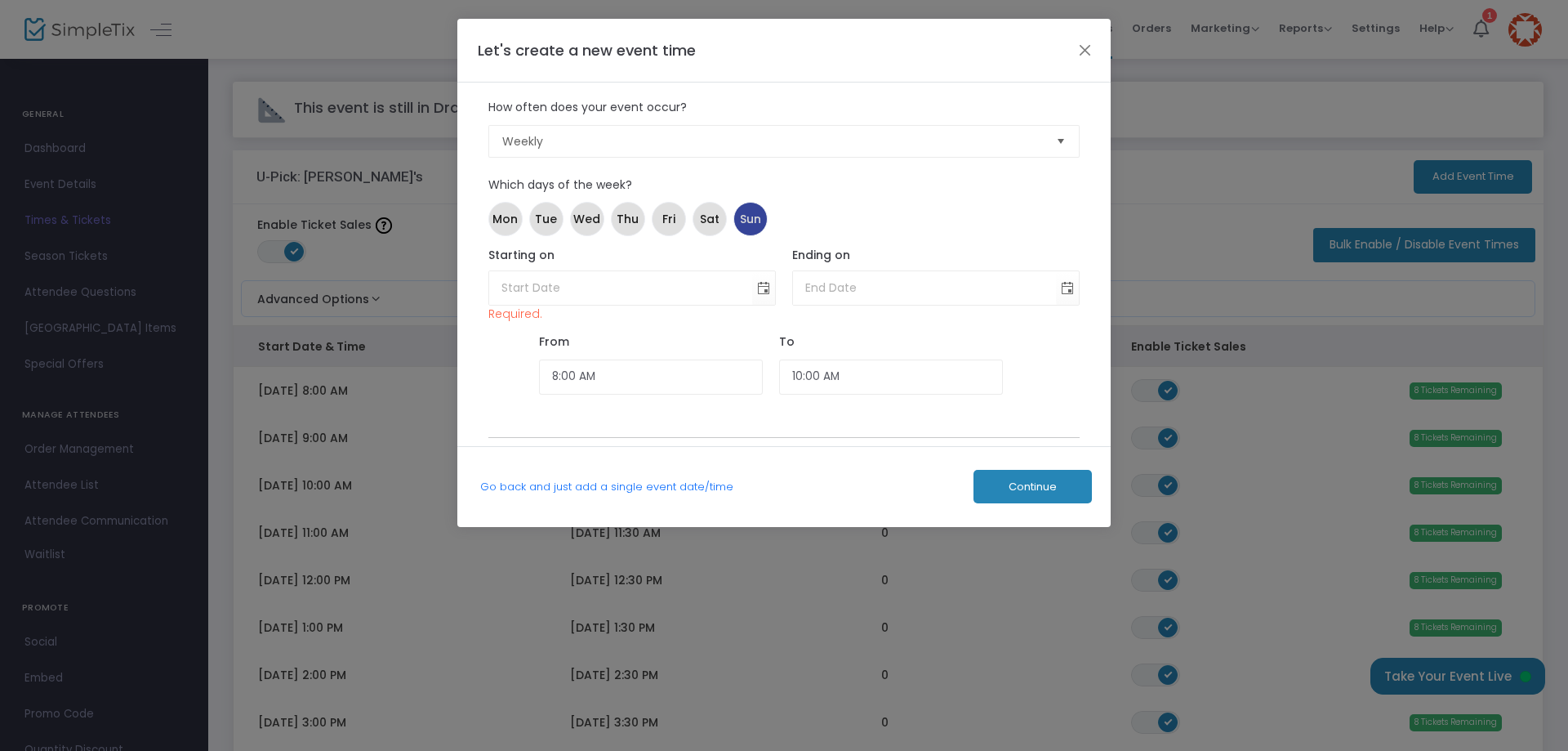
click at [750, 217] on span "Sun" at bounding box center [751, 220] width 21 height 17
click at [1083, 50] on button "Close" at bounding box center [1085, 50] width 21 height 21
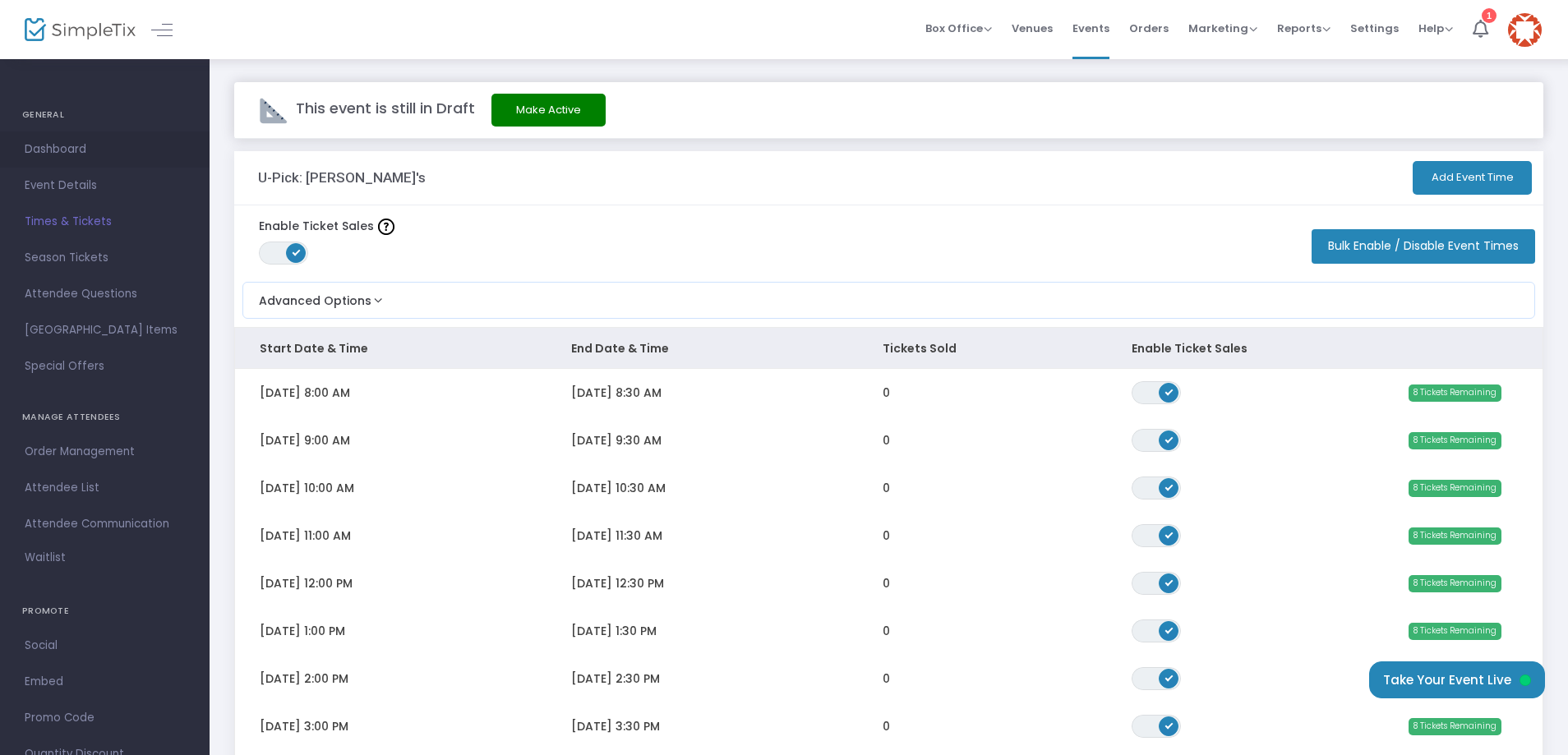
click at [64, 149] on span "Dashboard" at bounding box center [105, 150] width 160 height 21
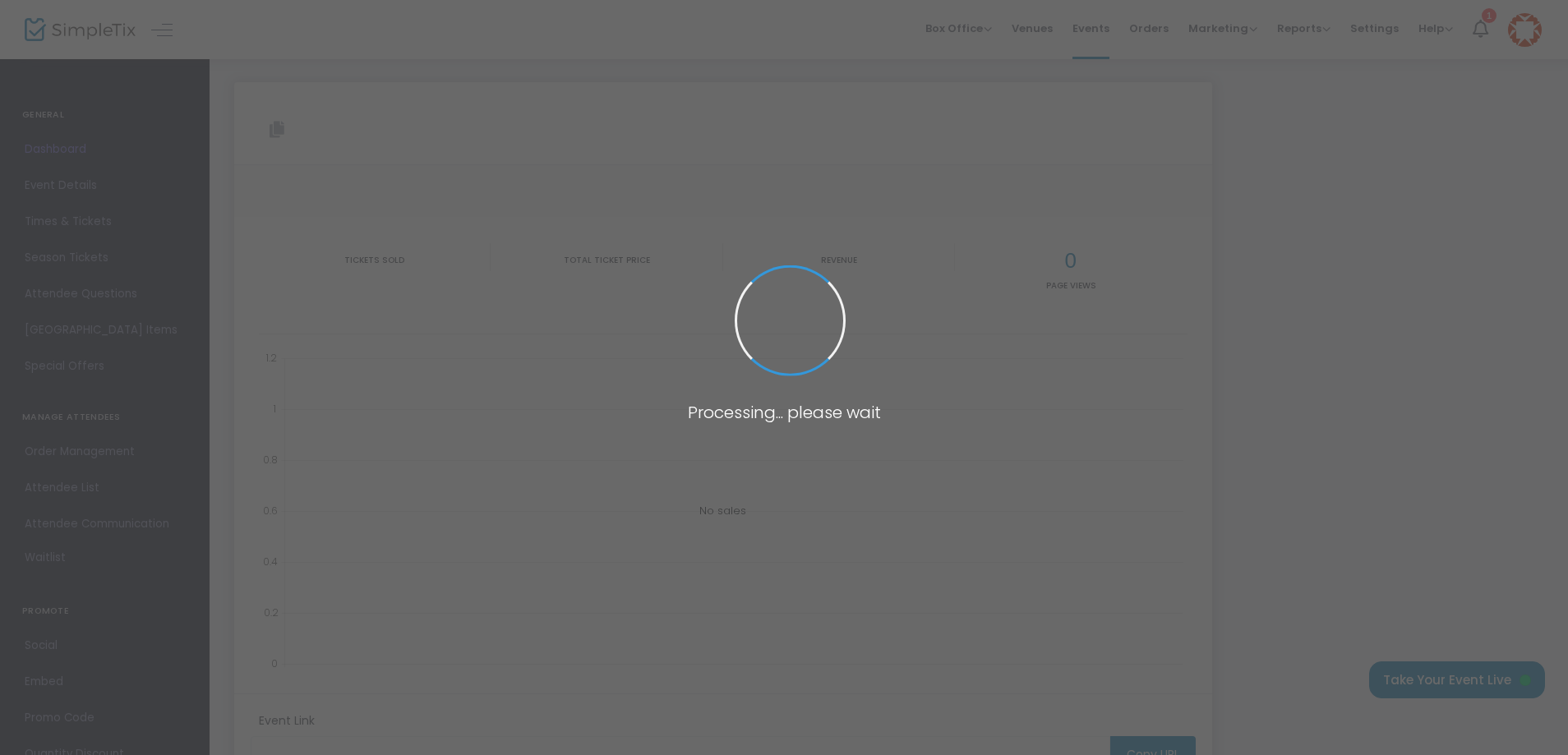
type input "[URL][DOMAIN_NAME]"
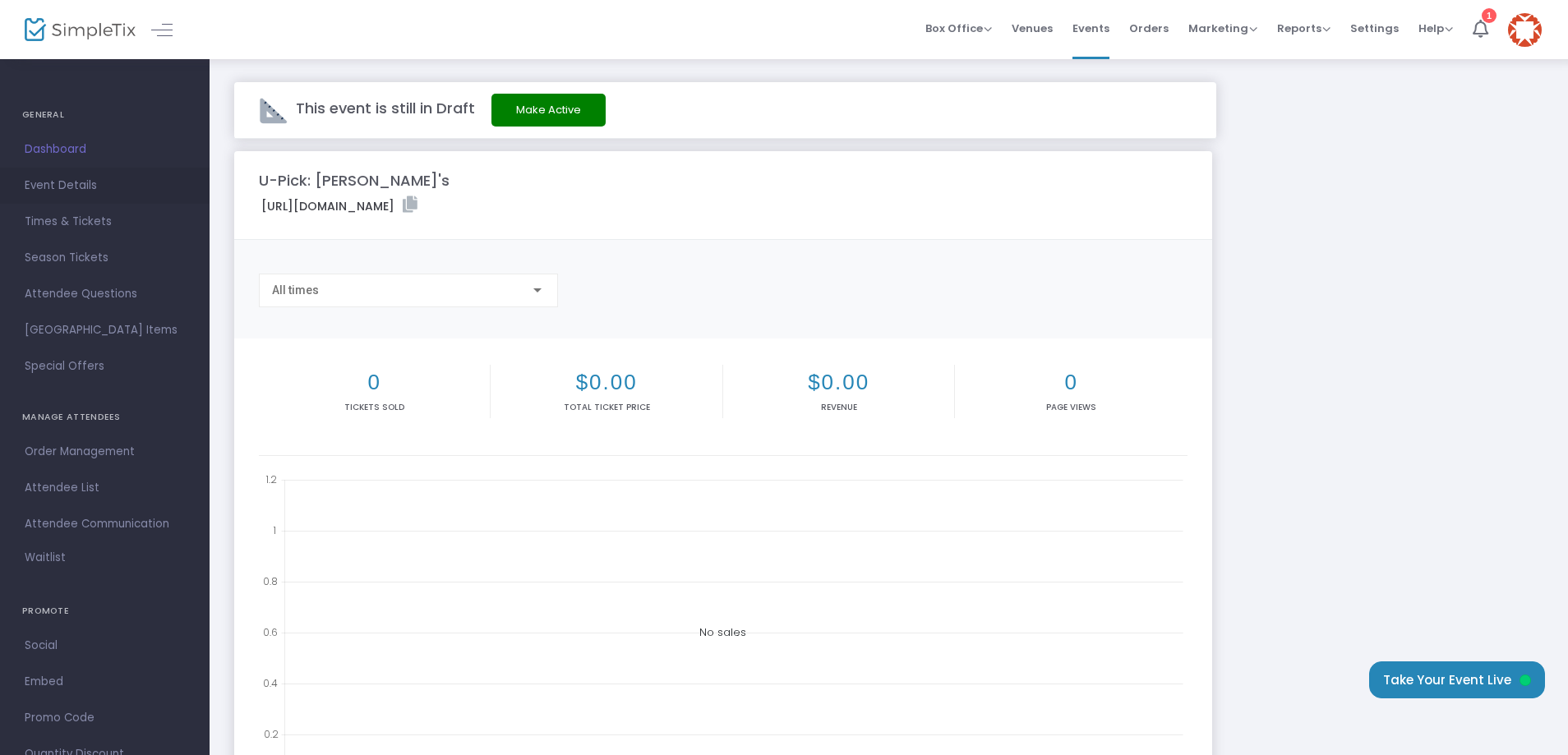
click at [81, 183] on span "Event Details" at bounding box center [105, 185] width 160 height 21
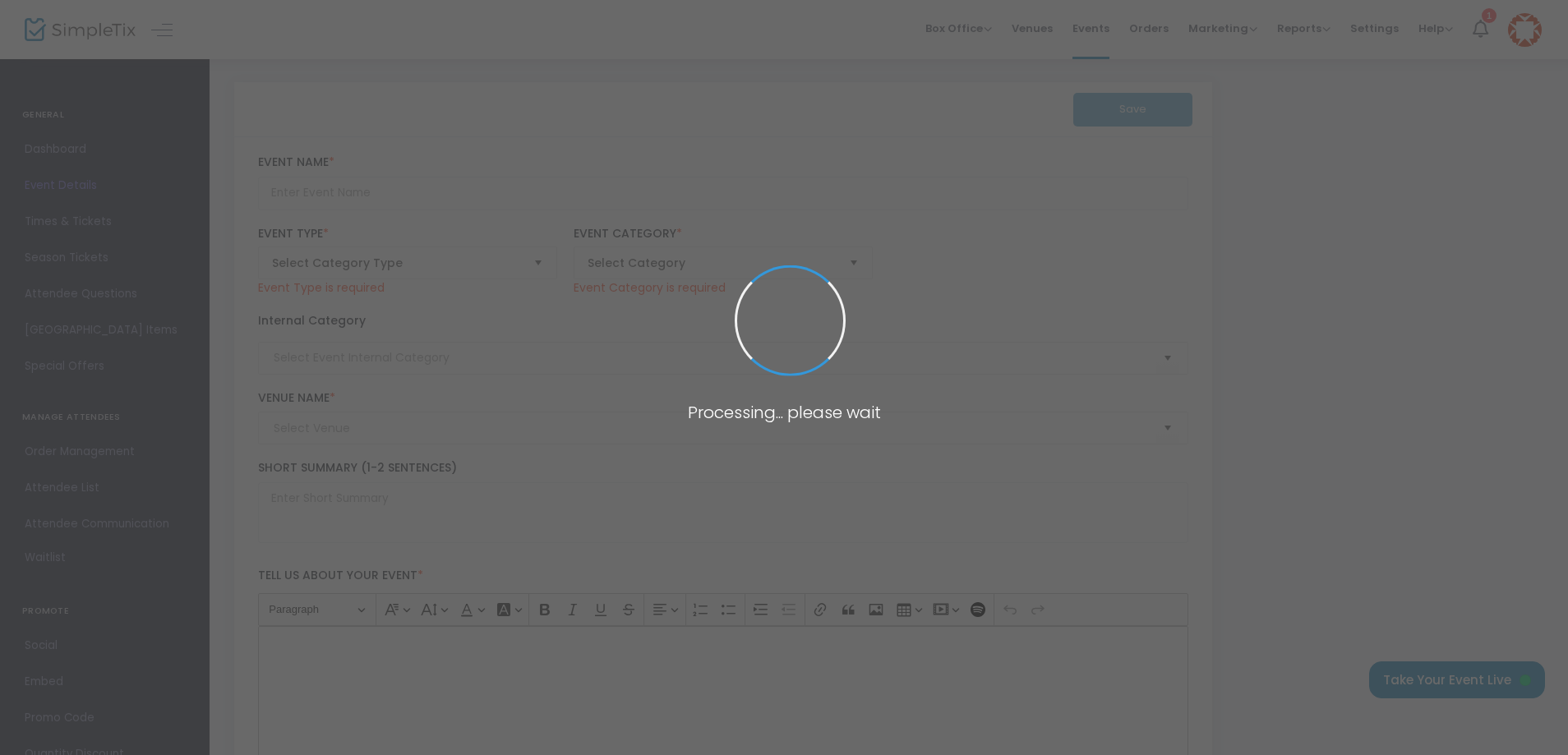
type input "U-Pick: [PERSON_NAME]'s"
type textarea "Welcome to [PERSON_NAME] @ Care Free Root Acres!We’re a flower farm tucked just…"
checkbox input "true"
type input "Buy Tickets"
type input "Flower Picking - Zinnia Bouquets"
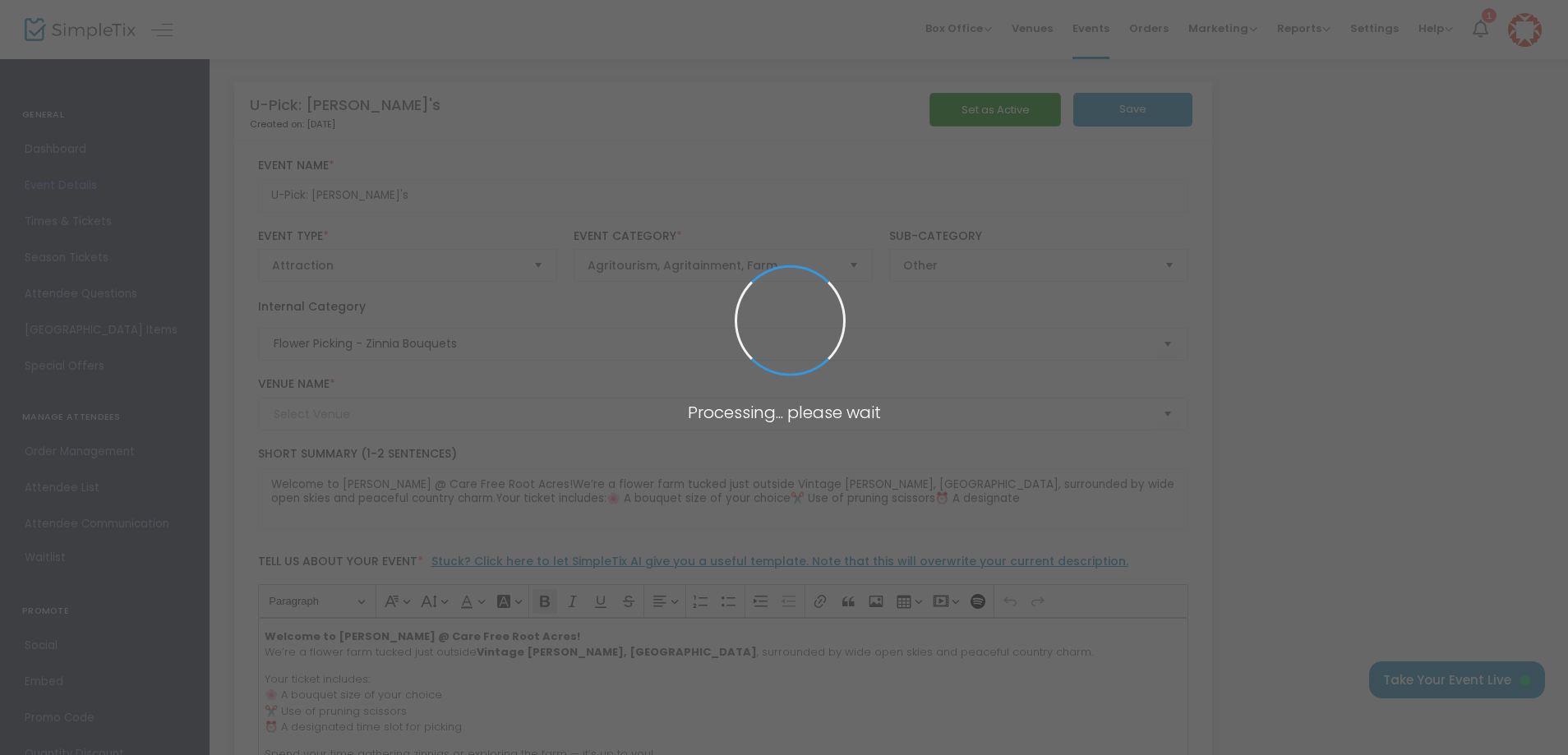
type input "[PERSON_NAME] @ Care Free Root Acres"
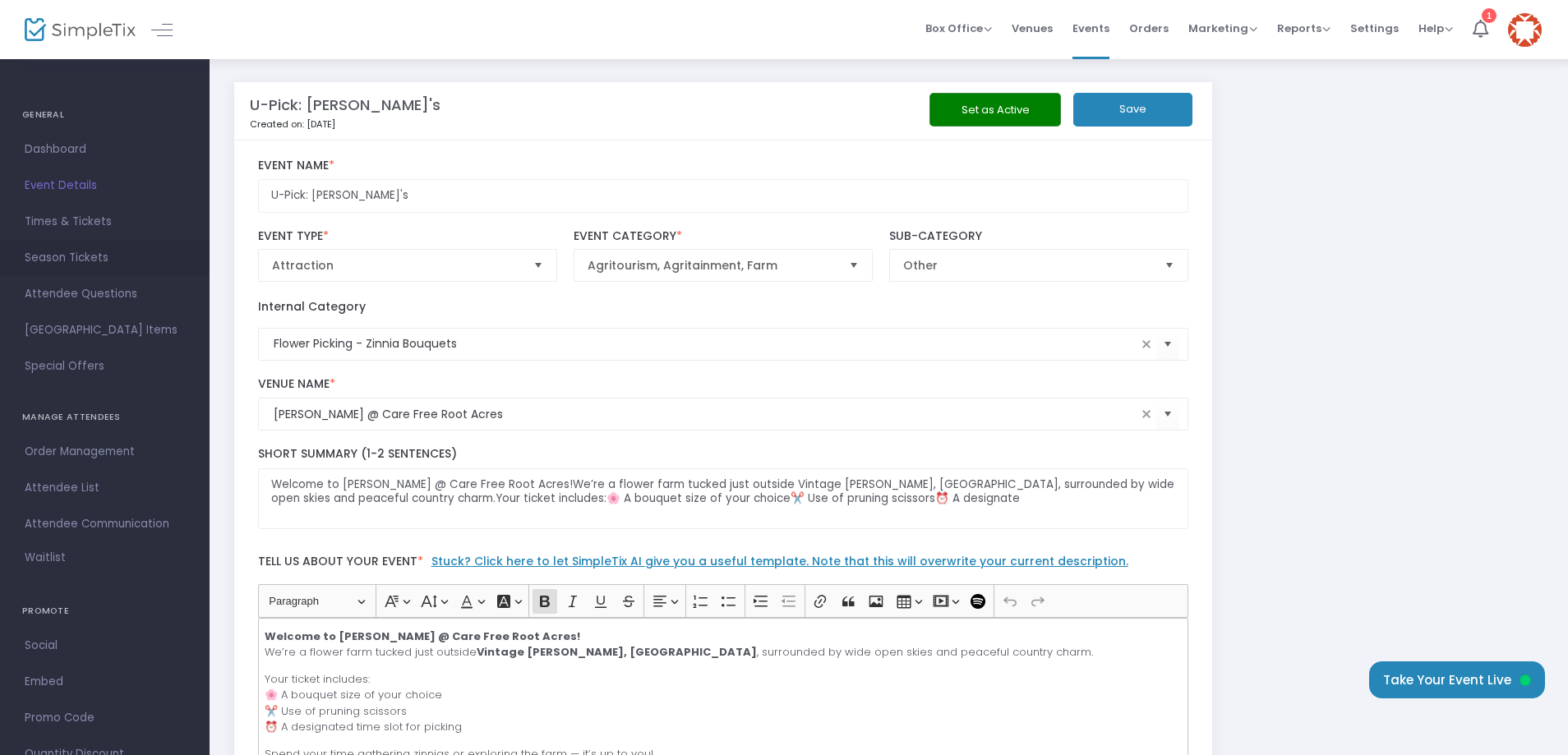
click at [42, 253] on span "Season Tickets" at bounding box center [105, 257] width 160 height 21
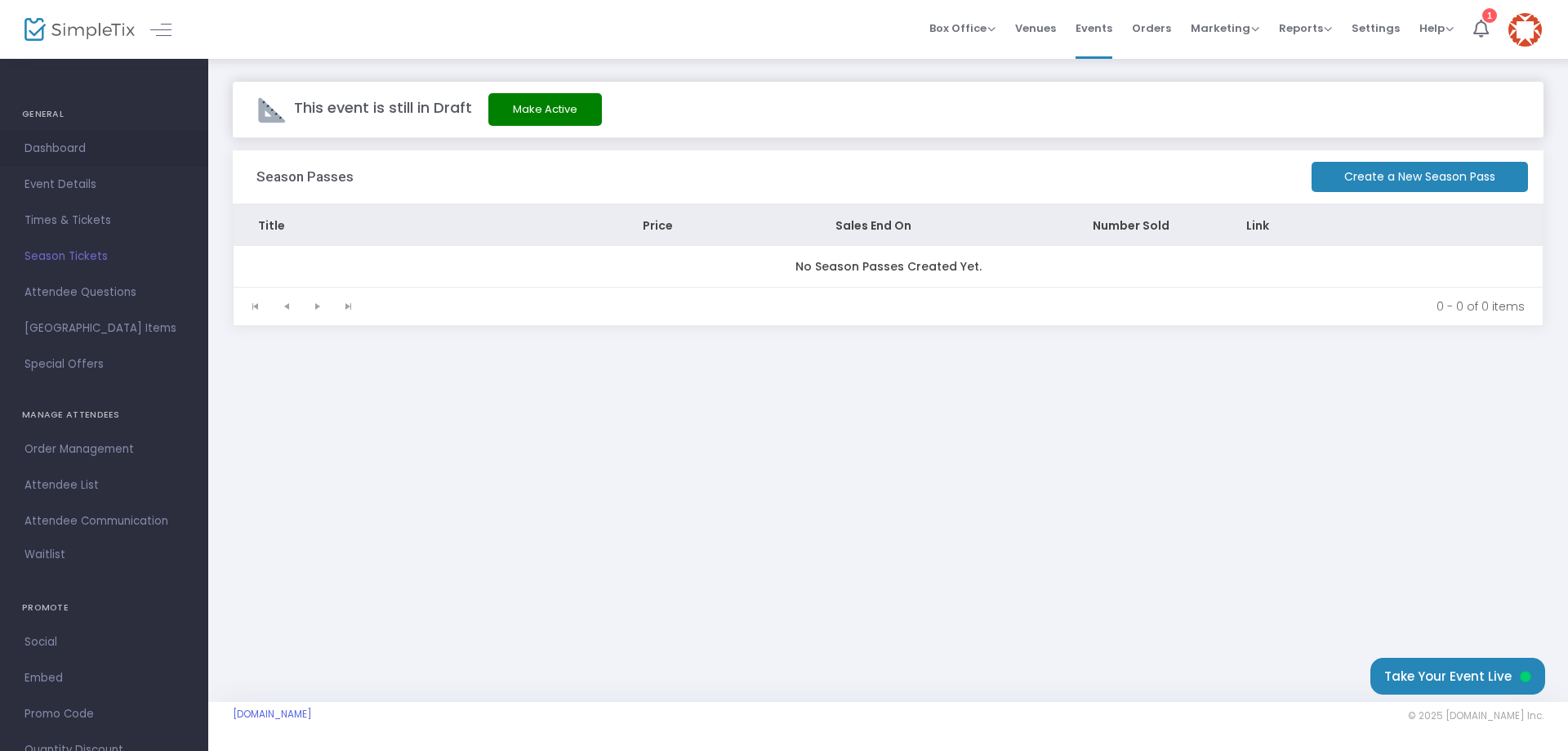
click at [53, 145] on span "Dashboard" at bounding box center [104, 149] width 159 height 21
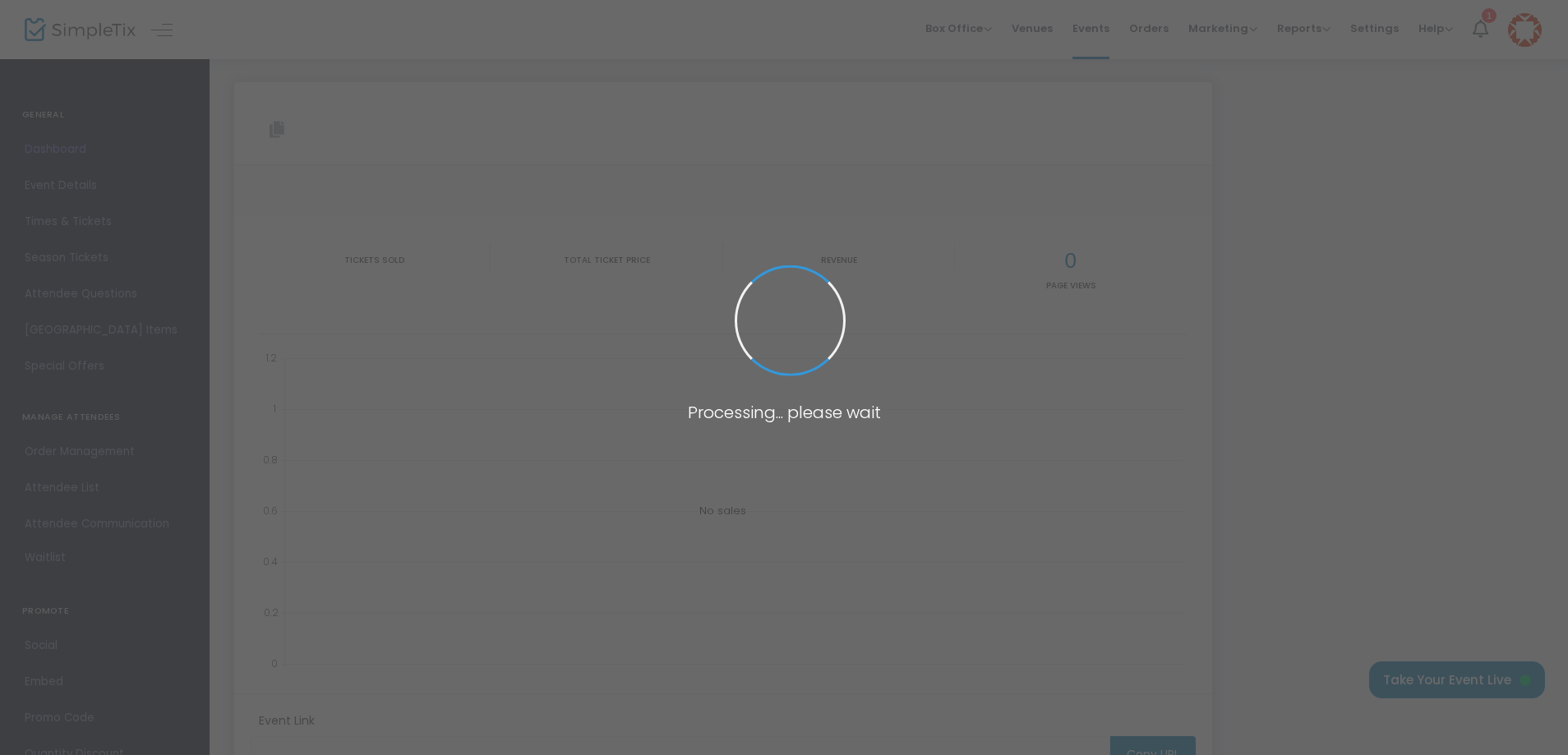
type input "[URL][DOMAIN_NAME]"
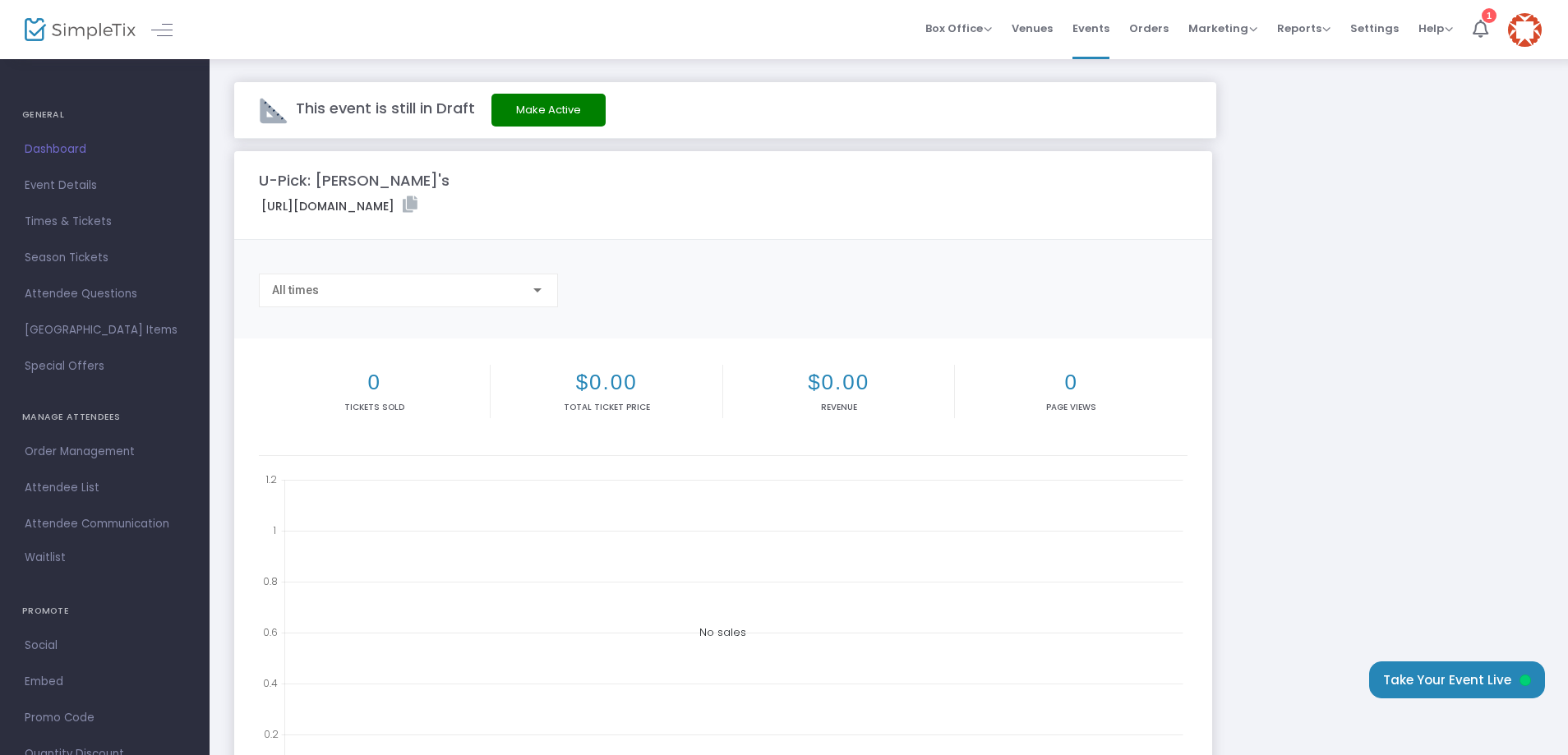
click at [519, 107] on button "Make Active" at bounding box center [548, 110] width 114 height 33
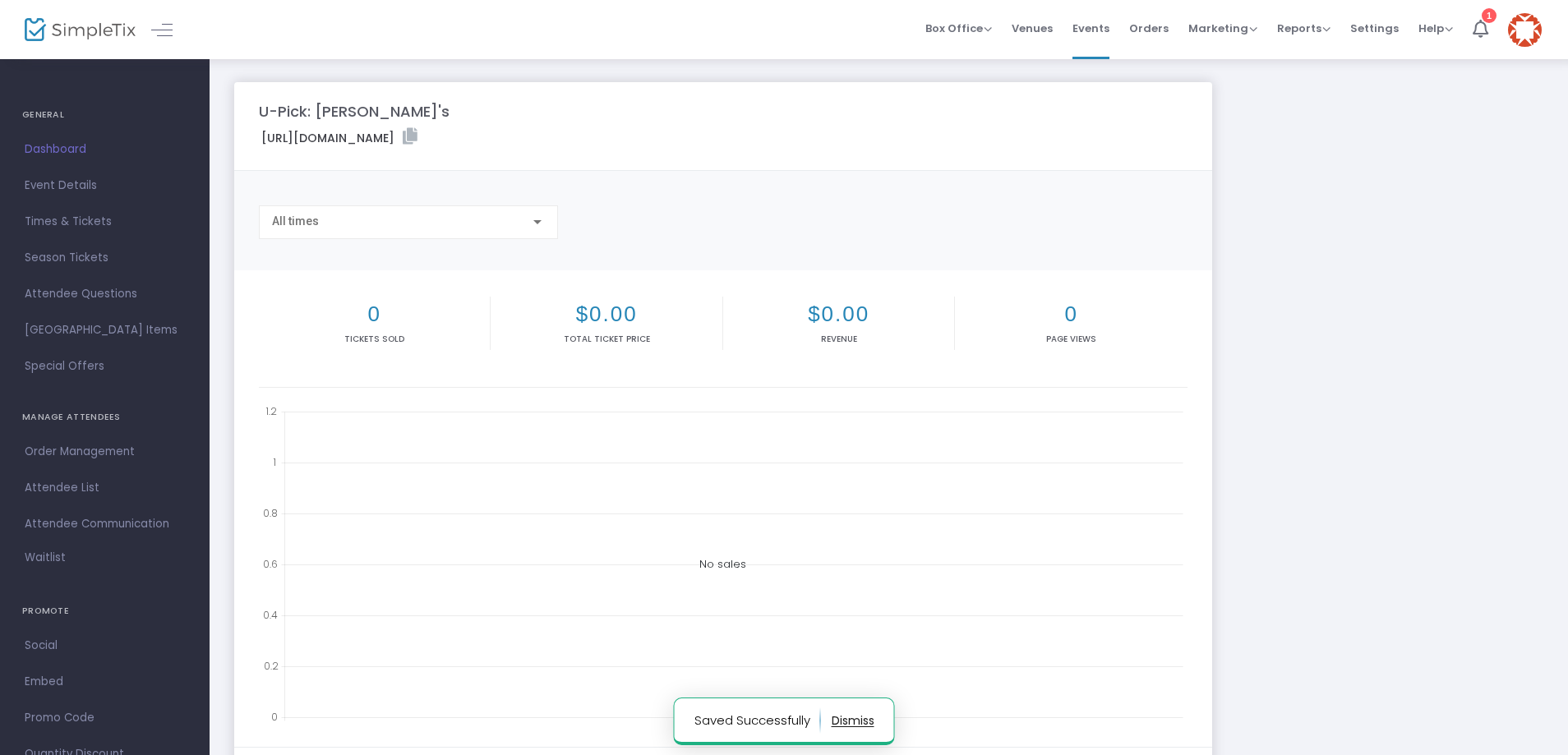
click at [847, 718] on button "button" at bounding box center [852, 719] width 42 height 26
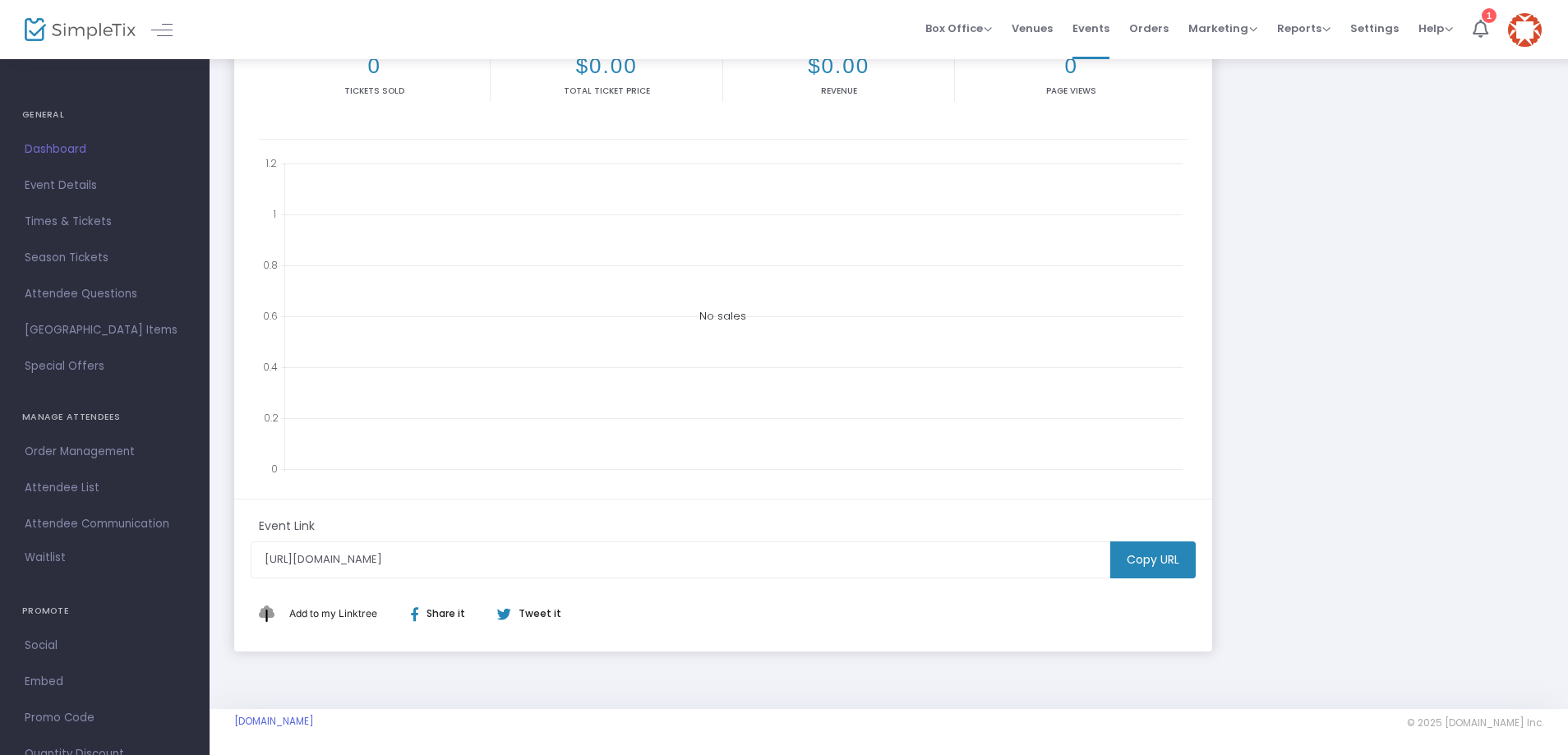
scroll to position [252, 0]
click at [1125, 557] on m-button "Copy URL" at bounding box center [1152, 556] width 86 height 37
click at [63, 183] on span "Event Details" at bounding box center [105, 185] width 160 height 21
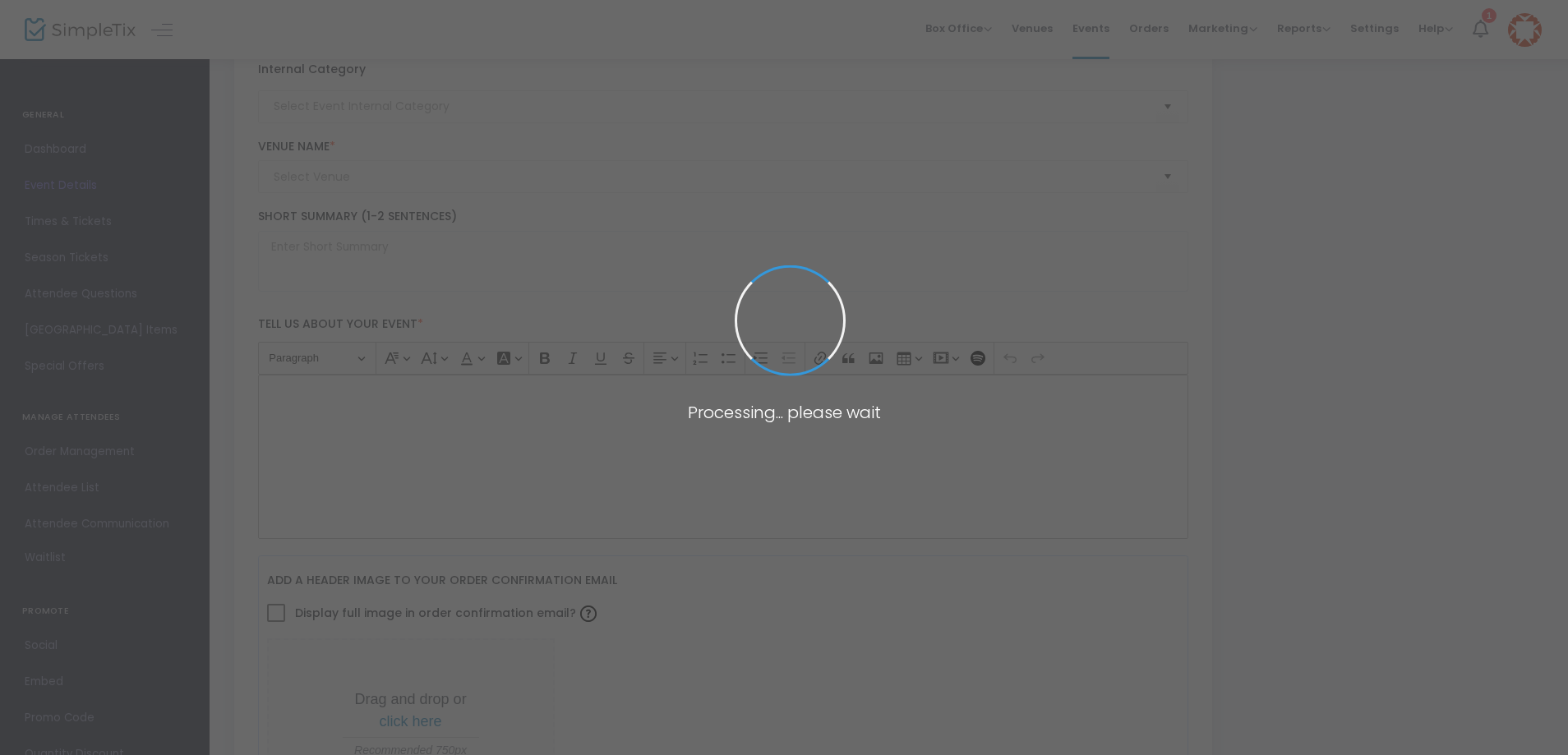
type input "U-Pick: [PERSON_NAME]'s"
type textarea "Welcome to [PERSON_NAME] @ Care Free Root Acres!We’re a flower farm tucked just…"
checkbox input "true"
type input "Buy Tickets"
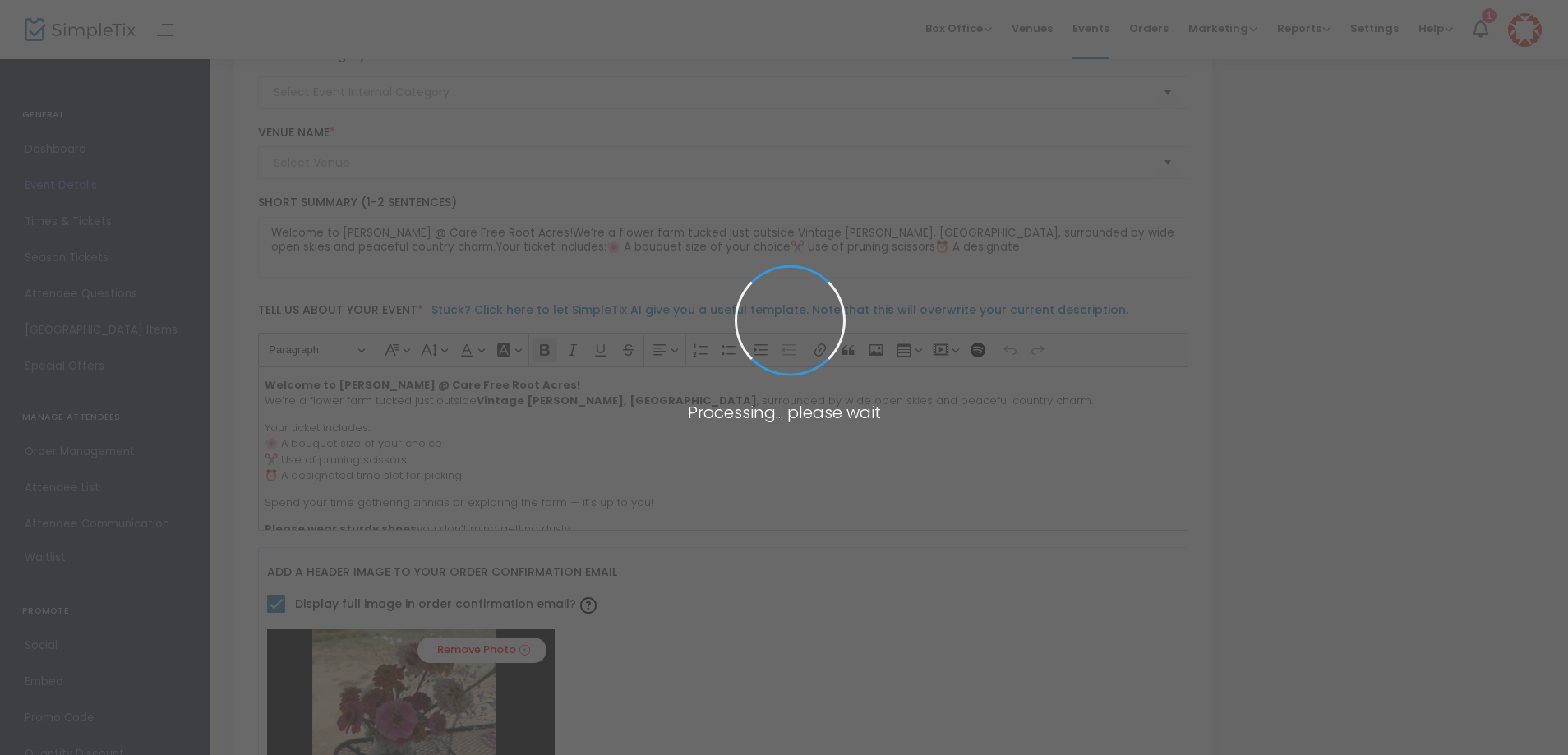
type input "Flower Picking - Zinnia Bouquets"
type input "[PERSON_NAME] @ Care Free Root Acres"
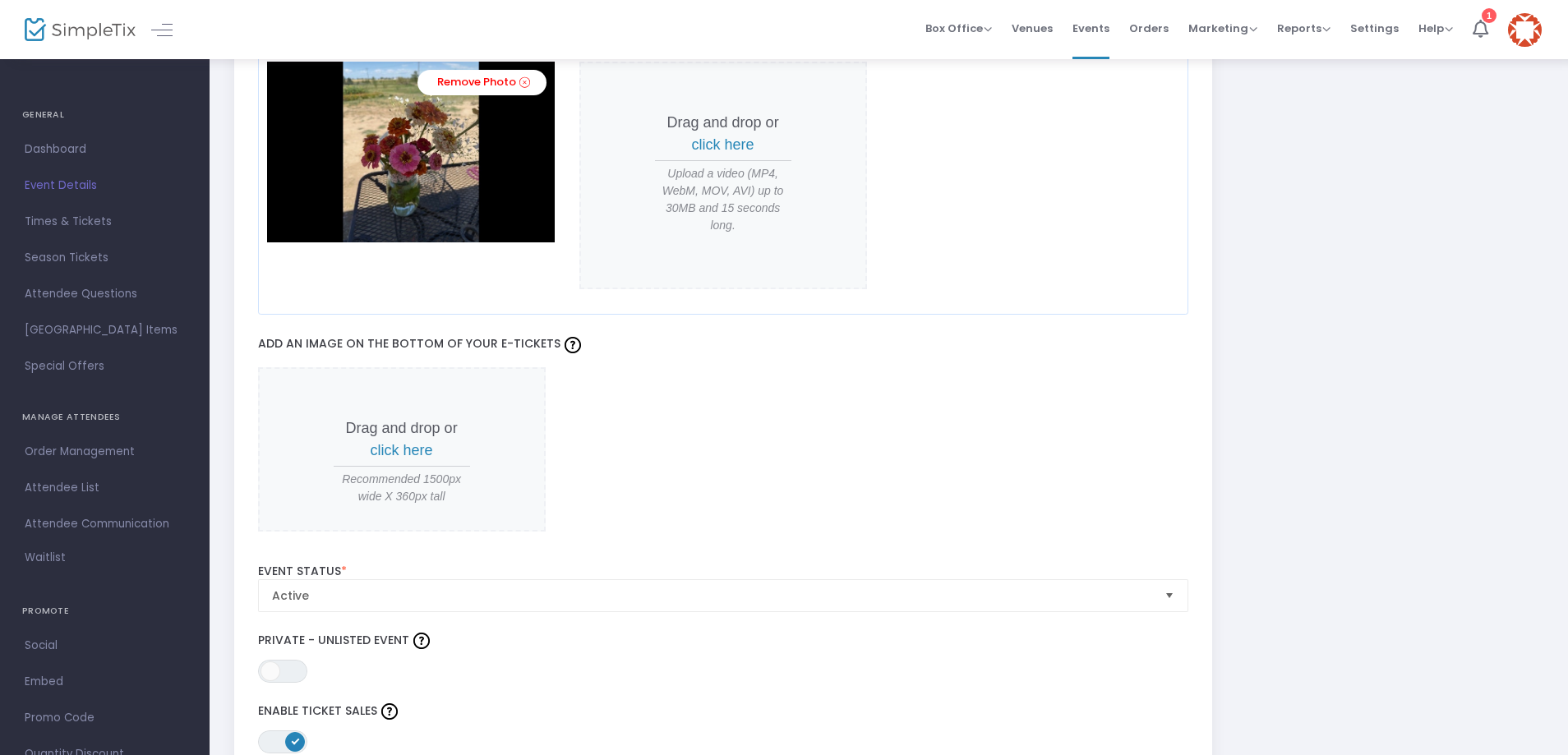
scroll to position [1449, 0]
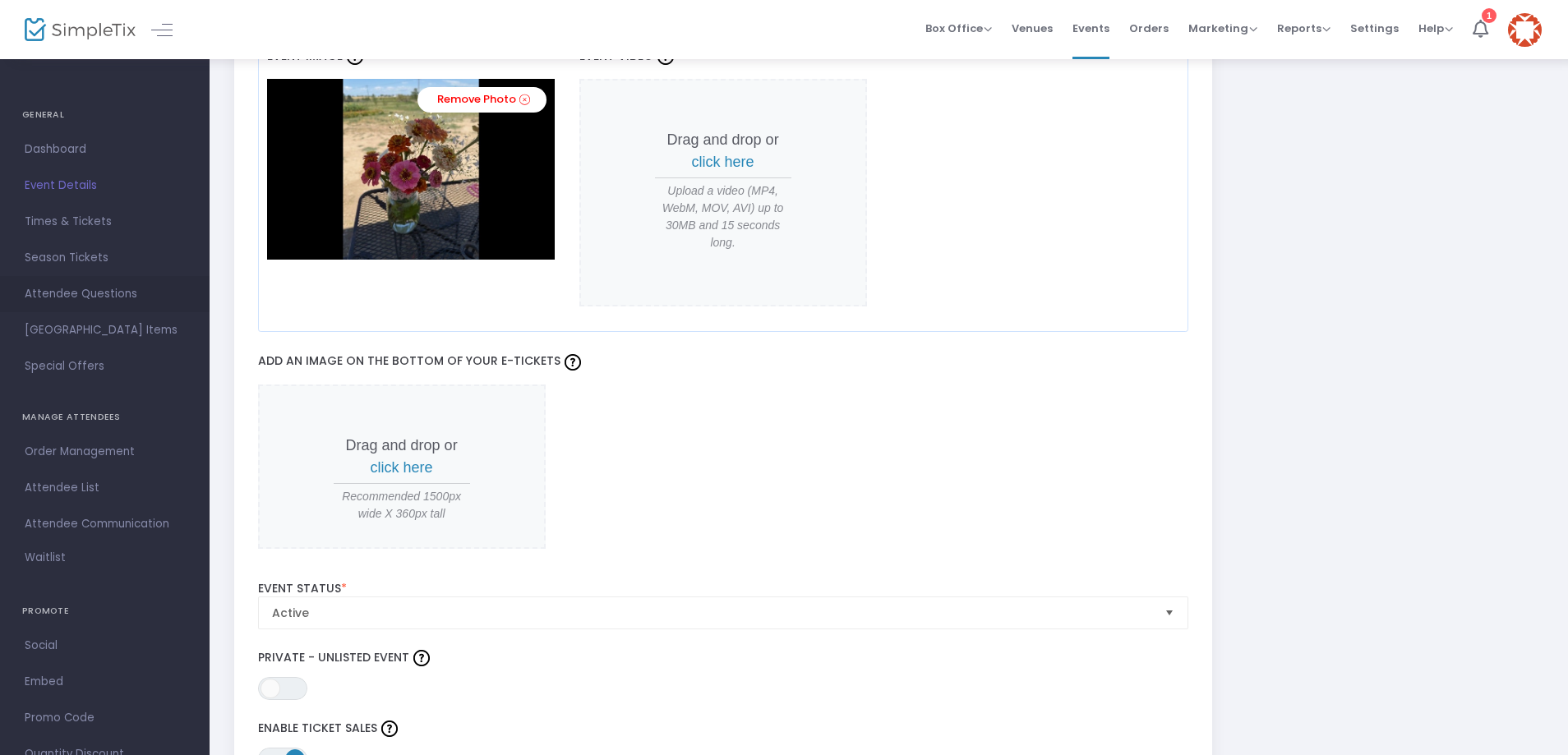
click at [101, 288] on span "Attendee Questions" at bounding box center [105, 294] width 160 height 21
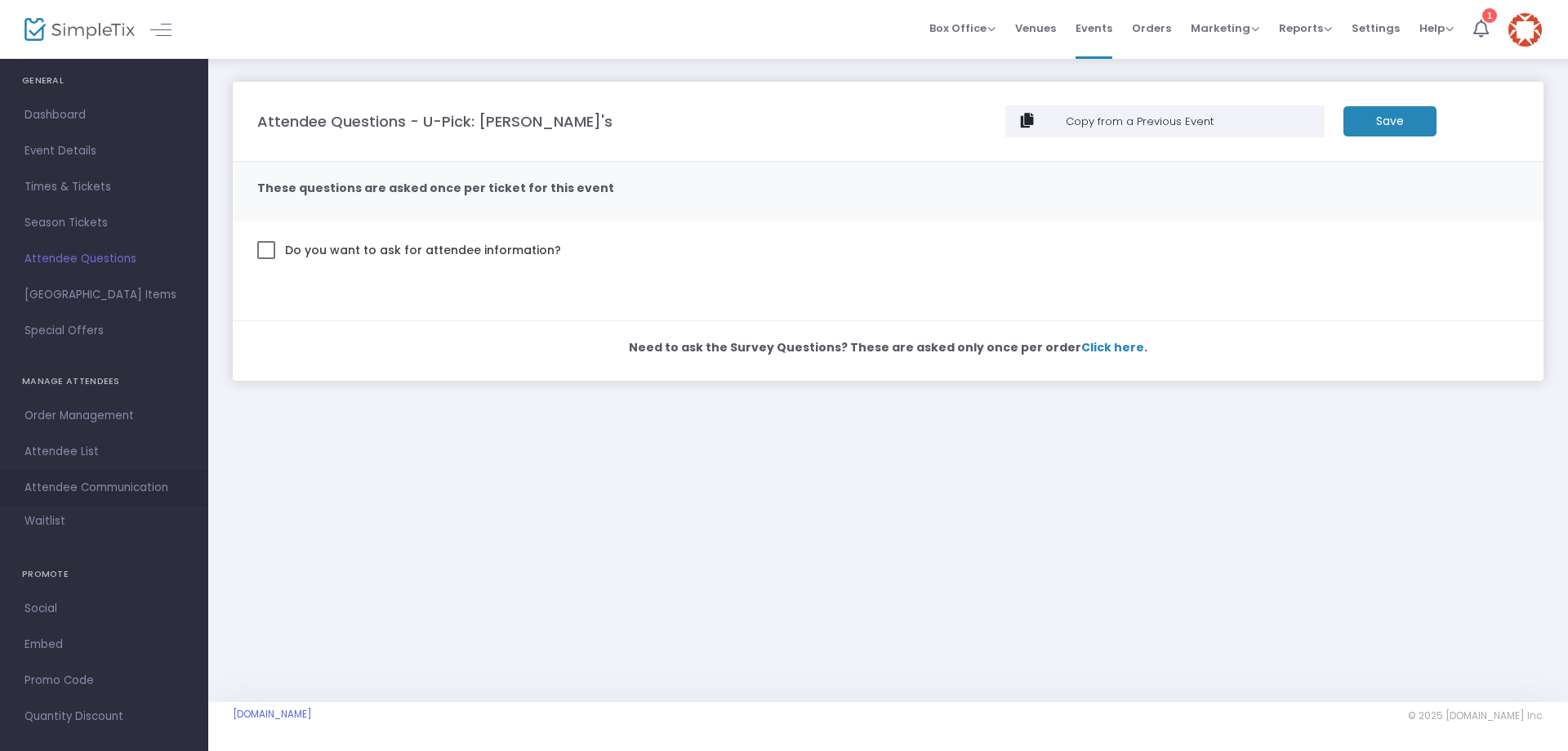
scroll to position [53, 0]
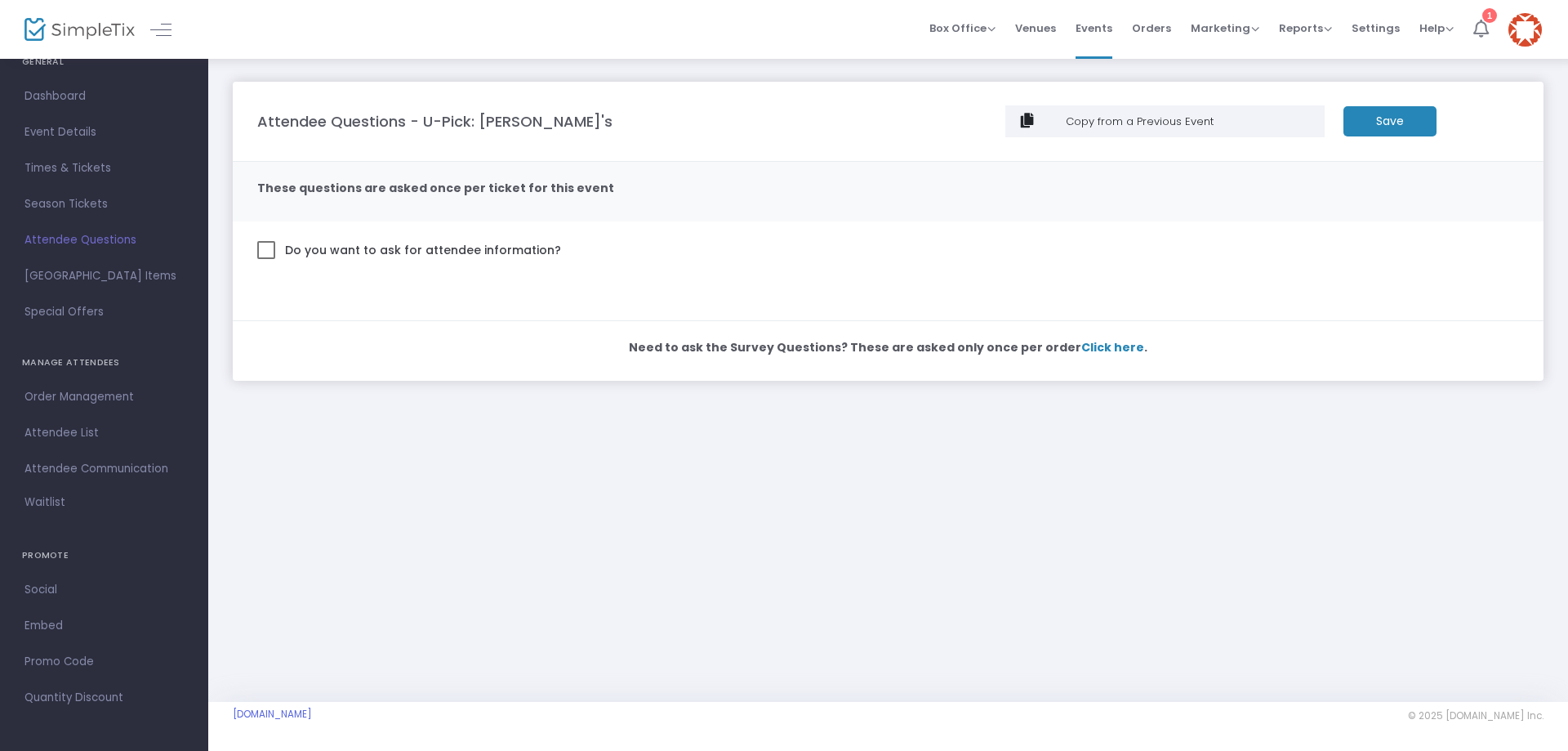
click at [1481, 30] on icon at bounding box center [1481, 29] width 15 height 18
